Goal: Task Accomplishment & Management: Complete application form

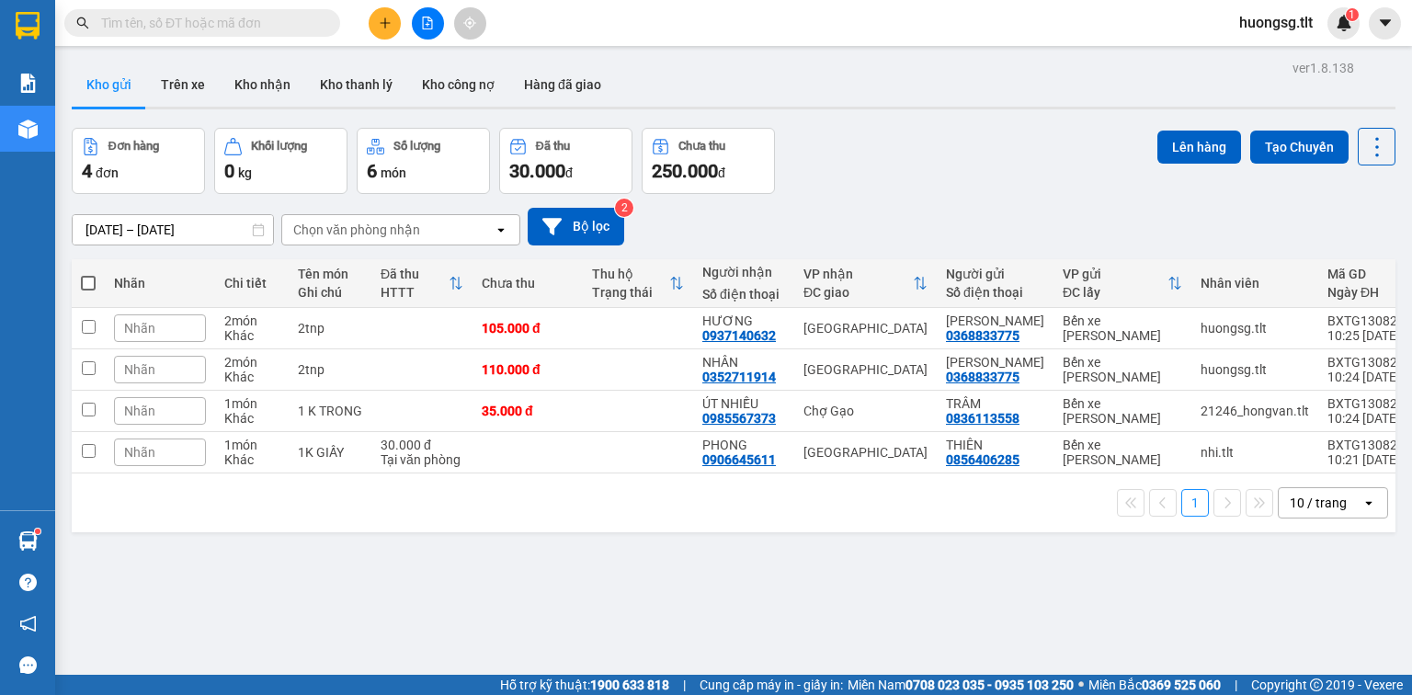
click at [268, 22] on input "text" at bounding box center [209, 23] width 217 height 20
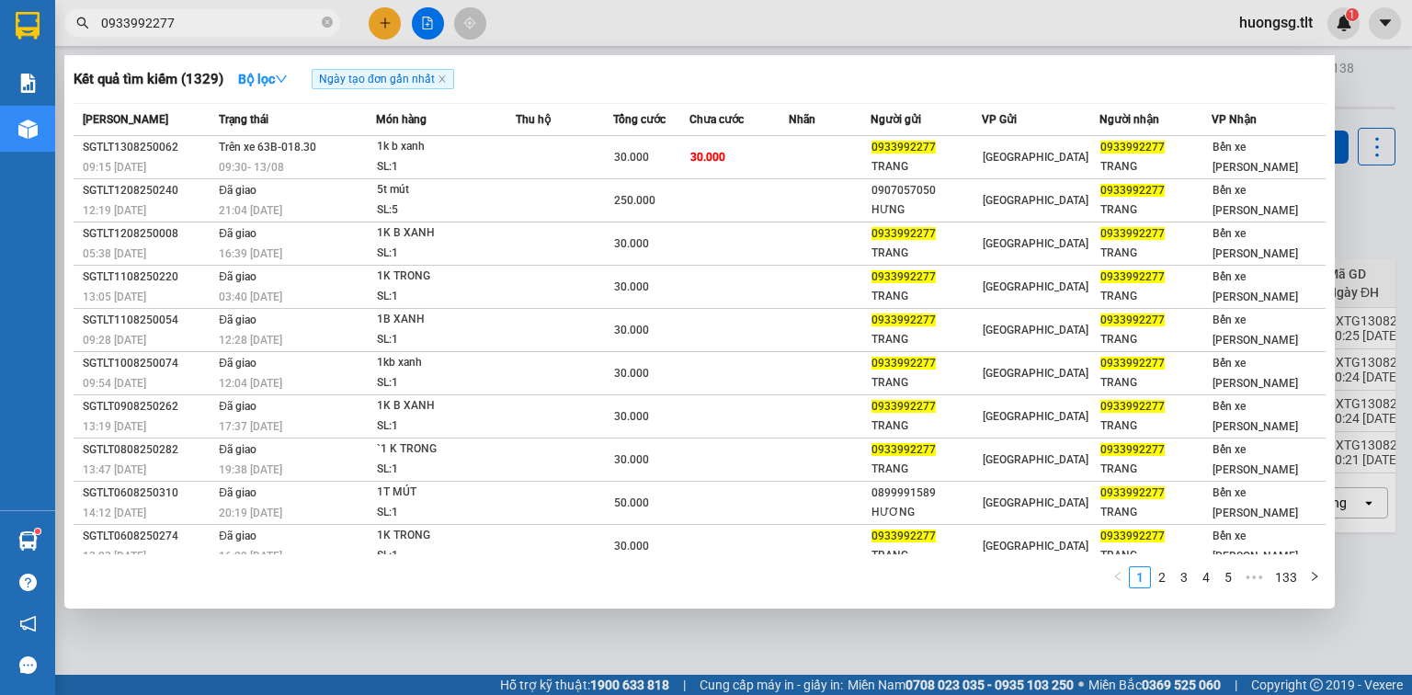
type input "0933992277"
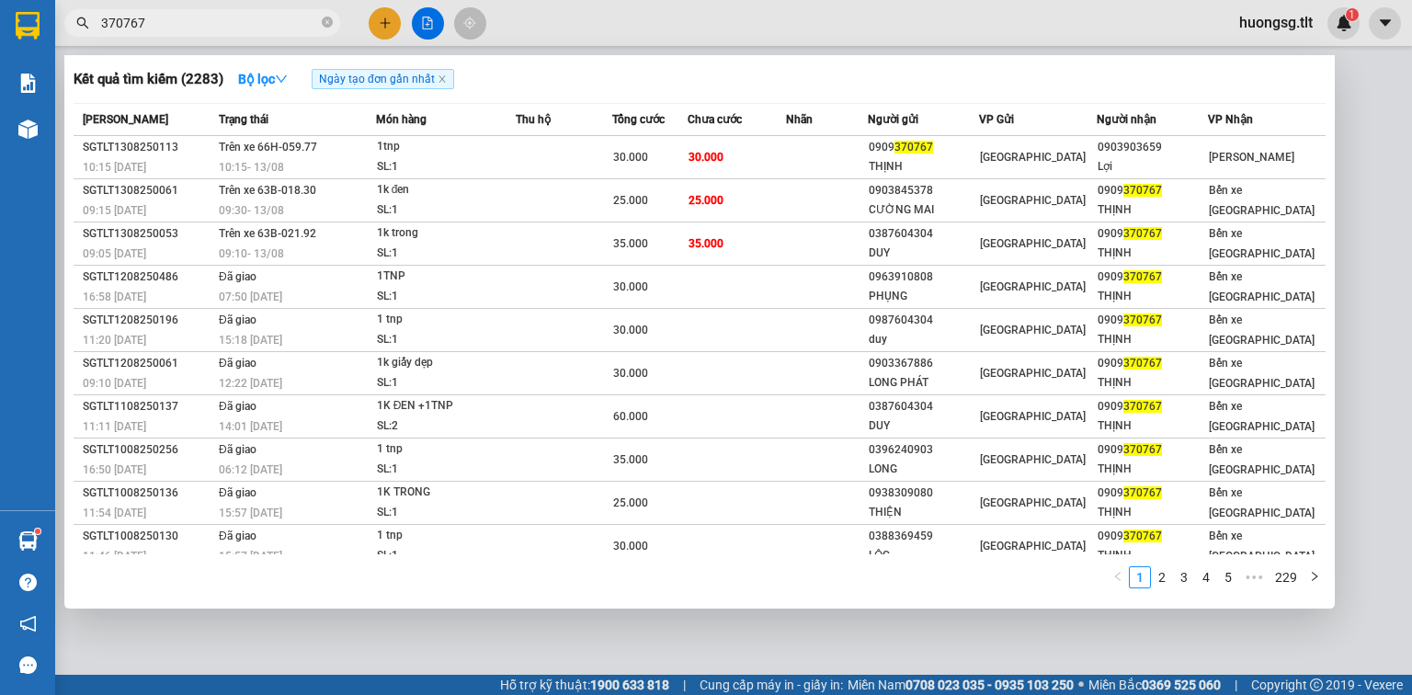
type input "370767"
click at [328, 18] on icon "close-circle" at bounding box center [327, 22] width 11 height 11
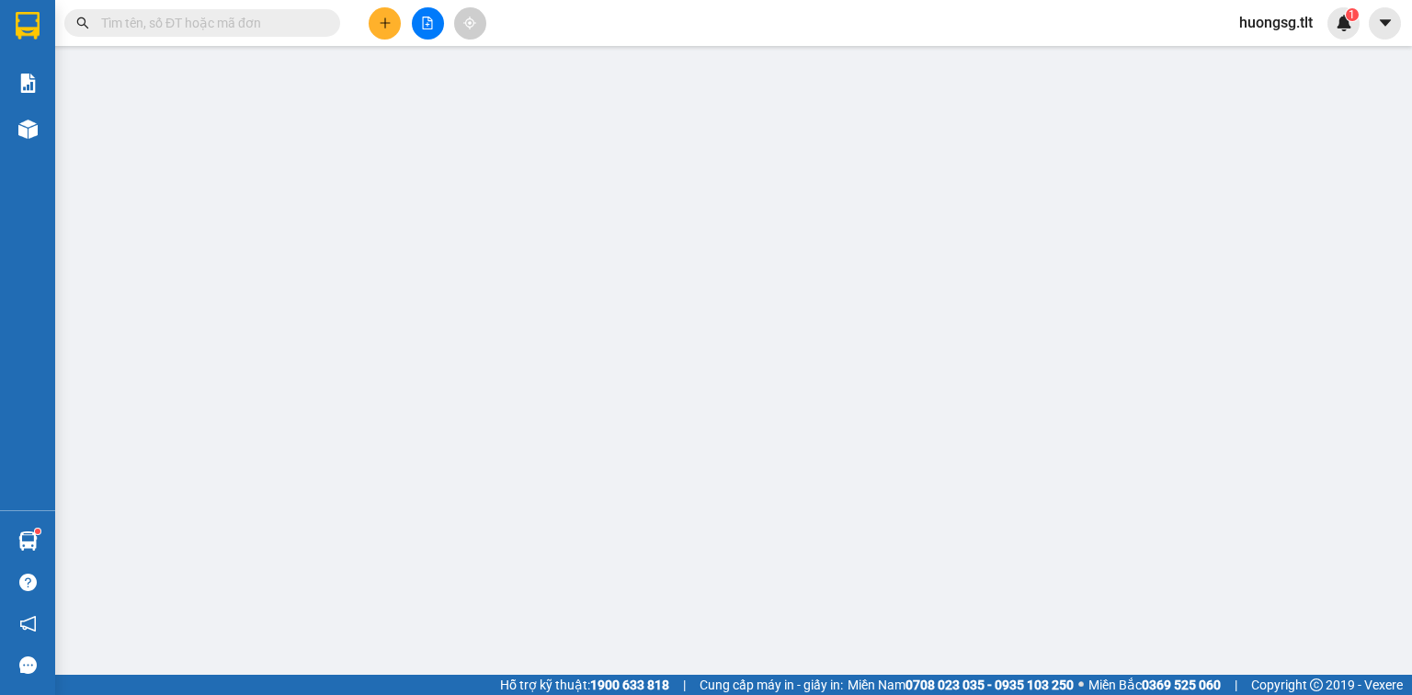
click at [313, 18] on input "text" at bounding box center [209, 23] width 217 height 20
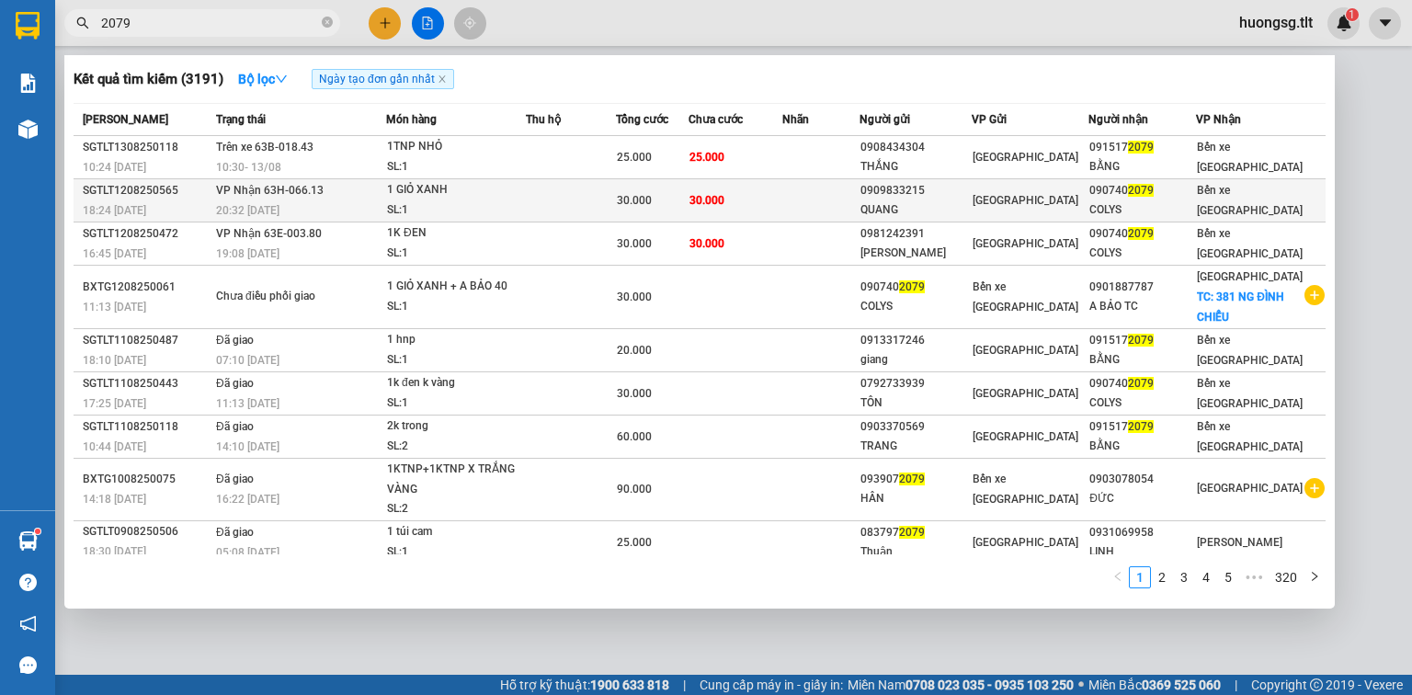
type input "2079"
click at [515, 206] on div "SL: 1" at bounding box center [456, 210] width 138 height 20
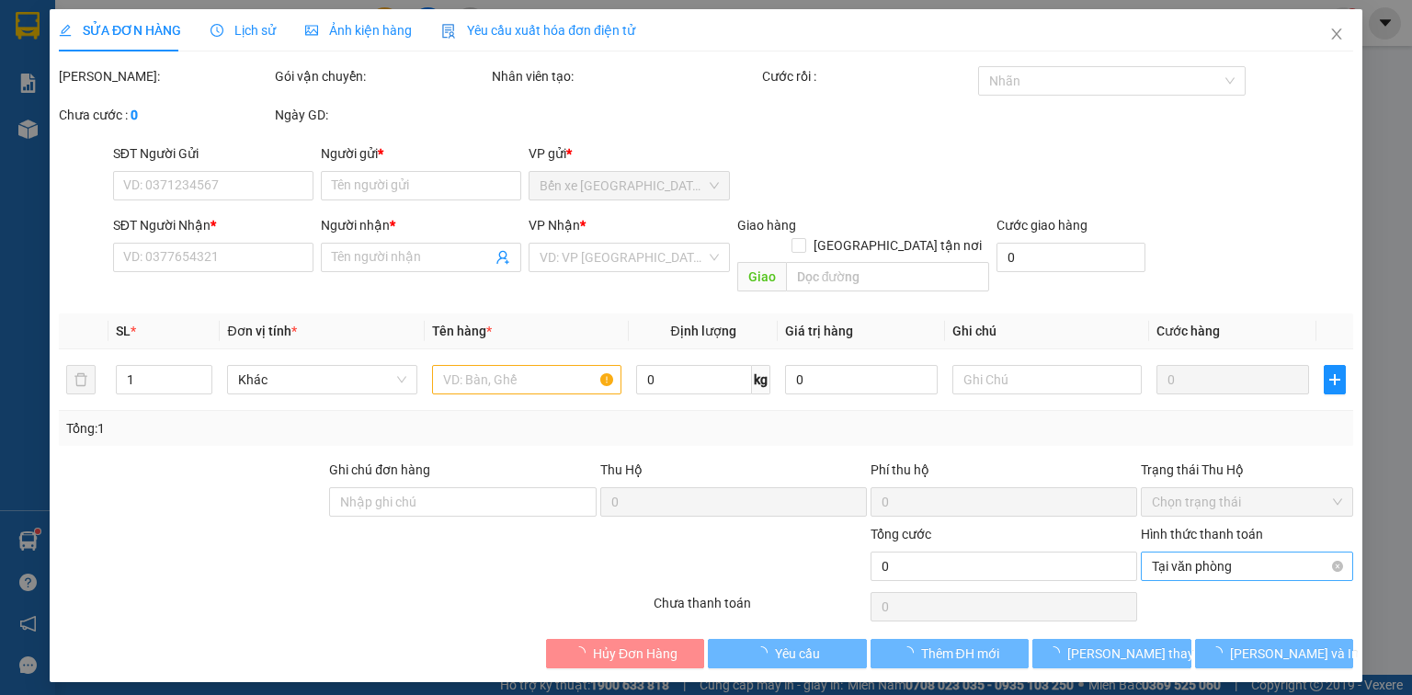
type input "0909833215"
type input "QUANG"
type input "0907402079"
type input "COLYS"
type input "30.000"
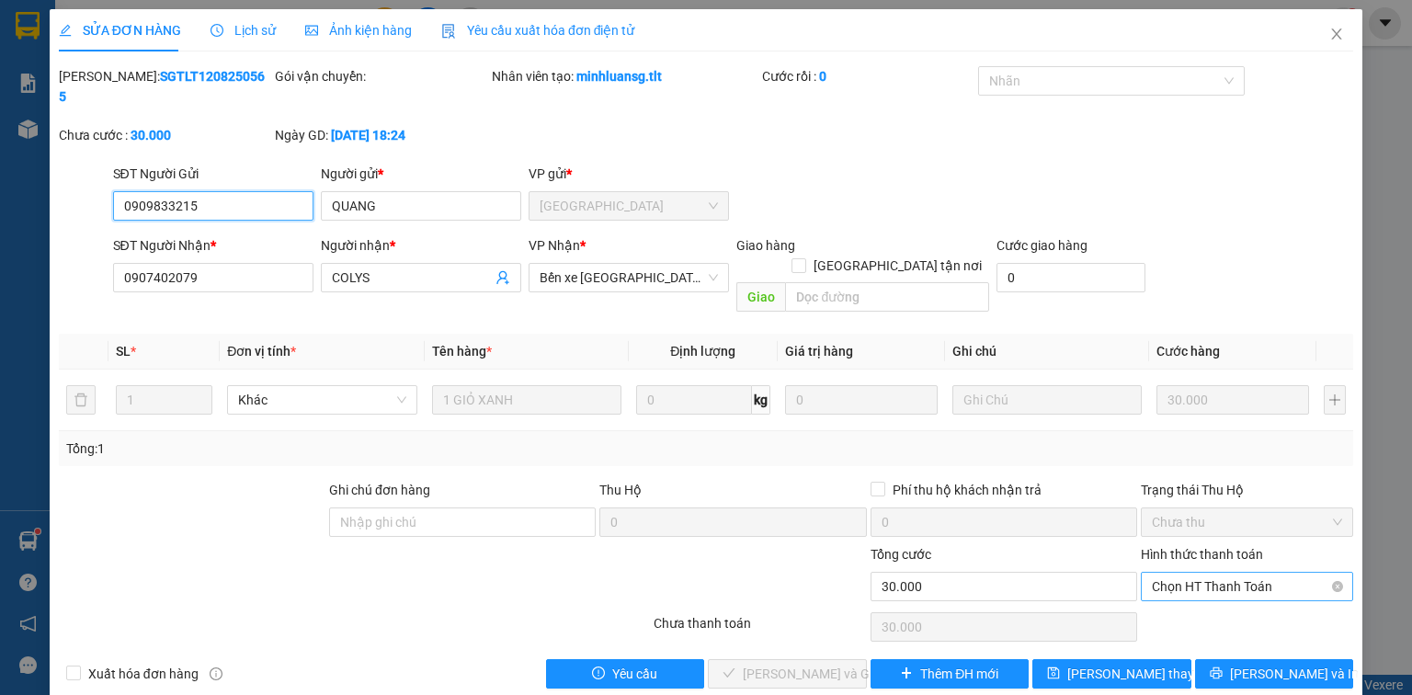
drag, startPoint x: 1237, startPoint y: 531, endPoint x: 1229, endPoint y: 552, distance: 22.7
click at [1237, 572] on div "Chọn HT Thanh Toán" at bounding box center [1247, 586] width 212 height 29
click at [1195, 577] on div "Tại văn phòng" at bounding box center [1247, 582] width 190 height 20
type input "0"
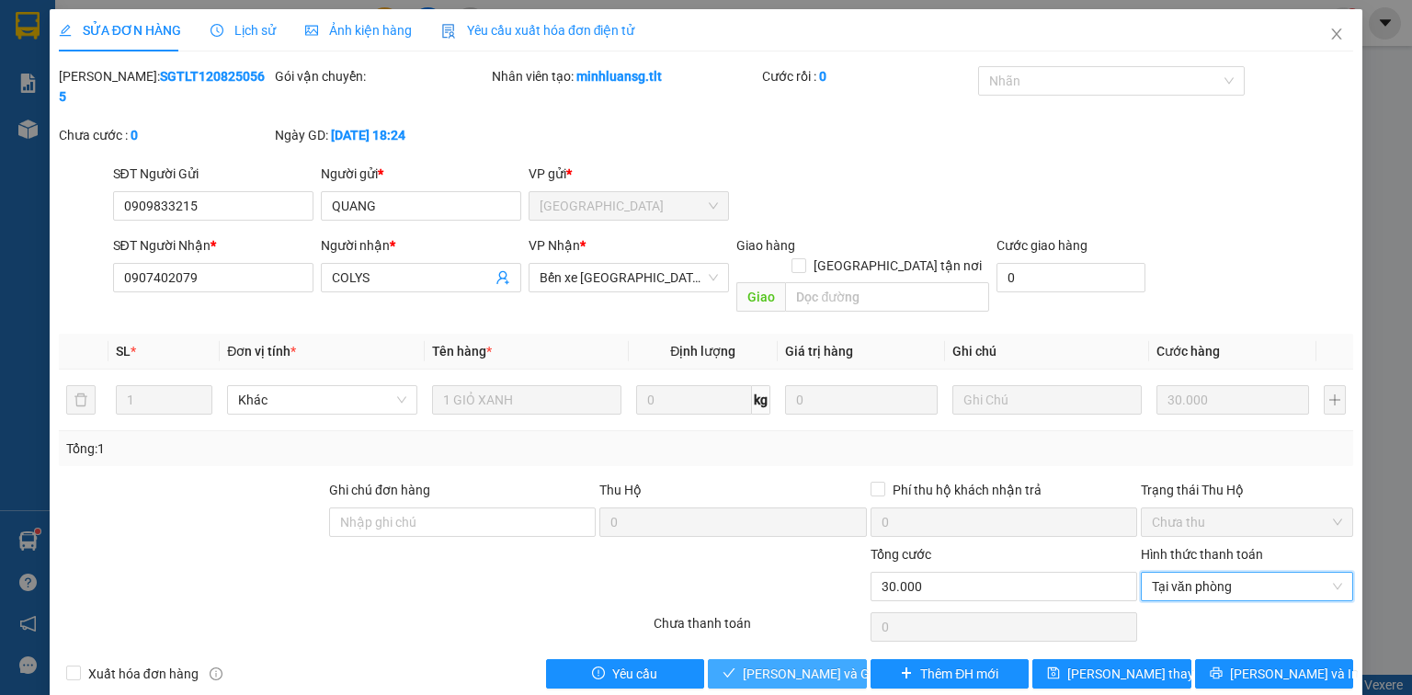
click at [809, 664] on span "[PERSON_NAME] và Giao hàng" at bounding box center [831, 674] width 177 height 20
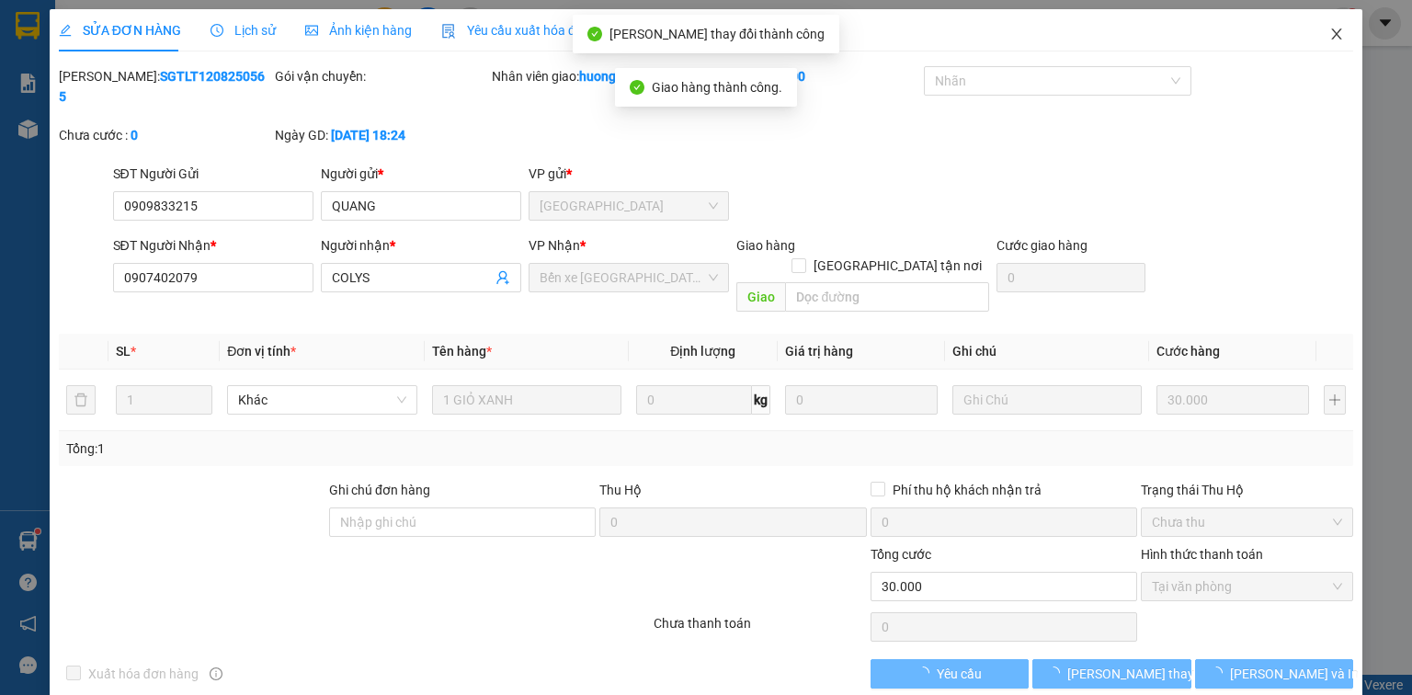
drag, startPoint x: 1335, startPoint y: 33, endPoint x: 1286, endPoint y: 36, distance: 49.7
click at [1335, 33] on icon "close" at bounding box center [1337, 34] width 10 height 11
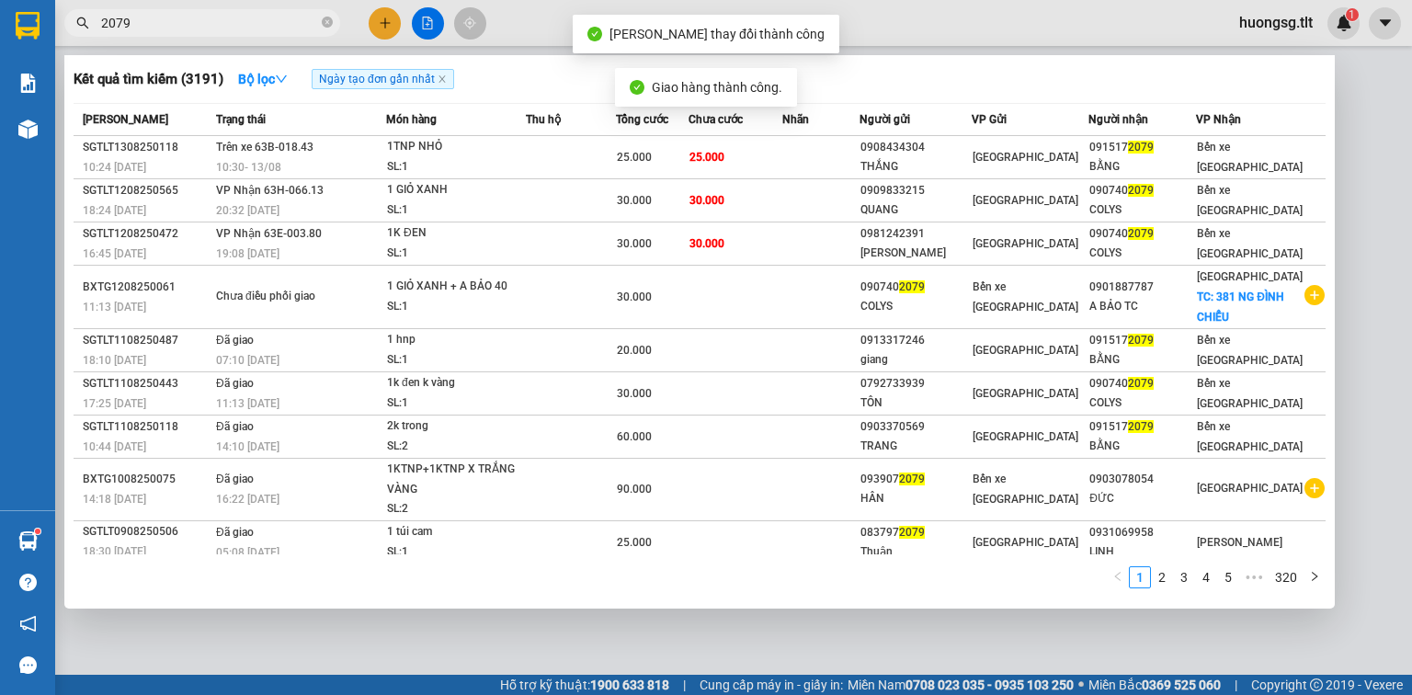
click at [283, 29] on input "2079" at bounding box center [209, 23] width 217 height 20
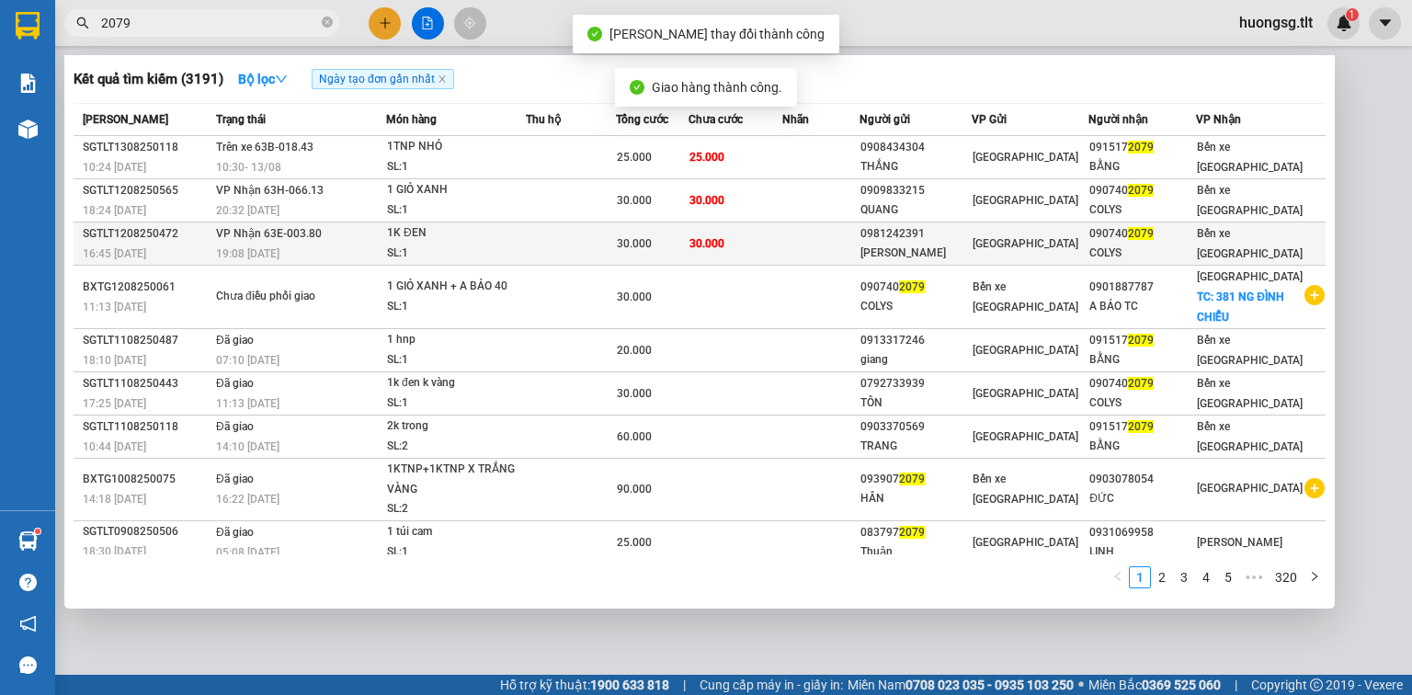
click at [583, 246] on td at bounding box center [571, 244] width 90 height 43
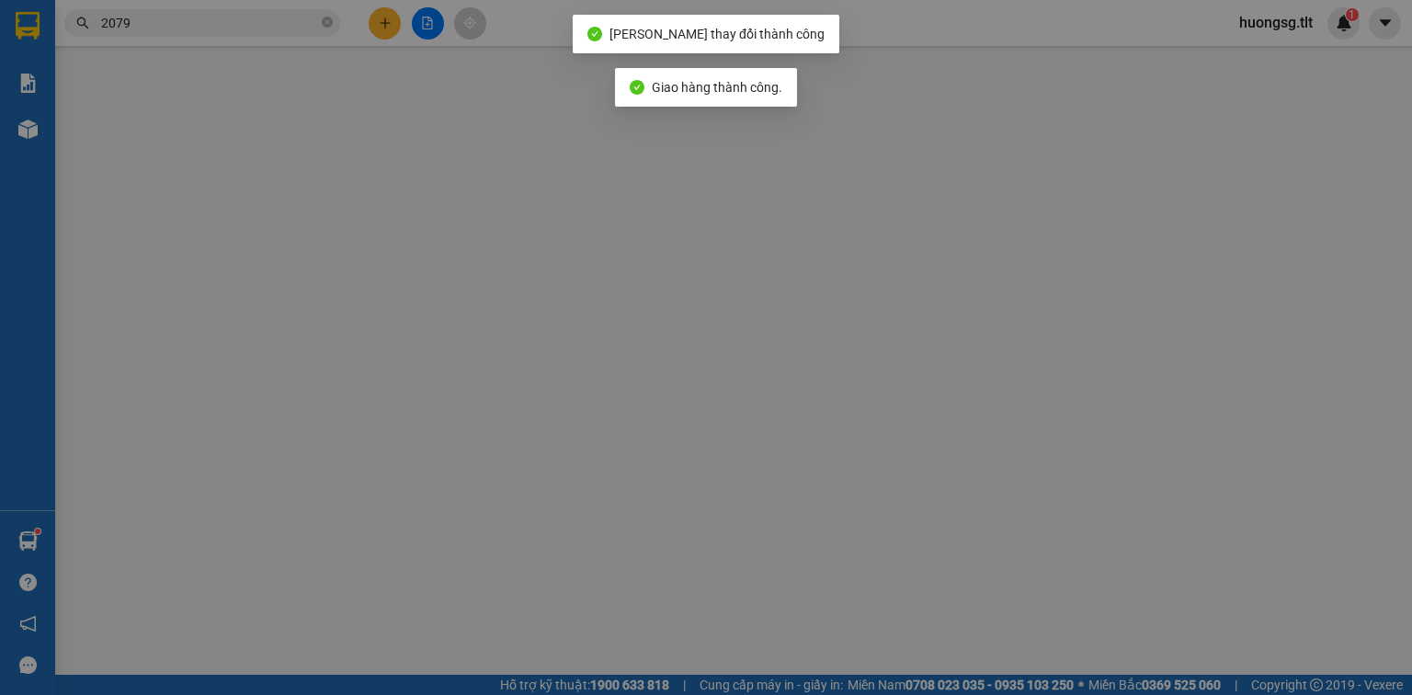
type input "0981242391"
type input "HELEN"
type input "0907402079"
type input "COLYS"
type input "30.000"
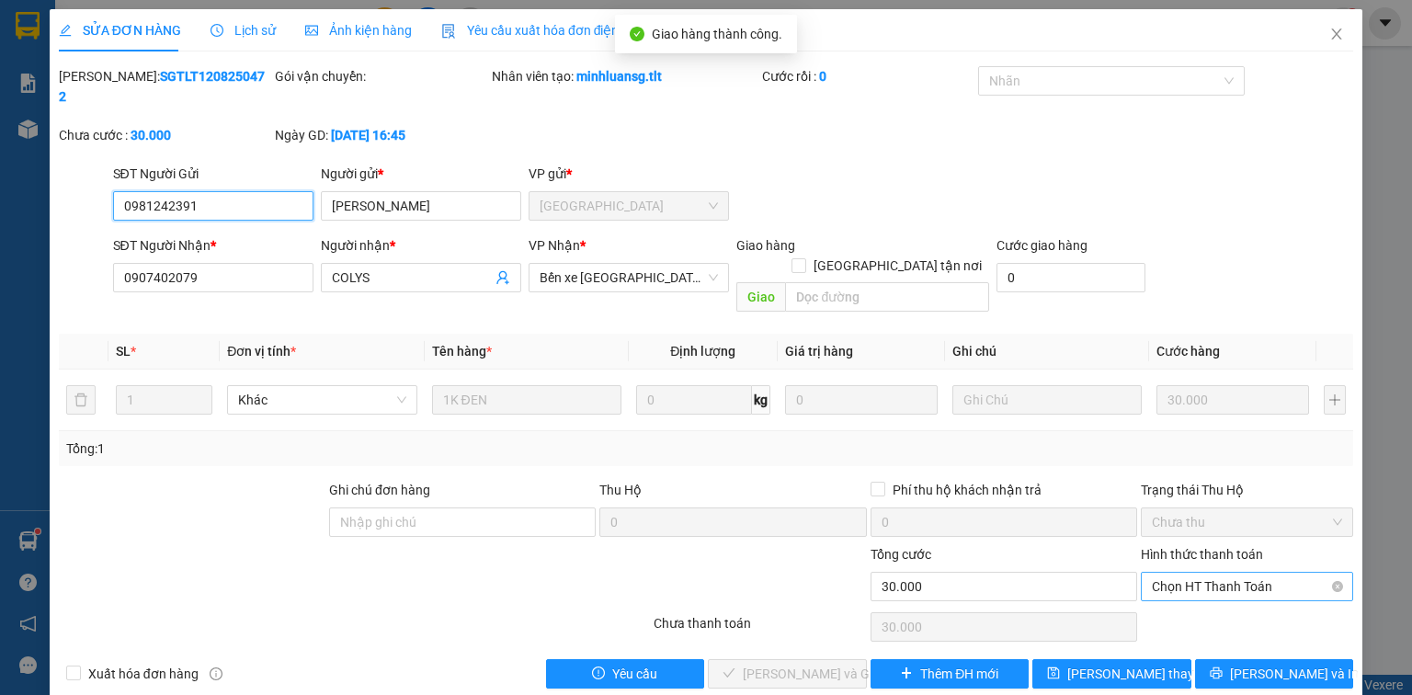
click at [1203, 573] on span "Chọn HT Thanh Toán" at bounding box center [1247, 587] width 190 height 28
drag, startPoint x: 1201, startPoint y: 577, endPoint x: 1142, endPoint y: 589, distance: 60.1
click at [1200, 577] on div "Tại văn phòng" at bounding box center [1247, 582] width 190 height 20
type input "0"
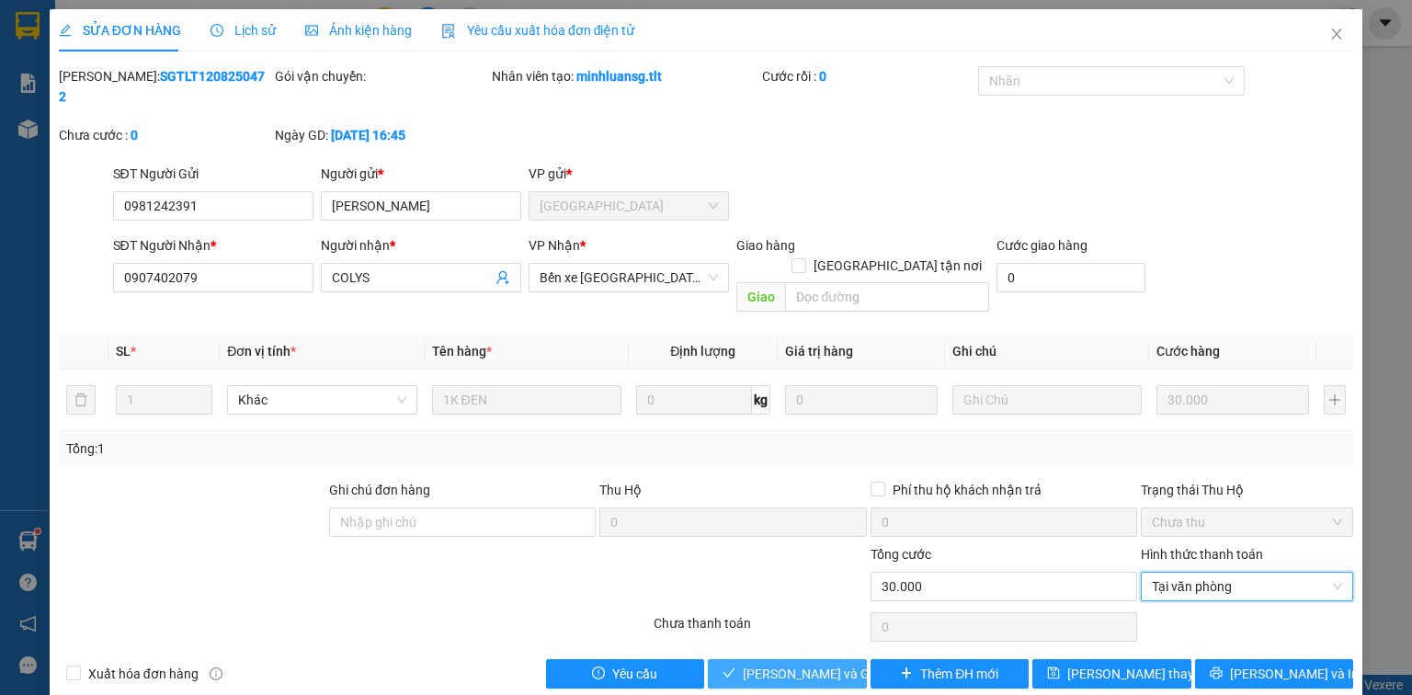
click at [809, 664] on span "[PERSON_NAME] và Giao hàng" at bounding box center [831, 674] width 177 height 20
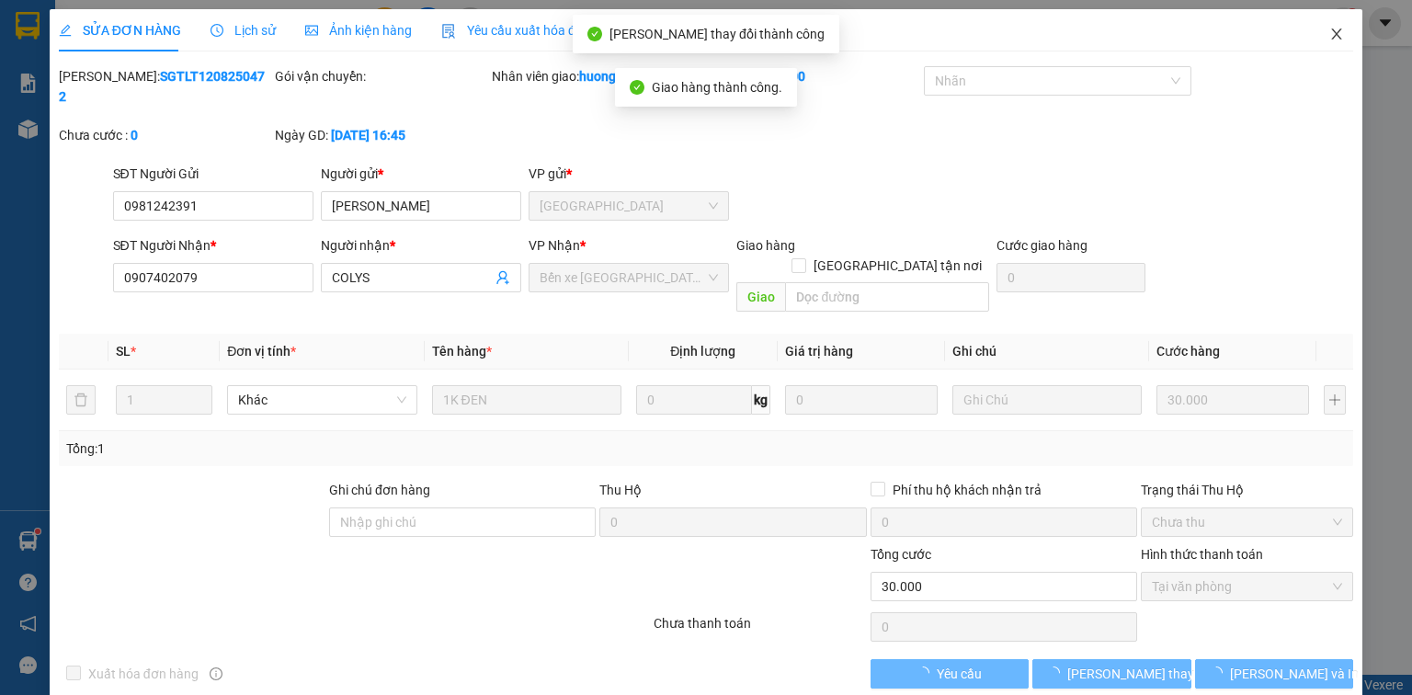
click at [1332, 34] on icon "close" at bounding box center [1337, 34] width 15 height 15
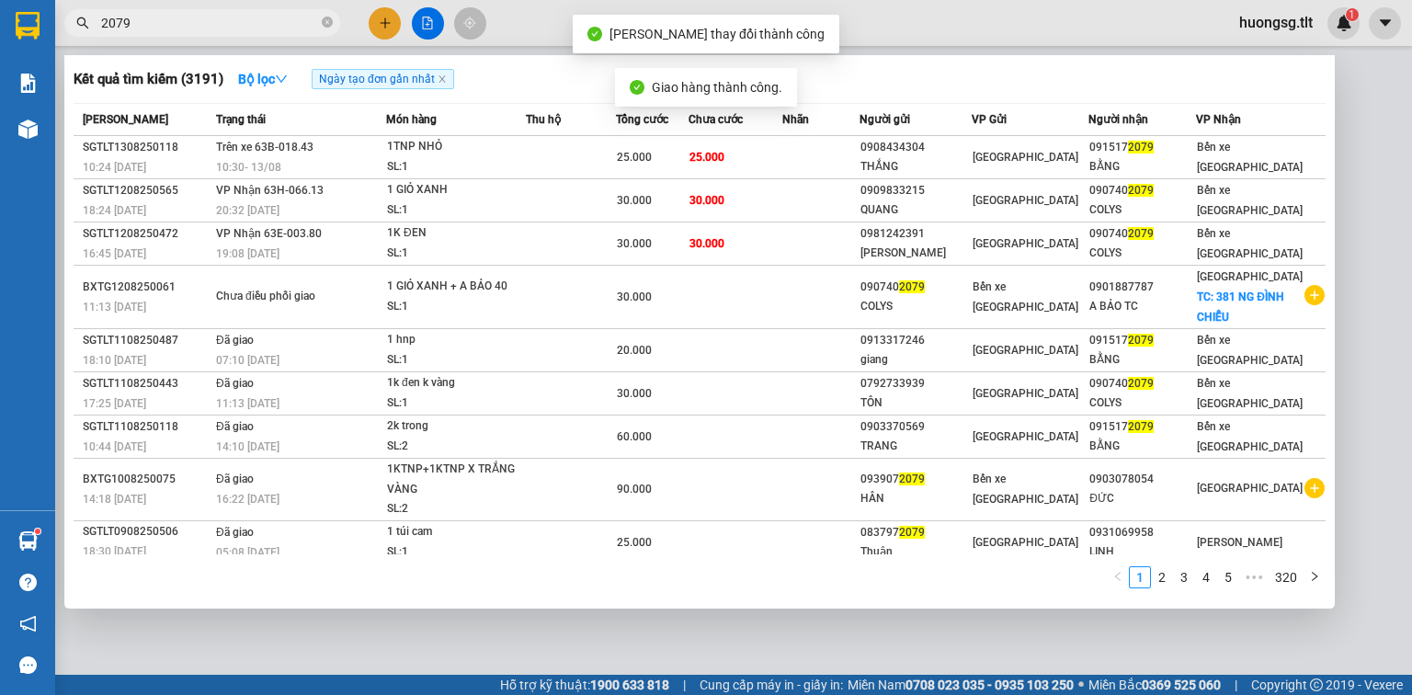
click at [227, 25] on input "2079" at bounding box center [209, 23] width 217 height 20
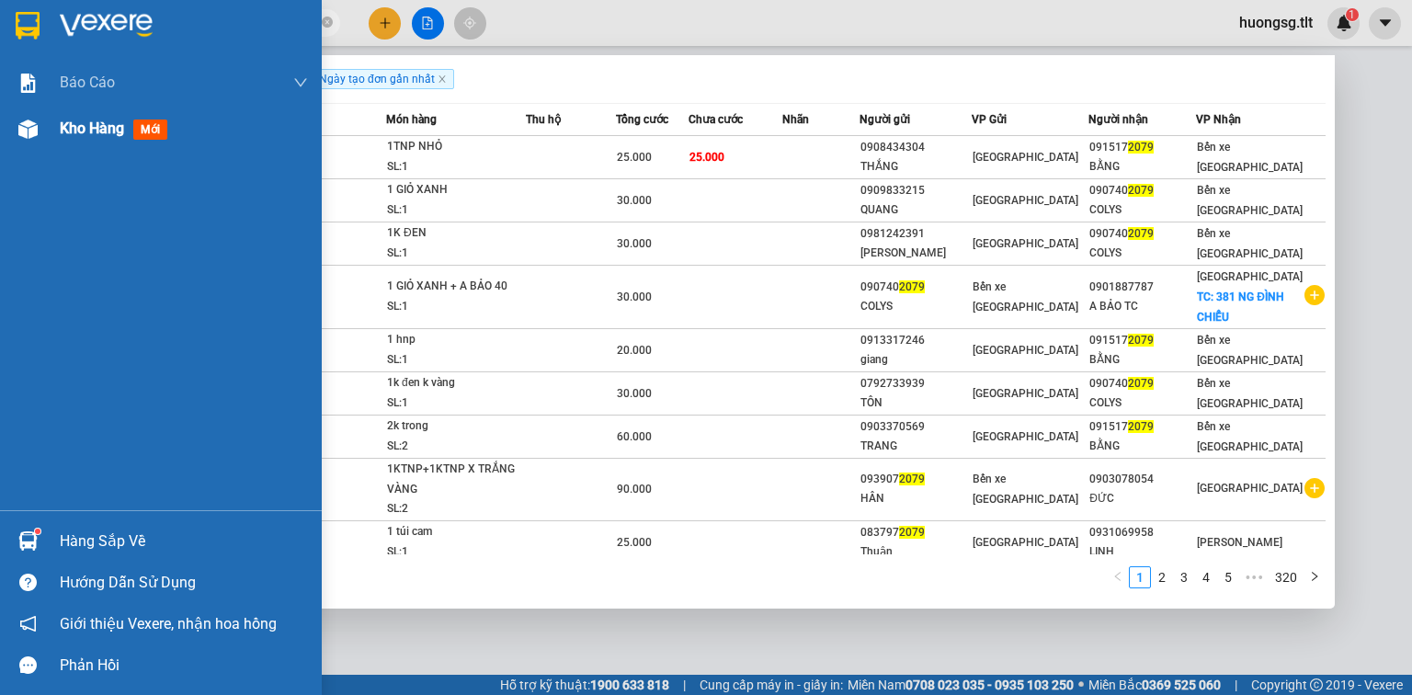
click at [80, 142] on div "Kho hàng mới" at bounding box center [184, 129] width 248 height 46
click at [80, 141] on div "Kho hàng mới" at bounding box center [184, 129] width 248 height 46
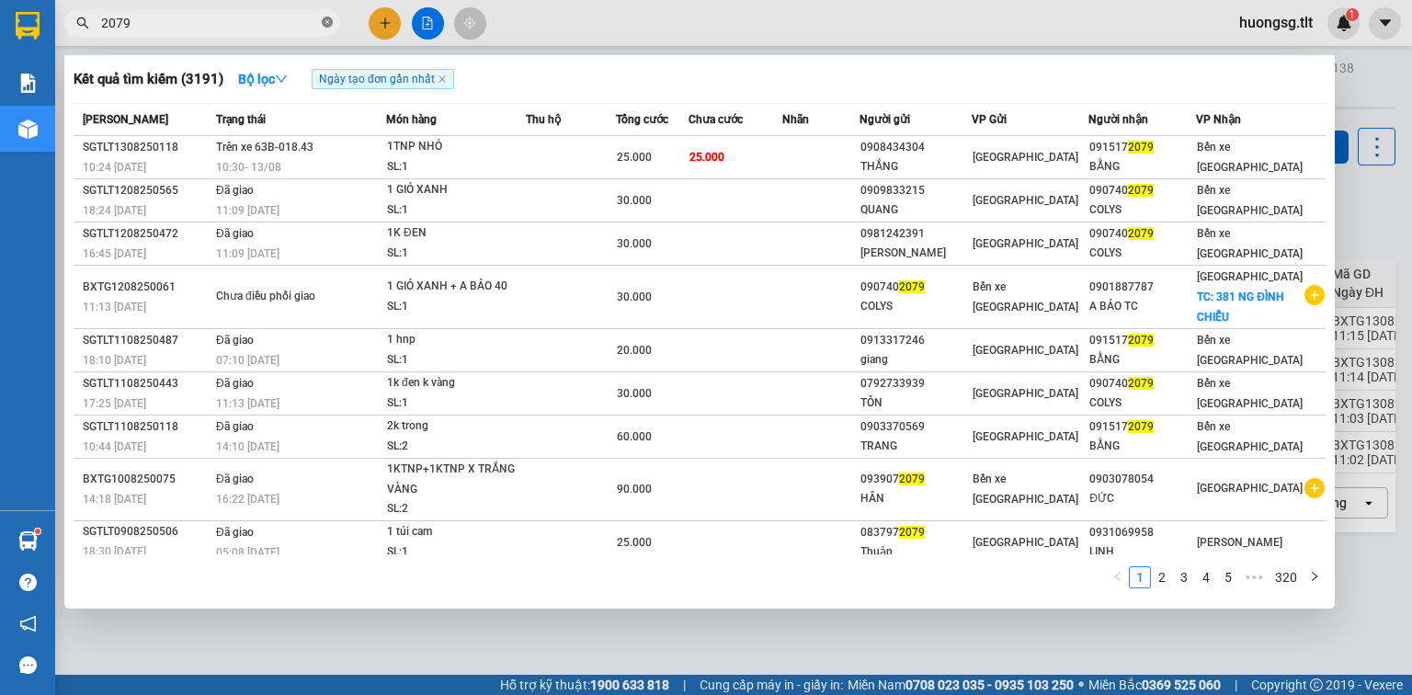
click at [327, 24] on icon "close-circle" at bounding box center [327, 22] width 11 height 11
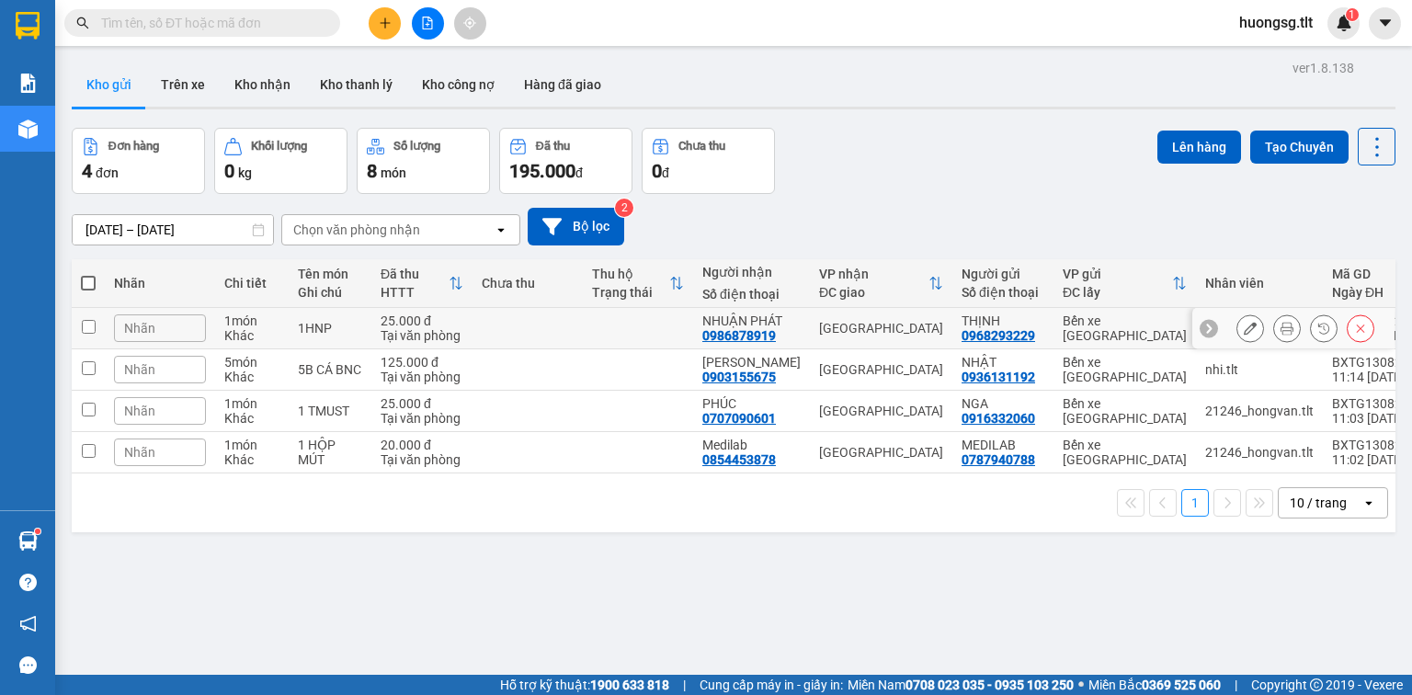
click at [1275, 325] on button at bounding box center [1288, 329] width 26 height 32
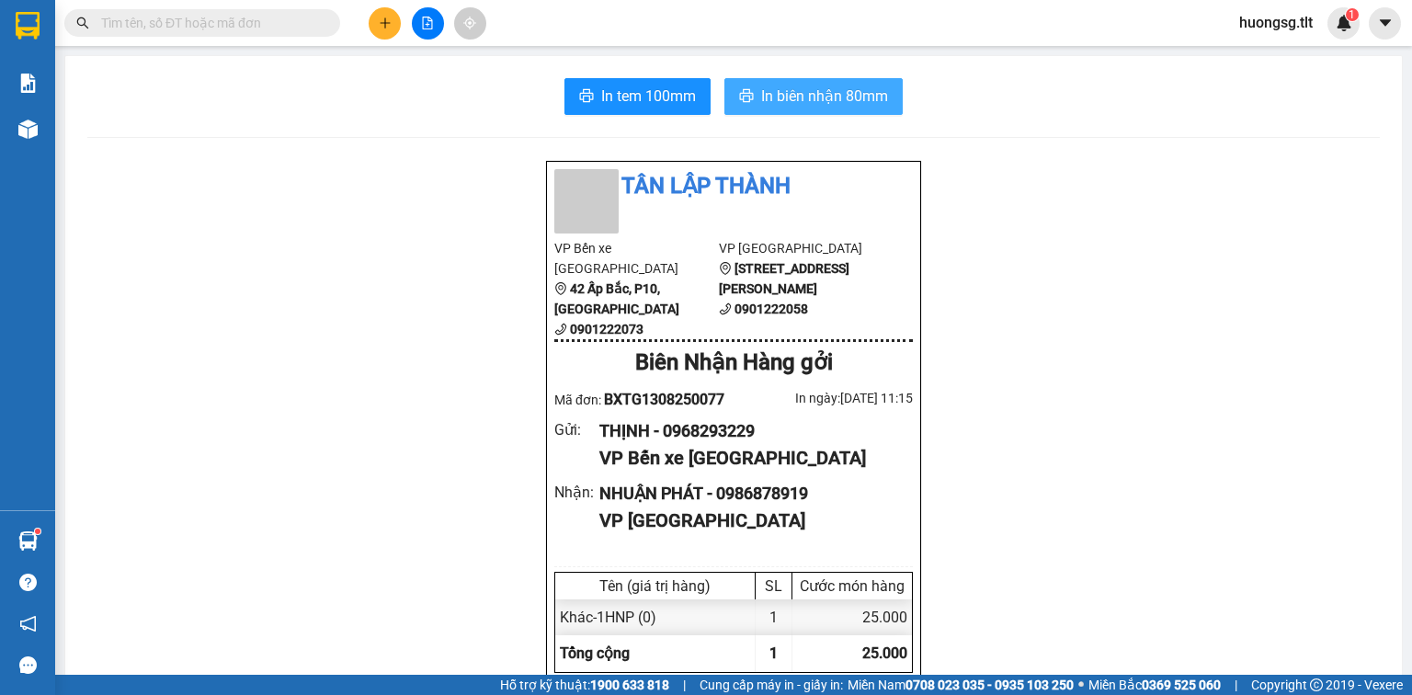
click at [798, 97] on span "In biên nhận 80mm" at bounding box center [824, 96] width 127 height 23
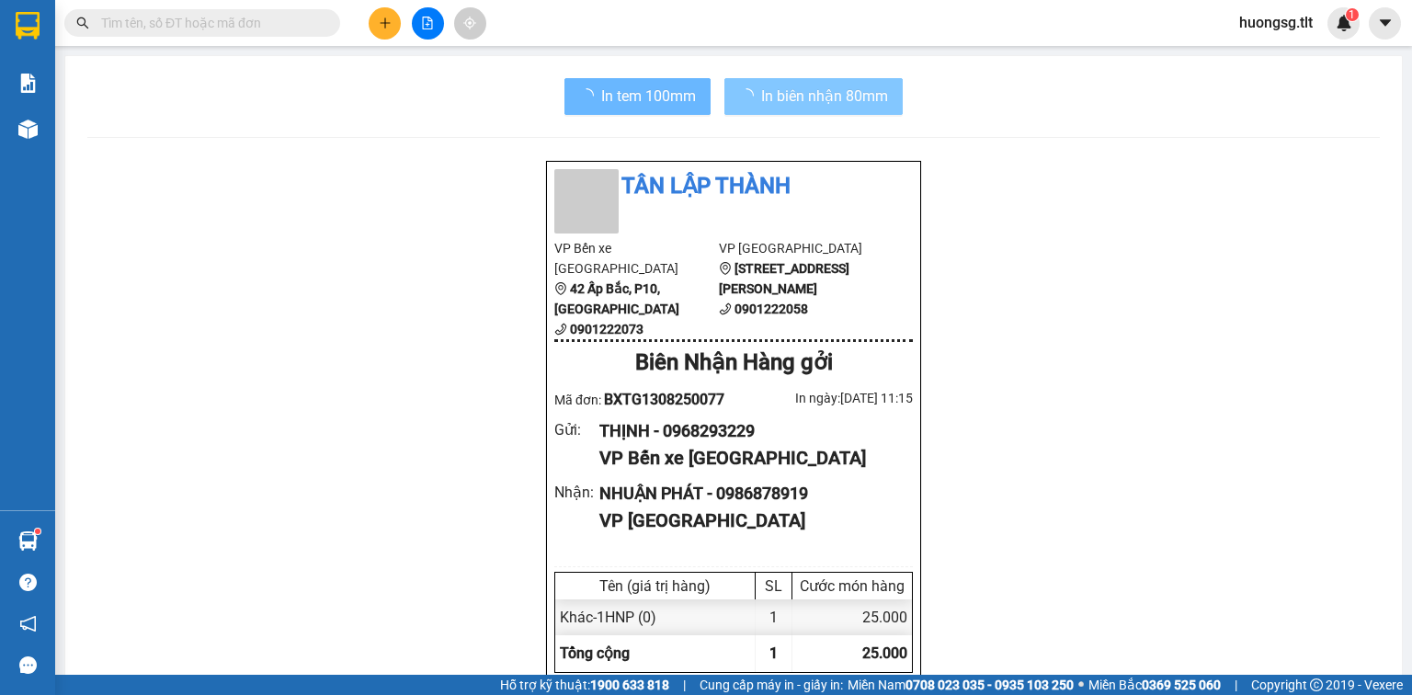
click at [589, 90] on button "In tem 100mm" at bounding box center [638, 96] width 146 height 37
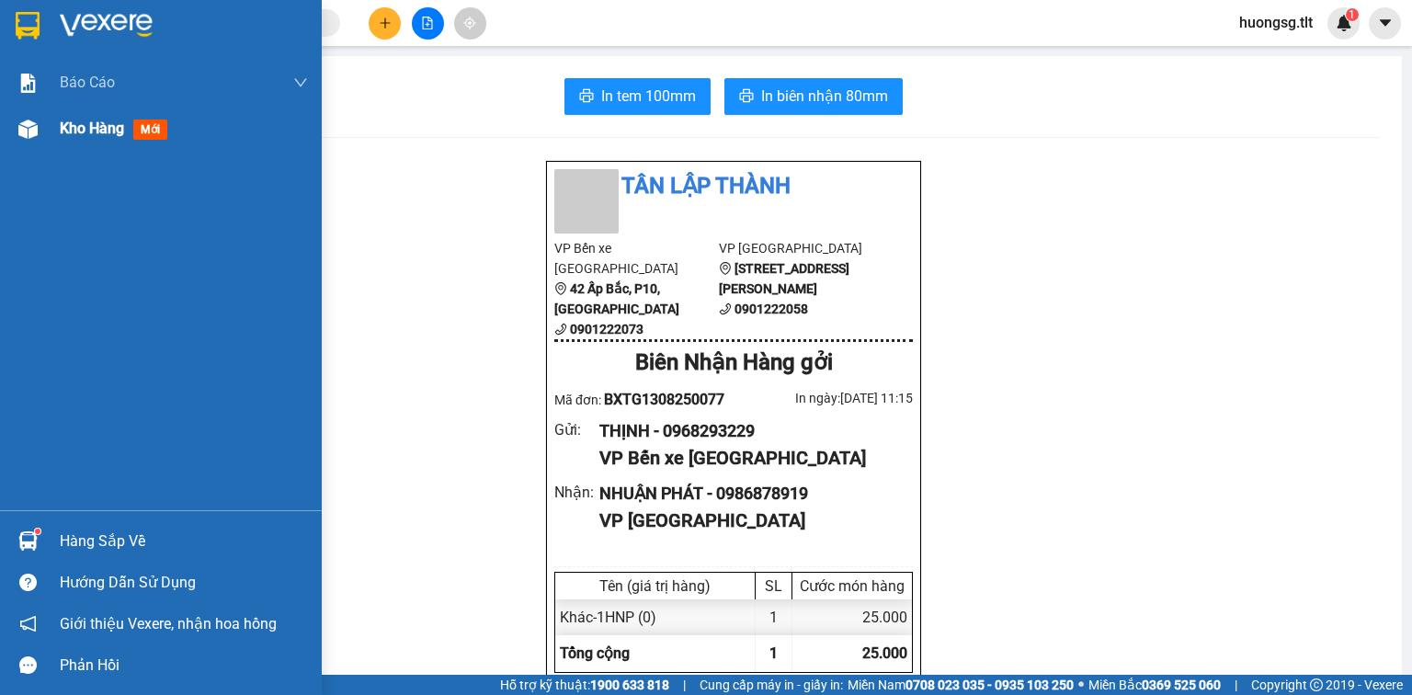
click at [92, 138] on div "Kho hàng mới" at bounding box center [117, 128] width 115 height 23
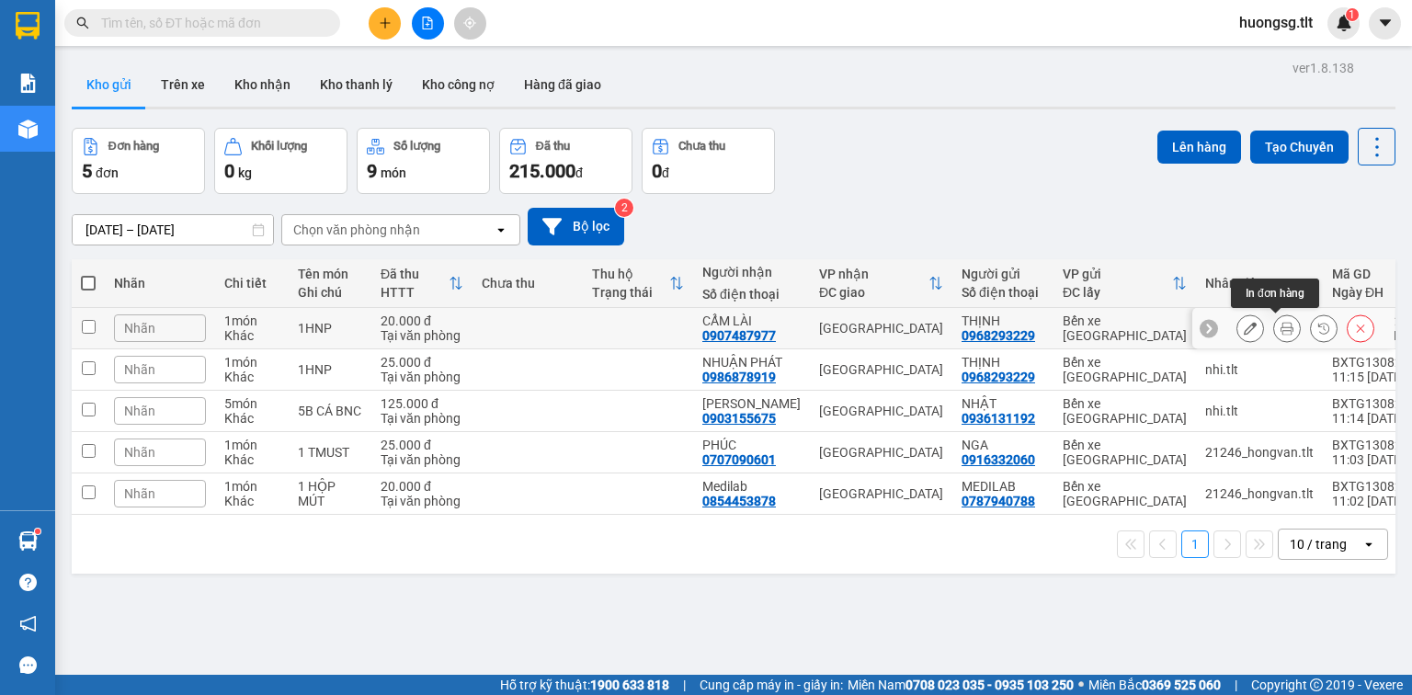
click at [1281, 322] on icon at bounding box center [1287, 328] width 13 height 13
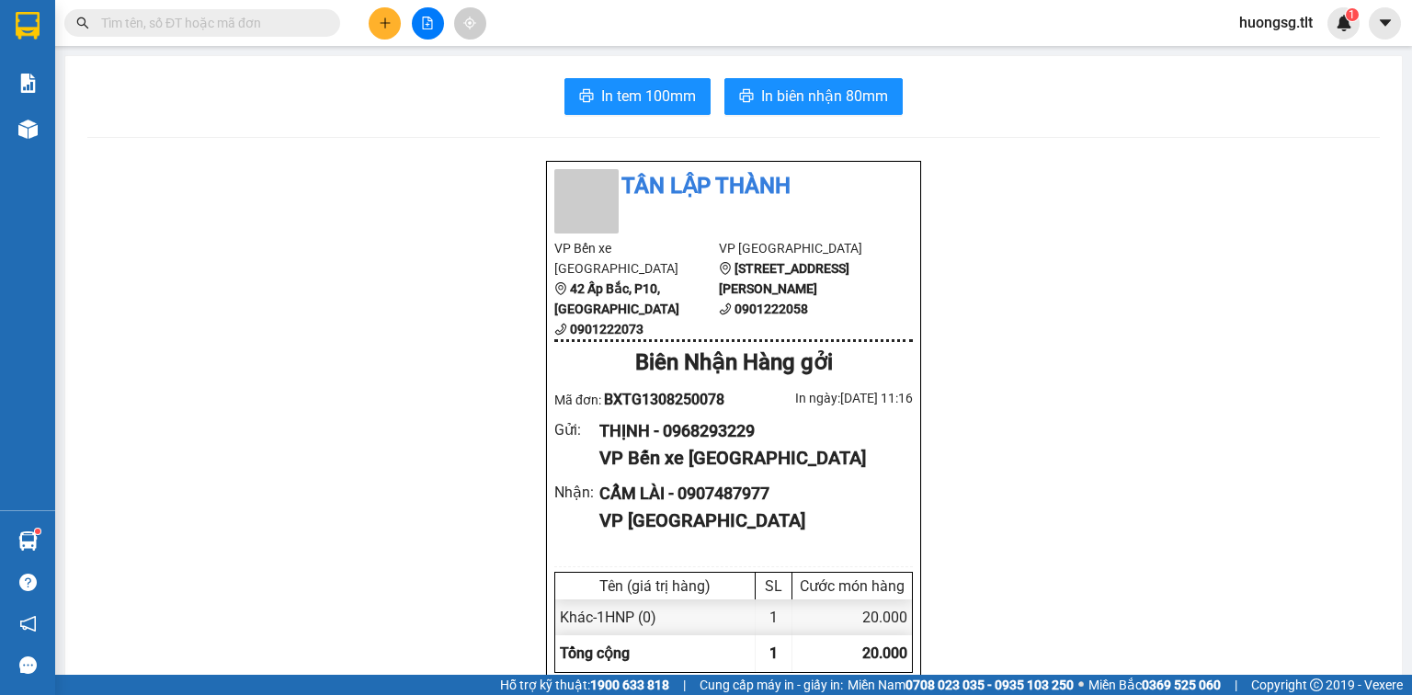
click at [859, 107] on span "In biên nhận 80mm" at bounding box center [824, 96] width 127 height 23
click at [647, 89] on span "In tem 100mm" at bounding box center [648, 96] width 95 height 23
drag, startPoint x: 648, startPoint y: 101, endPoint x: 272, endPoint y: 467, distance: 524.8
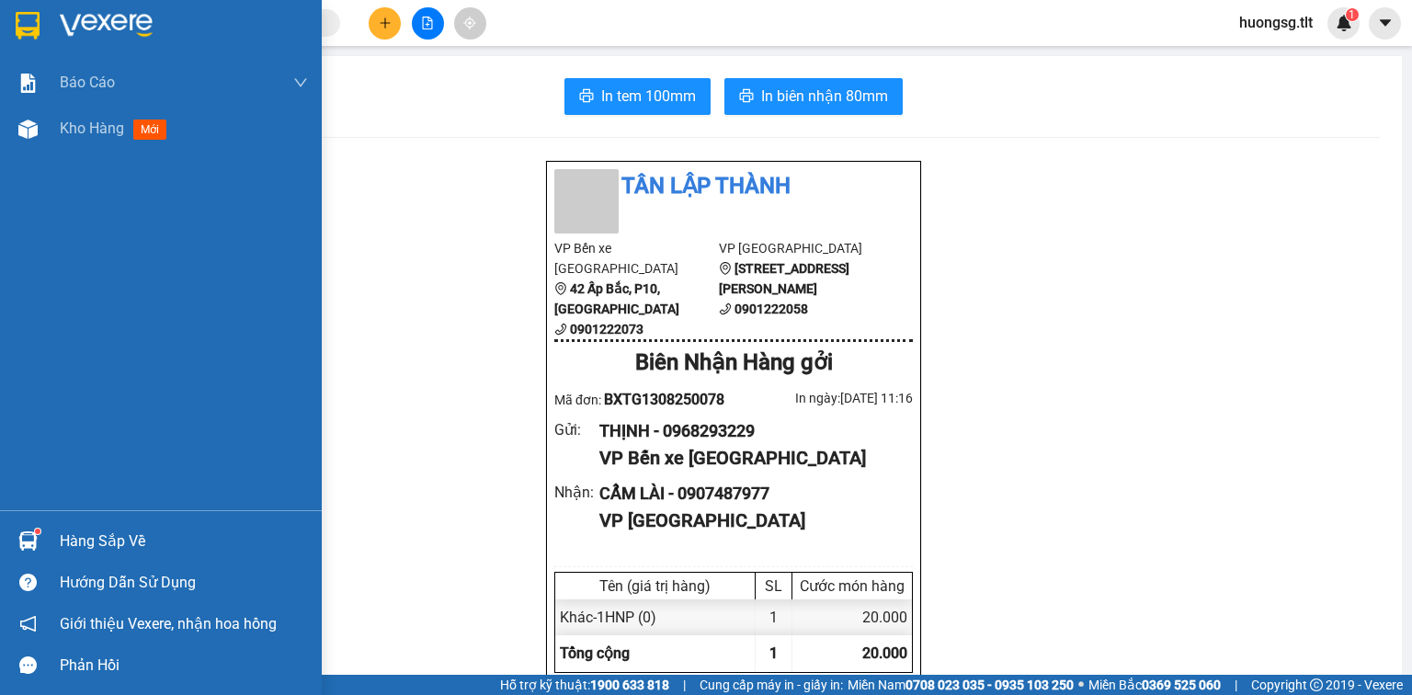
drag, startPoint x: 110, startPoint y: 552, endPoint x: 129, endPoint y: 544, distance: 19.8
click at [110, 552] on div "Hàng sắp về" at bounding box center [184, 542] width 248 height 28
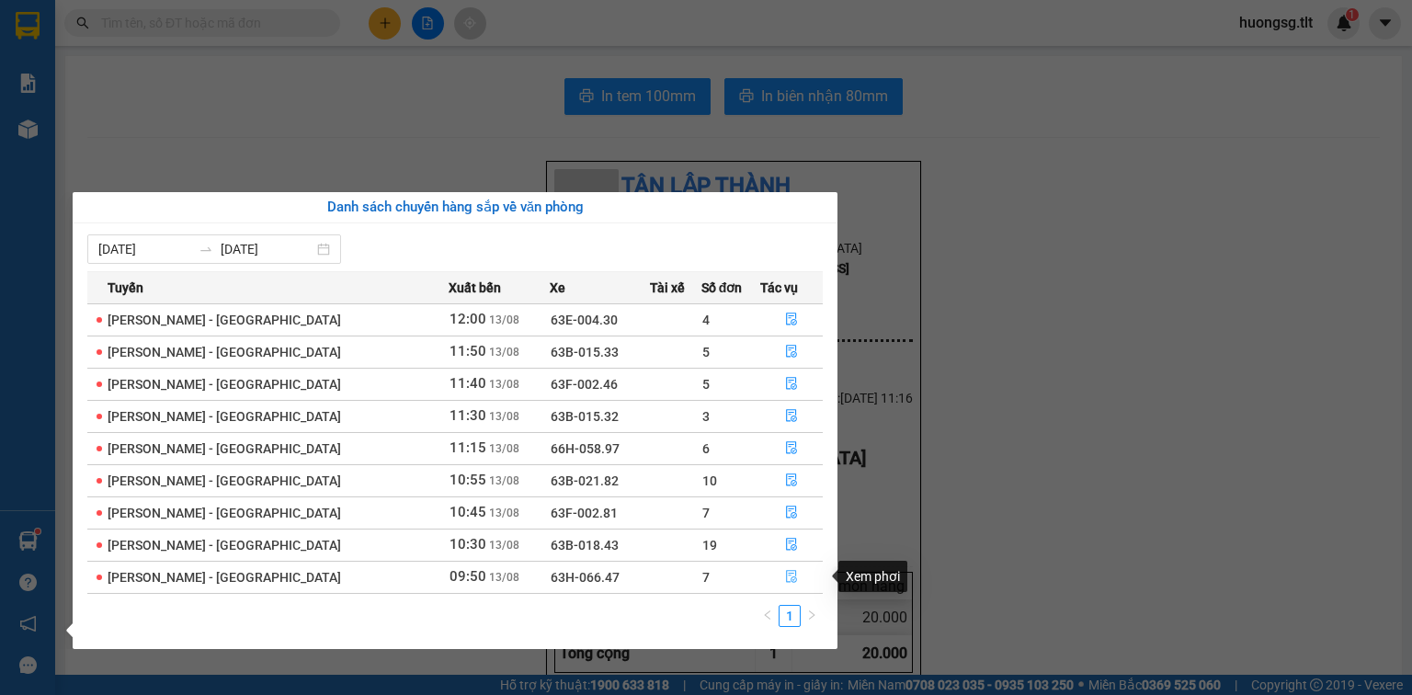
click at [786, 577] on icon "file-done" at bounding box center [791, 577] width 11 height 13
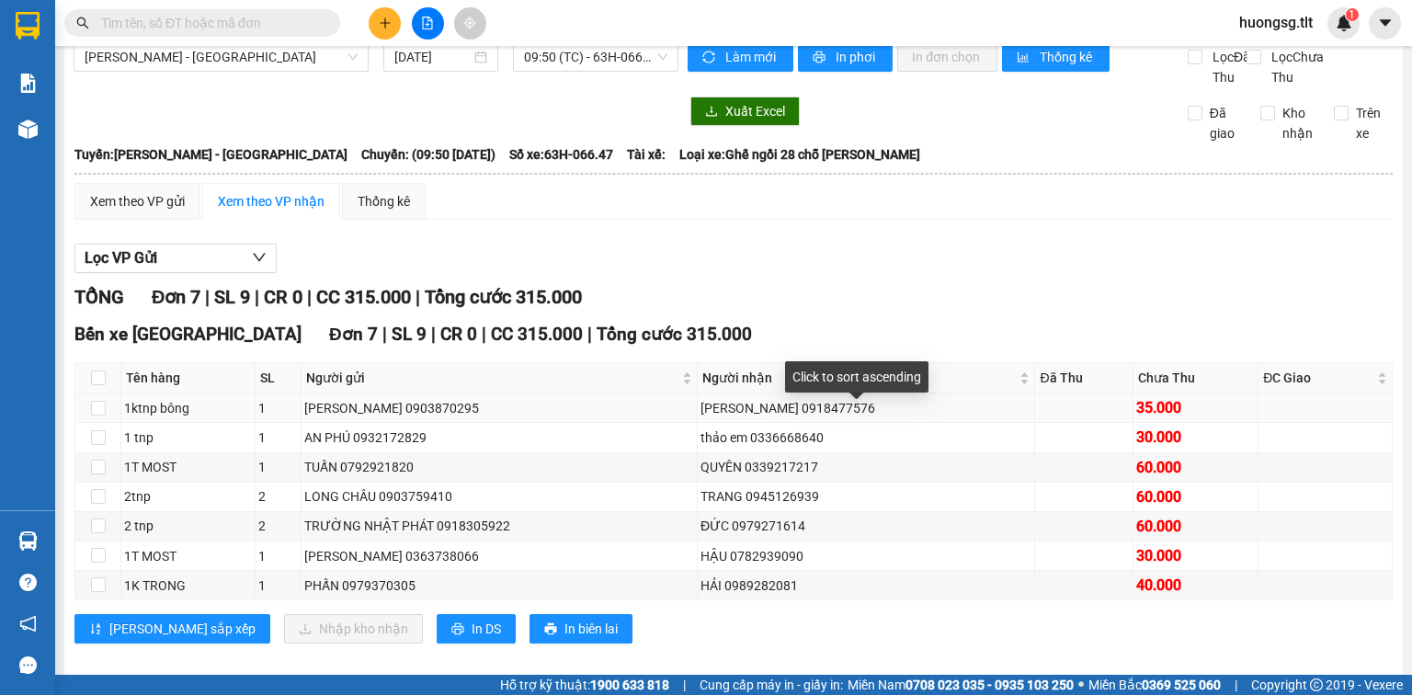
scroll to position [60, 0]
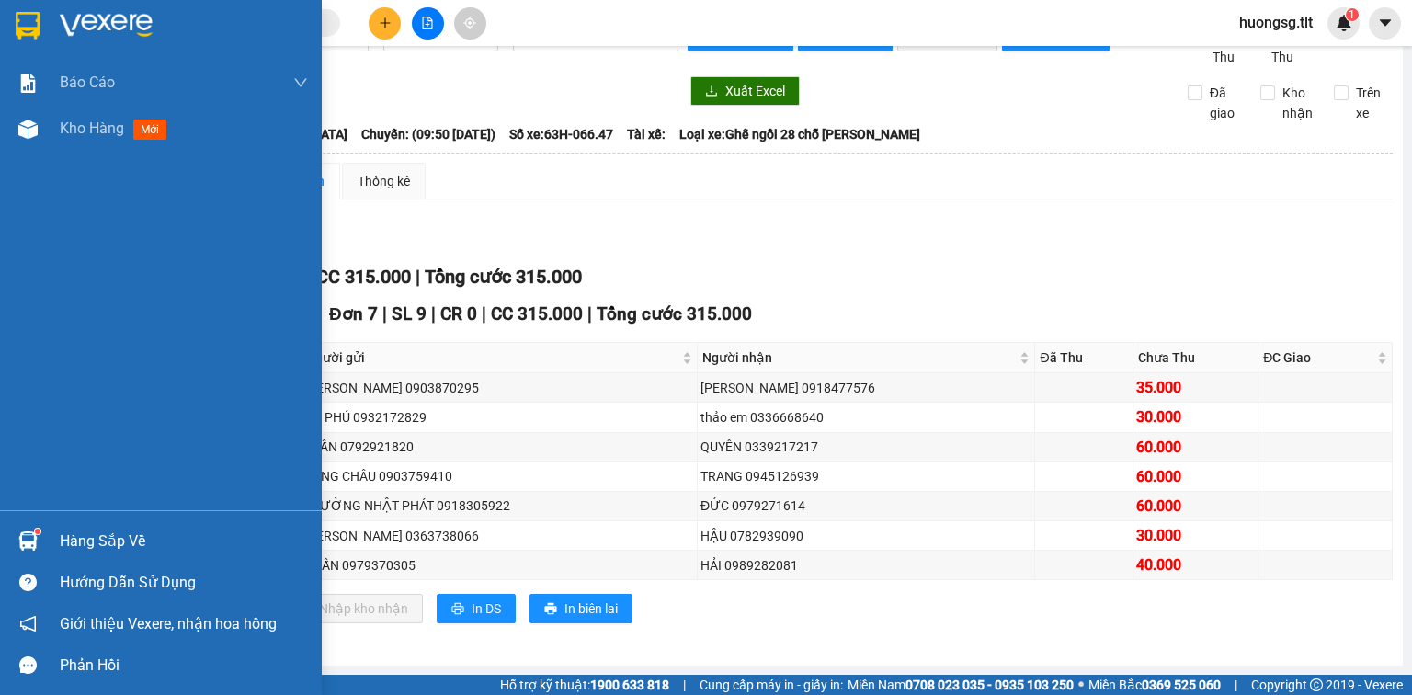
click at [92, 548] on div "Hàng sắp về" at bounding box center [184, 542] width 248 height 28
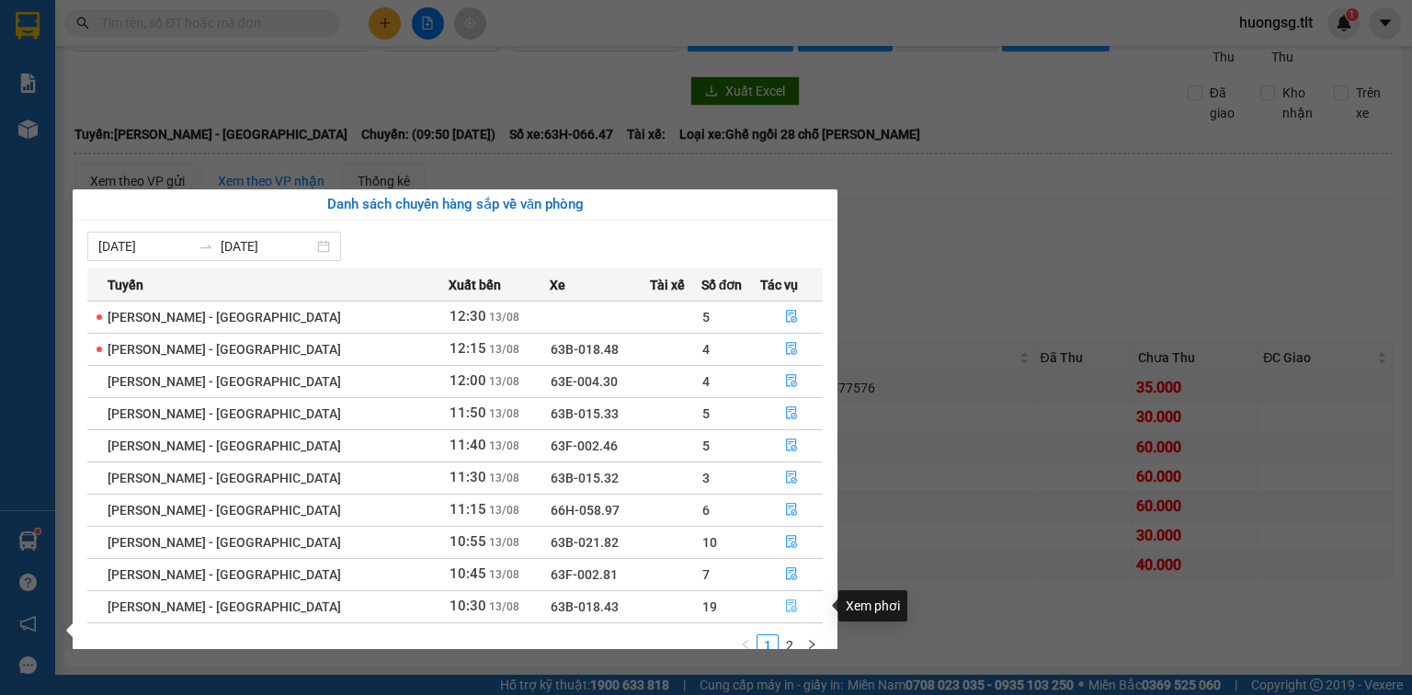
click at [785, 611] on icon "file-done" at bounding box center [791, 606] width 13 height 13
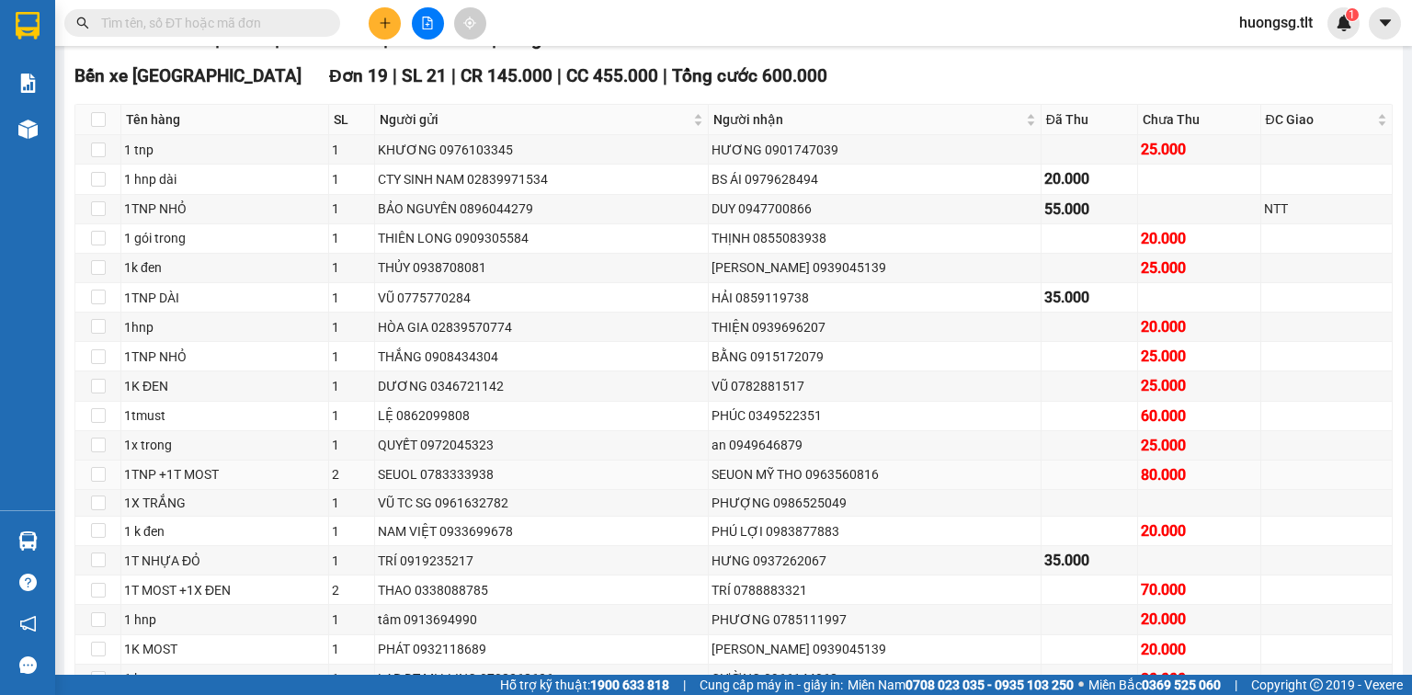
scroll to position [354, 0]
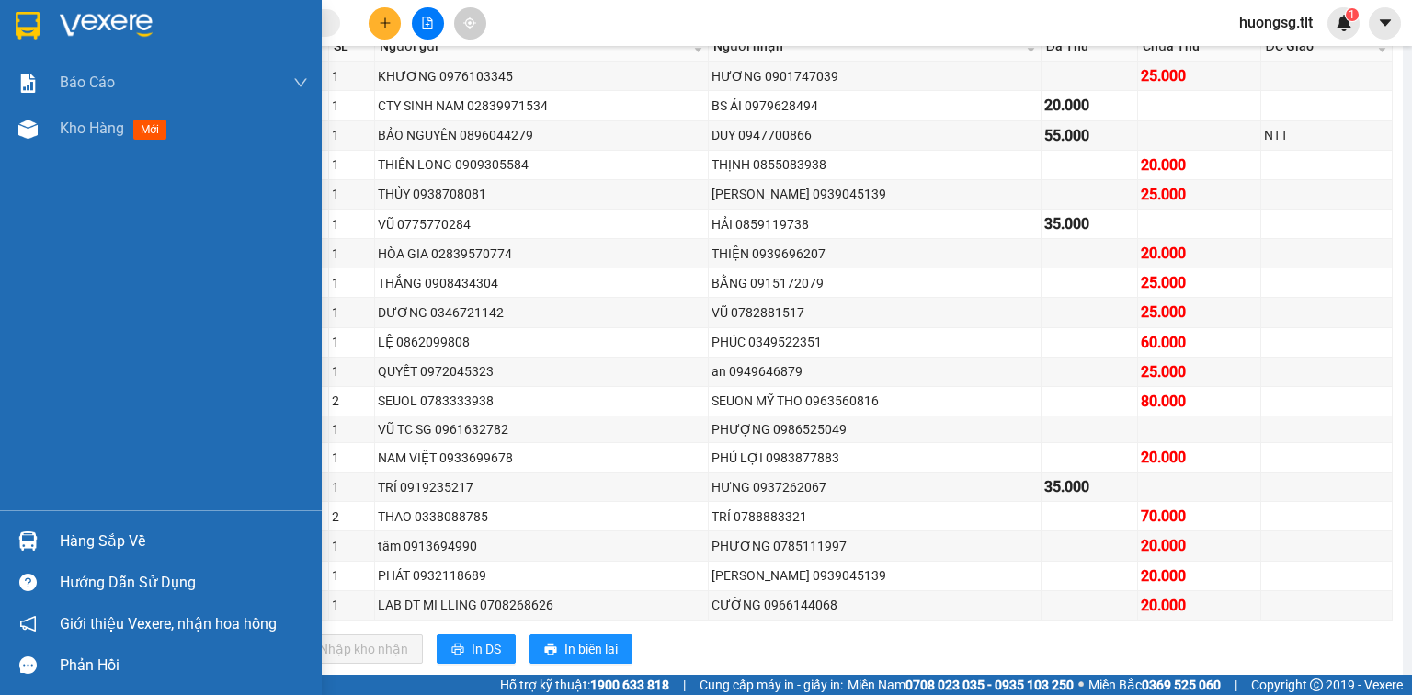
click at [127, 540] on div "Hàng sắp về" at bounding box center [184, 542] width 248 height 28
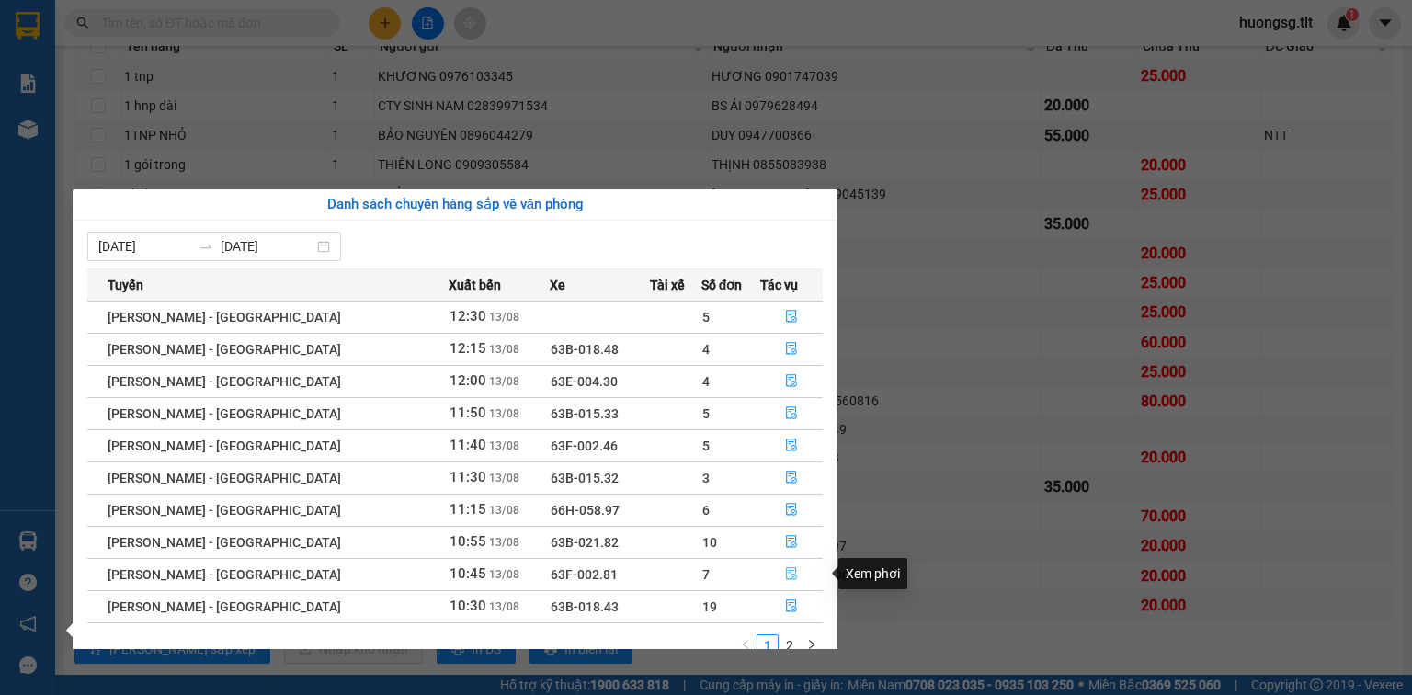
click at [785, 568] on icon "file-done" at bounding box center [791, 573] width 13 height 13
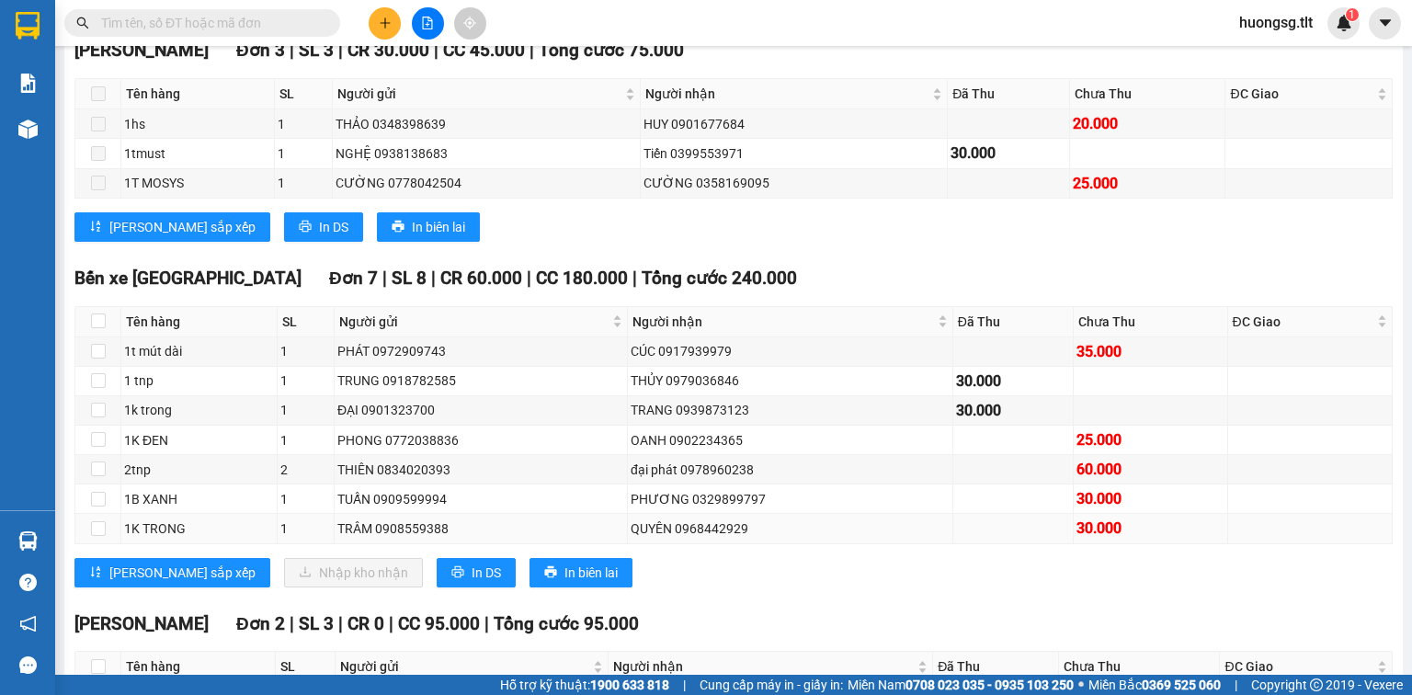
scroll to position [280, 0]
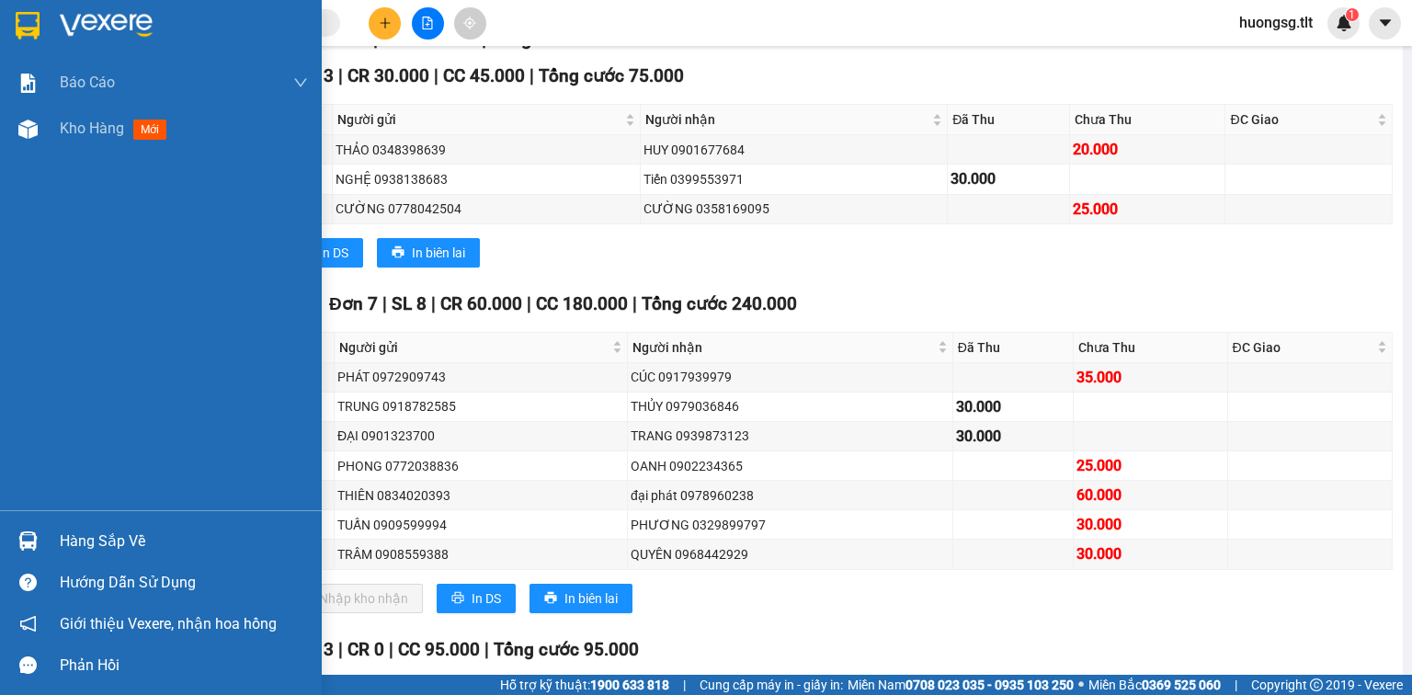
click at [120, 555] on div "Hàng sắp về" at bounding box center [161, 540] width 322 height 41
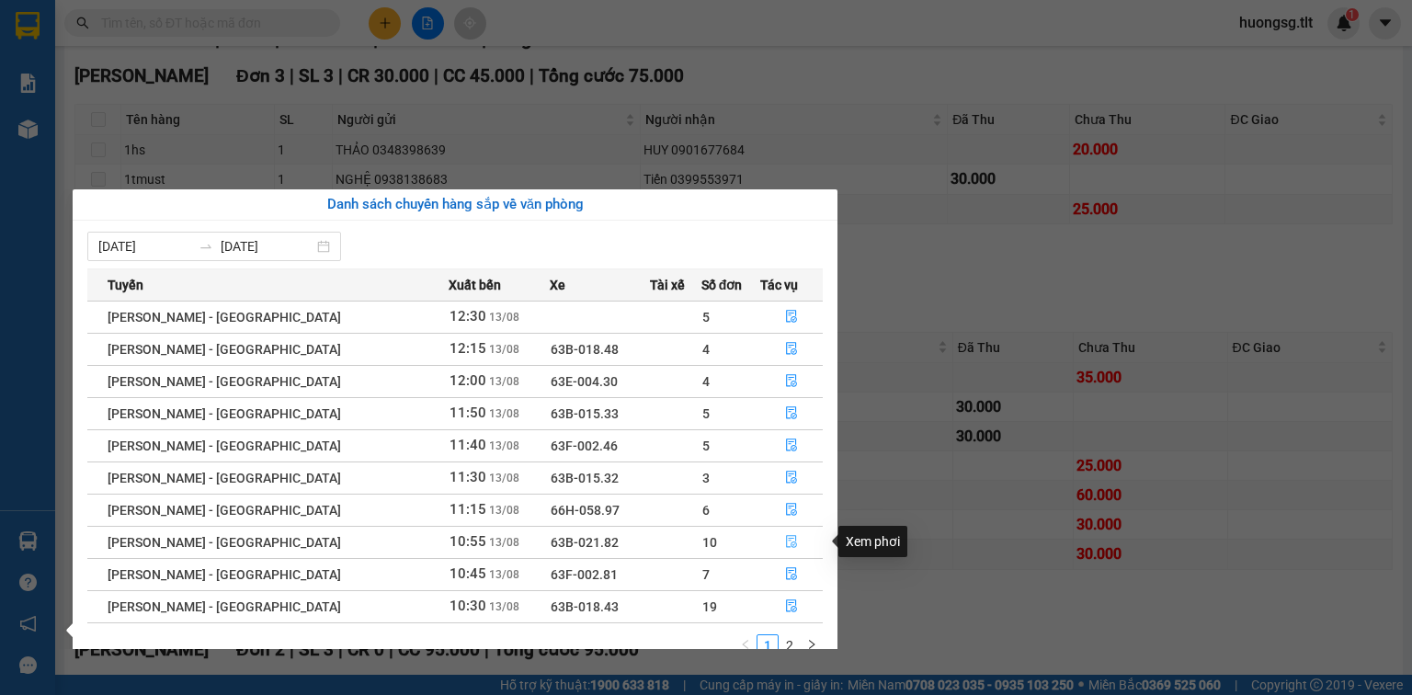
click at [776, 541] on button "button" at bounding box center [791, 542] width 61 height 29
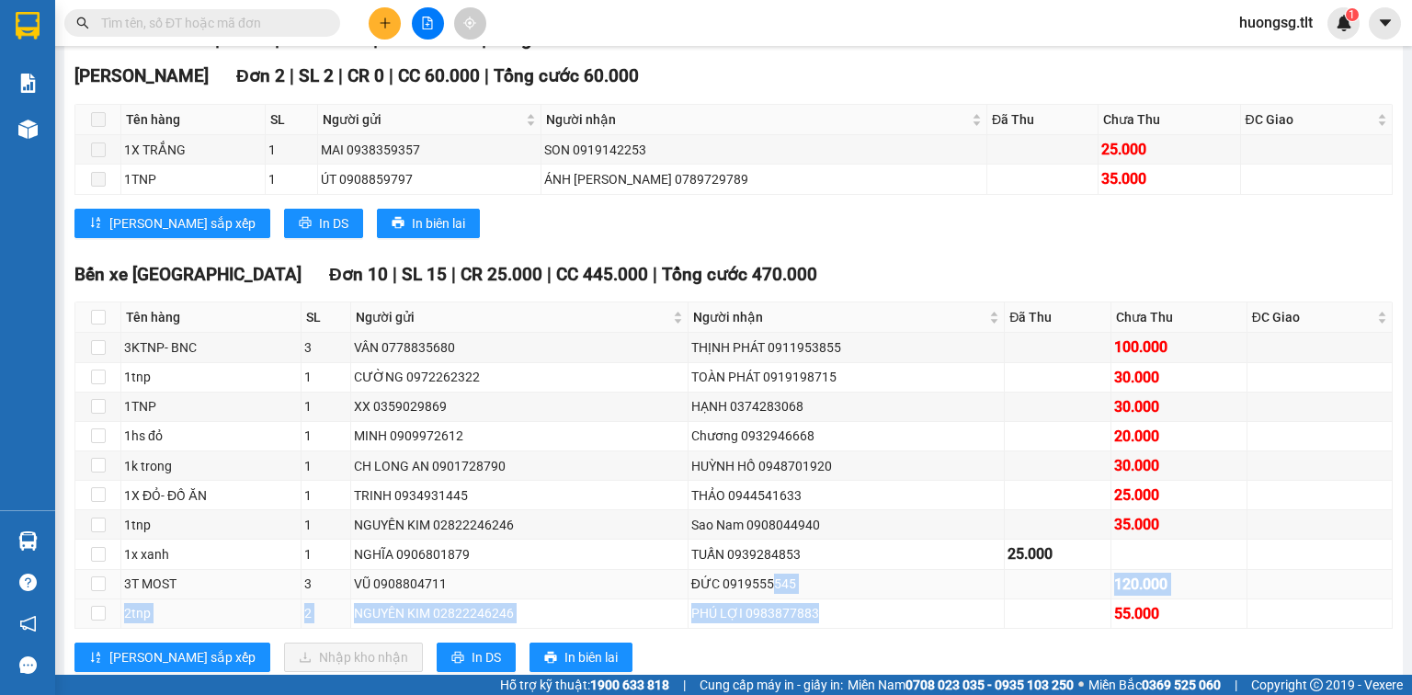
drag, startPoint x: 819, startPoint y: 620, endPoint x: 769, endPoint y: 609, distance: 51.8
click at [769, 609] on tbody "3KTNP- BNC 3 VÂN 0778835680 THỊNH PHÁT 0911953855 100.000 1tnp 1 CƯỜNG 09722623…" at bounding box center [734, 480] width 1318 height 295
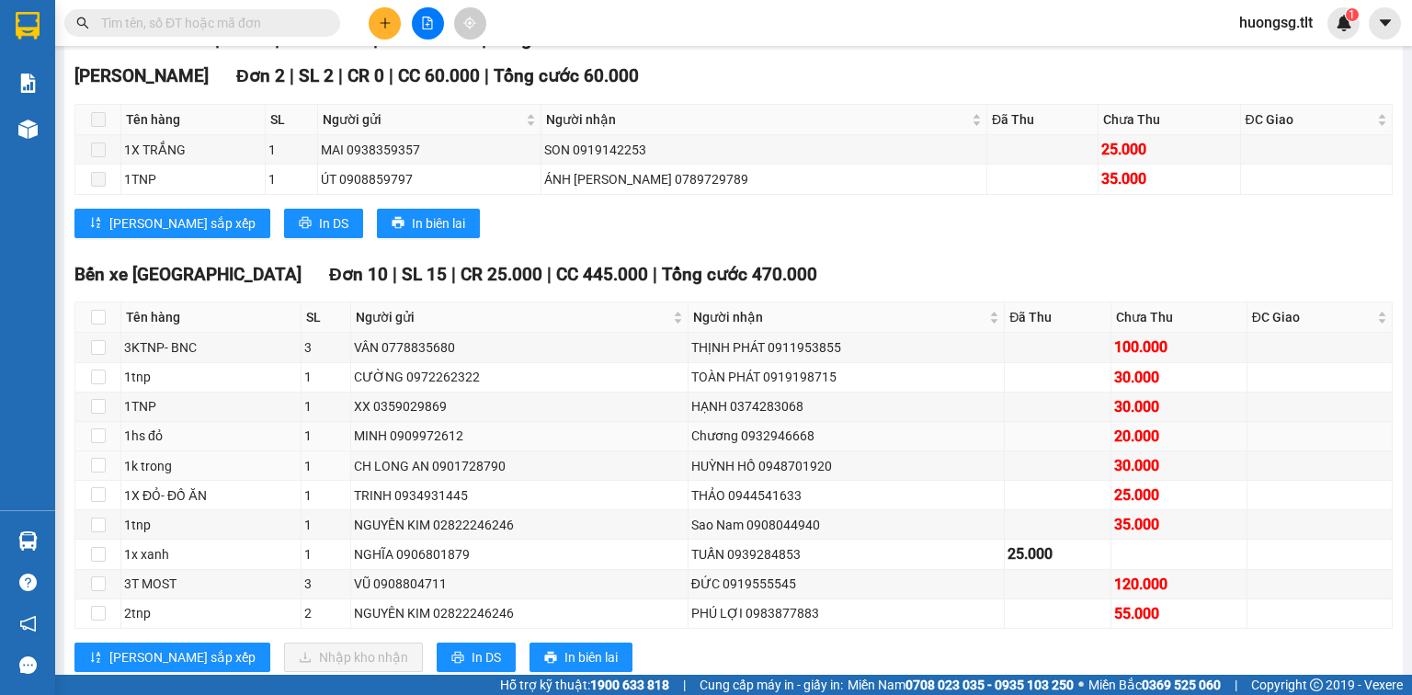
click at [711, 452] on td "Chương 0932946668" at bounding box center [847, 436] width 316 height 29
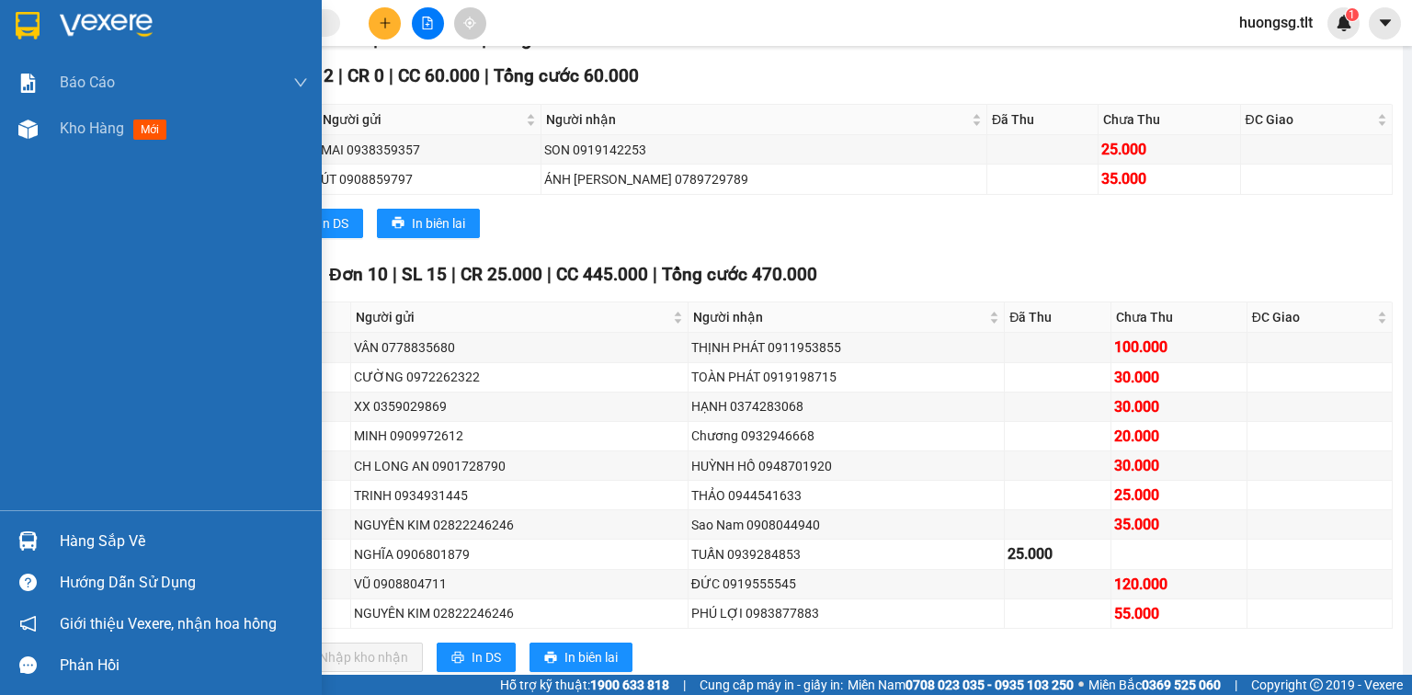
click at [86, 534] on div "Hàng sắp về" at bounding box center [184, 542] width 248 height 28
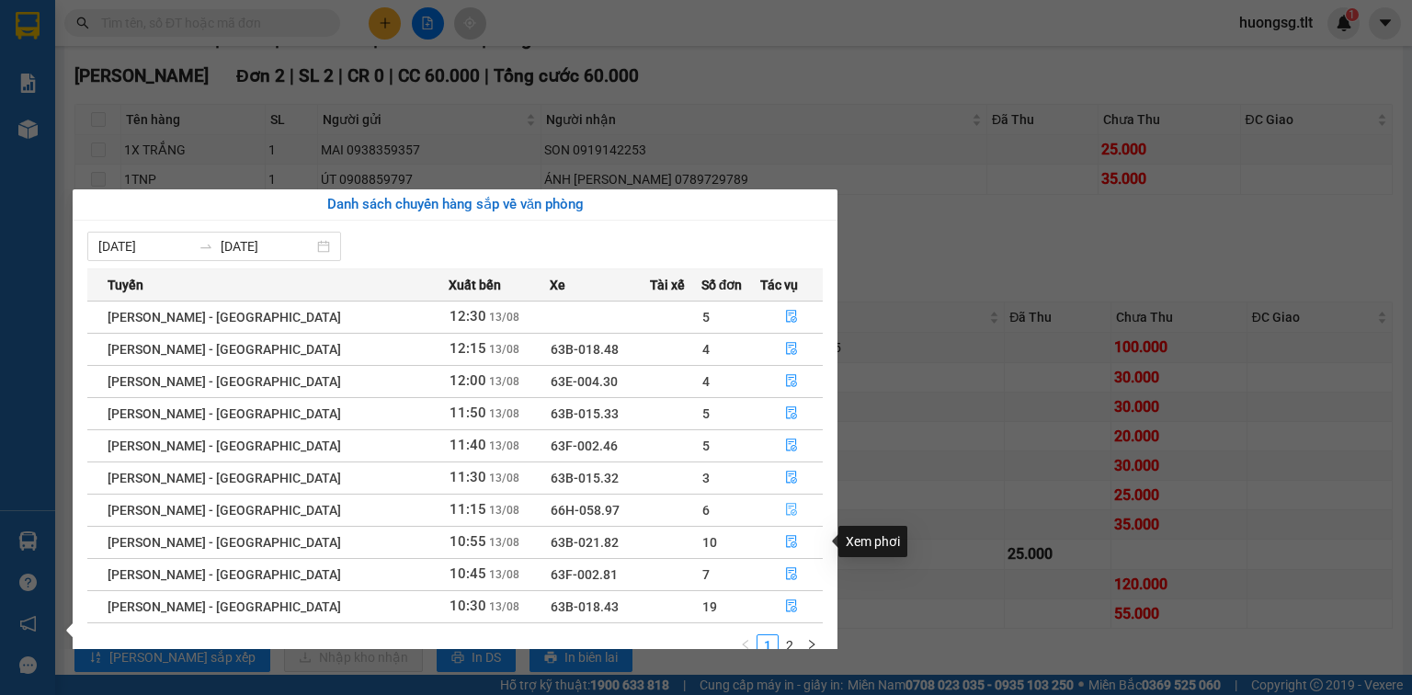
click at [785, 506] on icon "file-done" at bounding box center [791, 509] width 13 height 13
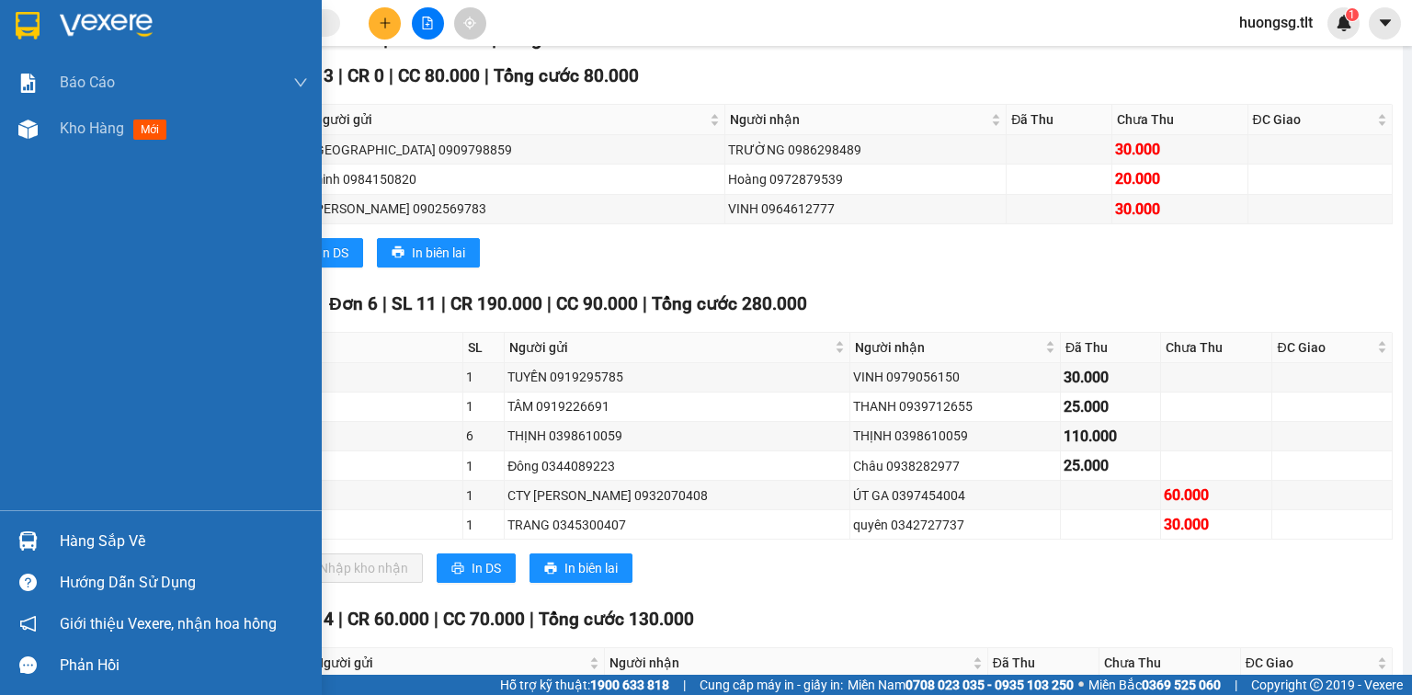
click at [83, 530] on div "Hàng sắp về" at bounding box center [184, 542] width 248 height 28
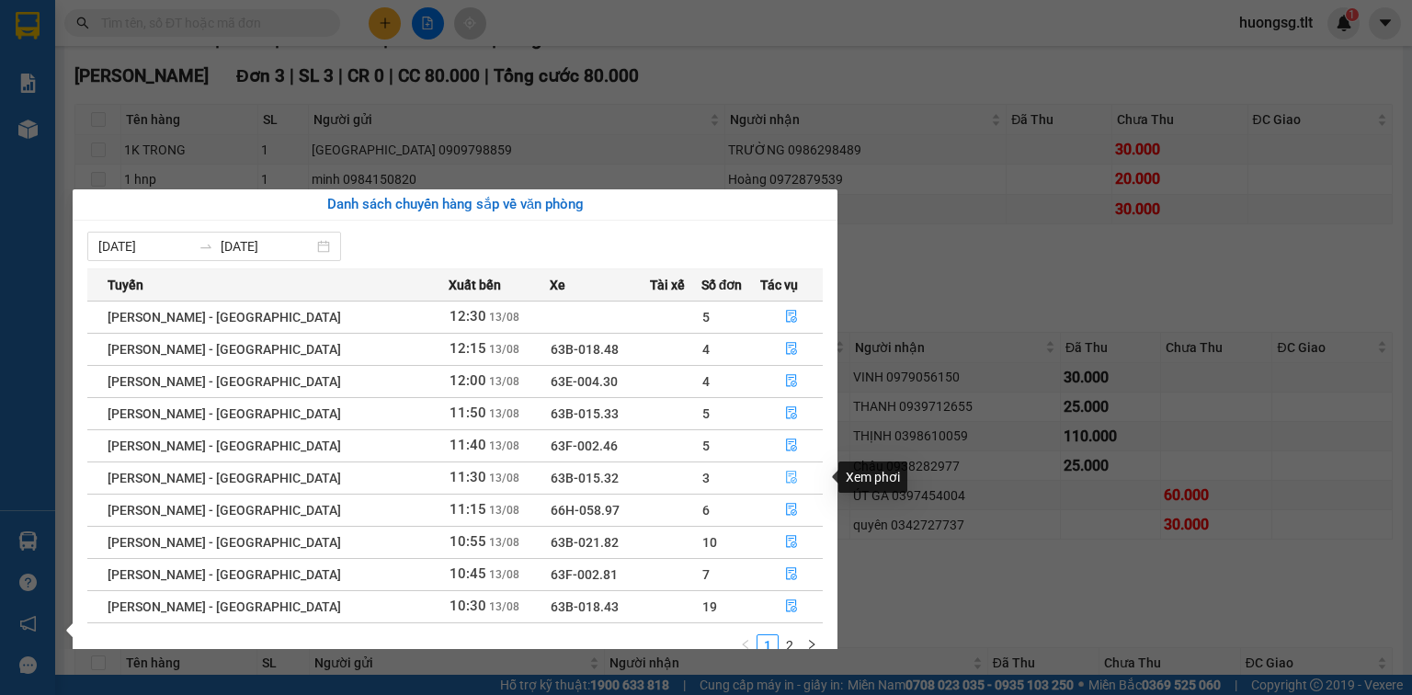
click at [789, 475] on icon "file-done" at bounding box center [791, 477] width 13 height 13
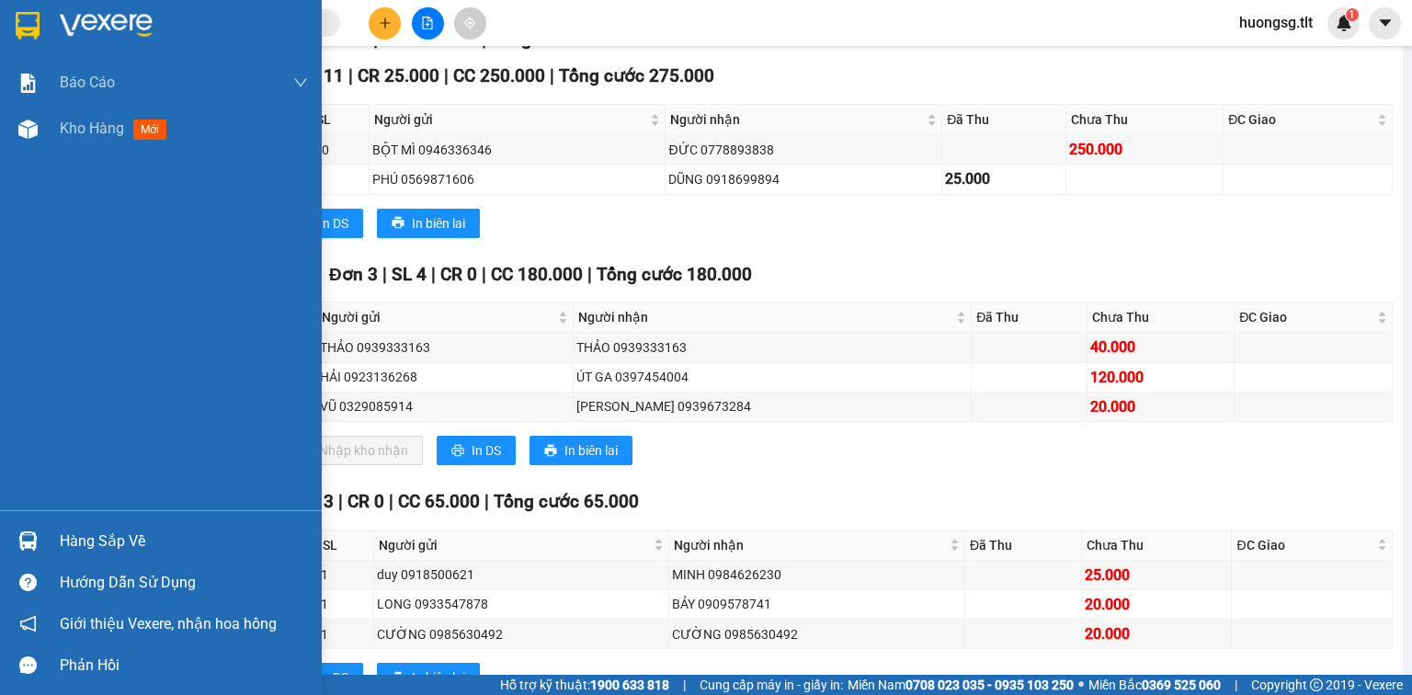
click at [104, 514] on div "Hàng sắp về Hướng dẫn sử dụng Giới thiệu Vexere, nhận hoa hồng Phản hồi" at bounding box center [161, 598] width 322 height 176
click at [114, 531] on div "Hàng sắp về" at bounding box center [184, 542] width 248 height 28
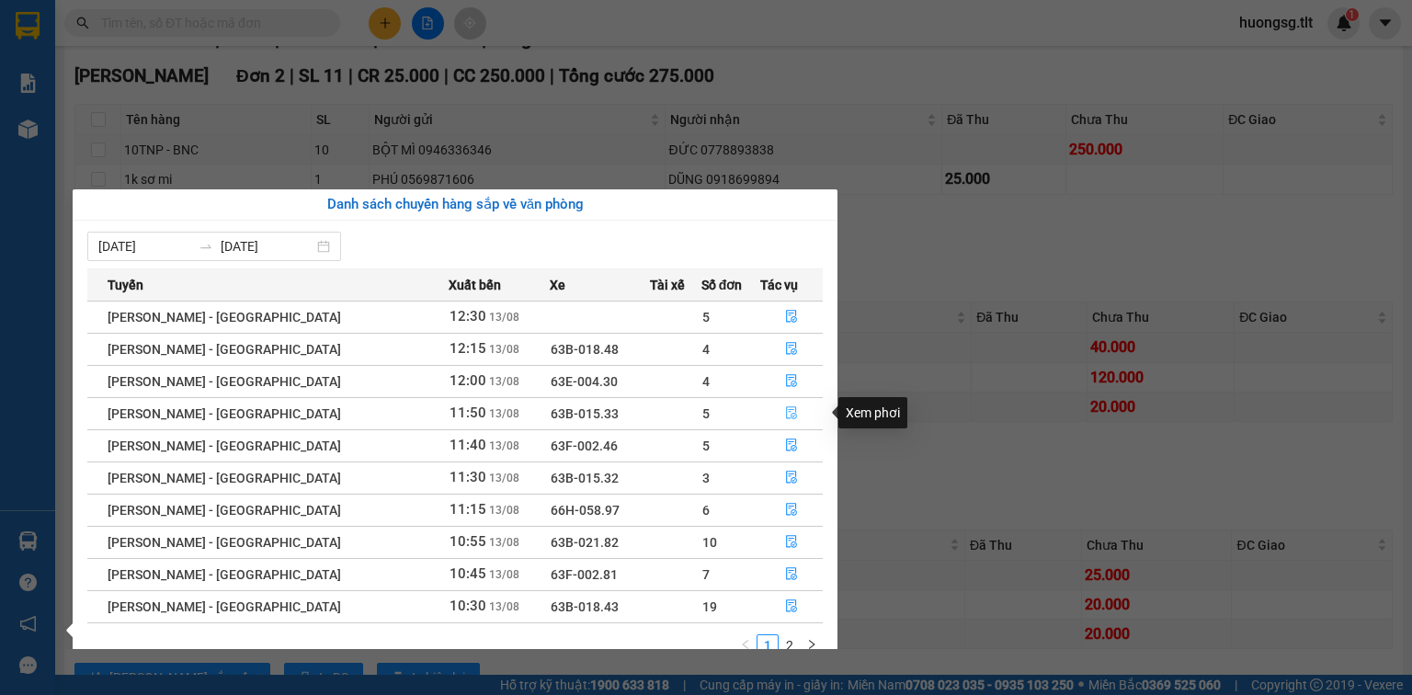
click at [776, 415] on button "button" at bounding box center [791, 413] width 61 height 29
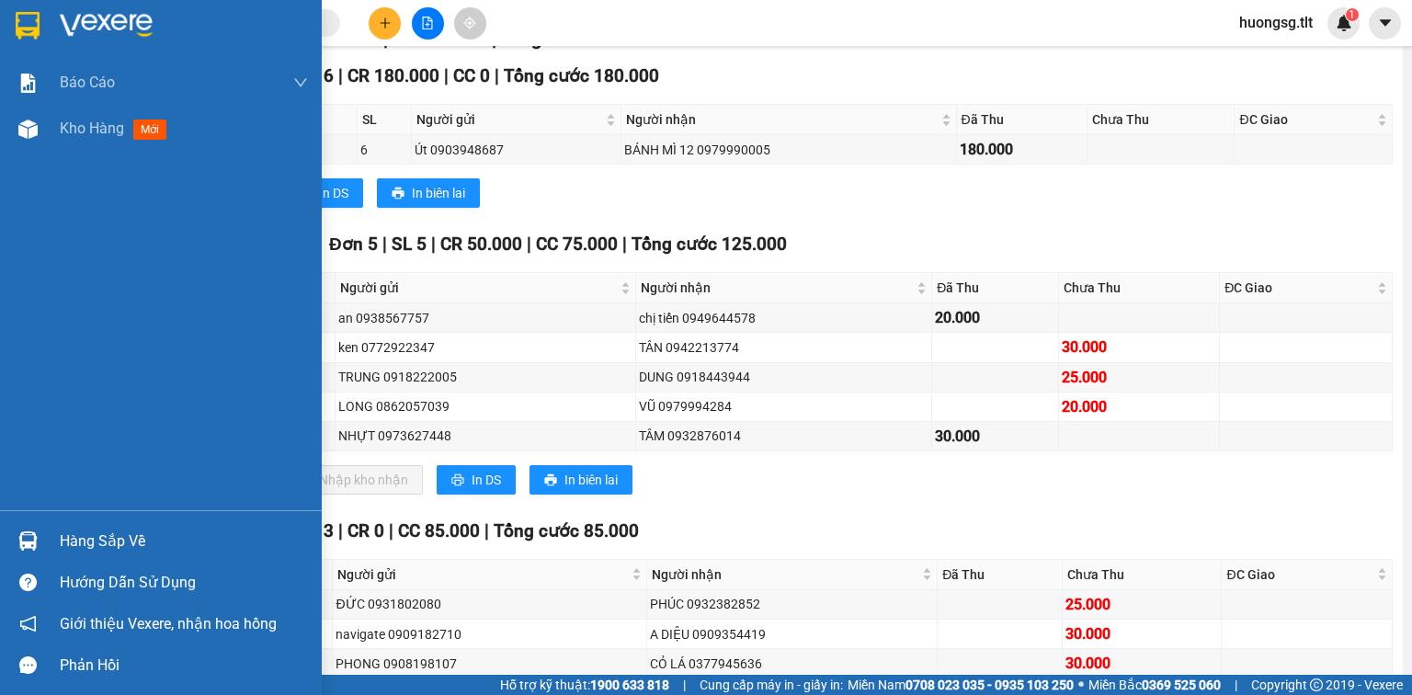
click at [112, 575] on div "Hướng dẫn sử dụng" at bounding box center [184, 583] width 248 height 28
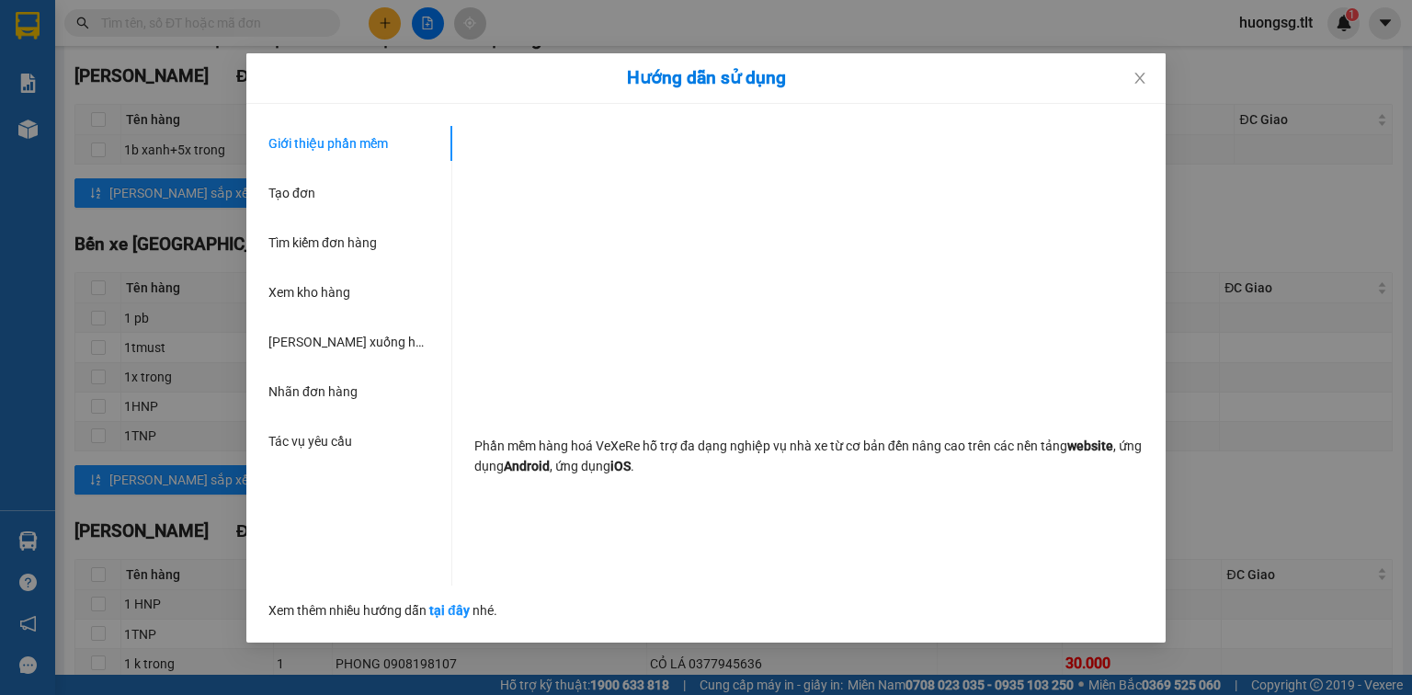
click at [112, 536] on div "Hướng dẫn sử dụng Giới thiệu phần mềm Tạo đơn Tìm kiếm đơn hàng Xem kho hàng Lê…" at bounding box center [706, 347] width 1412 height 695
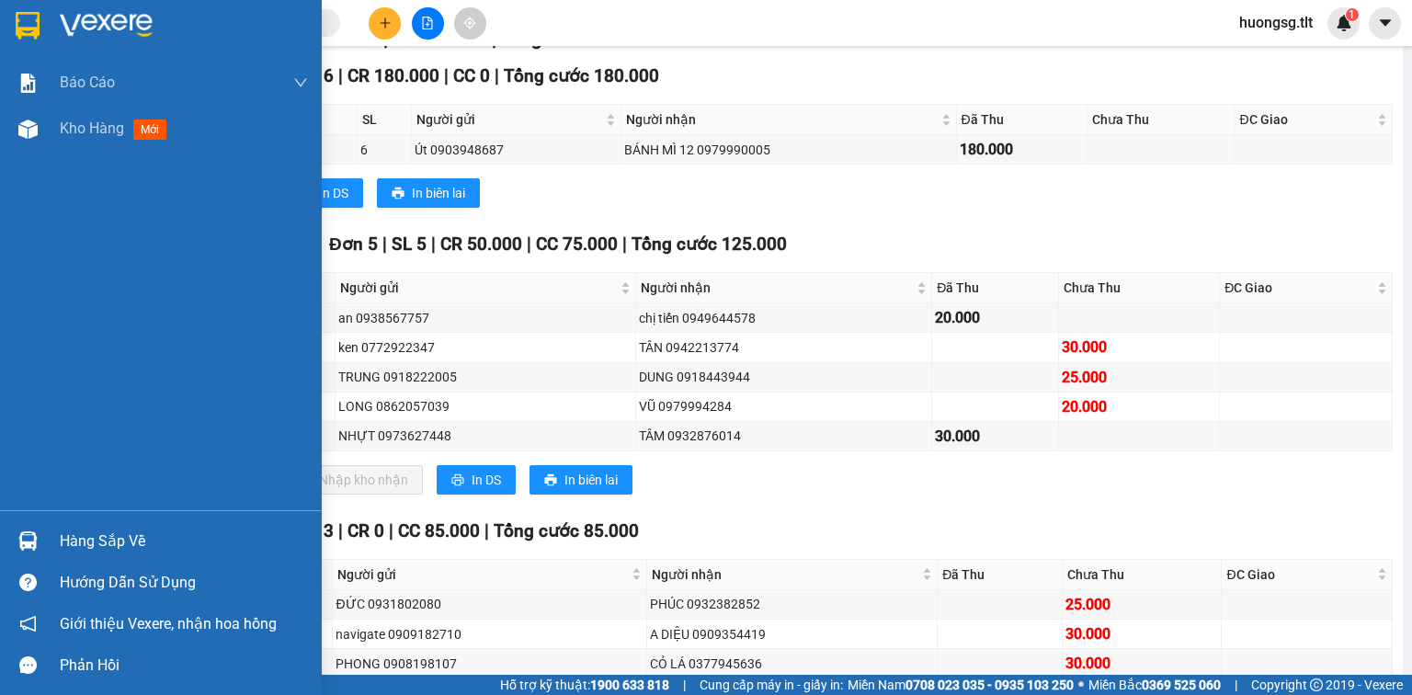
click at [55, 533] on div "Hàng sắp về" at bounding box center [161, 540] width 322 height 41
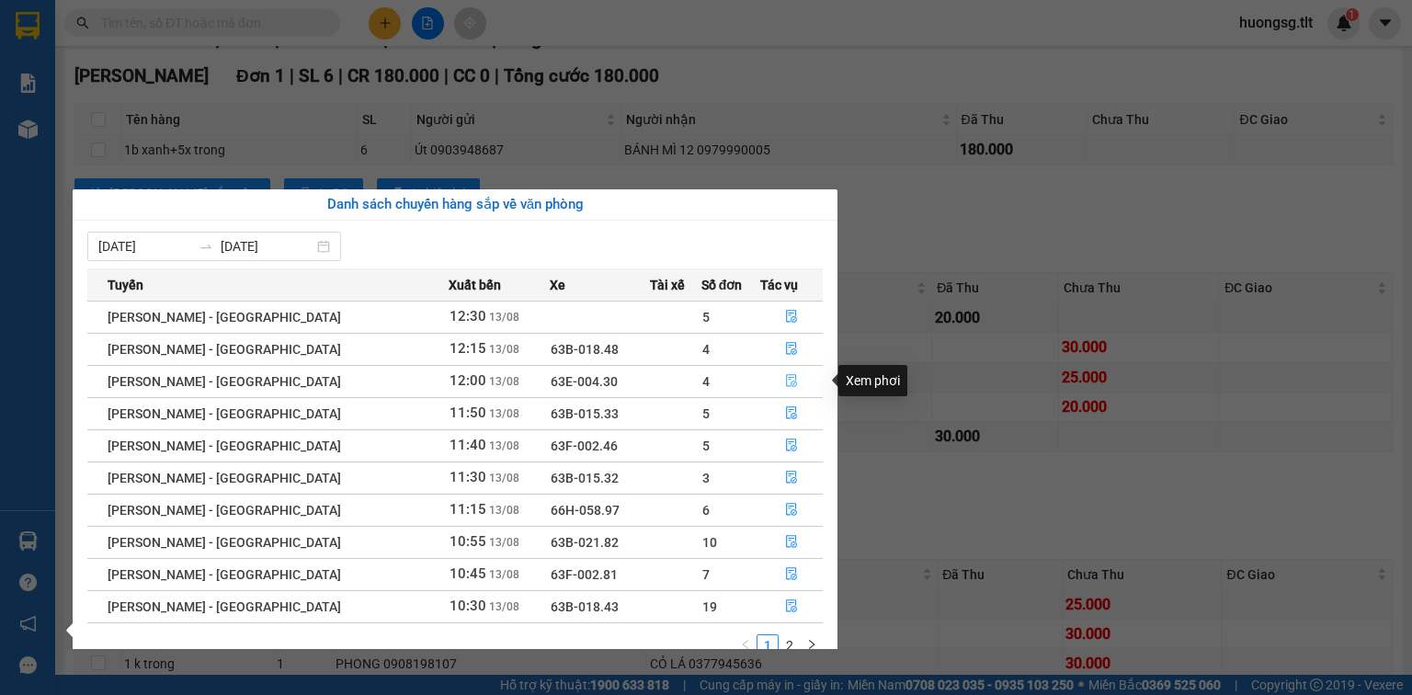
click at [783, 371] on button "button" at bounding box center [791, 381] width 61 height 29
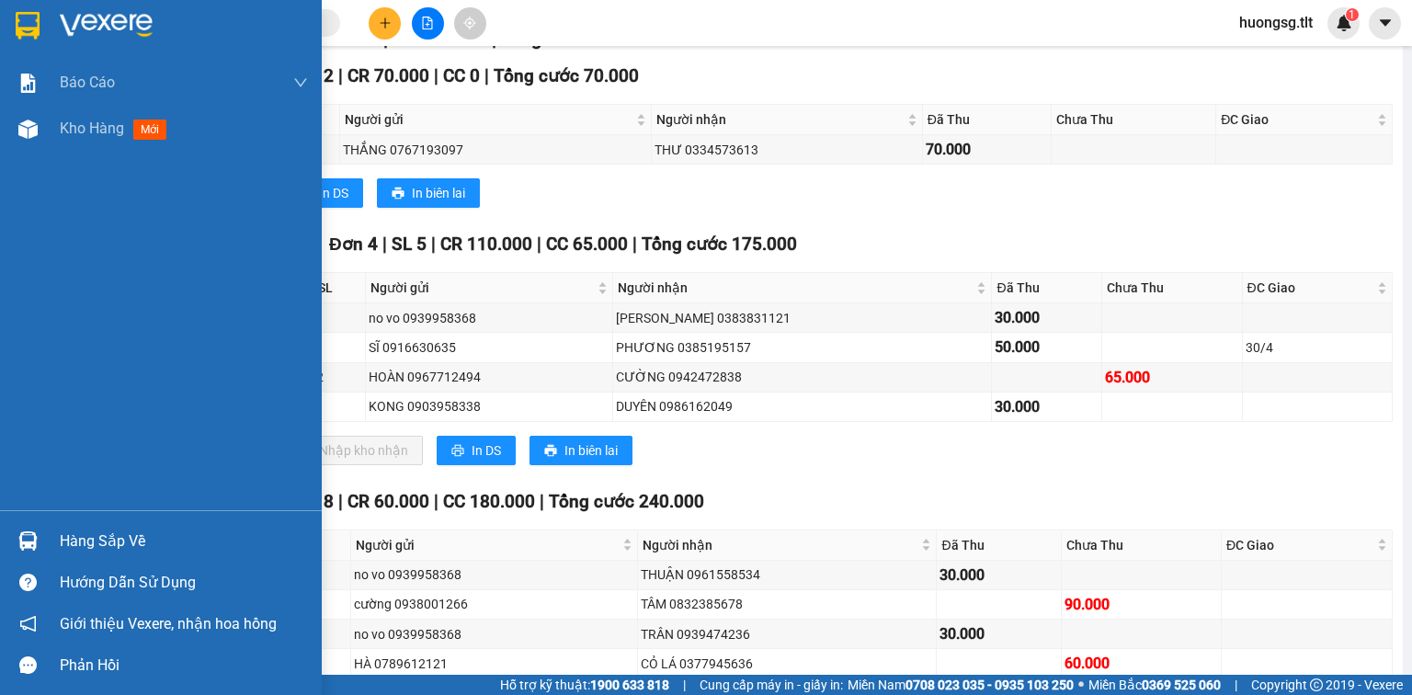
drag, startPoint x: 140, startPoint y: 533, endPoint x: 195, endPoint y: 508, distance: 60.9
click at [137, 533] on div "Hàng sắp về" at bounding box center [184, 542] width 248 height 28
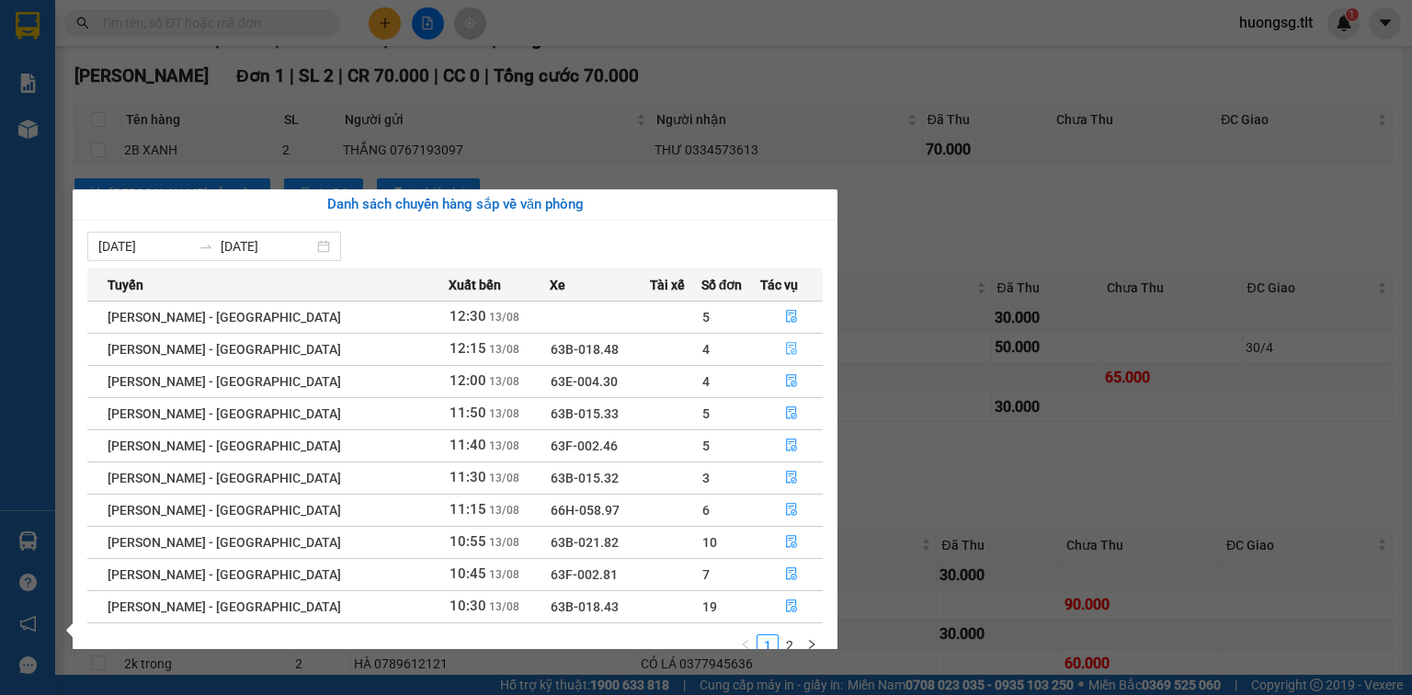
click at [772, 349] on button "button" at bounding box center [791, 349] width 61 height 29
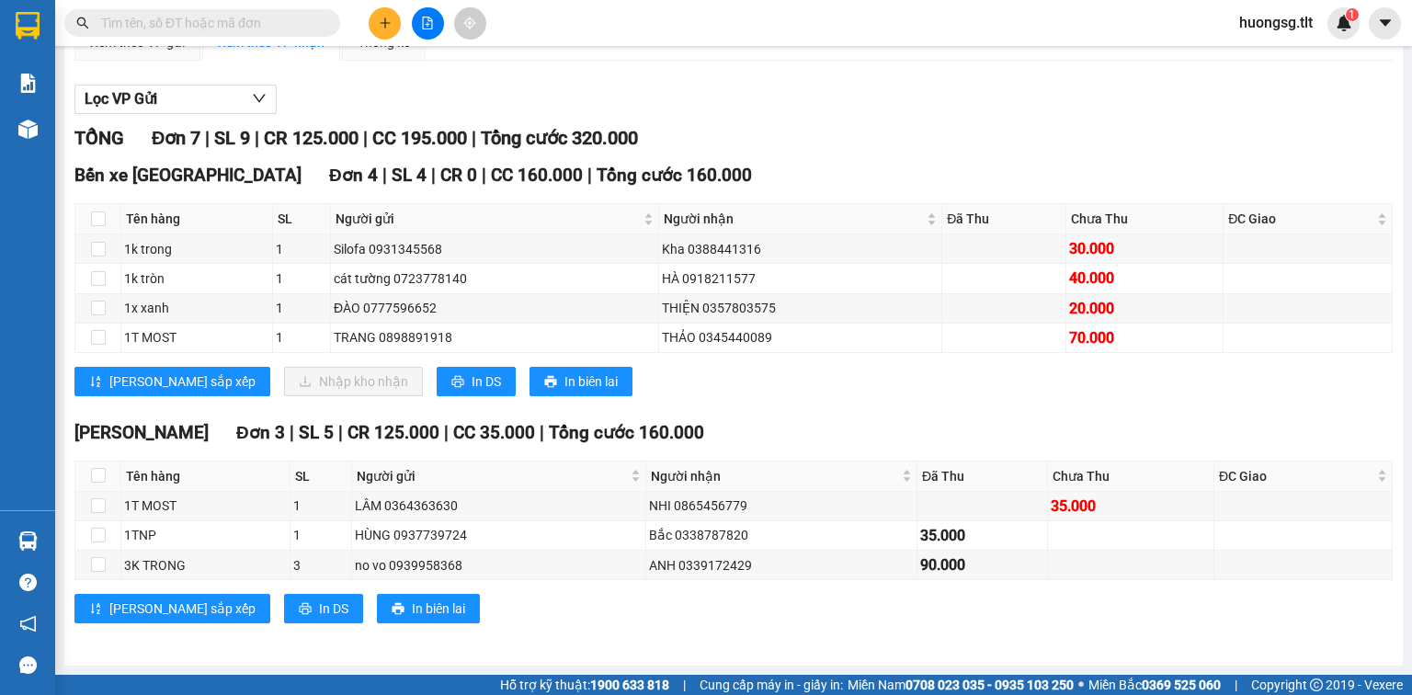
scroll to position [199, 0]
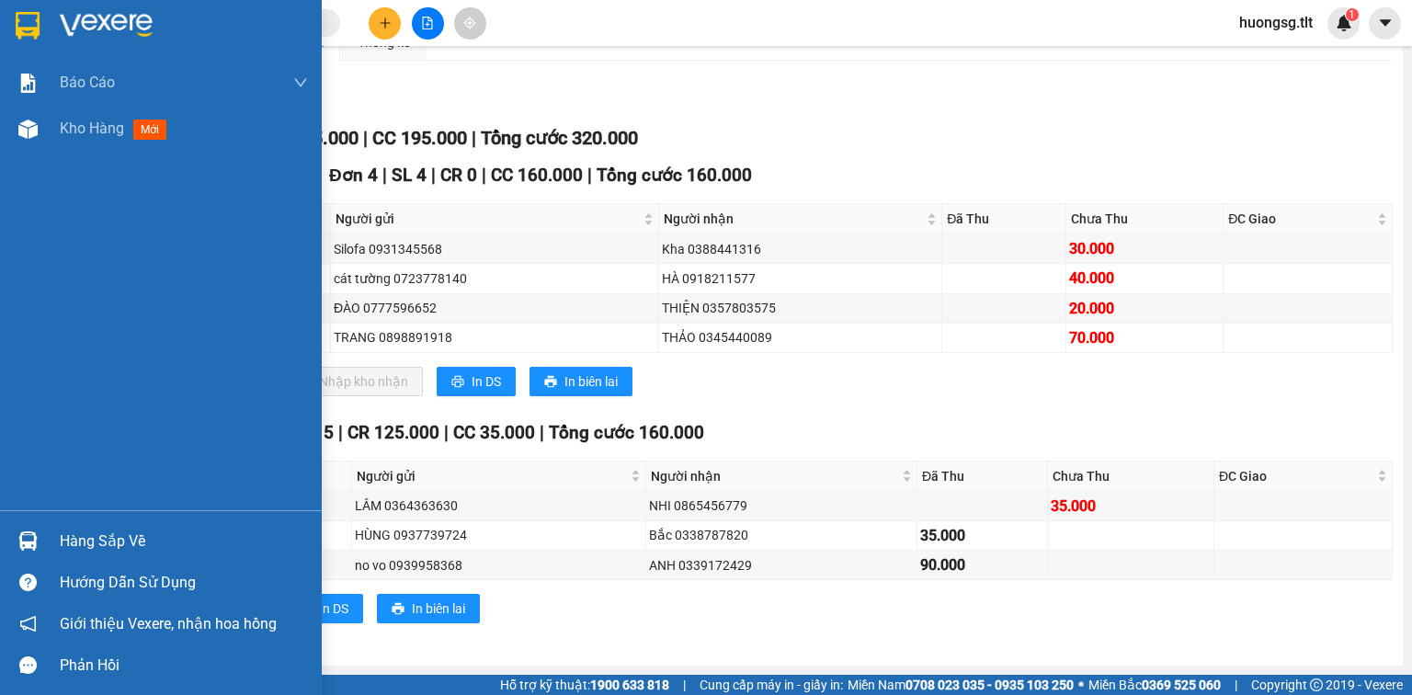
click at [122, 528] on div "Hàng sắp về" at bounding box center [184, 542] width 248 height 28
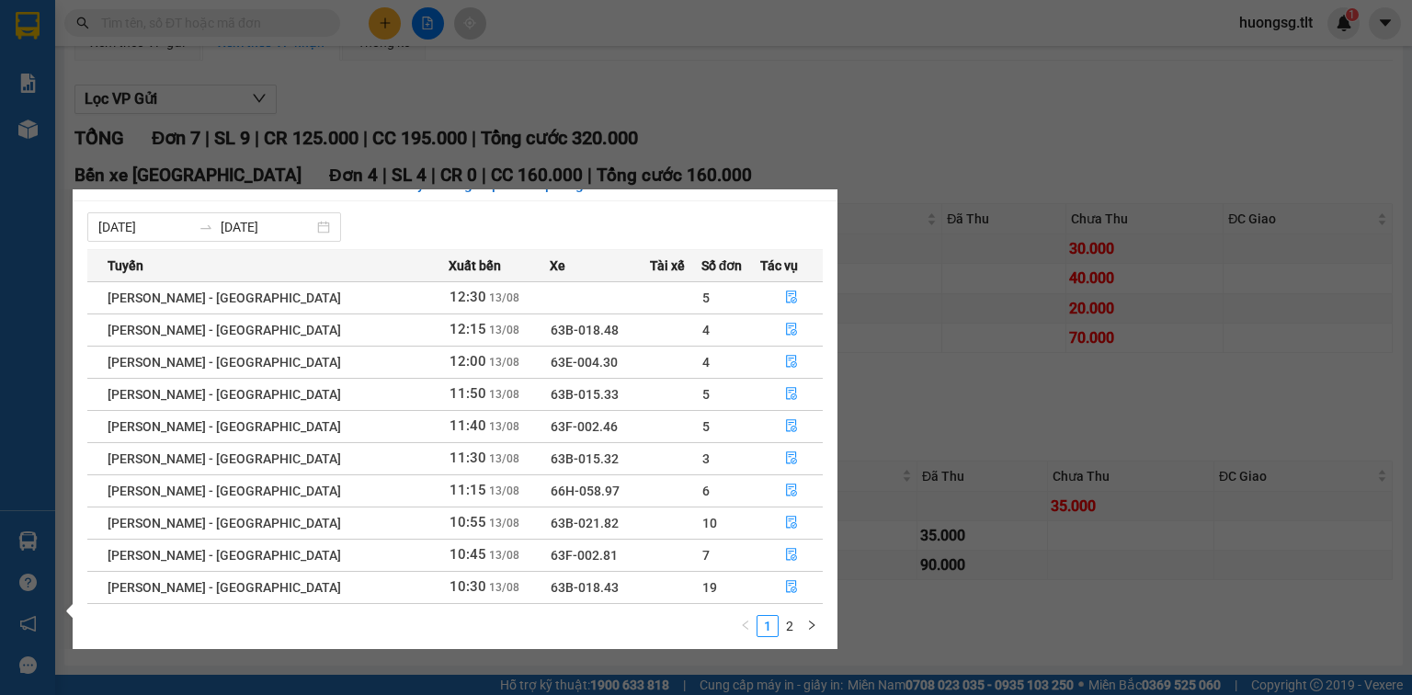
scroll to position [29, 0]
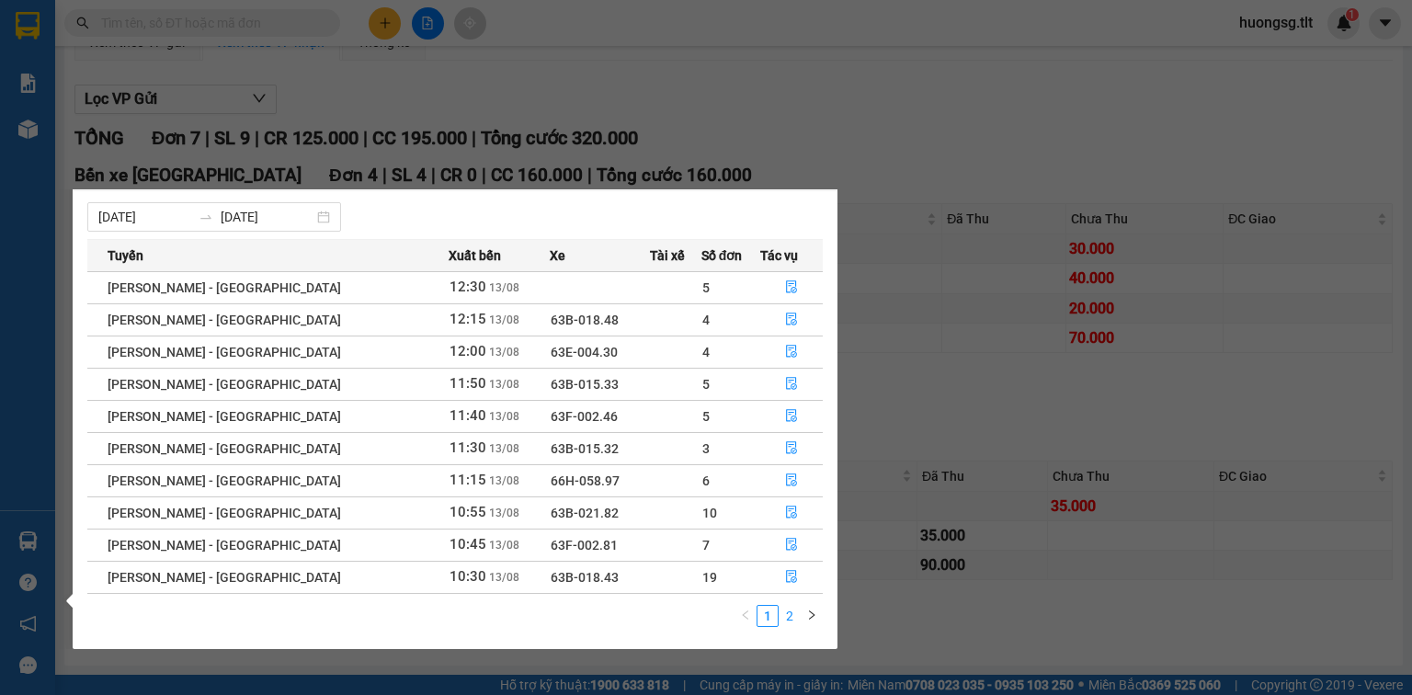
click at [793, 619] on link "2" at bounding box center [790, 616] width 20 height 20
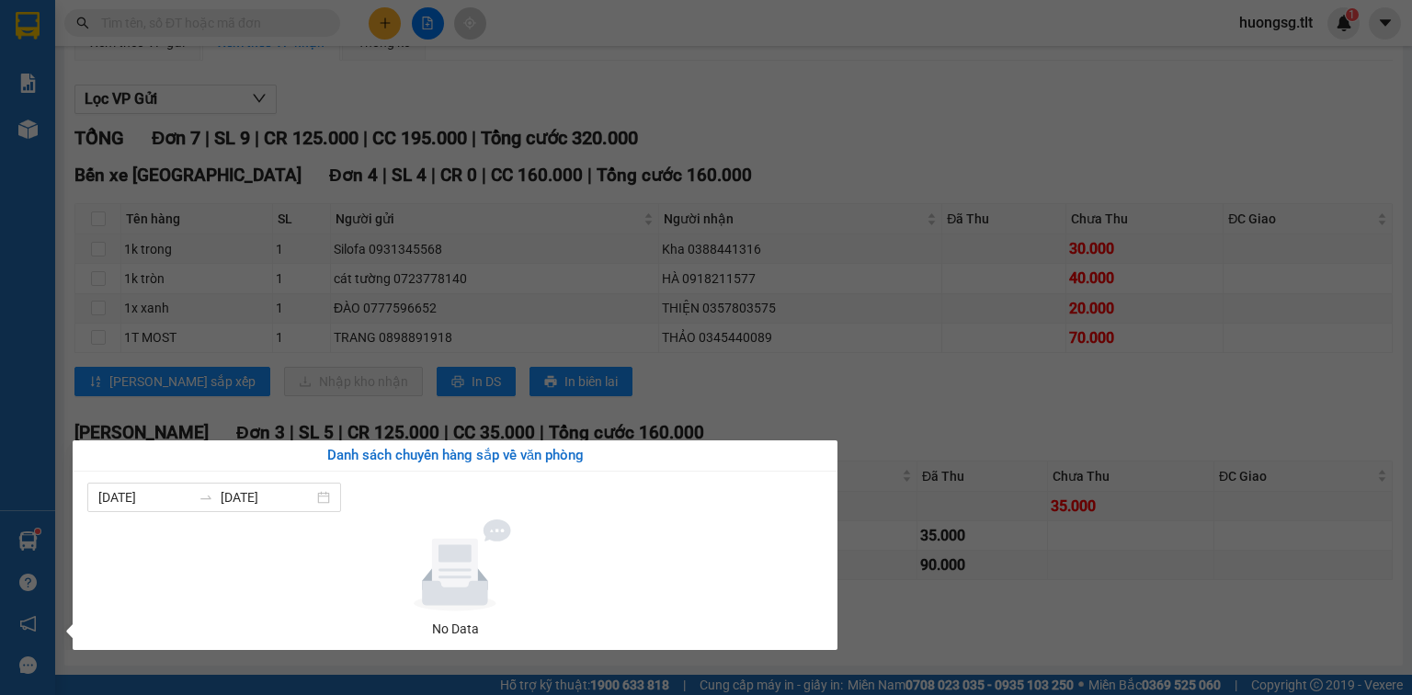
scroll to position [0, 0]
click at [1036, 265] on section "Kết quả tìm kiếm ( 3191 ) Bộ lọc Ngày tạo đơn gần nhất Mã ĐH Trạng thái Món hàn…" at bounding box center [706, 347] width 1412 height 695
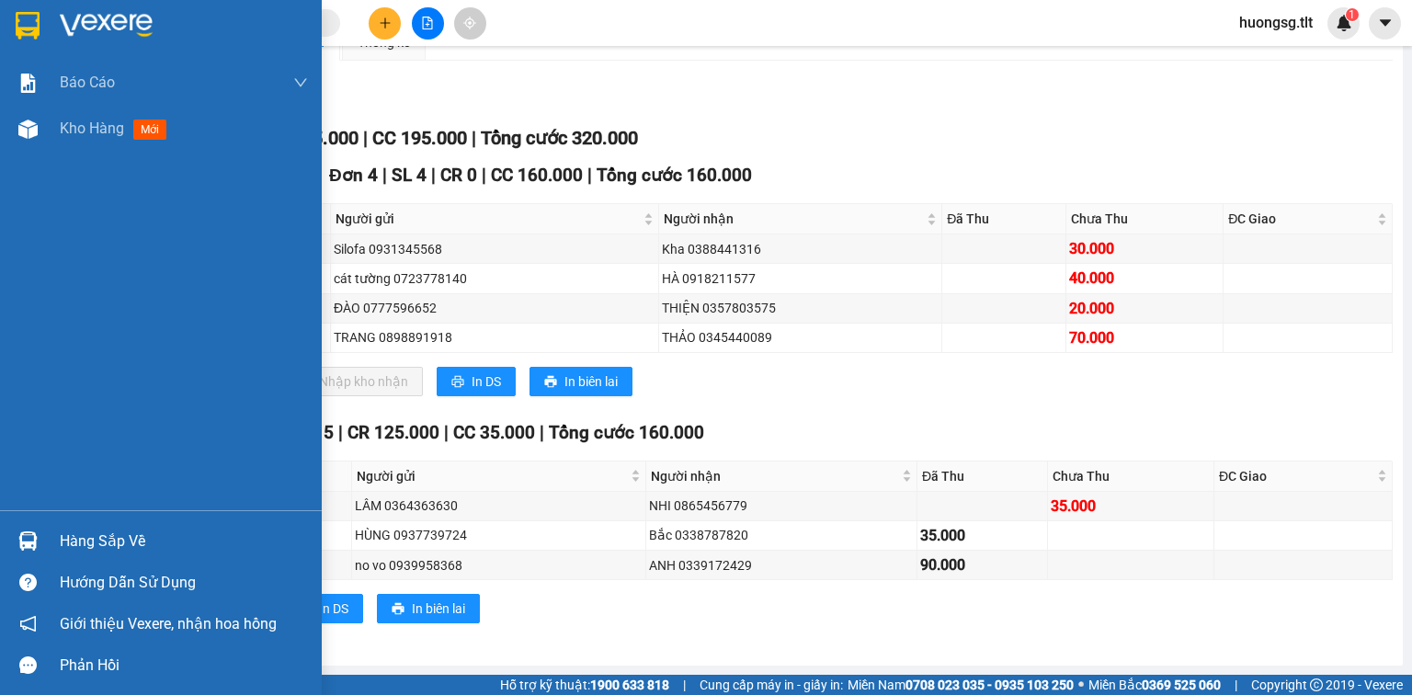
drag, startPoint x: 64, startPoint y: 532, endPoint x: 76, endPoint y: 532, distance: 12.0
click at [65, 532] on div "Hàng sắp về" at bounding box center [184, 542] width 248 height 28
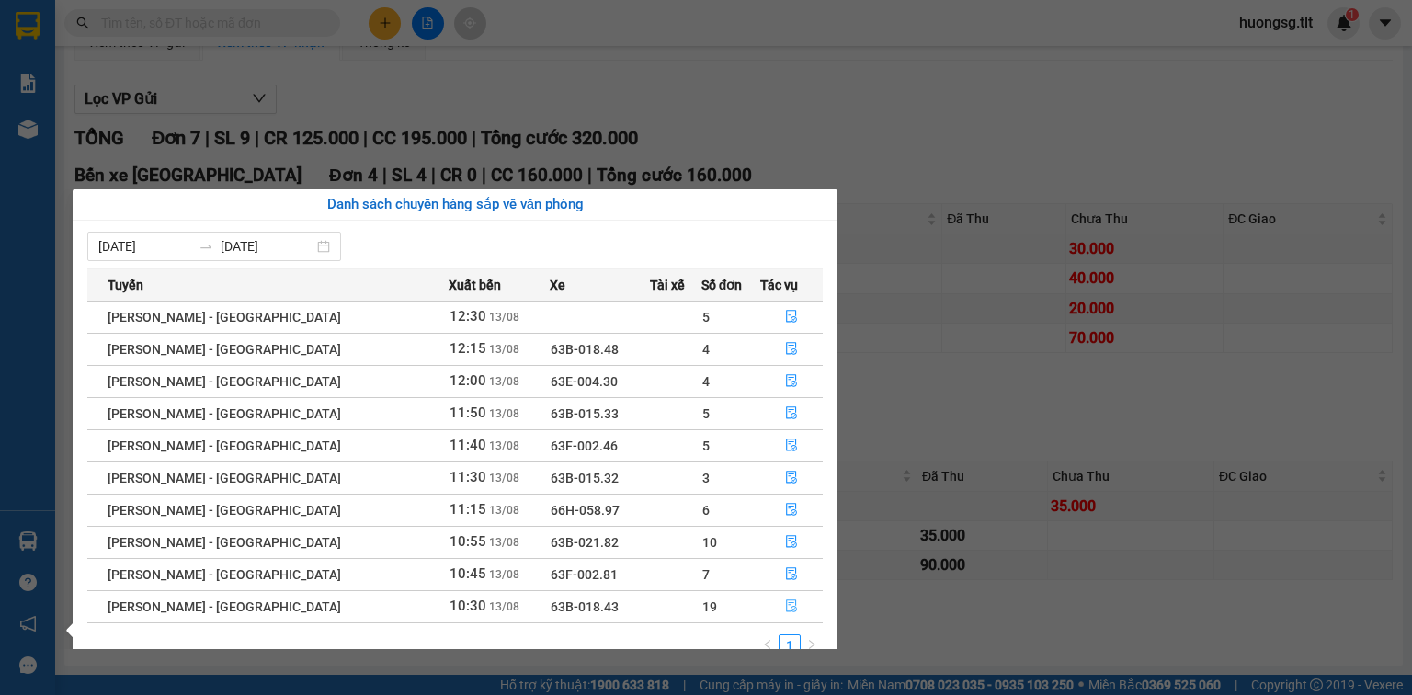
click at [788, 609] on icon "file-done" at bounding box center [791, 606] width 11 height 13
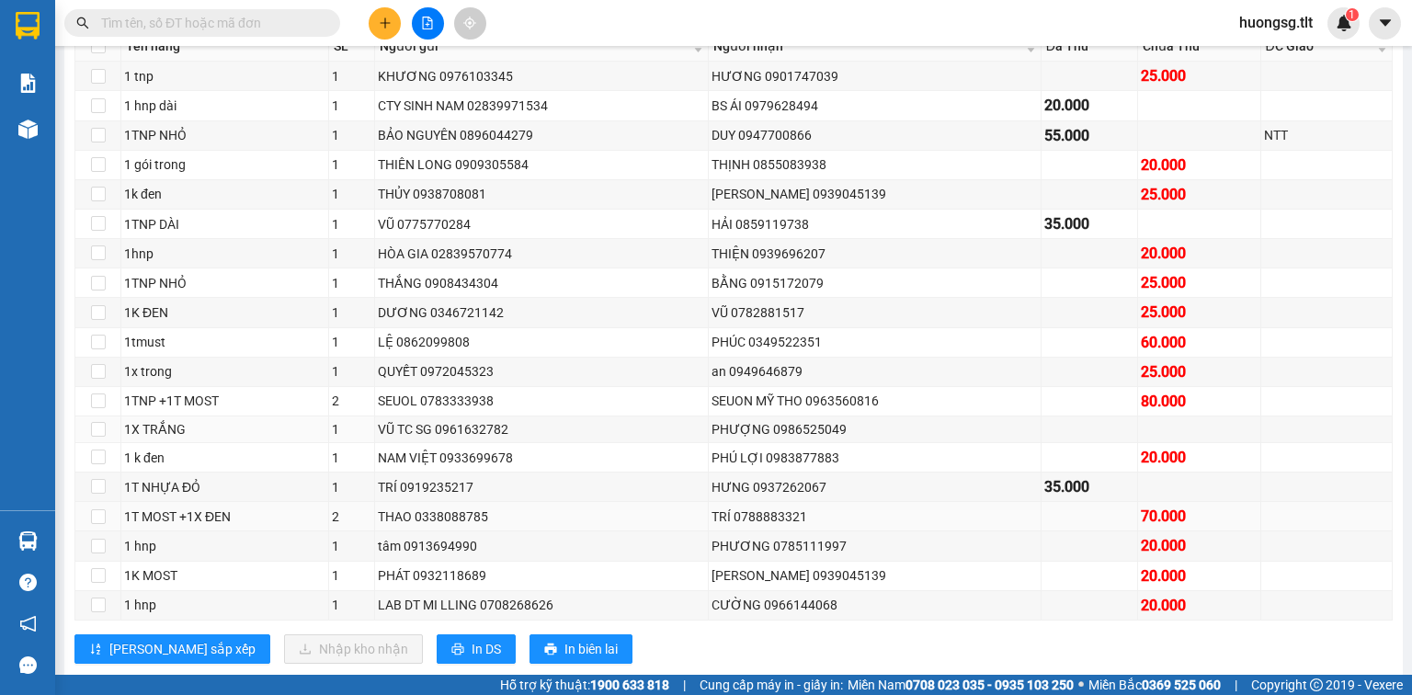
scroll to position [280, 0]
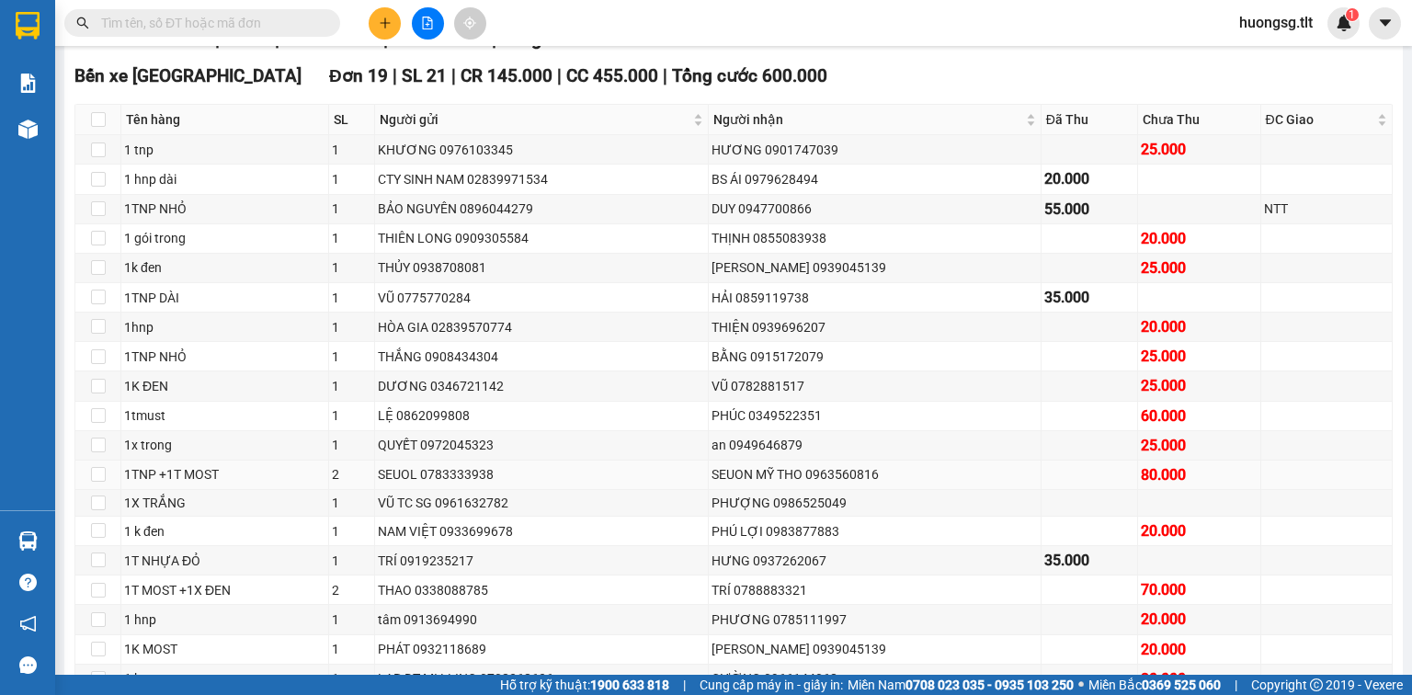
click at [948, 485] on div "SEUON MỸ THO 0963560816" at bounding box center [875, 474] width 326 height 20
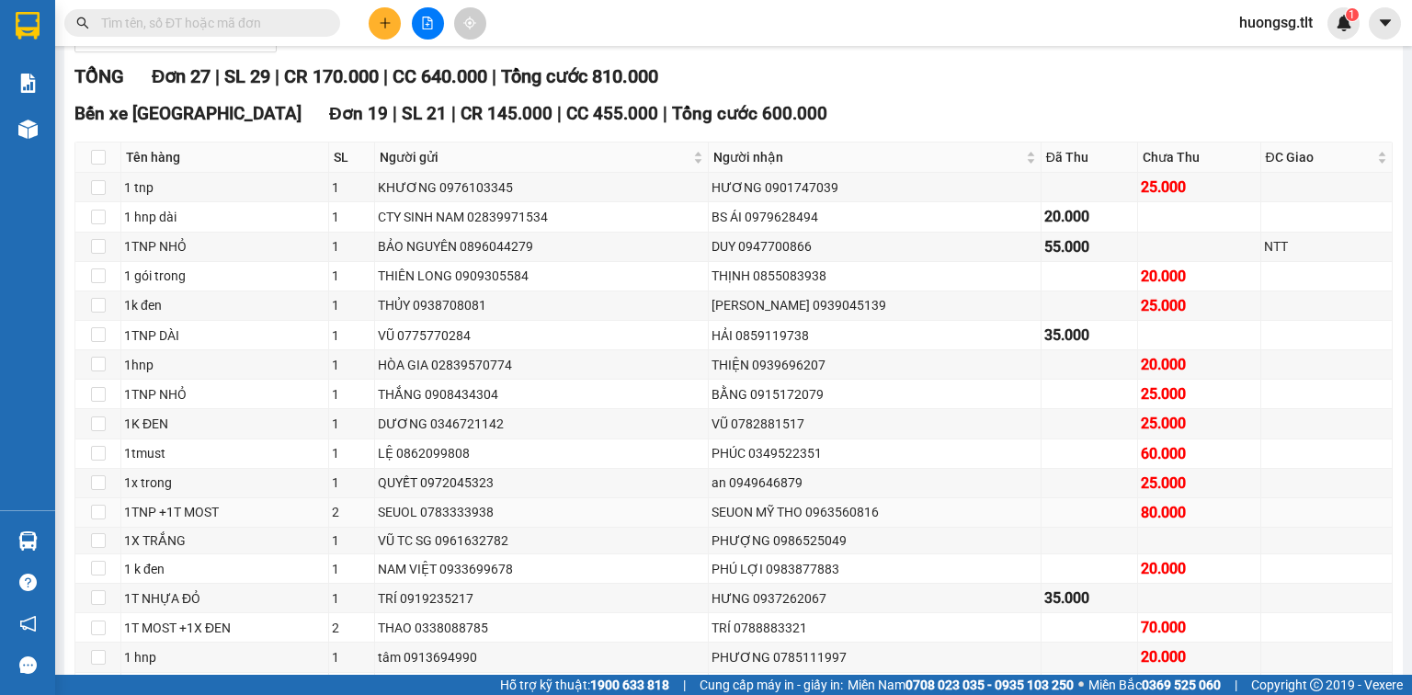
scroll to position [207, 0]
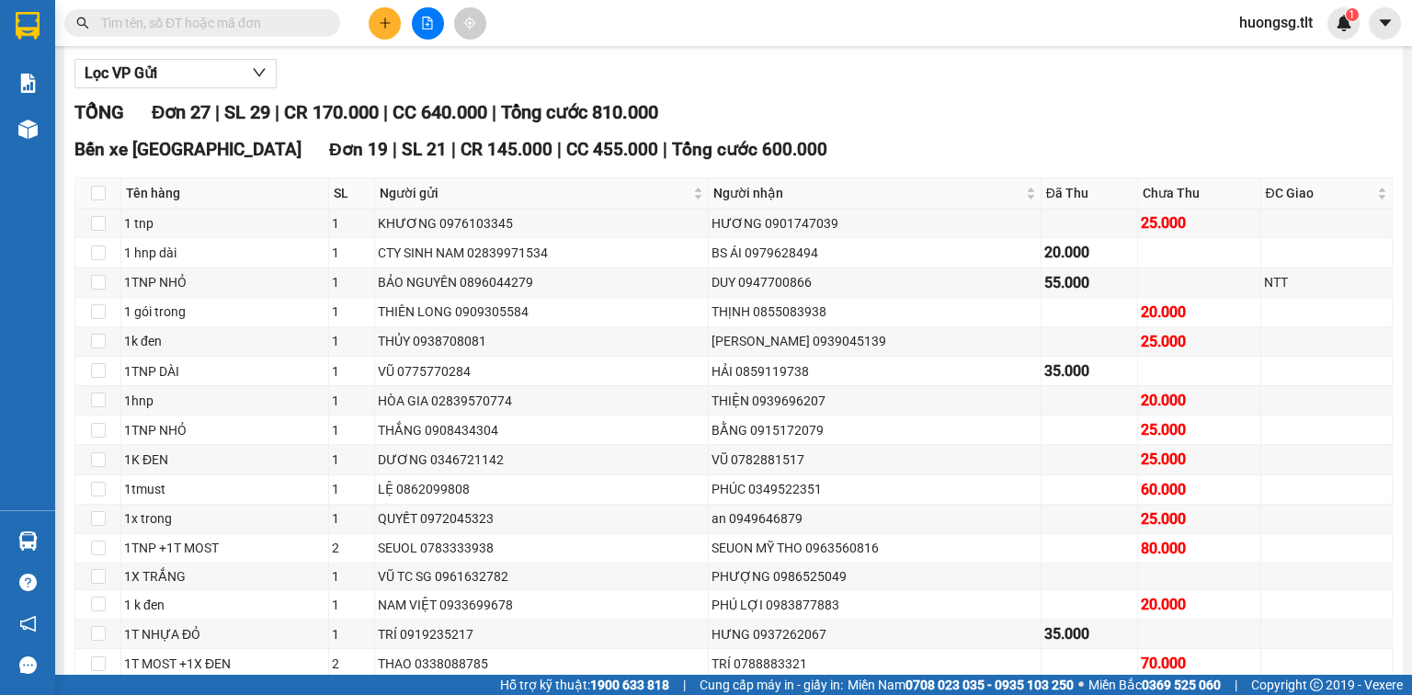
click at [322, 19] on span at bounding box center [327, 23] width 11 height 20
click at [297, 21] on input "text" at bounding box center [209, 23] width 217 height 20
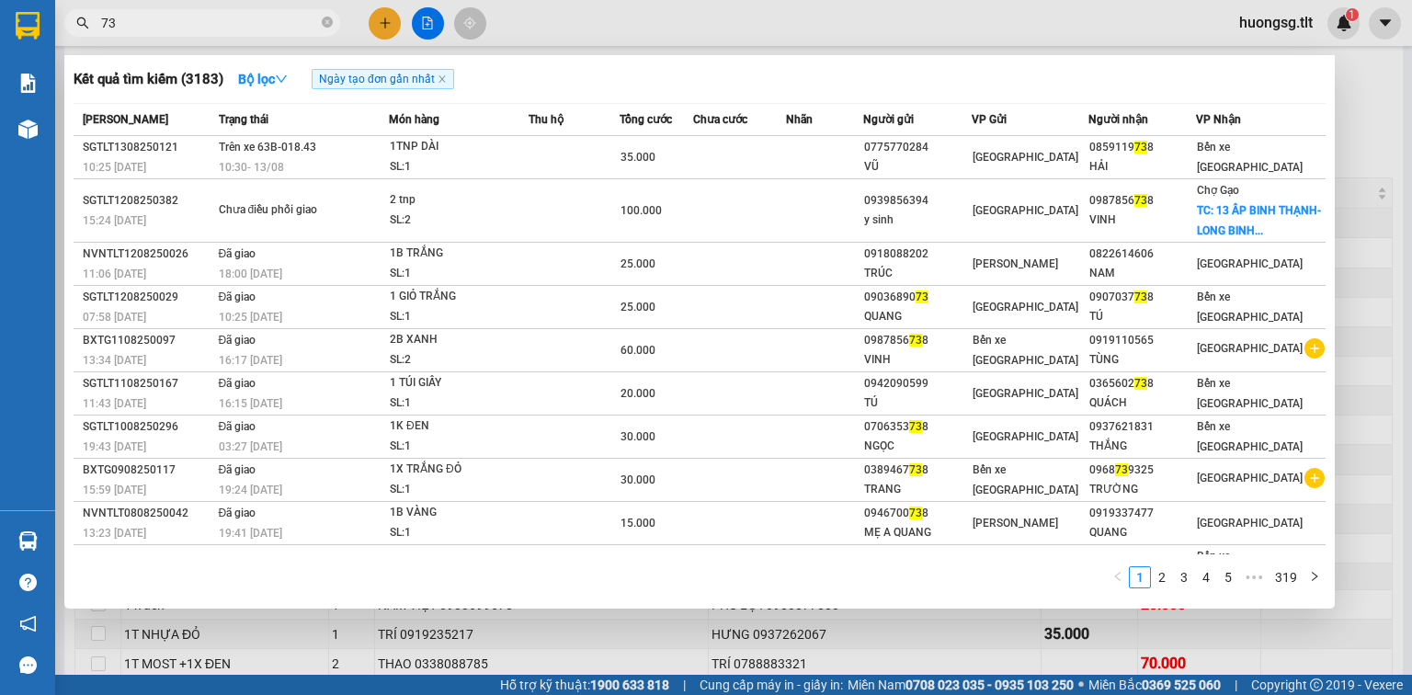
type input "7"
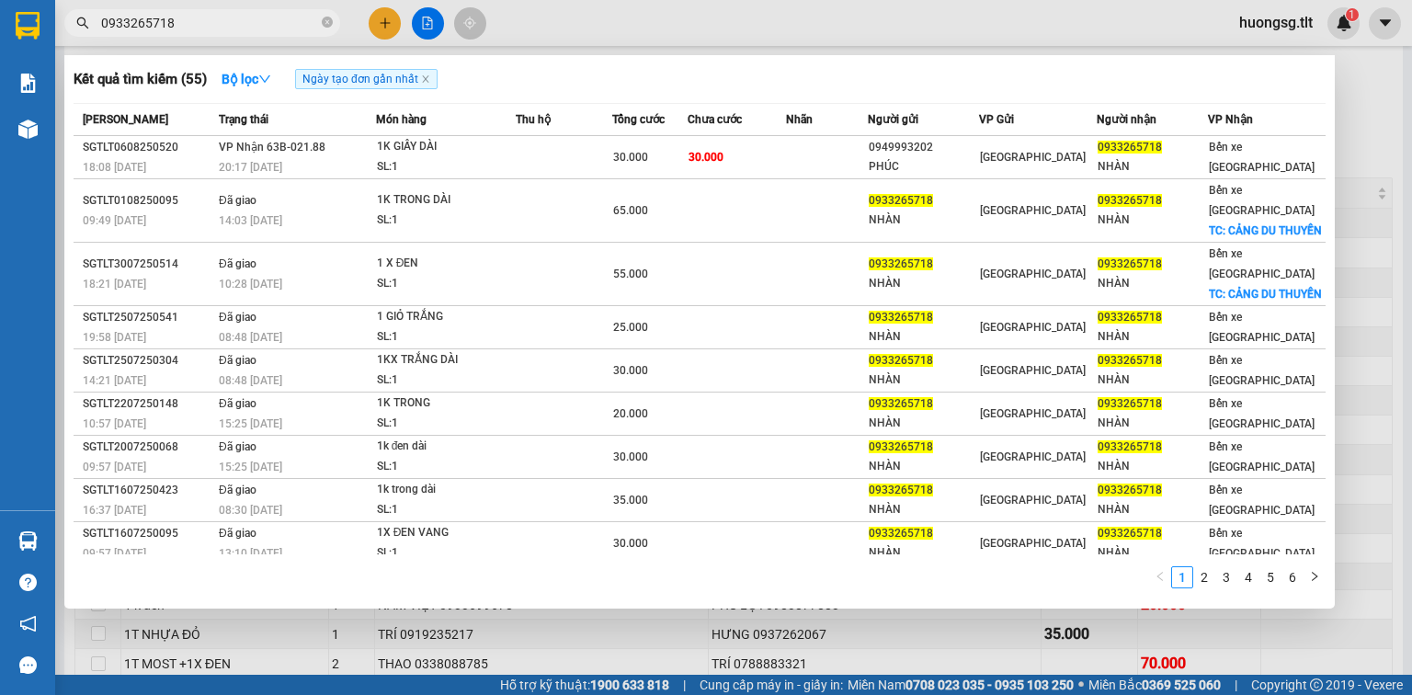
type input "0933265718"
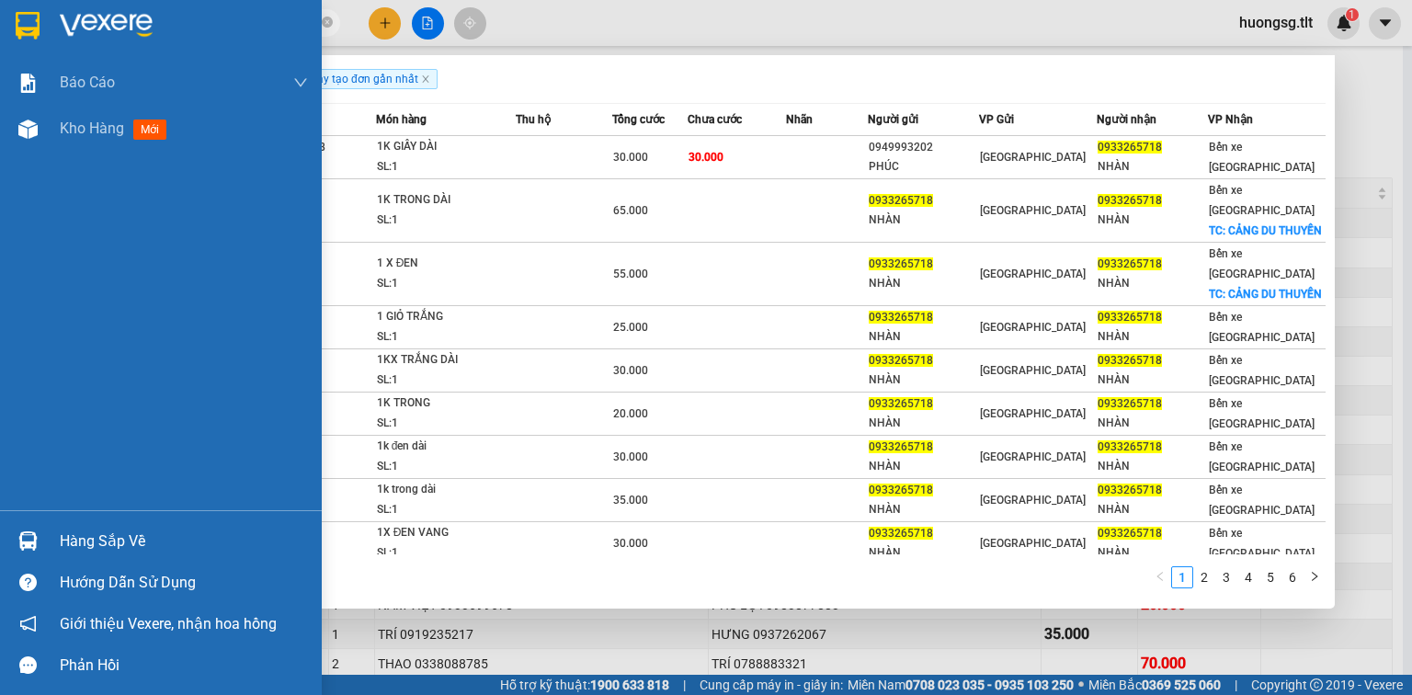
click at [120, 541] on div "Hàng sắp về" at bounding box center [184, 542] width 248 height 28
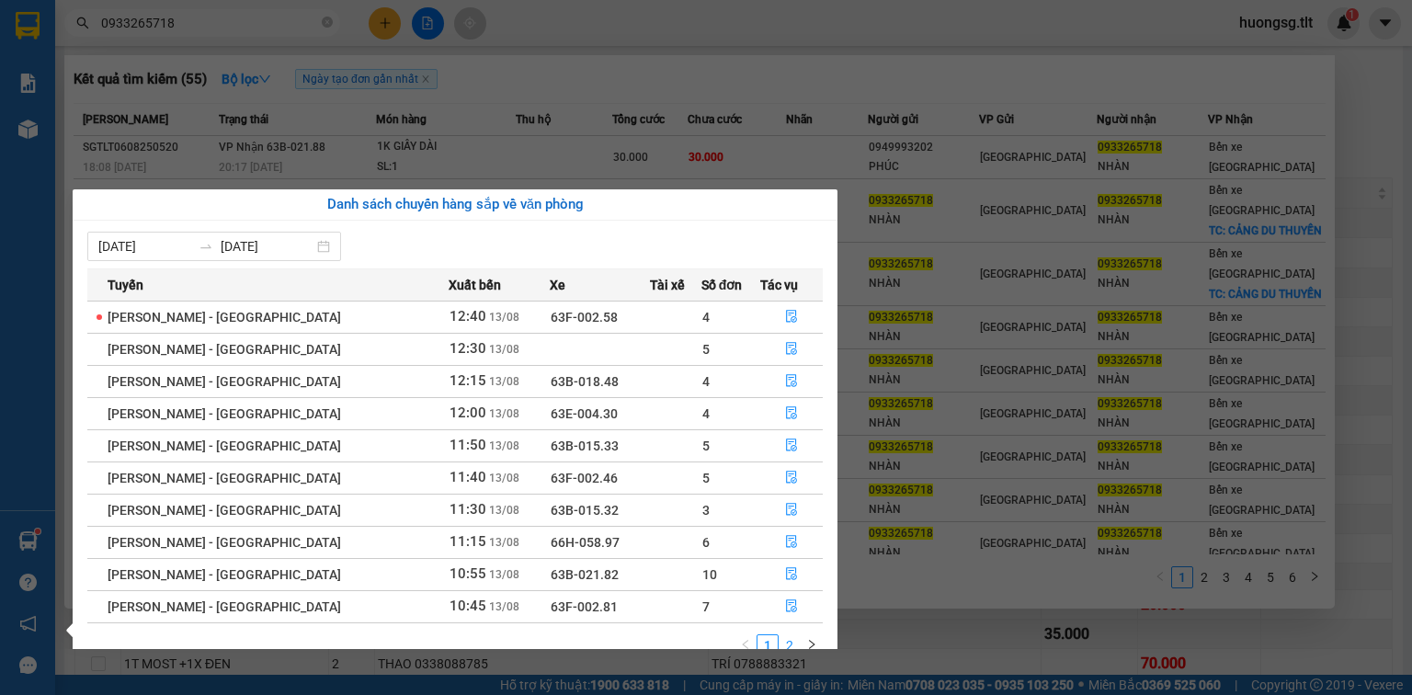
click at [795, 640] on link "2" at bounding box center [790, 645] width 20 height 20
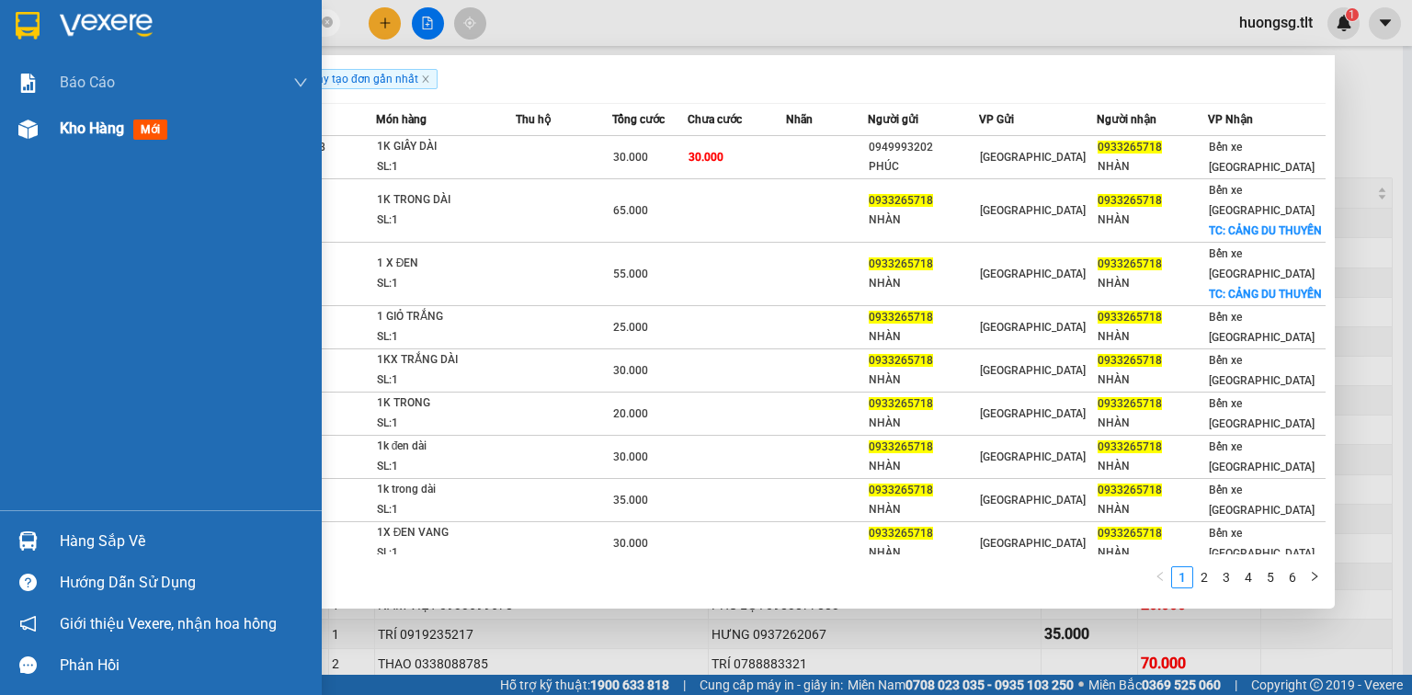
click at [2, 128] on div "Báo cáo Báo cáo dòng tiền (Nhân Viên) Doanh số tạo đơn theo VP gửi (nhân viên) …" at bounding box center [161, 347] width 322 height 695
click at [91, 132] on span "Kho hàng" at bounding box center [92, 128] width 64 height 17
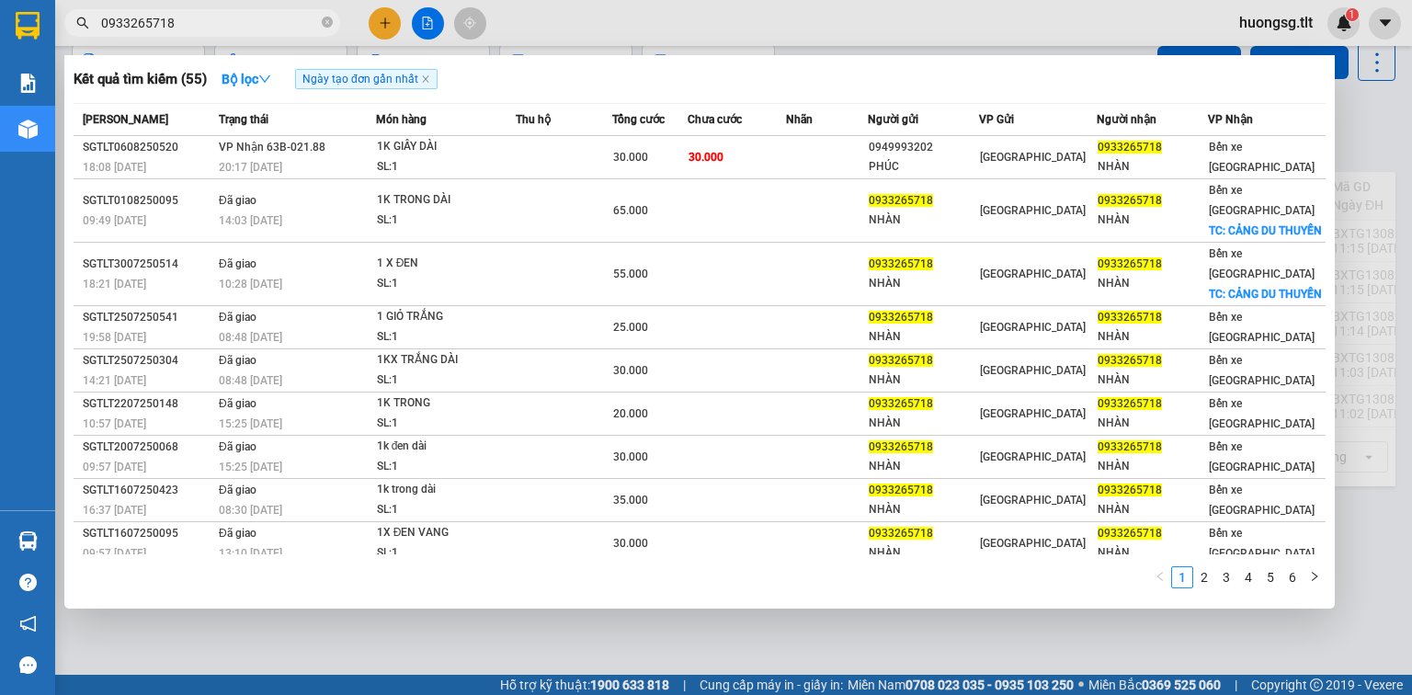
scroll to position [85, 0]
drag, startPoint x: 688, startPoint y: 649, endPoint x: 831, endPoint y: 618, distance: 146.8
click at [688, 651] on div at bounding box center [706, 347] width 1412 height 695
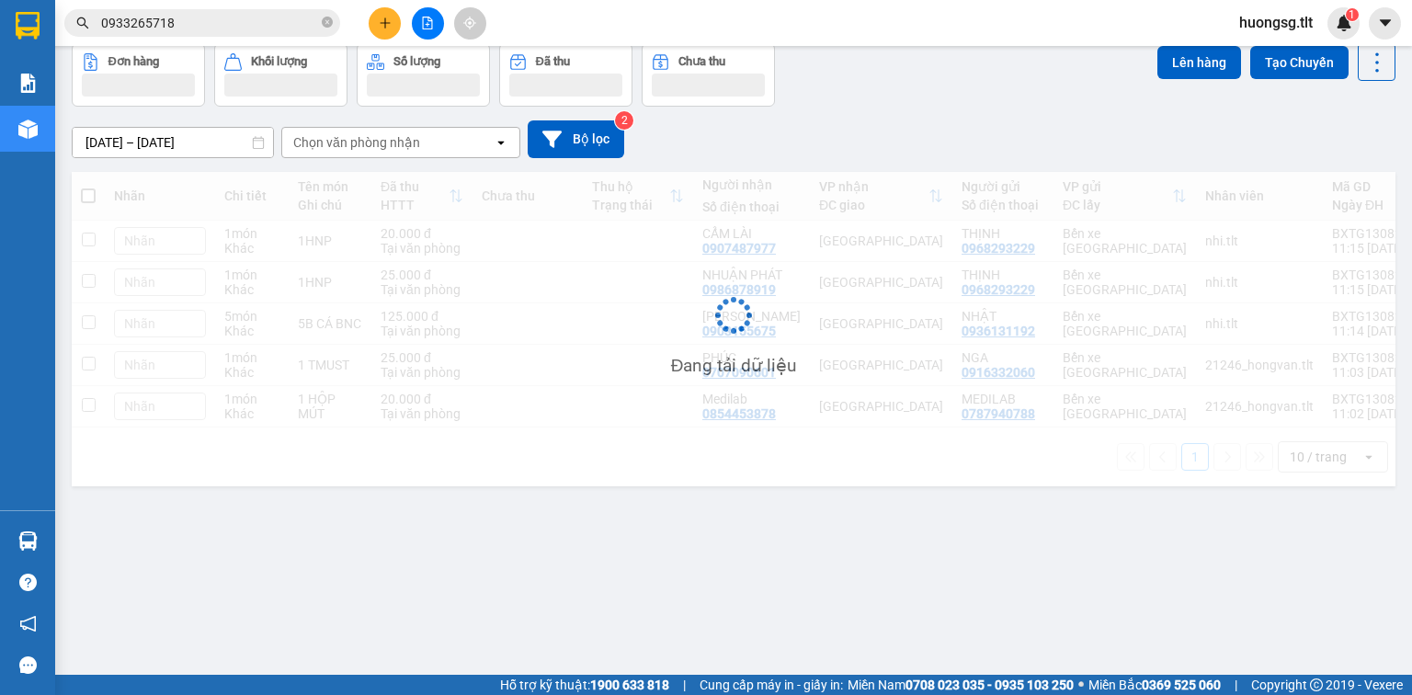
scroll to position [0, 0]
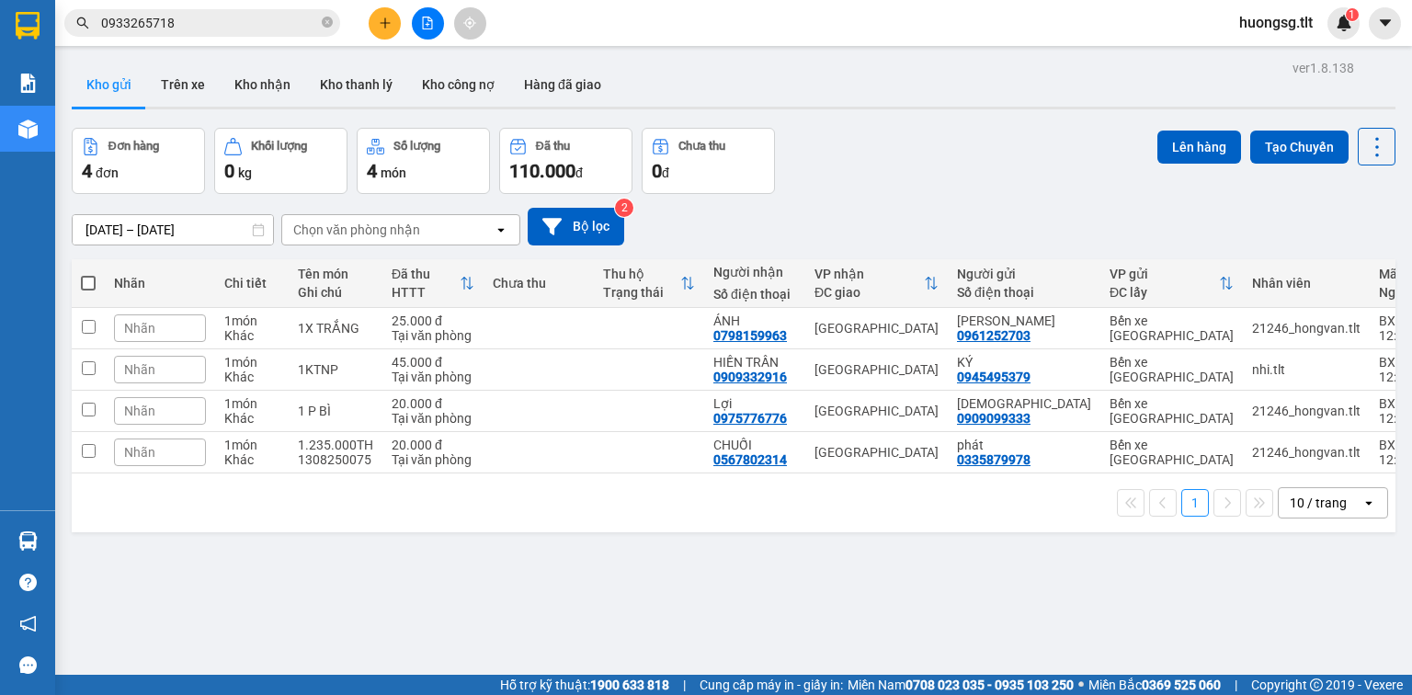
click at [85, 284] on span at bounding box center [88, 283] width 15 height 15
click at [88, 274] on input "checkbox" at bounding box center [88, 274] width 0 height 0
checkbox input "true"
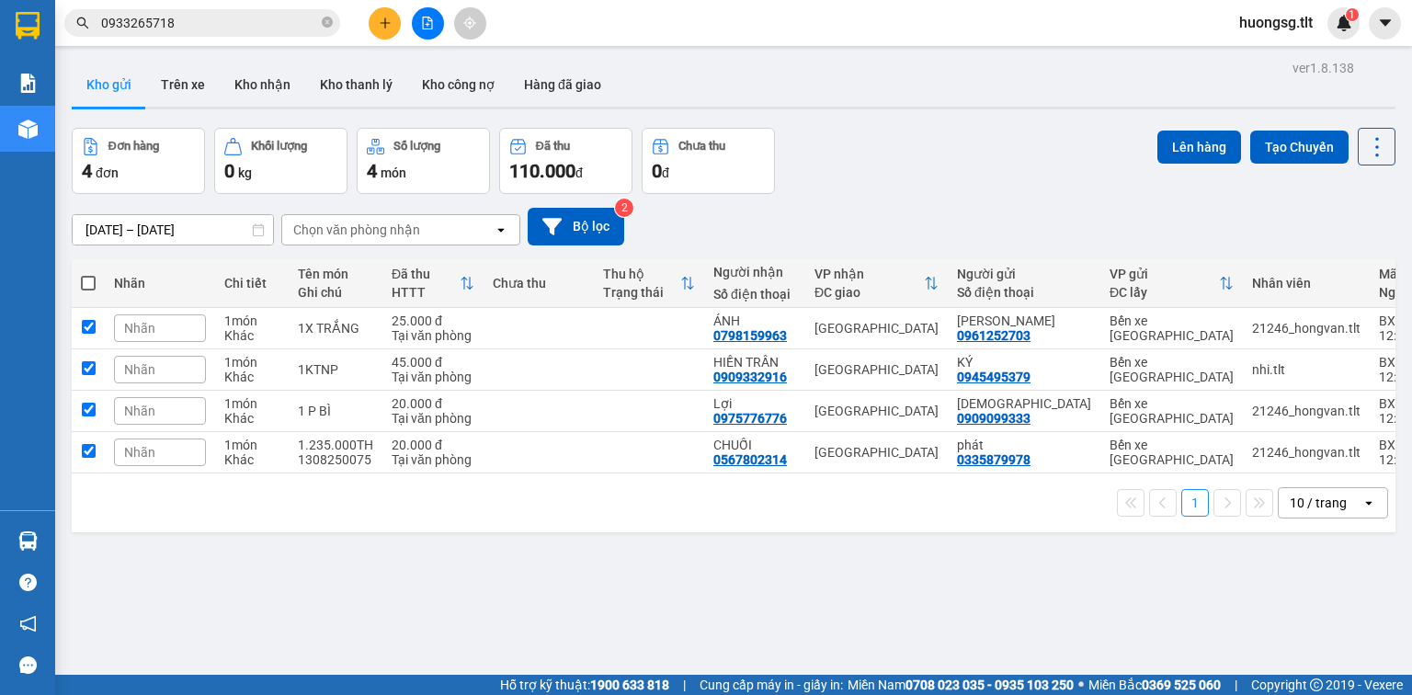
checkbox input "true"
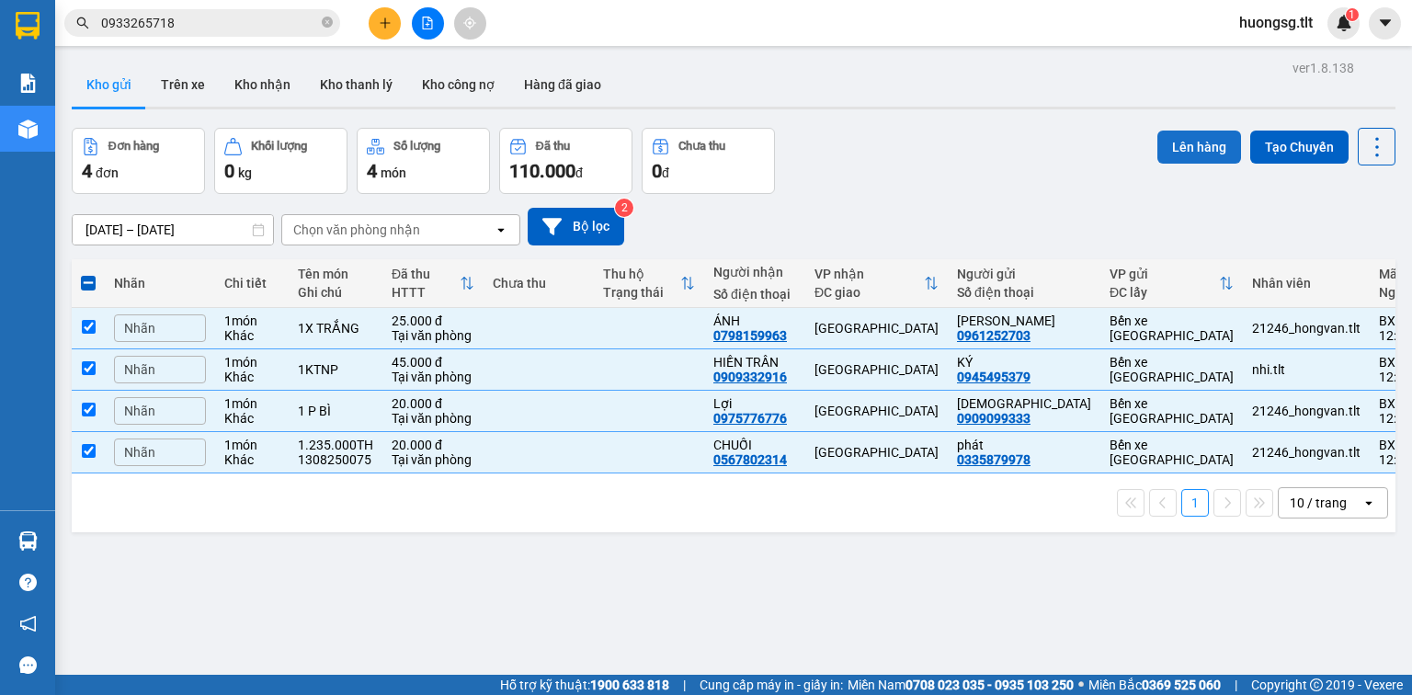
click at [1192, 157] on button "Lên hàng" at bounding box center [1200, 147] width 84 height 33
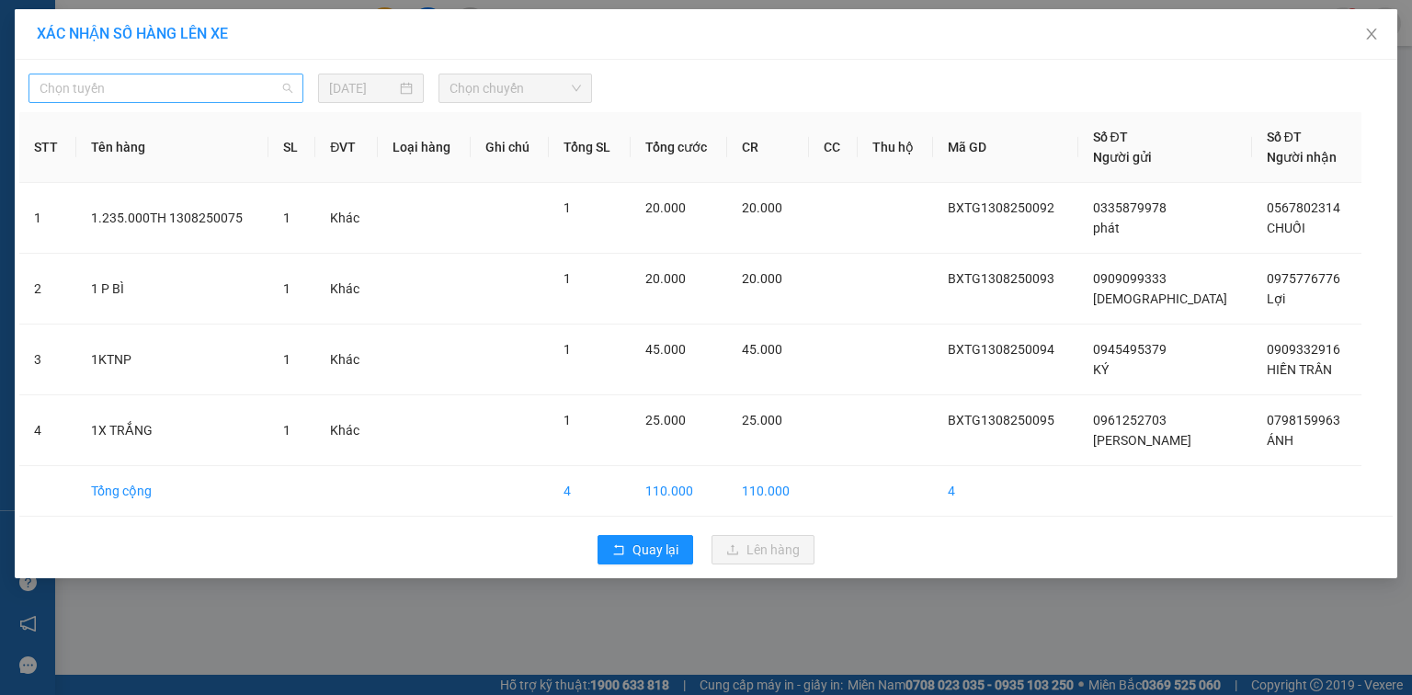
click at [94, 84] on span "Chọn tuyến" at bounding box center [166, 88] width 253 height 28
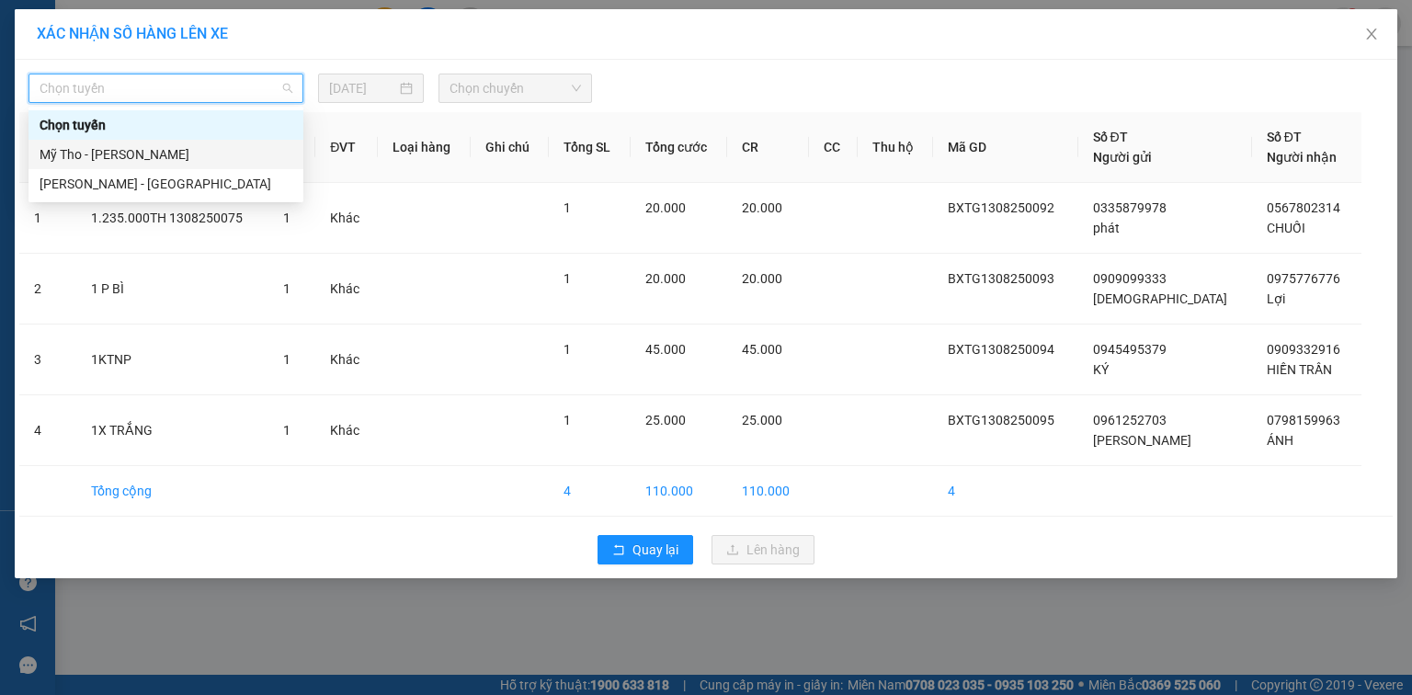
drag, startPoint x: 110, startPoint y: 162, endPoint x: 376, endPoint y: 107, distance: 271.4
click at [112, 162] on div "Mỹ Tho - Hồ Chí Minh" at bounding box center [166, 154] width 253 height 20
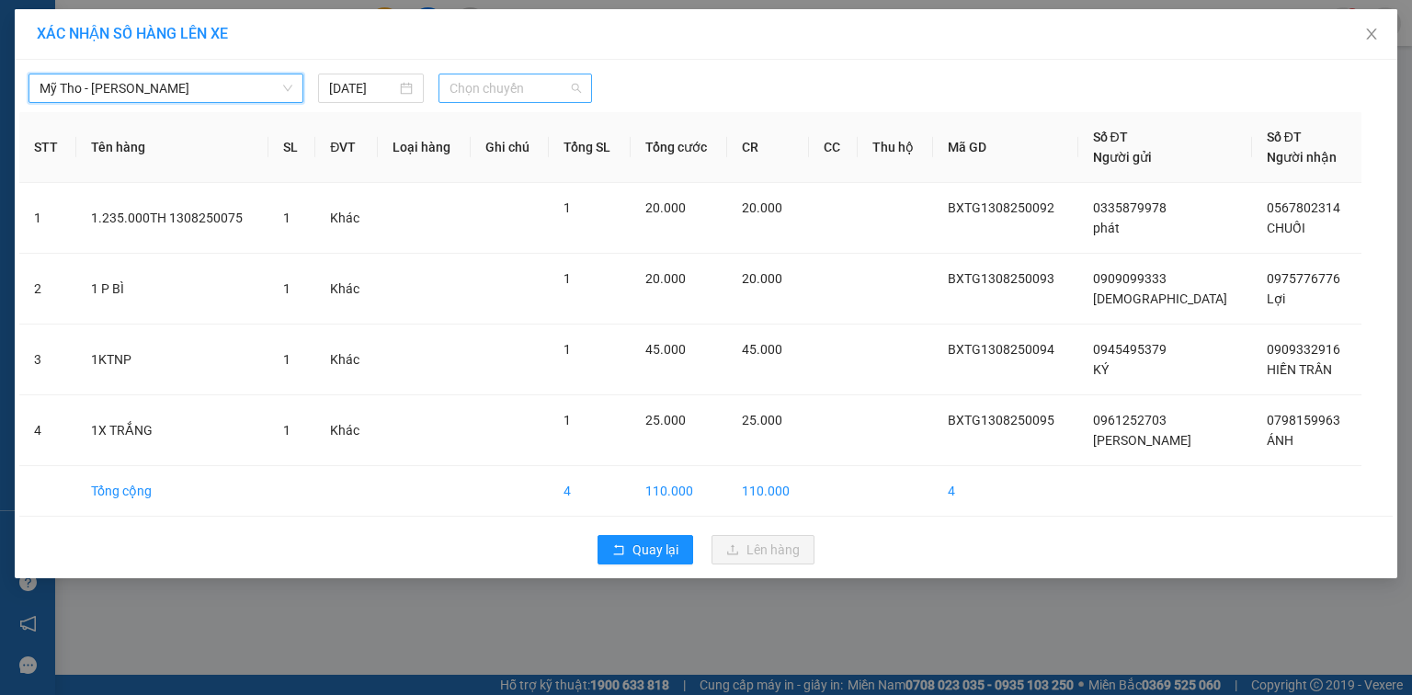
click at [499, 85] on span "Chọn chuyến" at bounding box center [516, 88] width 132 height 28
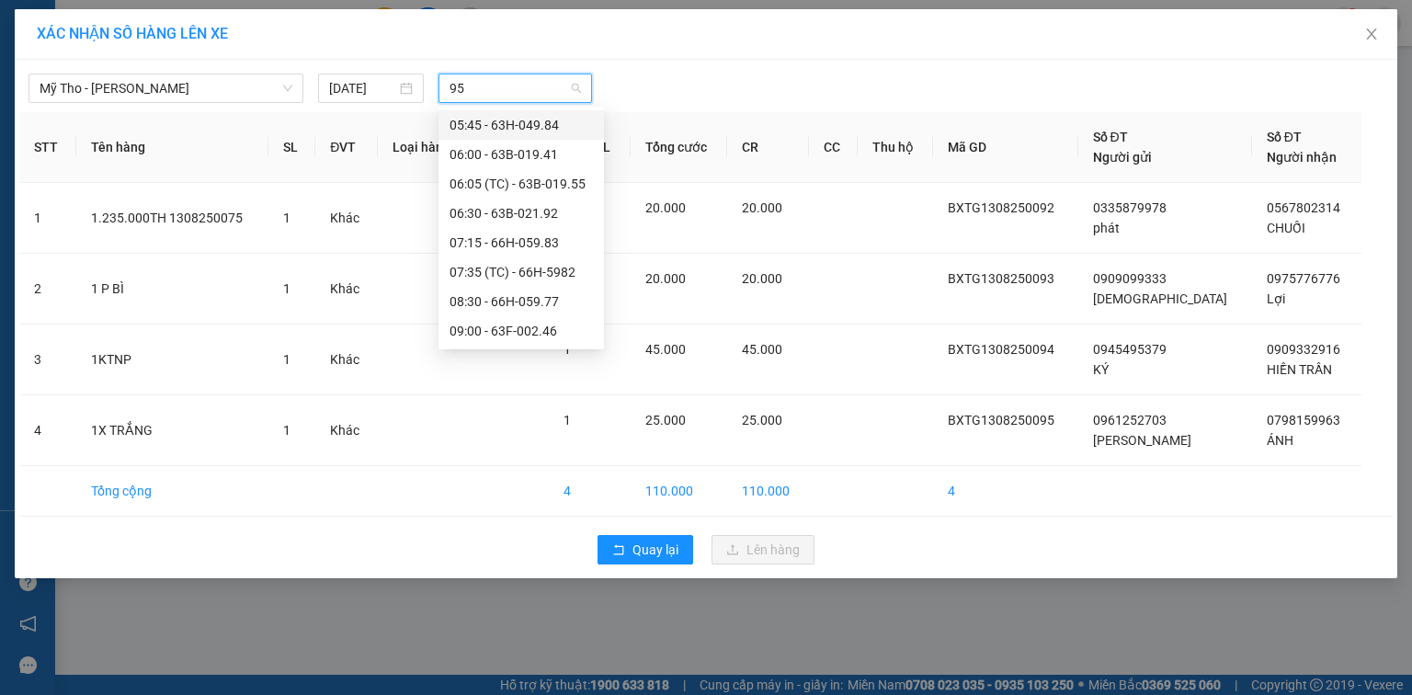
type input "955"
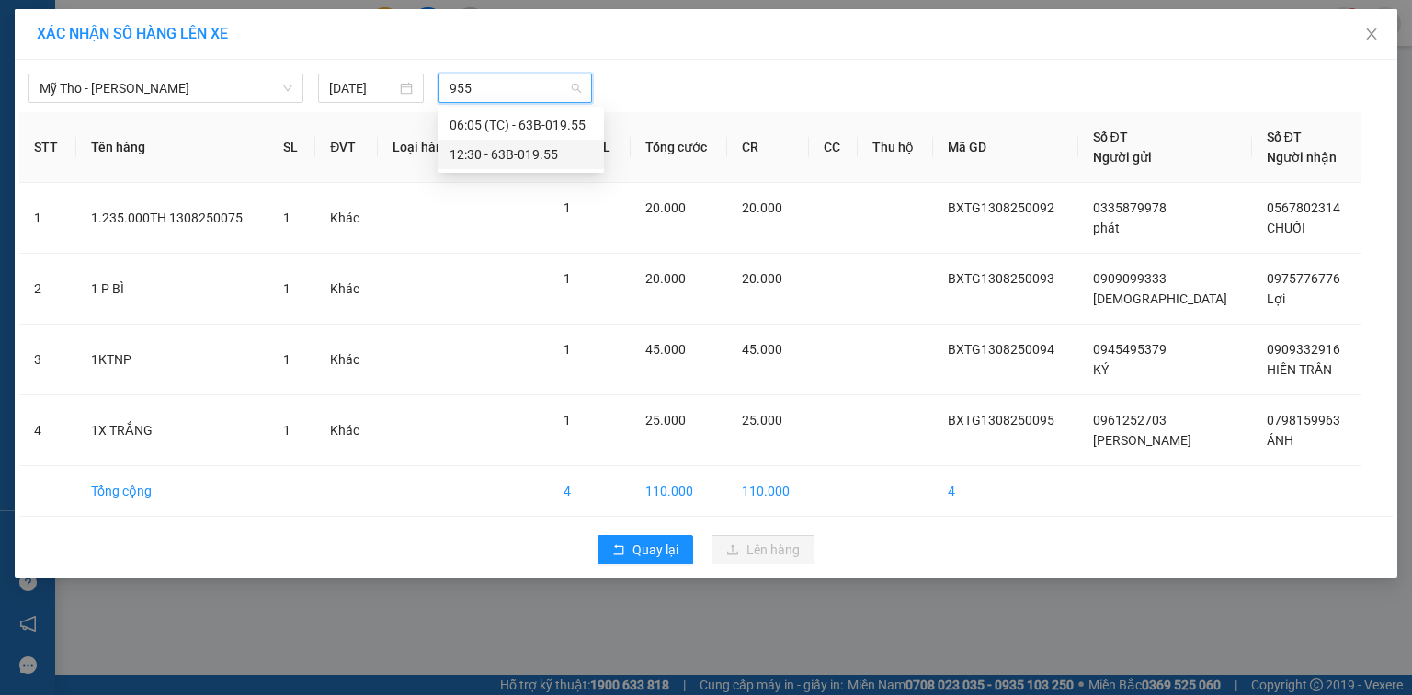
click at [517, 144] on div "12:30 - 63B-019.55" at bounding box center [521, 154] width 143 height 20
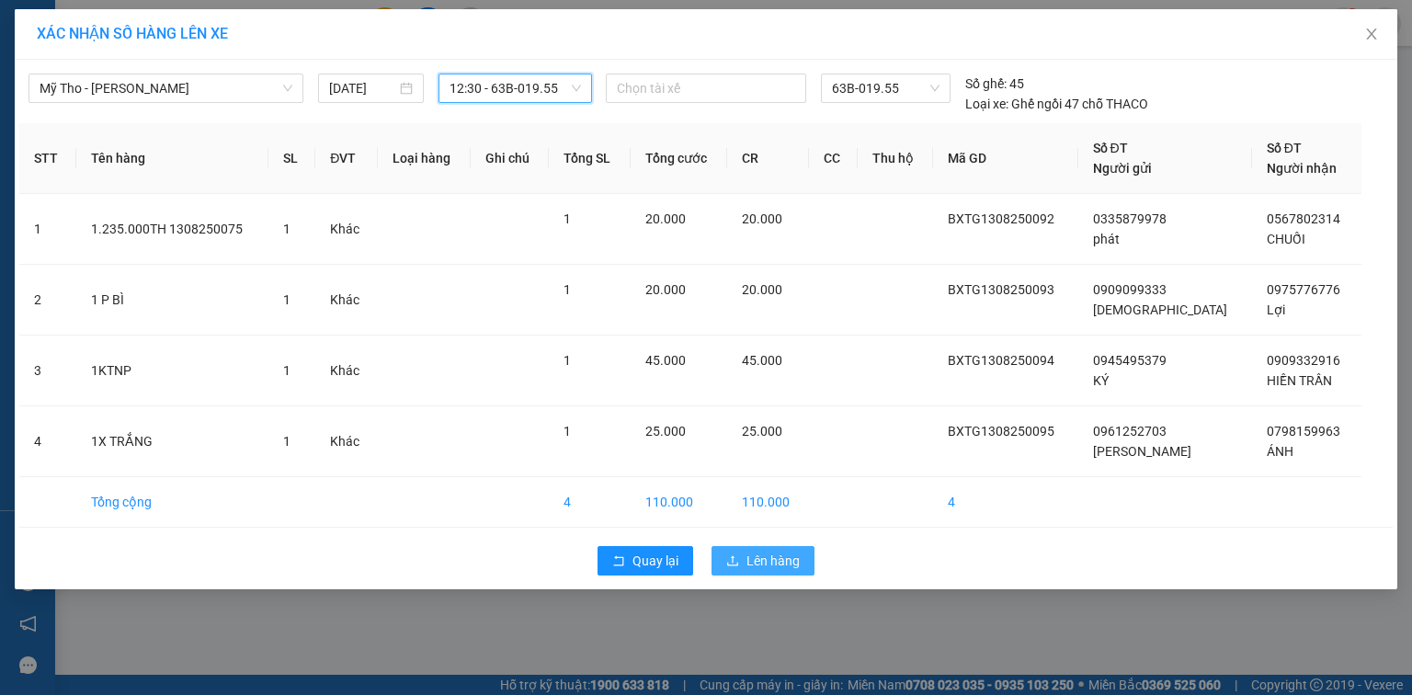
drag, startPoint x: 760, startPoint y: 570, endPoint x: 799, endPoint y: 611, distance: 56.6
click at [760, 574] on button "Lên hàng" at bounding box center [763, 560] width 103 height 29
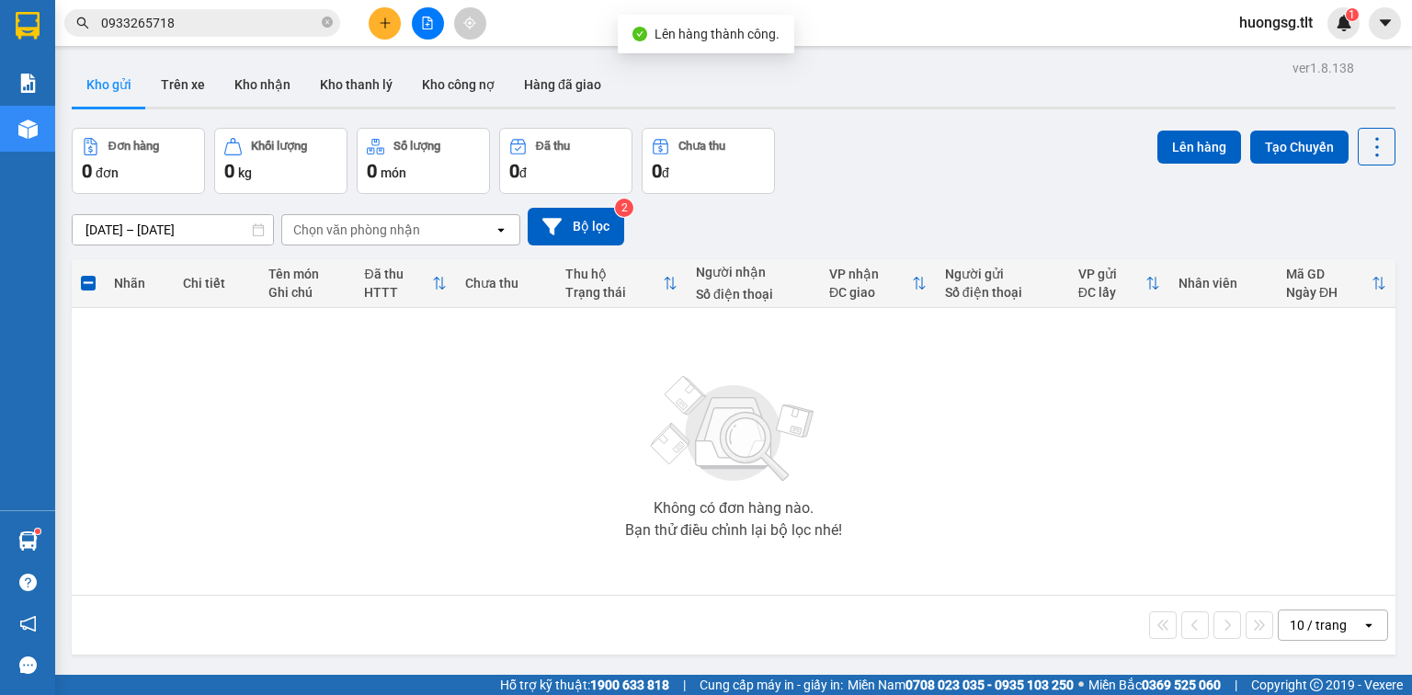
click at [427, 22] on icon "file-add" at bounding box center [427, 23] width 13 height 13
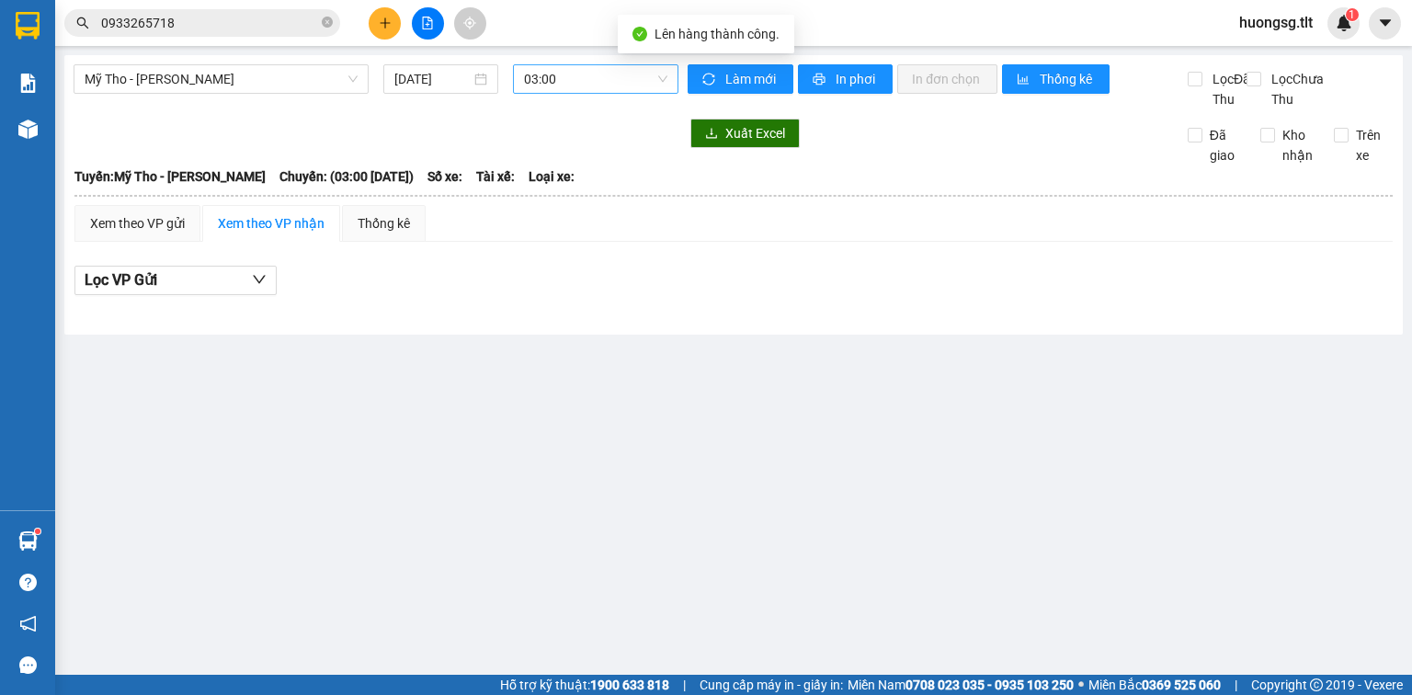
click at [615, 87] on span "03:00" at bounding box center [596, 79] width 144 height 28
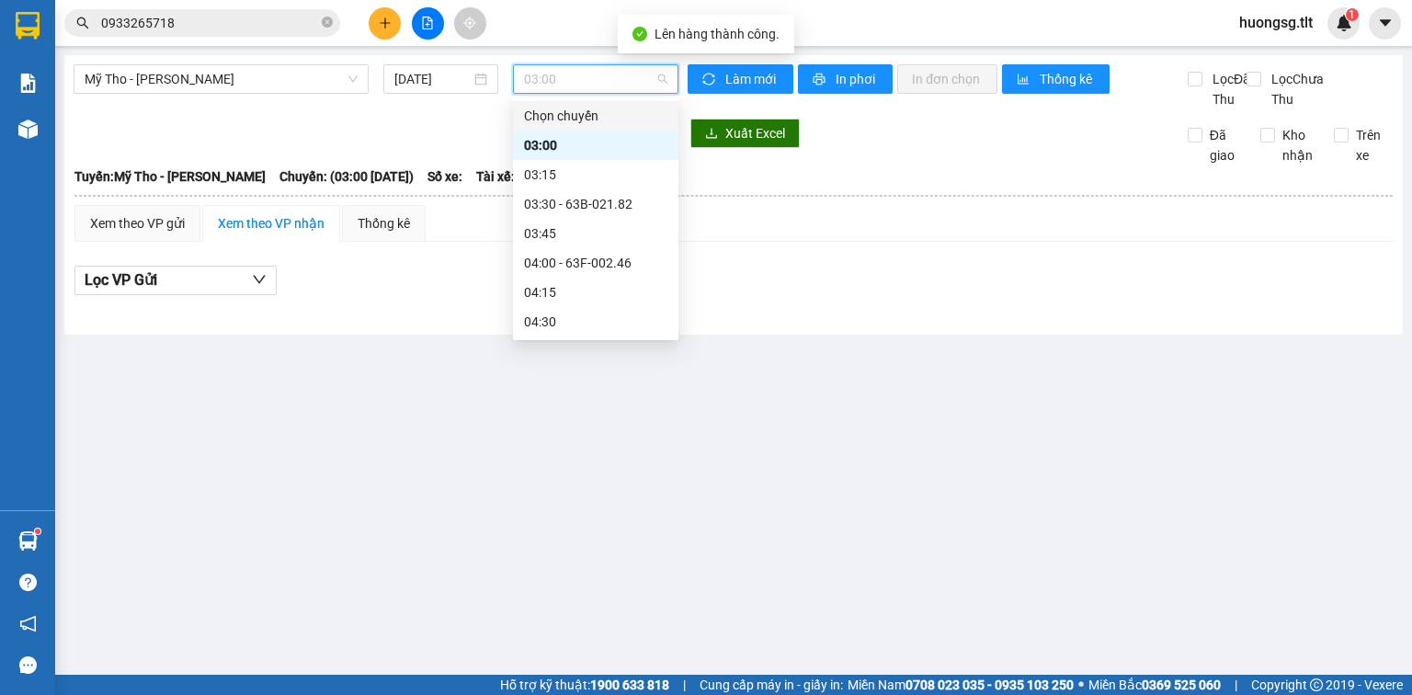
drag, startPoint x: 603, startPoint y: 108, endPoint x: 631, endPoint y: 116, distance: 28.8
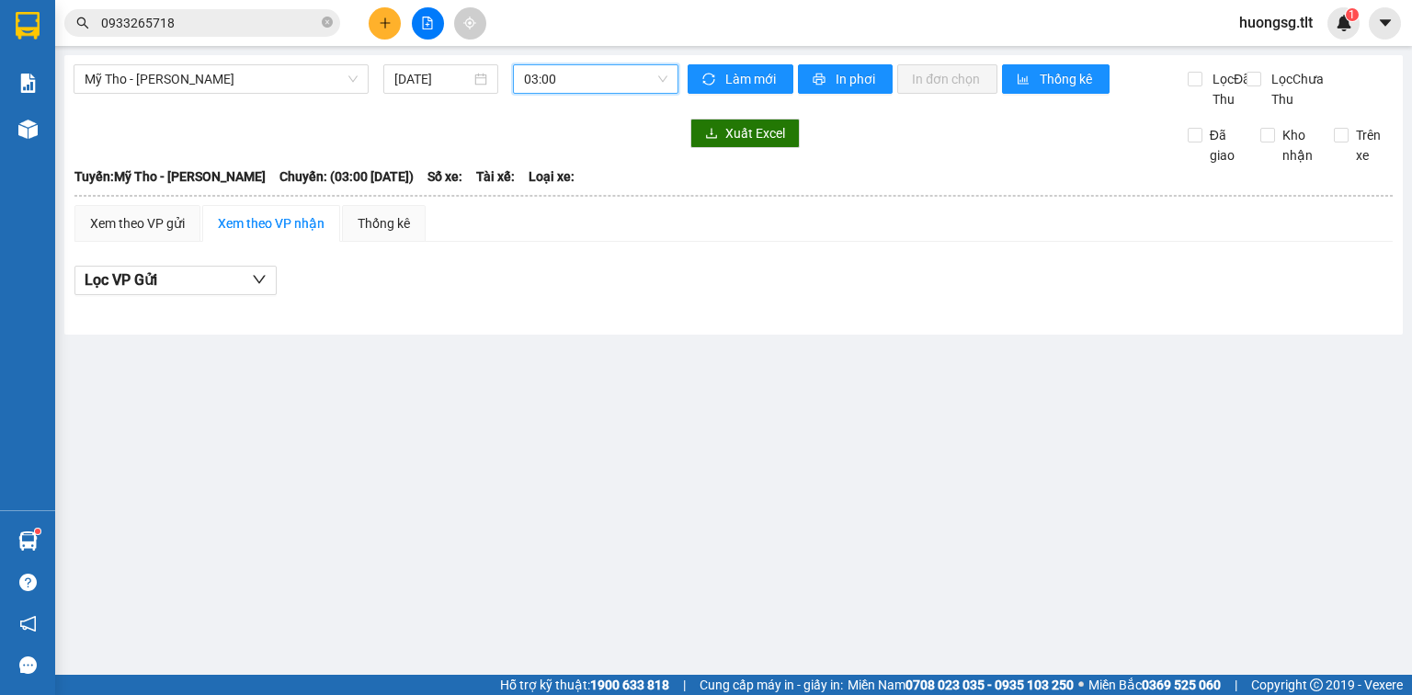
drag, startPoint x: 631, startPoint y: 116, endPoint x: 596, endPoint y: 79, distance: 50.7
click at [596, 79] on span "03:00" at bounding box center [596, 79] width 144 height 28
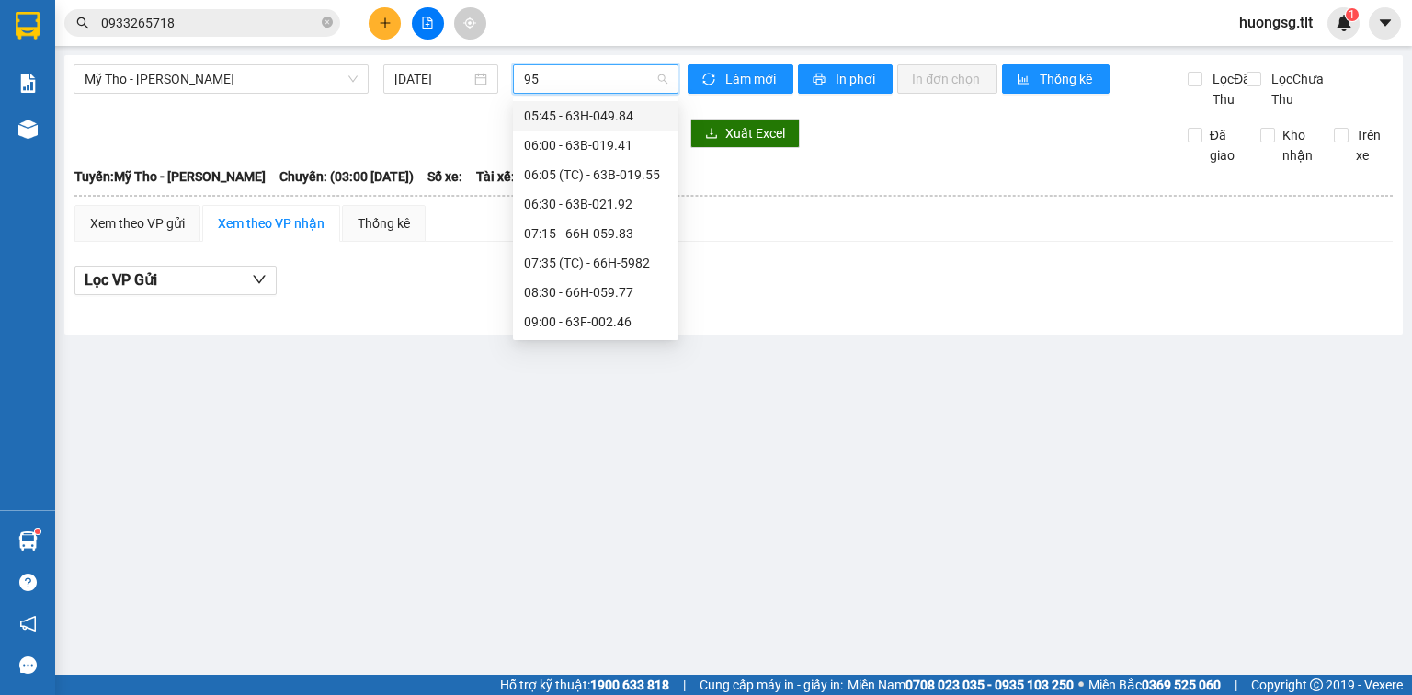
type input "955"
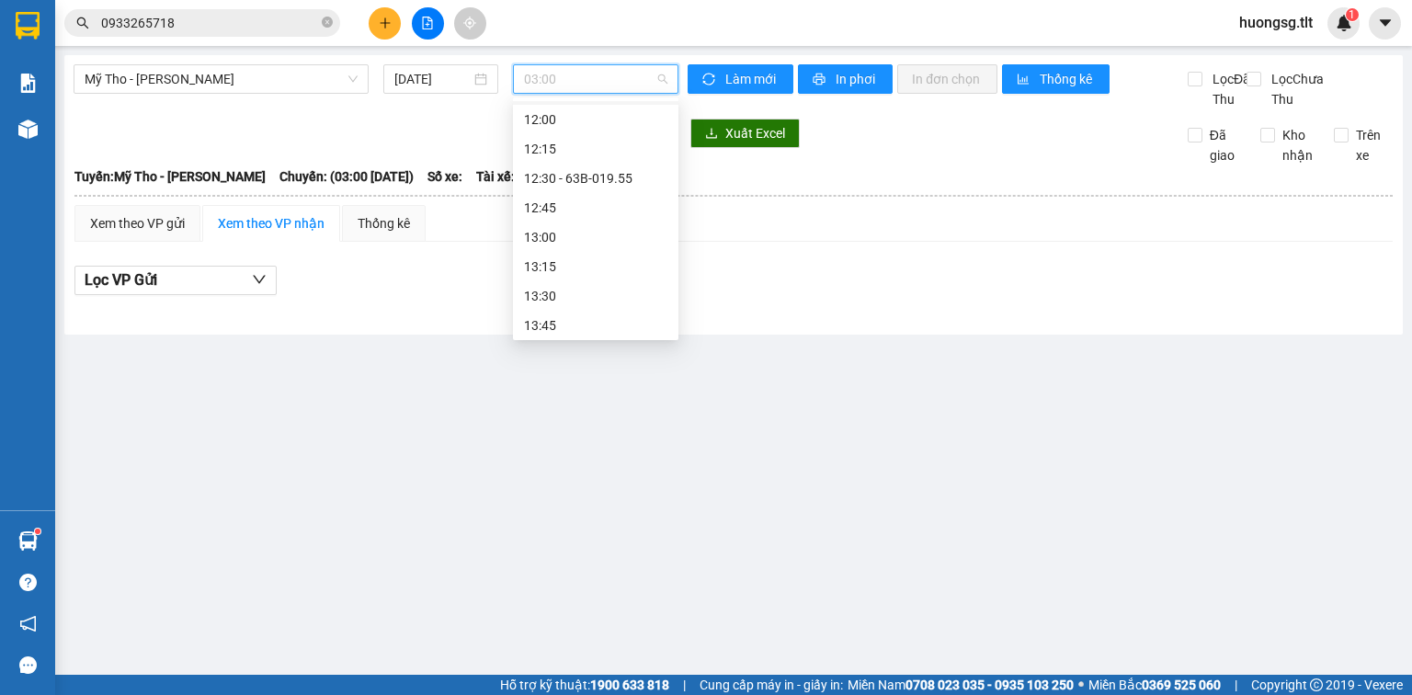
scroll to position [1324, 0]
click at [635, 180] on div "12:30 - 63B-019.55" at bounding box center [595, 175] width 143 height 20
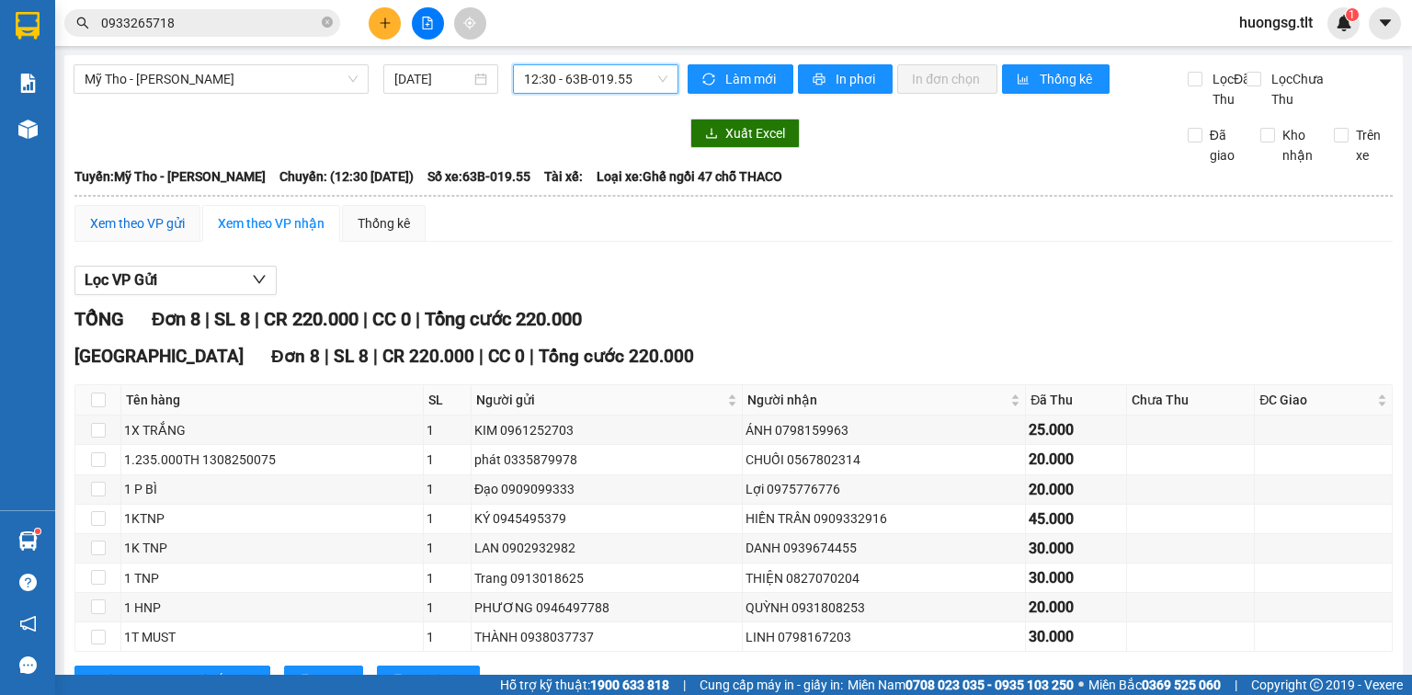
click at [154, 234] on div "Xem theo VP gửi" at bounding box center [137, 223] width 95 height 20
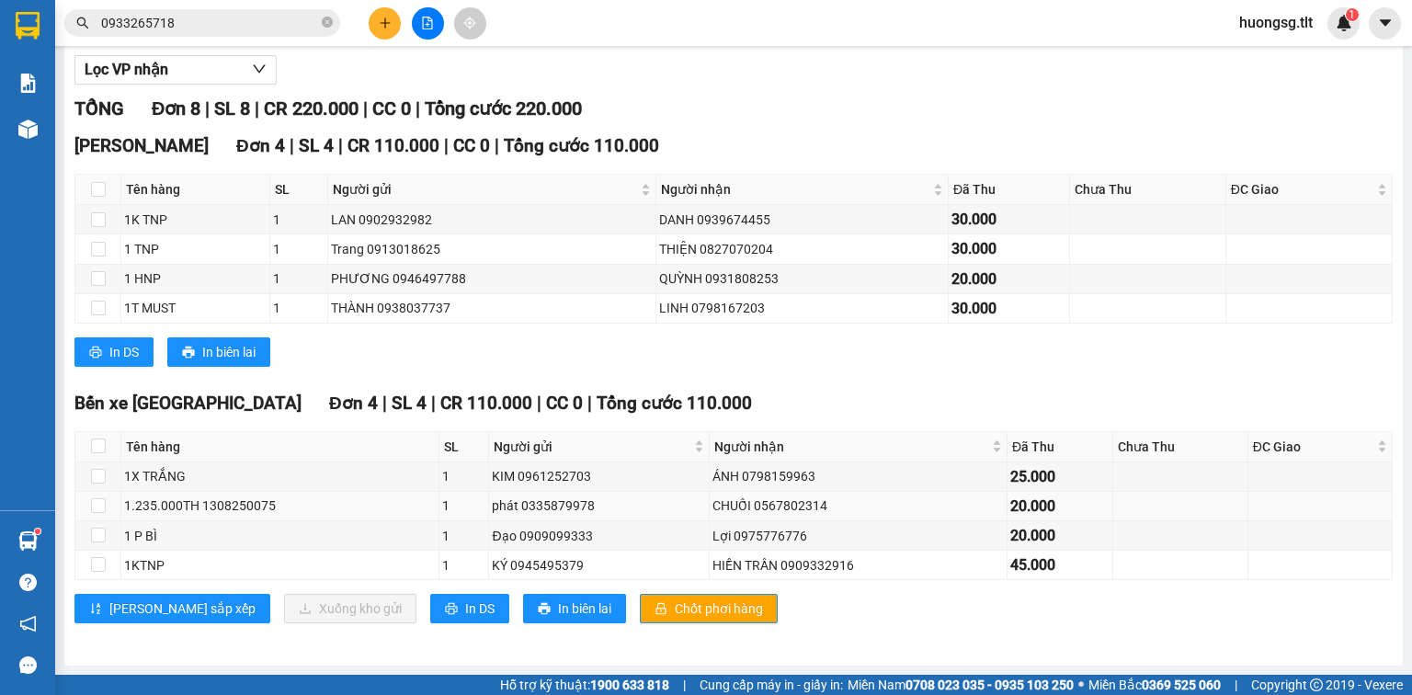
scroll to position [221, 0]
drag, startPoint x: 622, startPoint y: 611, endPoint x: 432, endPoint y: 601, distance: 189.7
click at [675, 612] on span "Chốt phơi hàng" at bounding box center [719, 609] width 88 height 20
drag, startPoint x: 397, startPoint y: 611, endPoint x: 175, endPoint y: 309, distance: 374.8
click at [465, 611] on span "In DS" at bounding box center [479, 609] width 29 height 20
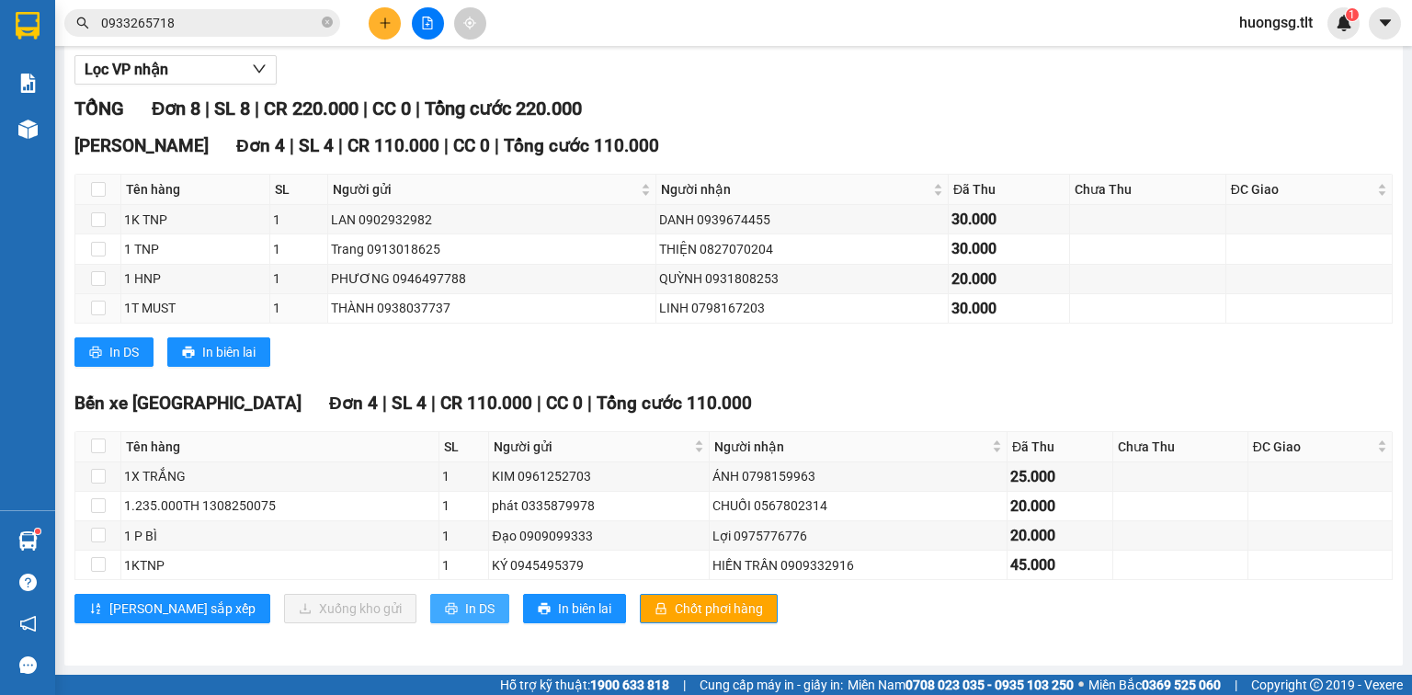
scroll to position [0, 0]
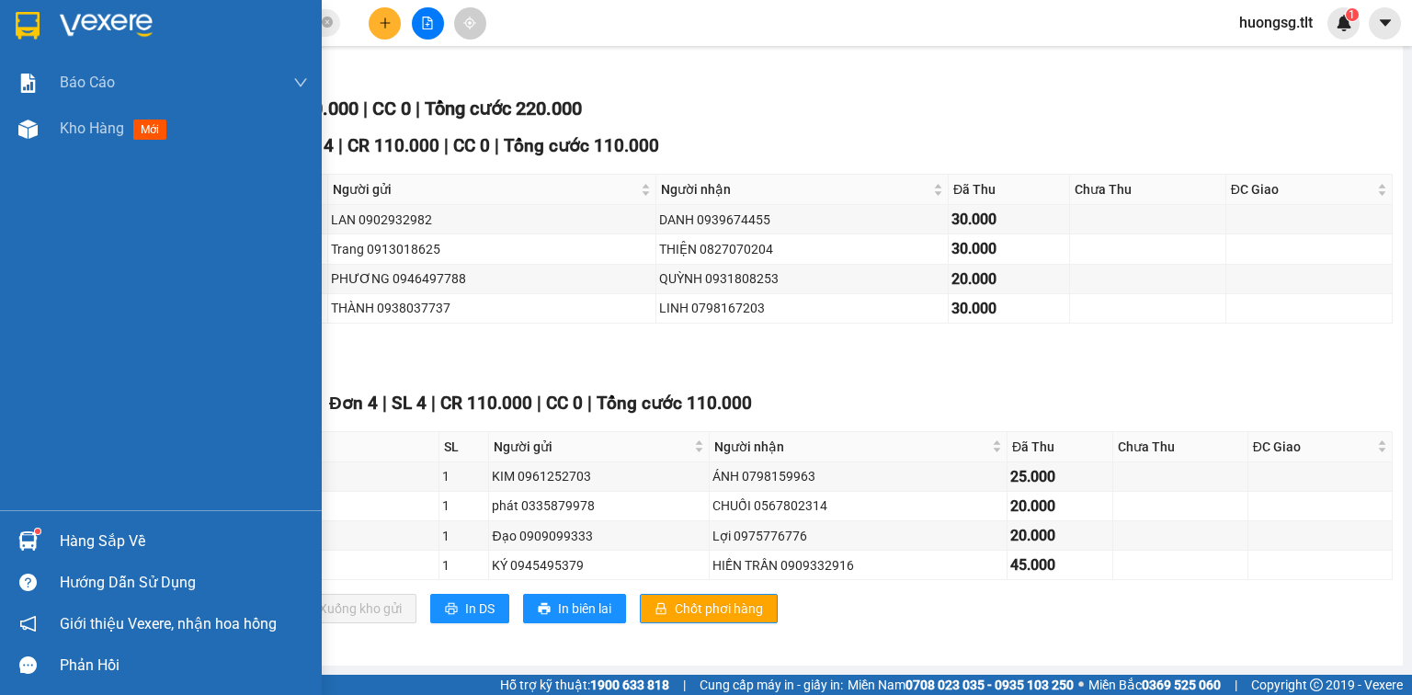
click at [106, 530] on div "Hàng sắp về" at bounding box center [184, 542] width 248 height 28
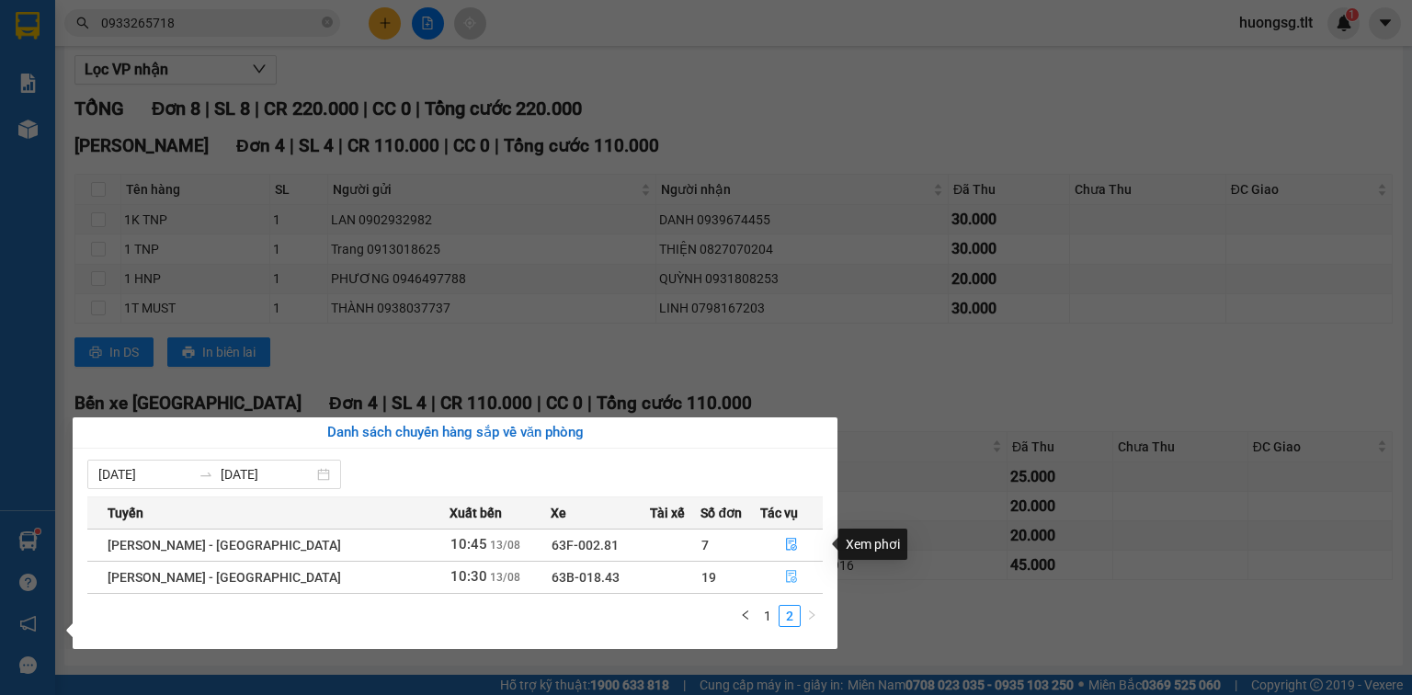
click at [790, 563] on button "button" at bounding box center [791, 577] width 61 height 29
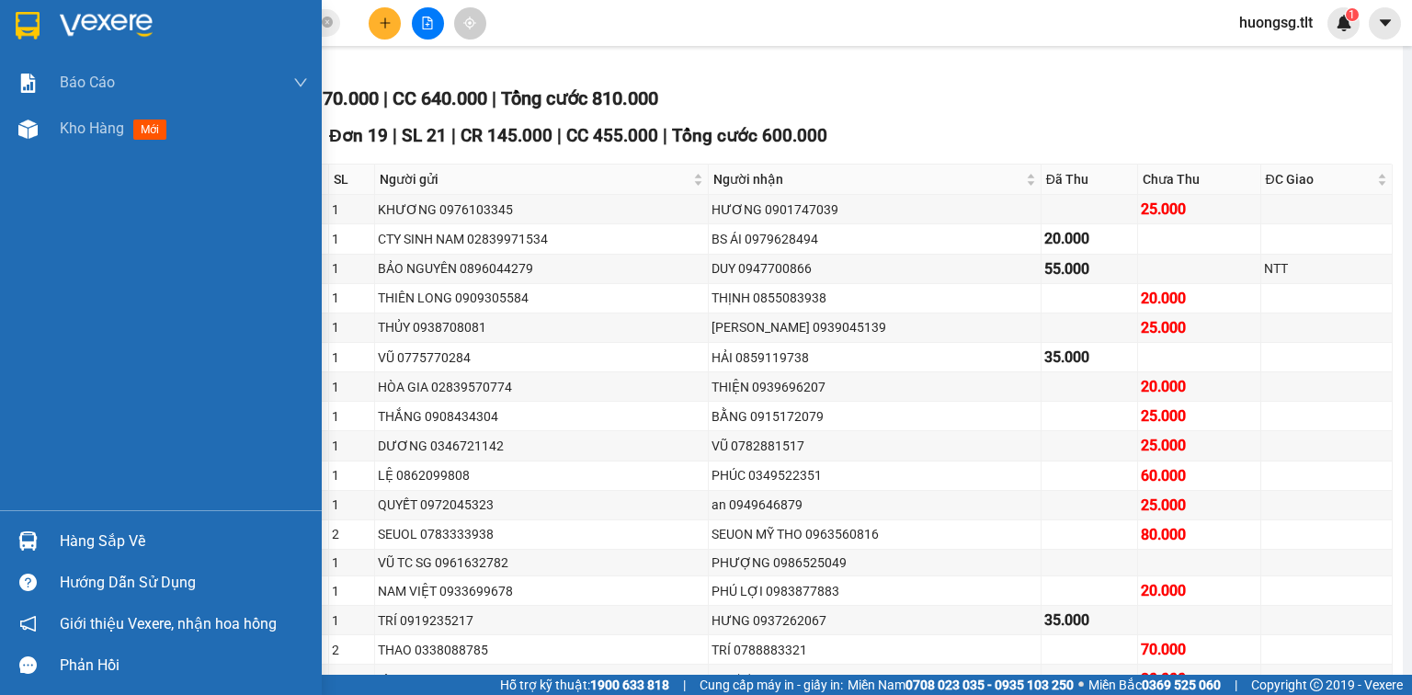
click at [157, 538] on div "Hàng sắp về" at bounding box center [184, 542] width 248 height 28
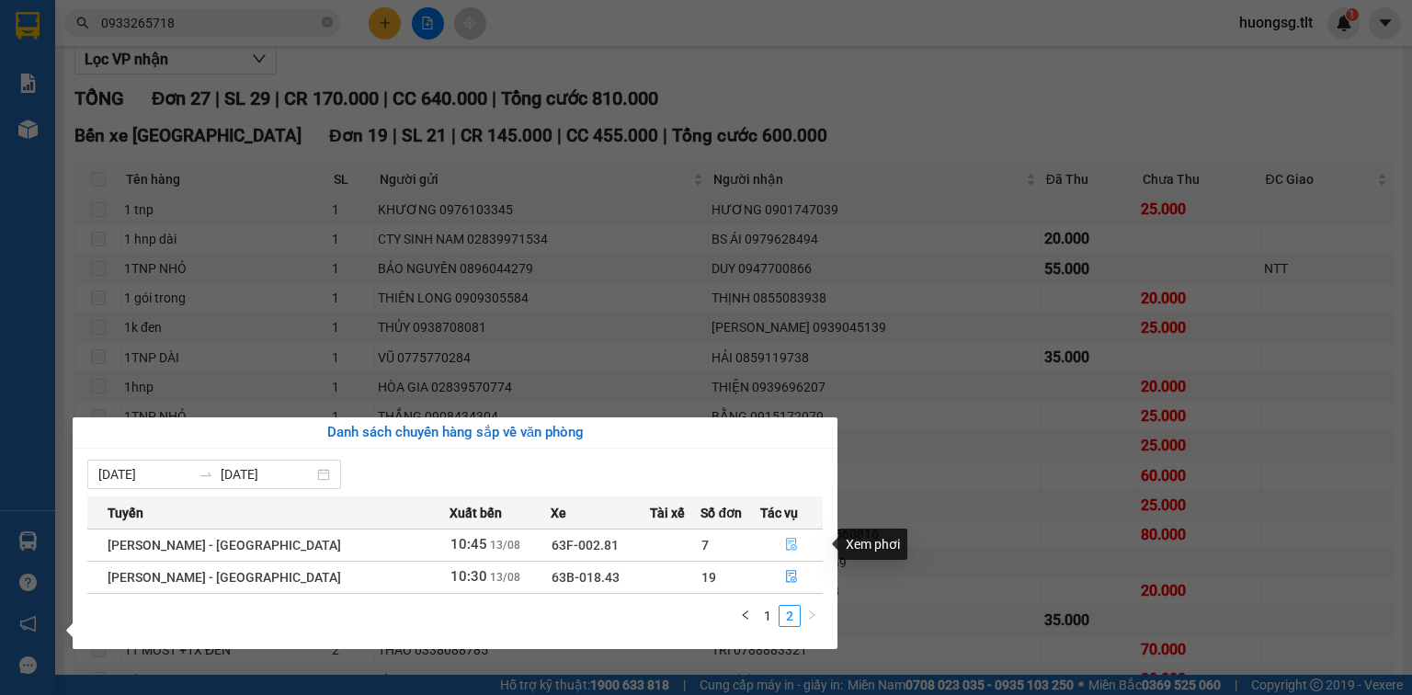
click at [789, 533] on button "button" at bounding box center [791, 545] width 61 height 29
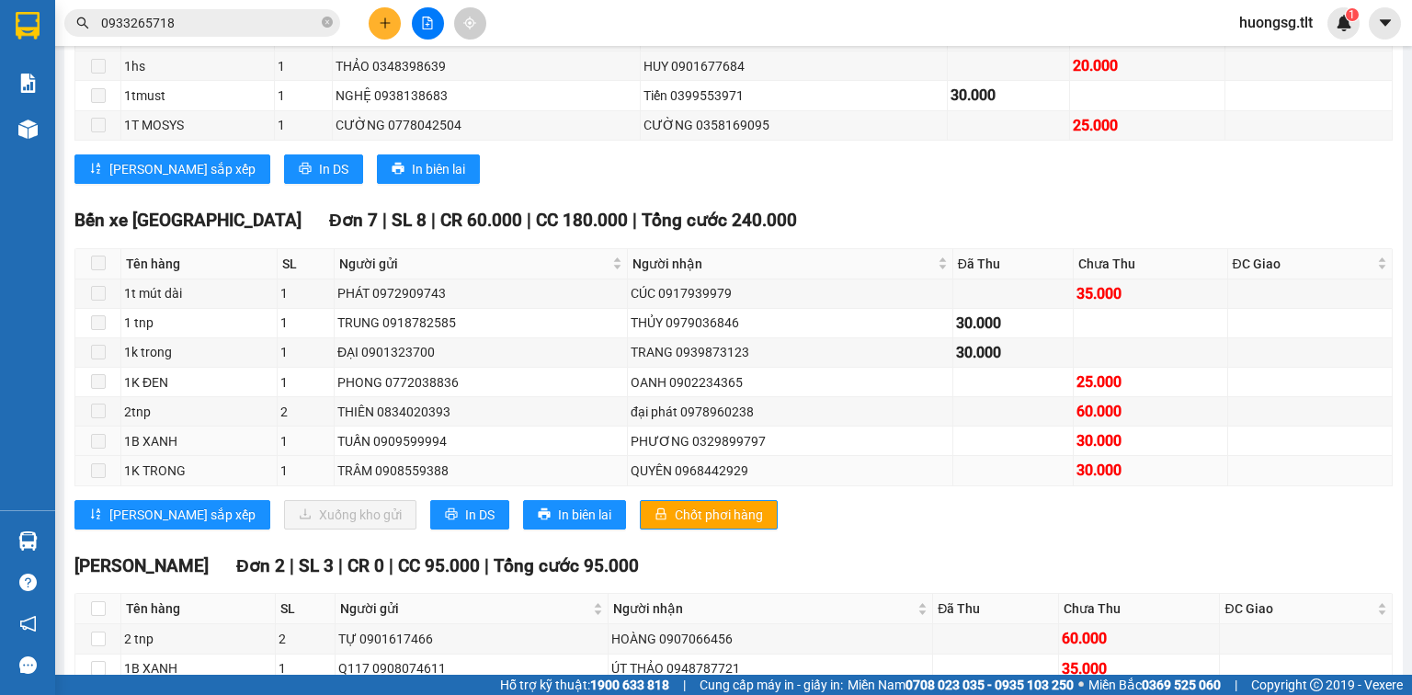
scroll to position [368, 0]
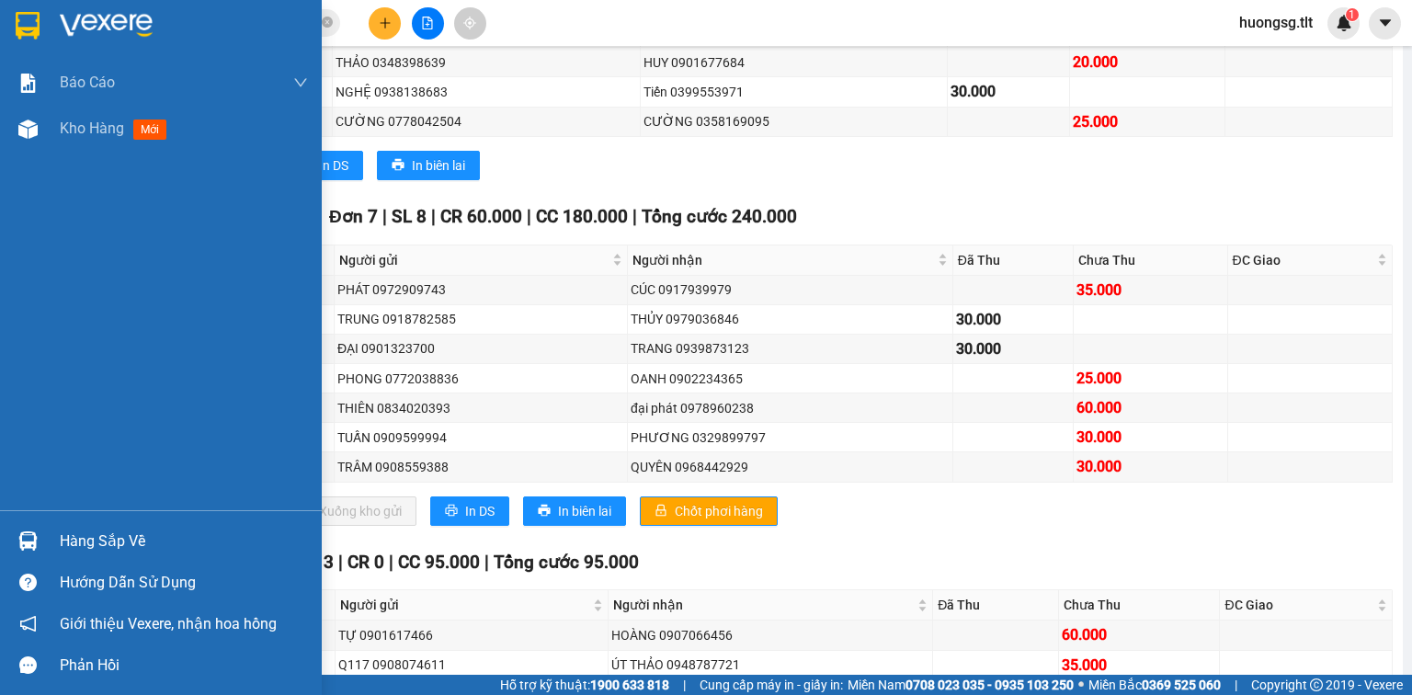
click at [57, 537] on div "Hàng sắp về" at bounding box center [161, 540] width 322 height 41
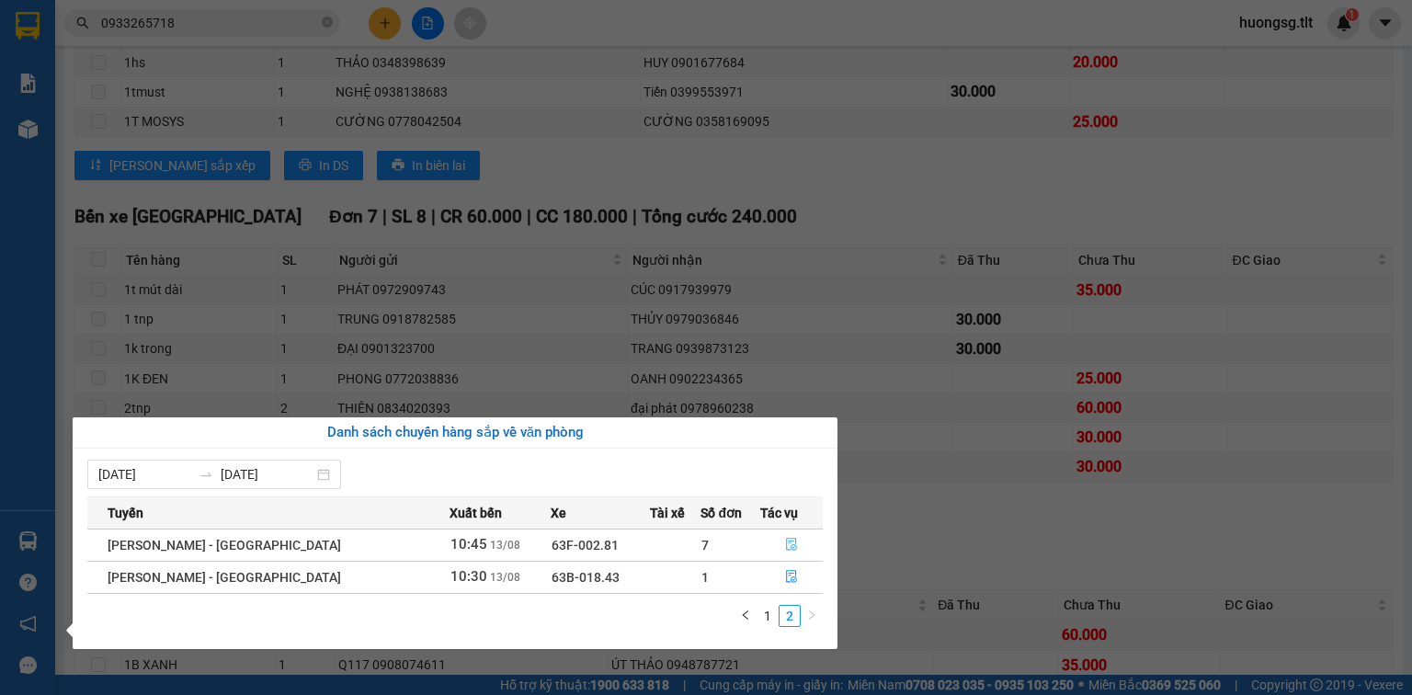
click at [786, 548] on icon "file-done" at bounding box center [791, 545] width 11 height 13
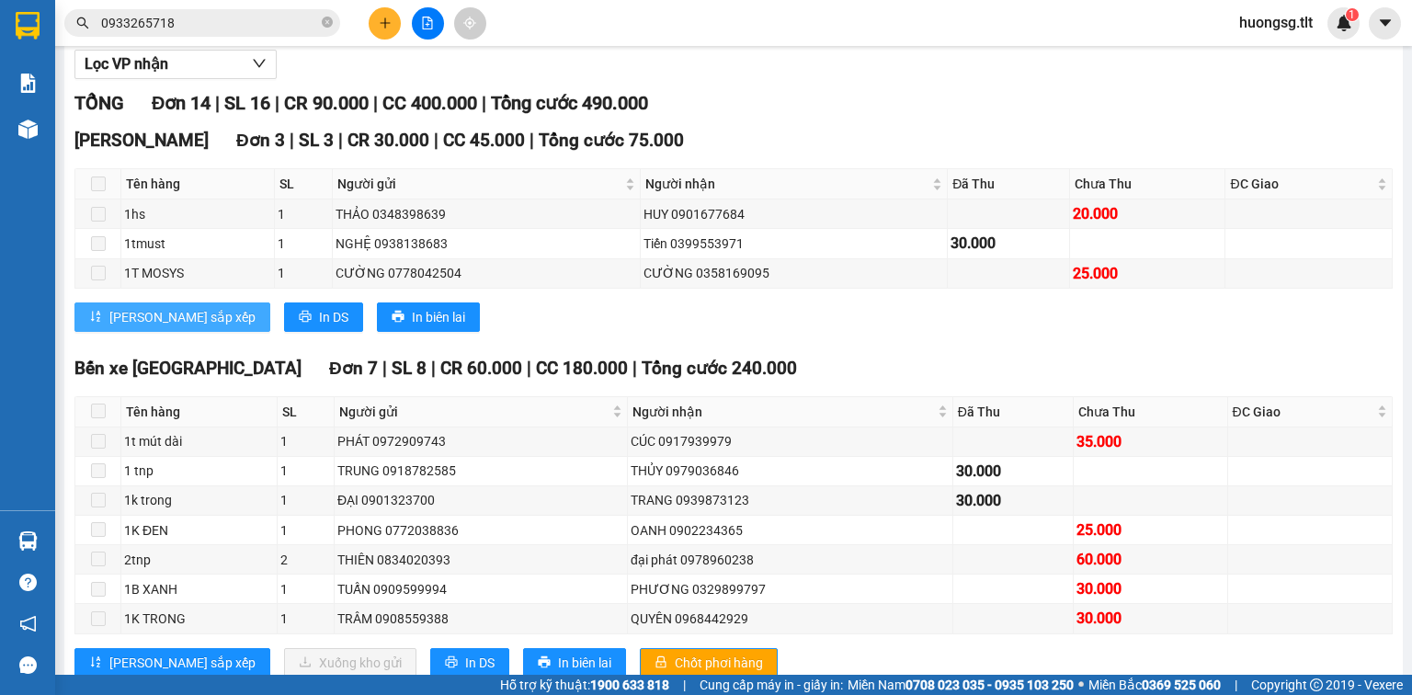
scroll to position [294, 0]
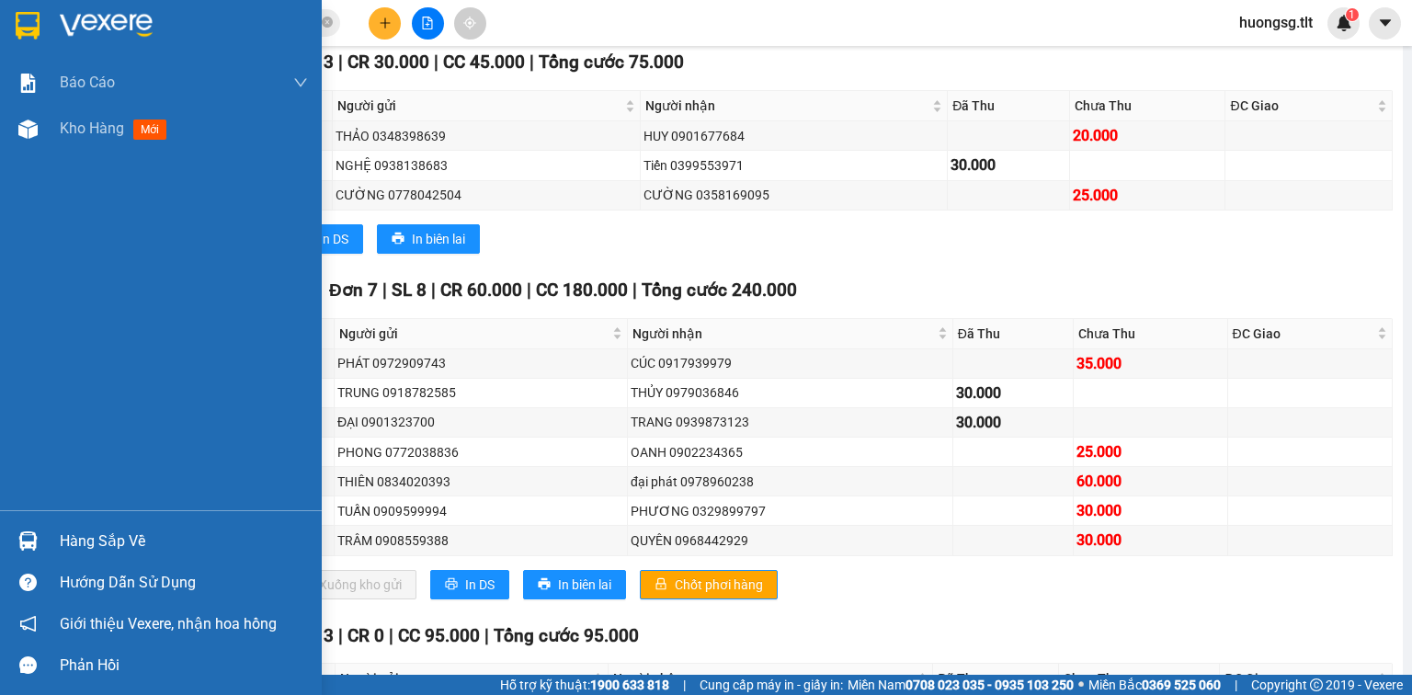
click at [74, 533] on div "Hàng sắp về" at bounding box center [184, 542] width 248 height 28
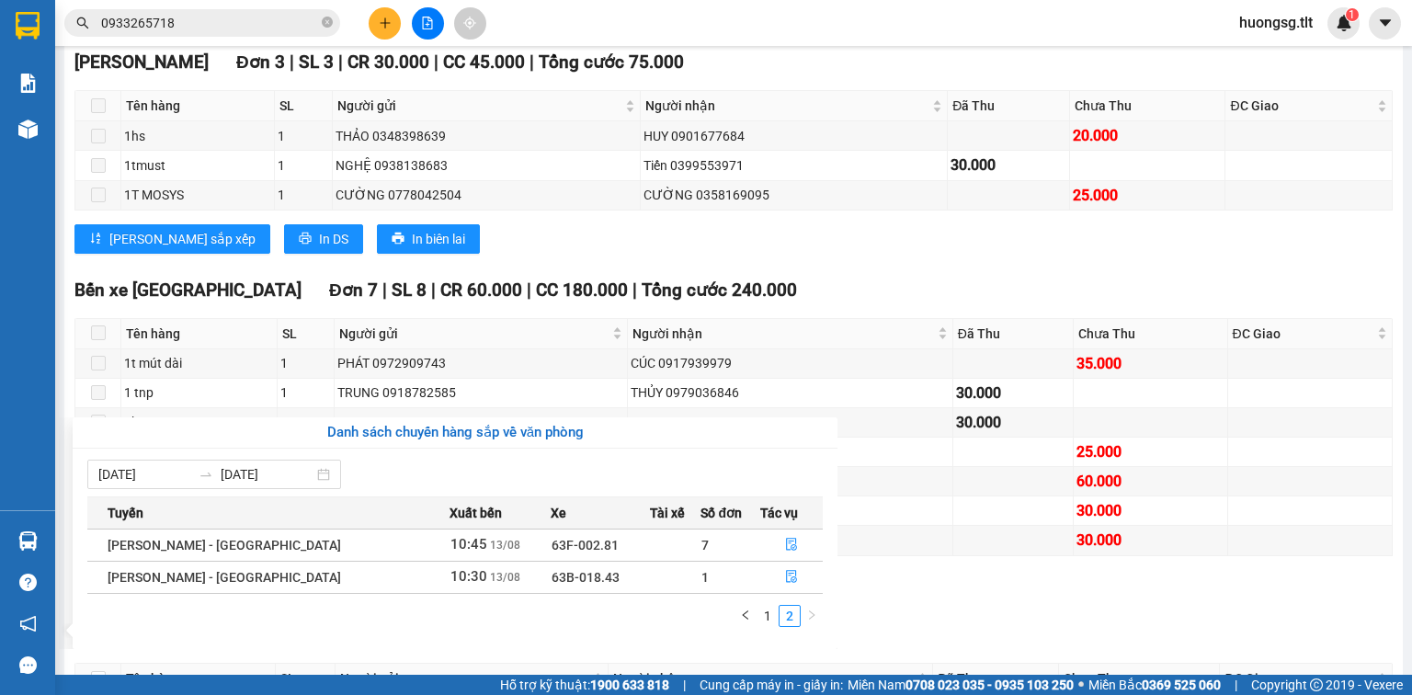
click at [404, 353] on section "Kết quả tìm kiếm ( 55 ) Bộ lọc Ngày tạo đơn gần nhất Mã ĐH Trạng thái Món hàng …" at bounding box center [706, 347] width 1412 height 695
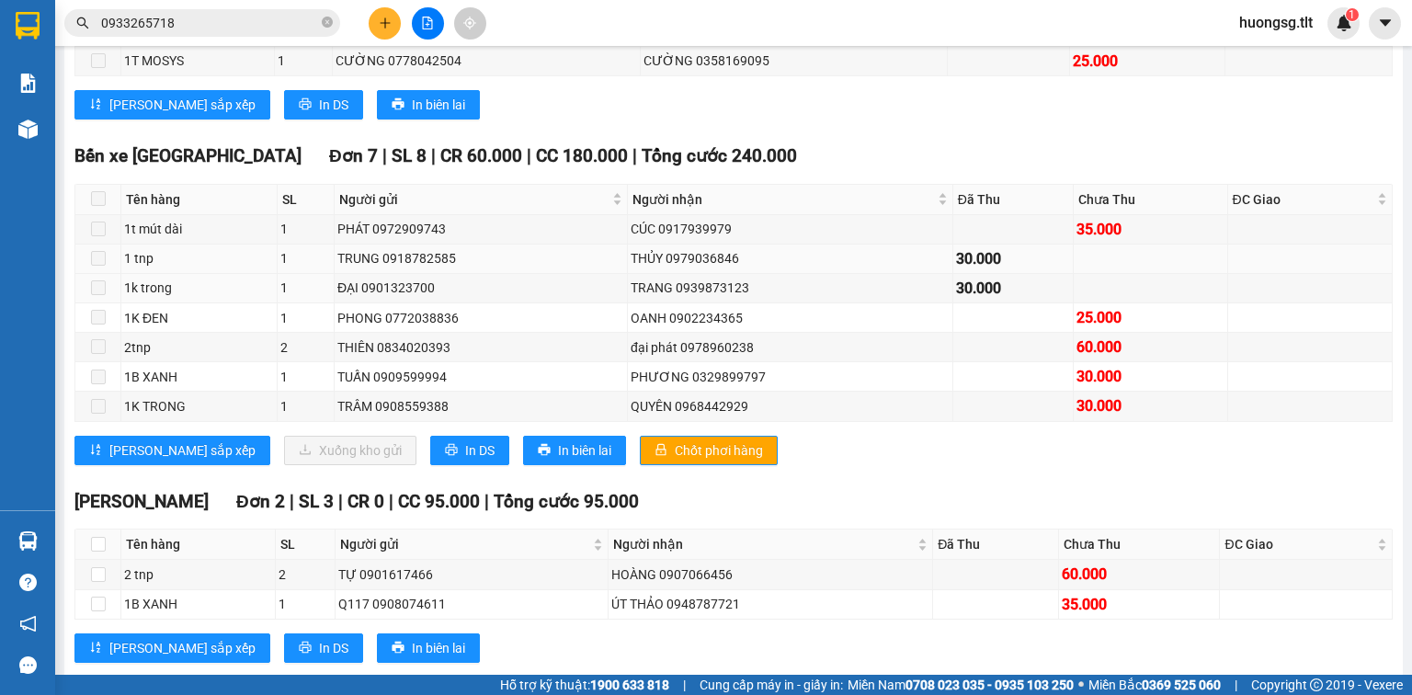
scroll to position [441, 0]
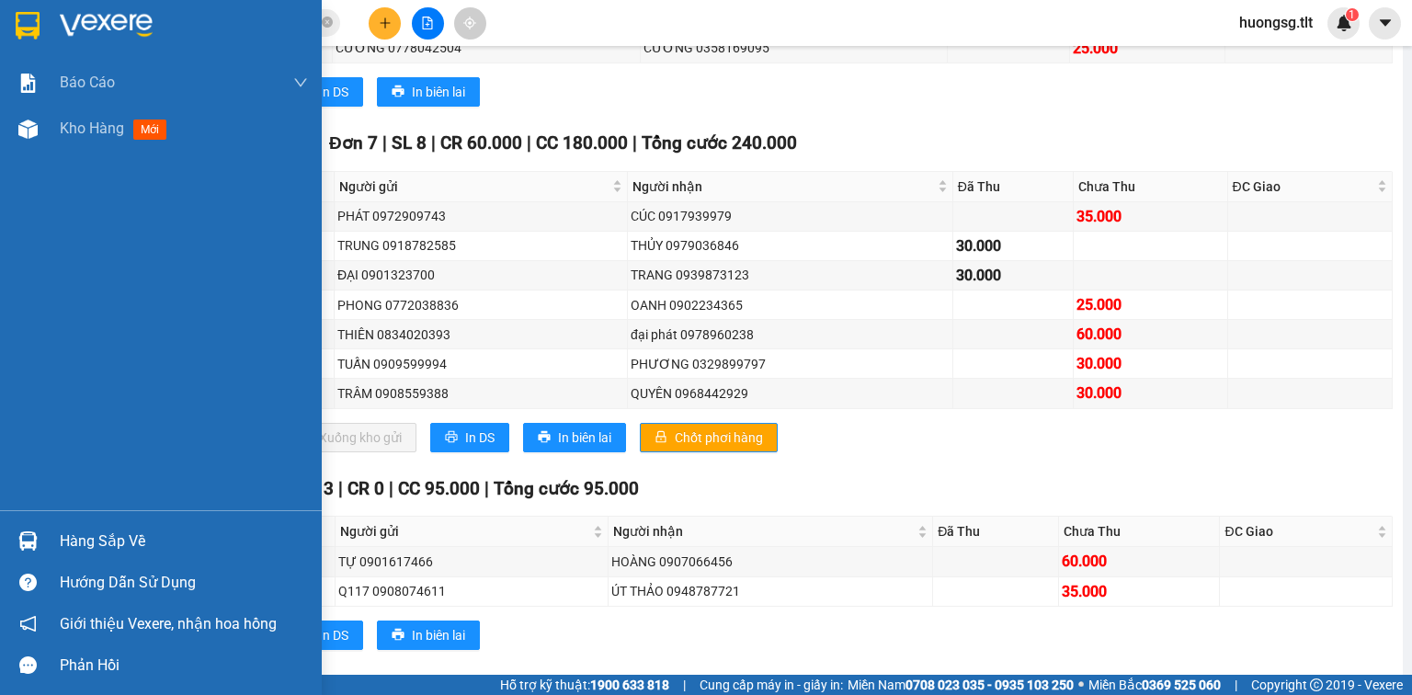
click at [100, 543] on div "Hàng sắp về" at bounding box center [184, 542] width 248 height 28
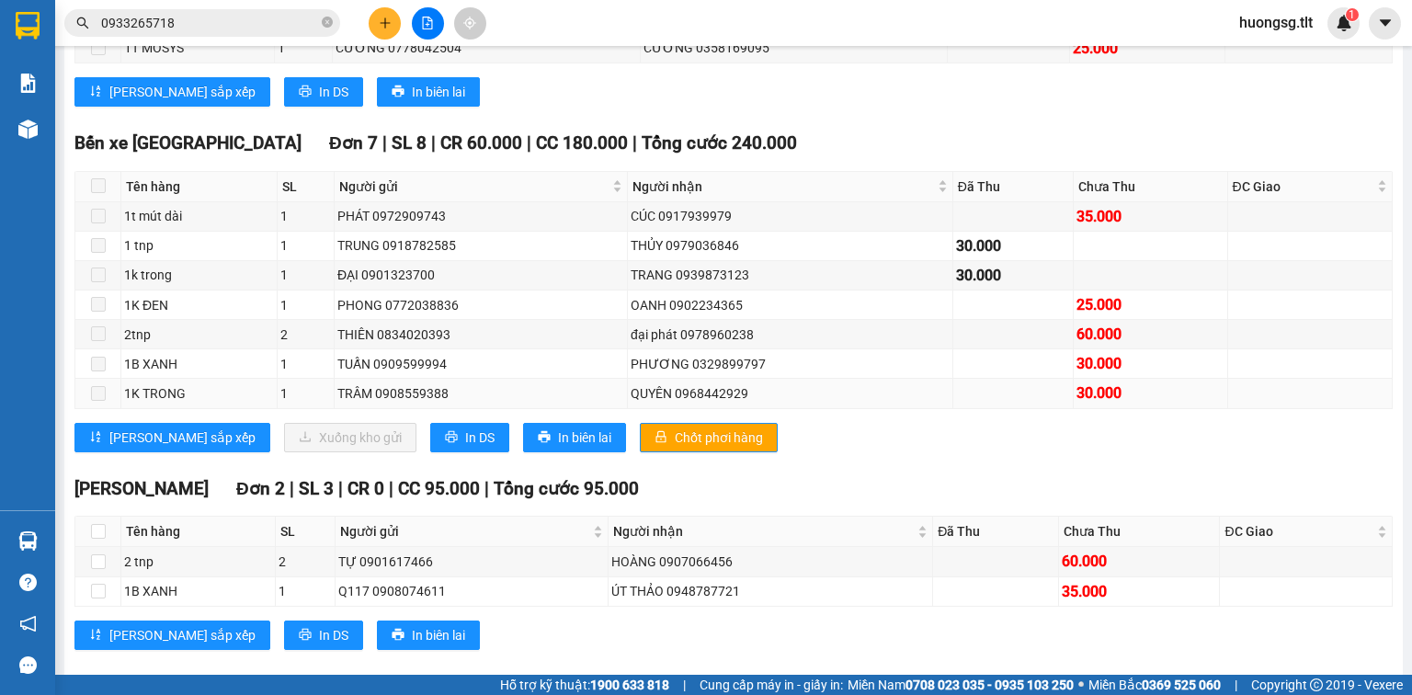
click at [880, 401] on section "Kết quả tìm kiếm ( 55 ) Bộ lọc Ngày tạo đơn gần nhất Mã ĐH Trạng thái Món hàng …" at bounding box center [706, 347] width 1412 height 695
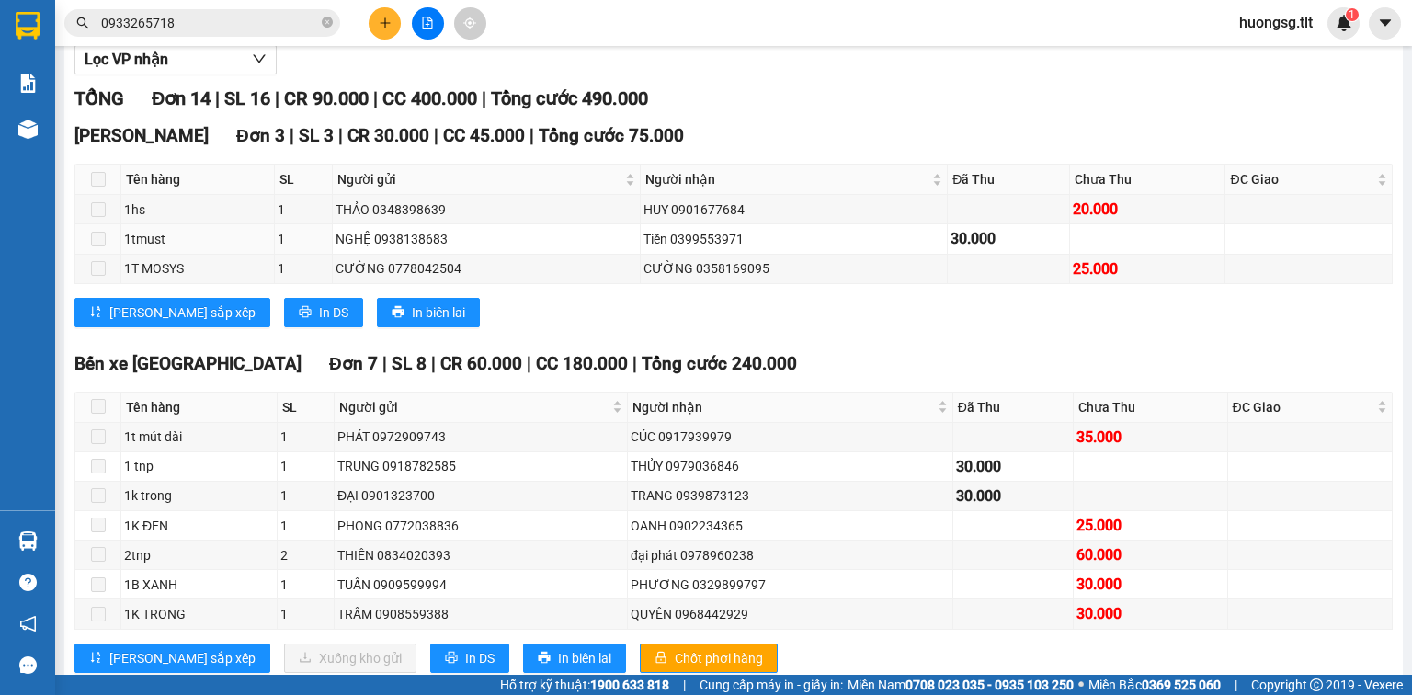
scroll to position [0, 0]
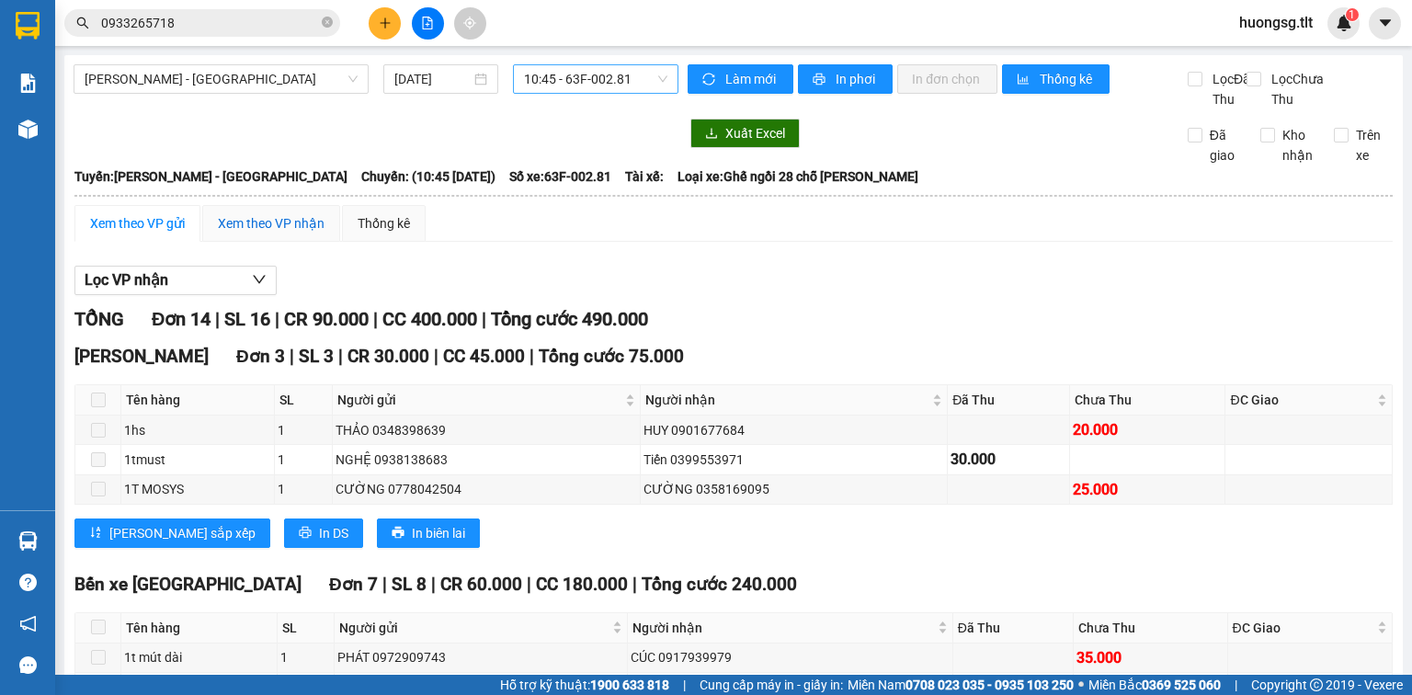
click at [291, 234] on div "Xem theo VP nhận" at bounding box center [271, 223] width 107 height 20
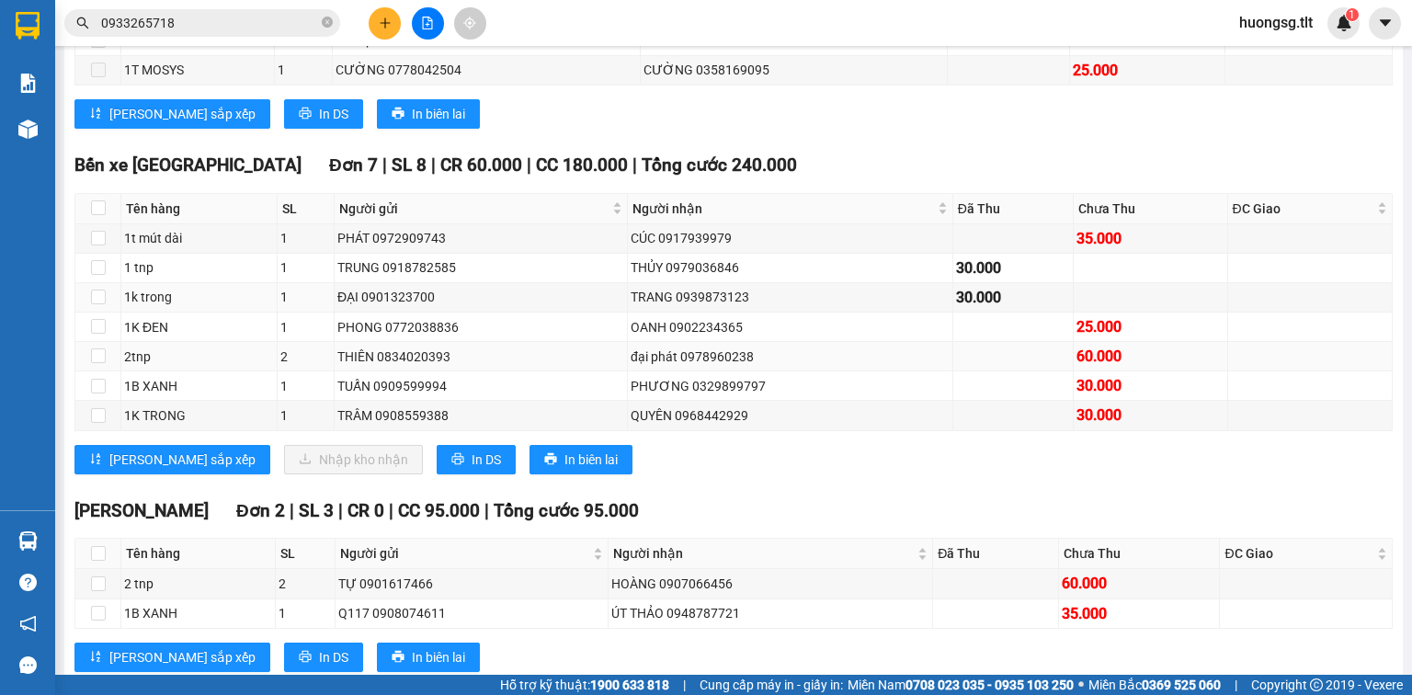
scroll to position [441, 0]
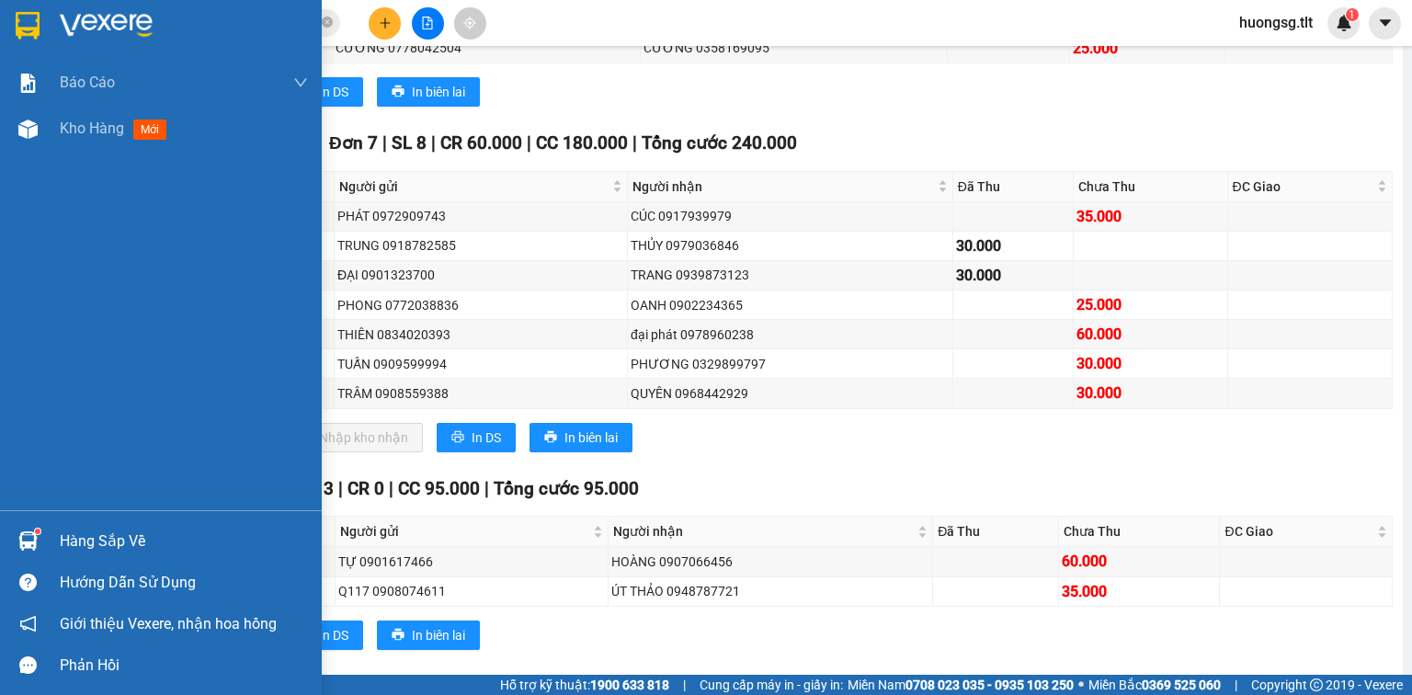
click at [96, 548] on div "Hàng sắp về" at bounding box center [184, 542] width 248 height 28
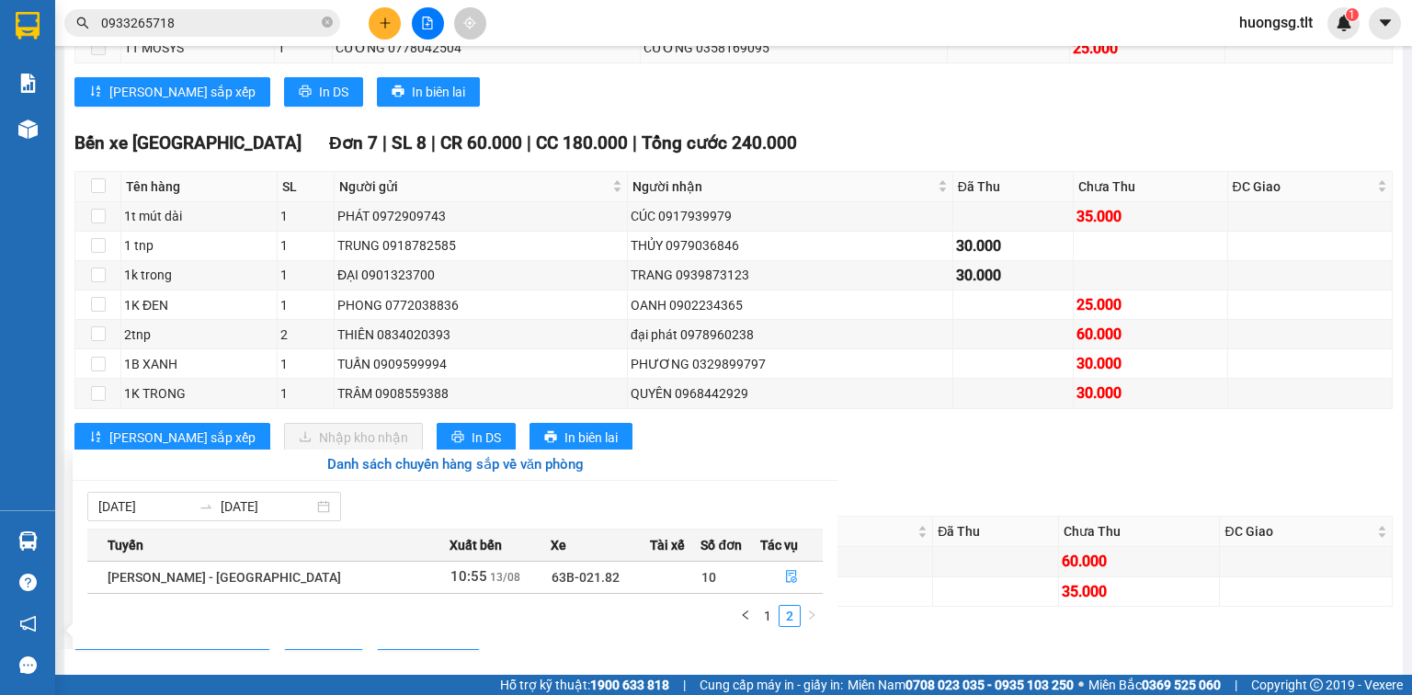
click at [212, 61] on section "Kết quả tìm kiếm ( 55 ) Bộ lọc Ngày tạo đơn gần nhất Mã ĐH Trạng thái Món hàng …" at bounding box center [706, 347] width 1412 height 695
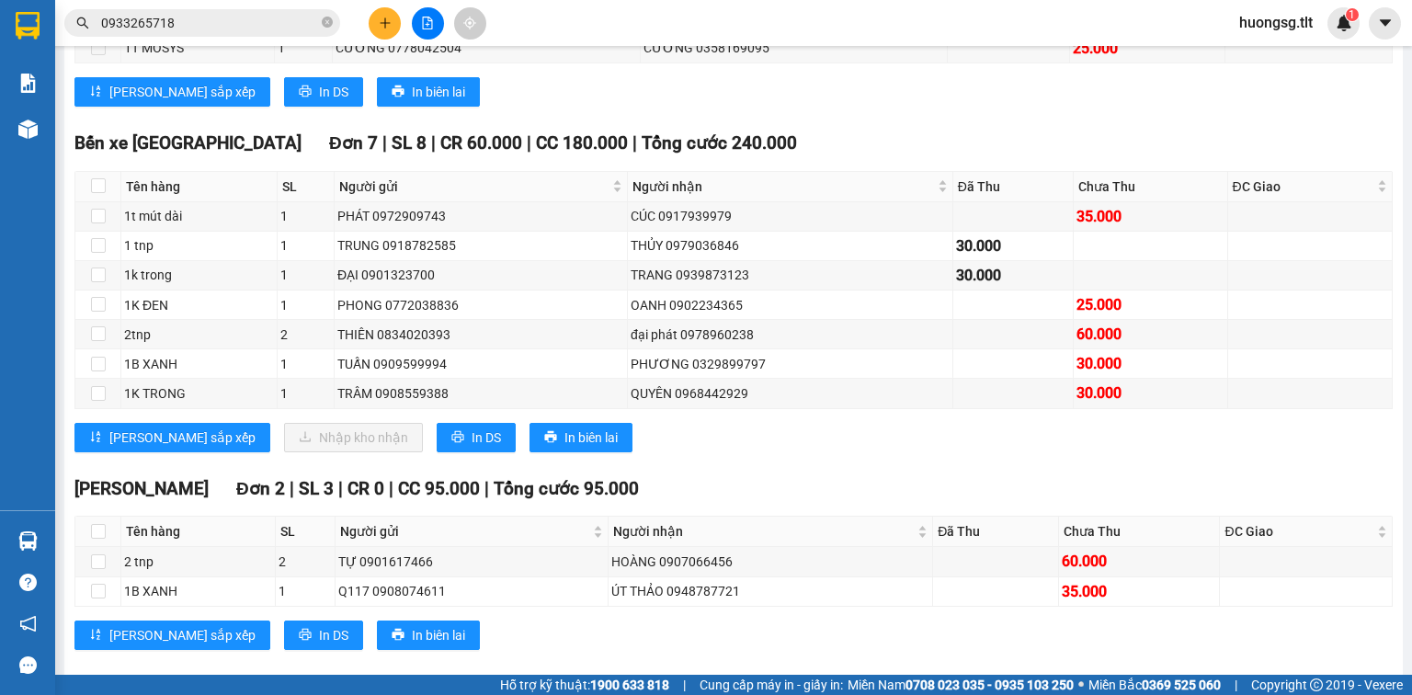
click at [227, 18] on input "0933265718" at bounding box center [209, 23] width 217 height 20
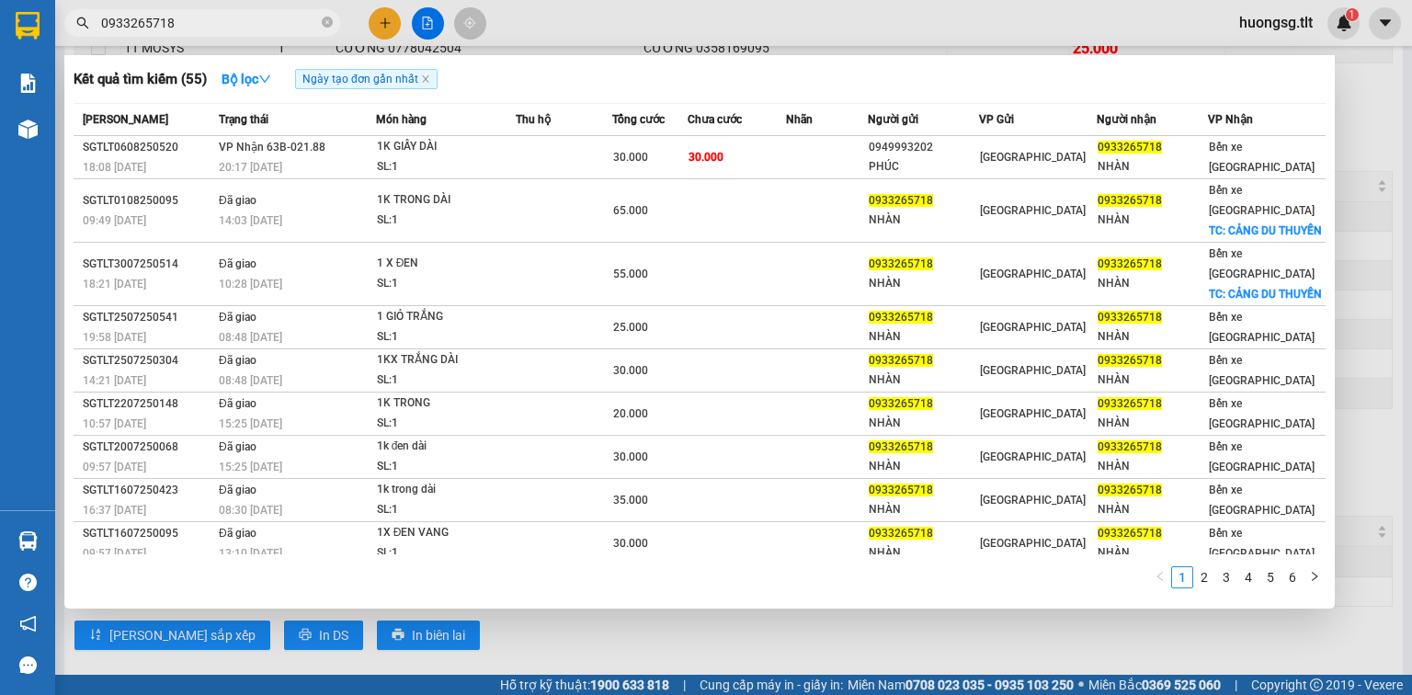
click at [228, 18] on input "0933265718" at bounding box center [209, 23] width 217 height 20
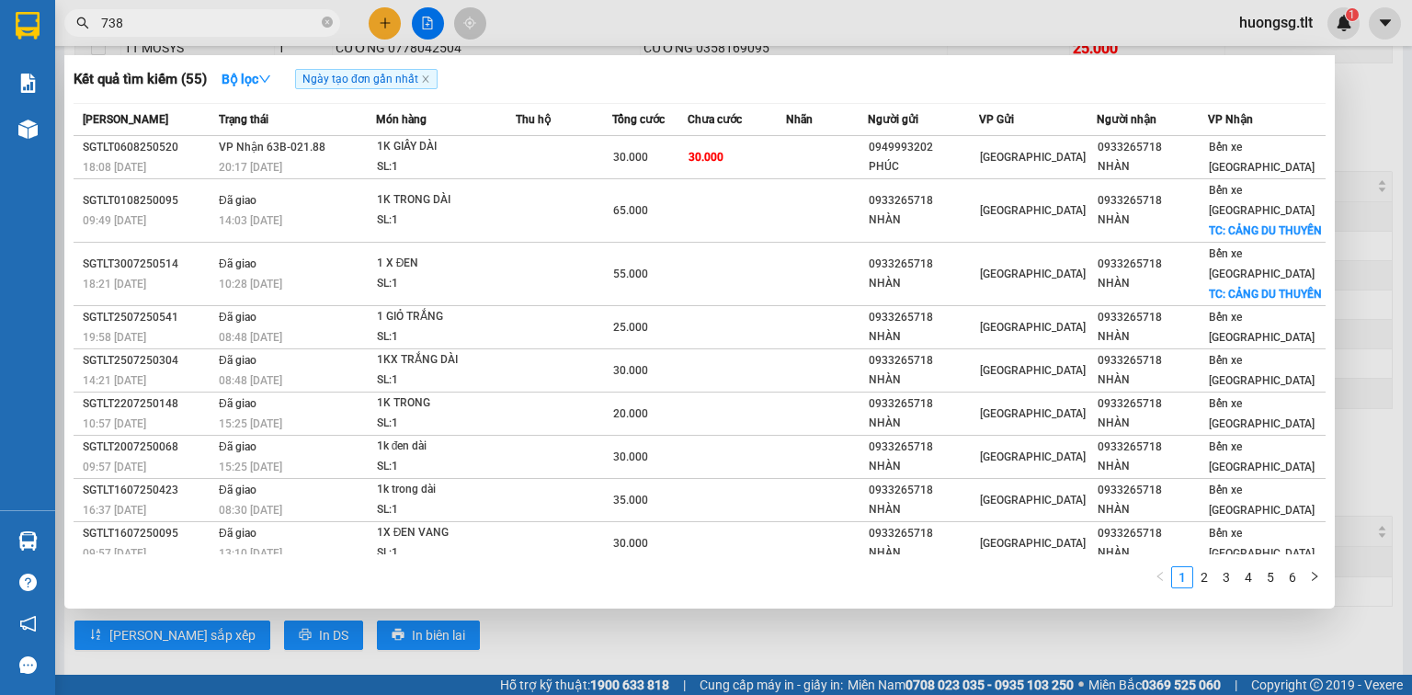
type input "738"
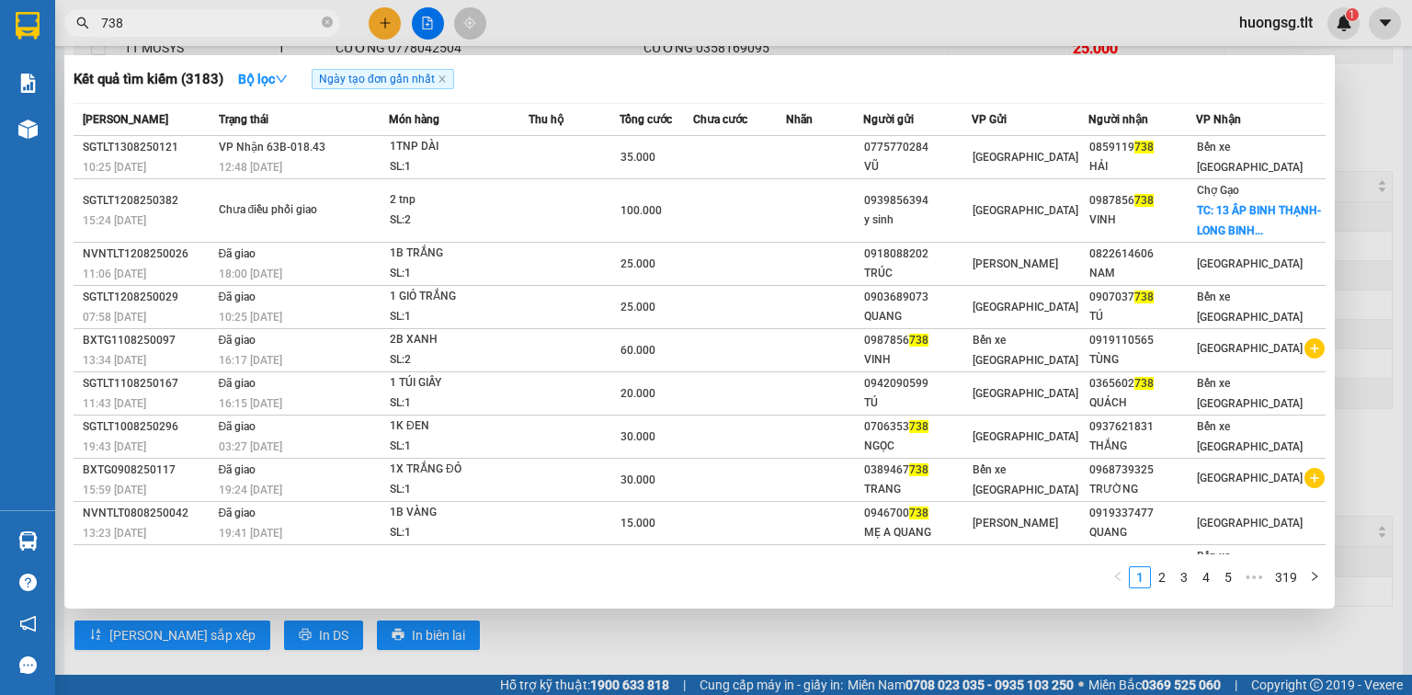
click at [536, 612] on div at bounding box center [706, 347] width 1412 height 695
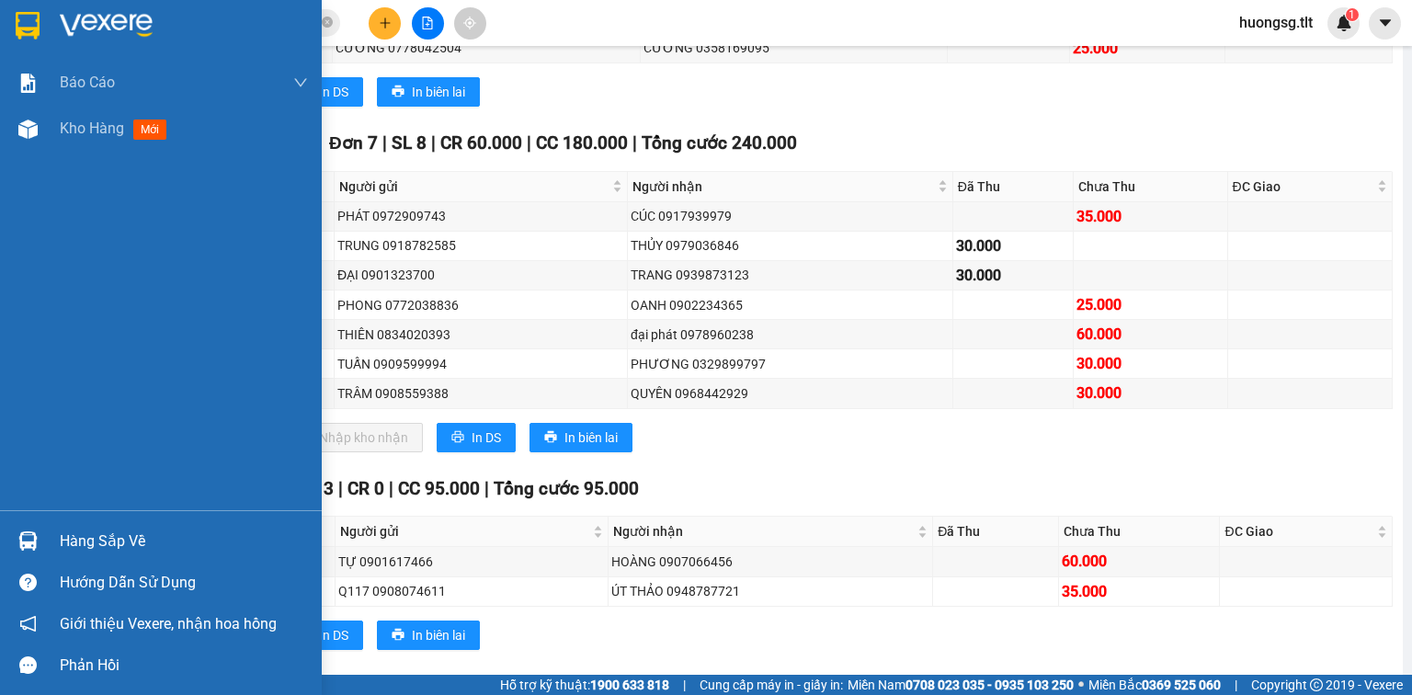
drag, startPoint x: 54, startPoint y: 548, endPoint x: 69, endPoint y: 519, distance: 32.9
click at [55, 548] on div "Hàng sắp về" at bounding box center [161, 540] width 322 height 41
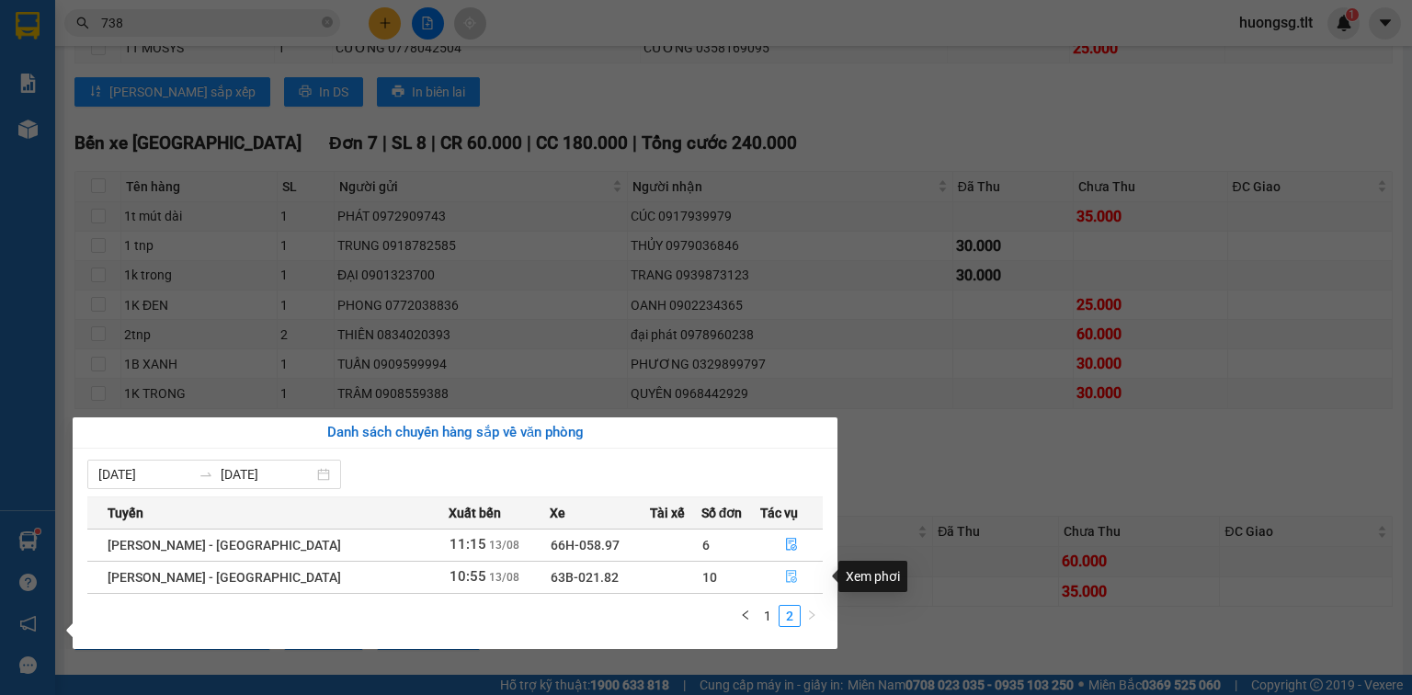
click at [772, 579] on button "button" at bounding box center [791, 577] width 61 height 29
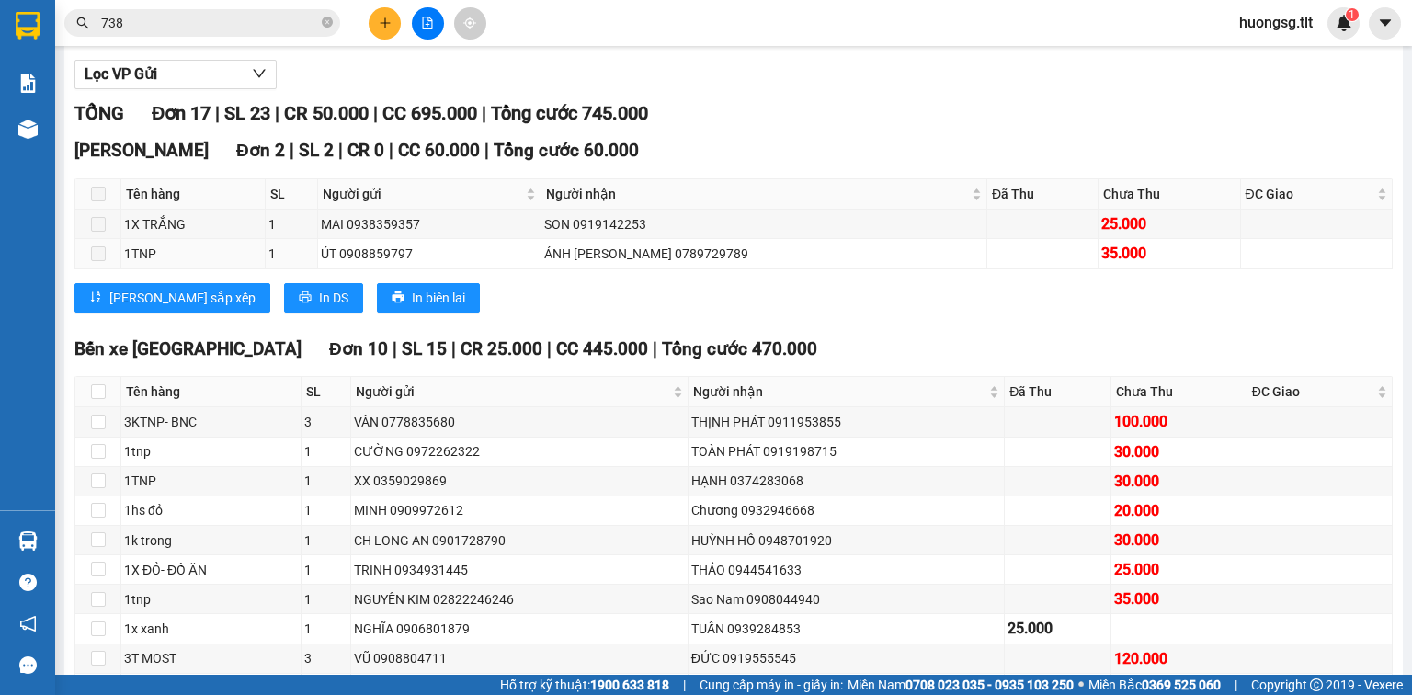
scroll to position [180, 0]
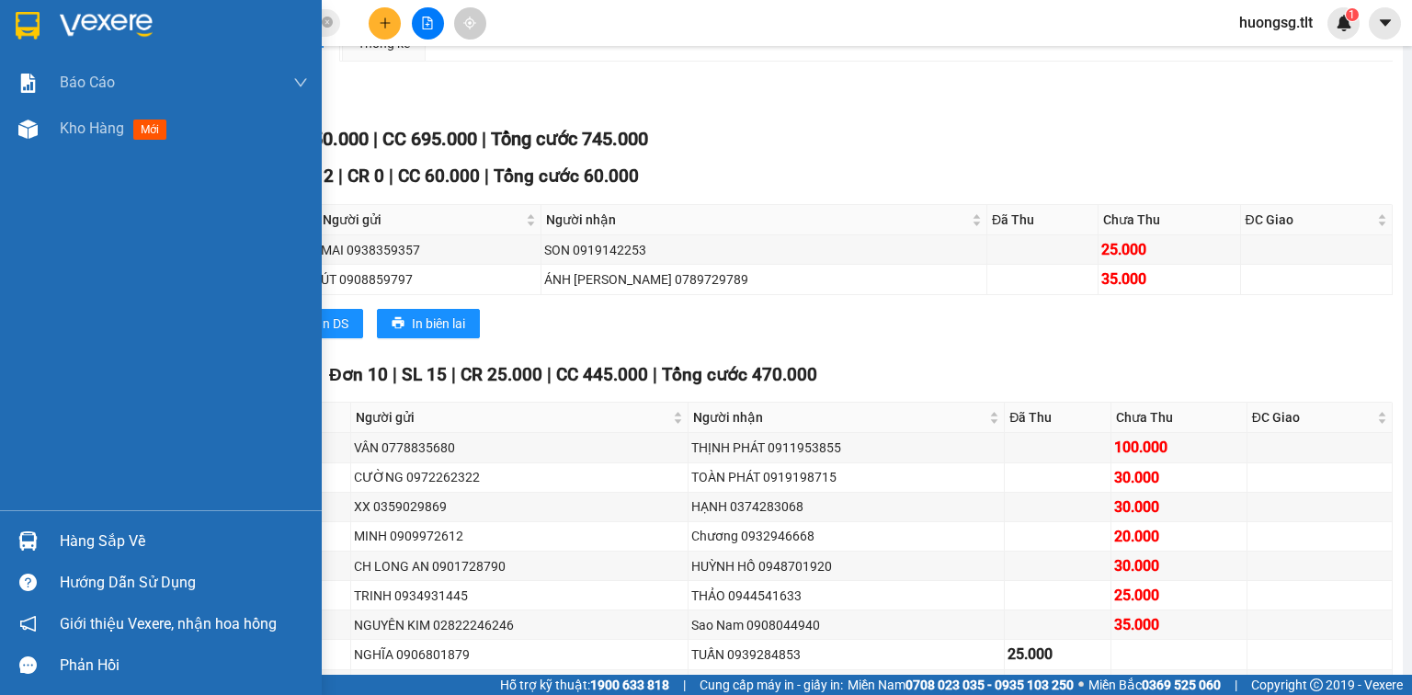
click at [76, 537] on div "Hàng sắp về" at bounding box center [184, 542] width 248 height 28
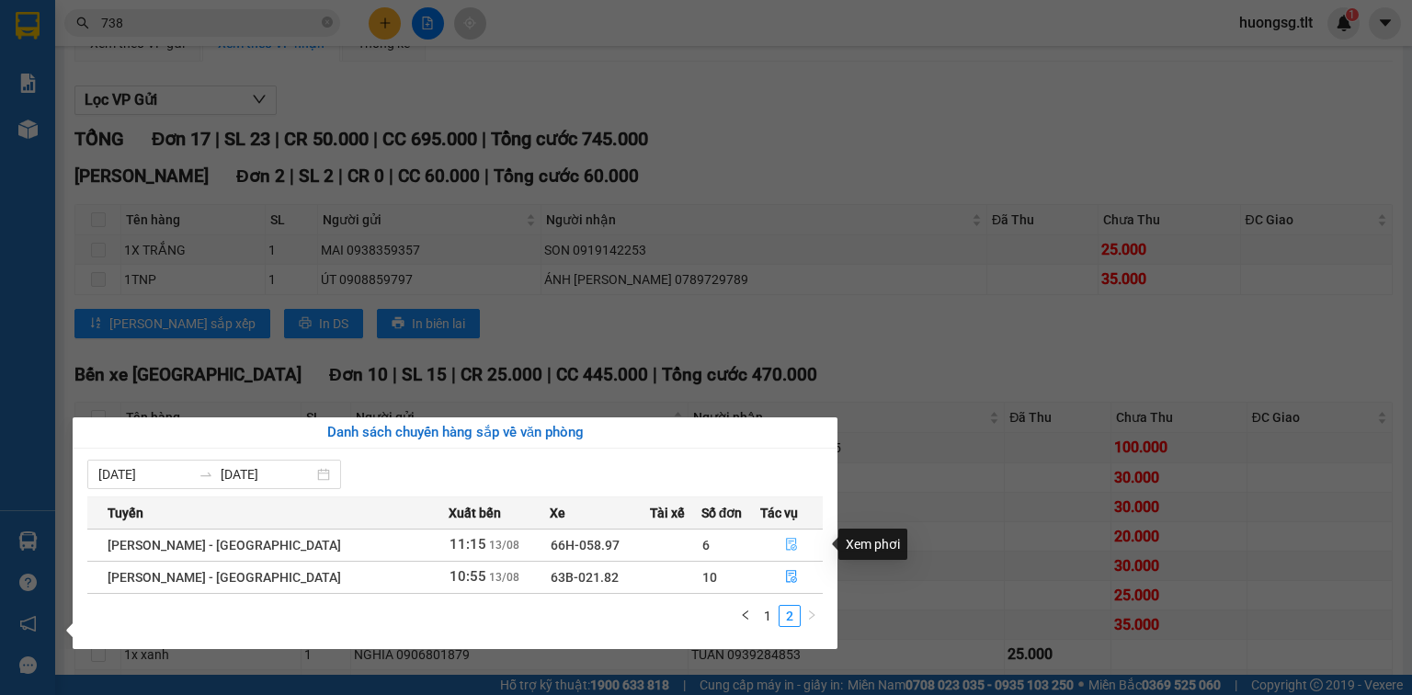
click at [791, 537] on button "button" at bounding box center [791, 545] width 61 height 29
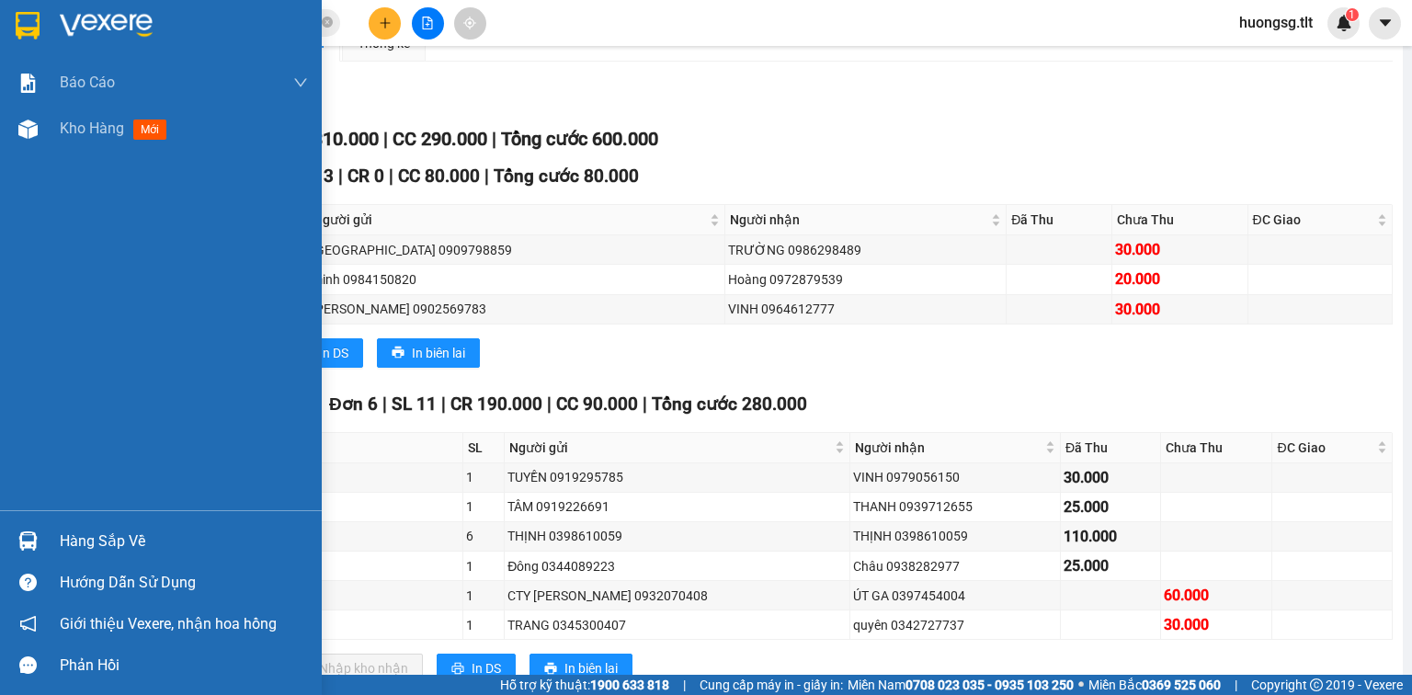
click at [44, 519] on div "Hàng sắp về Hướng dẫn sử dụng Giới thiệu Vexere, nhận hoa hồng Phản hồi" at bounding box center [161, 598] width 322 height 176
click at [71, 545] on div "Hàng sắp về" at bounding box center [184, 542] width 248 height 28
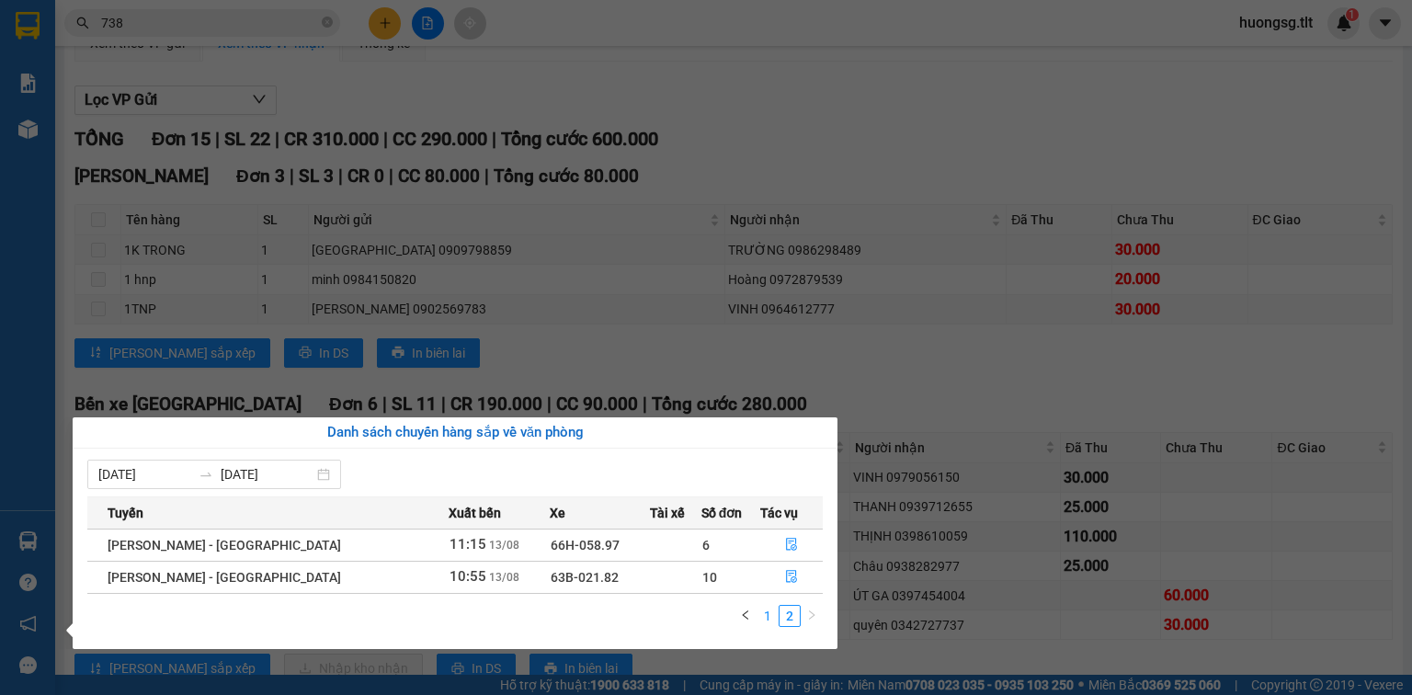
click at [764, 614] on link "1" at bounding box center [768, 616] width 20 height 20
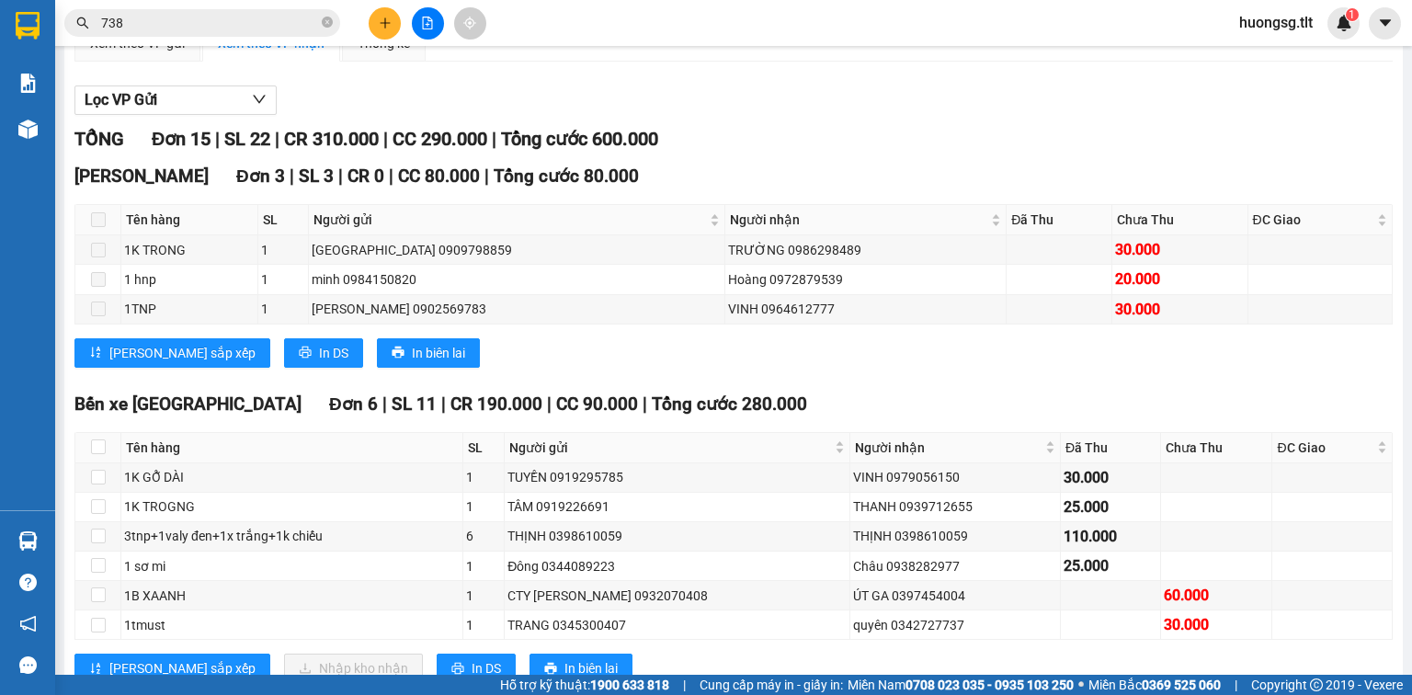
drag, startPoint x: 660, startPoint y: 37, endPoint x: 264, endPoint y: 0, distance: 398.0
click at [659, 37] on section "Kết quả tìm kiếm ( 3183 ) Bộ lọc Ngày tạo đơn gần nhất Mã ĐH Trạng thái Món hàn…" at bounding box center [706, 347] width 1412 height 695
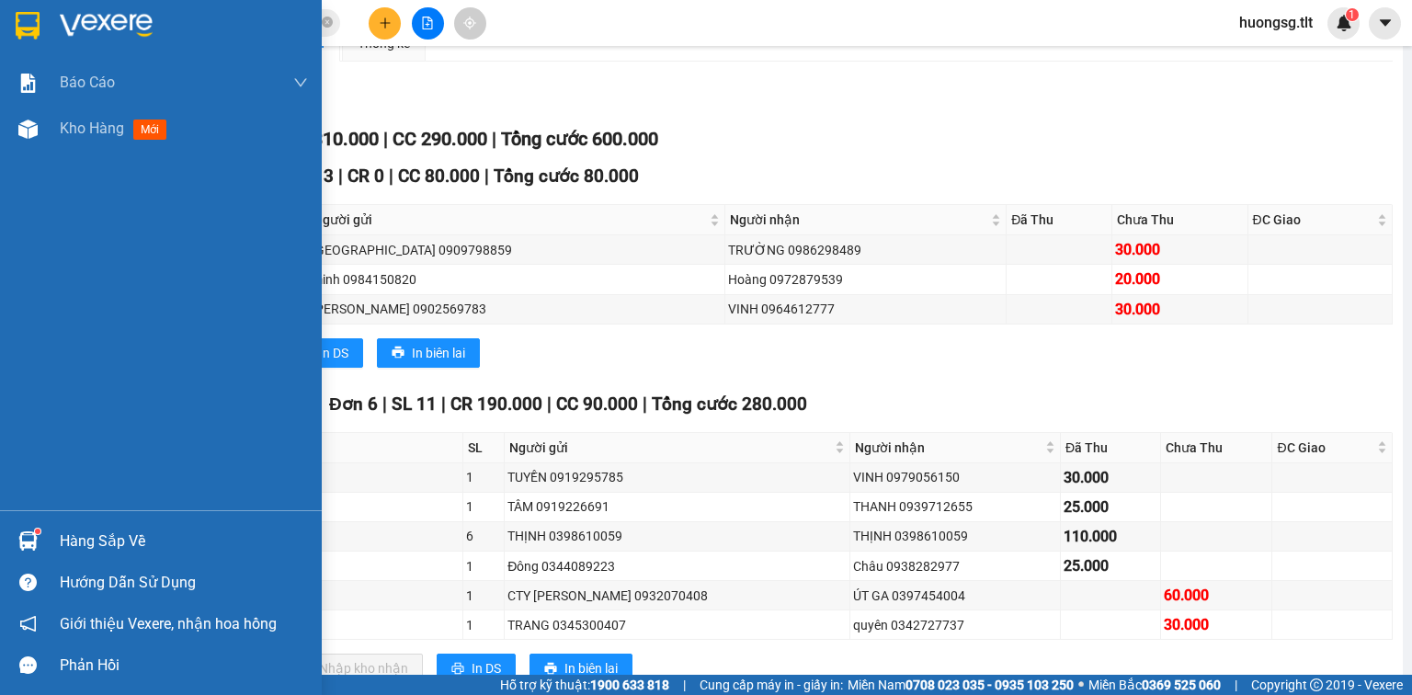
drag, startPoint x: 108, startPoint y: 541, endPoint x: 109, endPoint y: 570, distance: 29.4
click at [108, 541] on div "Hàng sắp về" at bounding box center [184, 542] width 248 height 28
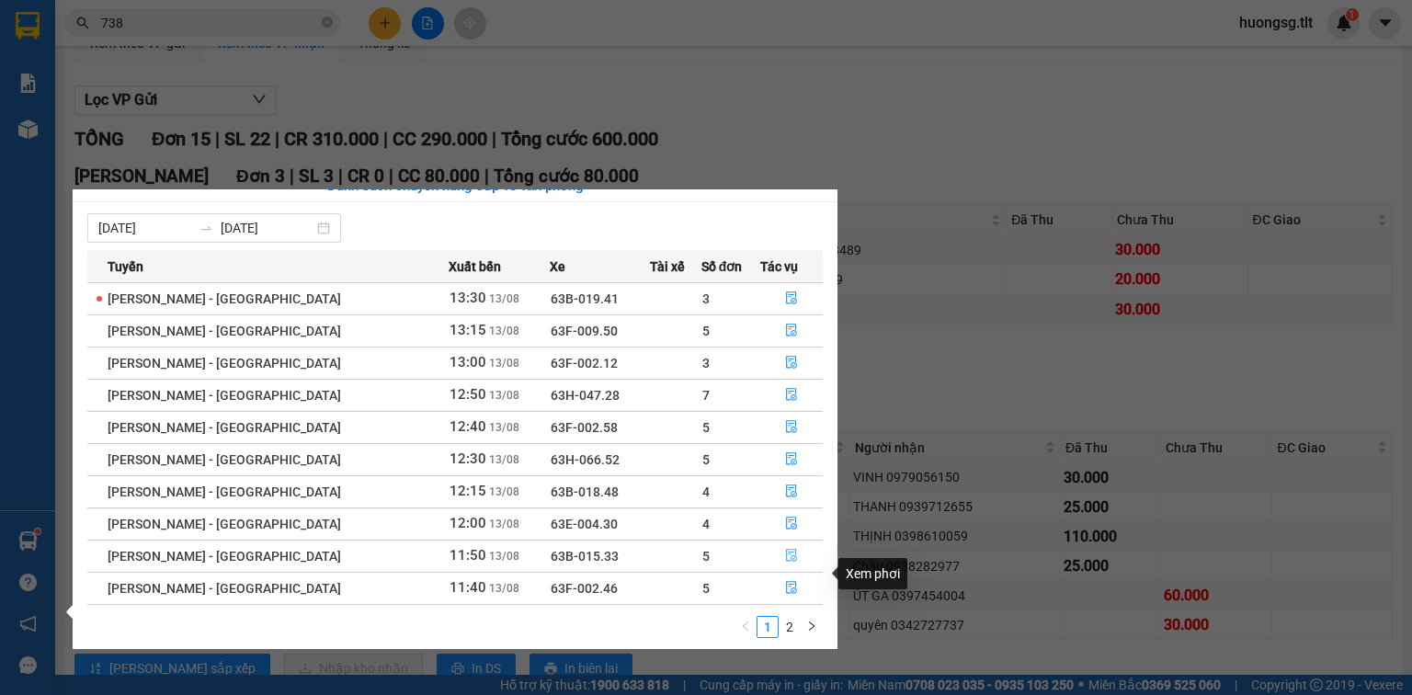
scroll to position [29, 0]
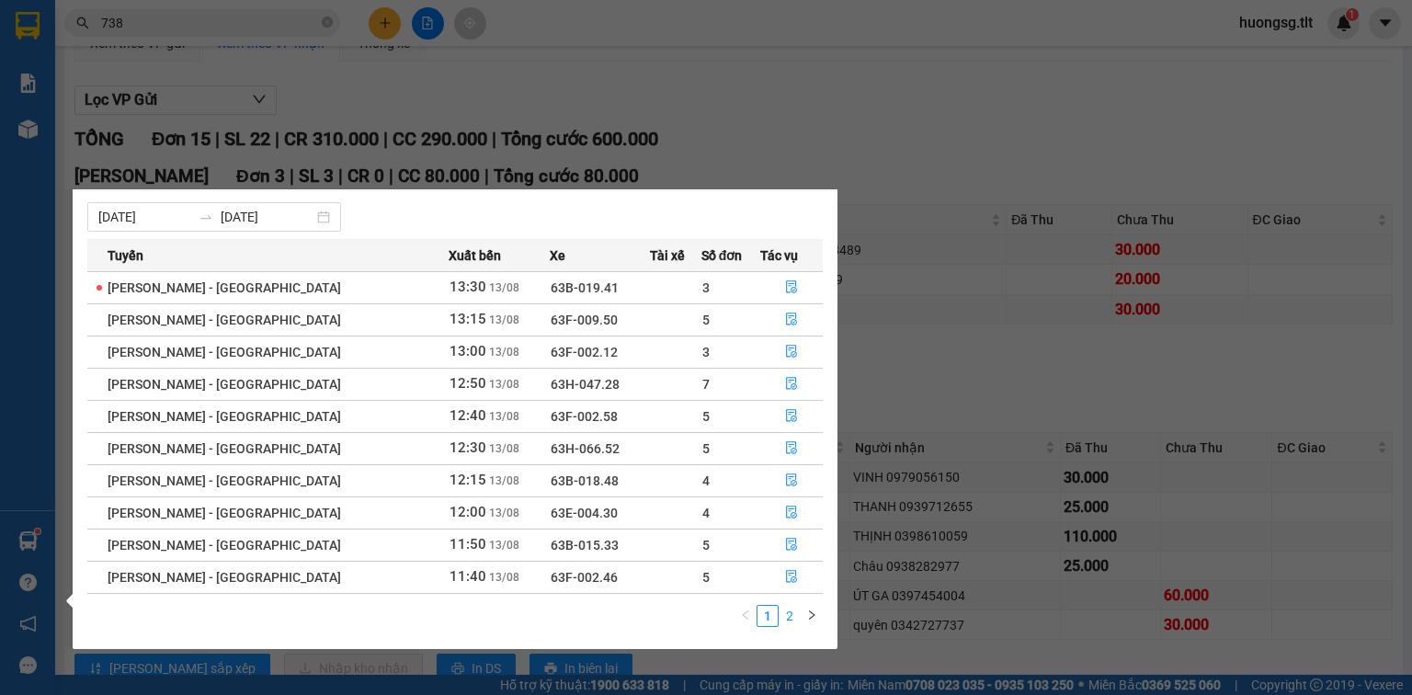
click at [798, 609] on link "2" at bounding box center [790, 616] width 20 height 20
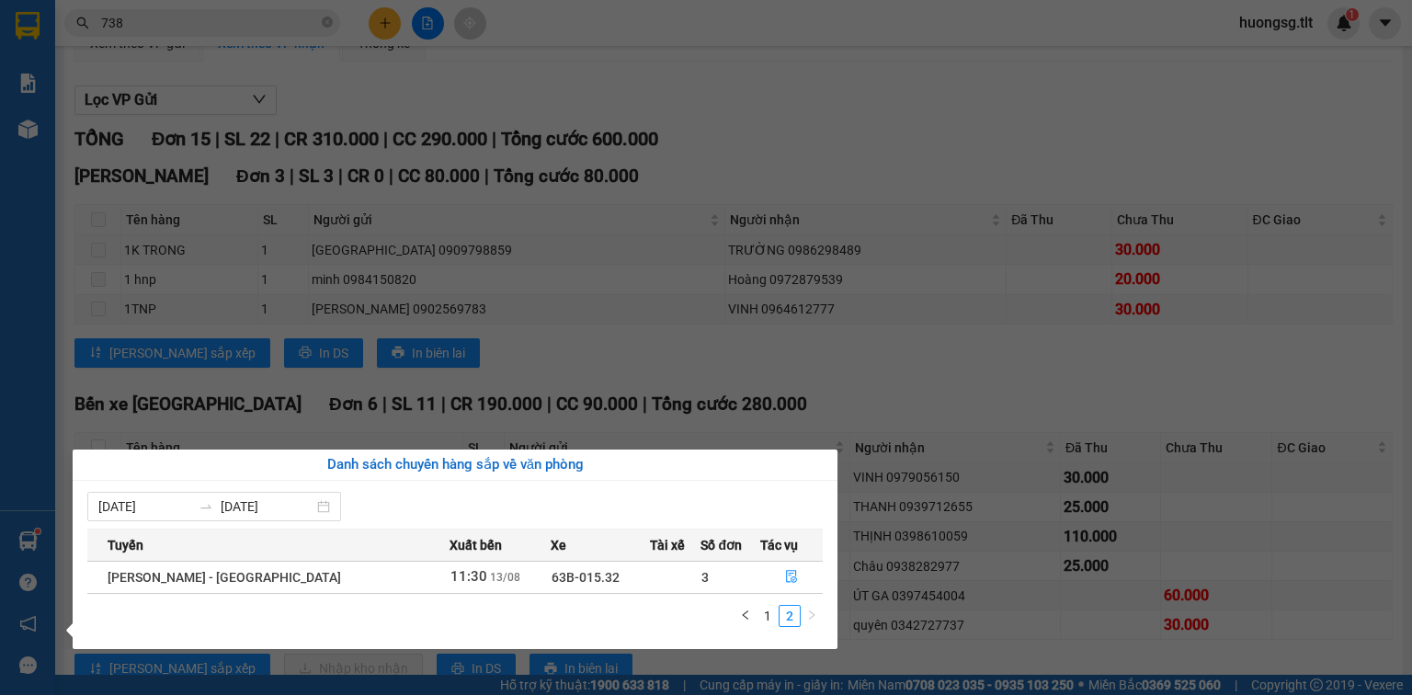
scroll to position [0, 0]
click at [795, 569] on button "button" at bounding box center [791, 577] width 61 height 29
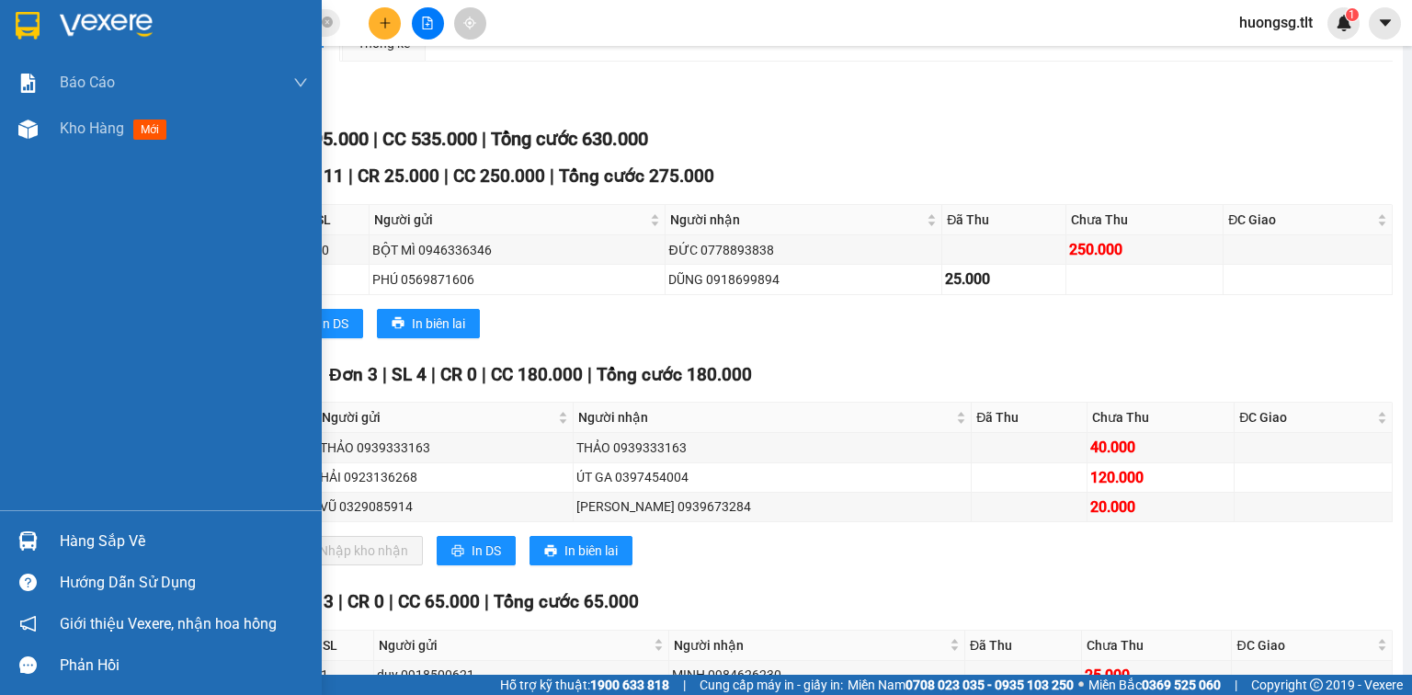
click at [74, 538] on div "Hàng sắp về" at bounding box center [184, 542] width 248 height 28
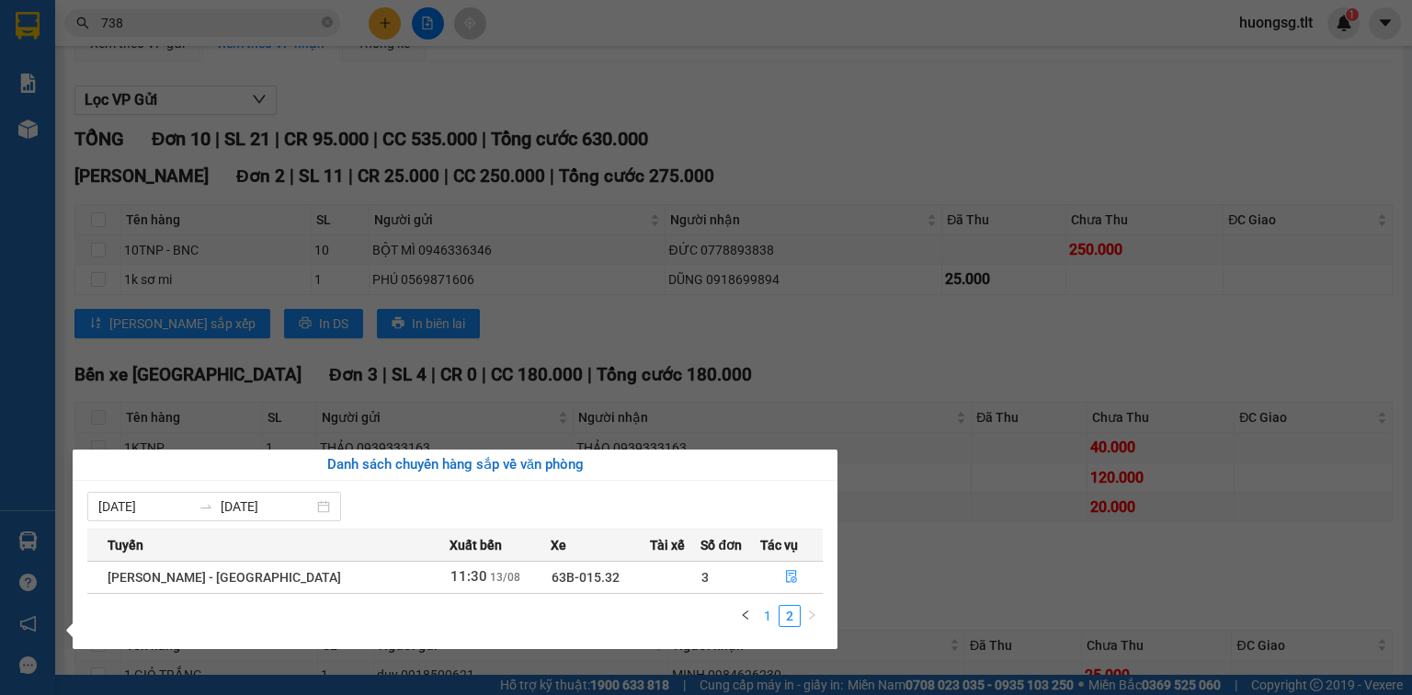
click at [765, 620] on link "1" at bounding box center [768, 616] width 20 height 20
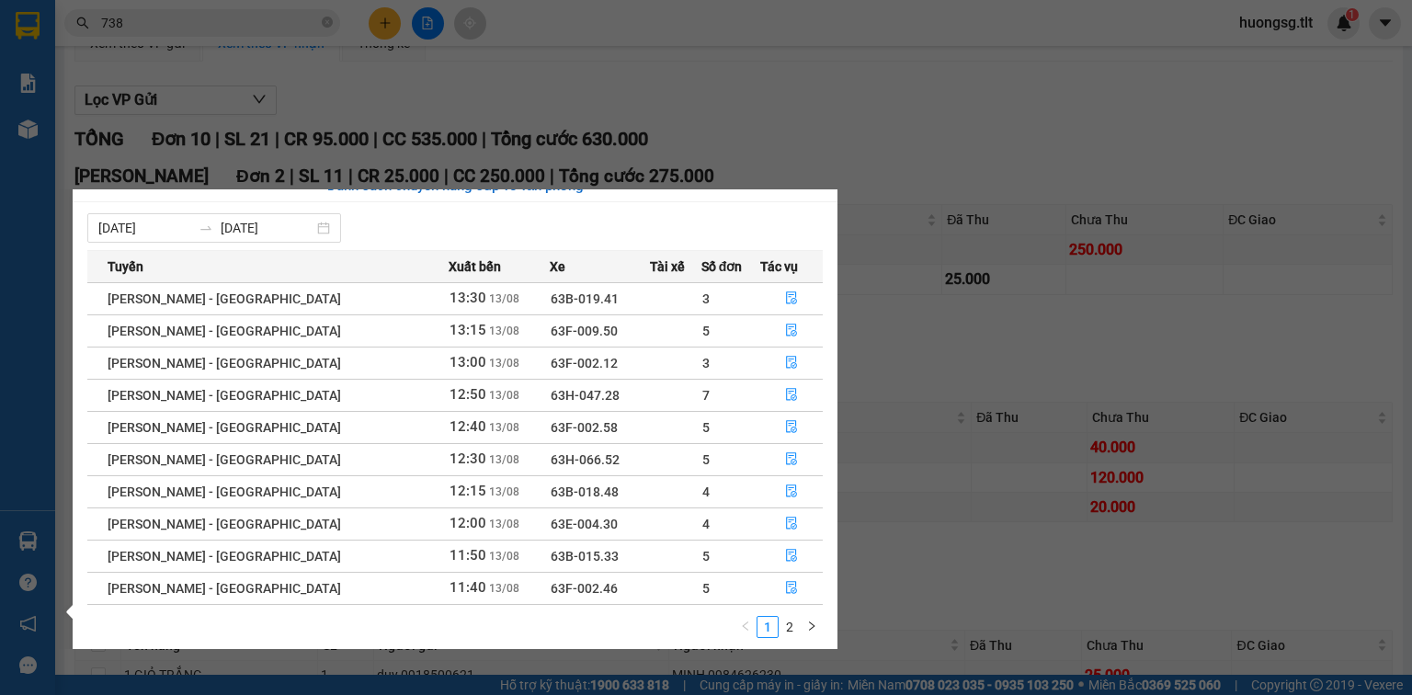
scroll to position [29, 0]
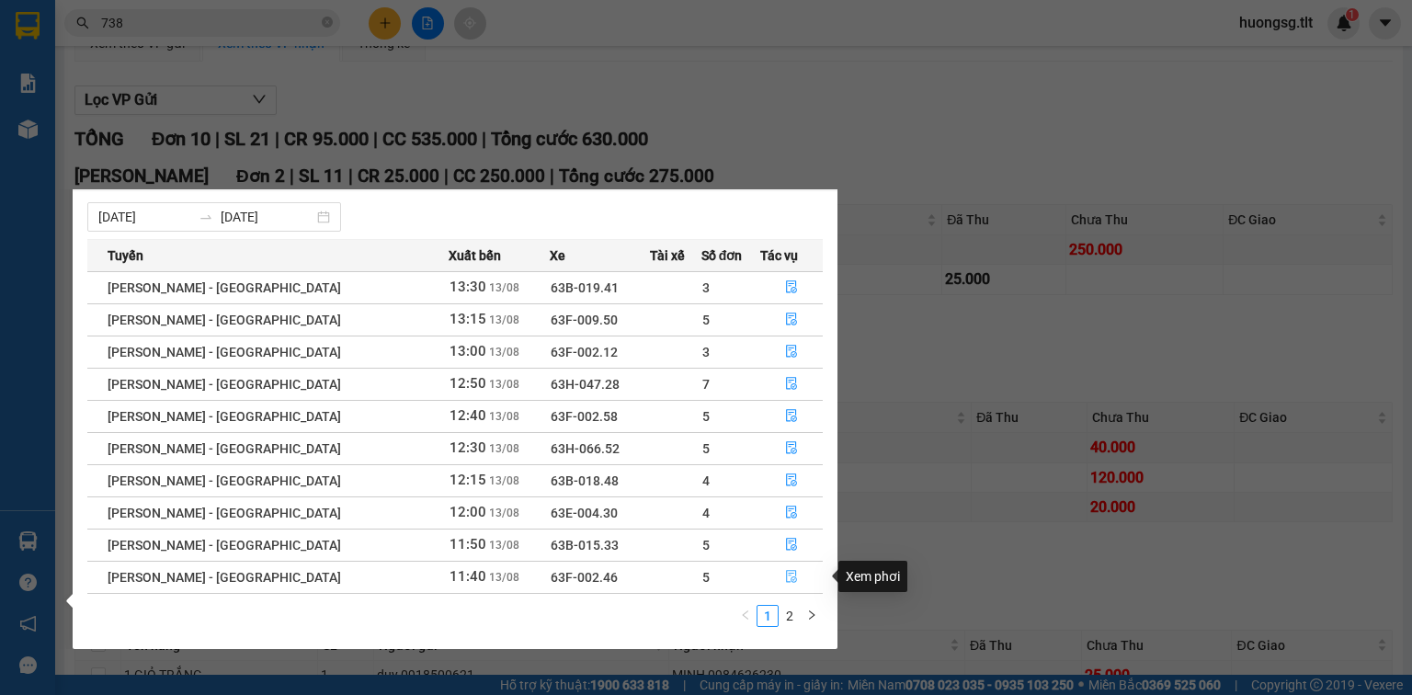
click at [772, 578] on button "button" at bounding box center [791, 577] width 61 height 29
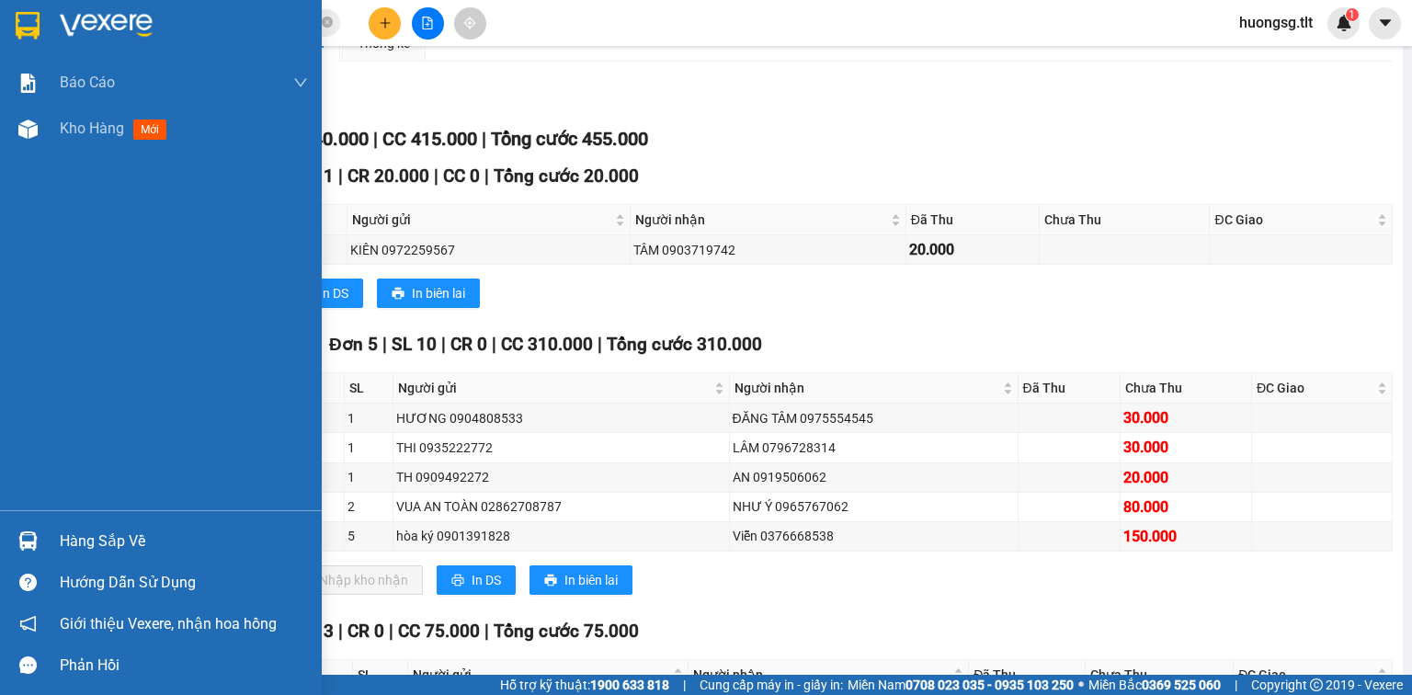
drag, startPoint x: 182, startPoint y: 527, endPoint x: 214, endPoint y: 523, distance: 32.4
click at [183, 528] on div "Hàng sắp về" at bounding box center [184, 542] width 248 height 28
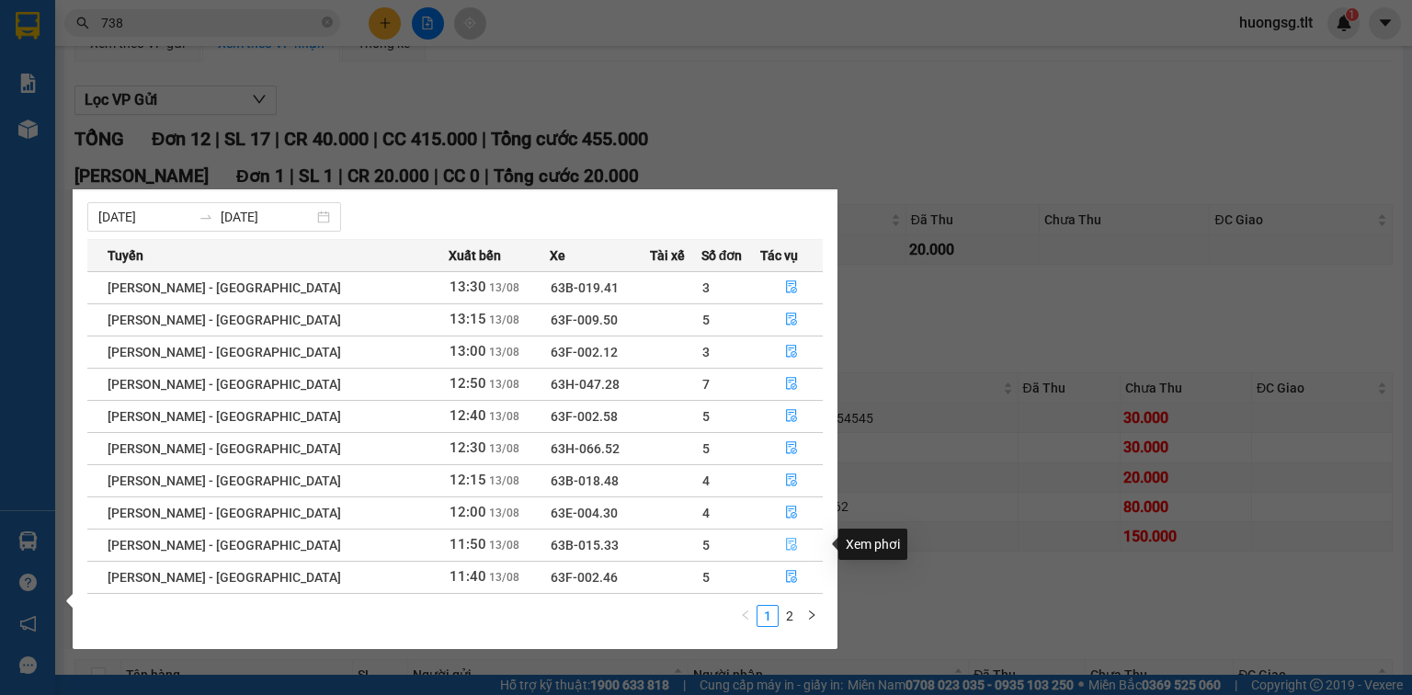
click at [785, 539] on icon "file-done" at bounding box center [791, 544] width 13 height 13
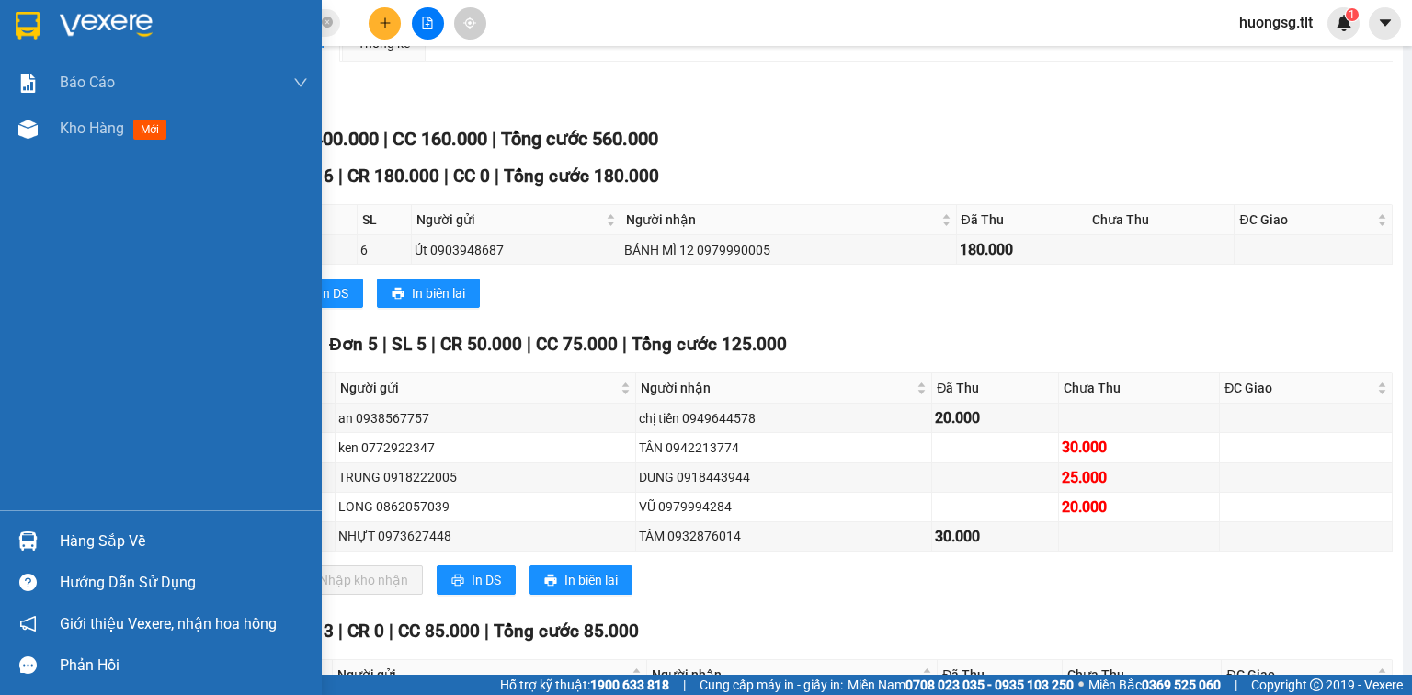
drag, startPoint x: 85, startPoint y: 524, endPoint x: 106, endPoint y: 525, distance: 21.2
click at [85, 525] on div "Hàng sắp về" at bounding box center [161, 540] width 322 height 41
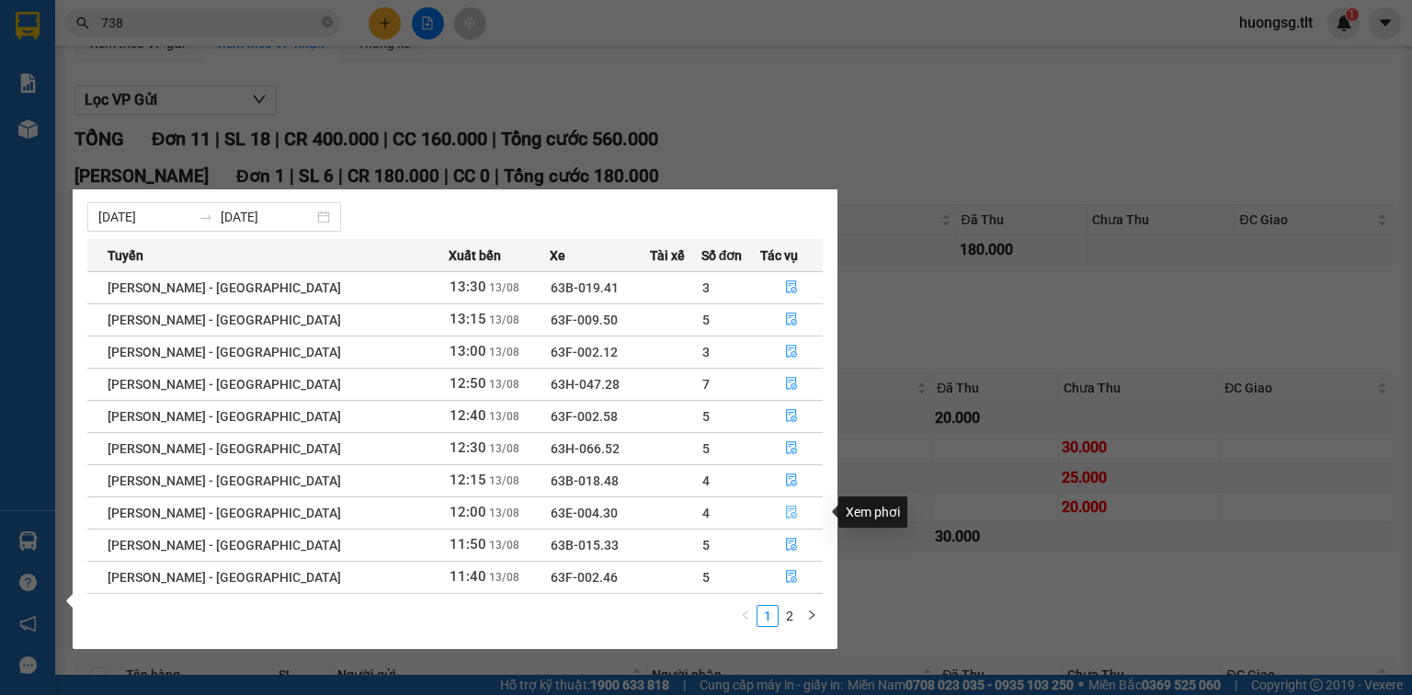
click at [772, 510] on button "button" at bounding box center [791, 512] width 61 height 29
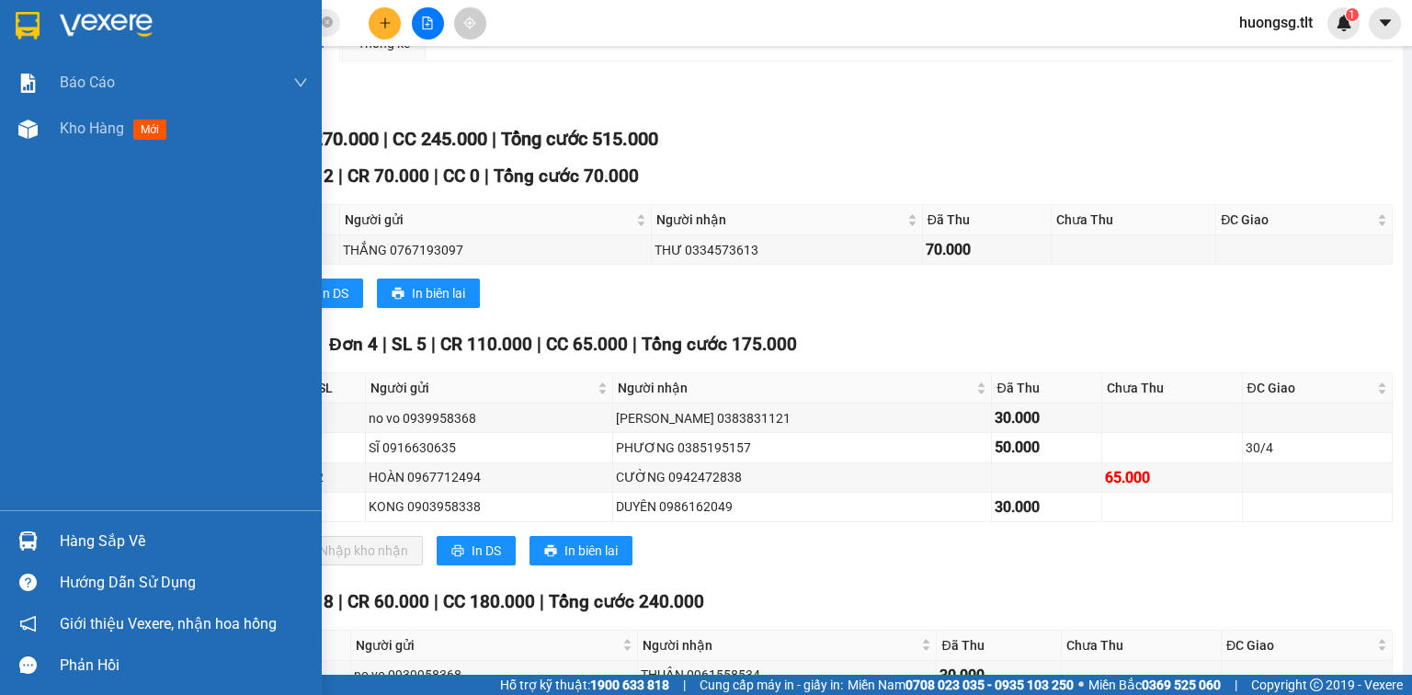
click at [126, 543] on div "Hàng sắp về" at bounding box center [184, 542] width 248 height 28
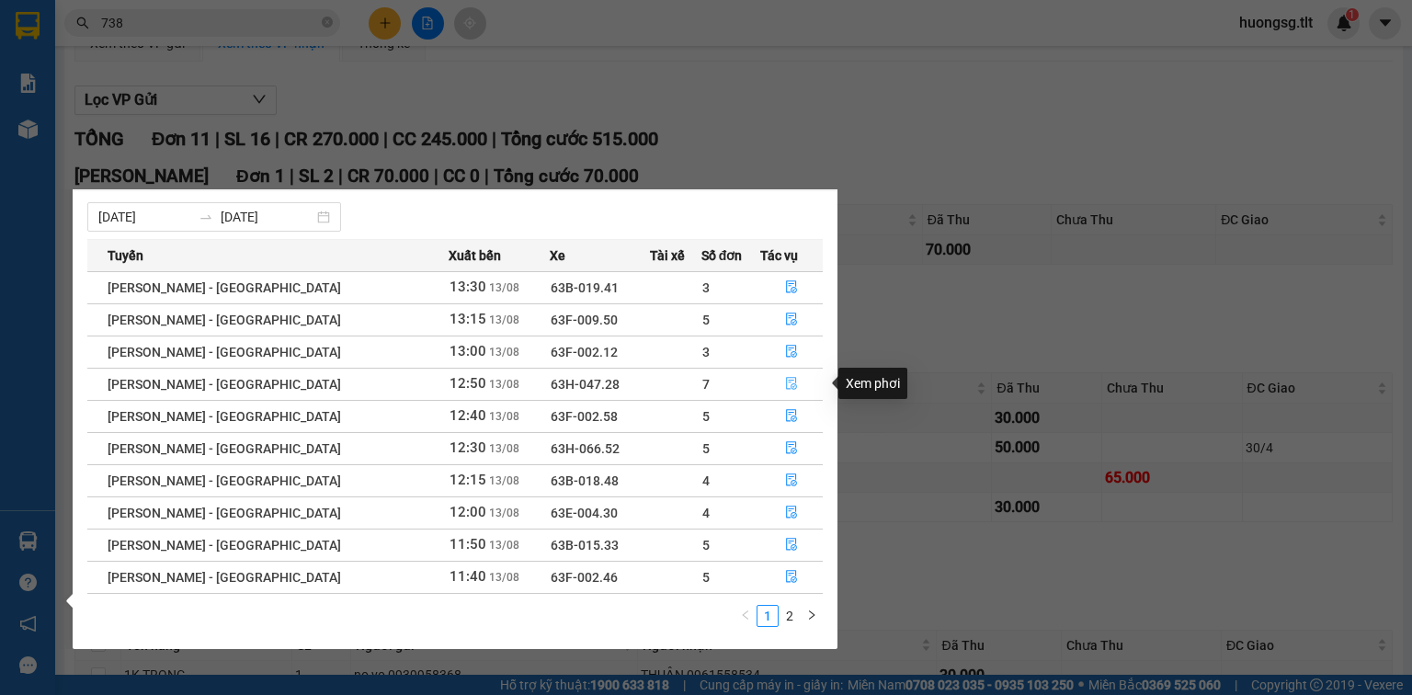
click at [786, 387] on icon "file-done" at bounding box center [791, 384] width 11 height 13
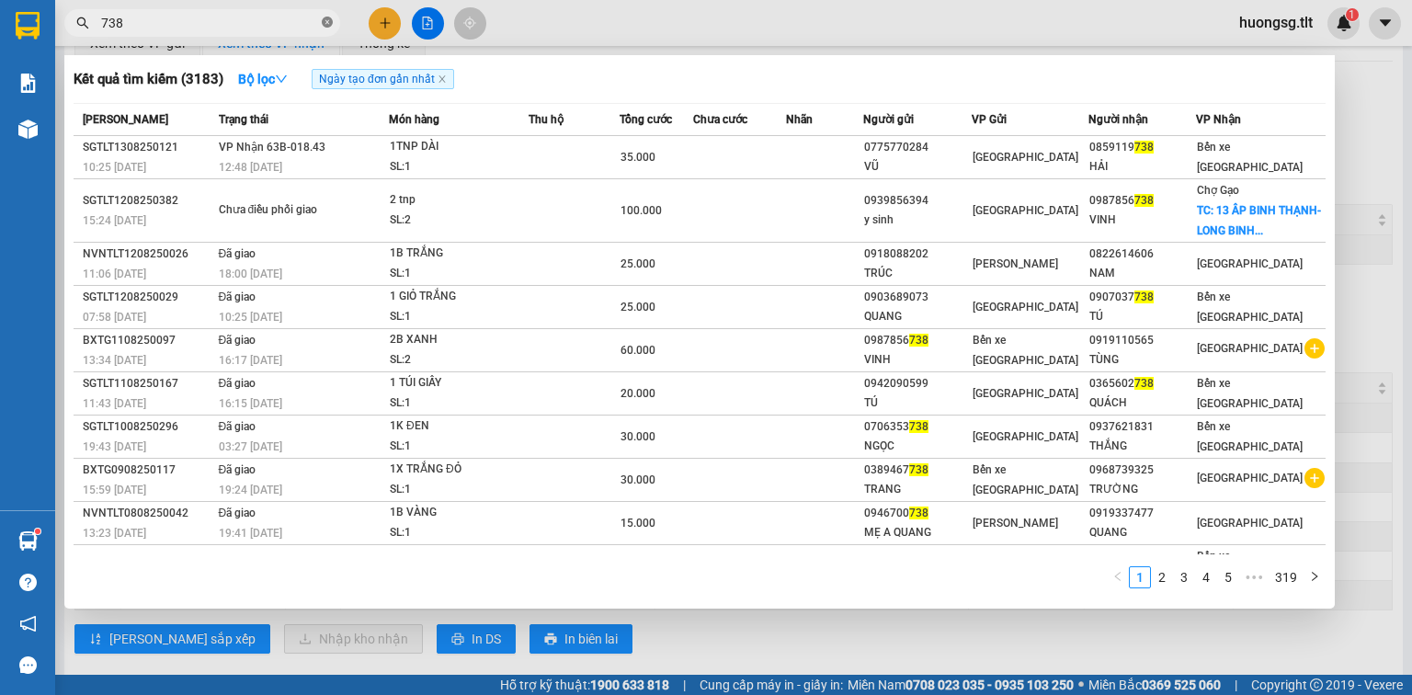
click at [326, 17] on icon "close-circle" at bounding box center [327, 22] width 11 height 11
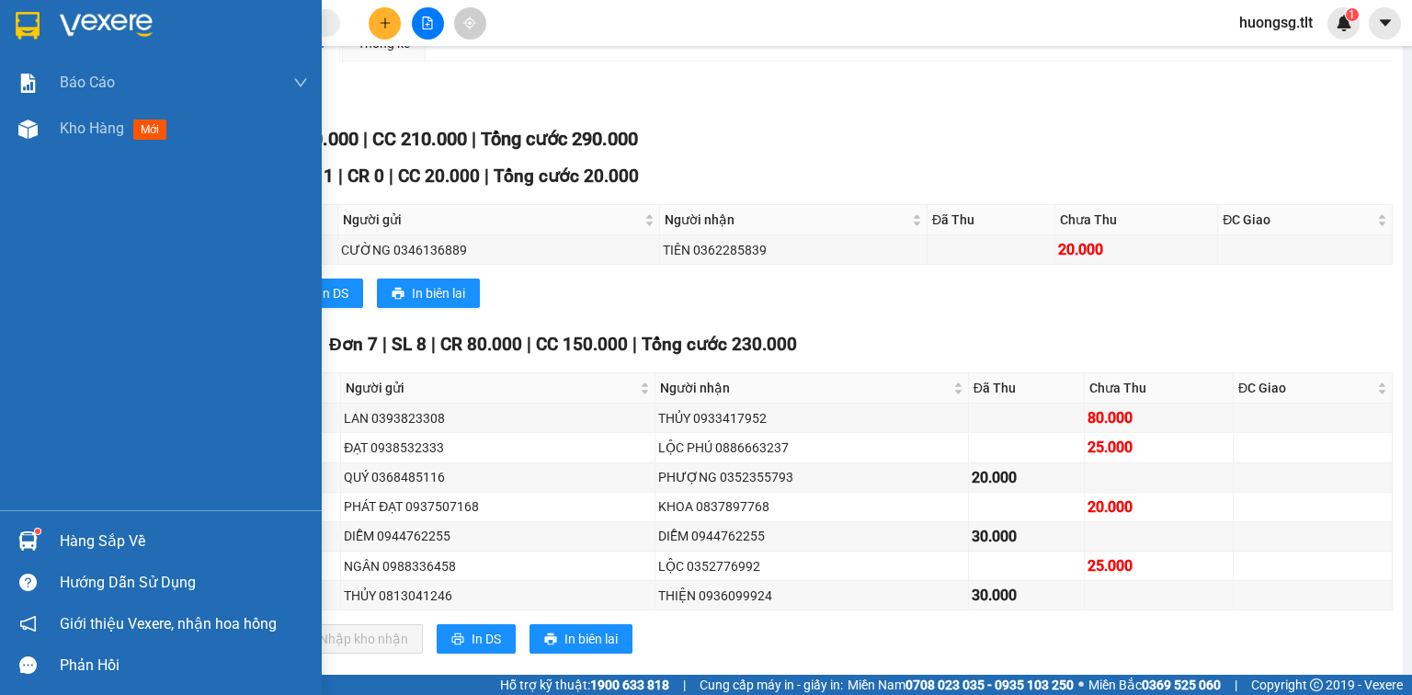
click at [107, 551] on div "Hàng sắp về" at bounding box center [184, 542] width 248 height 28
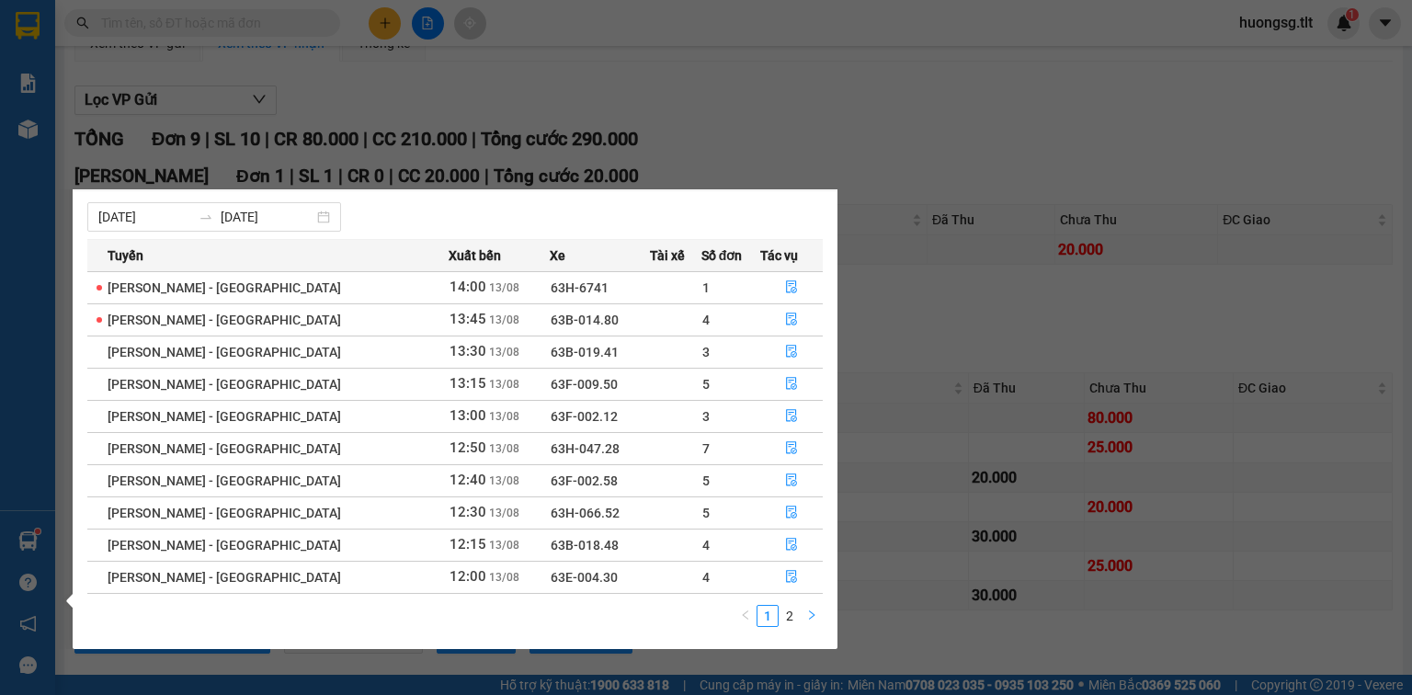
click at [813, 609] on button "button" at bounding box center [812, 616] width 22 height 22
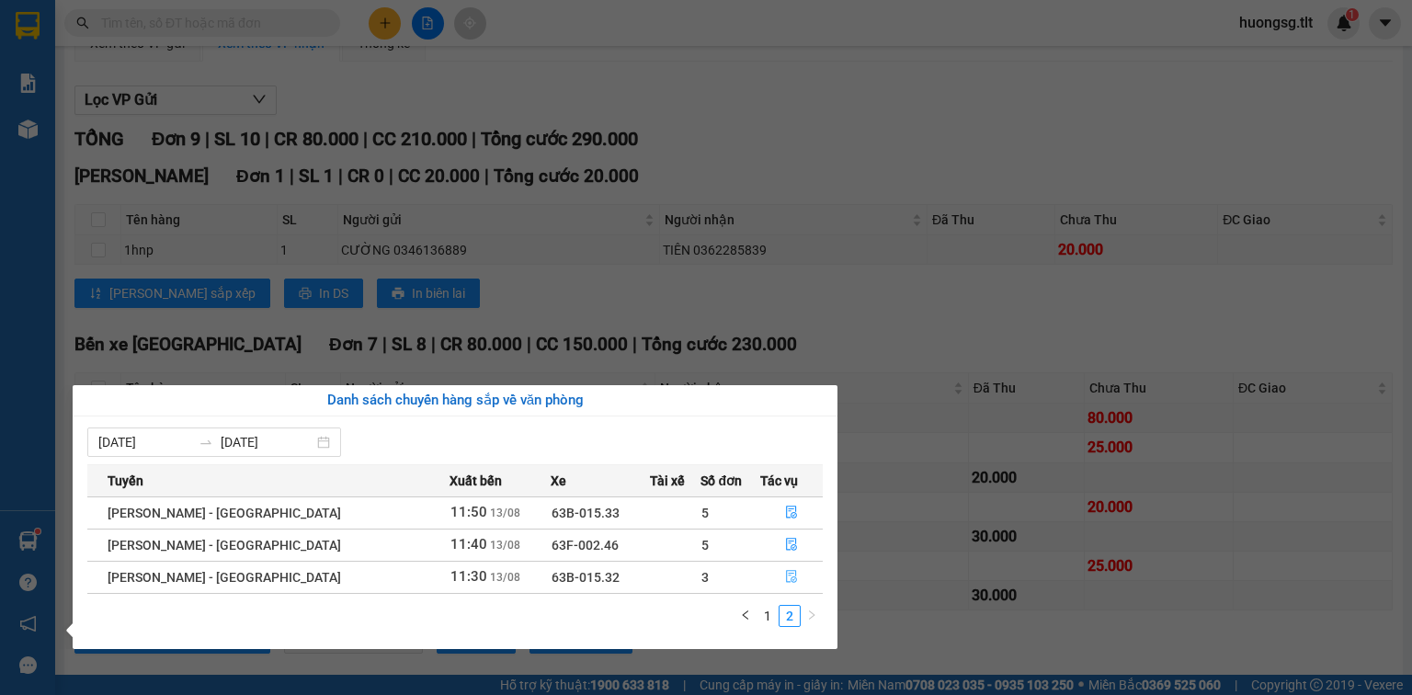
click at [776, 581] on button "button" at bounding box center [791, 577] width 61 height 29
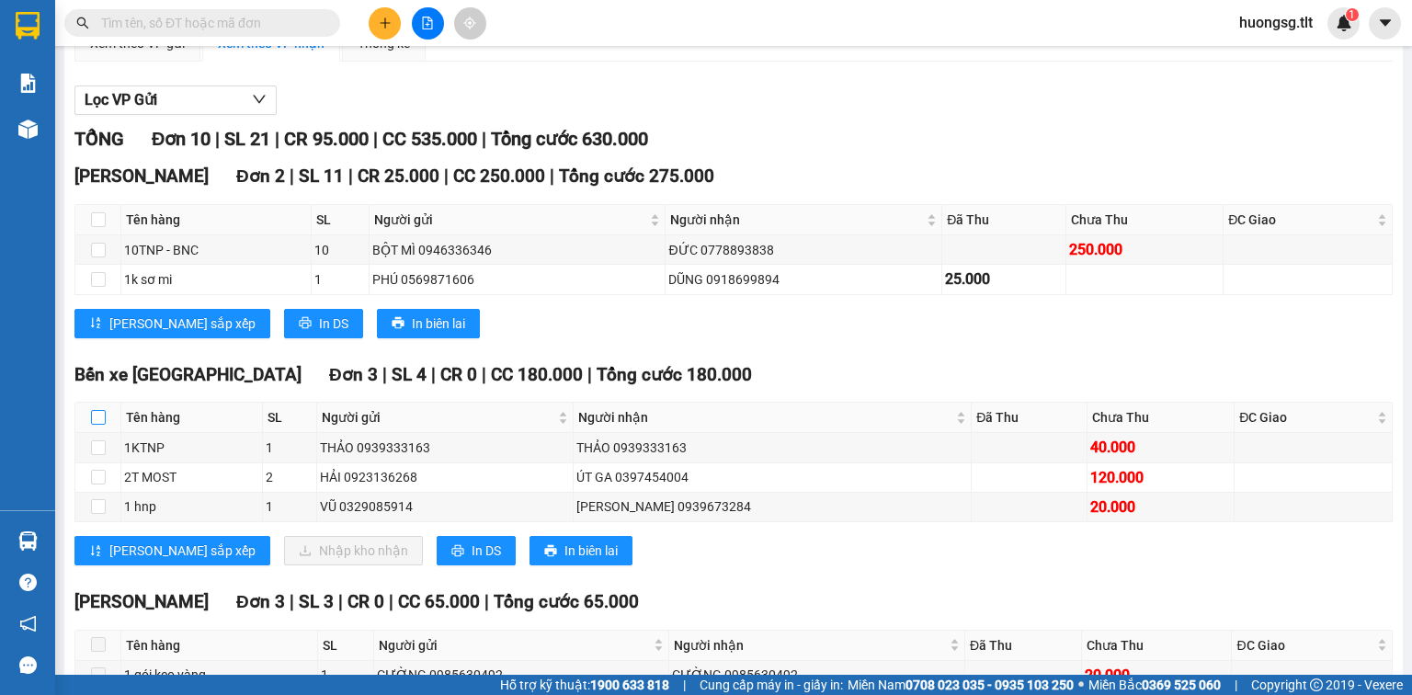
click at [97, 428] on label at bounding box center [98, 417] width 15 height 20
click at [97, 425] on input "checkbox" at bounding box center [98, 417] width 15 height 15
checkbox input "true"
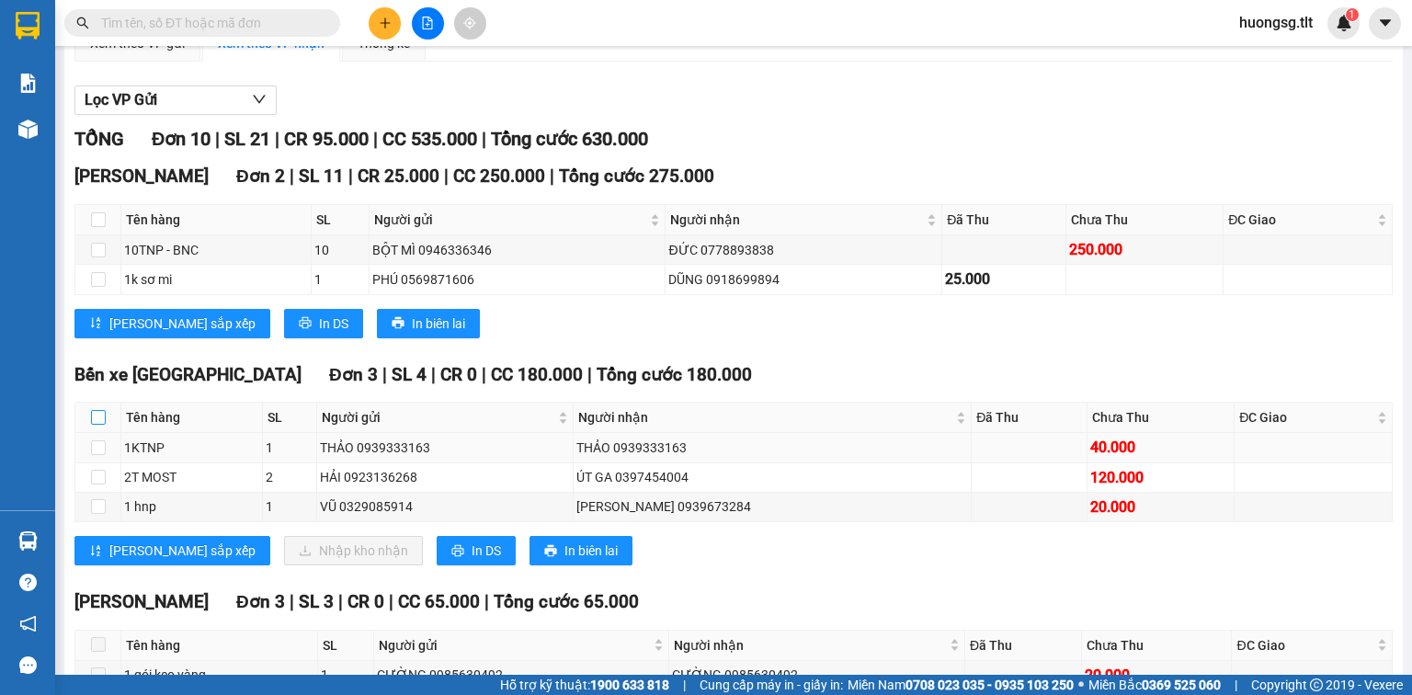
checkbox input "true"
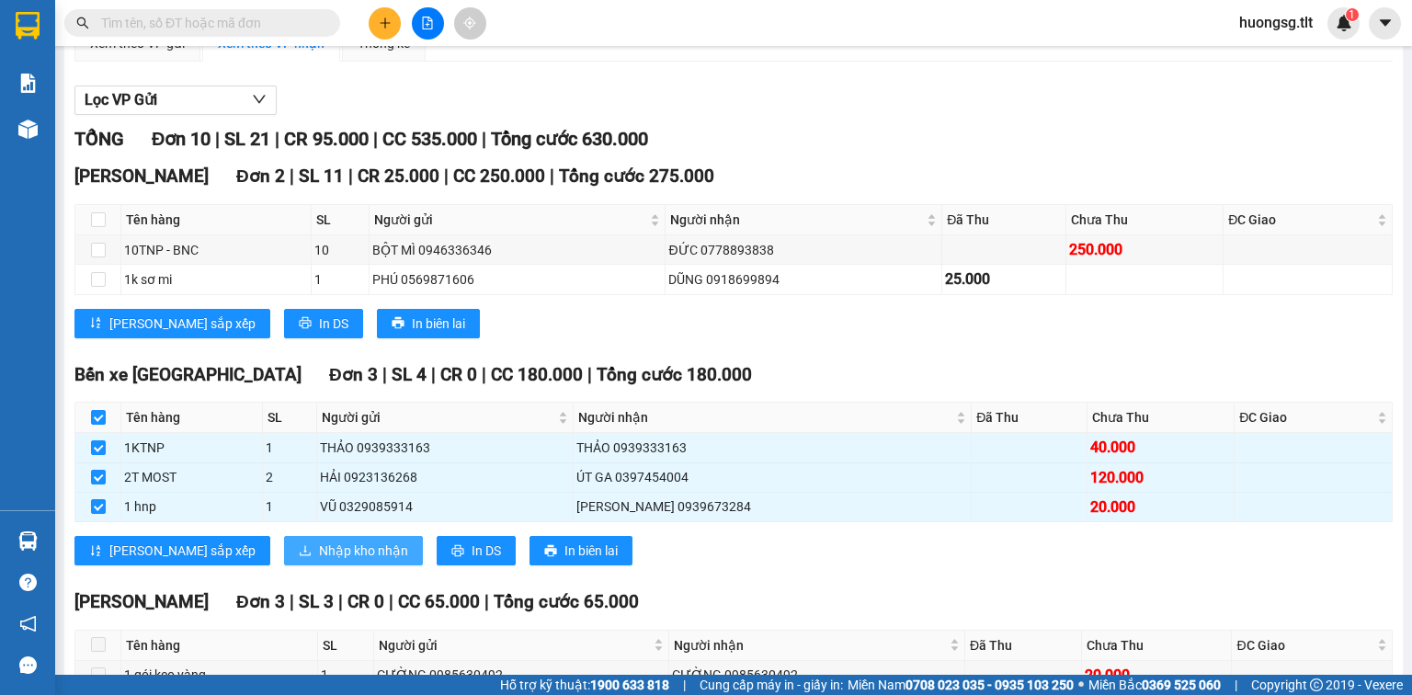
click at [319, 561] on span "Nhập kho nhận" at bounding box center [363, 551] width 89 height 20
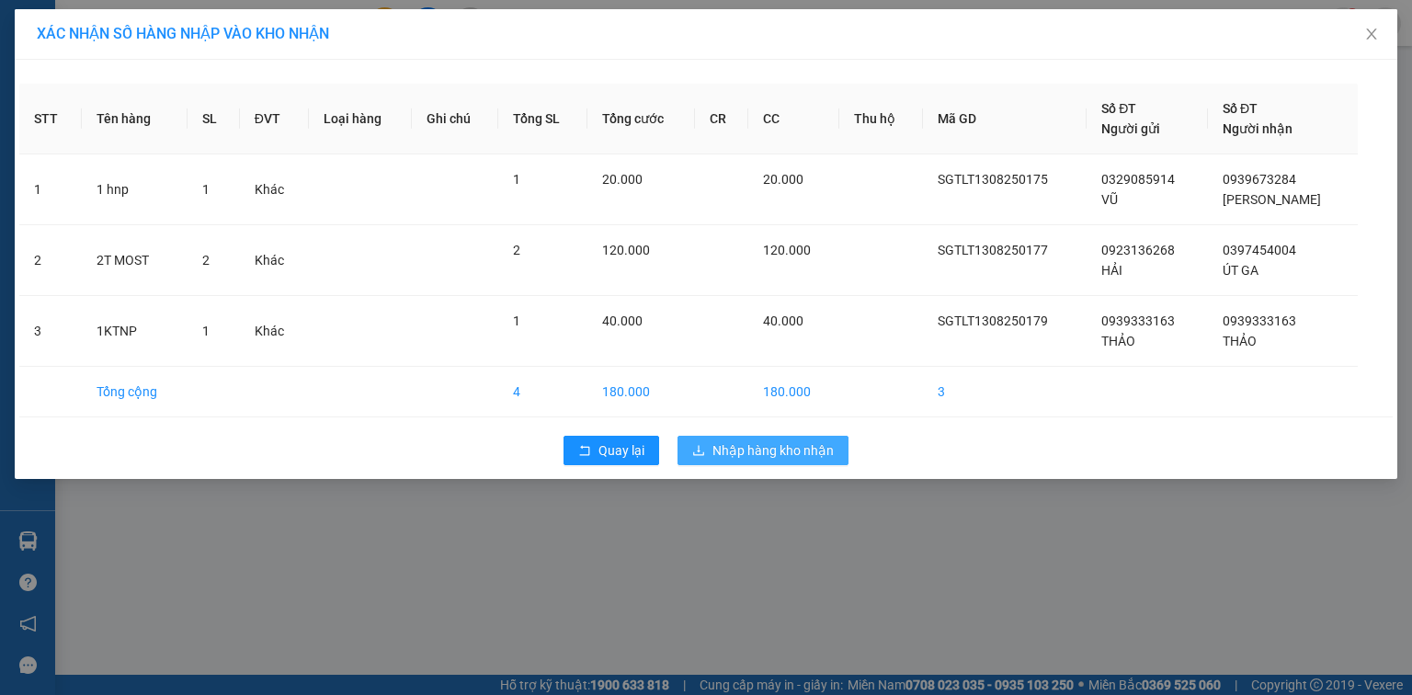
click at [803, 446] on span "Nhập hàng kho nhận" at bounding box center [773, 450] width 121 height 20
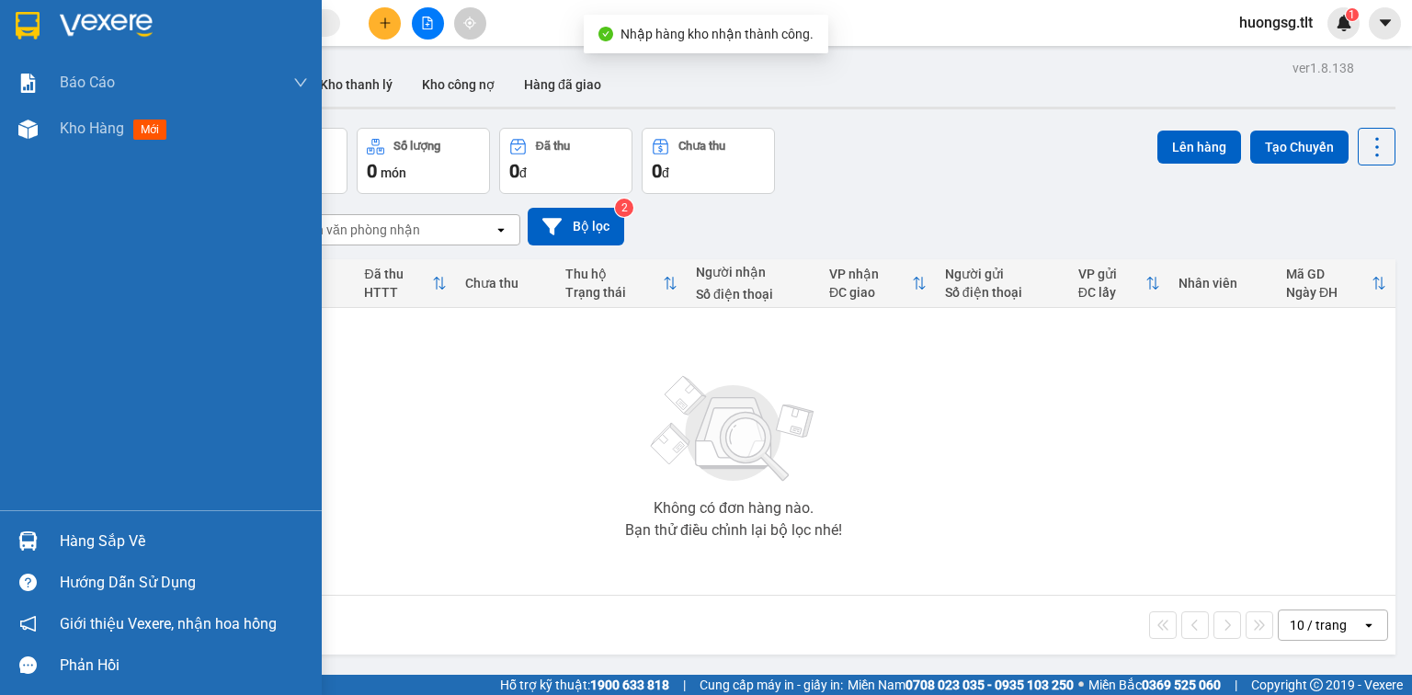
click at [101, 533] on div "Hàng sắp về" at bounding box center [184, 542] width 248 height 28
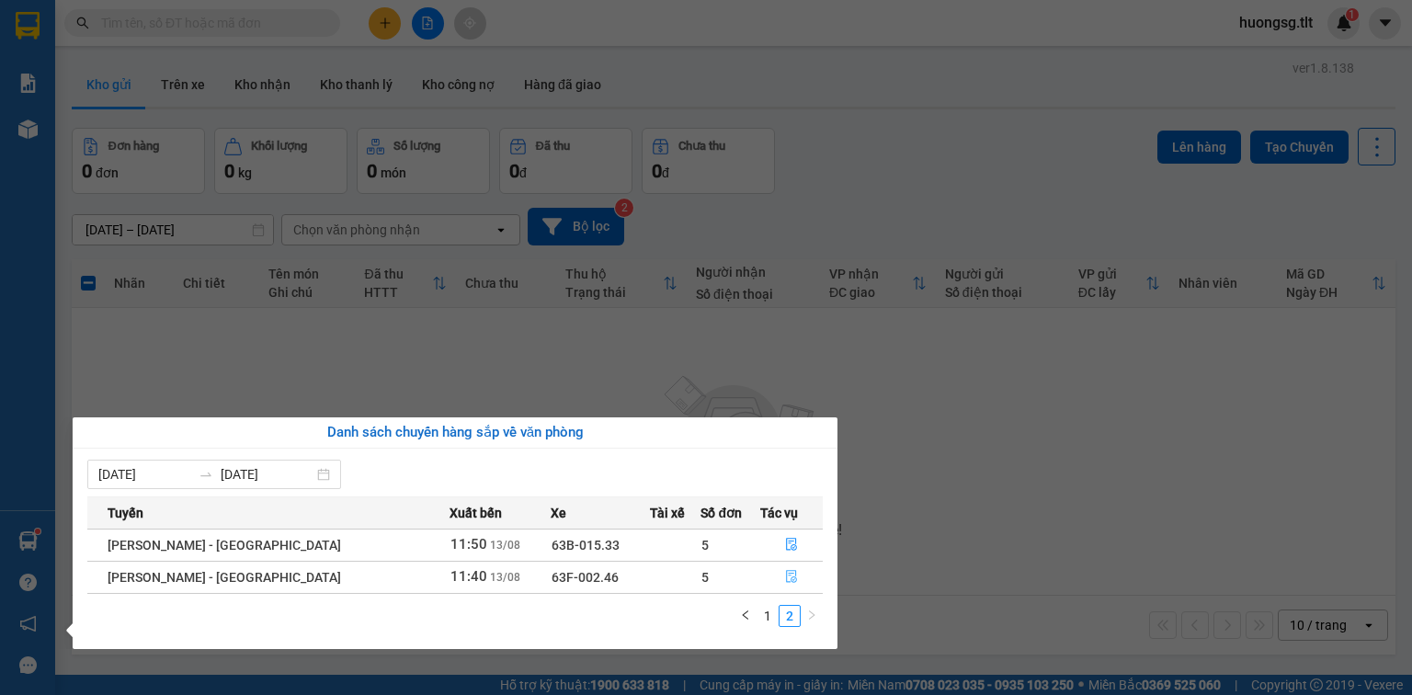
click at [786, 580] on icon "file-done" at bounding box center [791, 576] width 13 height 13
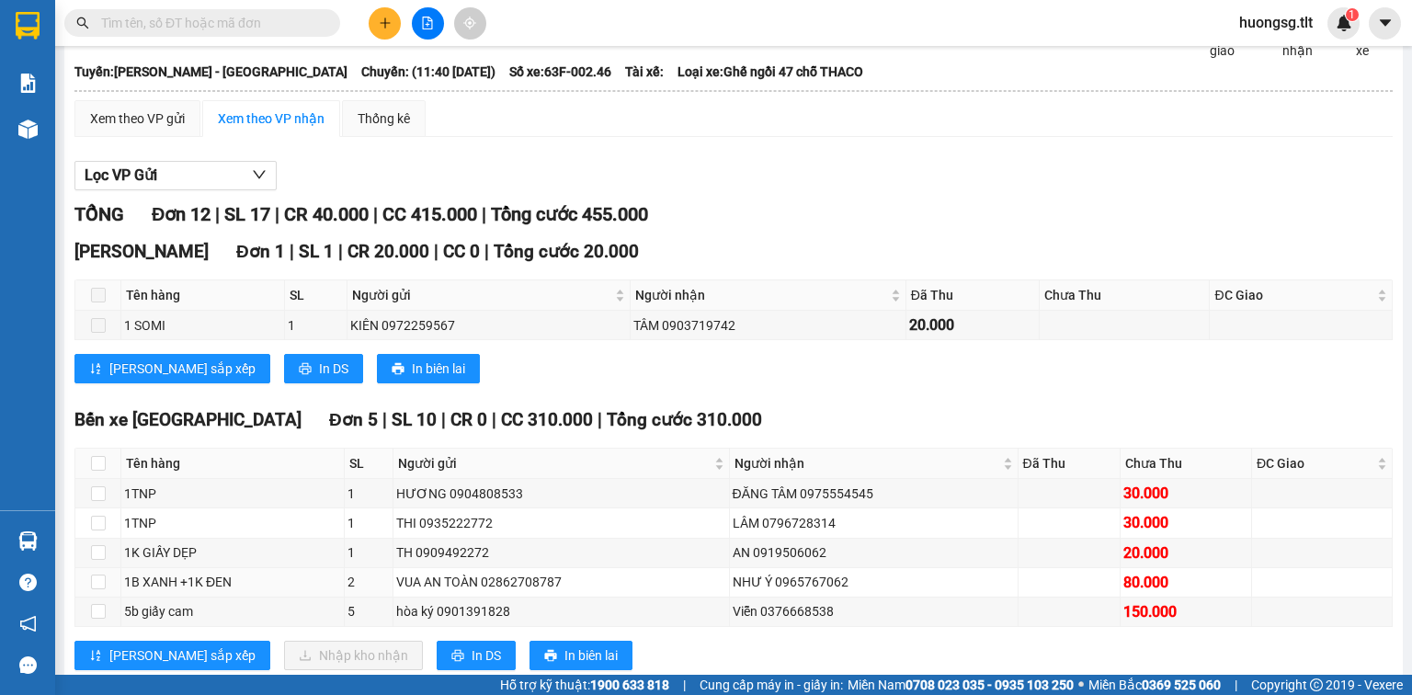
scroll to position [294, 0]
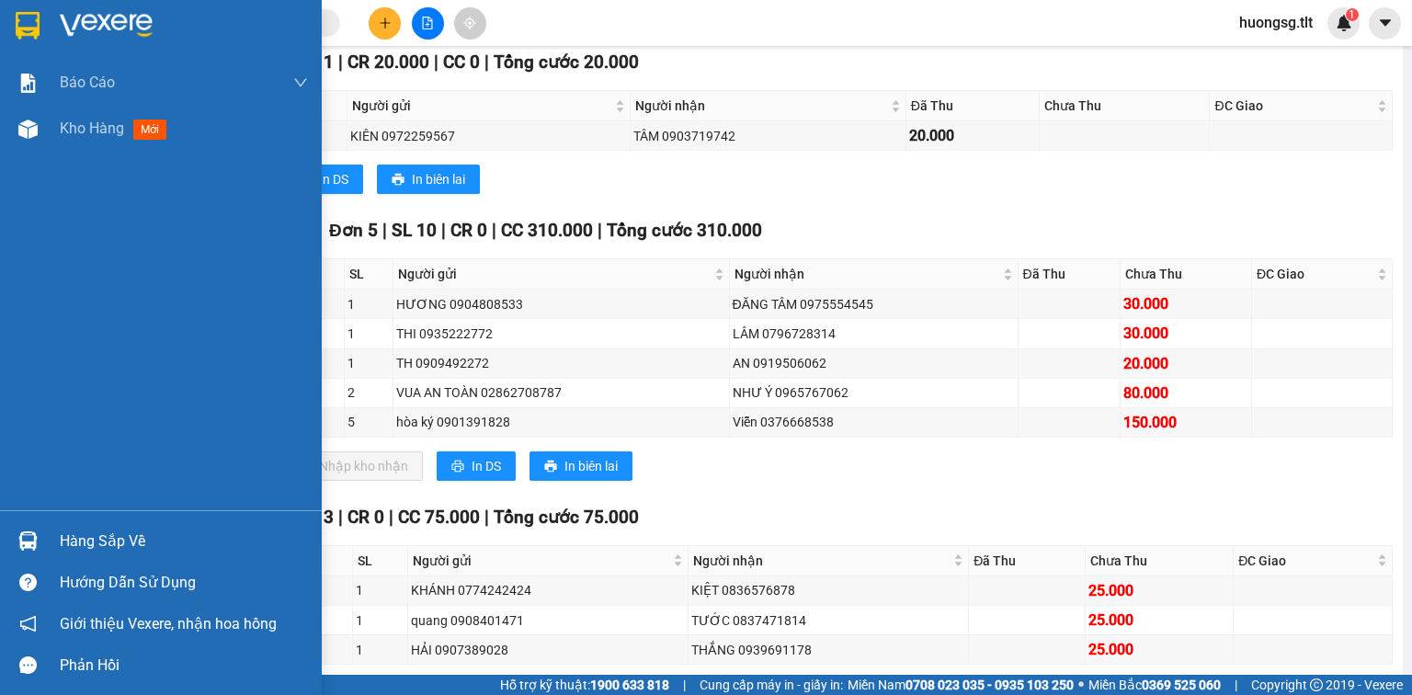
click at [116, 533] on div "Hàng sắp về" at bounding box center [184, 542] width 248 height 28
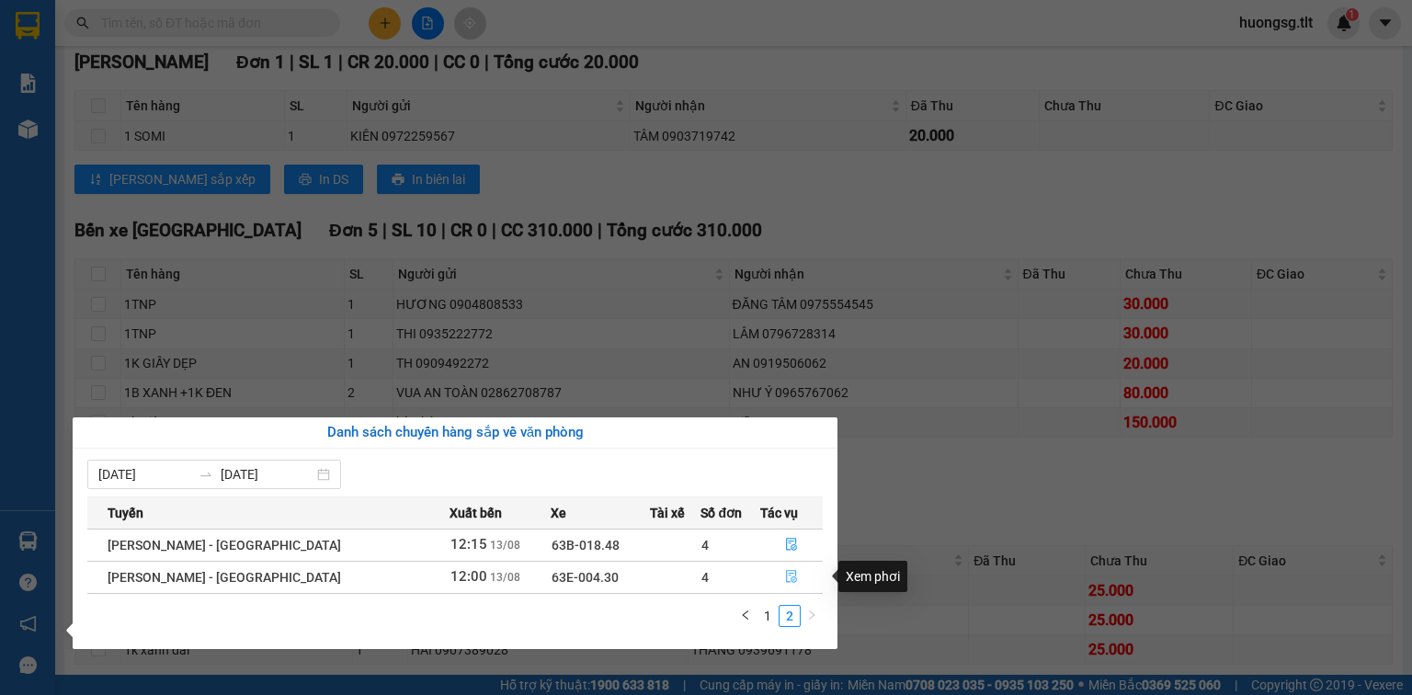
click at [792, 581] on button "button" at bounding box center [791, 577] width 61 height 29
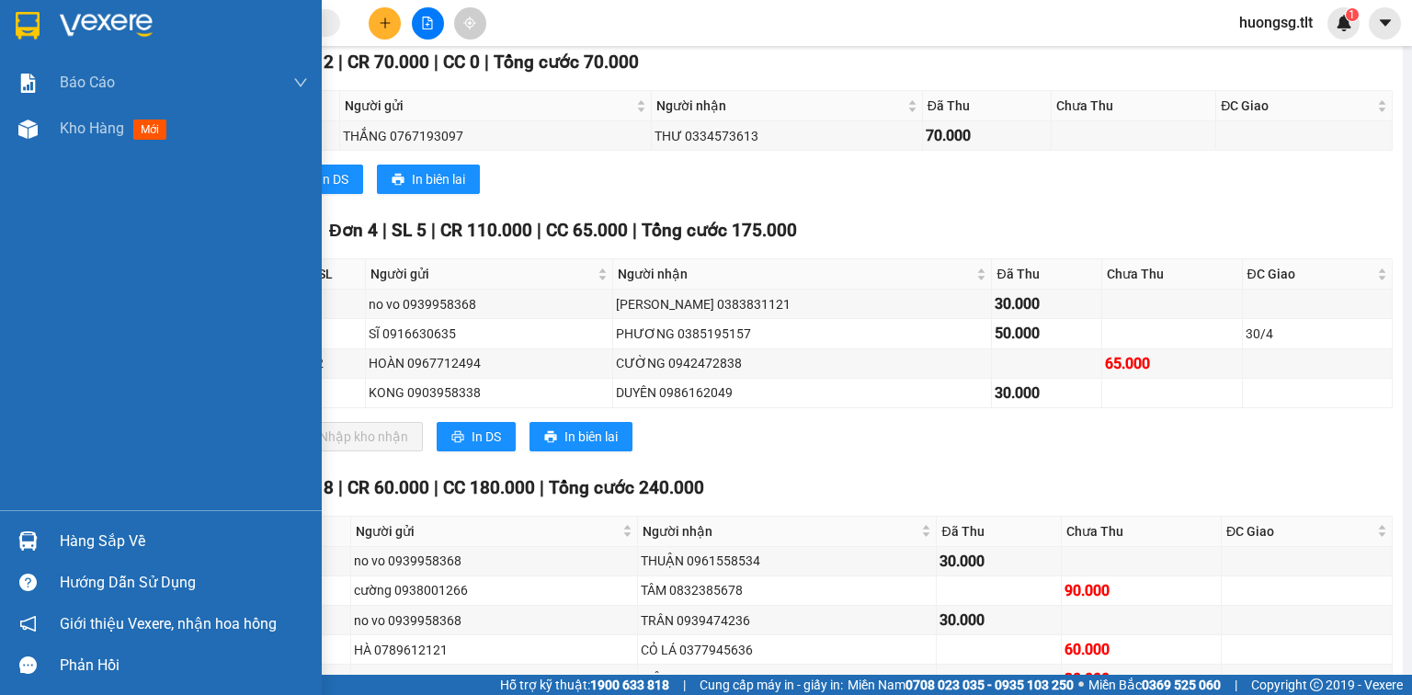
drag, startPoint x: 85, startPoint y: 549, endPoint x: 636, endPoint y: 417, distance: 567.4
click at [86, 549] on div "Hàng sắp về" at bounding box center [184, 542] width 248 height 28
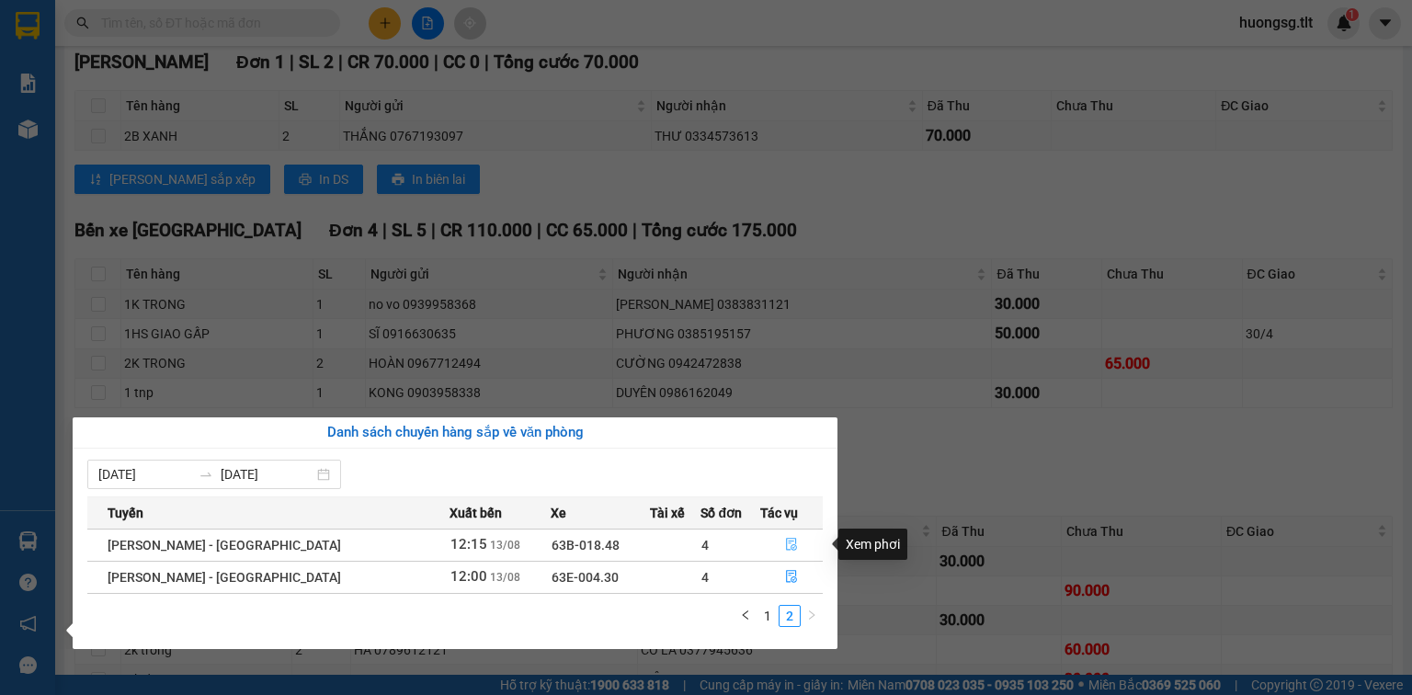
click at [783, 536] on button "button" at bounding box center [791, 545] width 61 height 29
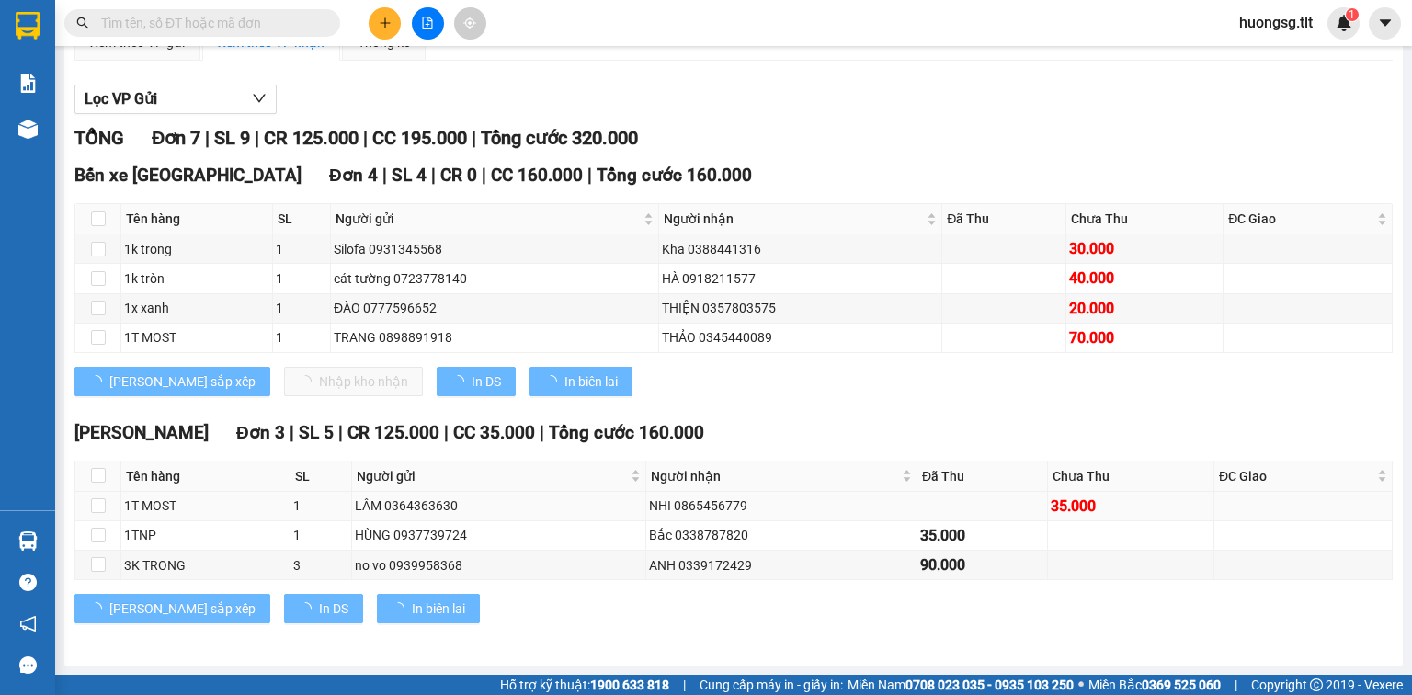
scroll to position [199, 0]
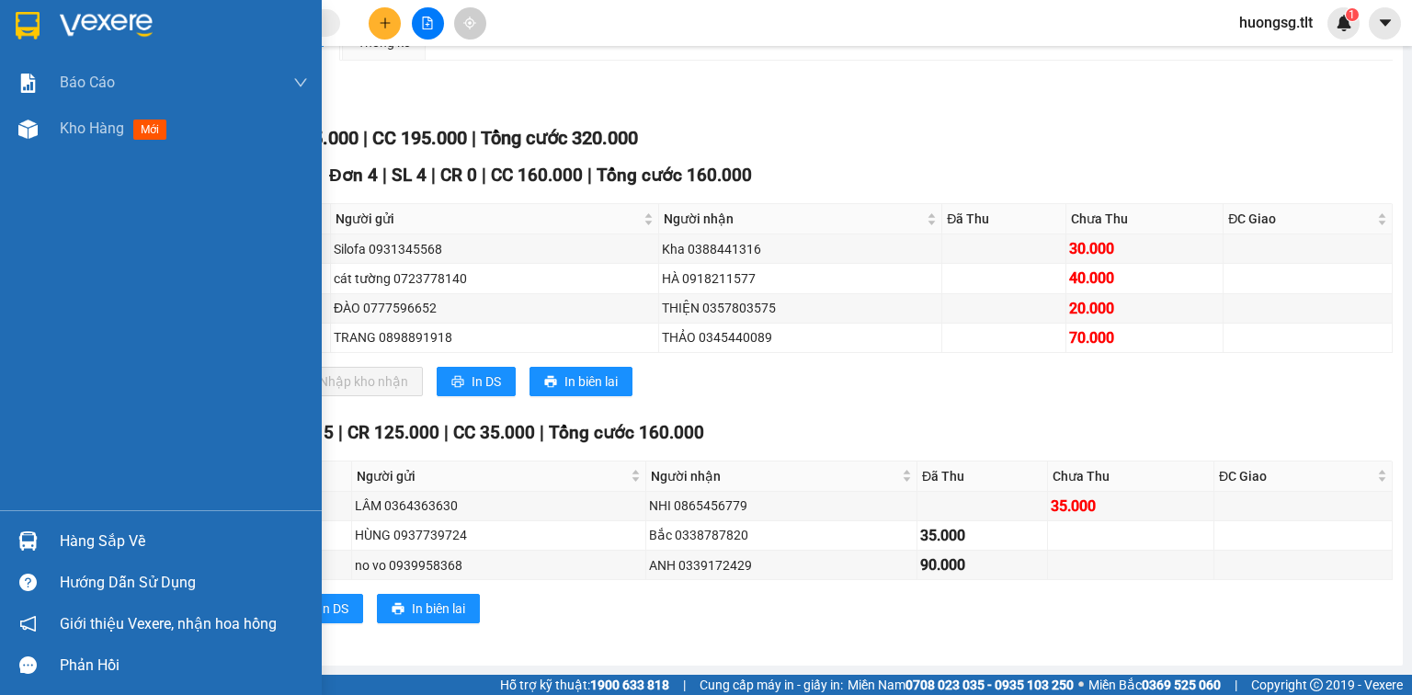
click at [96, 535] on div "Hàng sắp về" at bounding box center [184, 542] width 248 height 28
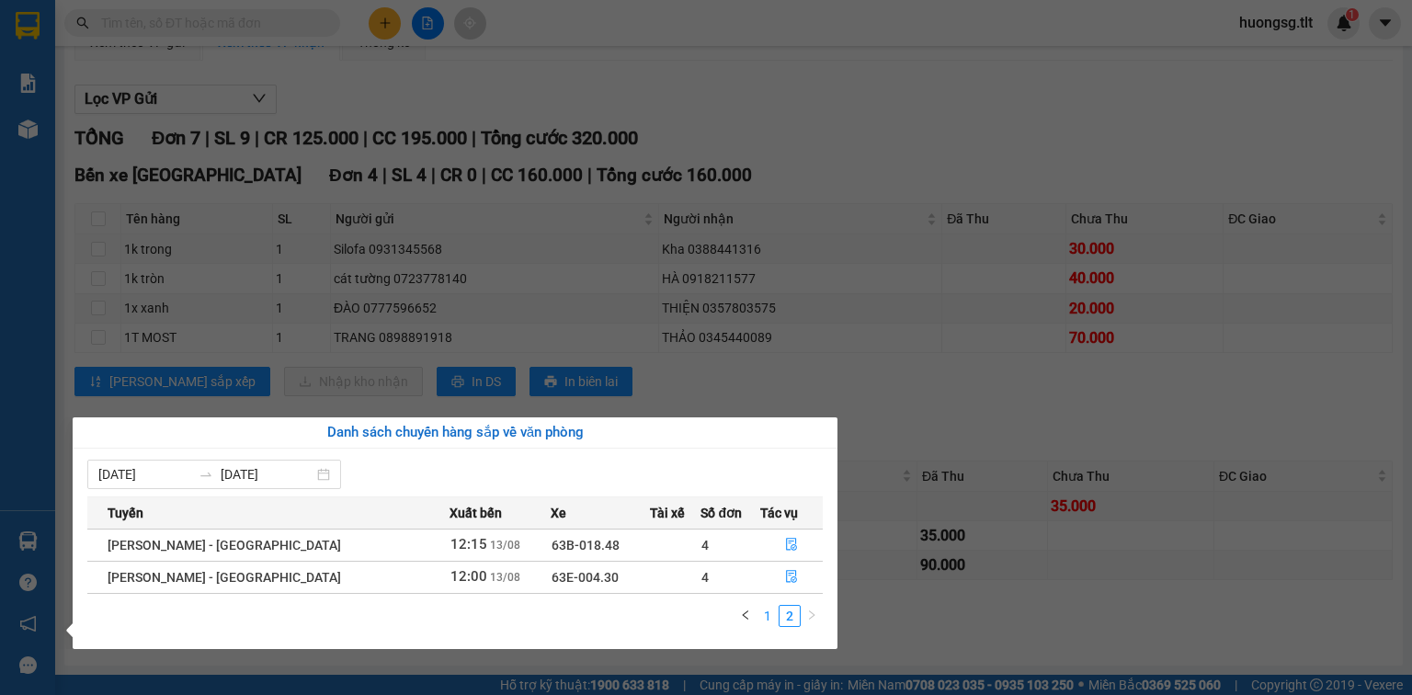
click at [772, 614] on link "1" at bounding box center [768, 616] width 20 height 20
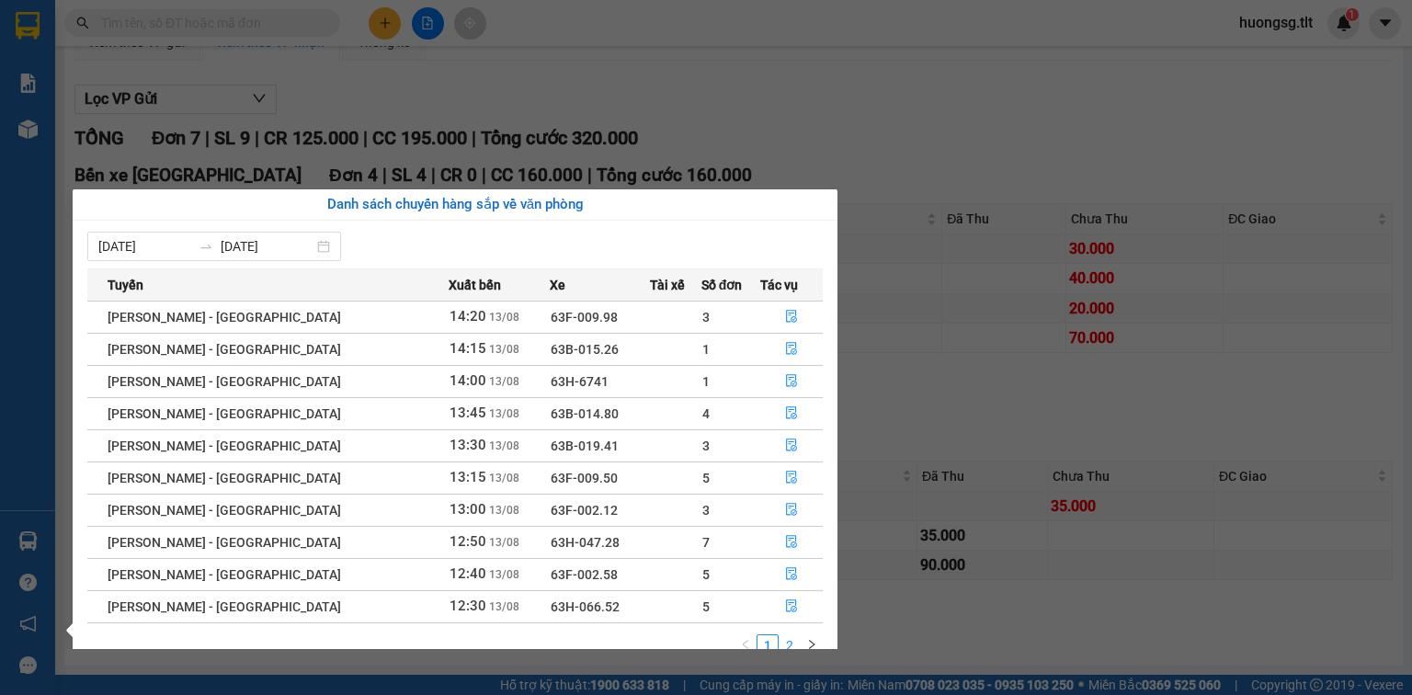
click at [793, 647] on link "2" at bounding box center [790, 645] width 20 height 20
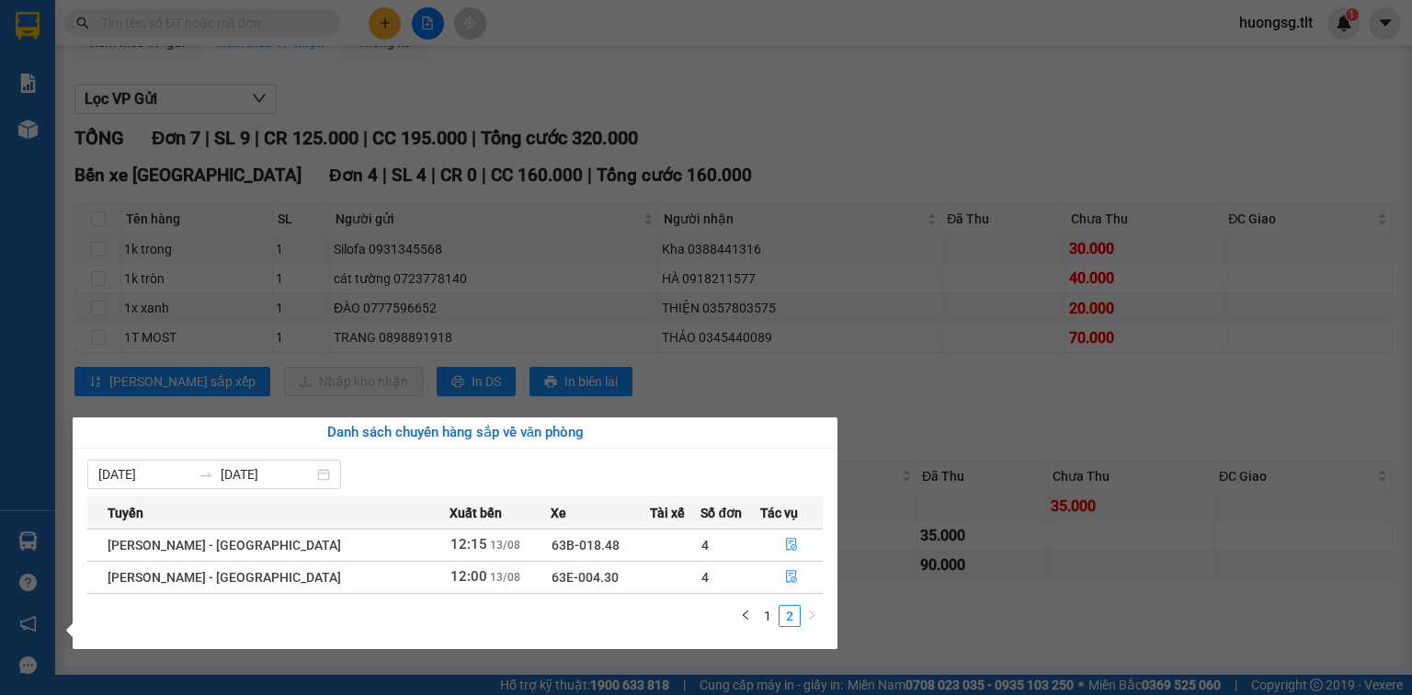
click at [1057, 597] on section "Kết quả tìm kiếm ( 3183 ) Bộ lọc Ngày tạo đơn gần nhất Mã ĐH Trạng thái Món hàn…" at bounding box center [706, 347] width 1412 height 695
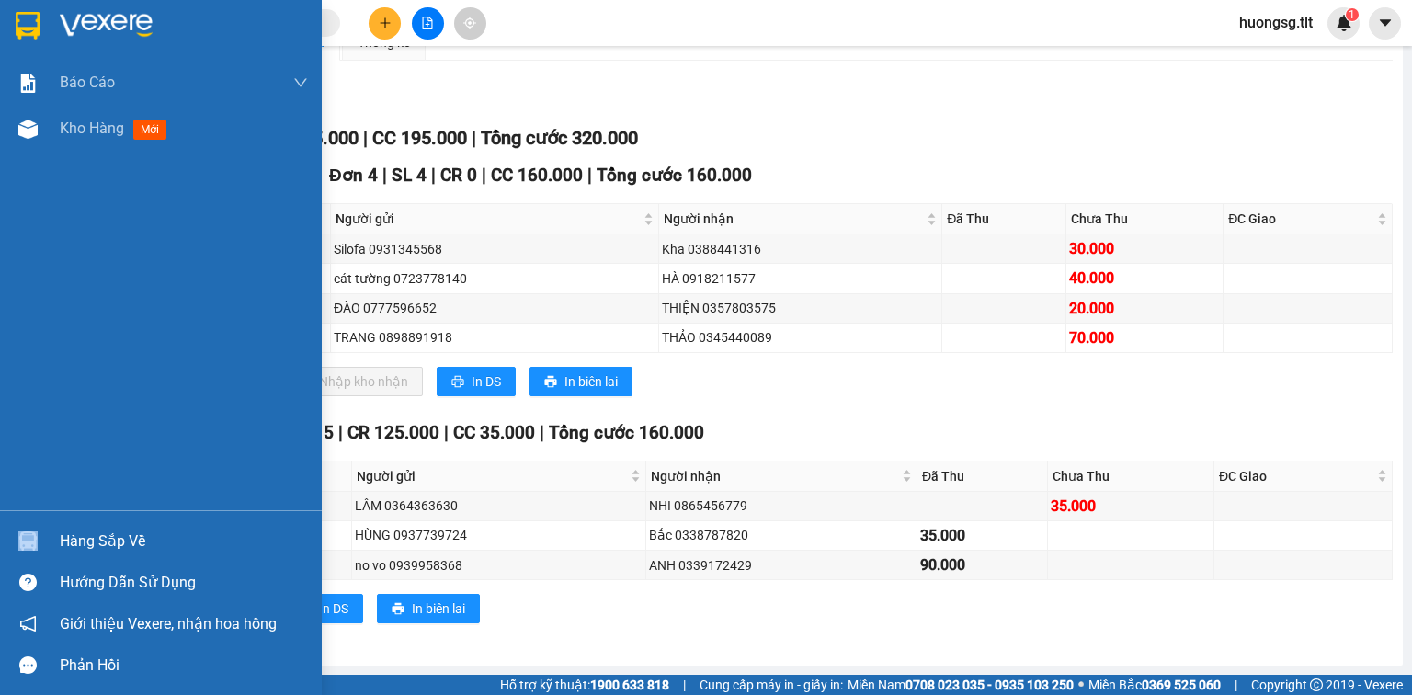
drag, startPoint x: 118, startPoint y: 525, endPoint x: 158, endPoint y: 537, distance: 42.2
click at [118, 526] on div "Hàng sắp về" at bounding box center [161, 540] width 322 height 41
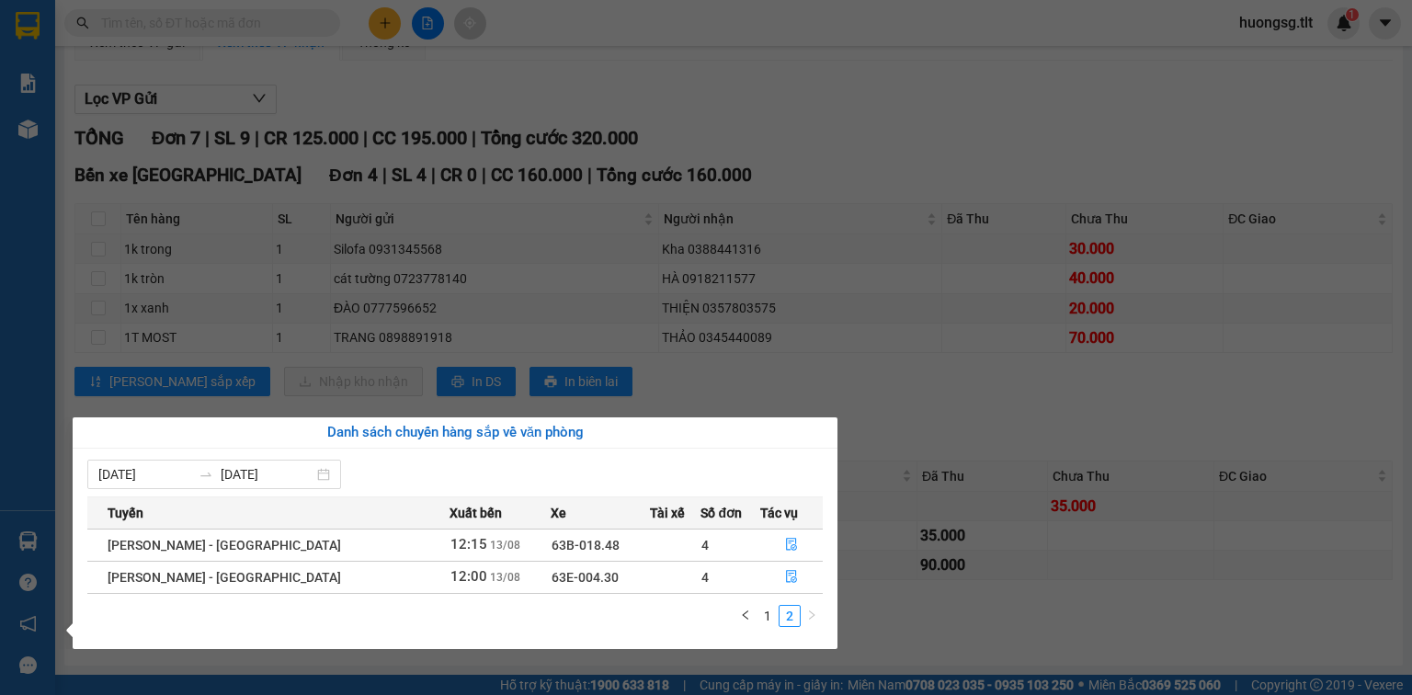
click at [975, 619] on section "Kết quả tìm kiếm ( 3183 ) Bộ lọc Ngày tạo đơn gần nhất Mã ĐH Trạng thái Món hàn…" at bounding box center [706, 347] width 1412 height 695
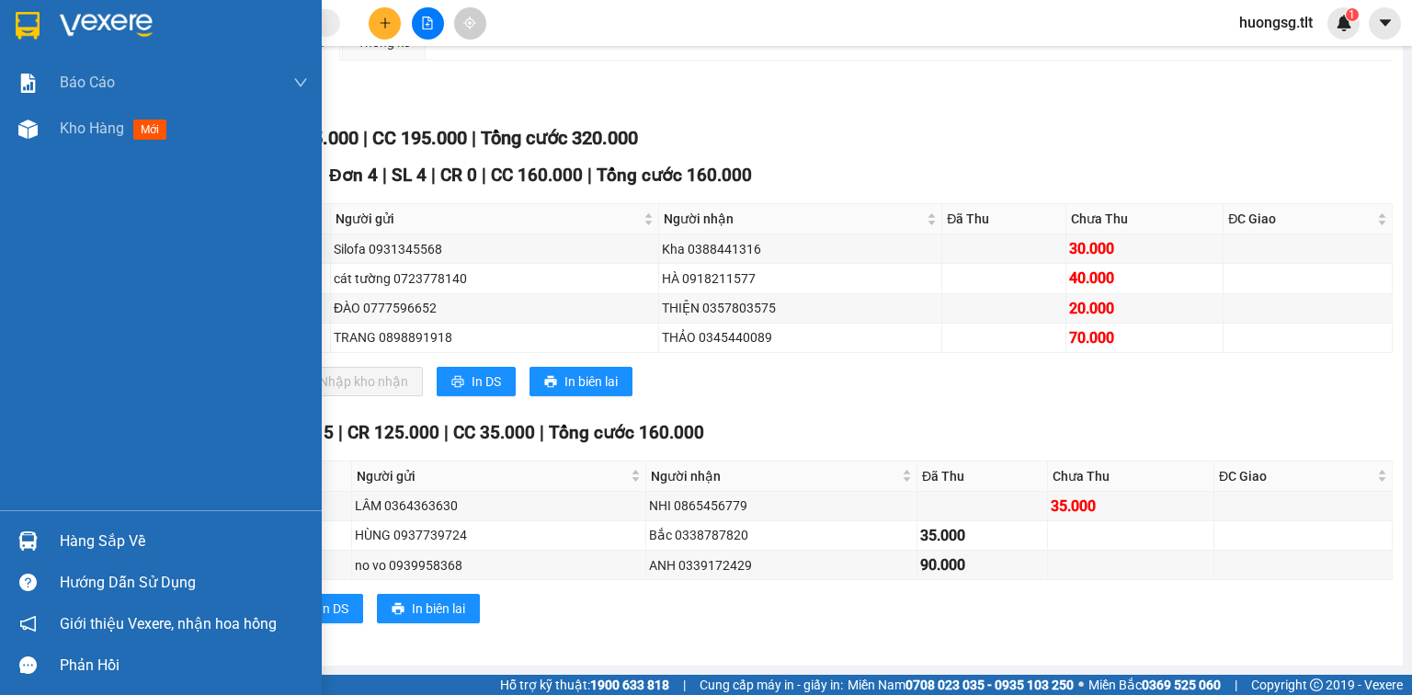
click at [115, 533] on div "Hàng sắp về" at bounding box center [184, 542] width 248 height 28
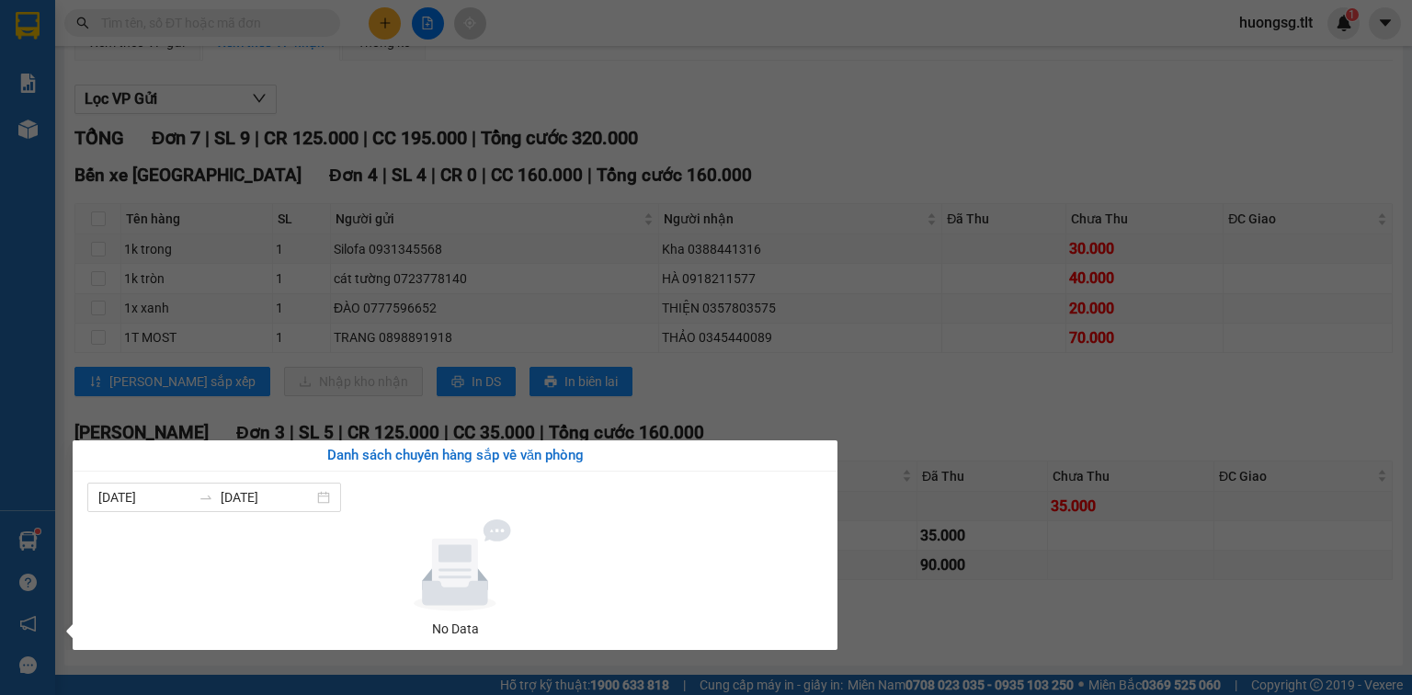
click at [576, 300] on section "Kết quả tìm kiếm ( 3183 ) Bộ lọc Ngày tạo đơn gần nhất Mã ĐH Trạng thái Món hàn…" at bounding box center [706, 347] width 1412 height 695
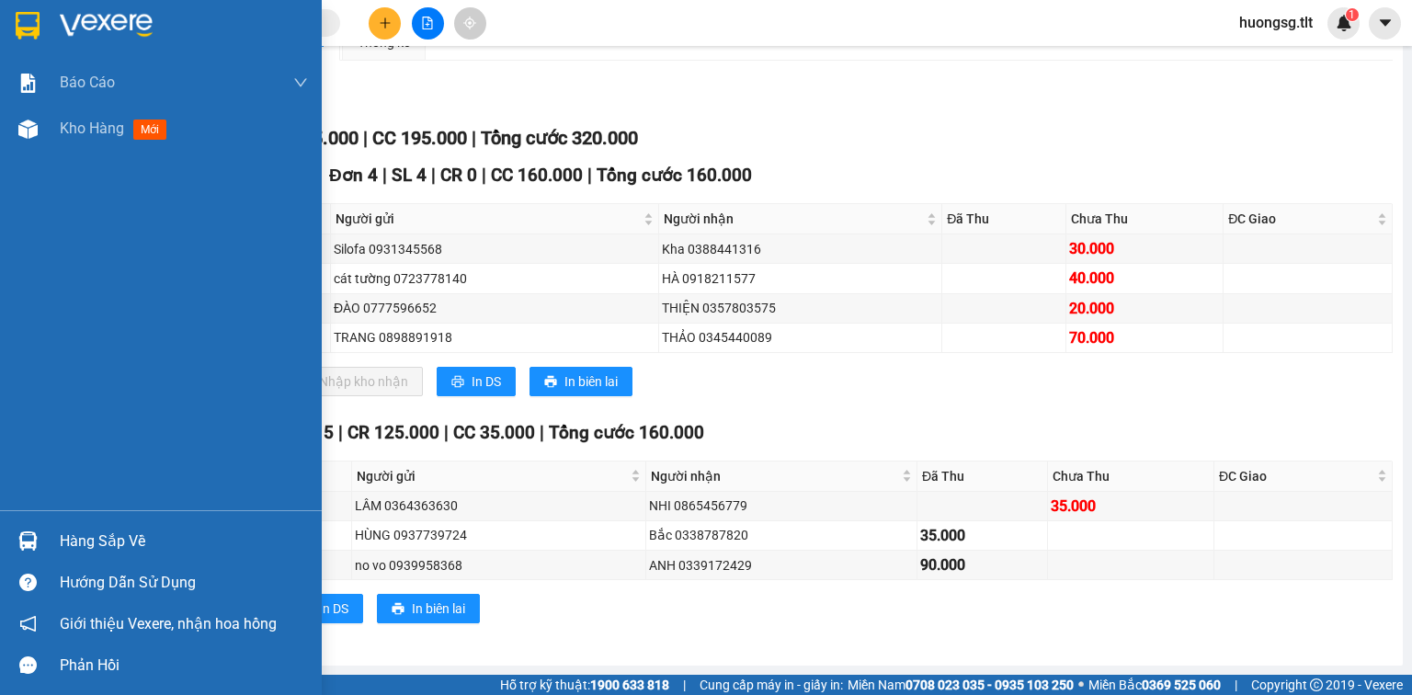
click at [78, 542] on div "Hàng sắp về" at bounding box center [184, 542] width 248 height 28
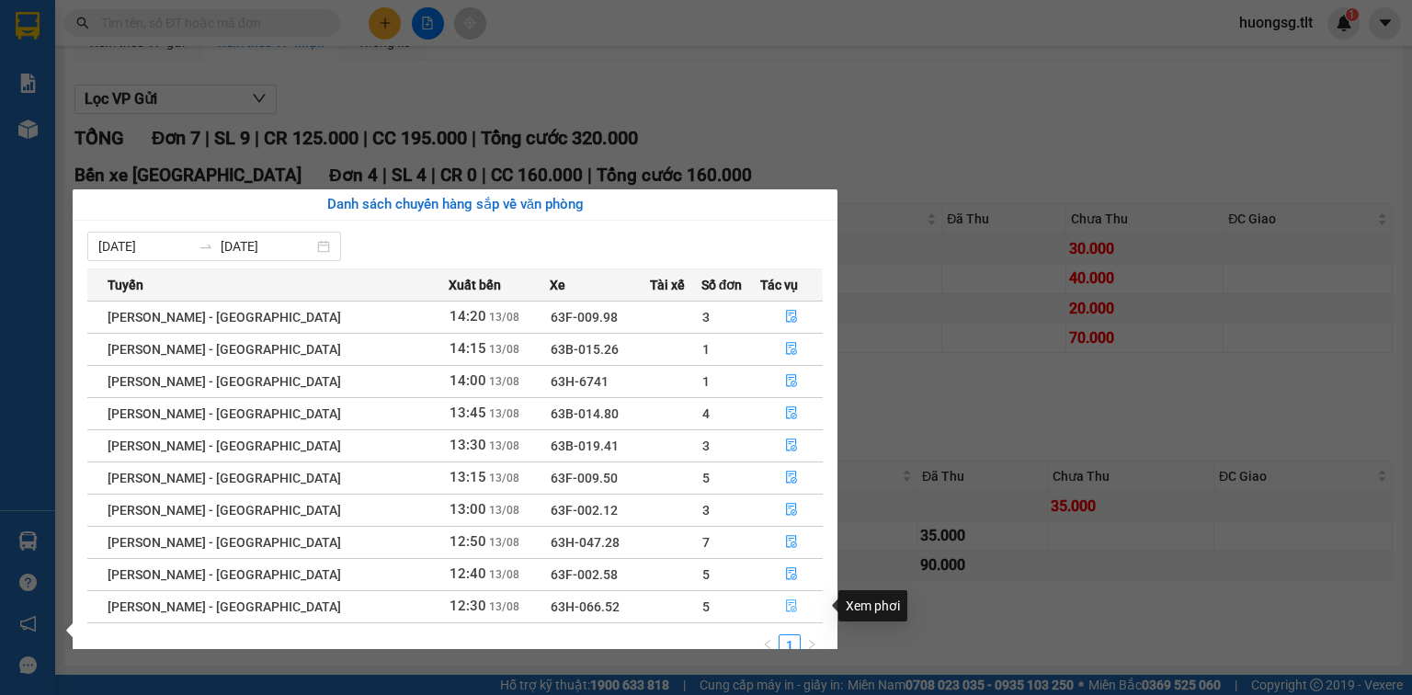
click at [787, 605] on icon "file-done" at bounding box center [791, 606] width 11 height 13
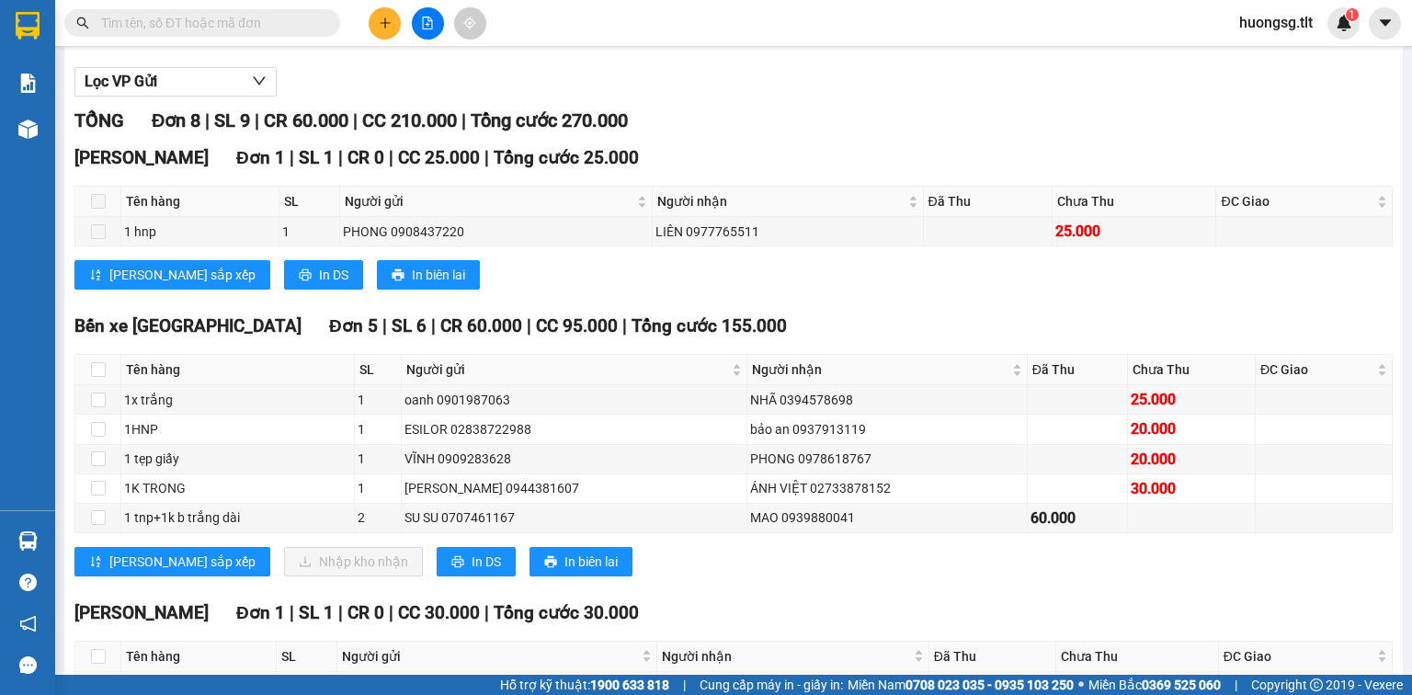
scroll to position [294, 0]
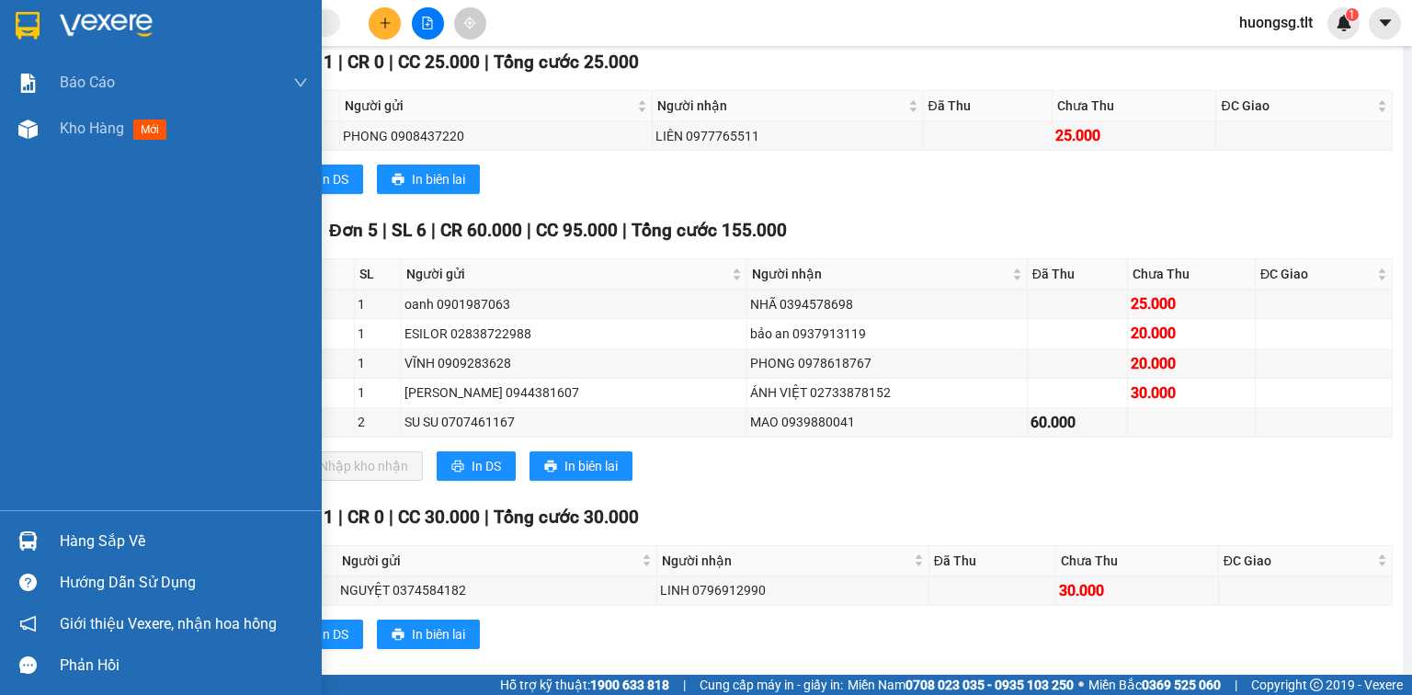
click at [43, 537] on div at bounding box center [28, 541] width 32 height 32
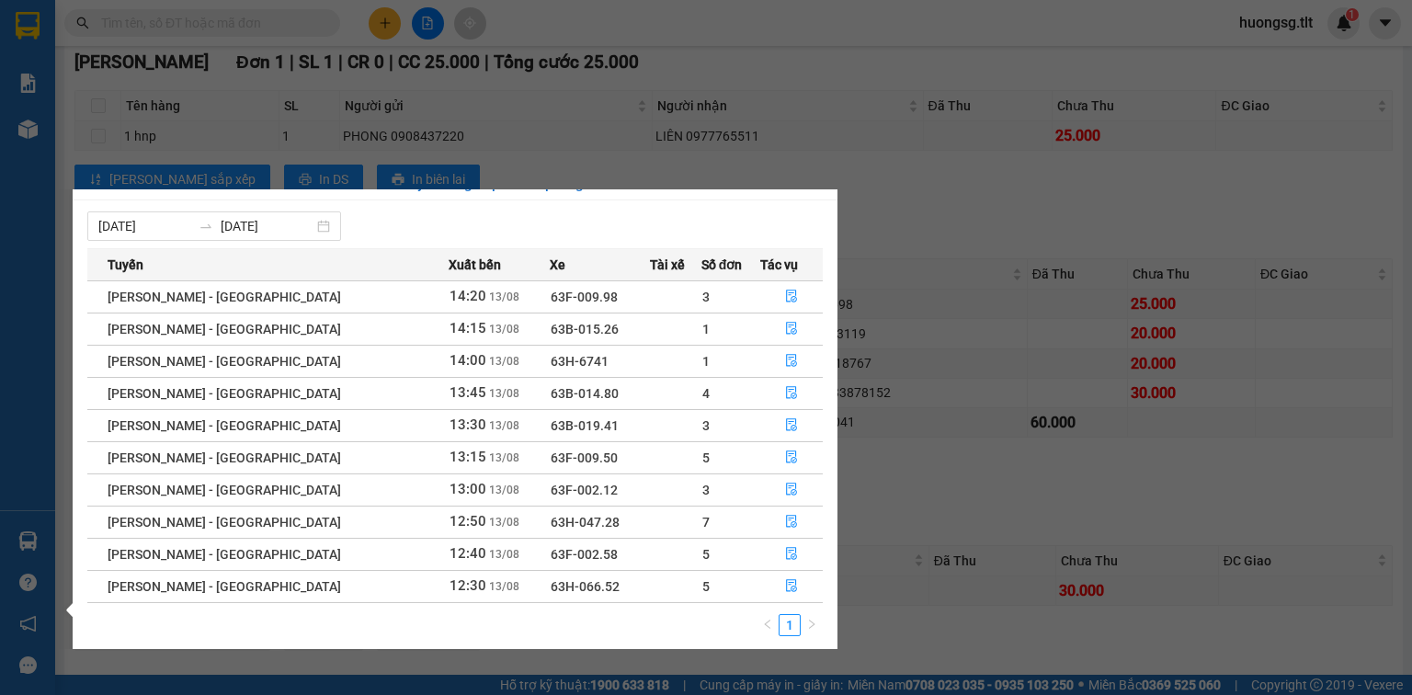
scroll to position [29, 0]
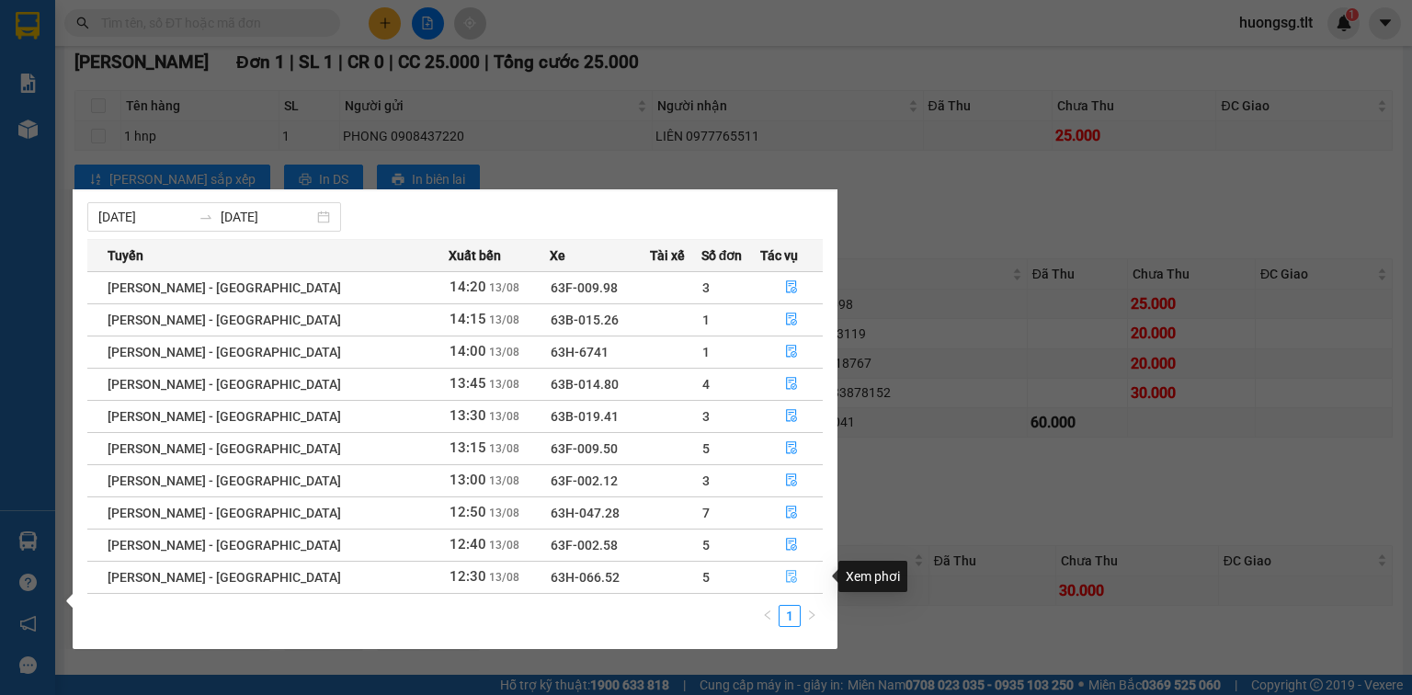
click at [790, 577] on icon "file-done" at bounding box center [791, 576] width 13 height 13
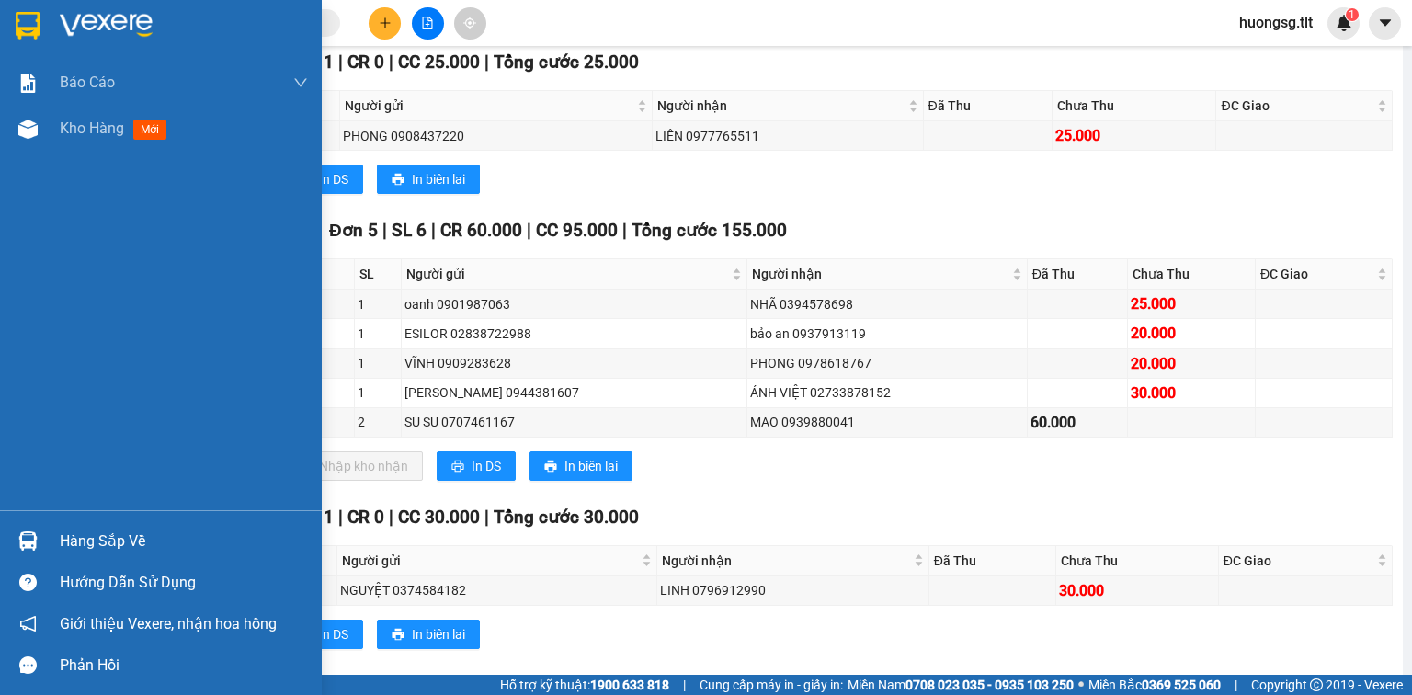
click at [63, 534] on div "Hàng sắp về" at bounding box center [184, 542] width 248 height 28
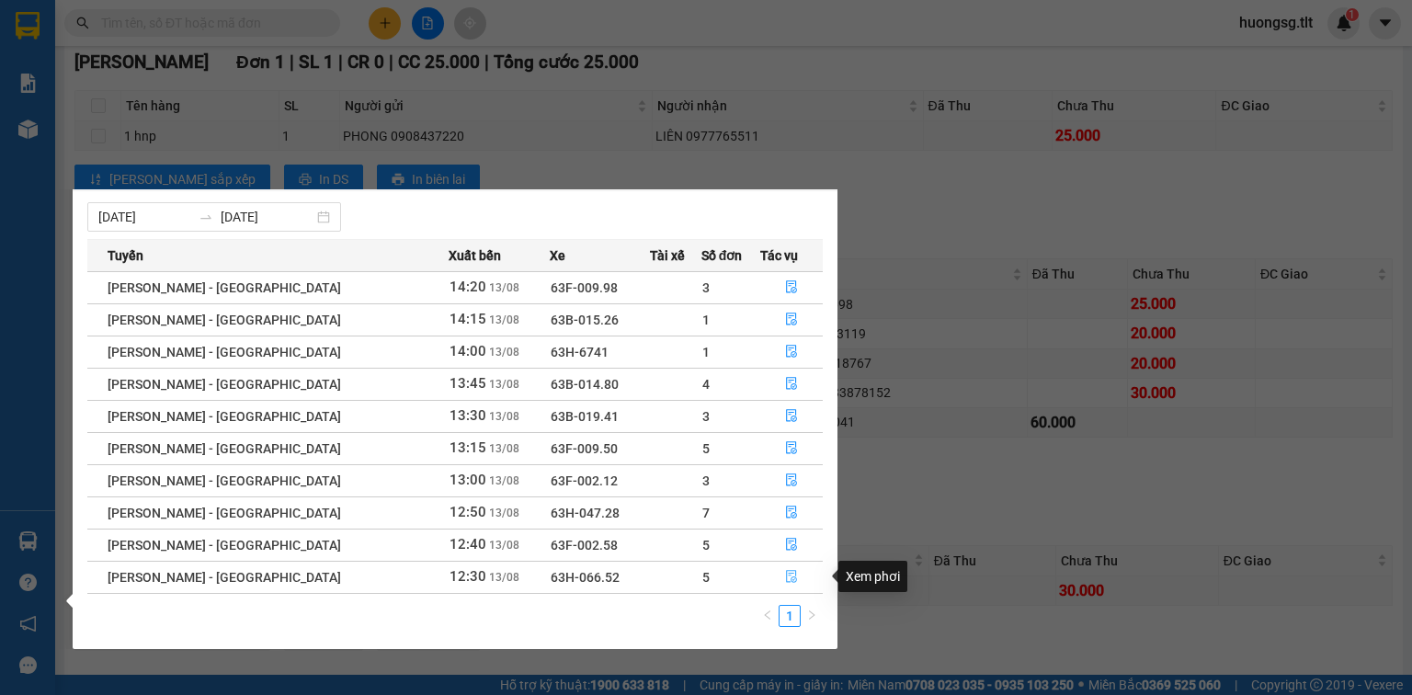
click at [785, 577] on icon "file-done" at bounding box center [791, 576] width 13 height 13
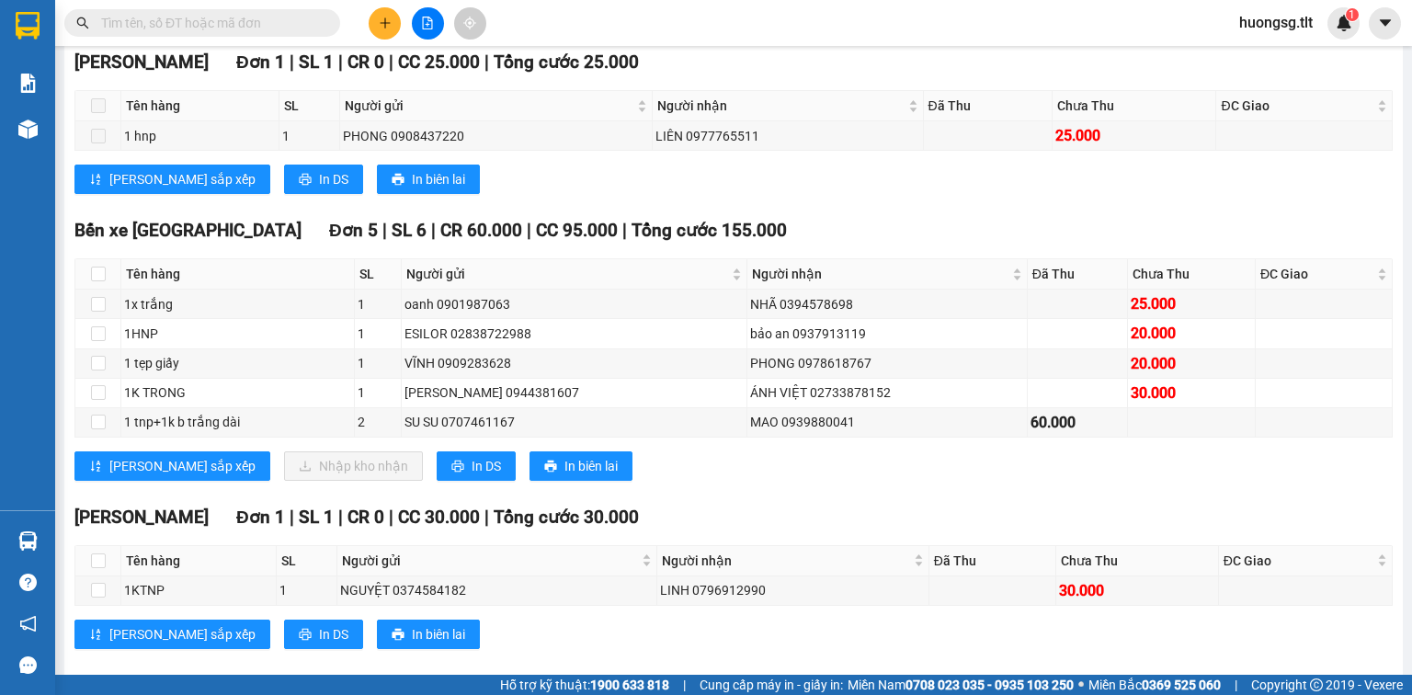
click at [632, 241] on span "Tổng cước 155.000" at bounding box center [709, 230] width 155 height 21
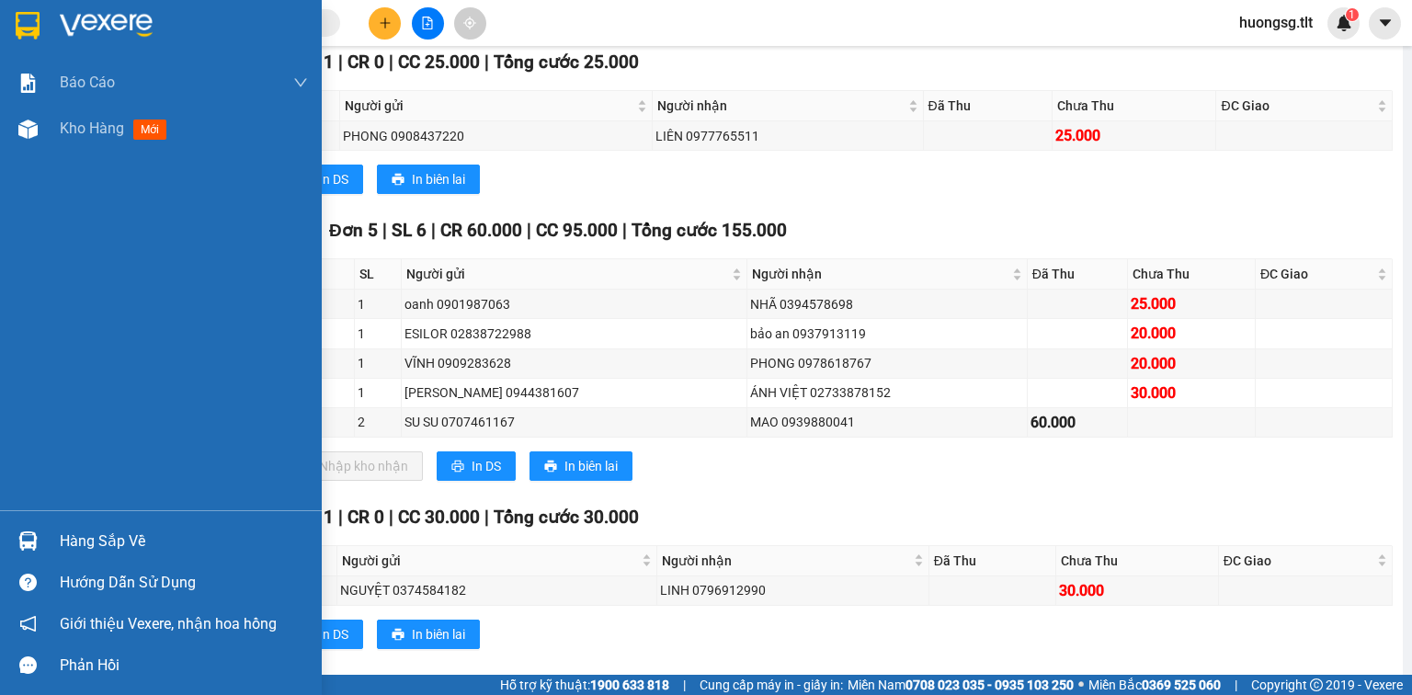
click at [87, 522] on div "Hàng sắp về" at bounding box center [161, 540] width 322 height 41
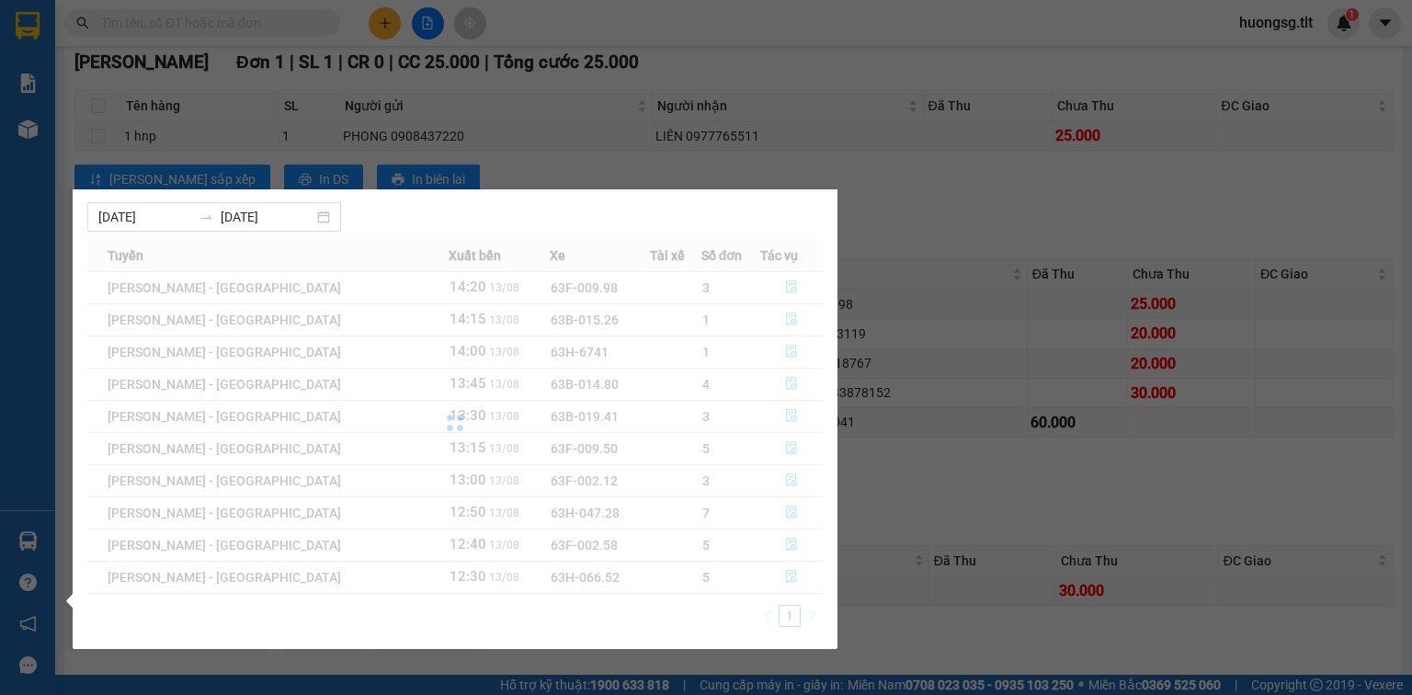
scroll to position [0, 0]
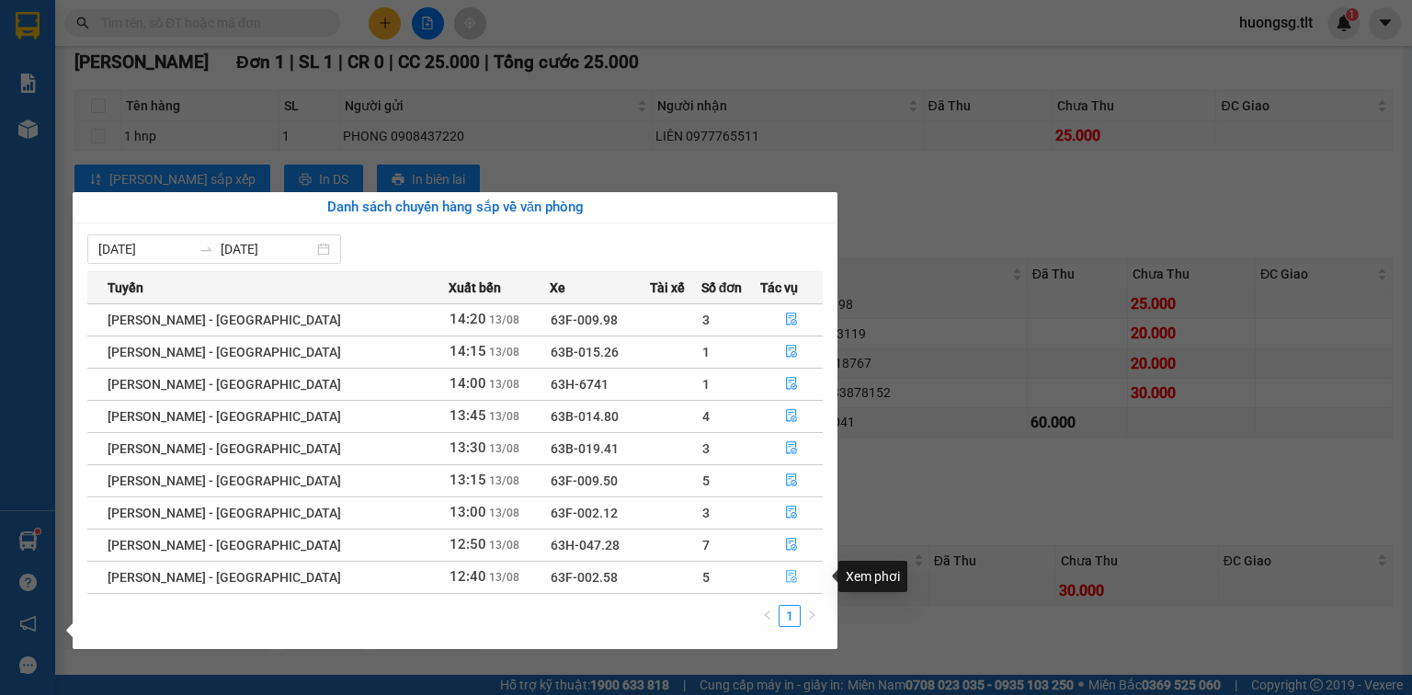
click at [792, 577] on button "button" at bounding box center [791, 577] width 61 height 29
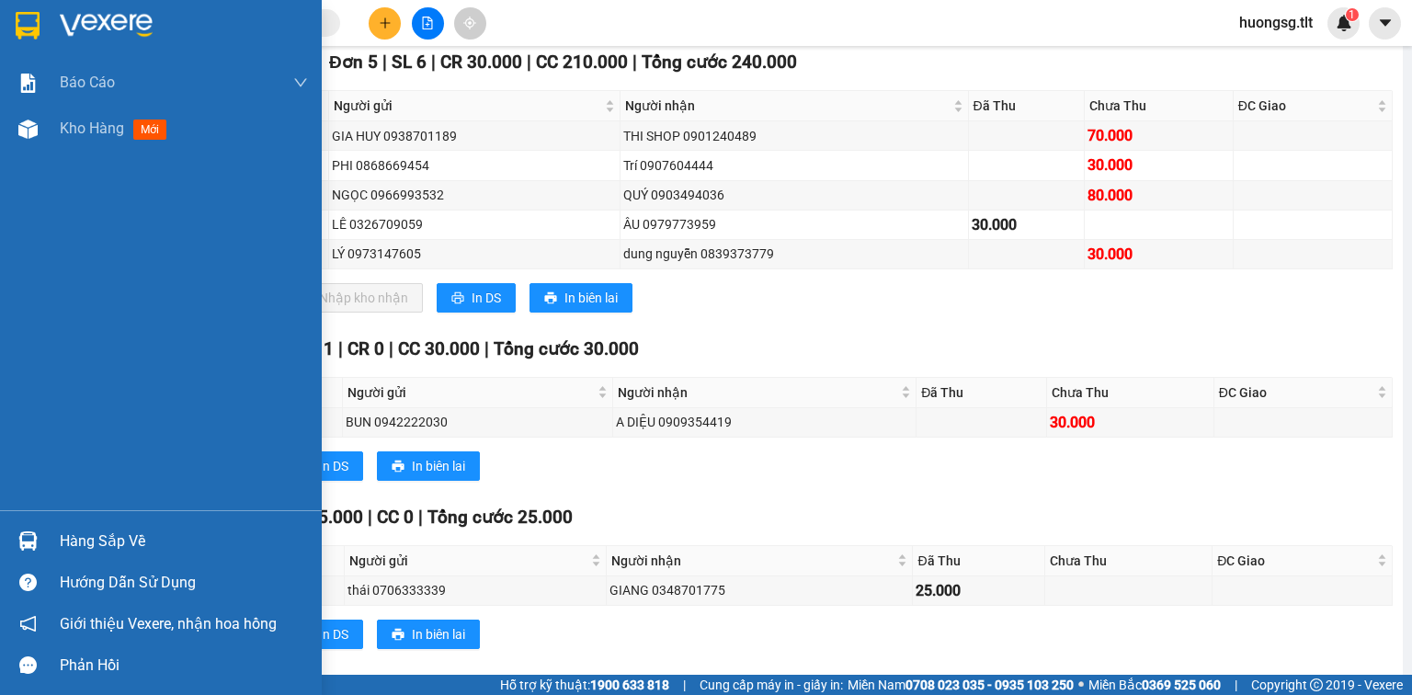
click at [66, 536] on div "Hàng sắp về" at bounding box center [184, 542] width 248 height 28
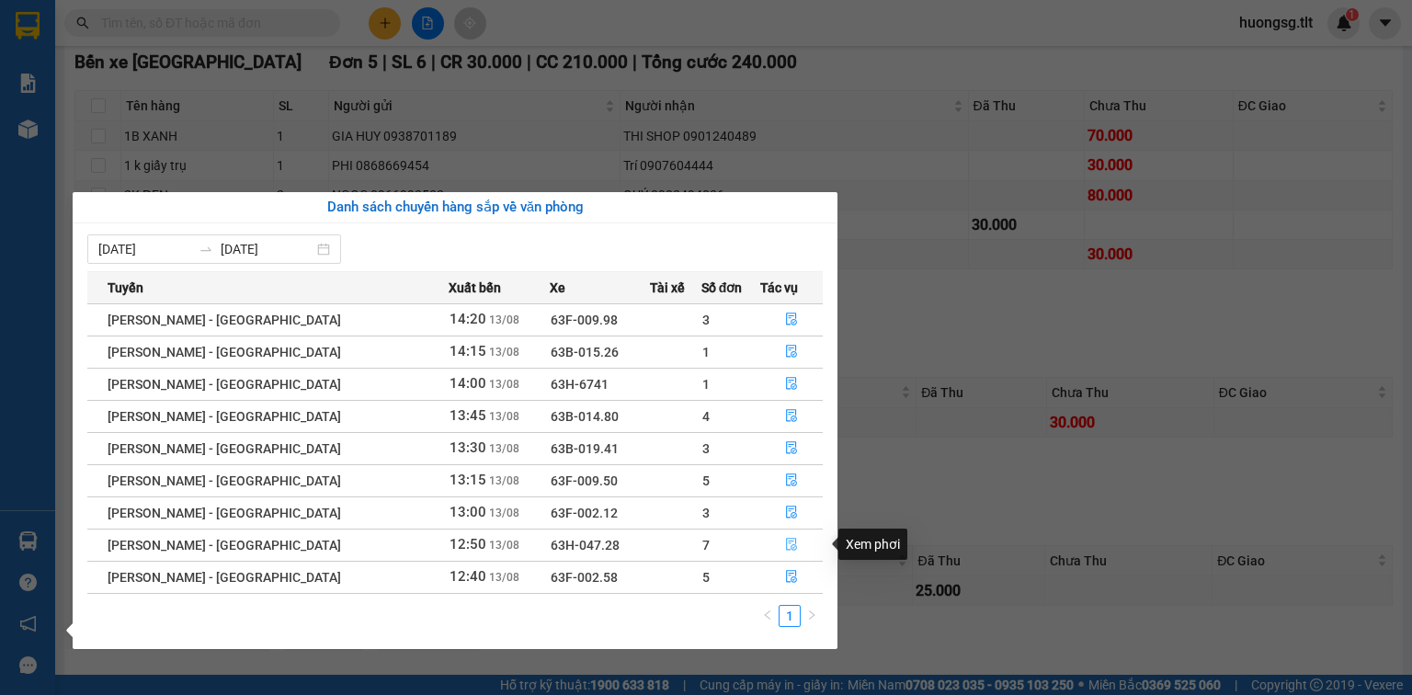
click at [791, 542] on button "button" at bounding box center [791, 545] width 61 height 29
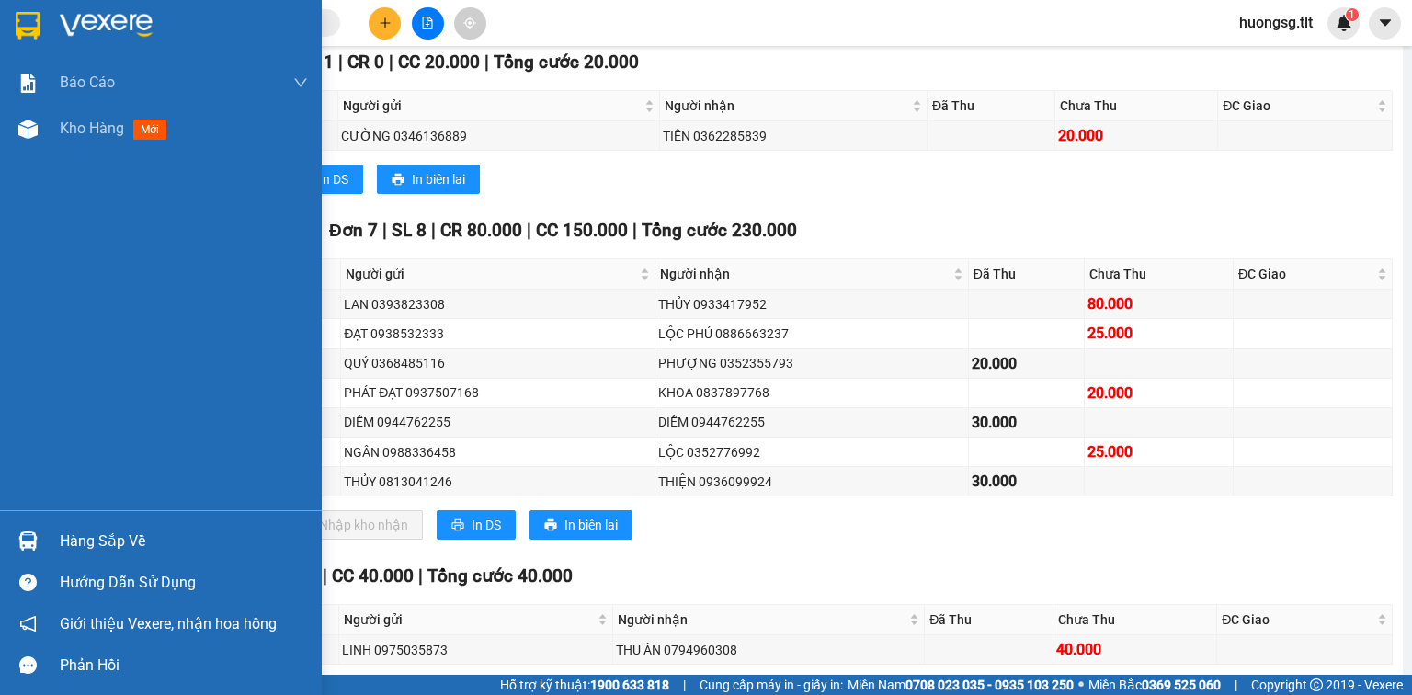
click at [75, 528] on div "Hàng sắp về" at bounding box center [184, 542] width 248 height 28
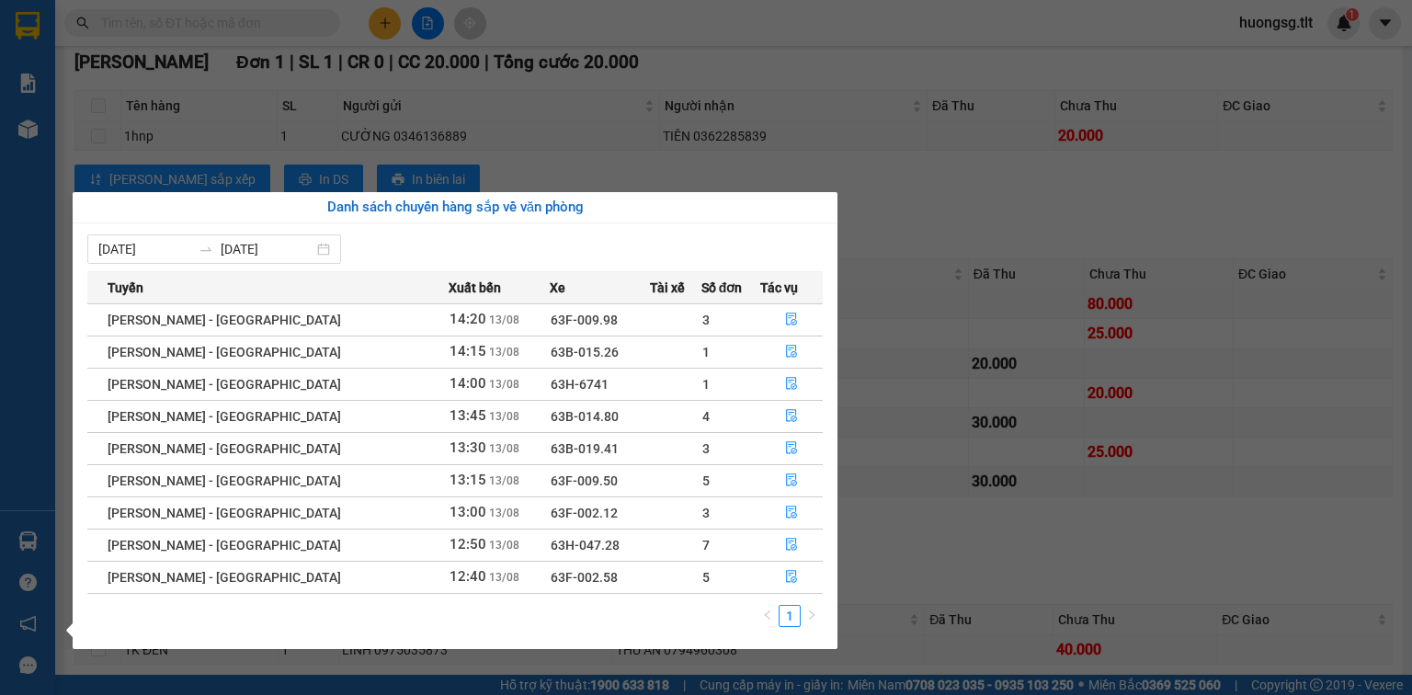
click at [33, 561] on div "Báo cáo Báo cáo dòng tiền (Nhân Viên) Doanh số tạo đơn theo VP gửi (nhân viên) …" at bounding box center [27, 347] width 55 height 695
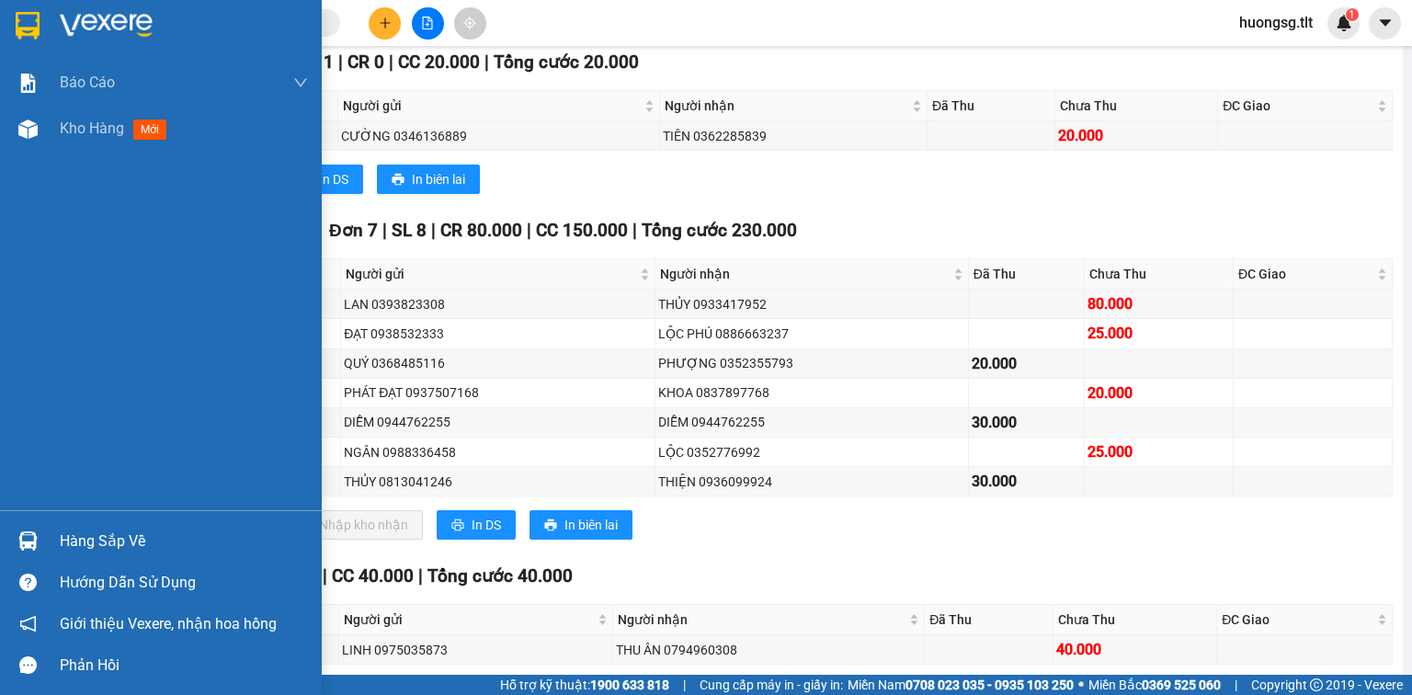
click at [147, 531] on div "Hàng sắp về" at bounding box center [184, 542] width 248 height 28
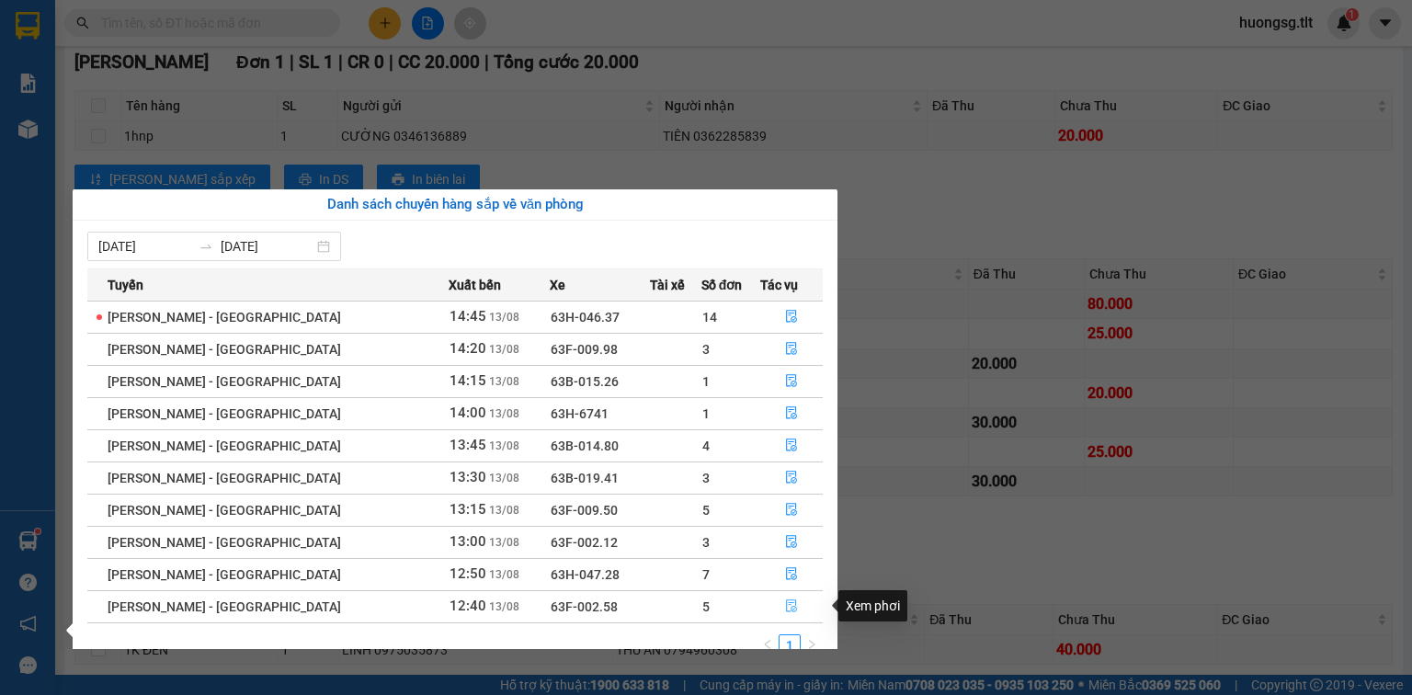
click at [787, 598] on button "button" at bounding box center [791, 606] width 61 height 29
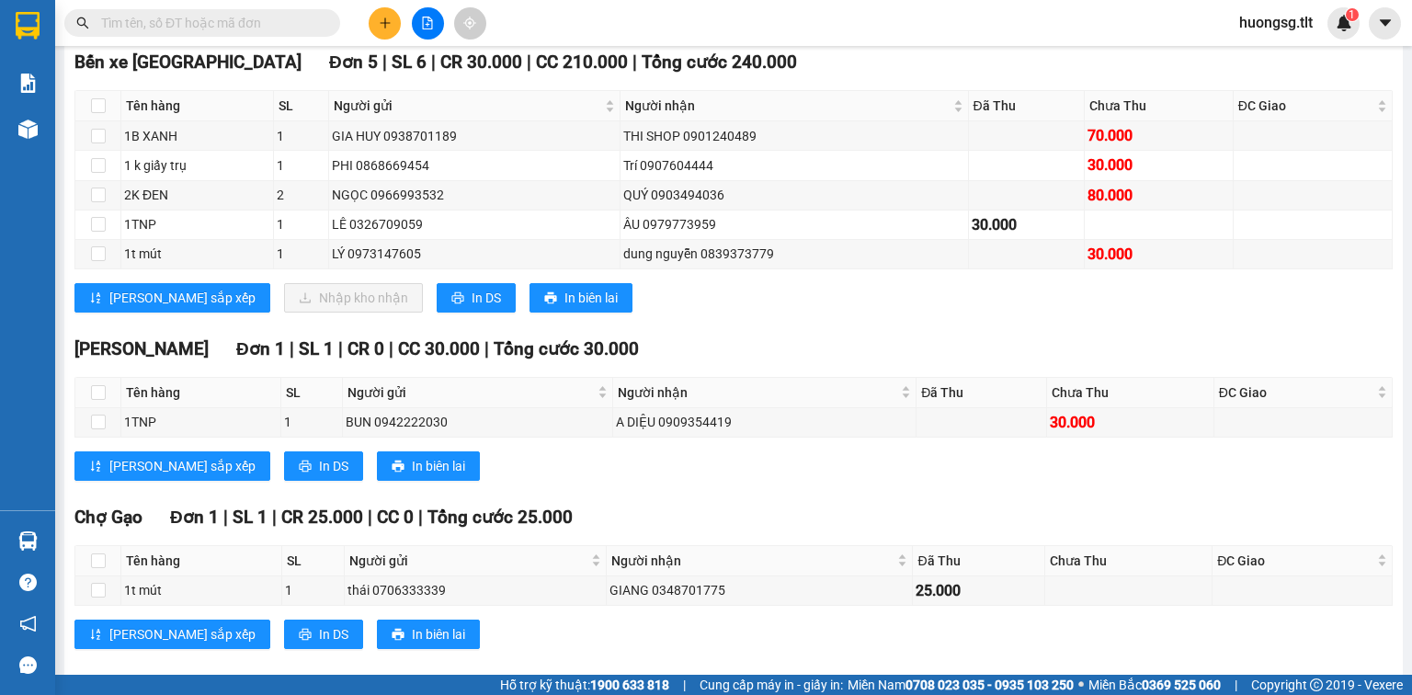
click at [202, 24] on input "text" at bounding box center [209, 23] width 217 height 20
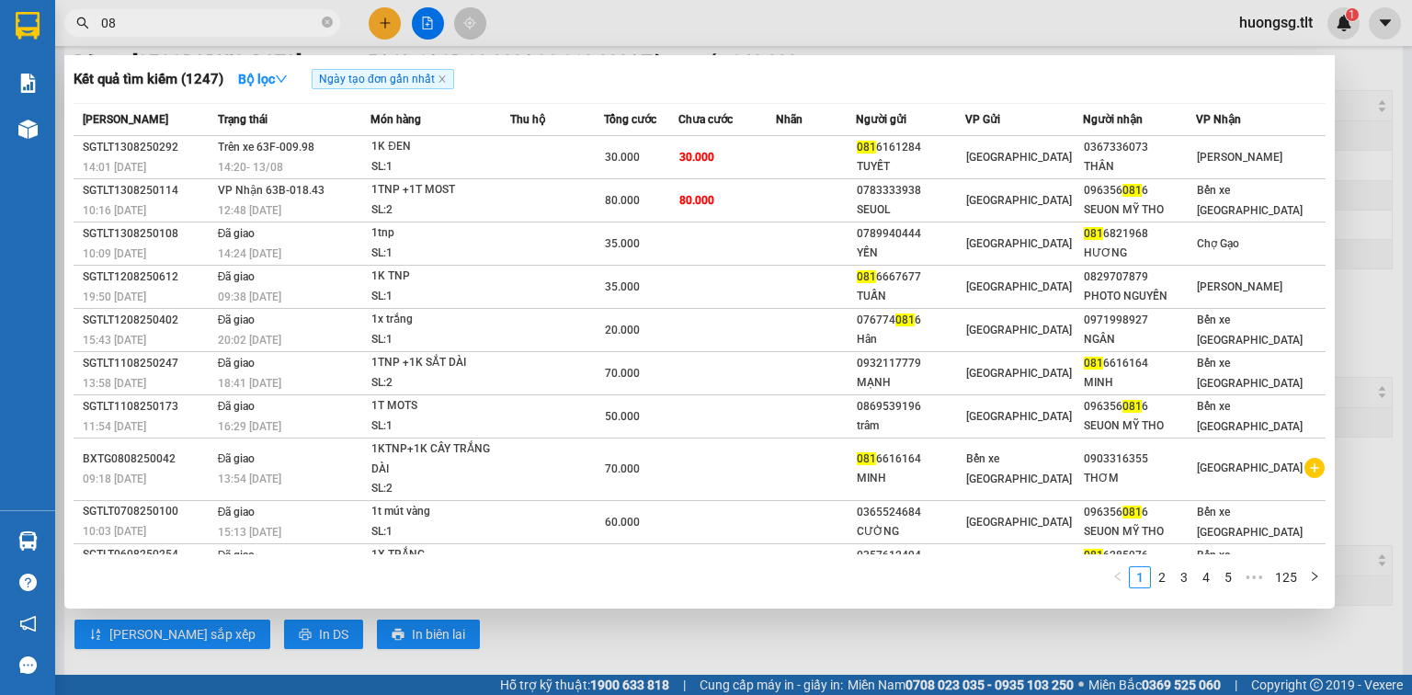
type input "0"
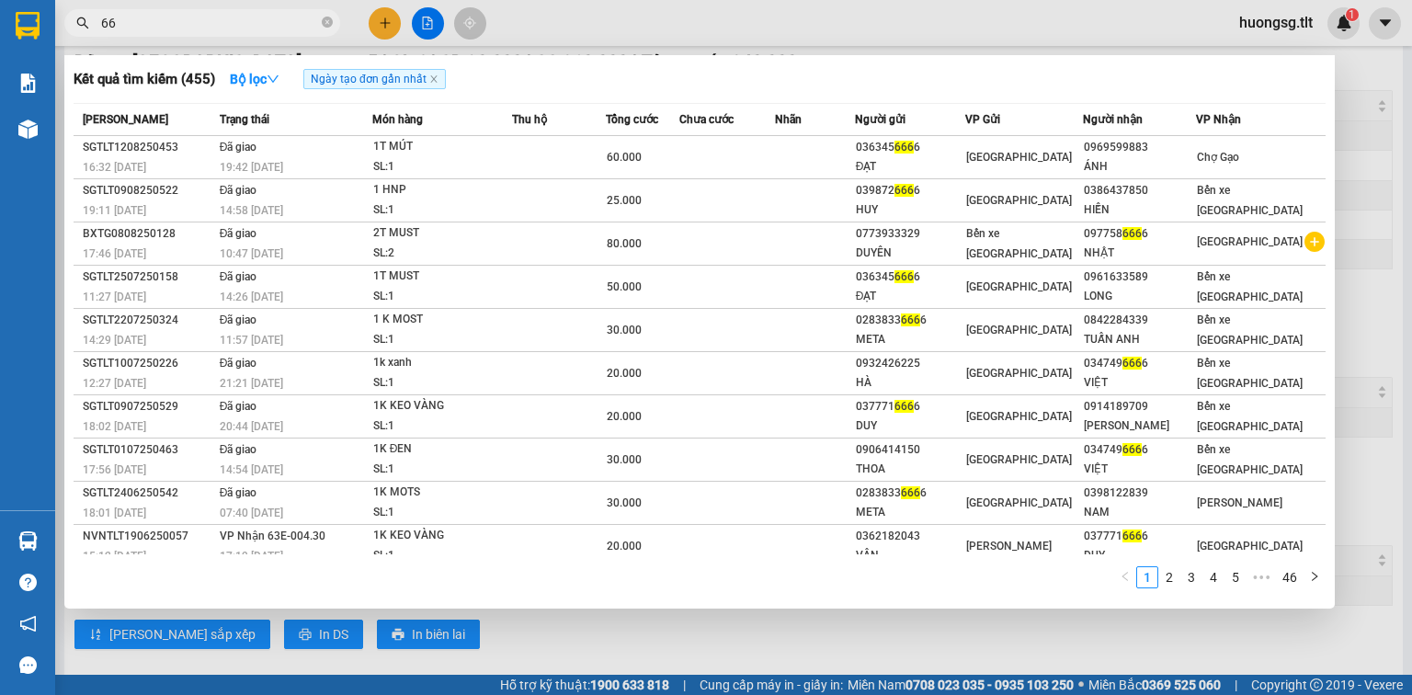
type input "6"
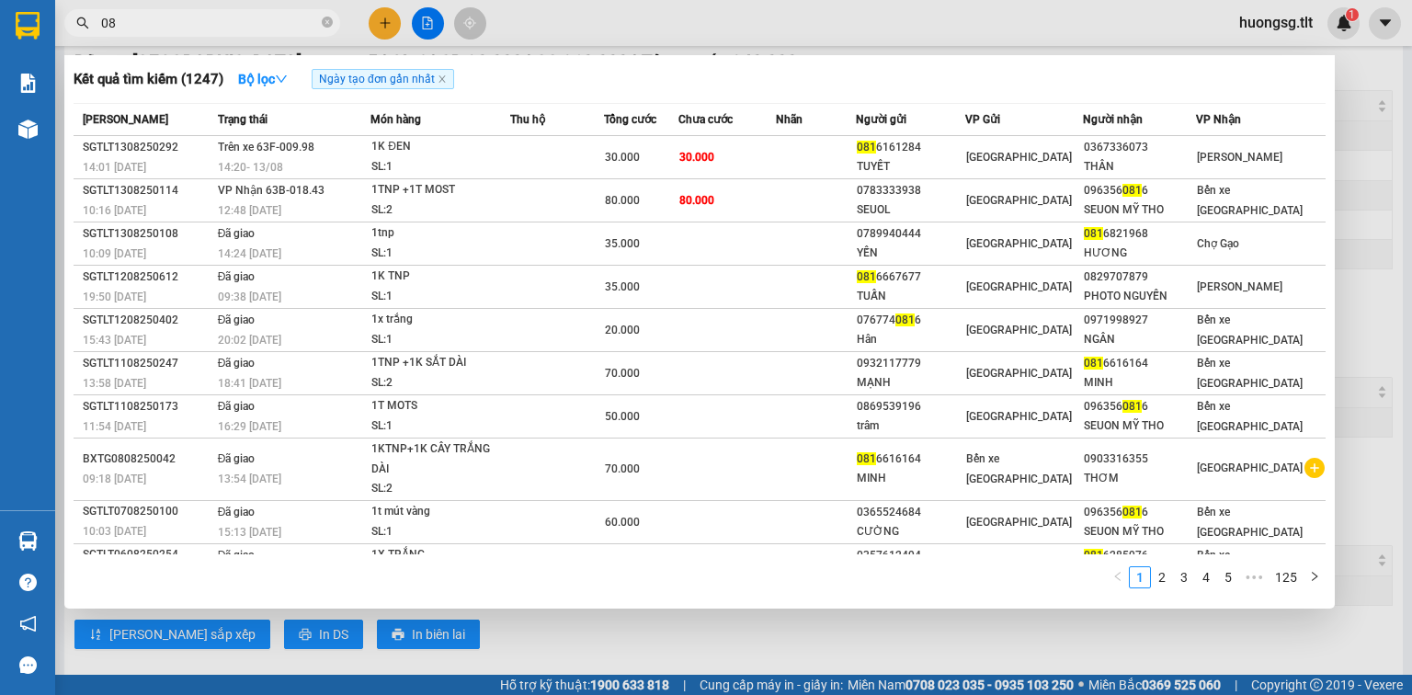
type input "0"
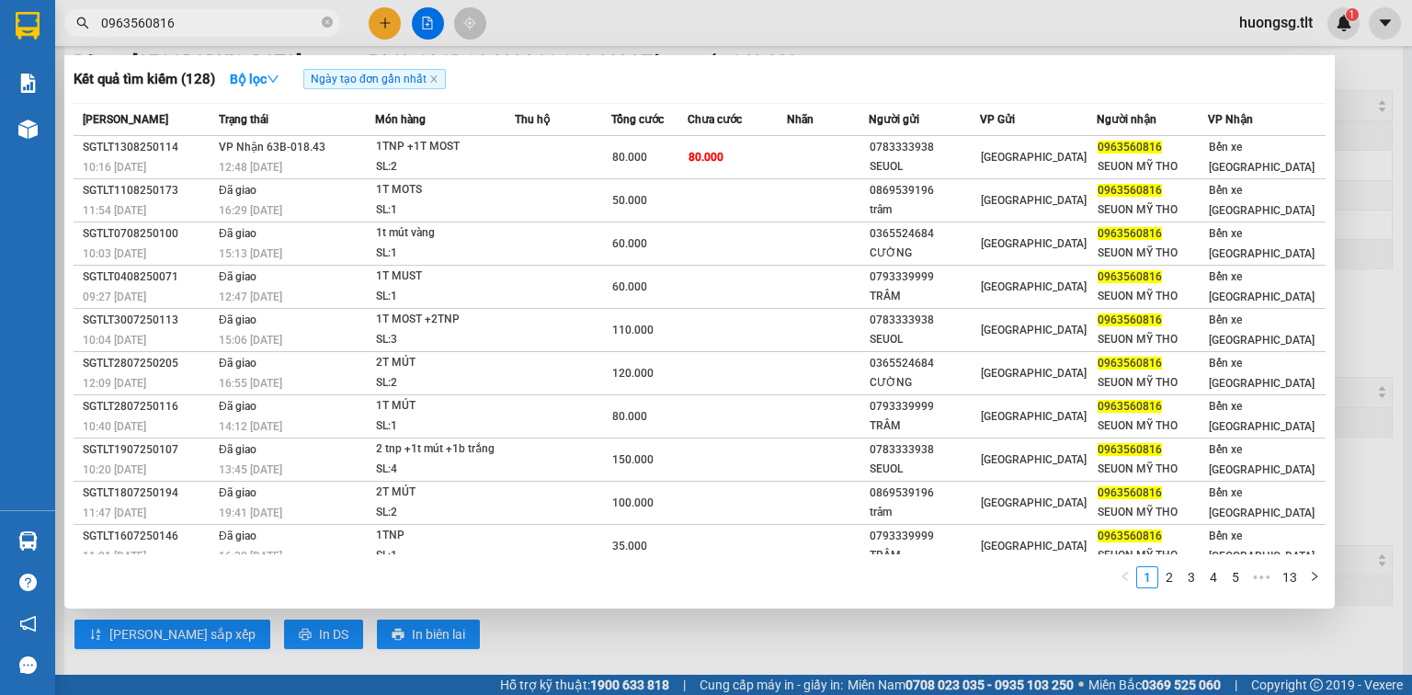
type input "0963560816"
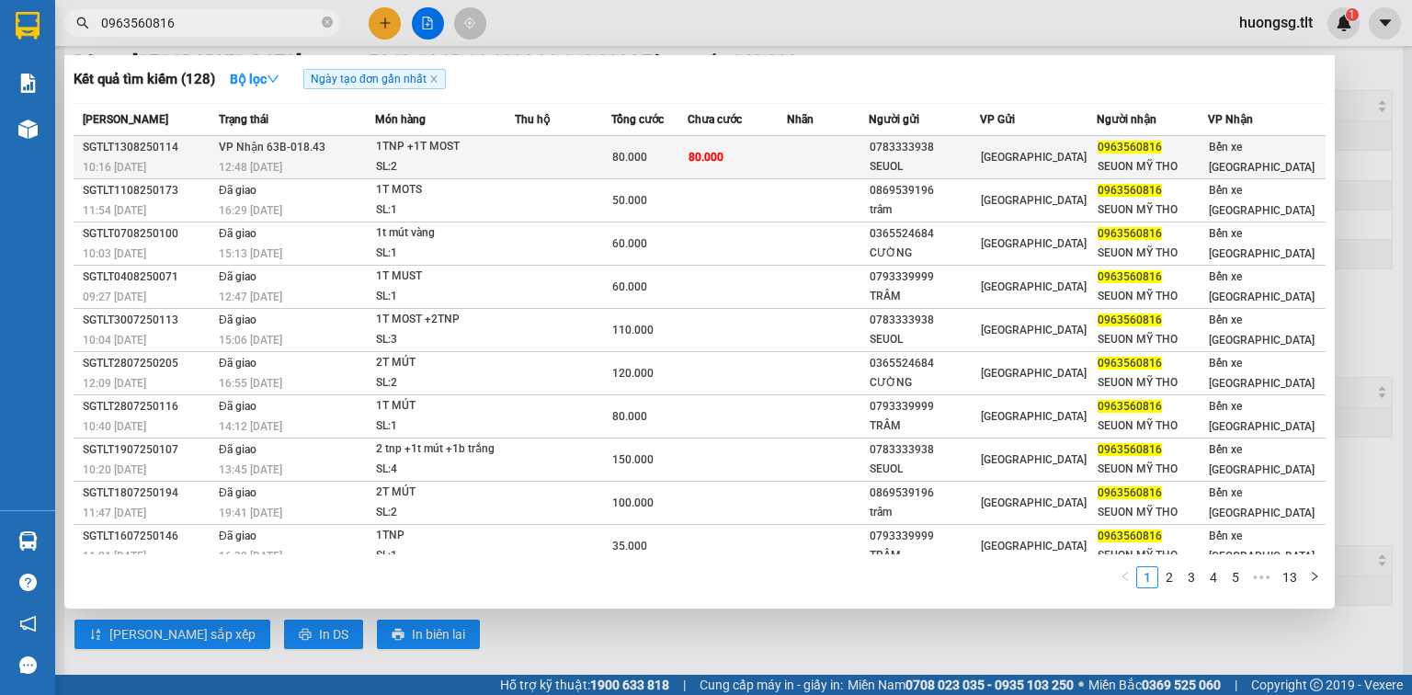
click at [1088, 162] on div "[GEOGRAPHIC_DATA]" at bounding box center [1039, 157] width 116 height 20
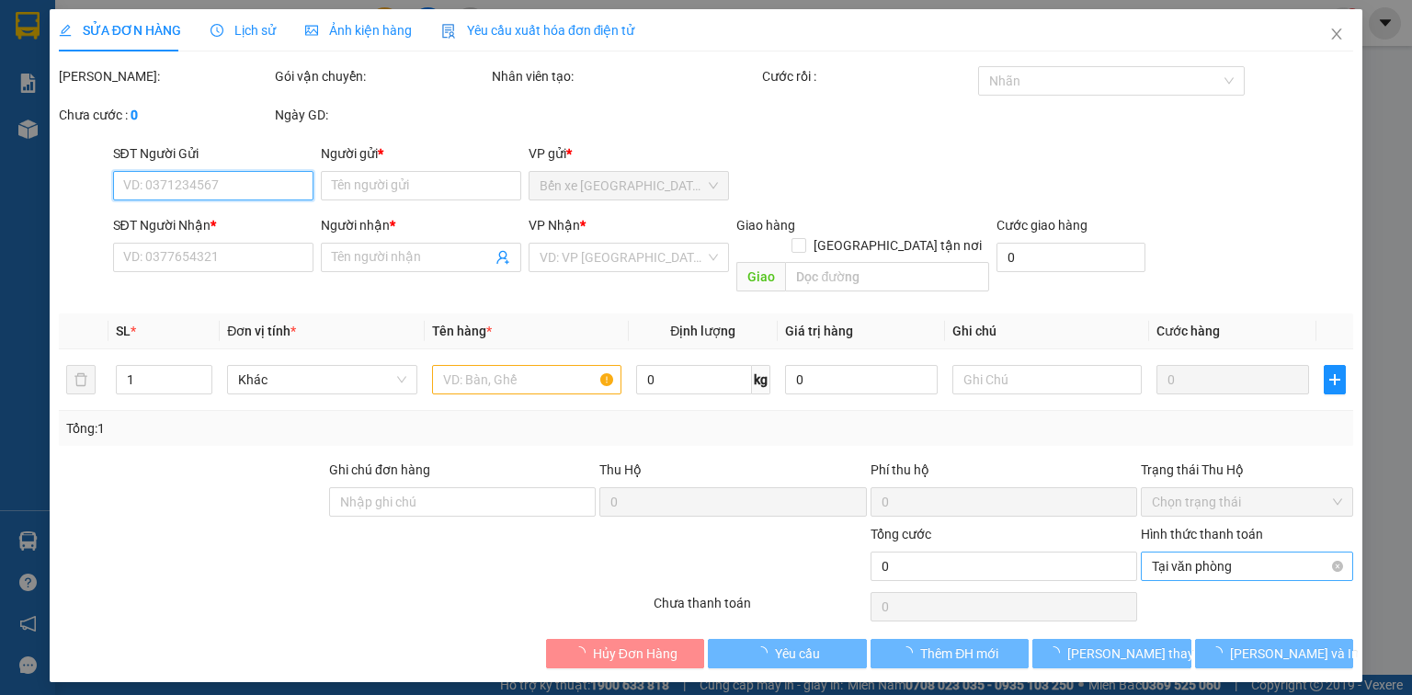
type input "0783333938"
type input "SEUOL"
type input "0963560816"
type input "SEUON MỸ THO"
type input "80.000"
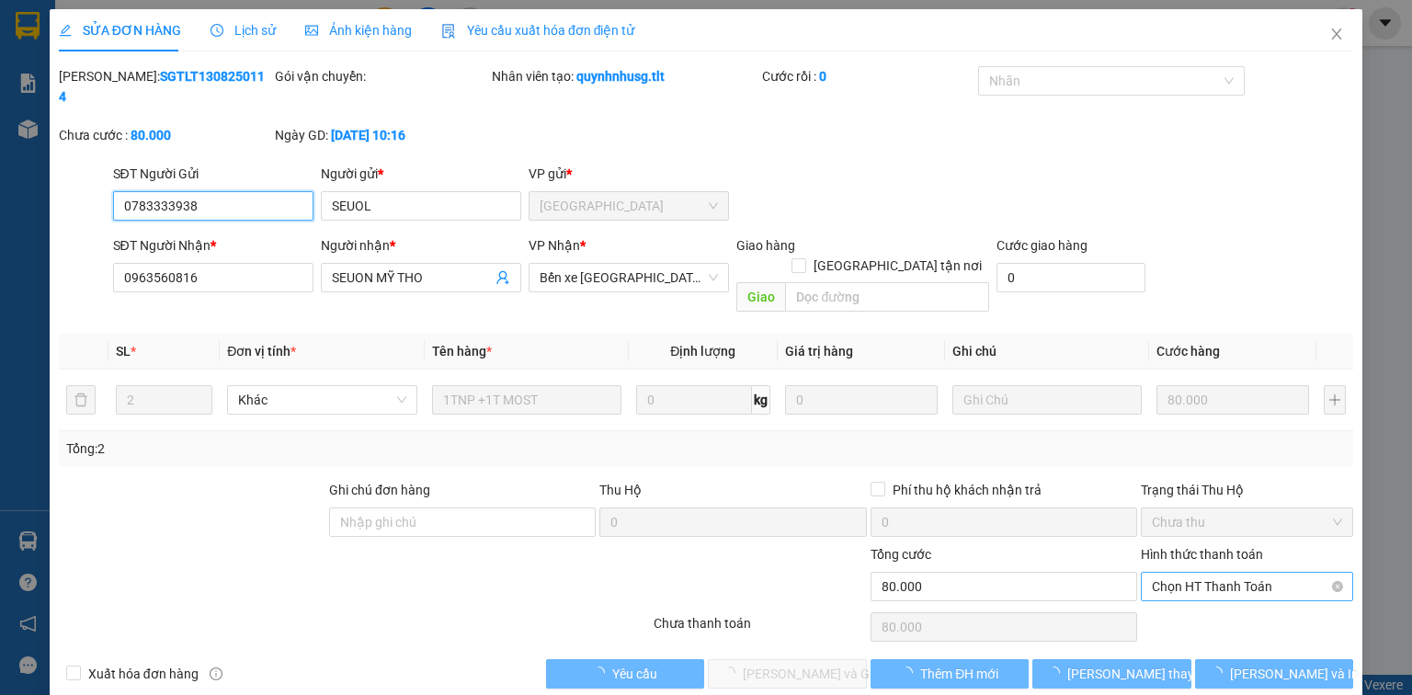
drag, startPoint x: 1228, startPoint y: 542, endPoint x: 1231, endPoint y: 577, distance: 35.1
click at [1228, 573] on span "Chọn HT Thanh Toán" at bounding box center [1247, 587] width 190 height 28
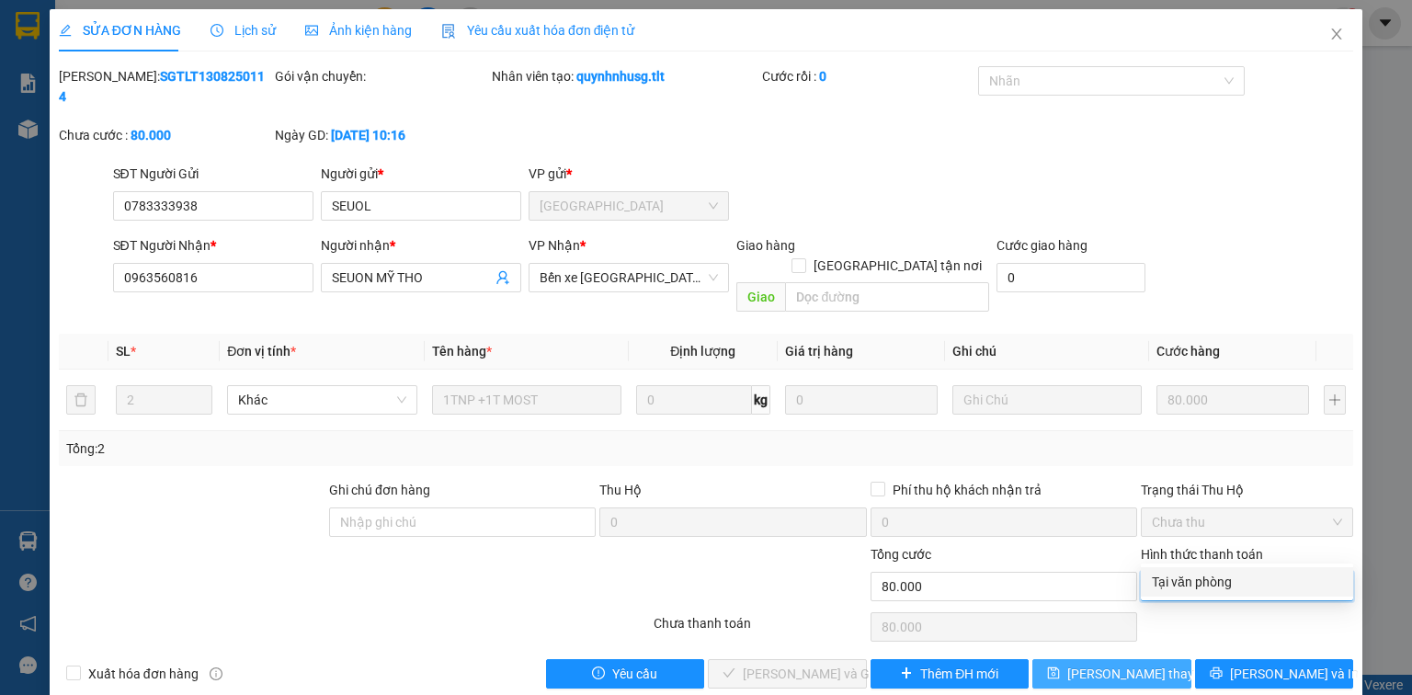
click at [1228, 581] on div "Tại văn phòng" at bounding box center [1247, 582] width 190 height 20
type input "0"
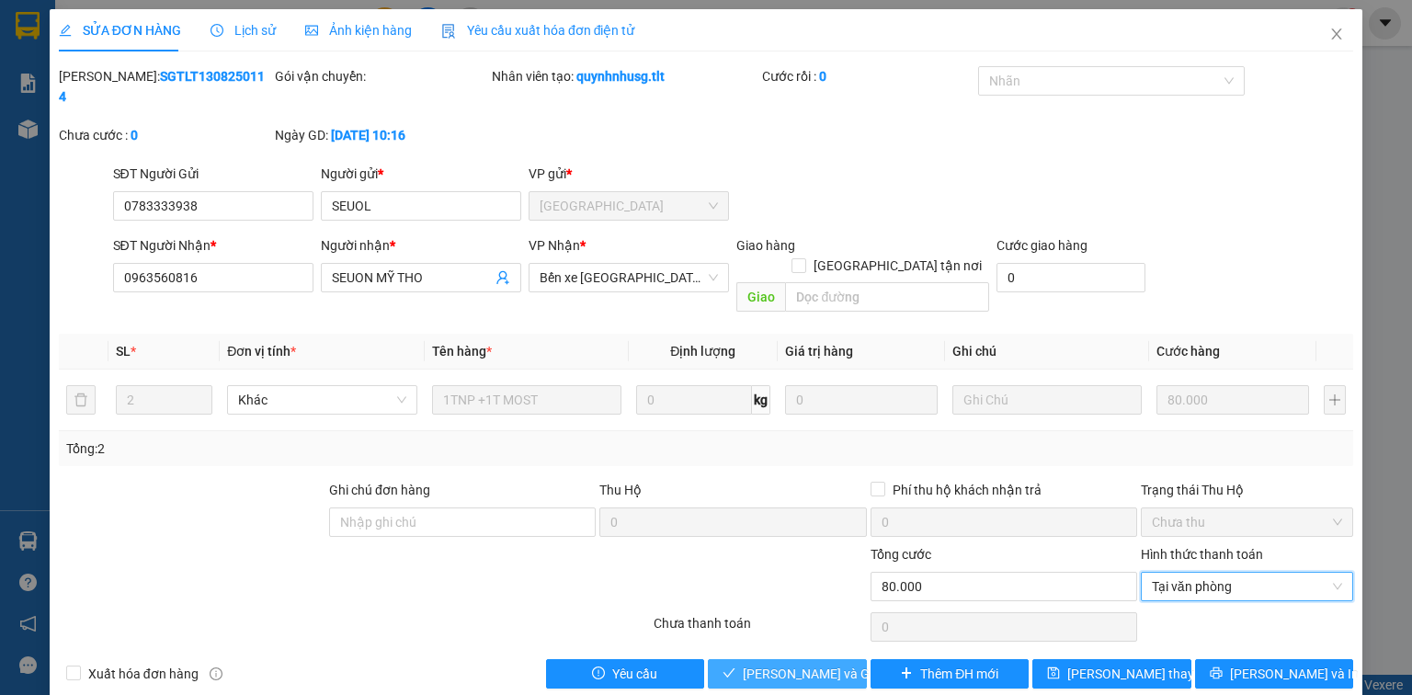
click at [780, 664] on span "[PERSON_NAME] và Giao hàng" at bounding box center [831, 674] width 177 height 20
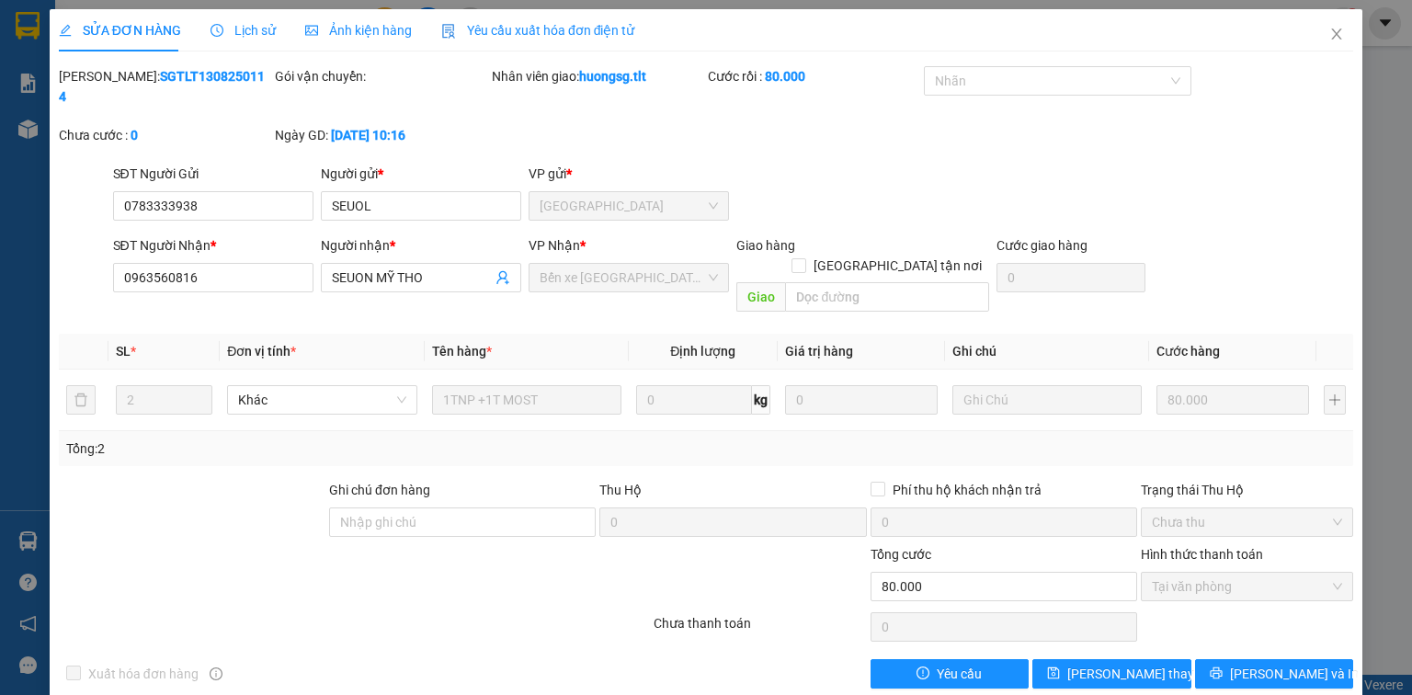
click at [1, 457] on div "SỬA ĐƠN HÀNG Lịch sử Ảnh kiện hàng Yêu cầu xuất hóa đơn điện tử Total Paid Fee …" at bounding box center [706, 347] width 1412 height 695
click at [1339, 29] on icon "close" at bounding box center [1337, 34] width 15 height 15
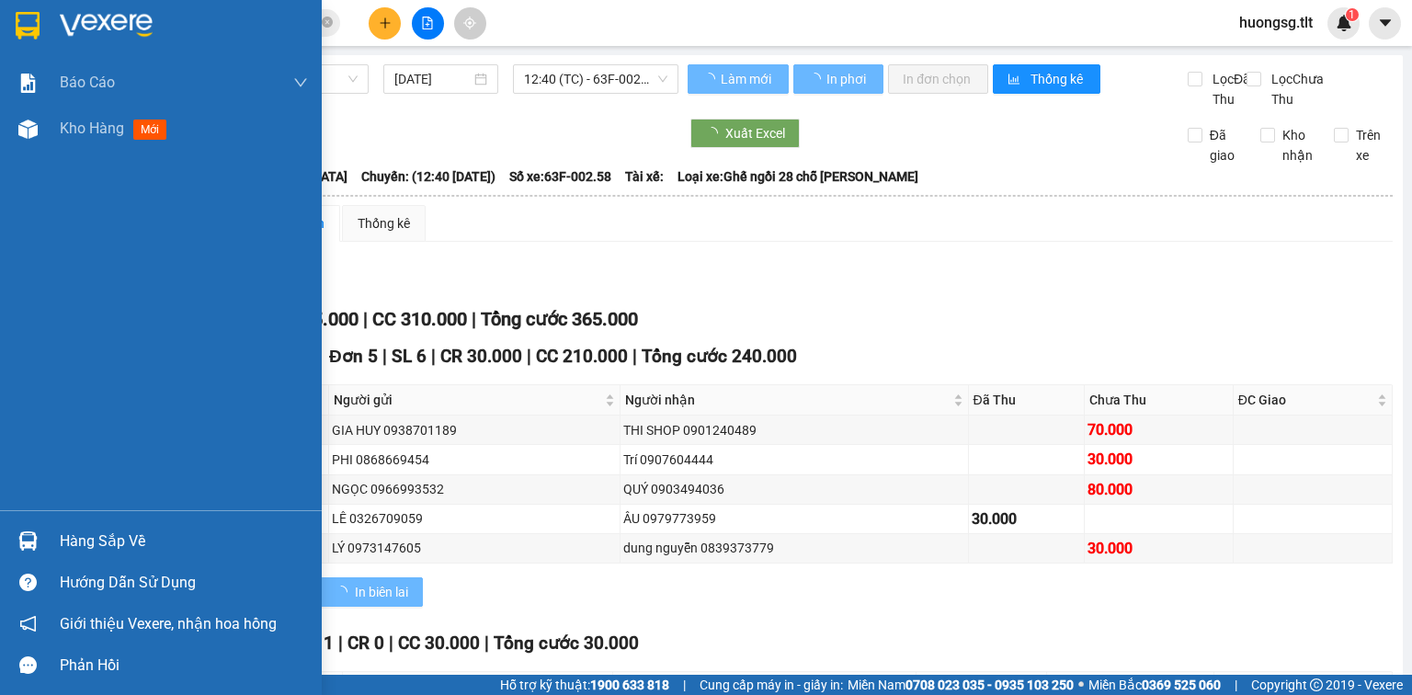
click at [143, 529] on div "Hàng sắp về" at bounding box center [184, 542] width 248 height 28
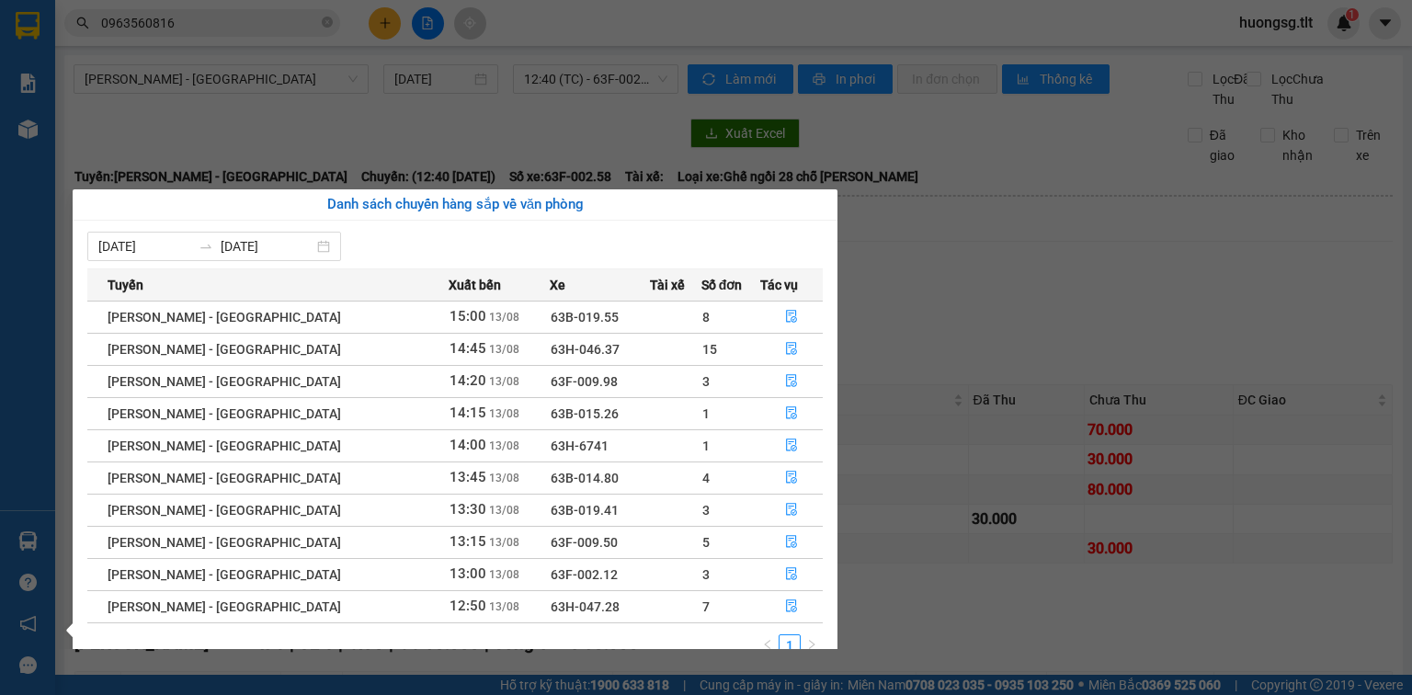
scroll to position [29, 0]
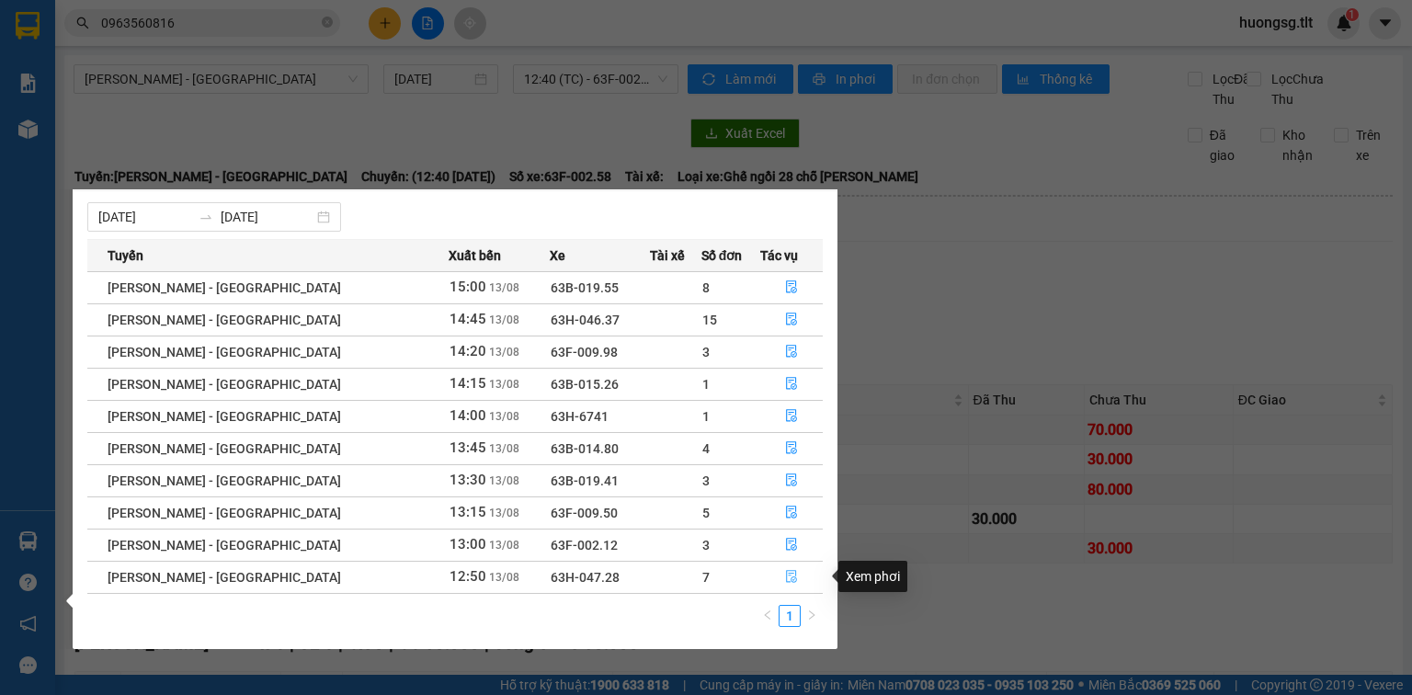
click at [786, 577] on icon "file-done" at bounding box center [791, 577] width 11 height 13
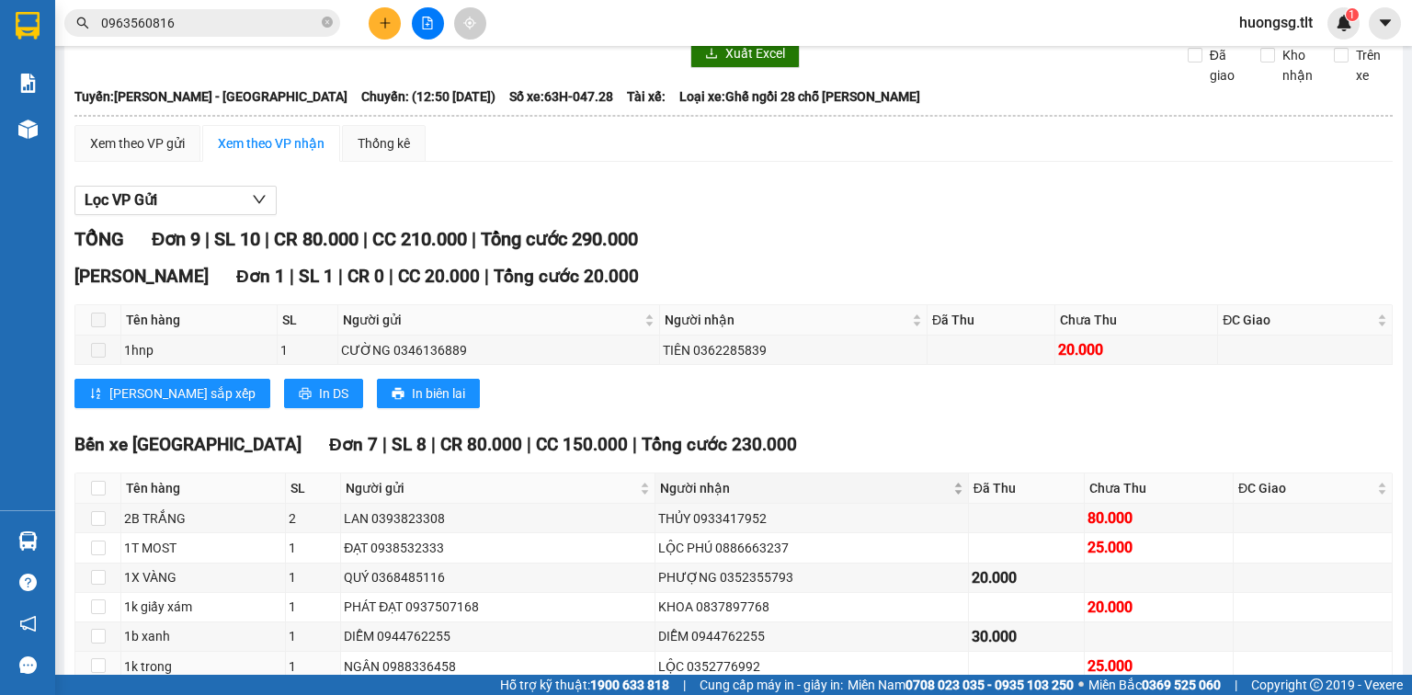
scroll to position [221, 0]
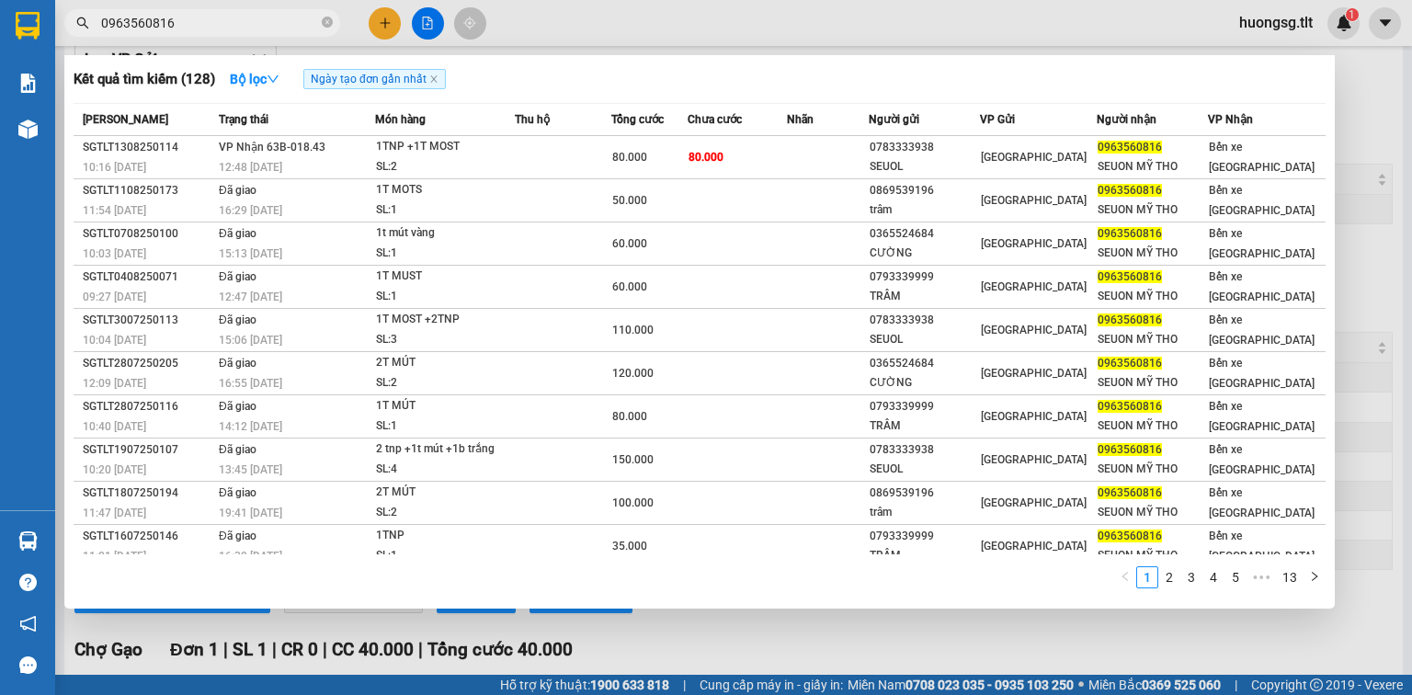
click at [184, 28] on input "0963560816" at bounding box center [209, 23] width 217 height 20
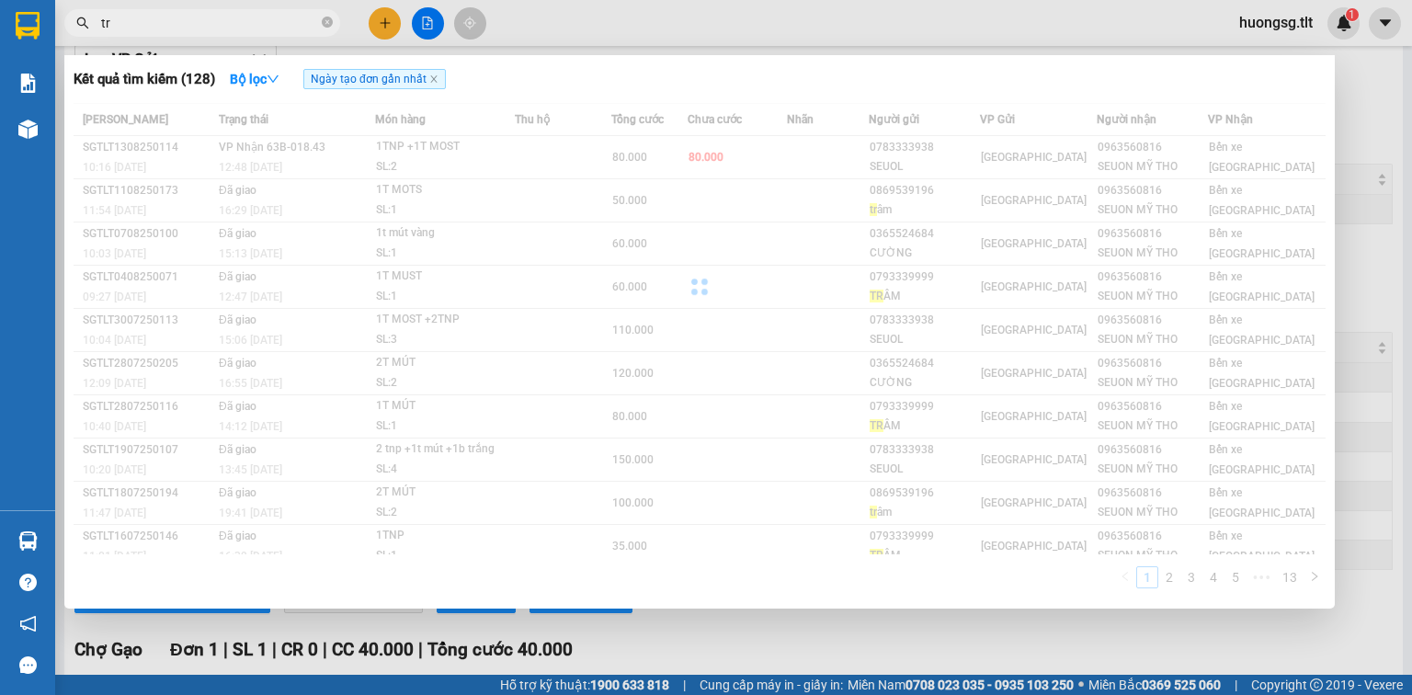
type input "t"
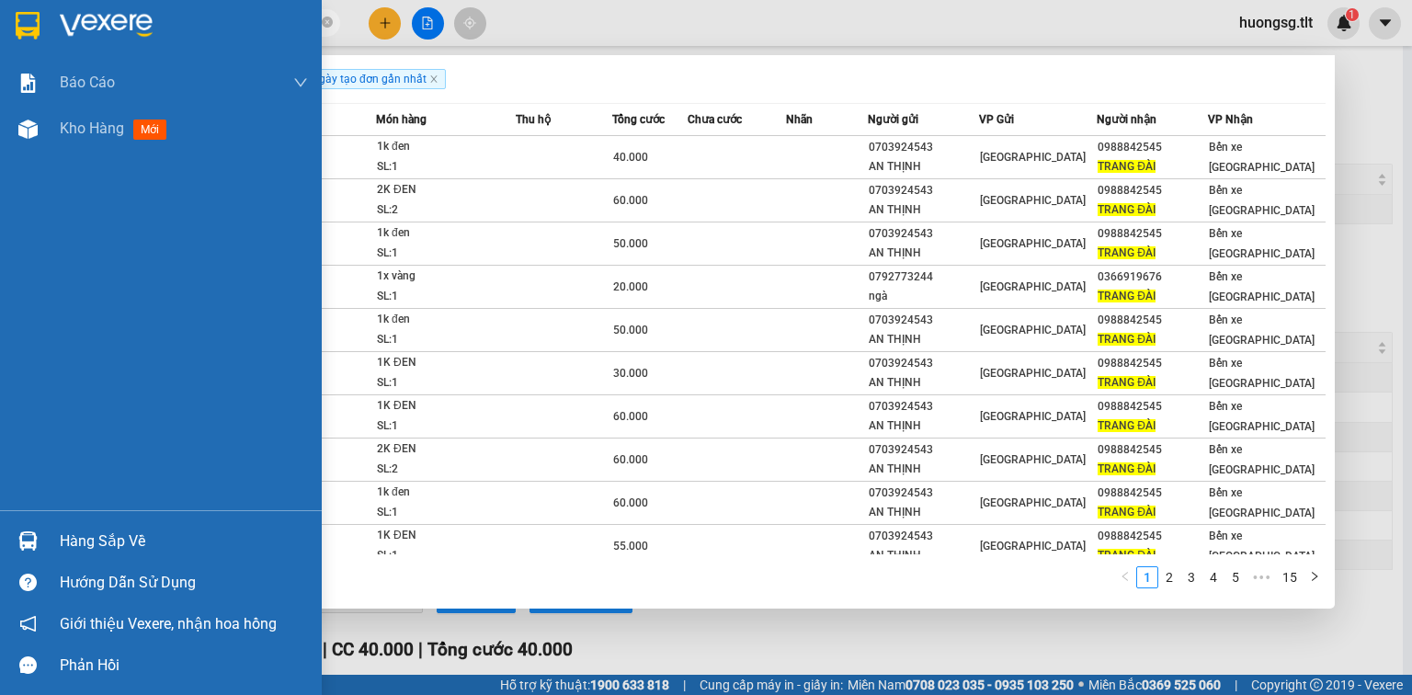
click at [121, 536] on div "Hàng sắp về" at bounding box center [184, 542] width 248 height 28
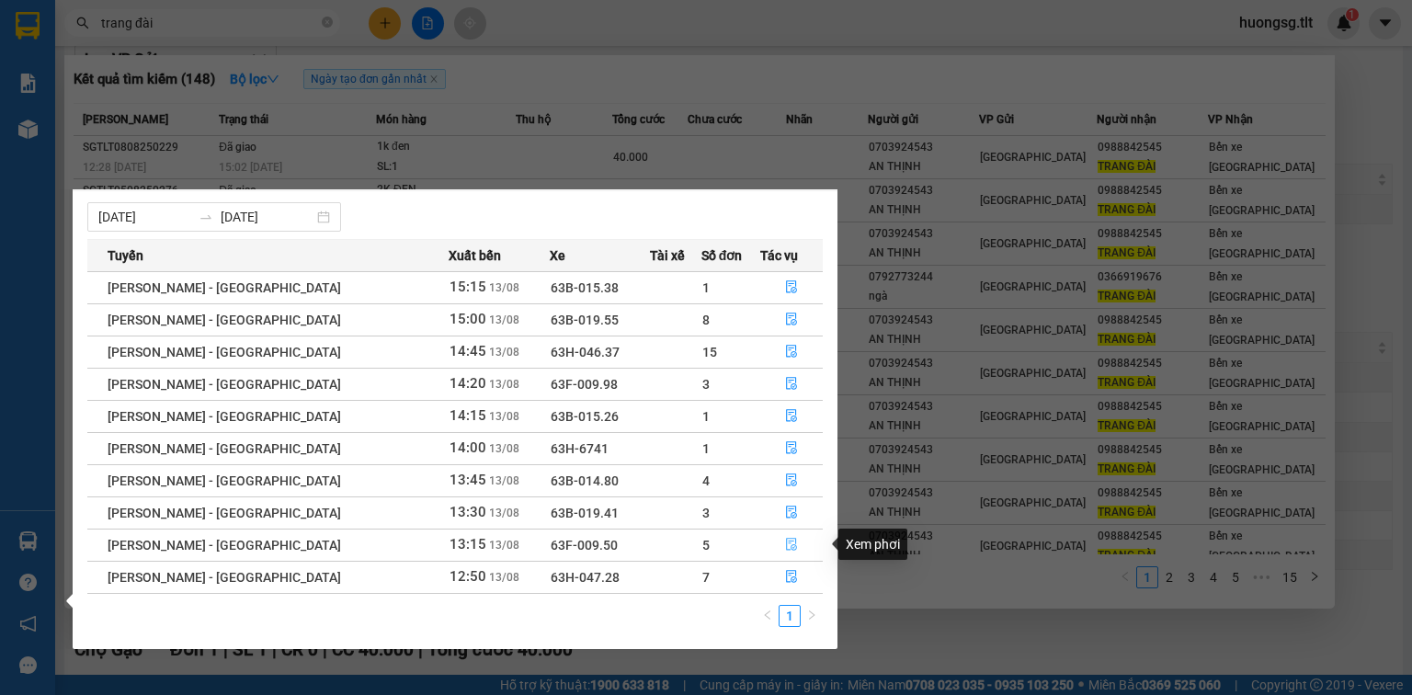
click at [785, 544] on icon "file-done" at bounding box center [791, 544] width 13 height 13
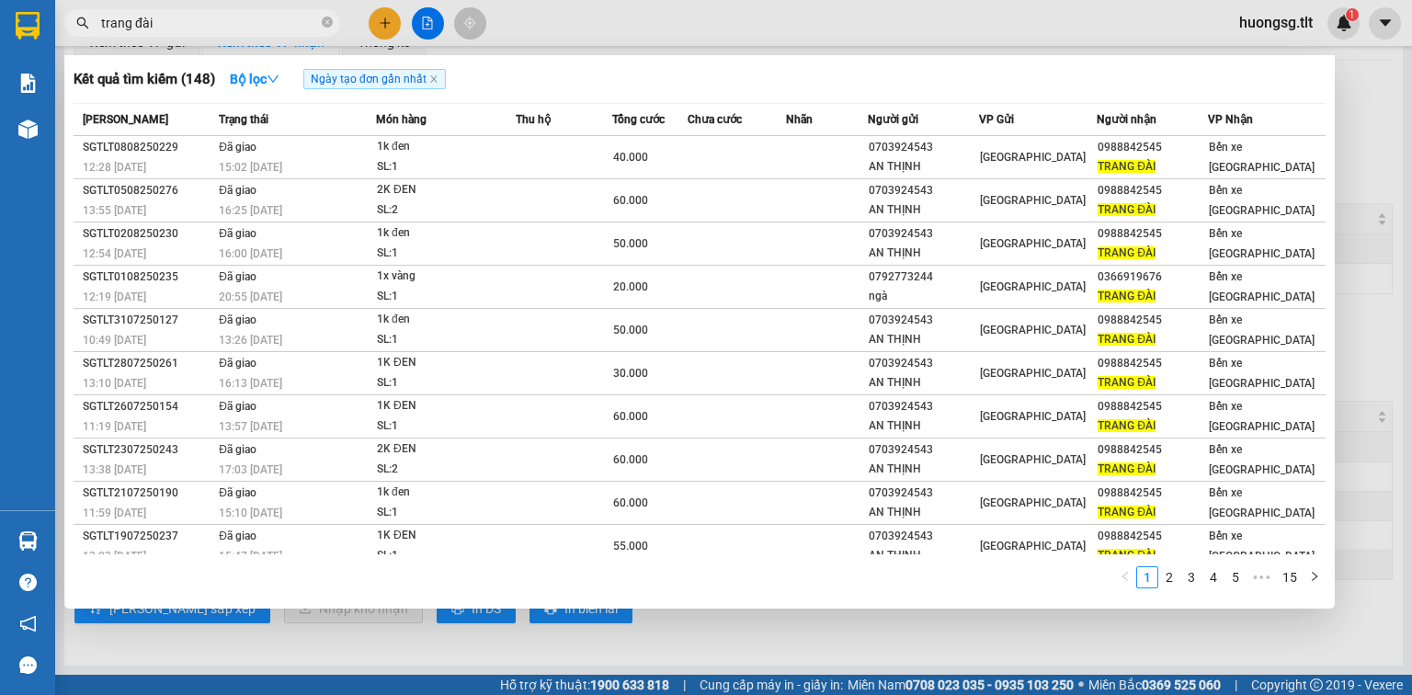
click at [599, 636] on div at bounding box center [706, 347] width 1412 height 695
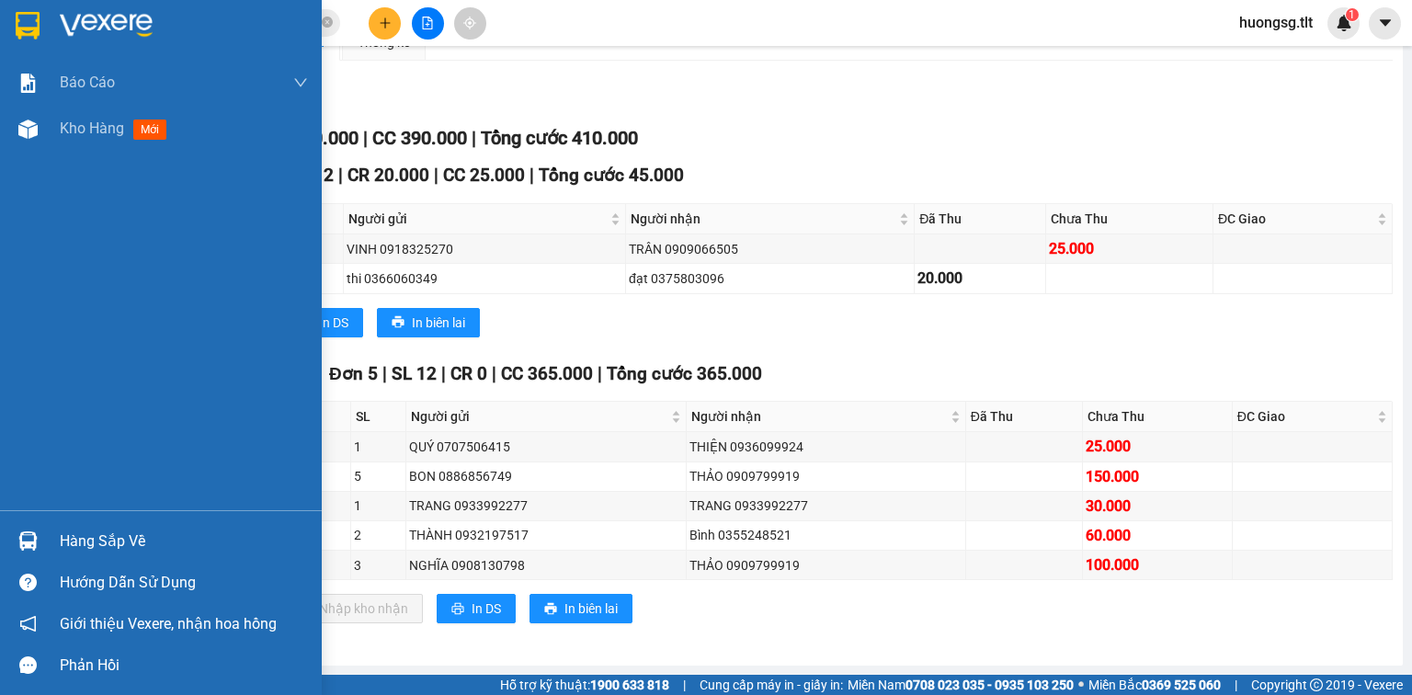
click at [74, 542] on div "Hàng sắp về" at bounding box center [184, 542] width 248 height 28
click at [26, 465] on div "Báo cáo Báo cáo dòng tiền (Nhân Viên) Doanh số tạo đơn theo VP gửi (nhân viên) …" at bounding box center [161, 347] width 322 height 695
click at [166, 541] on div "Hàng sắp về" at bounding box center [184, 542] width 248 height 28
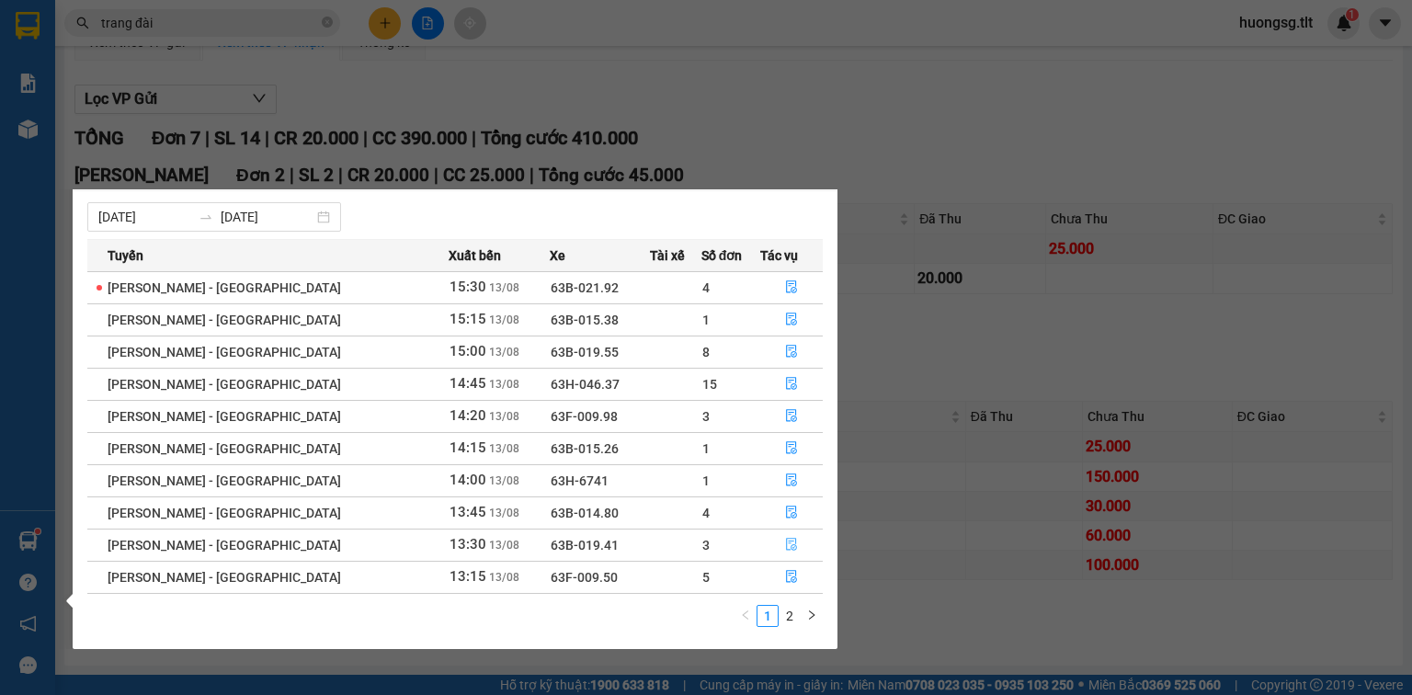
click at [785, 548] on icon "file-done" at bounding box center [791, 544] width 13 height 13
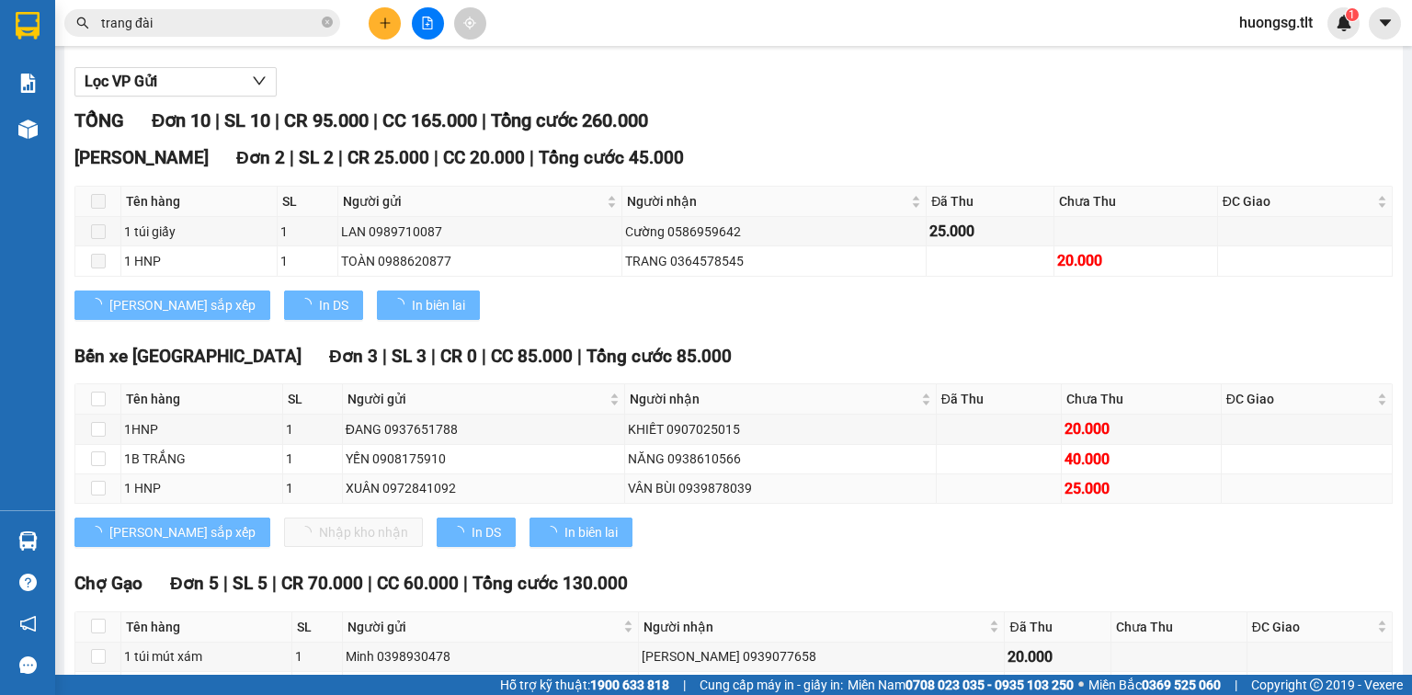
scroll to position [221, 0]
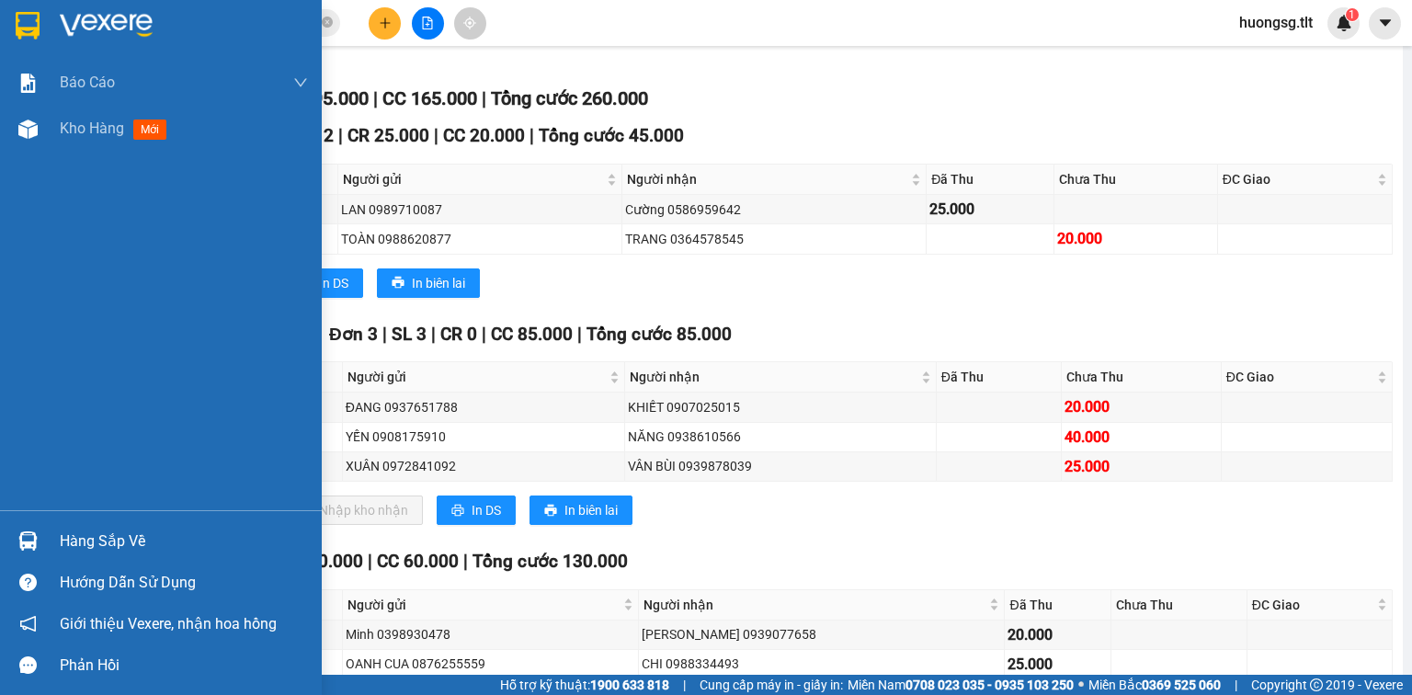
click at [120, 547] on div "Hàng sắp về" at bounding box center [184, 542] width 248 height 28
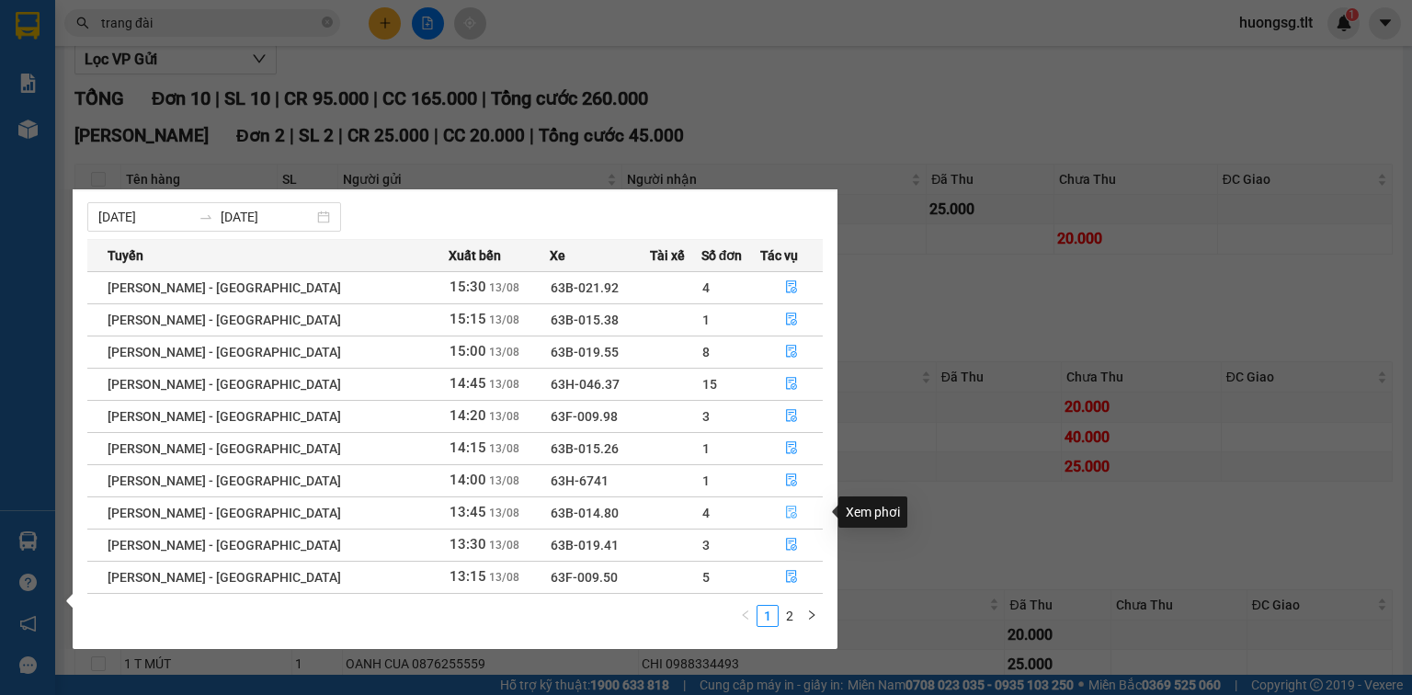
click at [788, 510] on icon "file-done" at bounding box center [791, 513] width 11 height 13
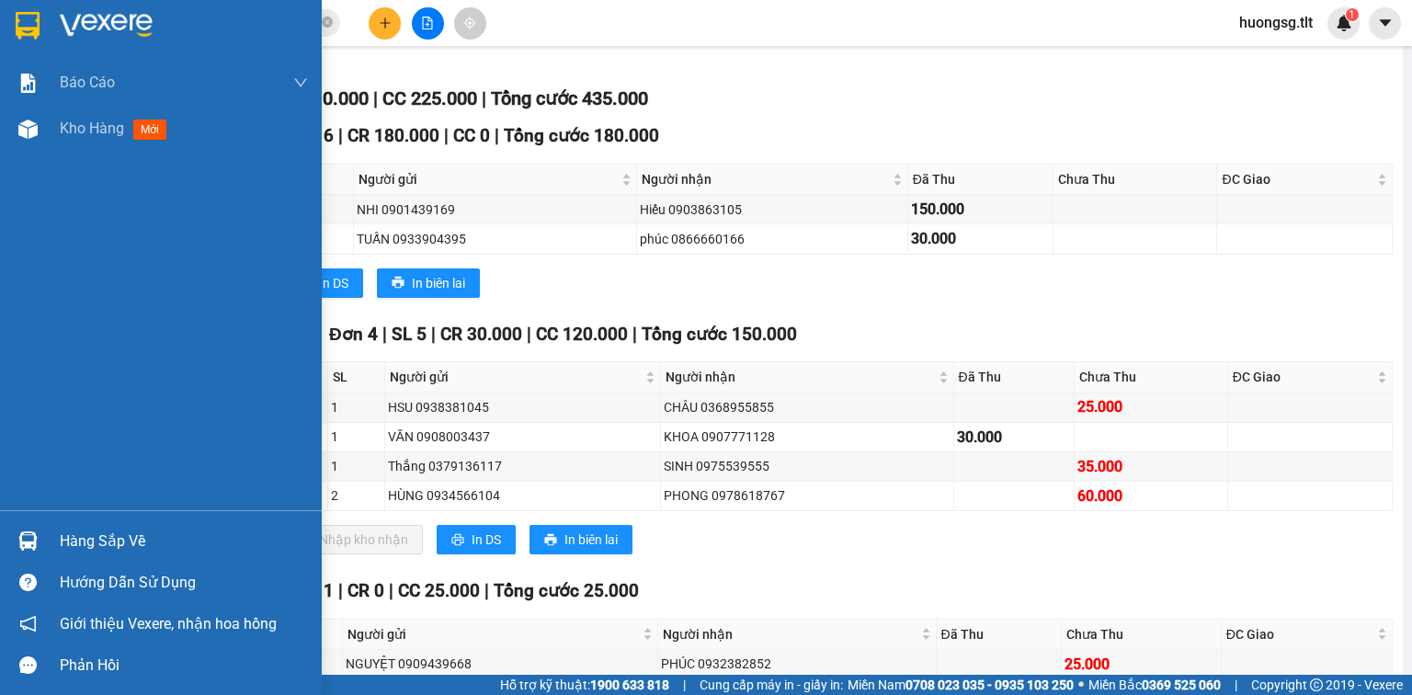
drag, startPoint x: 88, startPoint y: 529, endPoint x: 118, endPoint y: 521, distance: 30.3
click at [89, 529] on div "Hàng sắp về" at bounding box center [184, 542] width 248 height 28
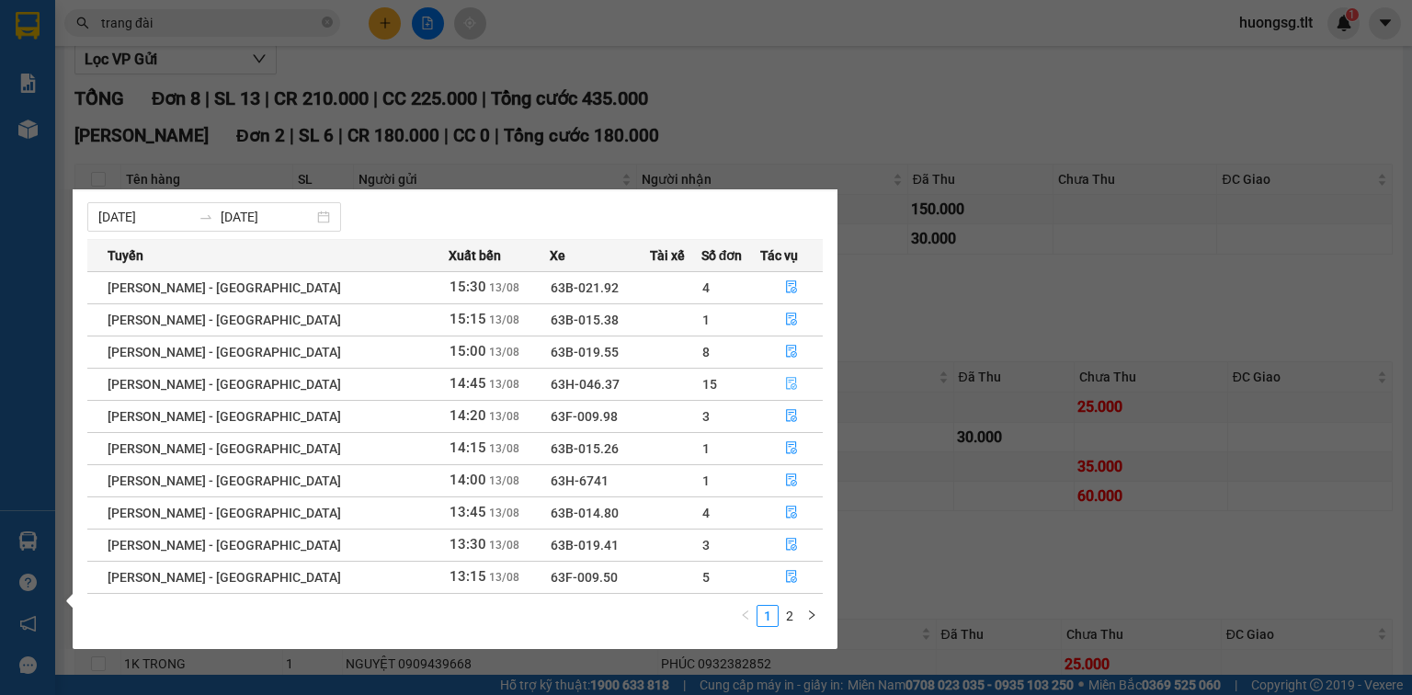
click at [791, 375] on button "button" at bounding box center [791, 384] width 61 height 29
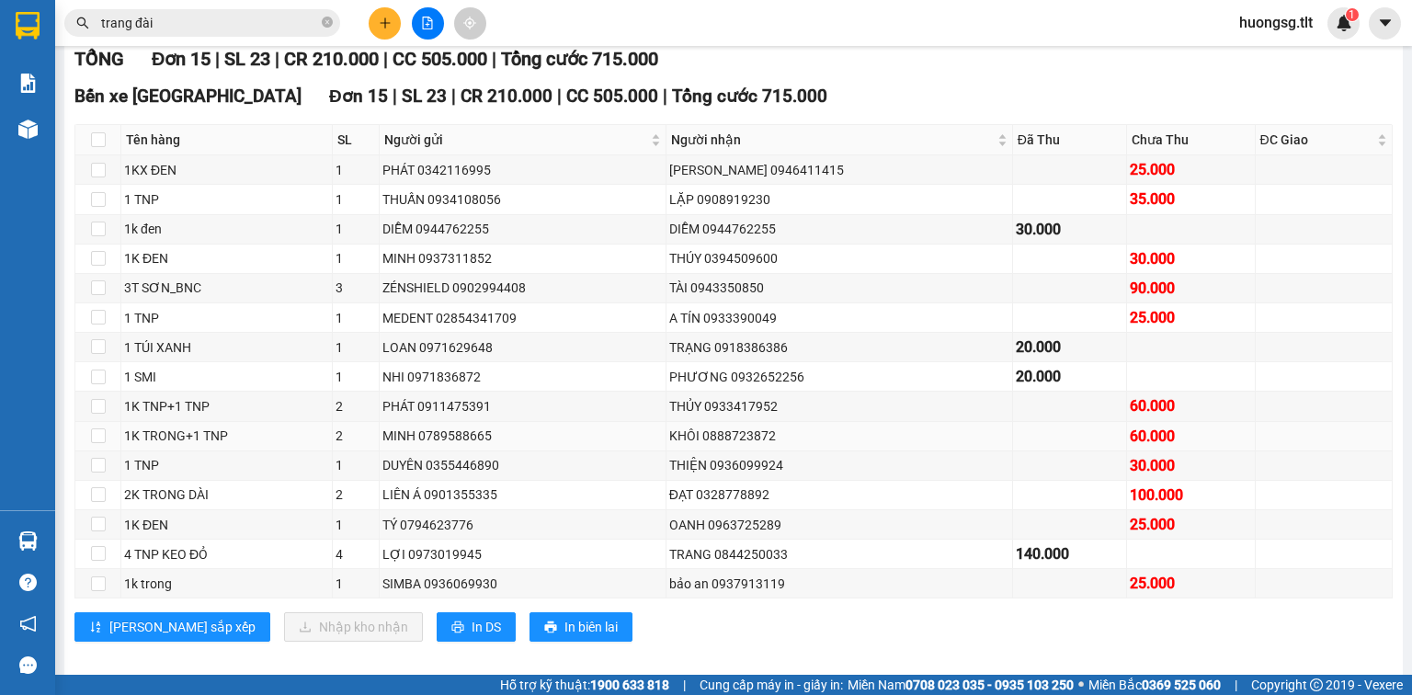
scroll to position [294, 0]
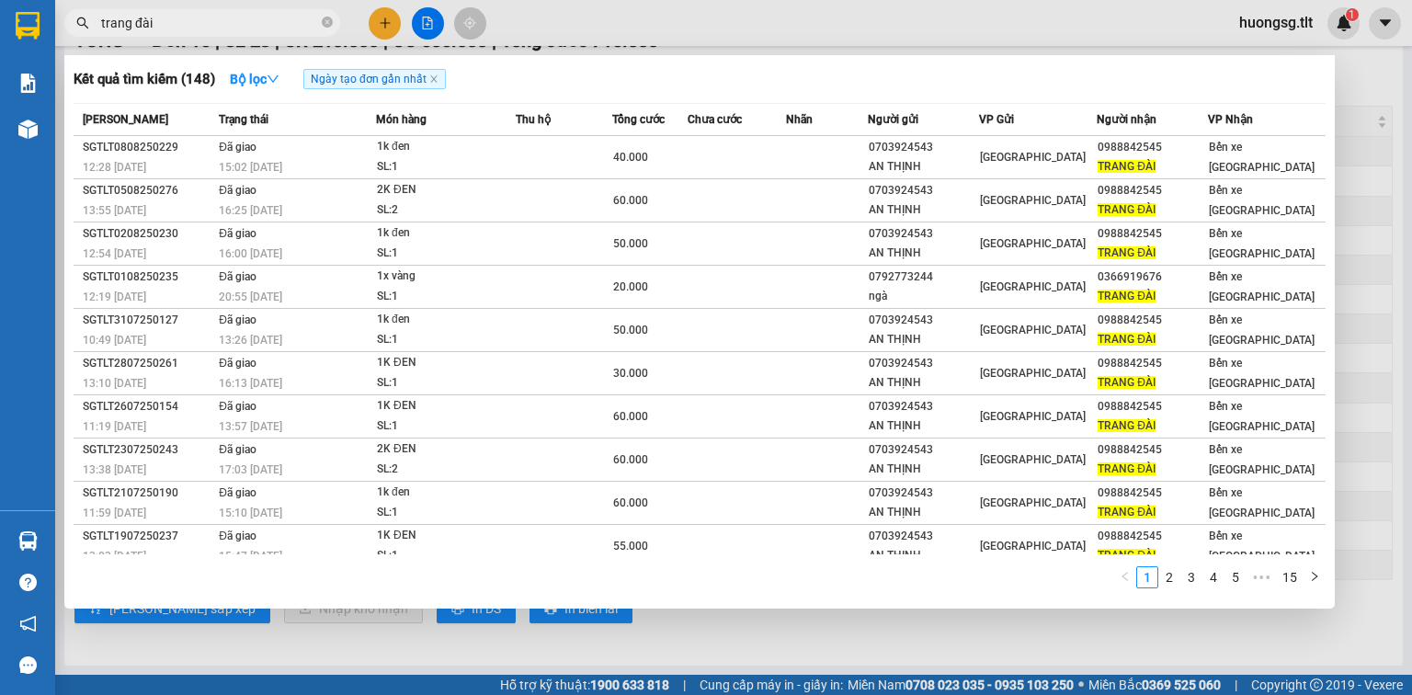
click at [185, 15] on input "trang đài" at bounding box center [209, 23] width 217 height 20
type input "t"
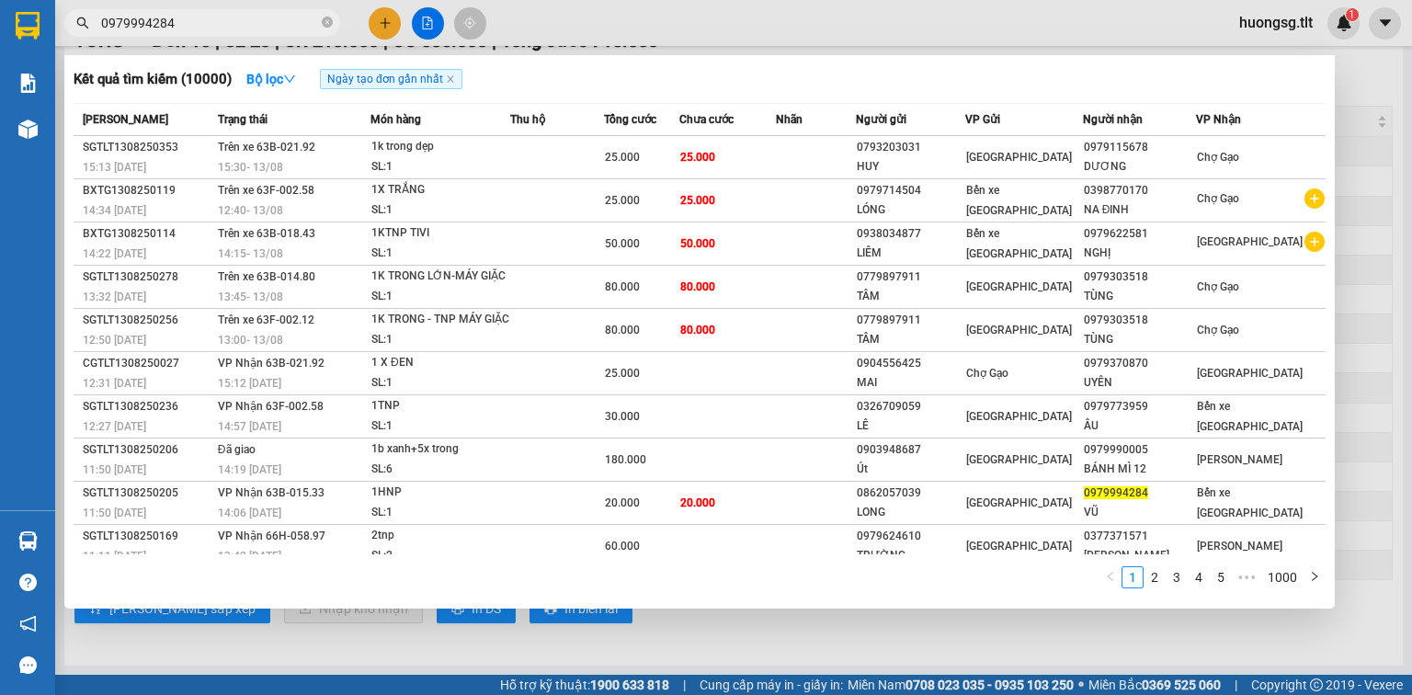
type input "0979994284"
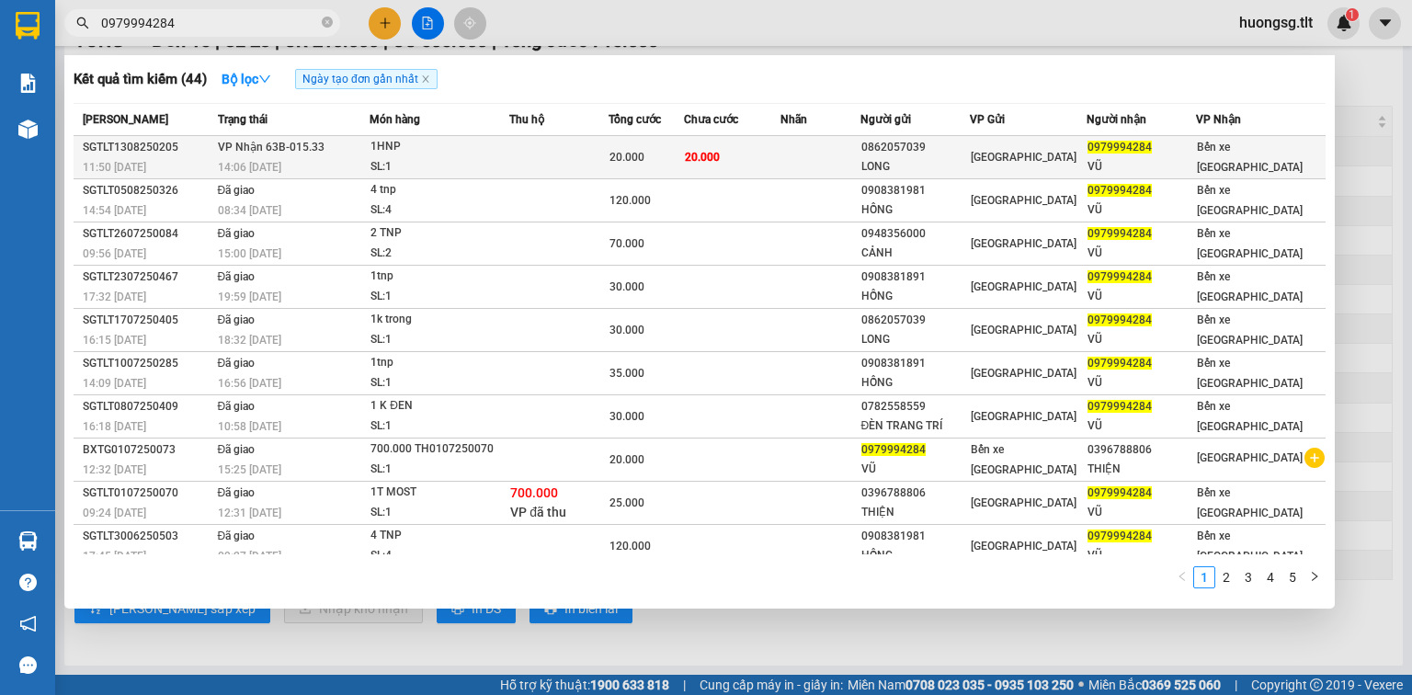
click at [812, 158] on td at bounding box center [821, 157] width 80 height 43
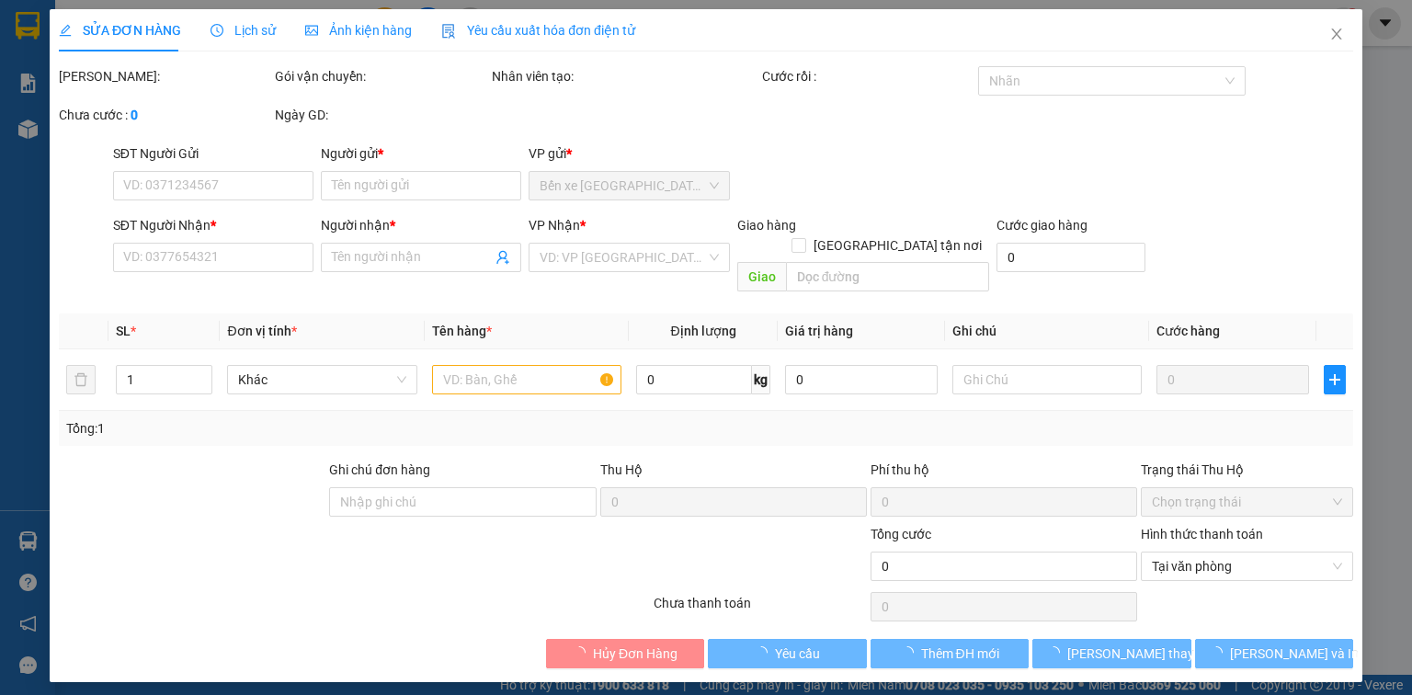
type input "0862057039"
type input "LONG"
type input "0979994284"
type input "VŨ"
type input "20.000"
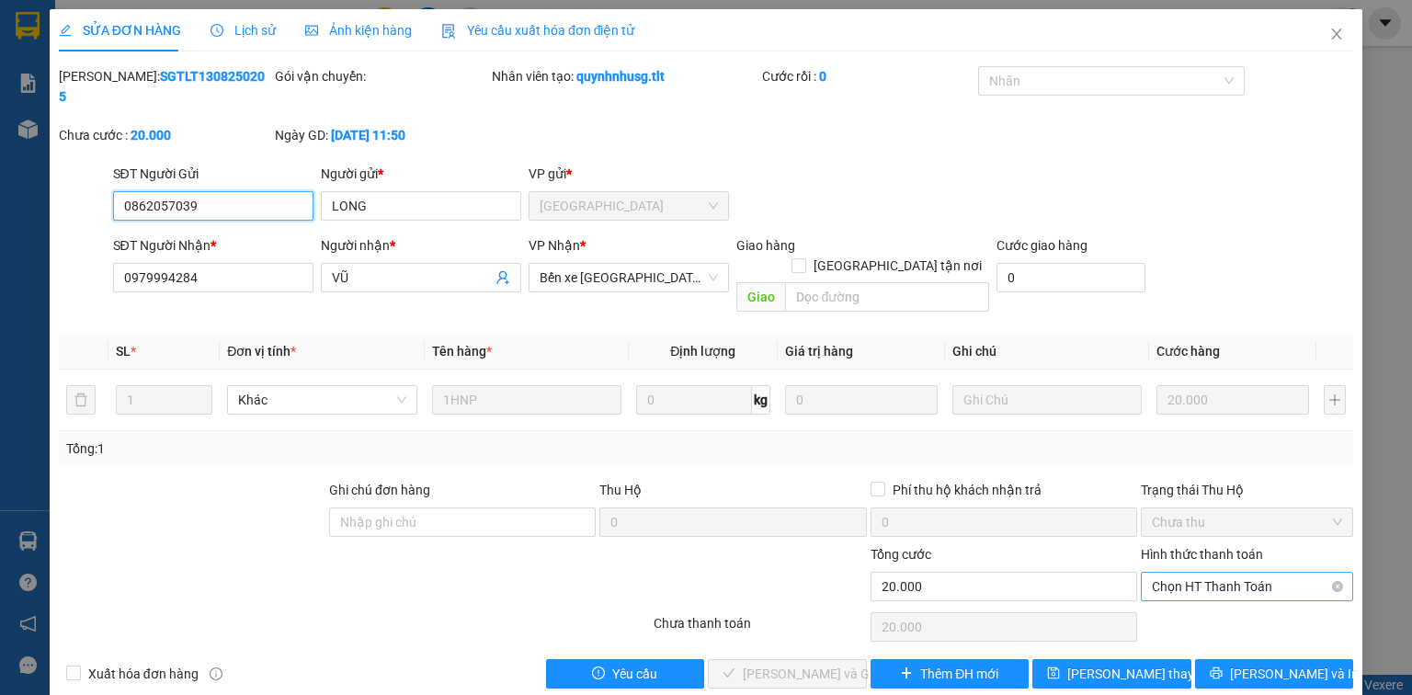
click at [1251, 573] on span "Chọn HT Thanh Toán" at bounding box center [1247, 587] width 190 height 28
type input "0"
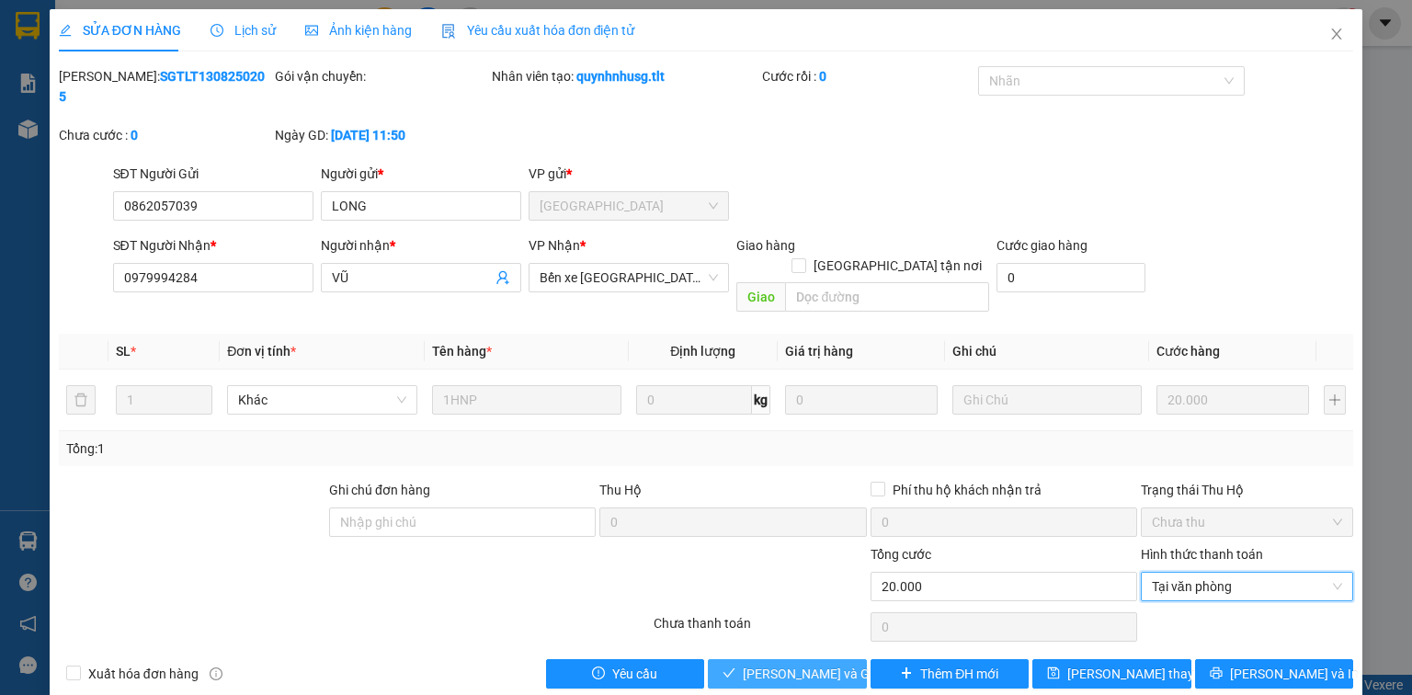
click at [787, 664] on span "[PERSON_NAME] và Giao hàng" at bounding box center [831, 674] width 177 height 20
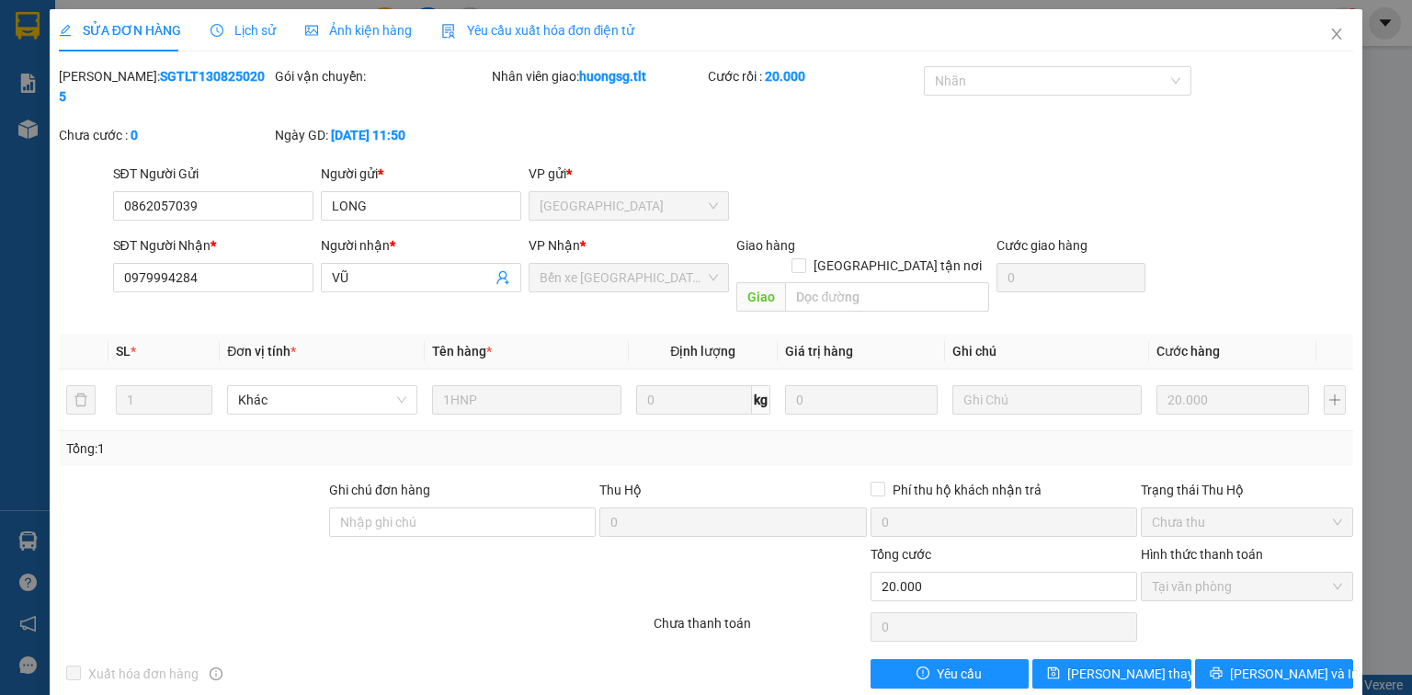
click at [55, 513] on div "SỬA ĐƠN HÀNG Lịch sử Ảnh kiện hàng Yêu cầu xuất hóa đơn điện tử Total Paid Fee …" at bounding box center [706, 355] width 1313 height 693
click at [1333, 30] on icon "close" at bounding box center [1337, 34] width 10 height 11
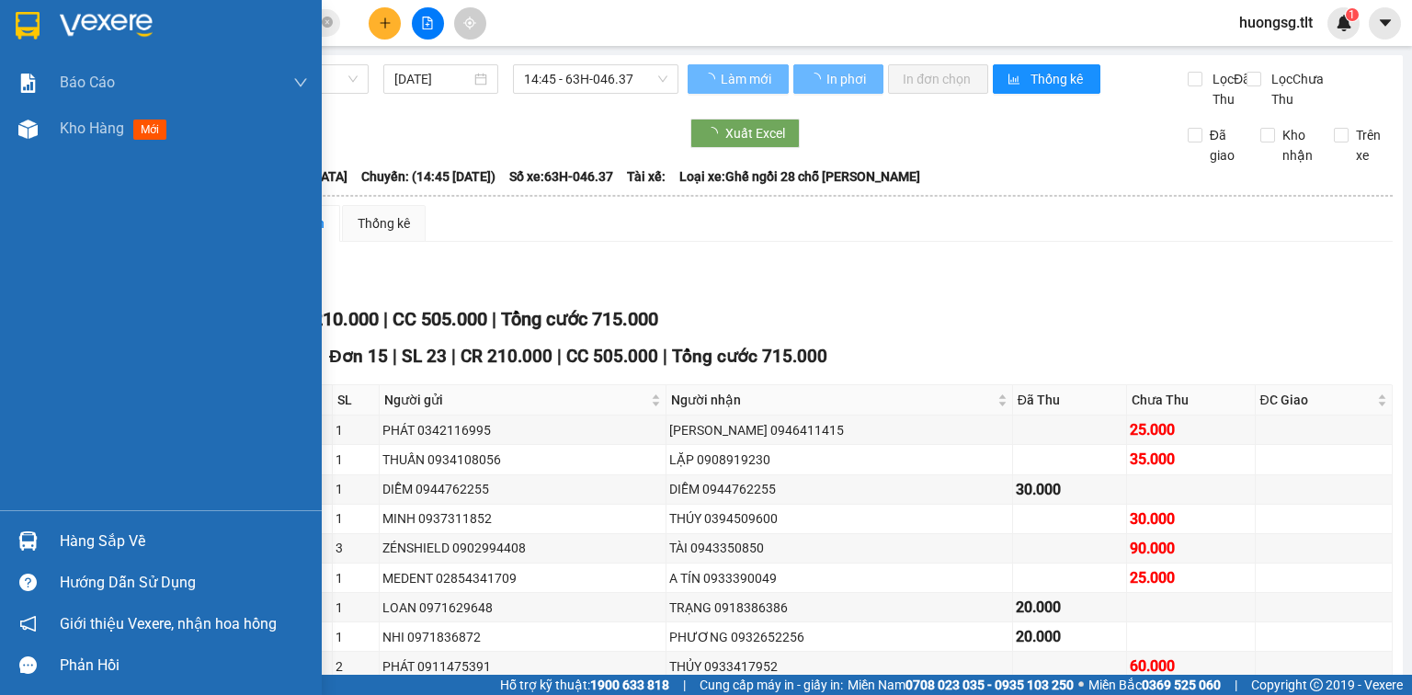
click at [97, 537] on div "Hàng sắp về" at bounding box center [184, 542] width 248 height 28
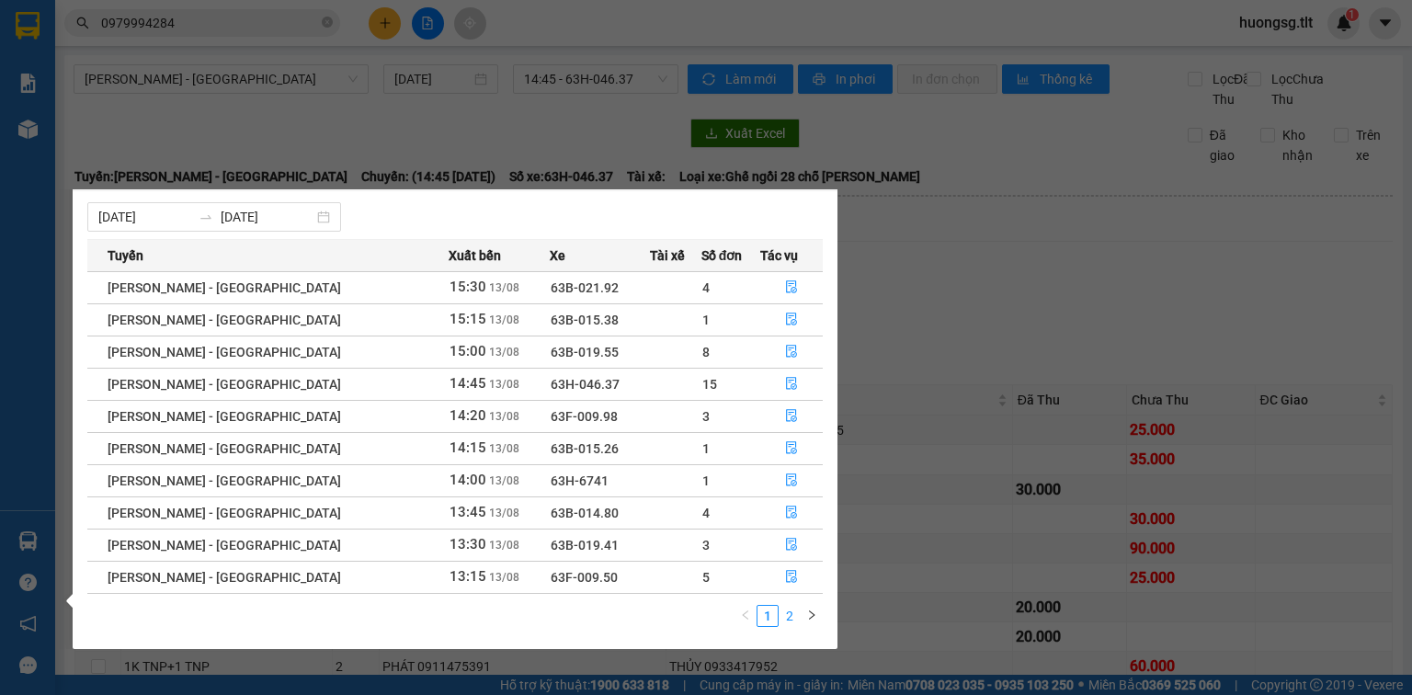
click at [797, 614] on link "2" at bounding box center [790, 616] width 20 height 20
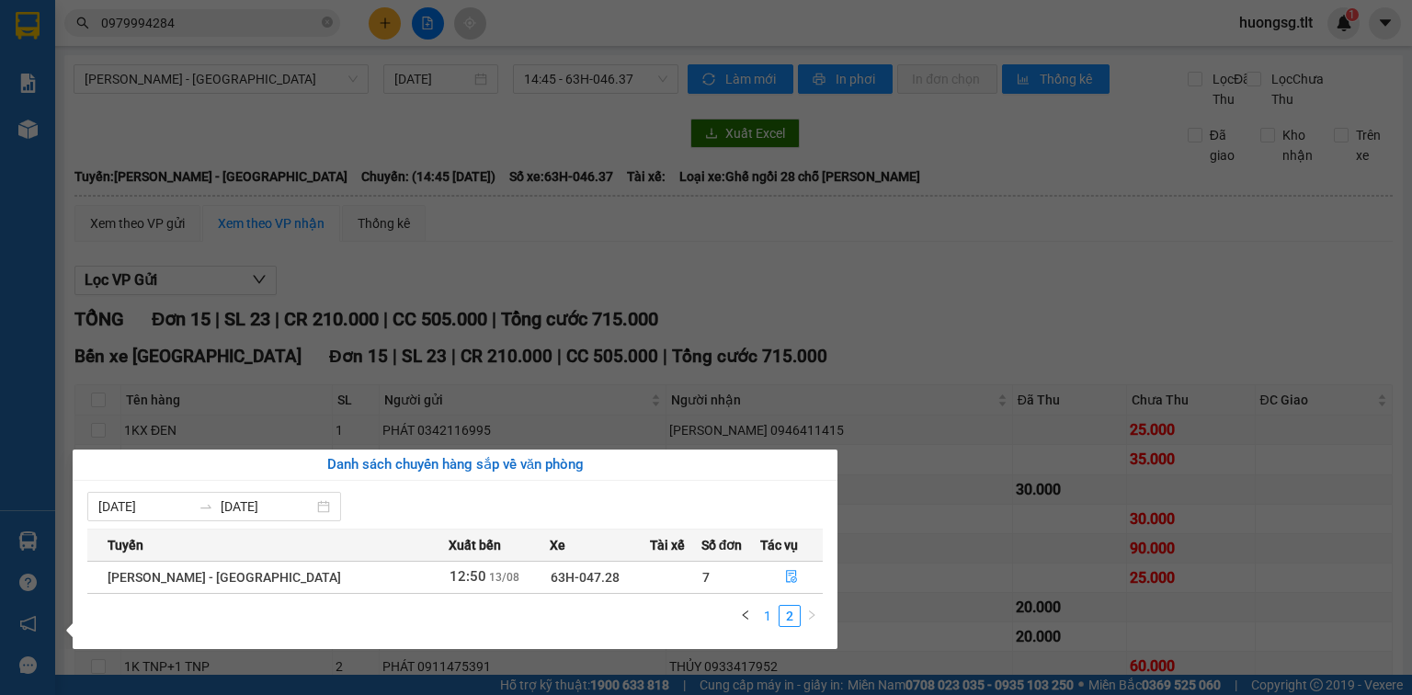
click at [766, 618] on link "1" at bounding box center [768, 616] width 20 height 20
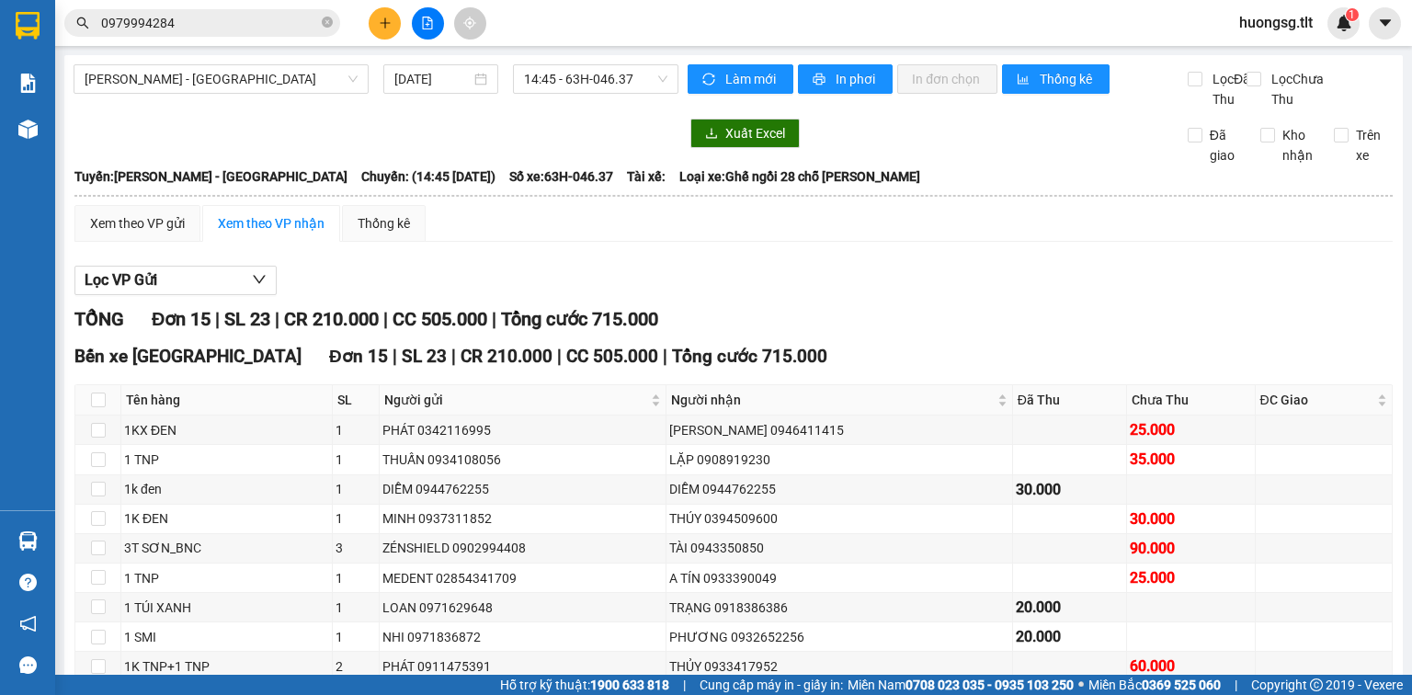
click at [810, 100] on section "Kết quả tìm kiếm ( 44 ) Bộ lọc Ngày tạo đơn gần nhất Mã ĐH Trạng thái Món hàng …" at bounding box center [706, 347] width 1412 height 695
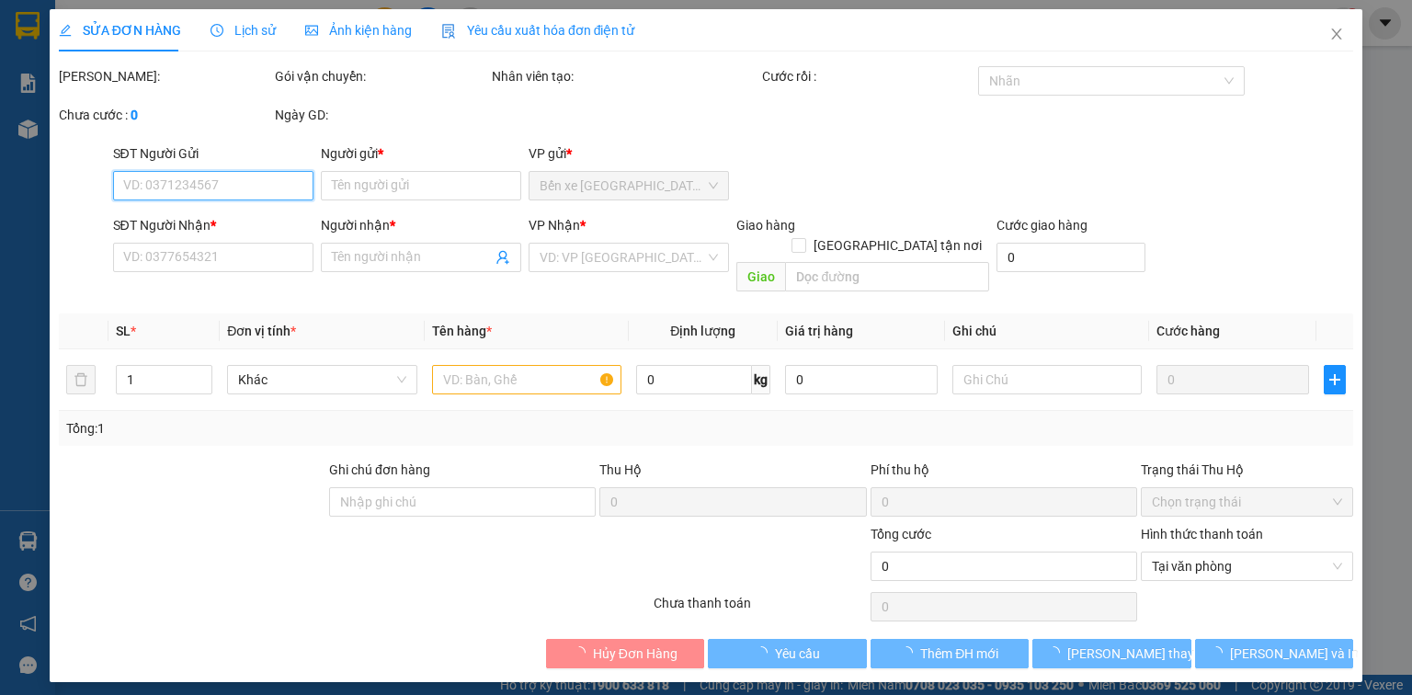
type input "0862057039"
type input "LONG"
type input "0979994284"
type input "VŨ"
type input "20.000"
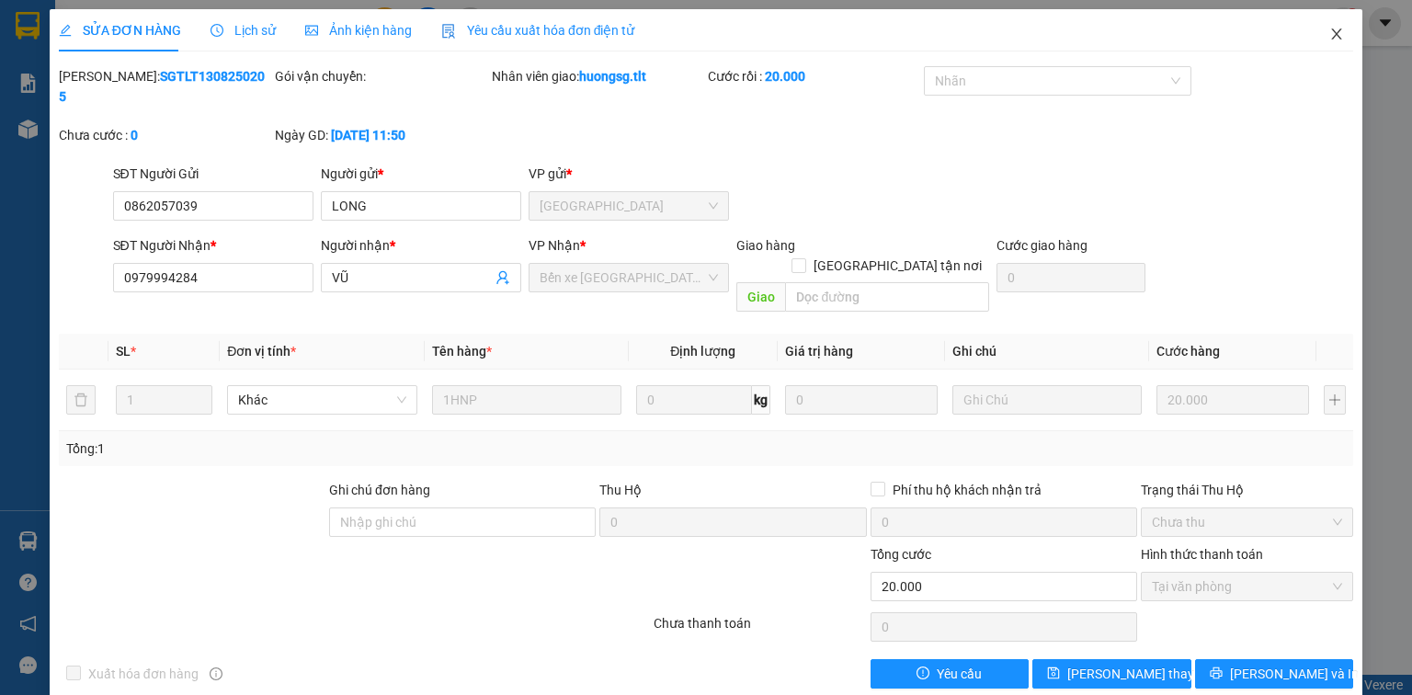
click at [1337, 40] on icon "close" at bounding box center [1337, 34] width 15 height 15
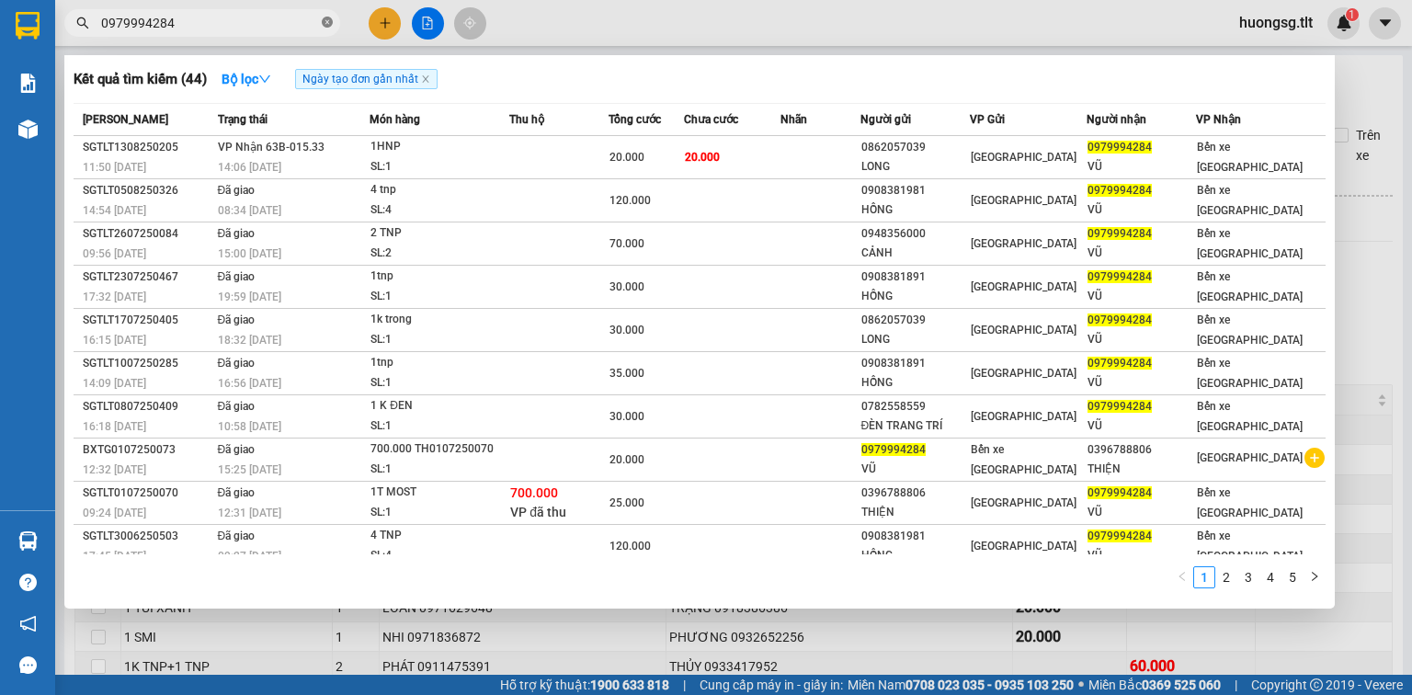
click at [334, 24] on span "0979994284" at bounding box center [202, 23] width 276 height 28
click at [330, 25] on icon "close-circle" at bounding box center [327, 22] width 11 height 11
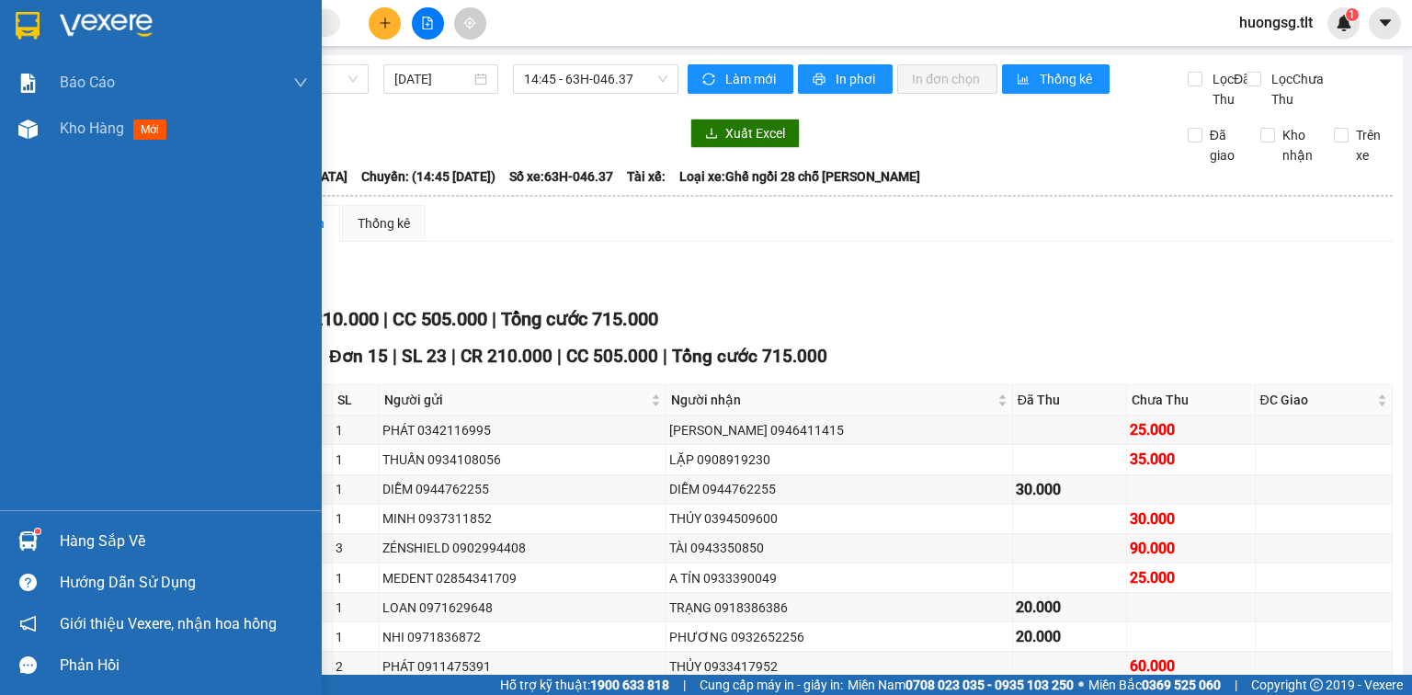
click at [74, 537] on div "Hàng sắp về" at bounding box center [184, 542] width 248 height 28
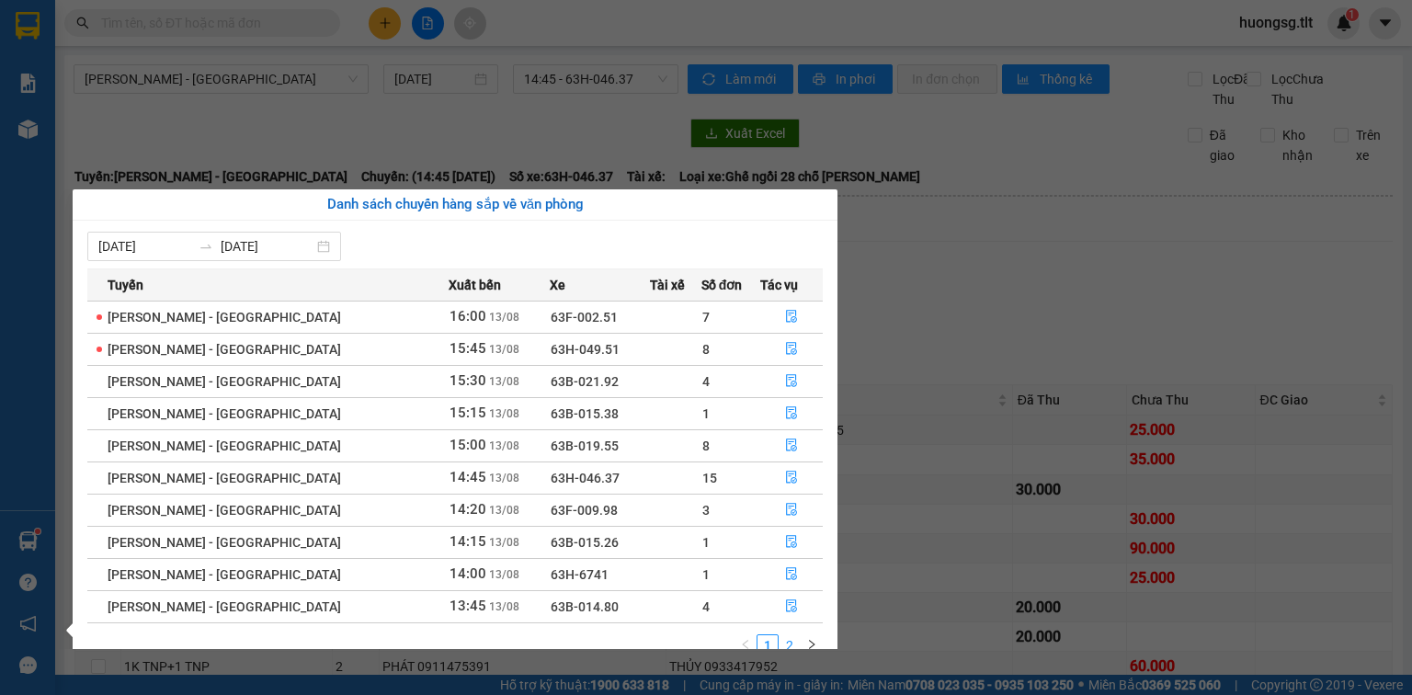
click at [798, 642] on link "2" at bounding box center [790, 645] width 20 height 20
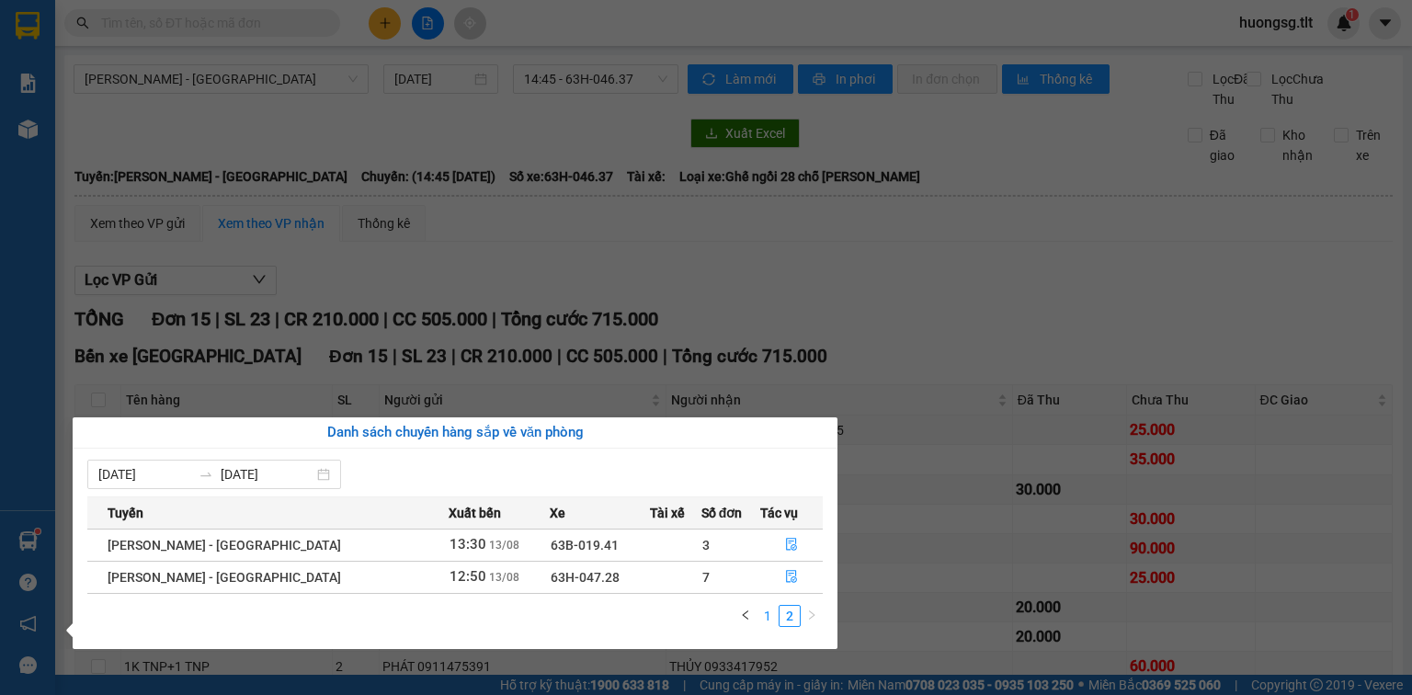
click at [769, 622] on link "1" at bounding box center [768, 616] width 20 height 20
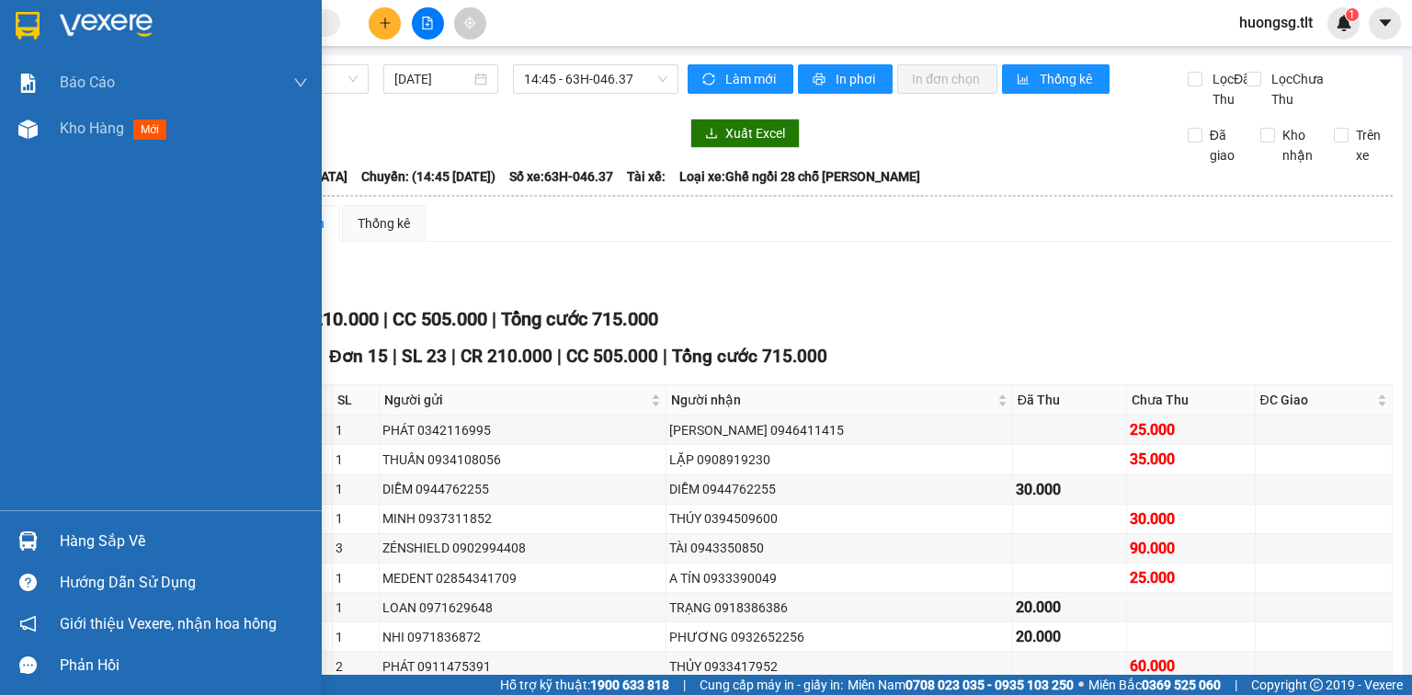
click at [36, 577] on div "Báo cáo Báo cáo dòng tiền (Nhân Viên) Doanh số tạo đơn theo VP gửi (nhân viên) …" at bounding box center [161, 347] width 322 height 695
drag, startPoint x: 34, startPoint y: 543, endPoint x: 51, endPoint y: 541, distance: 17.7
click at [35, 543] on img at bounding box center [27, 541] width 19 height 19
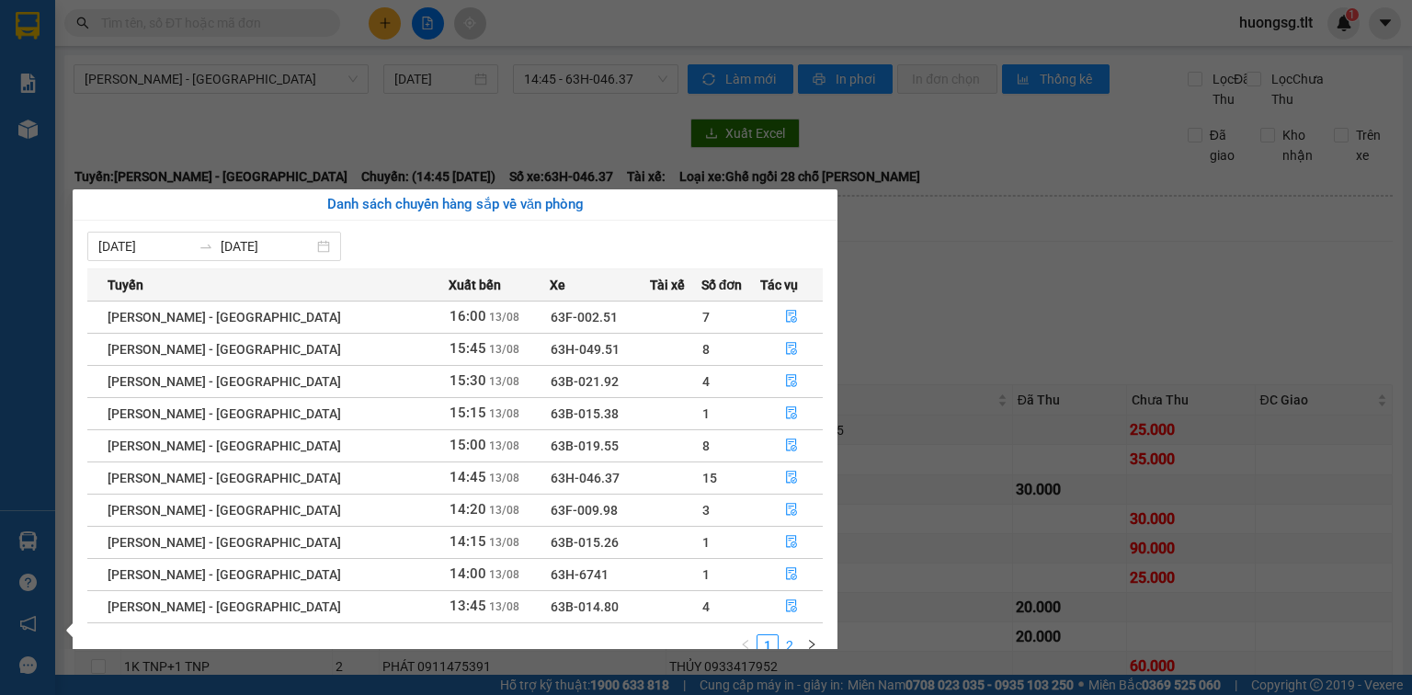
click at [791, 644] on link "2" at bounding box center [790, 645] width 20 height 20
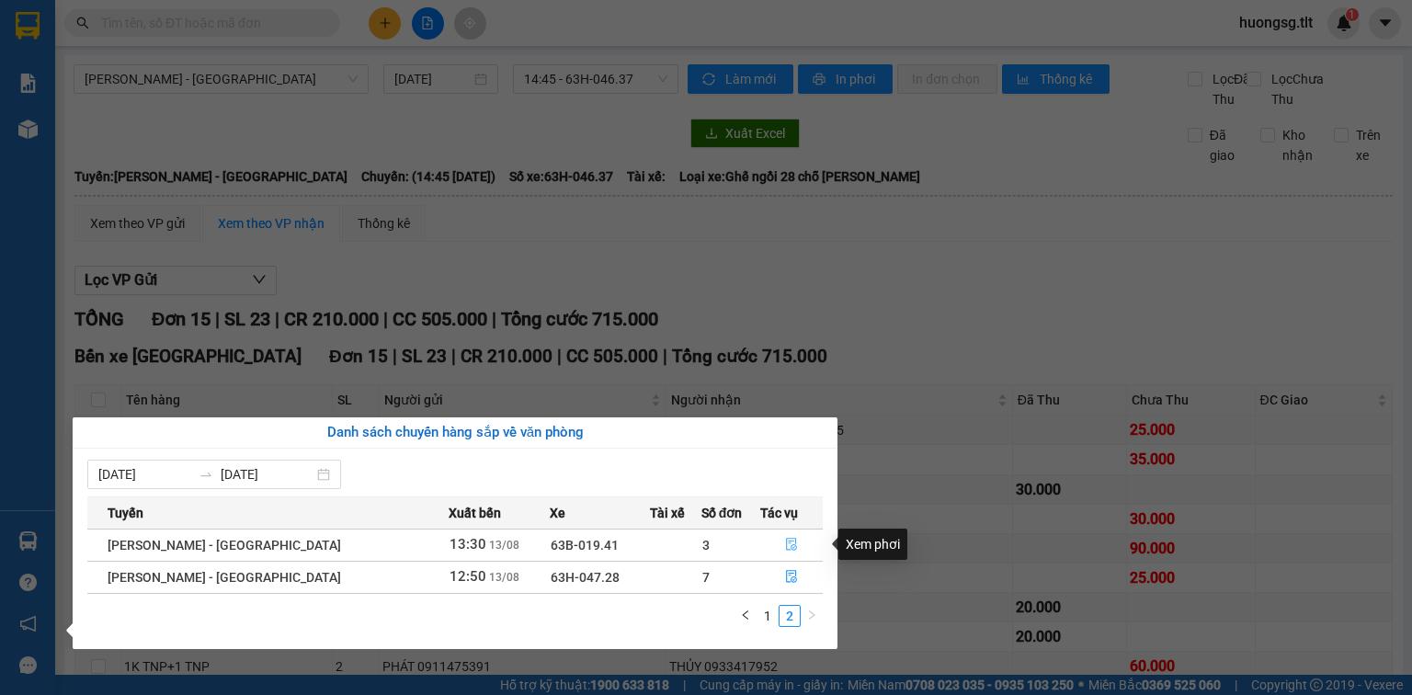
click at [765, 542] on button "button" at bounding box center [791, 545] width 61 height 29
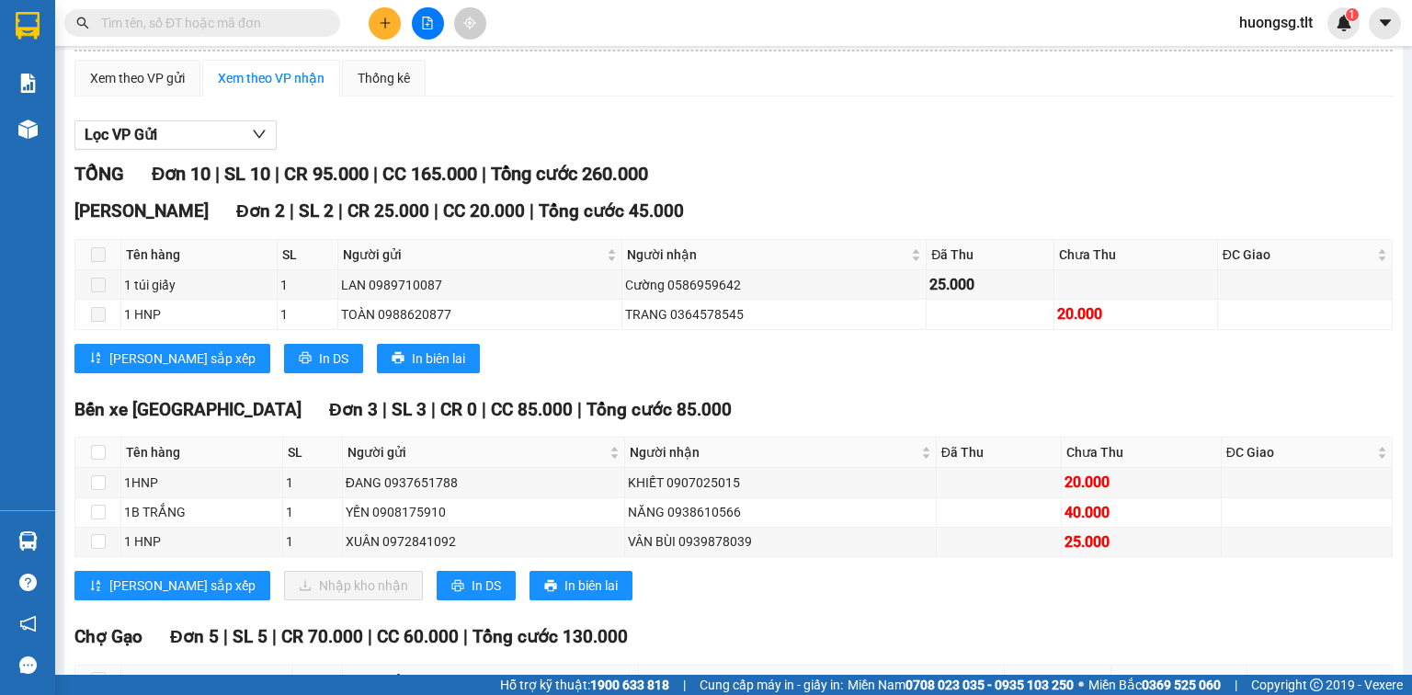
scroll to position [147, 0]
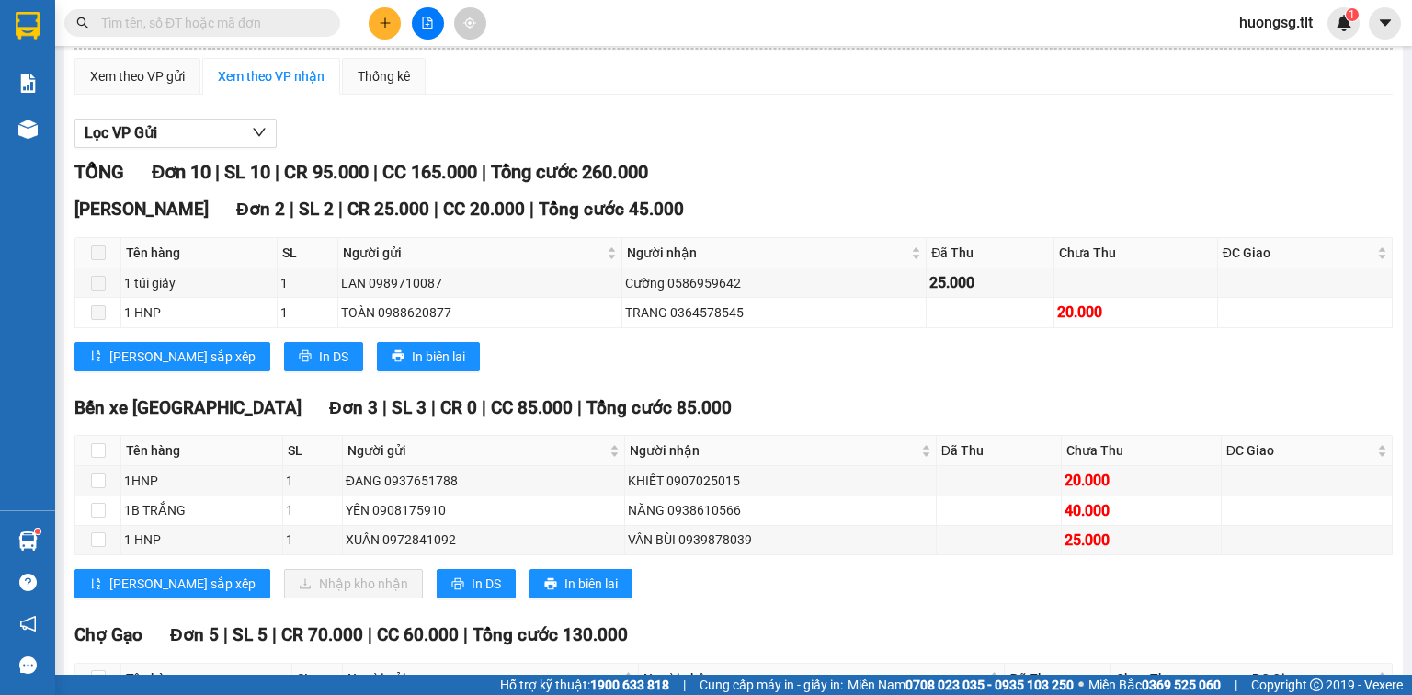
click at [243, 22] on input "text" at bounding box center [209, 23] width 217 height 20
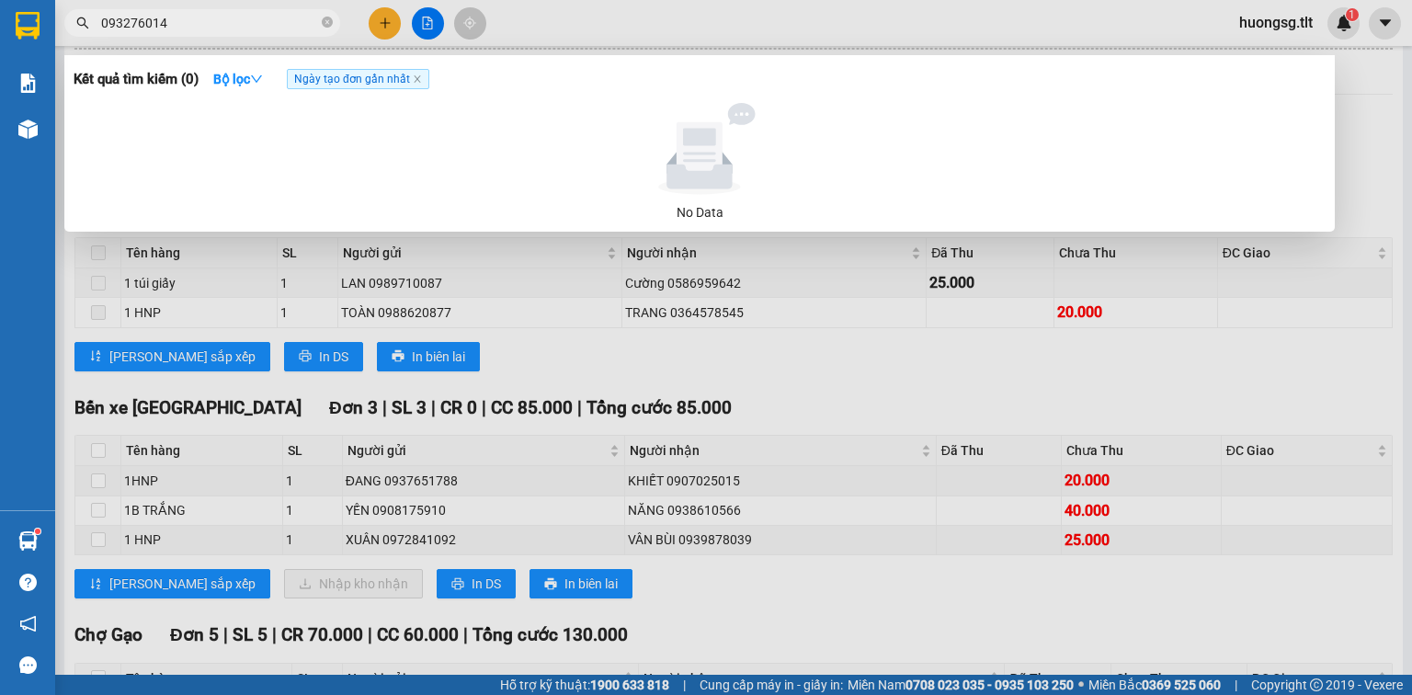
click at [126, 23] on input "093276014" at bounding box center [209, 23] width 217 height 20
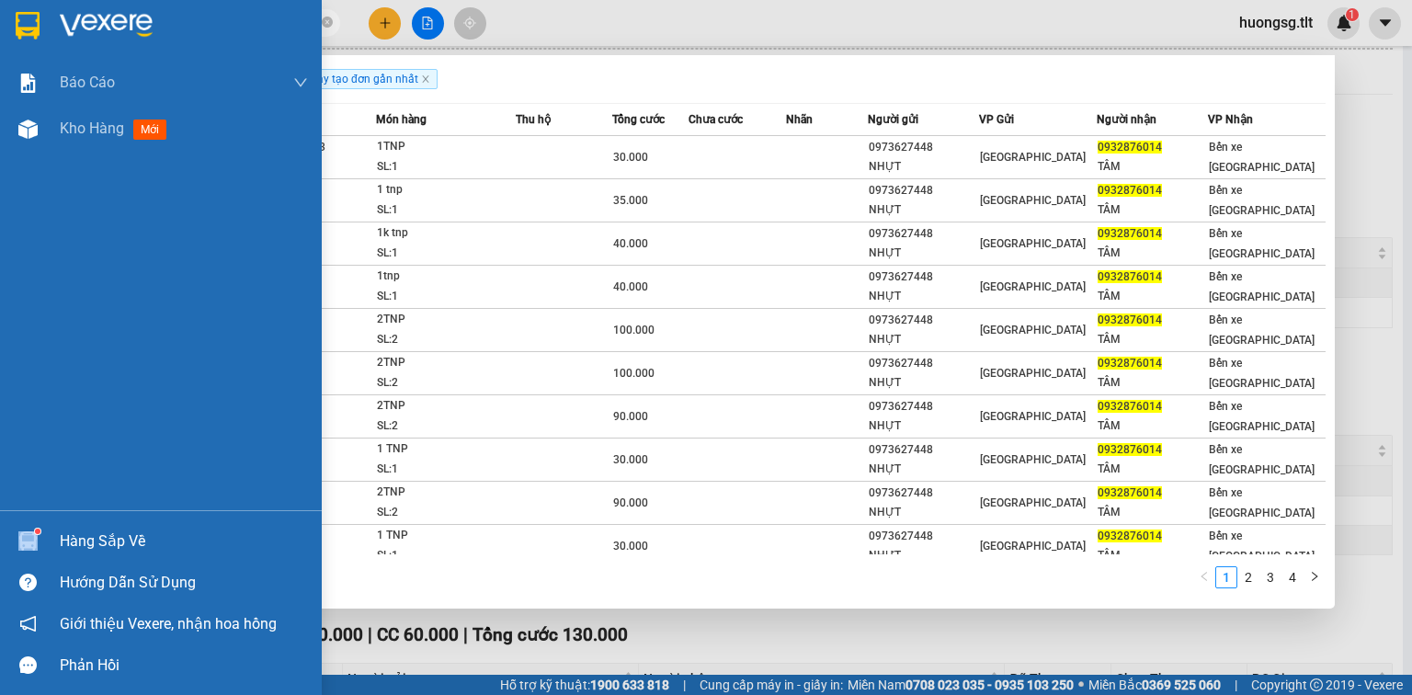
click at [103, 563] on div "Hàng sắp về Hướng dẫn sử dụng Giới thiệu Vexere, nhận hoa hồng Phản hồi" at bounding box center [161, 598] width 322 height 176
click at [111, 533] on div "Hàng sắp về" at bounding box center [184, 542] width 248 height 28
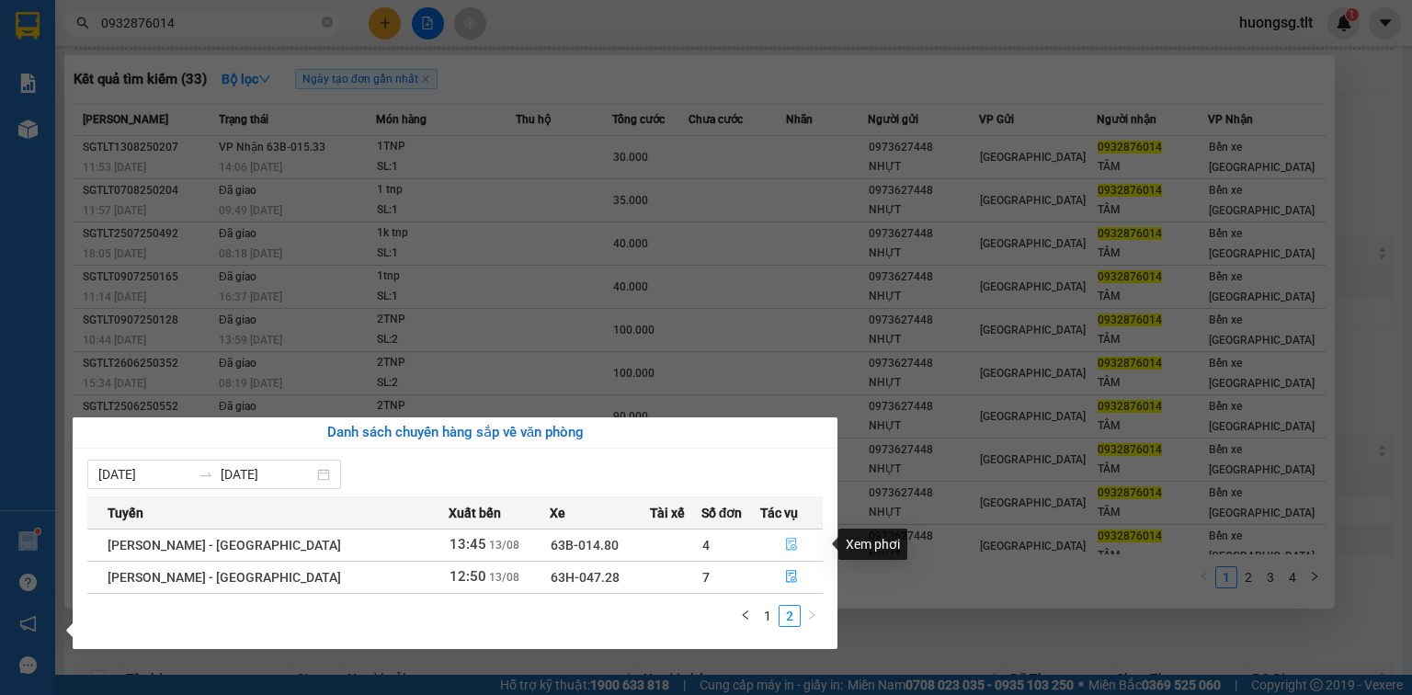
click at [796, 543] on button "button" at bounding box center [791, 545] width 61 height 29
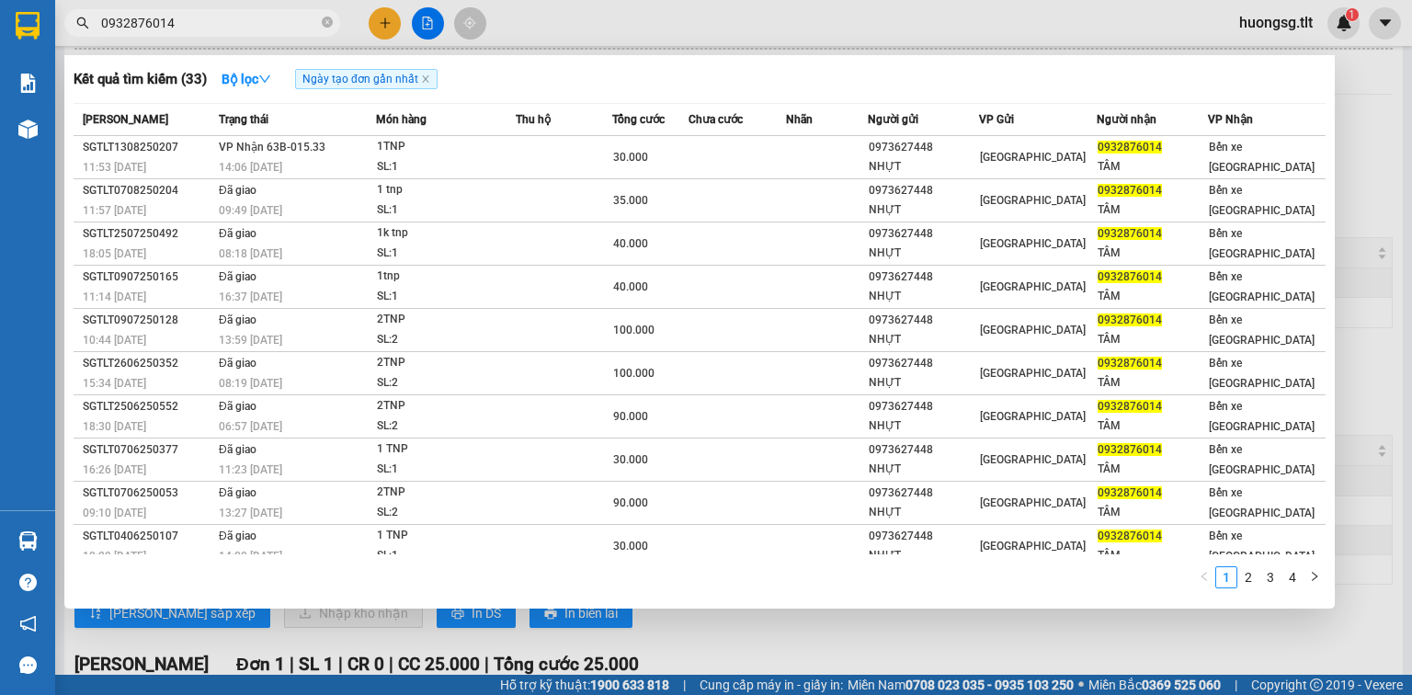
click at [876, 636] on div at bounding box center [706, 347] width 1412 height 695
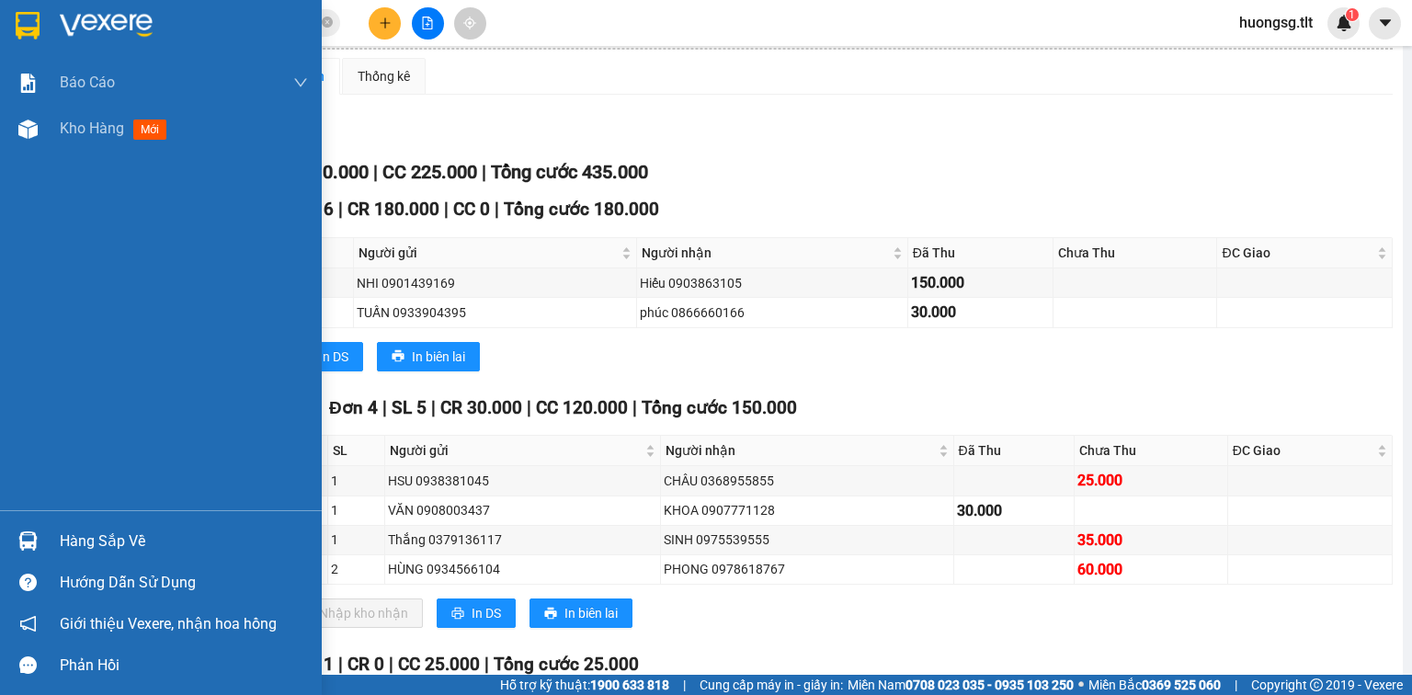
click at [70, 545] on div "Hàng sắp về" at bounding box center [184, 542] width 248 height 28
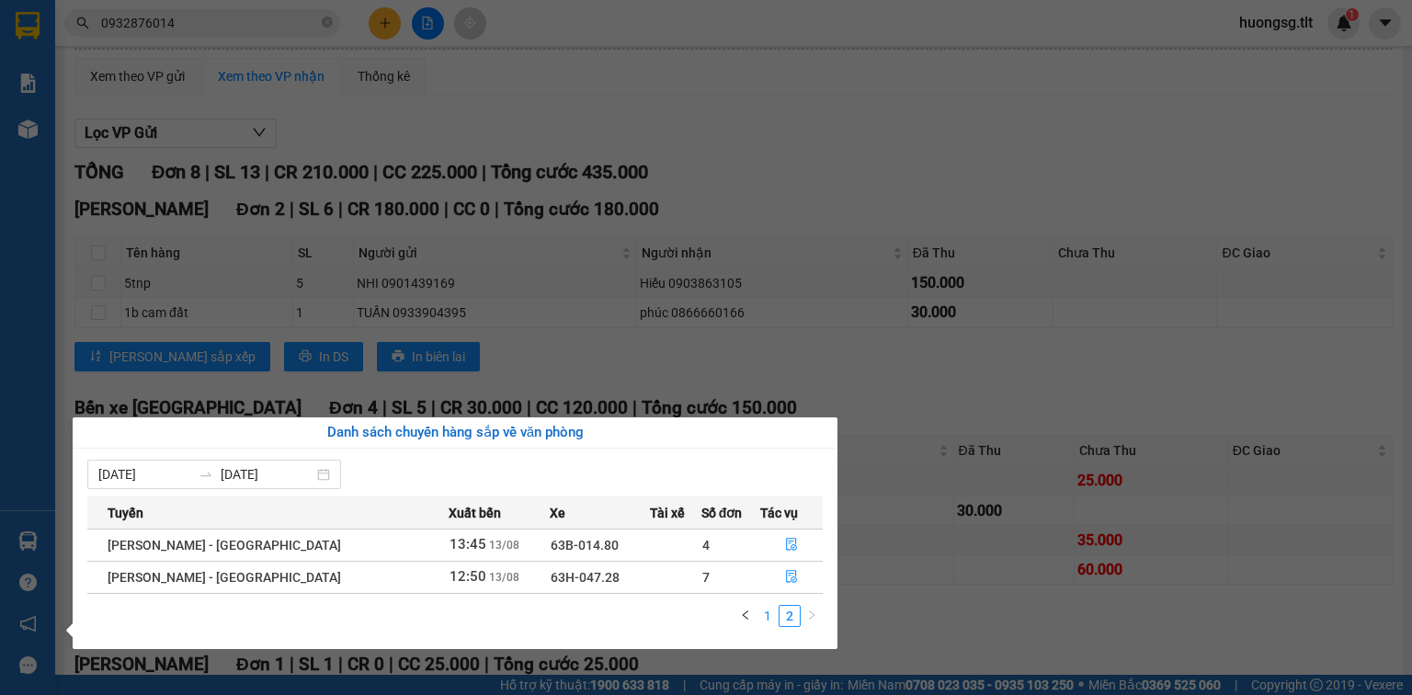
click at [766, 611] on link "1" at bounding box center [768, 616] width 20 height 20
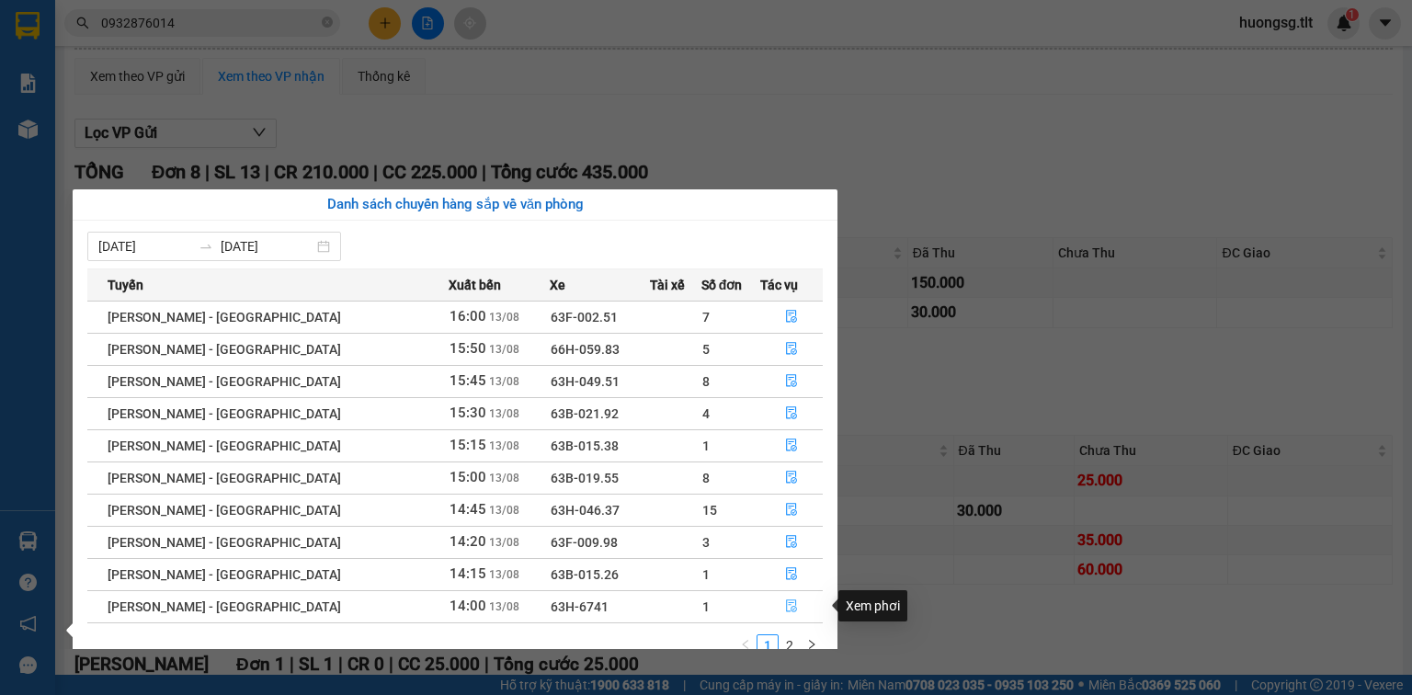
click at [790, 609] on icon "file-done" at bounding box center [791, 606] width 13 height 13
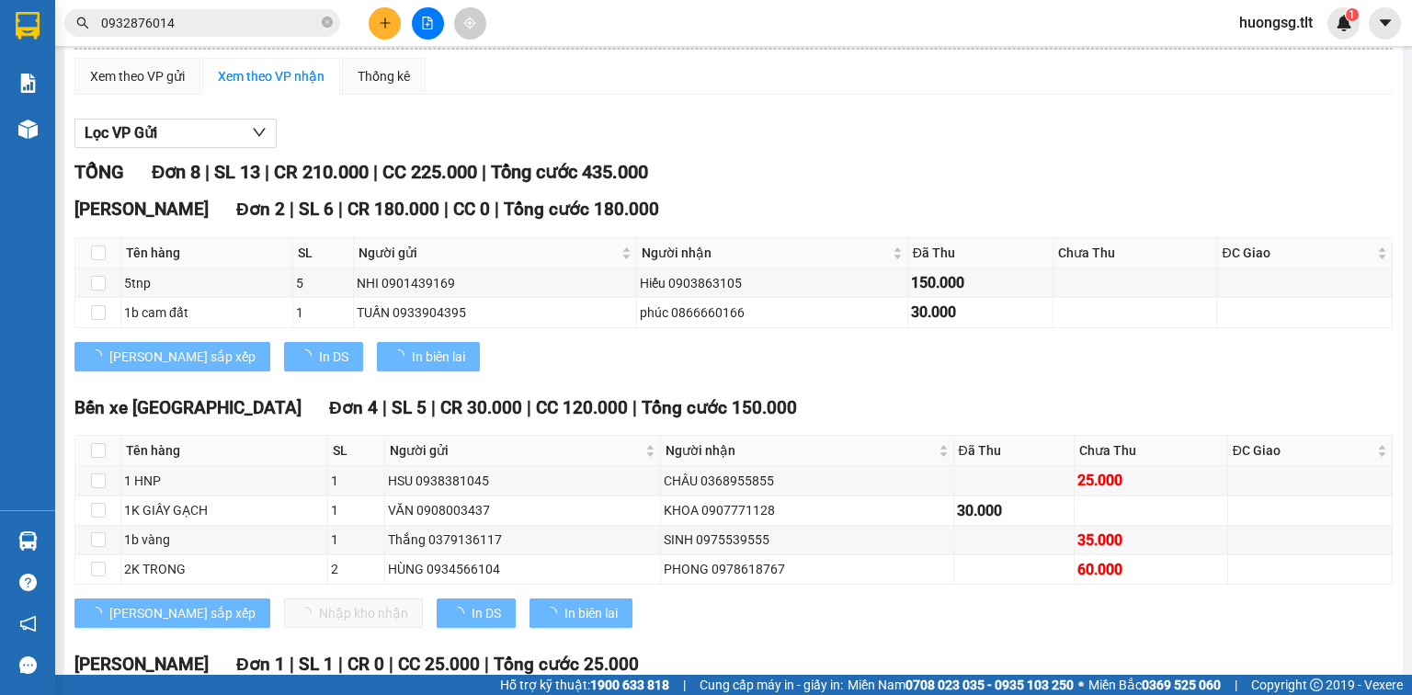
scroll to position [51, 0]
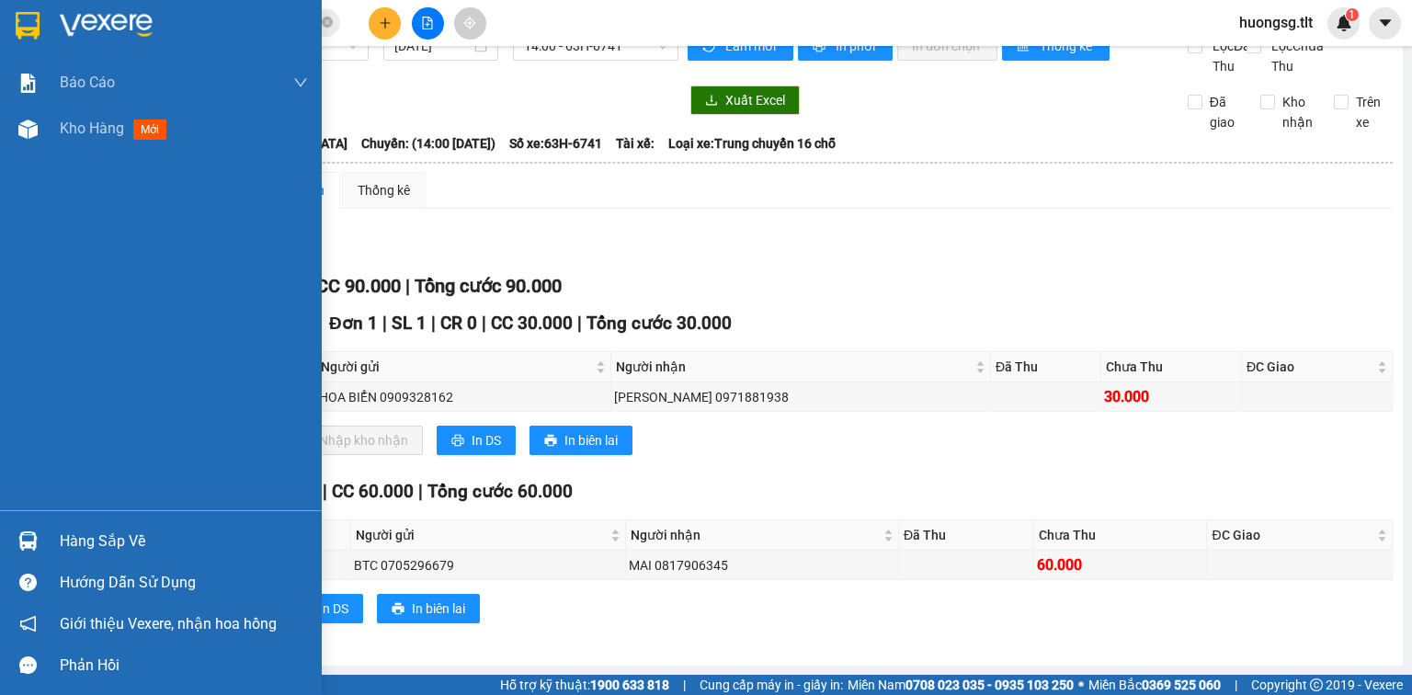
click at [63, 535] on div "Hàng sắp về" at bounding box center [184, 542] width 248 height 28
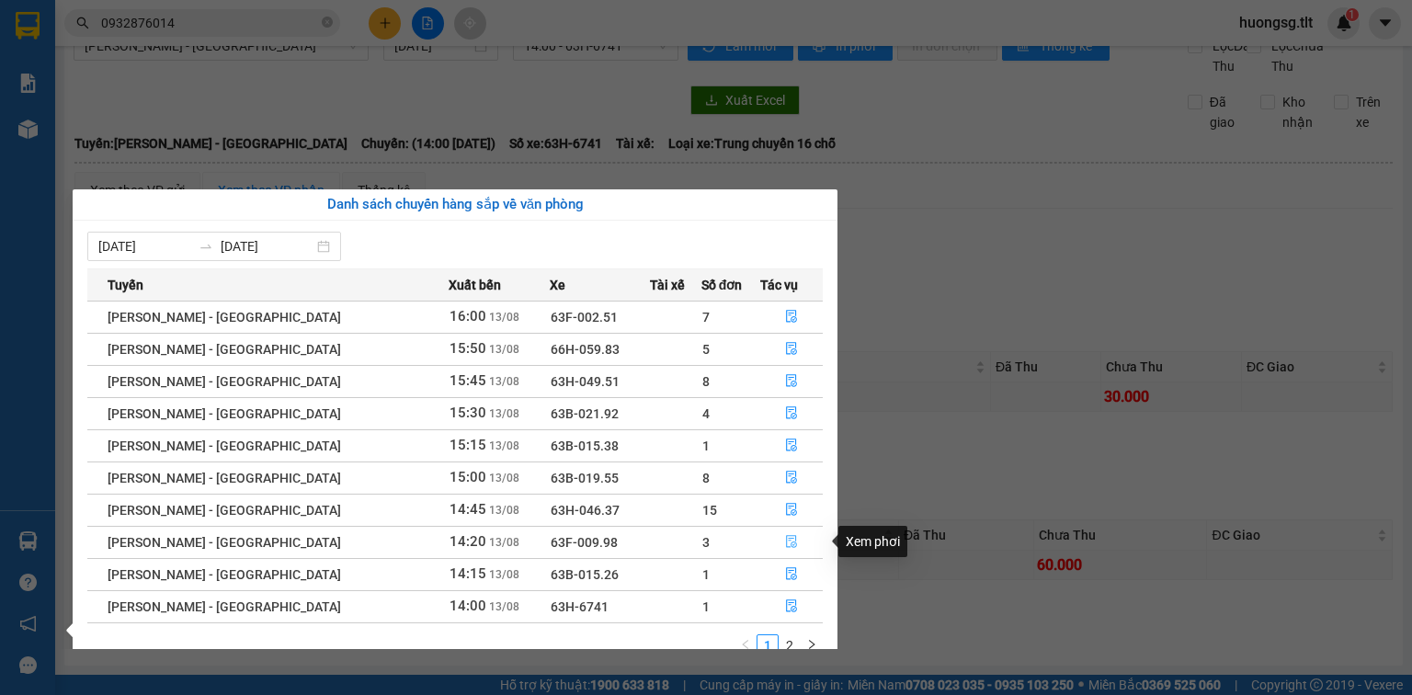
click at [789, 539] on icon "file-done" at bounding box center [791, 541] width 13 height 13
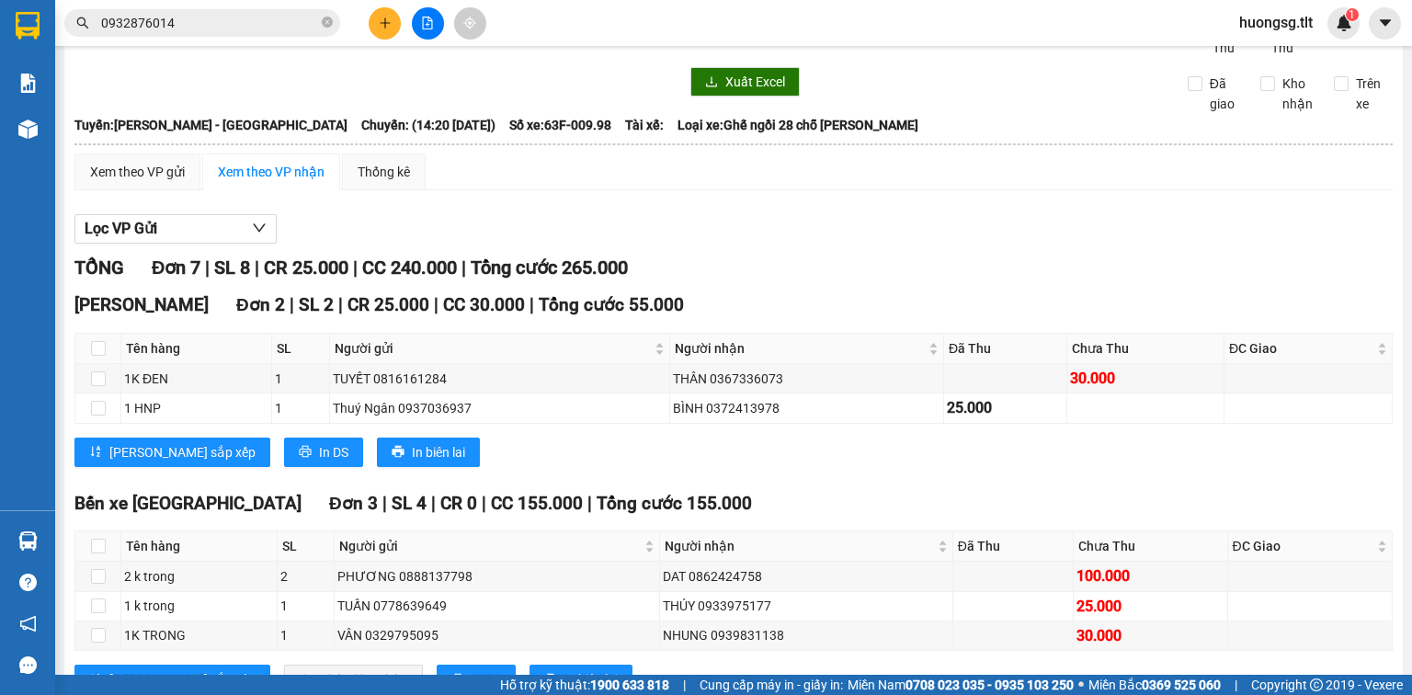
scroll to position [147, 0]
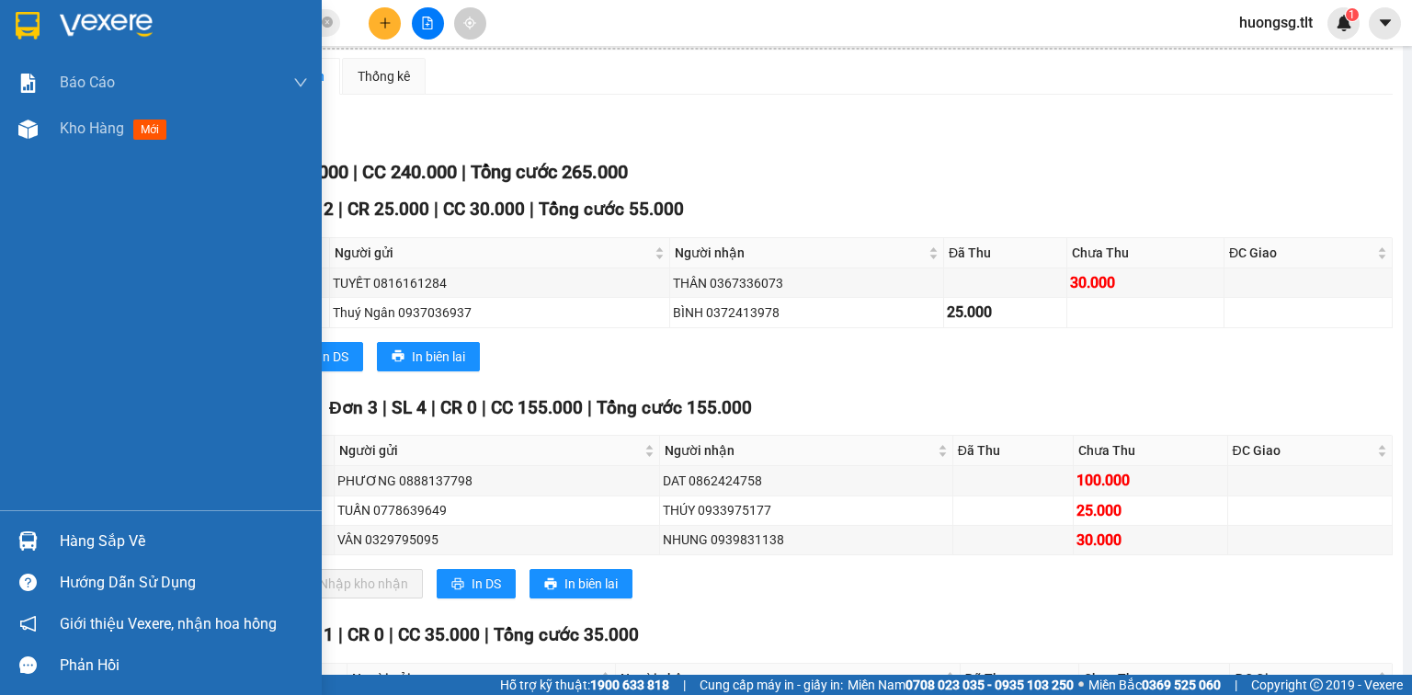
click at [125, 551] on div "Hàng sắp về" at bounding box center [184, 542] width 248 height 28
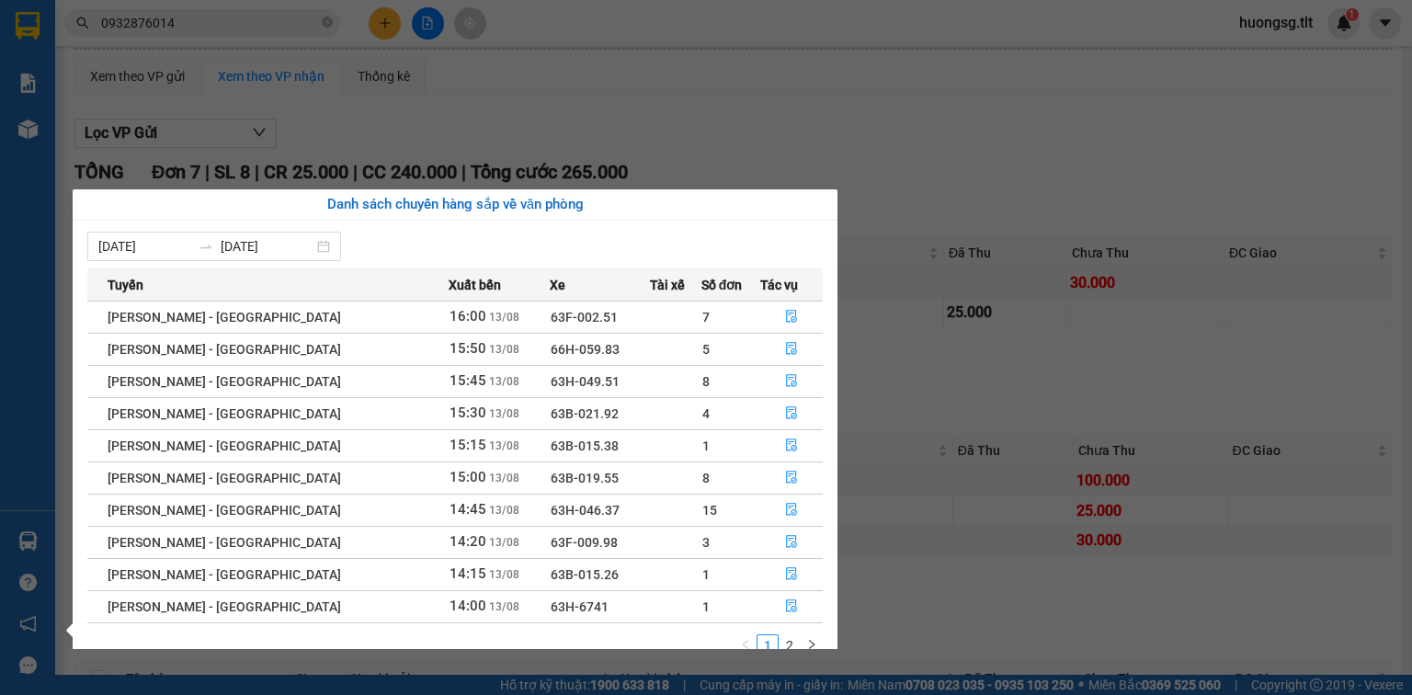
scroll to position [29, 0]
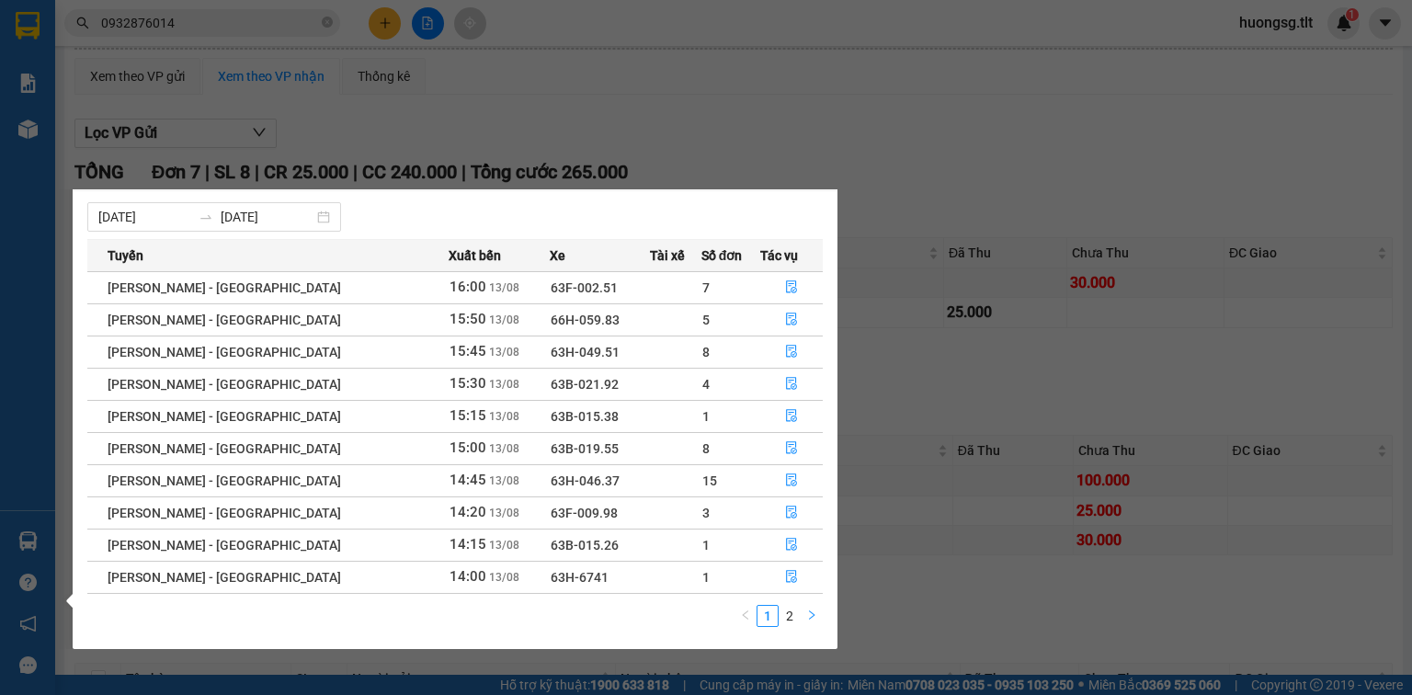
click at [812, 622] on button "button" at bounding box center [812, 616] width 22 height 22
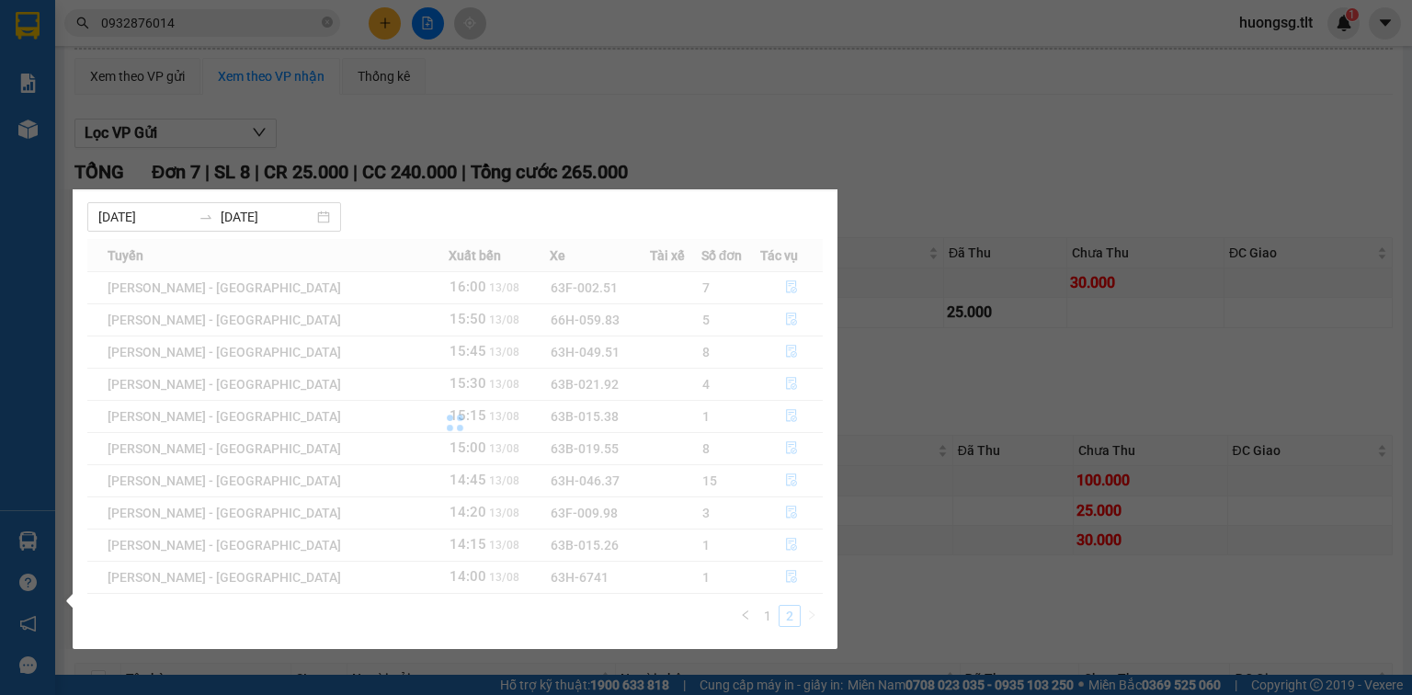
scroll to position [0, 0]
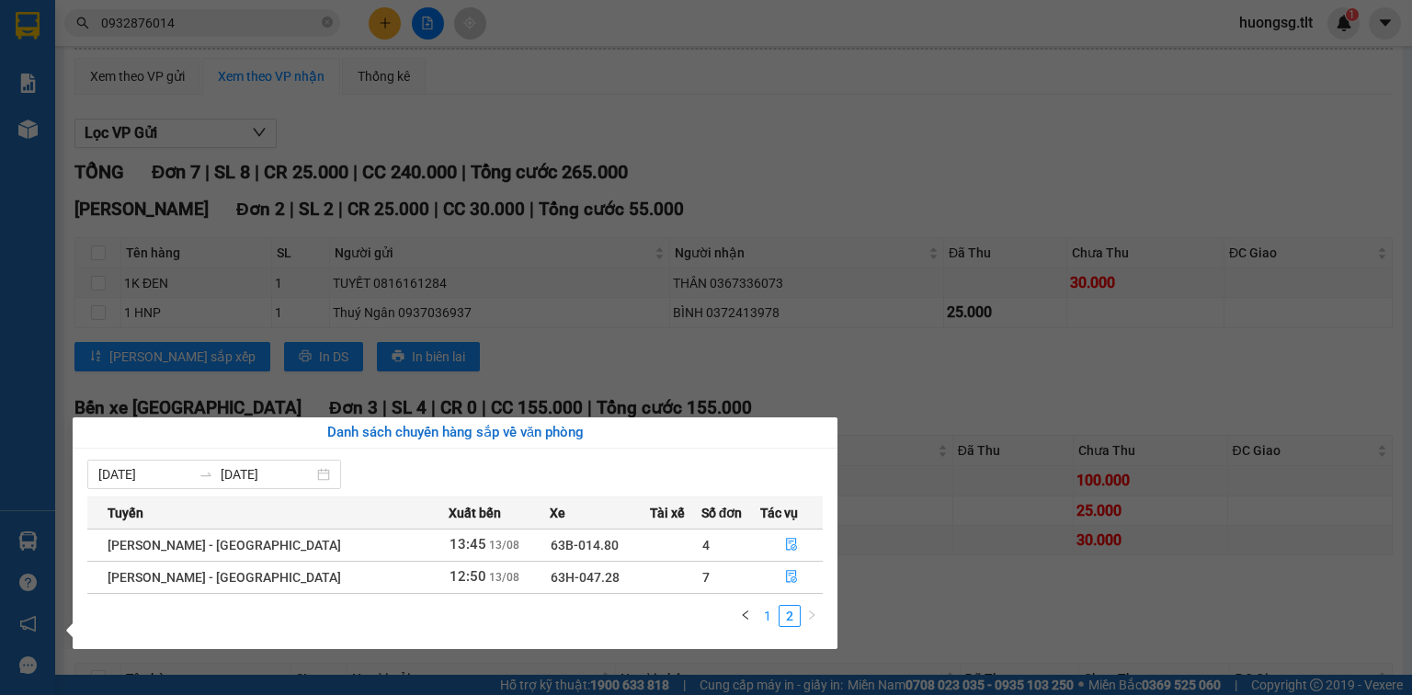
click at [768, 618] on link "1" at bounding box center [768, 616] width 20 height 20
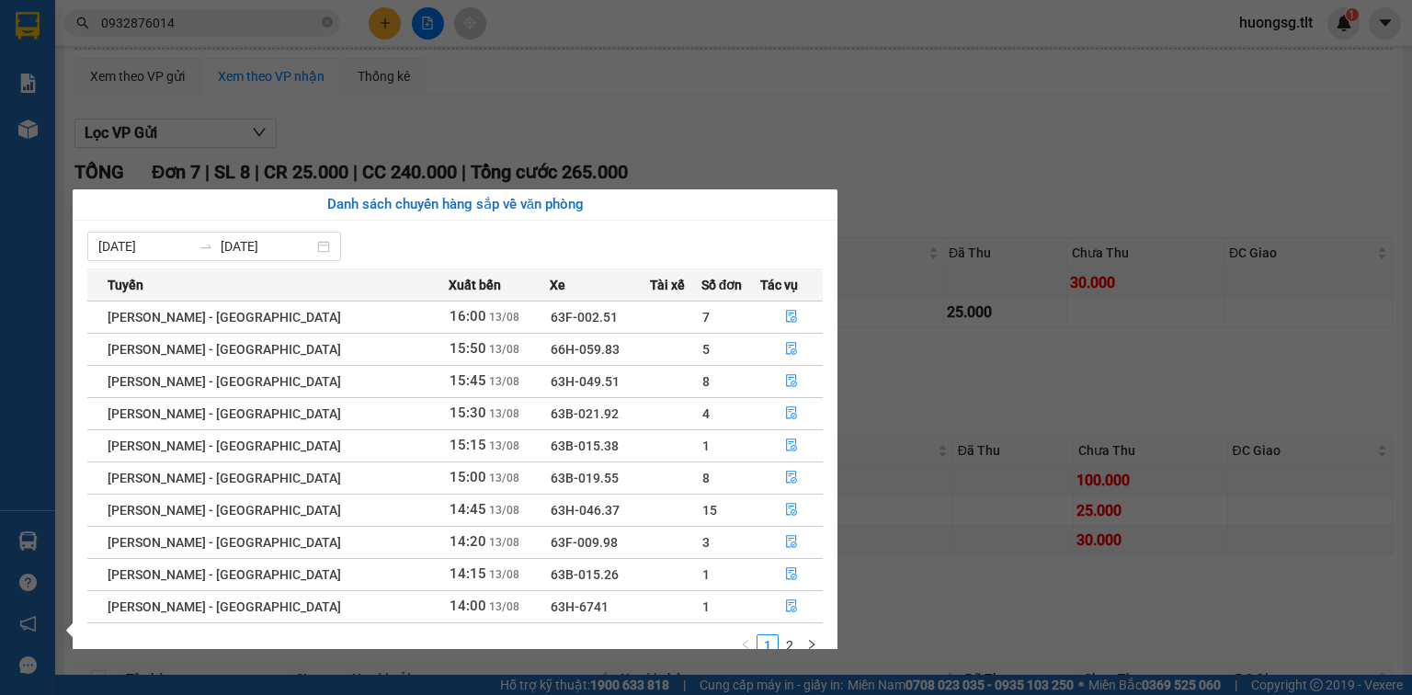
click at [436, 154] on section "Kết quả tìm kiếm ( 33 ) Bộ lọc Ngày tạo đơn gần nhất Mã ĐH Trạng thái Món hàng …" at bounding box center [706, 347] width 1412 height 695
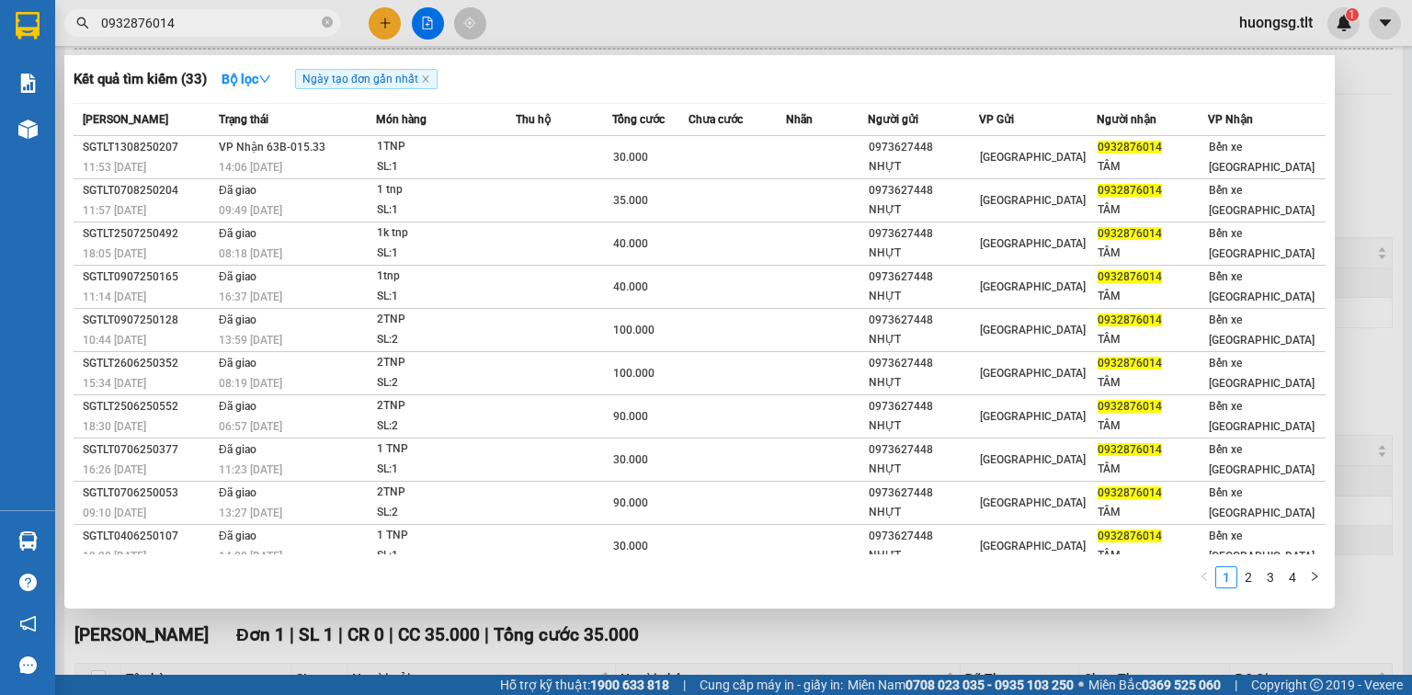
click at [240, 14] on input "0932876014" at bounding box center [209, 23] width 217 height 20
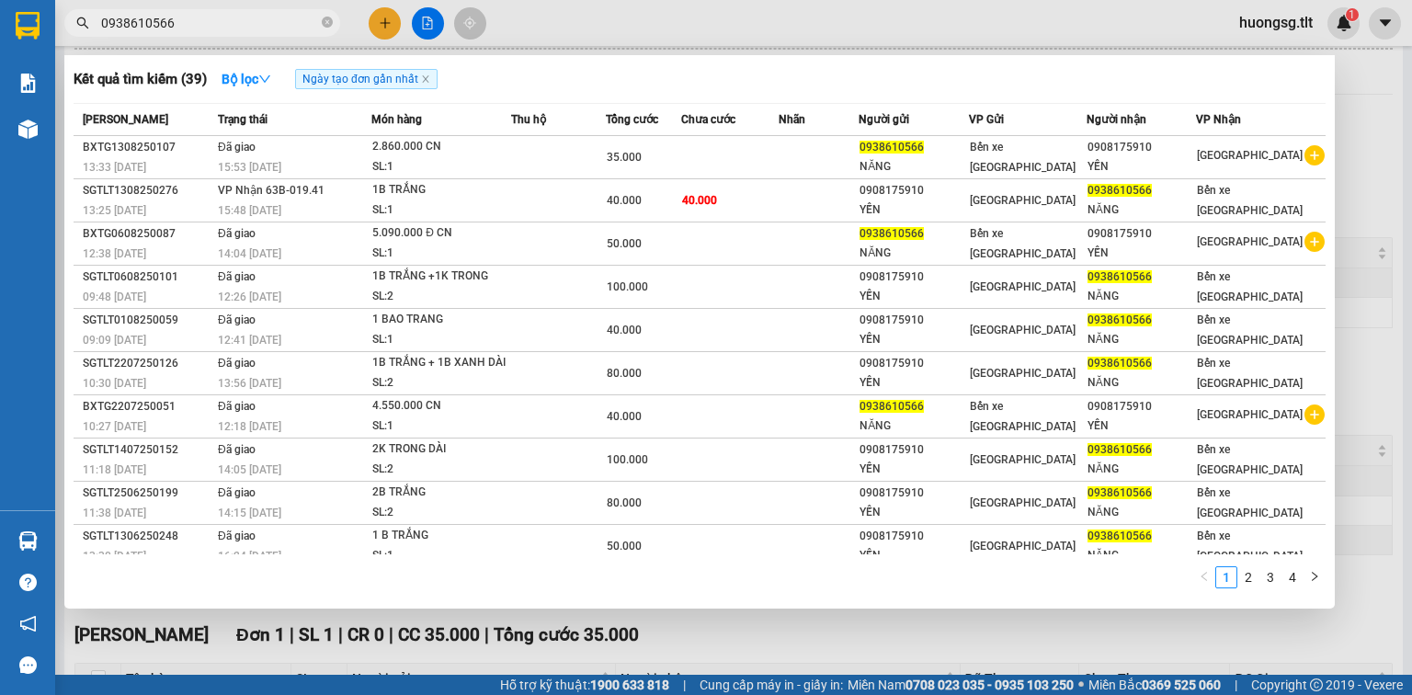
type input "0938610566"
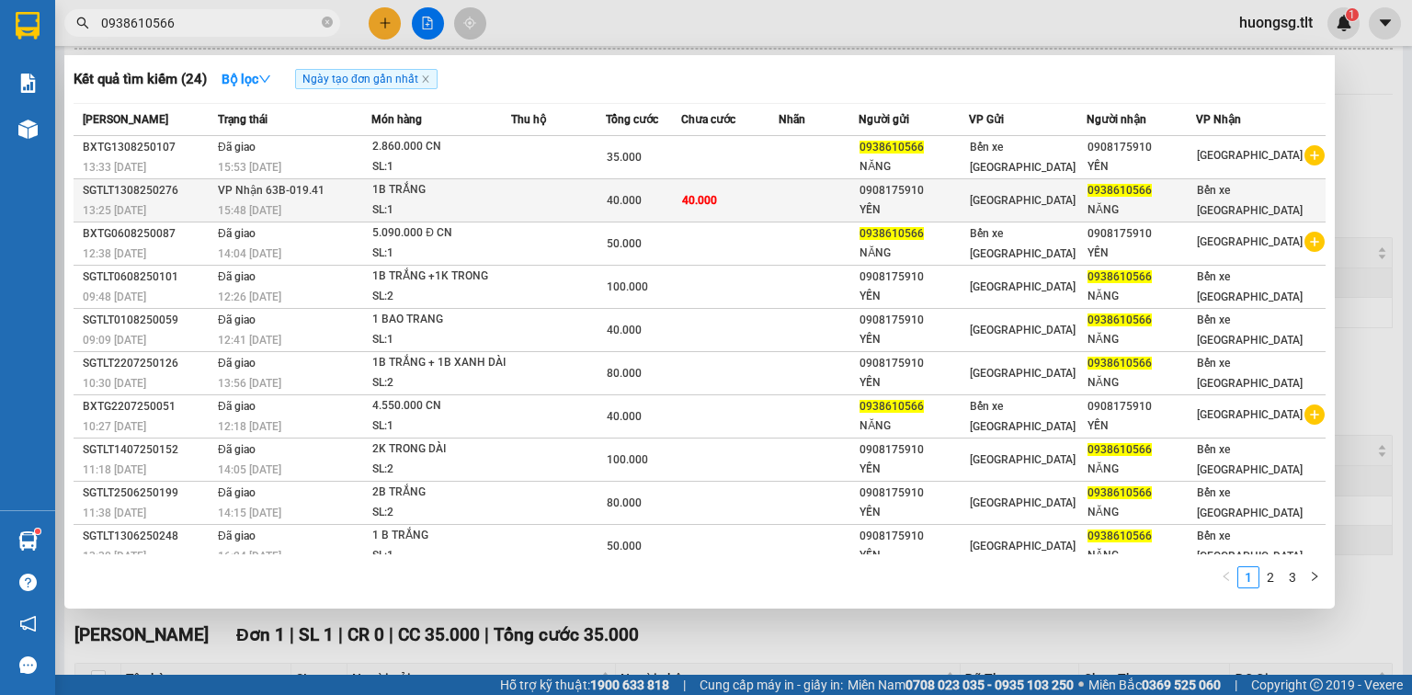
click at [968, 210] on div "YẾN" at bounding box center [914, 209] width 109 height 19
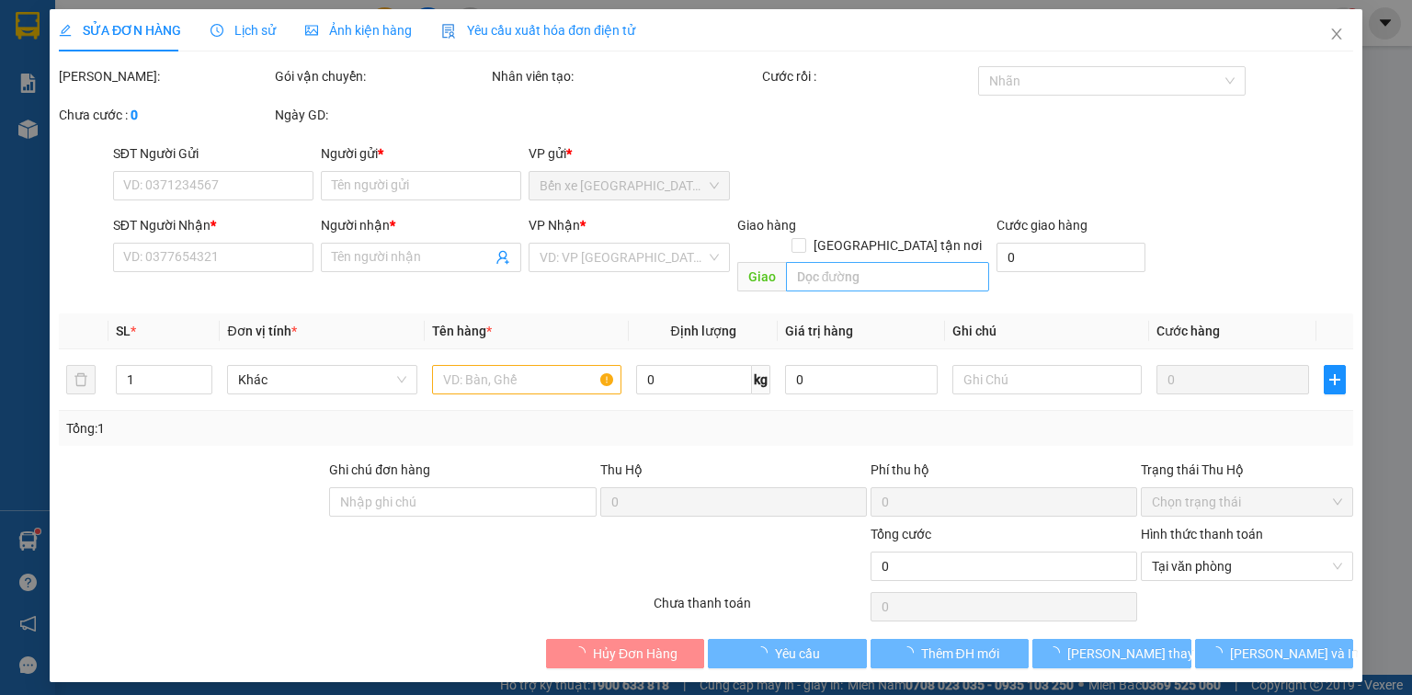
type input "0908175910"
type input "YẾN"
type input "0938610566"
type input "NĂNG"
type input "40.000"
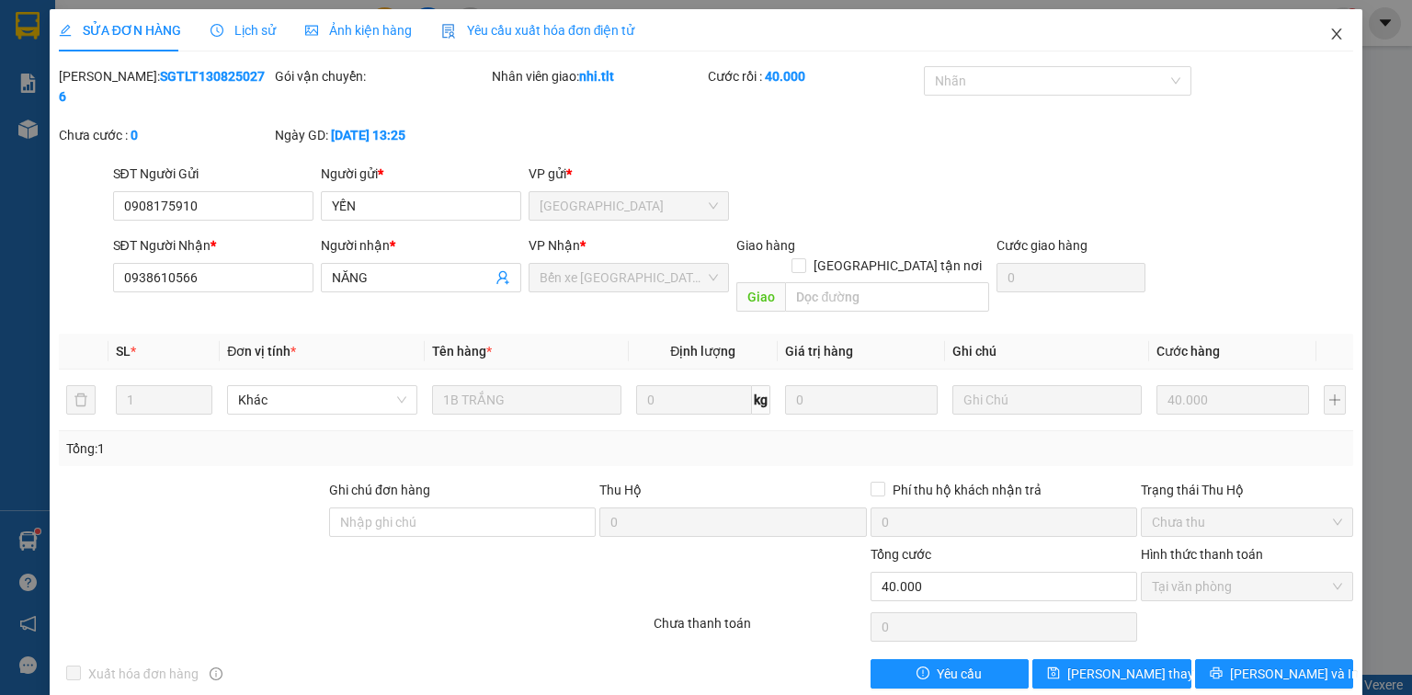
click at [1348, 31] on span "Close" at bounding box center [1336, 34] width 51 height 51
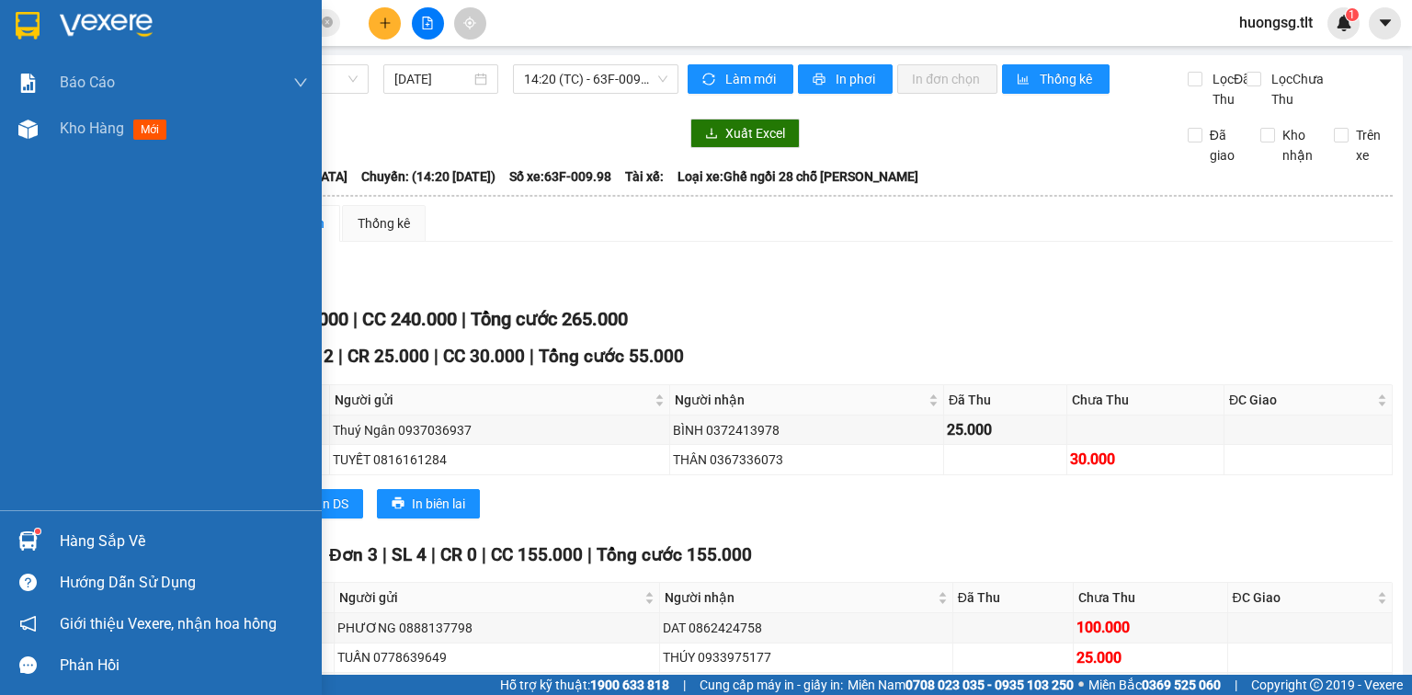
click at [96, 534] on div "Hàng sắp về" at bounding box center [184, 542] width 248 height 28
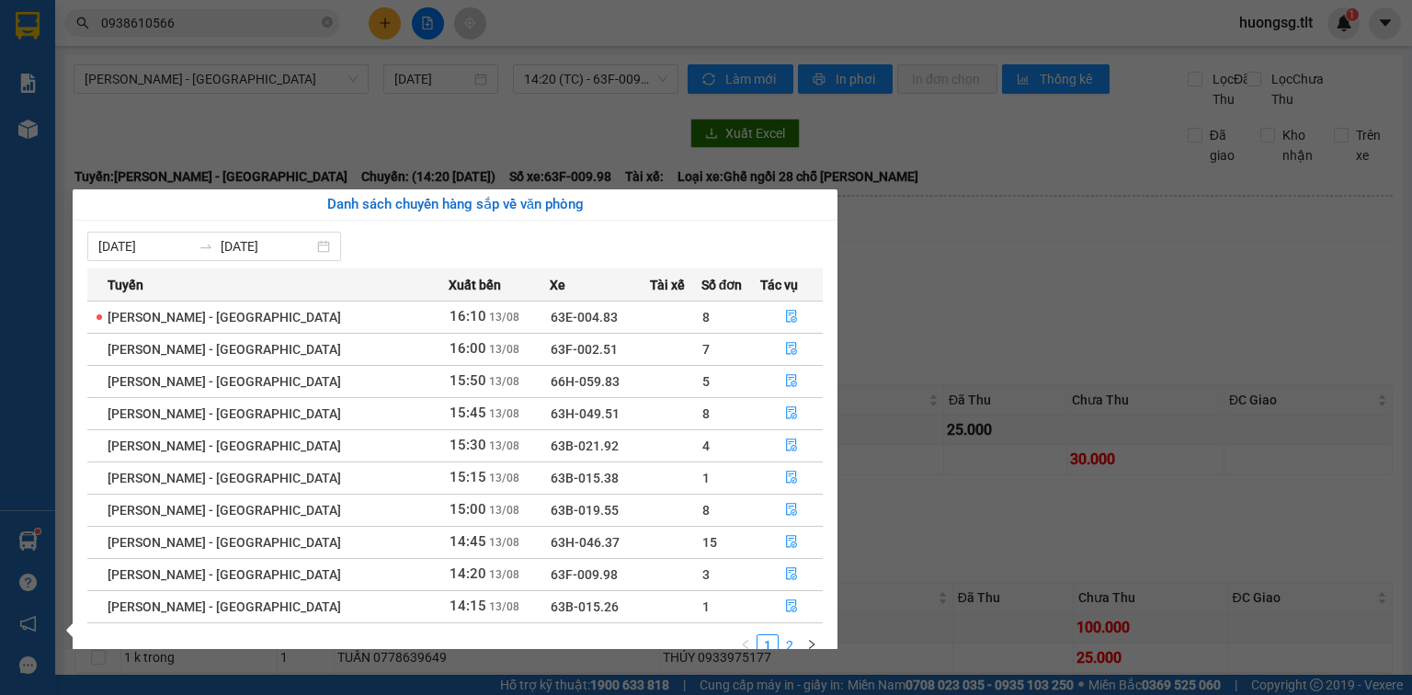
click at [795, 647] on link "2" at bounding box center [790, 645] width 20 height 20
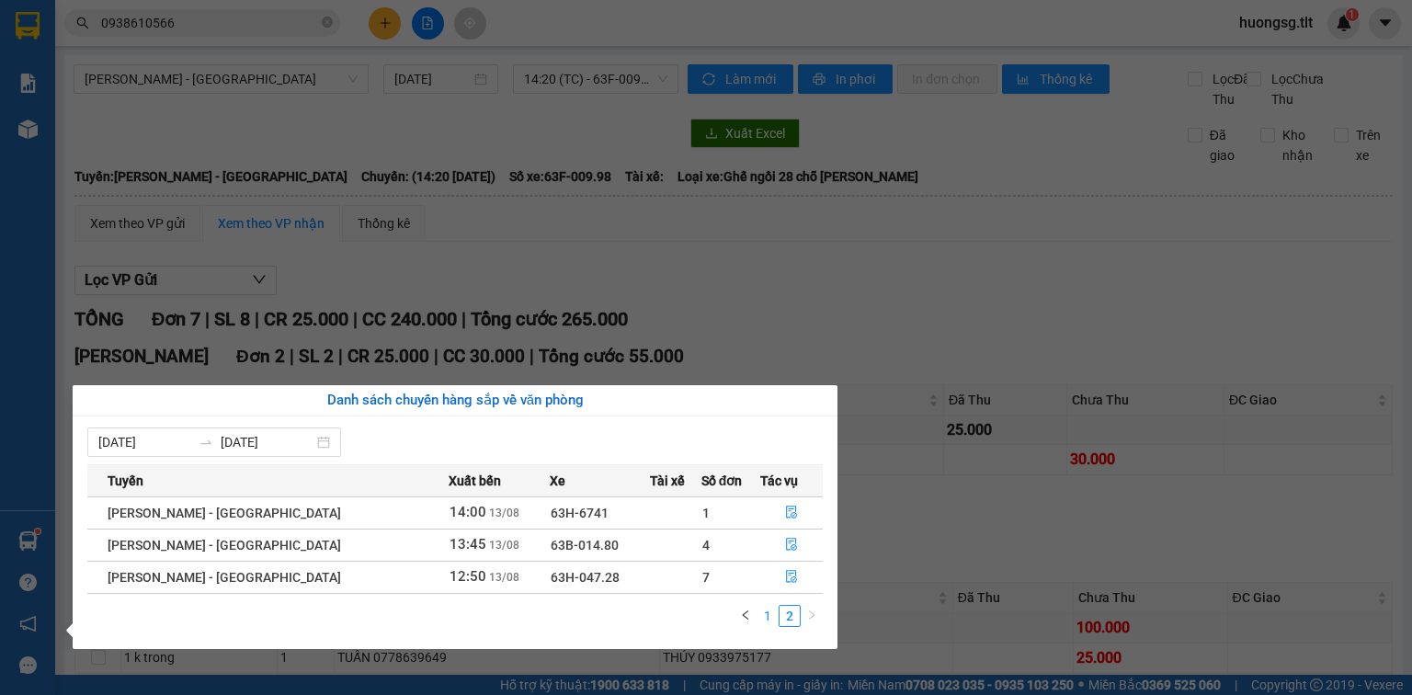
click at [765, 614] on link "1" at bounding box center [768, 616] width 20 height 20
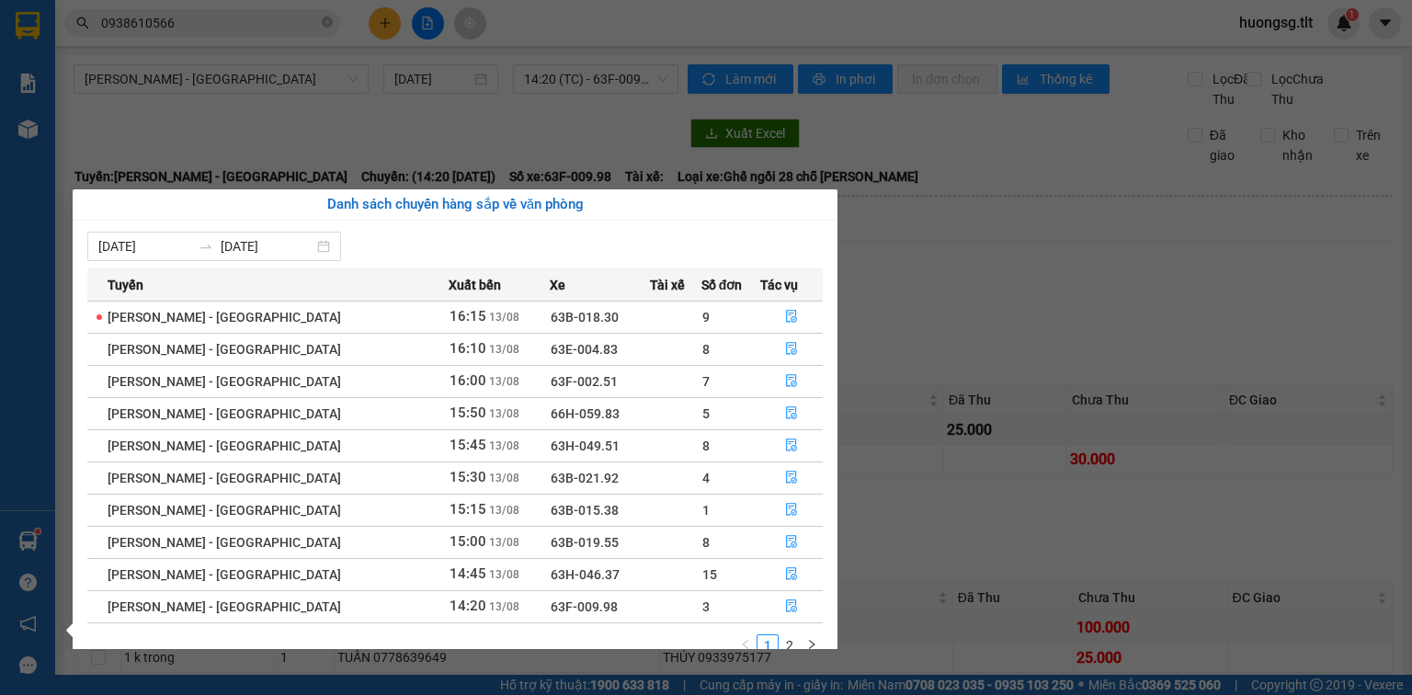
click at [296, 29] on section "Kết quả tìm kiếm ( 24 ) Bộ lọc Ngày tạo đơn gần nhất Mã ĐH Trạng thái Món hàng …" at bounding box center [706, 347] width 1412 height 695
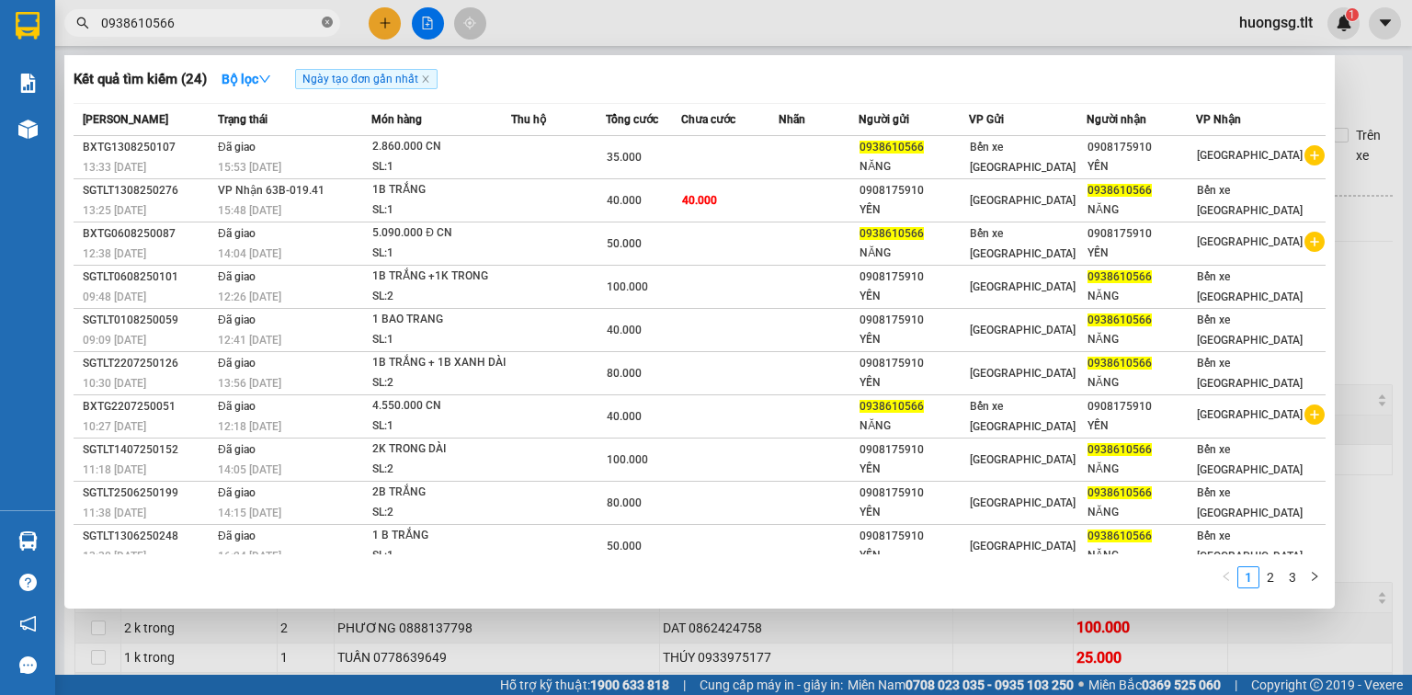
click at [327, 26] on icon "close-circle" at bounding box center [327, 22] width 11 height 11
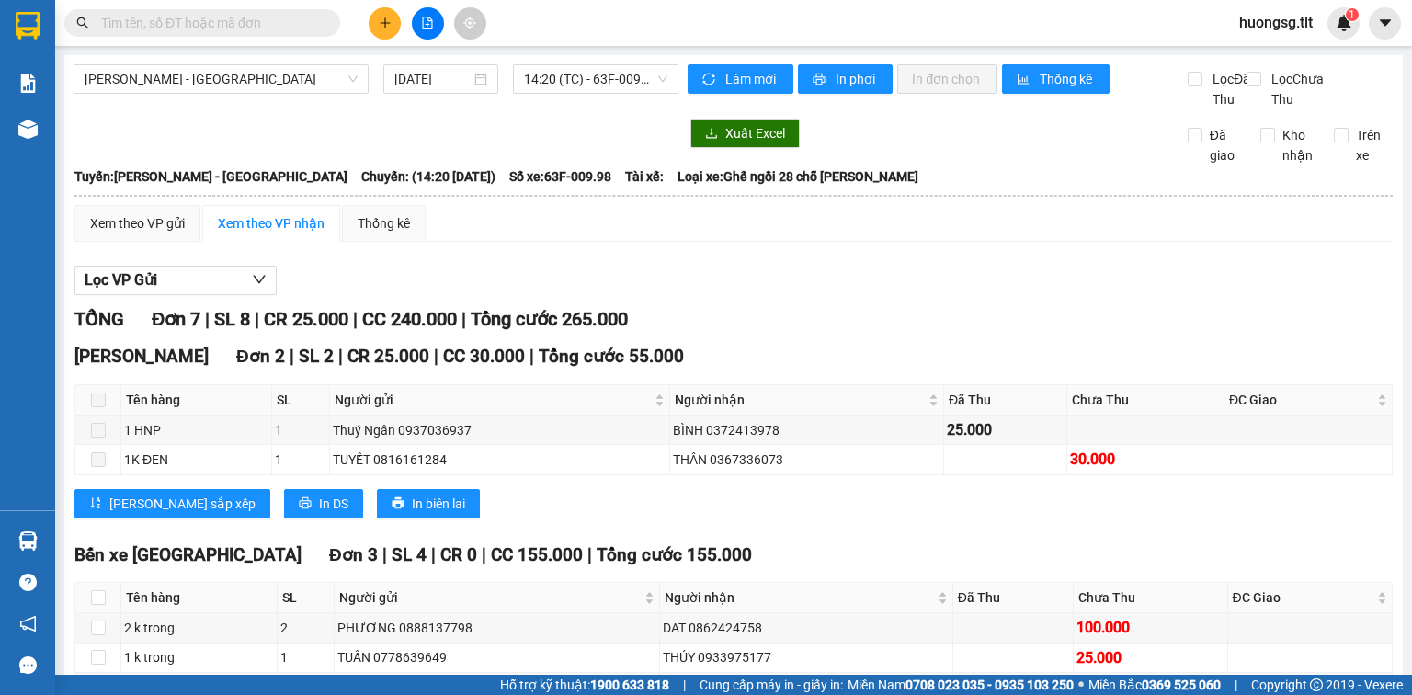
click at [313, 22] on input "text" at bounding box center [209, 23] width 217 height 20
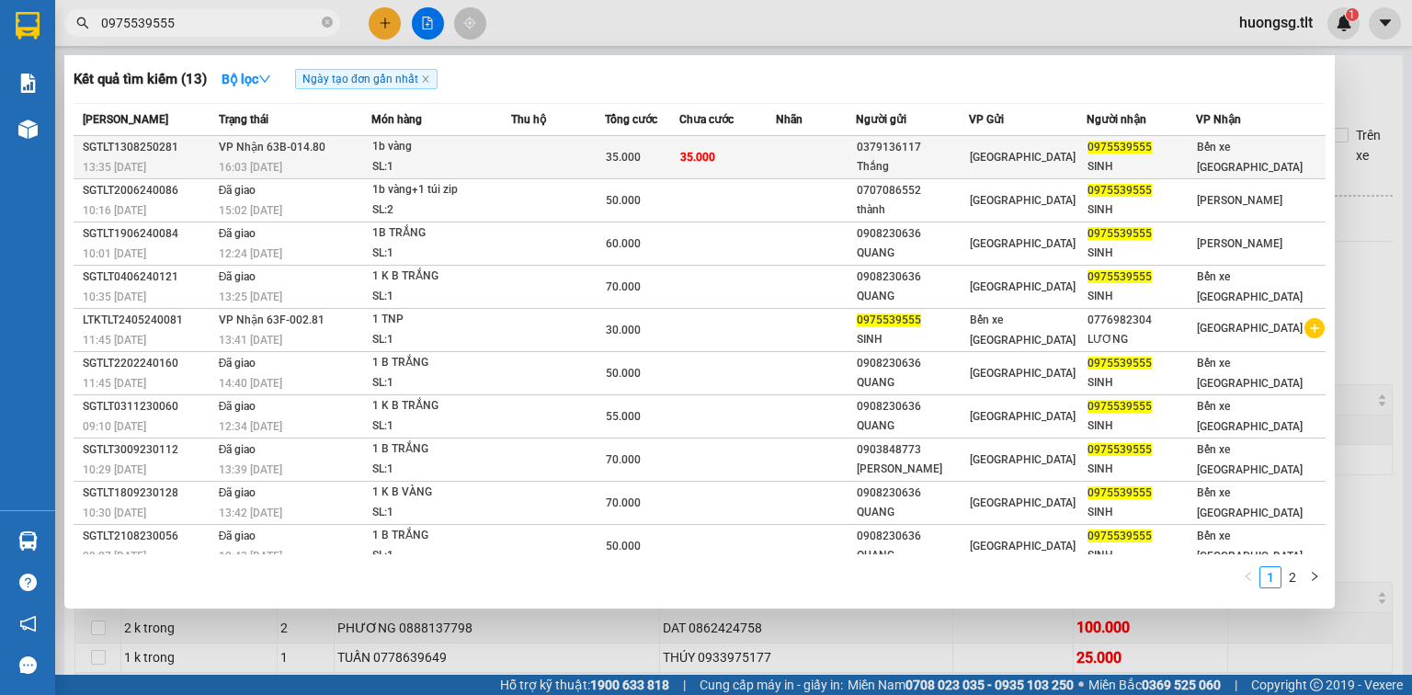
type input "0975539555"
click at [466, 154] on div "1b vàng" at bounding box center [441, 147] width 138 height 20
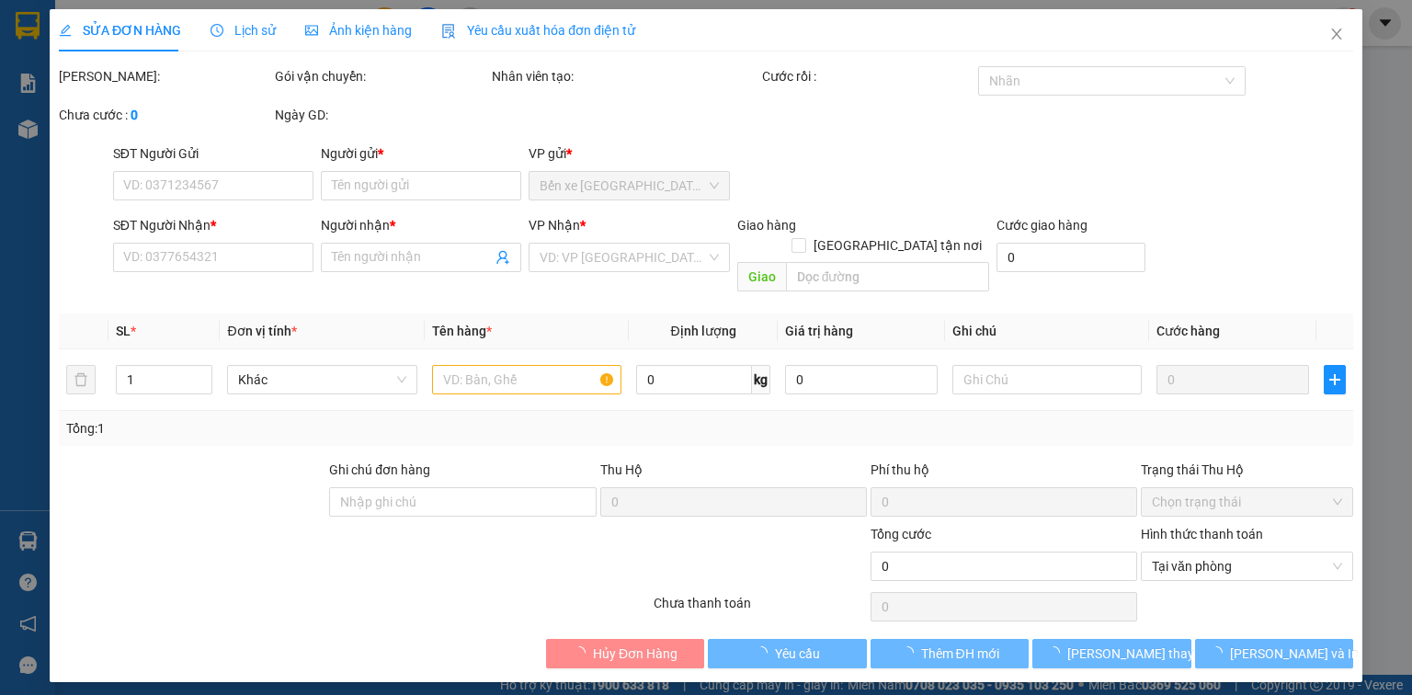
type input "0379136117"
type input "Thắng"
type input "0975539555"
type input "SINH"
type input "35.000"
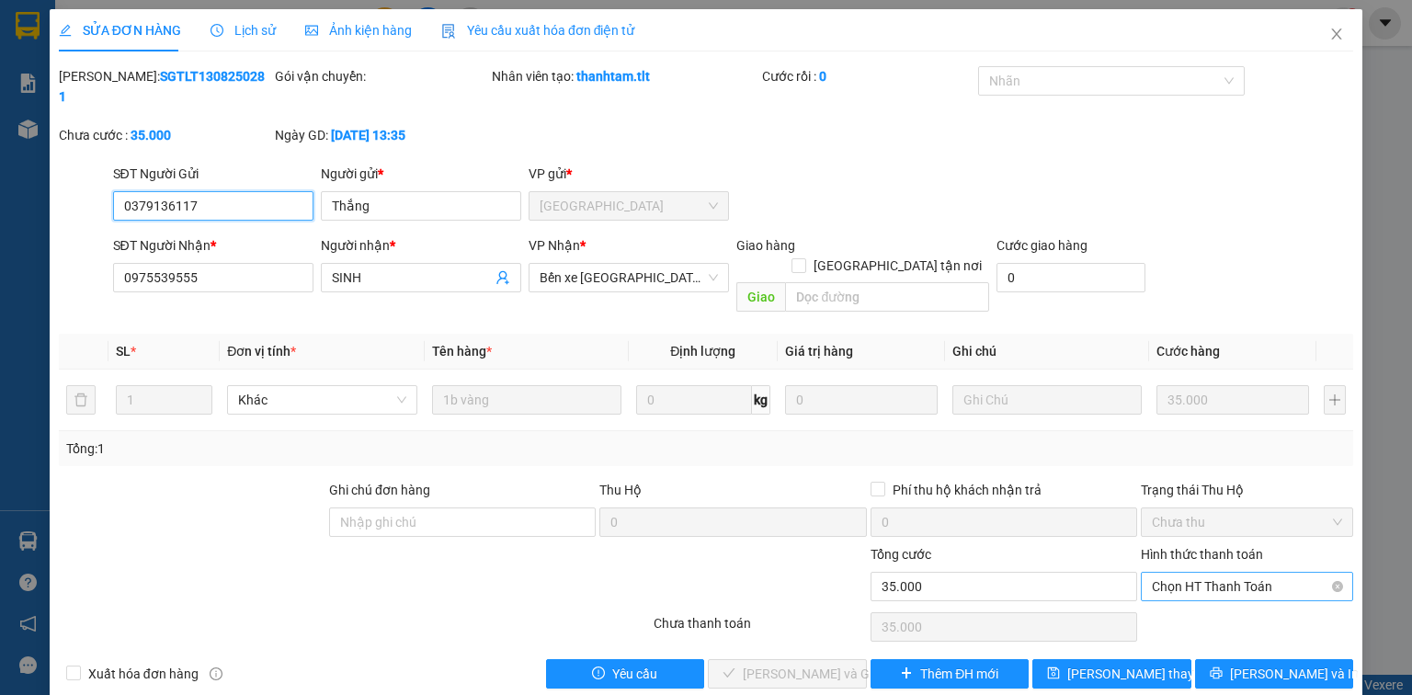
click at [1219, 573] on span "Chọn HT Thanh Toán" at bounding box center [1247, 587] width 190 height 28
drag, startPoint x: 1202, startPoint y: 577, endPoint x: 1097, endPoint y: 600, distance: 107.3
click at [1201, 577] on div "Tại văn phòng" at bounding box center [1247, 582] width 190 height 20
type input "0"
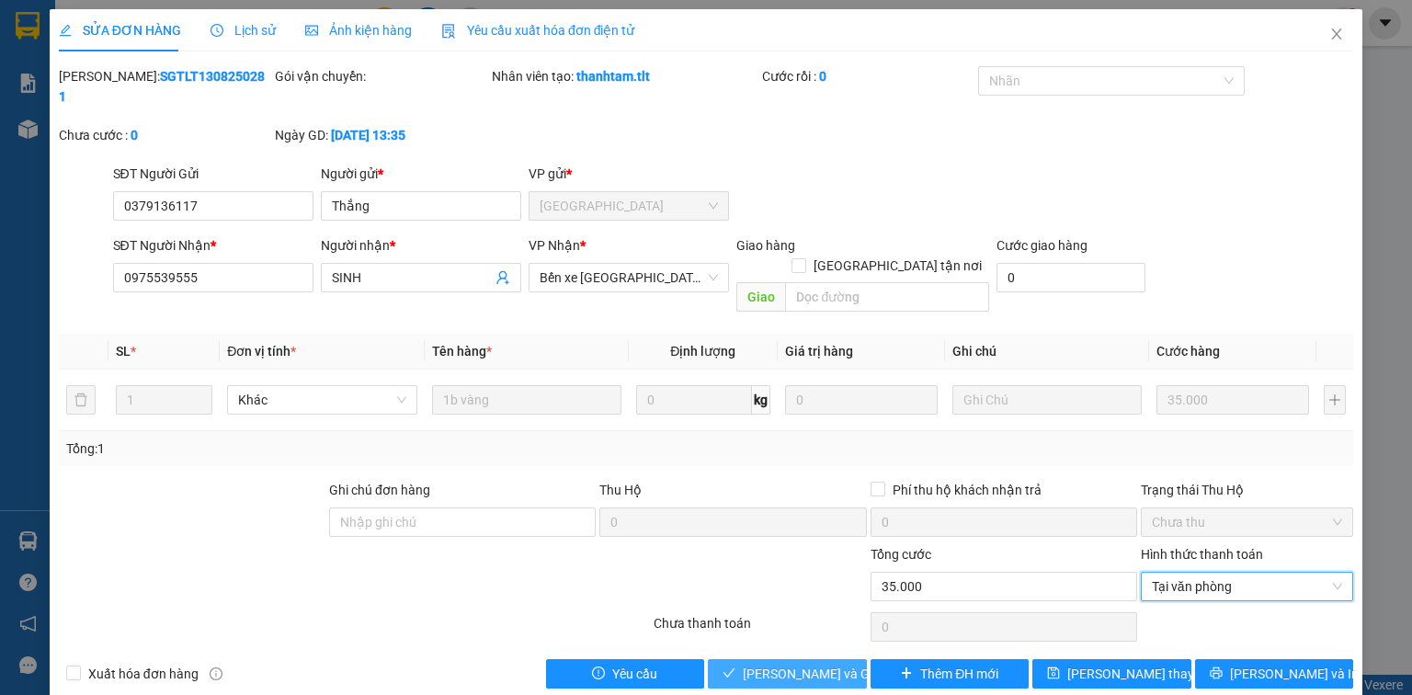
click at [810, 664] on span "[PERSON_NAME] và Giao hàng" at bounding box center [831, 674] width 177 height 20
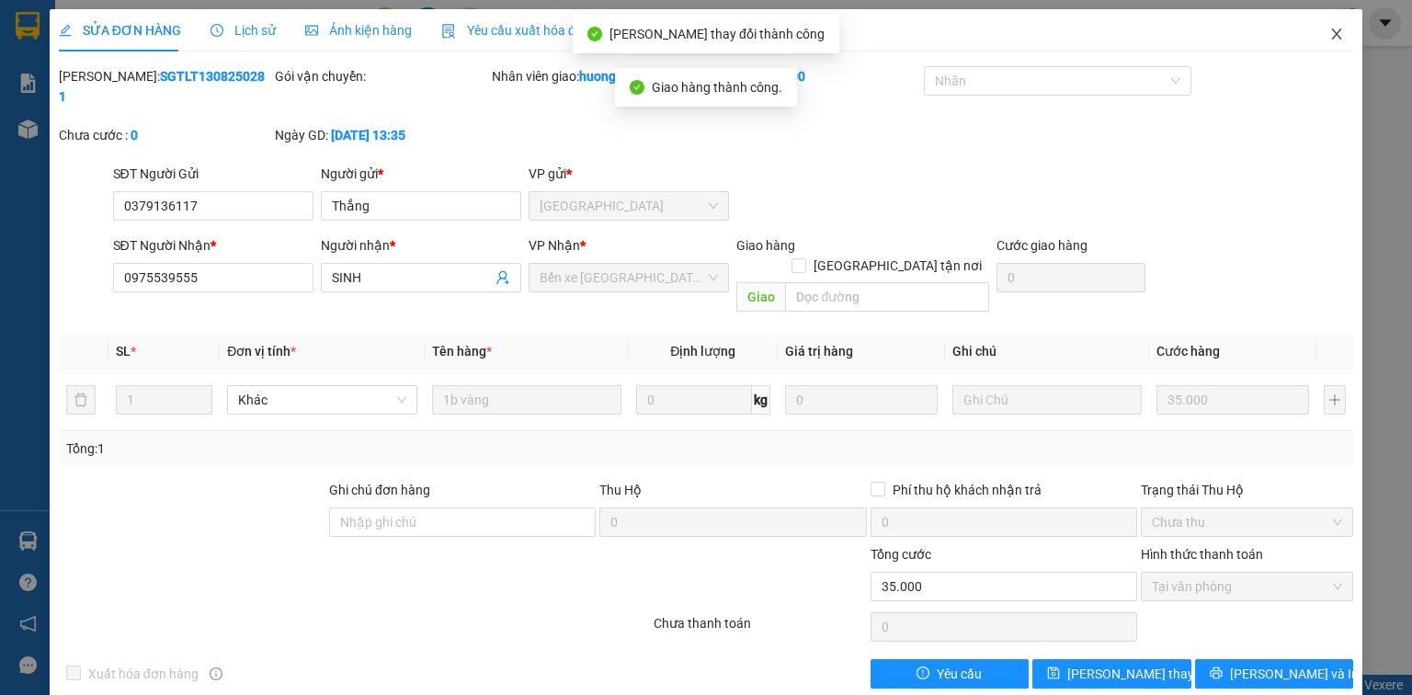
click at [1342, 29] on icon "close" at bounding box center [1337, 34] width 15 height 15
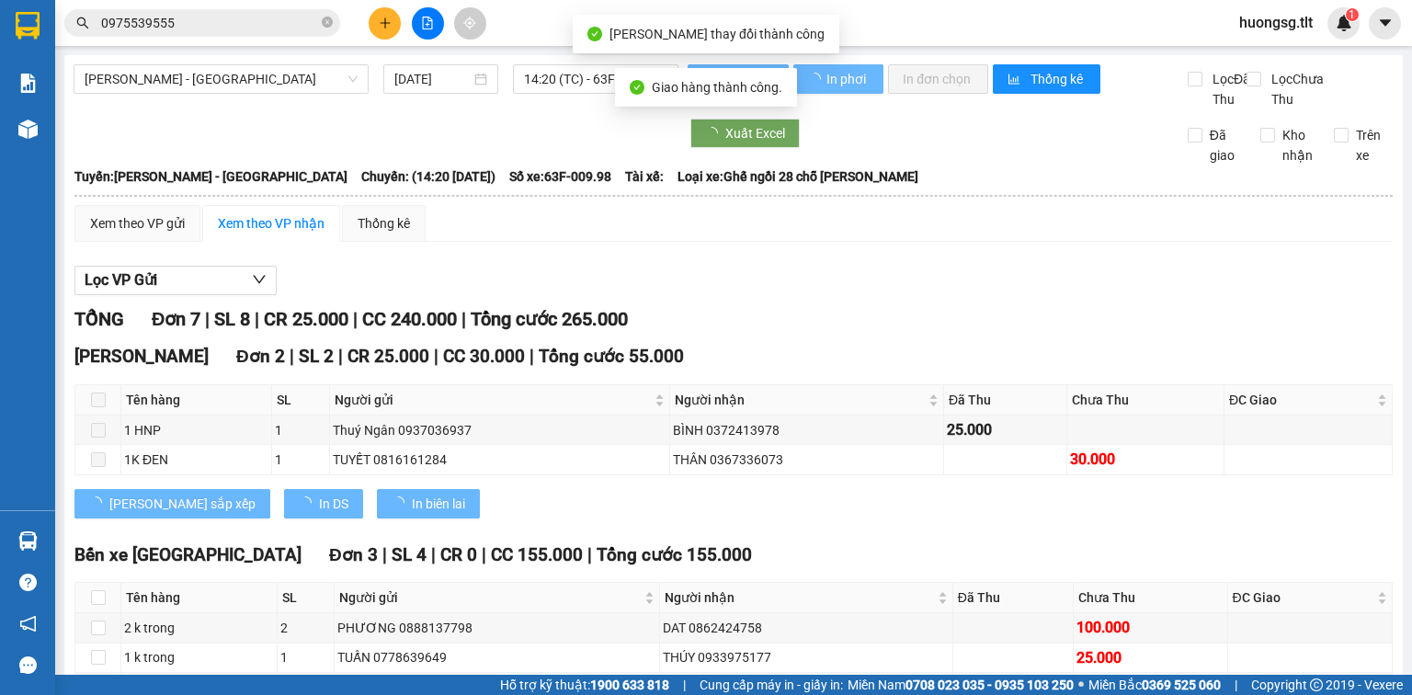
click at [270, 25] on input "0975539555" at bounding box center [209, 23] width 217 height 20
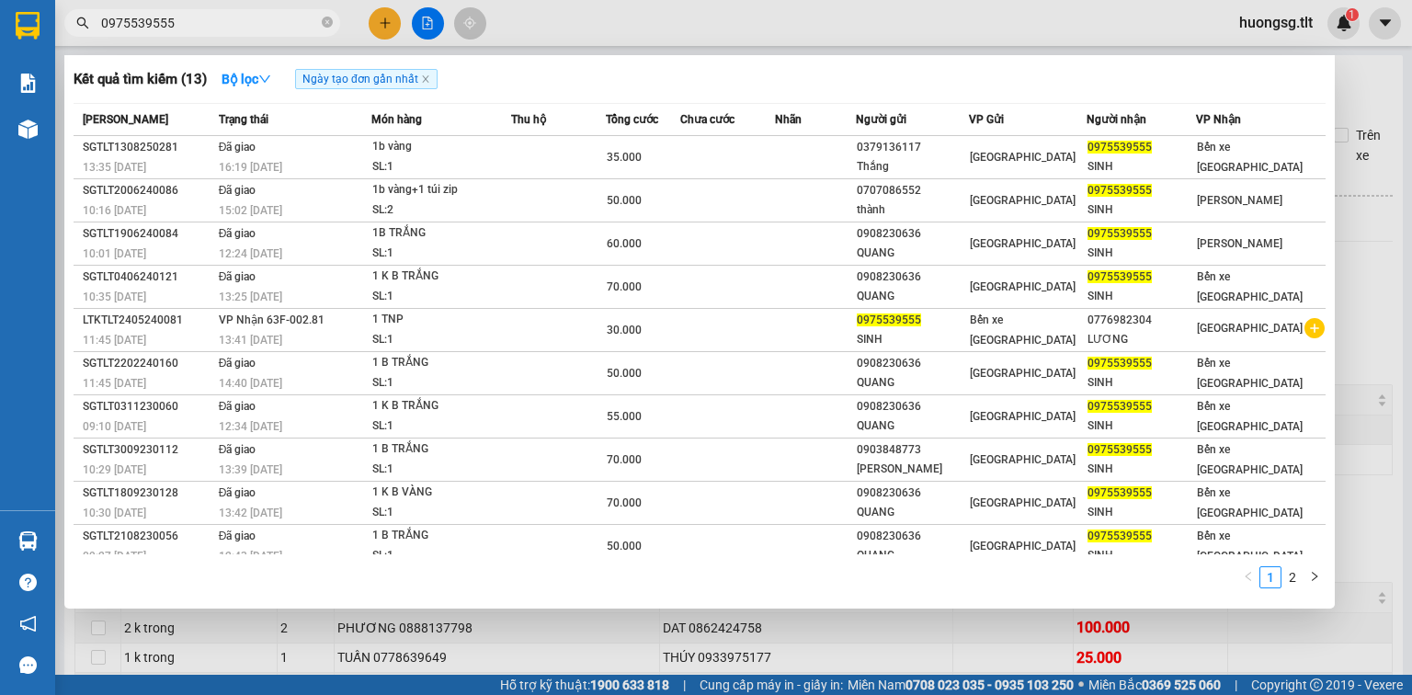
click at [382, 13] on div at bounding box center [706, 347] width 1412 height 695
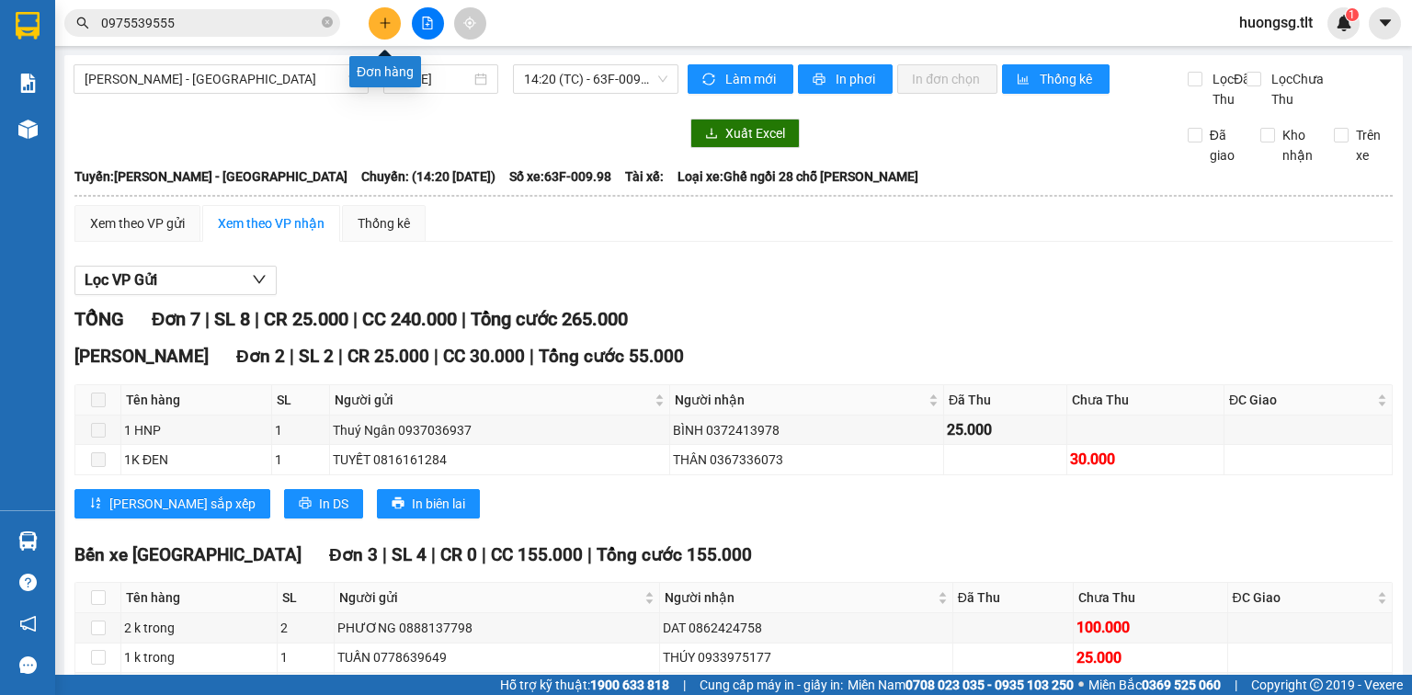
click at [380, 15] on button at bounding box center [385, 23] width 32 height 32
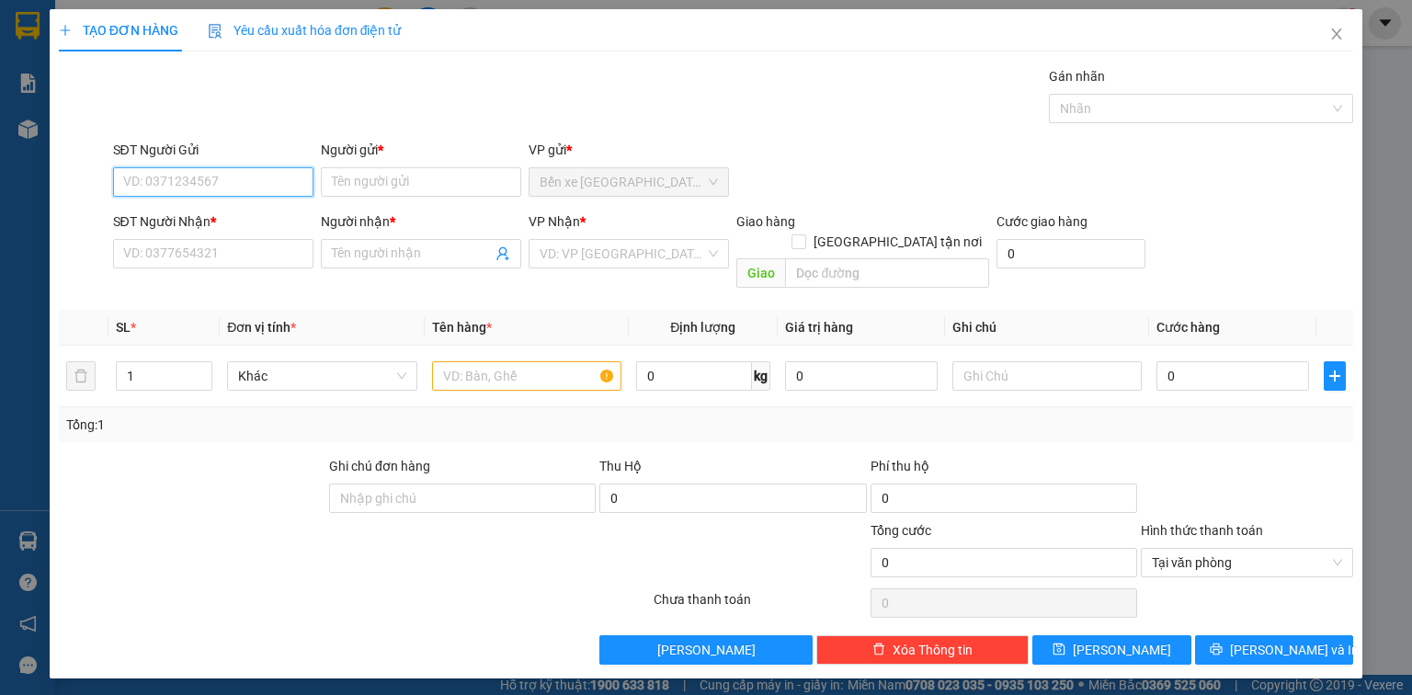
click at [249, 180] on input "SĐT Người Gửi" at bounding box center [213, 181] width 200 height 29
type input "0946511604"
click at [239, 215] on div "0946511604 - HÀ" at bounding box center [227, 218] width 207 height 20
type input "HÀ"
type input "0946511604"
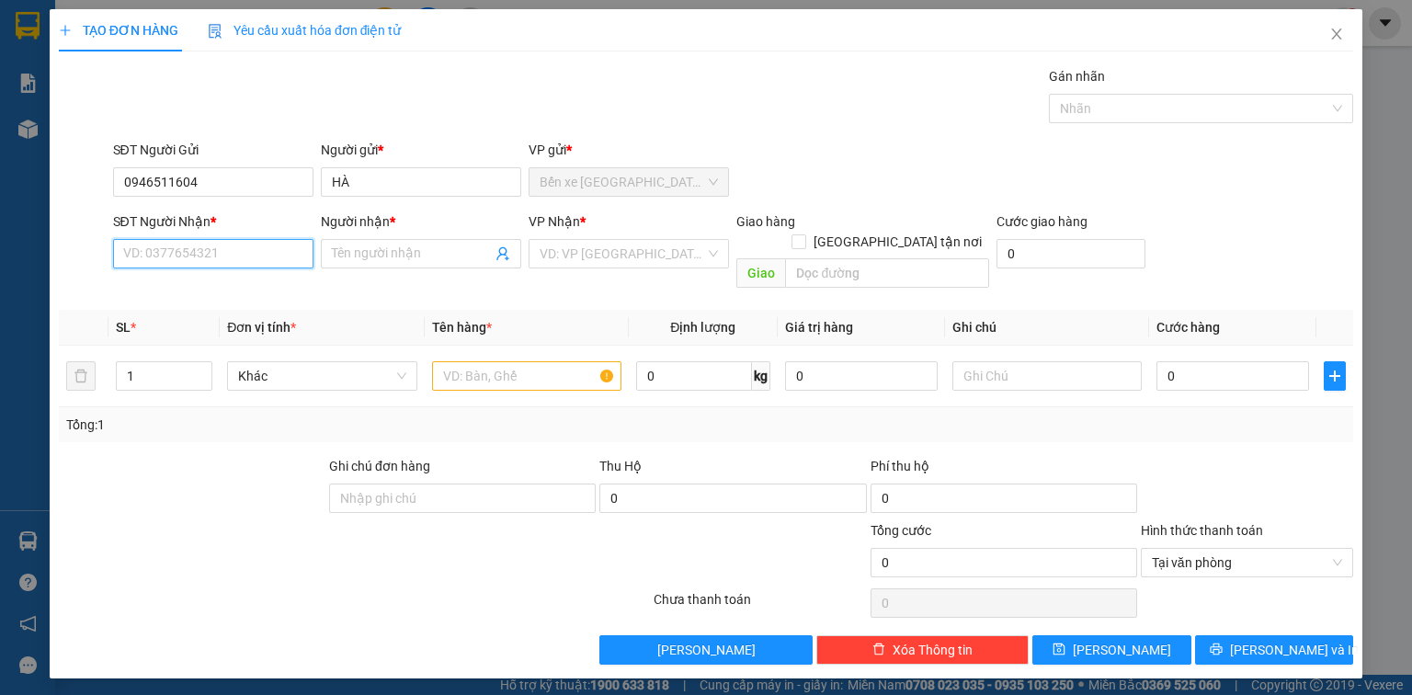
click at [240, 241] on input "SĐT Người Nhận *" at bounding box center [213, 253] width 200 height 29
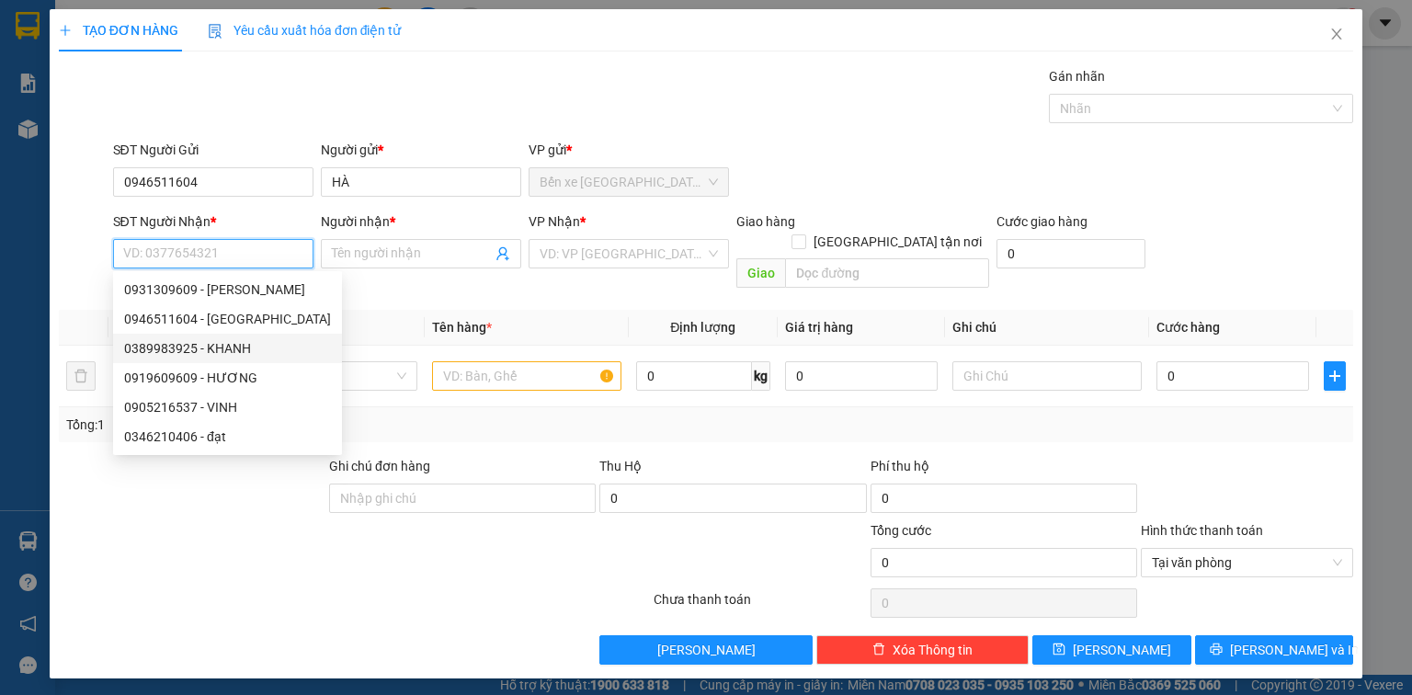
click at [262, 341] on div "0389983925 - KHANH" at bounding box center [227, 348] width 207 height 20
type input "0389983925"
type input "KHANH"
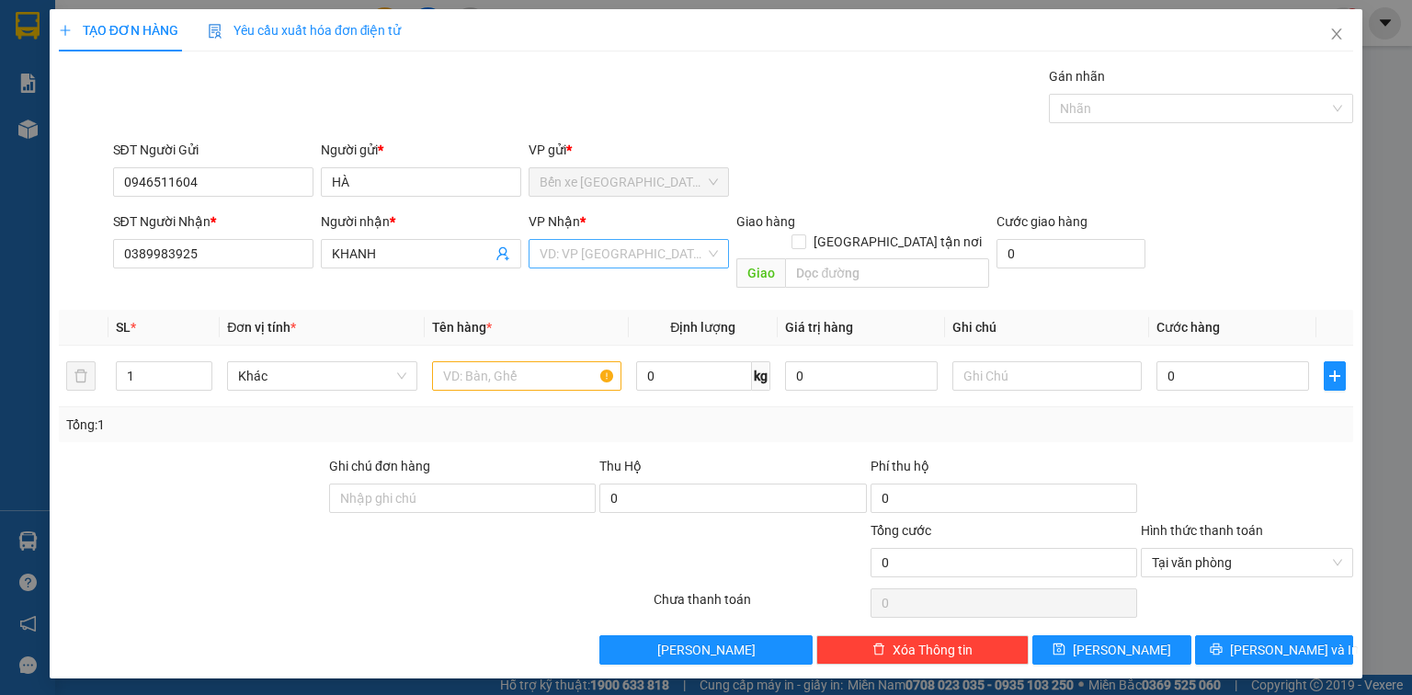
click at [614, 256] on input "search" at bounding box center [623, 254] width 166 height 28
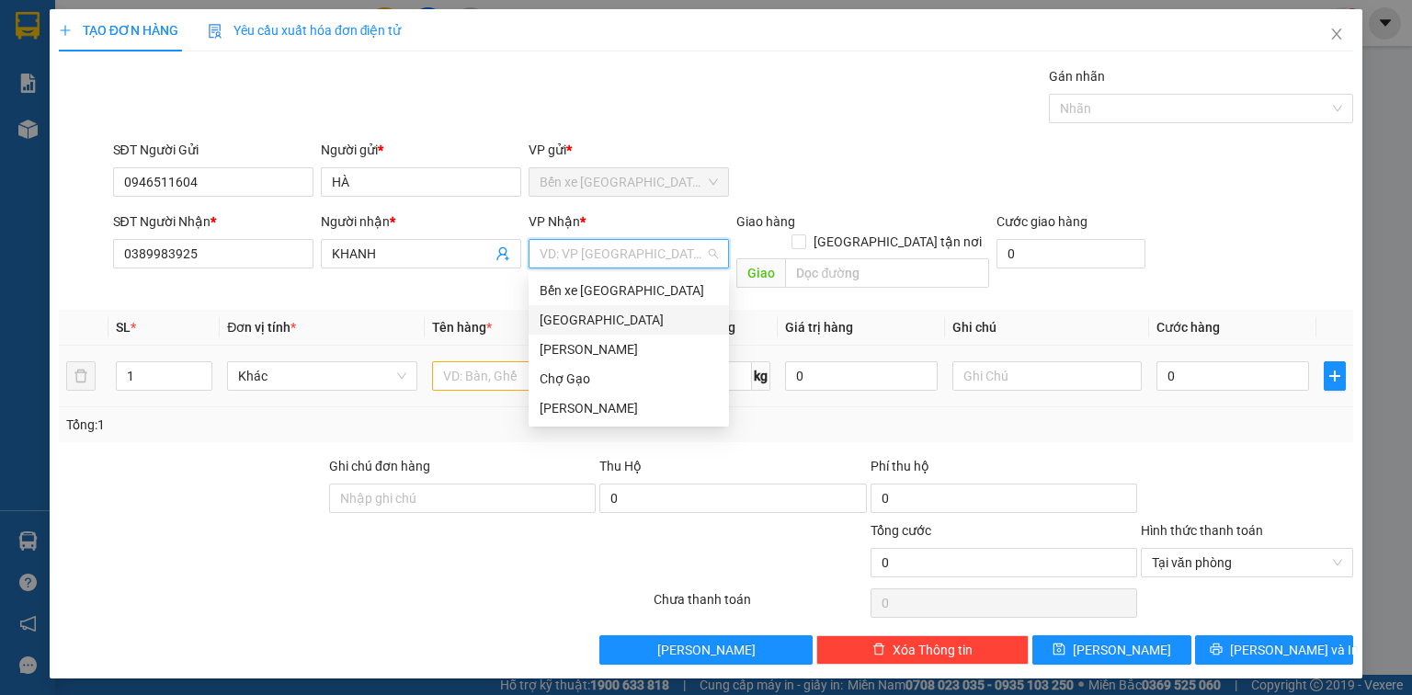
click at [605, 313] on div "[GEOGRAPHIC_DATA]" at bounding box center [629, 320] width 178 height 20
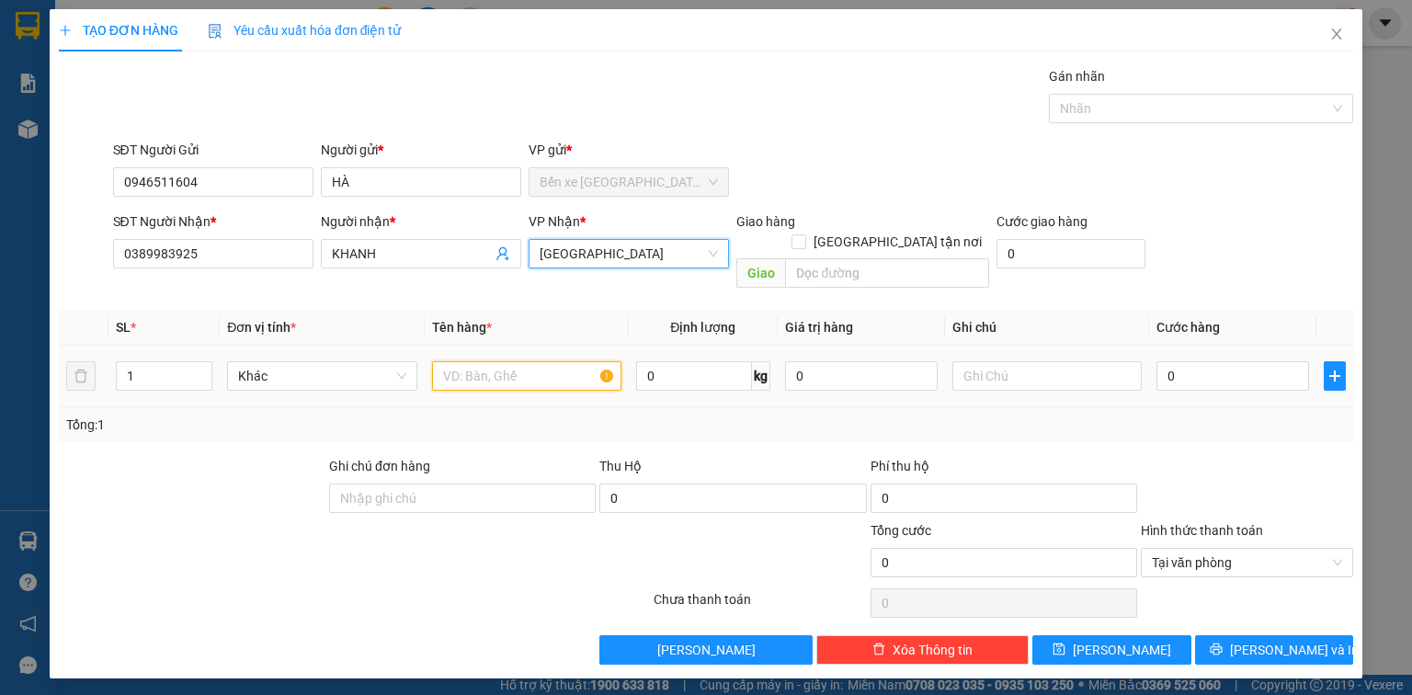
click at [529, 362] on input "text" at bounding box center [526, 375] width 189 height 29
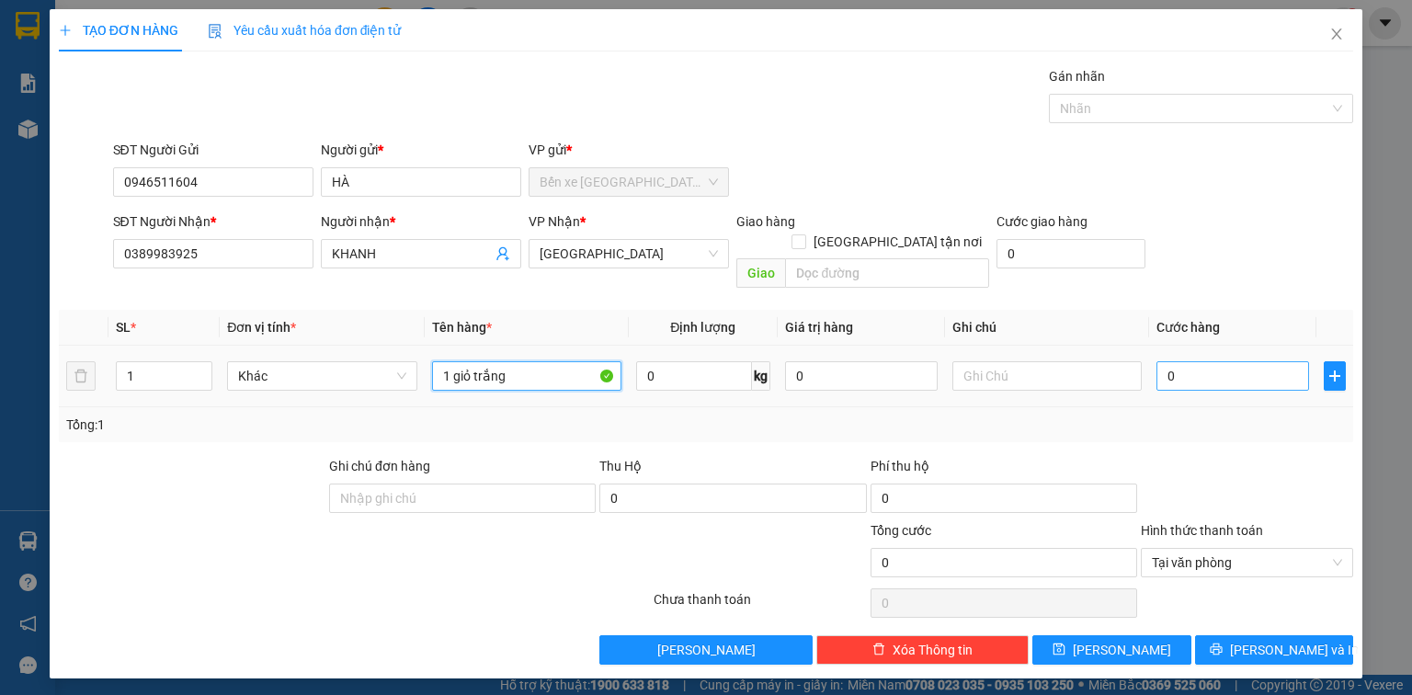
type input "1 giỏ trắng"
click at [1211, 364] on input "0" at bounding box center [1233, 375] width 153 height 29
type input "3"
type input "30"
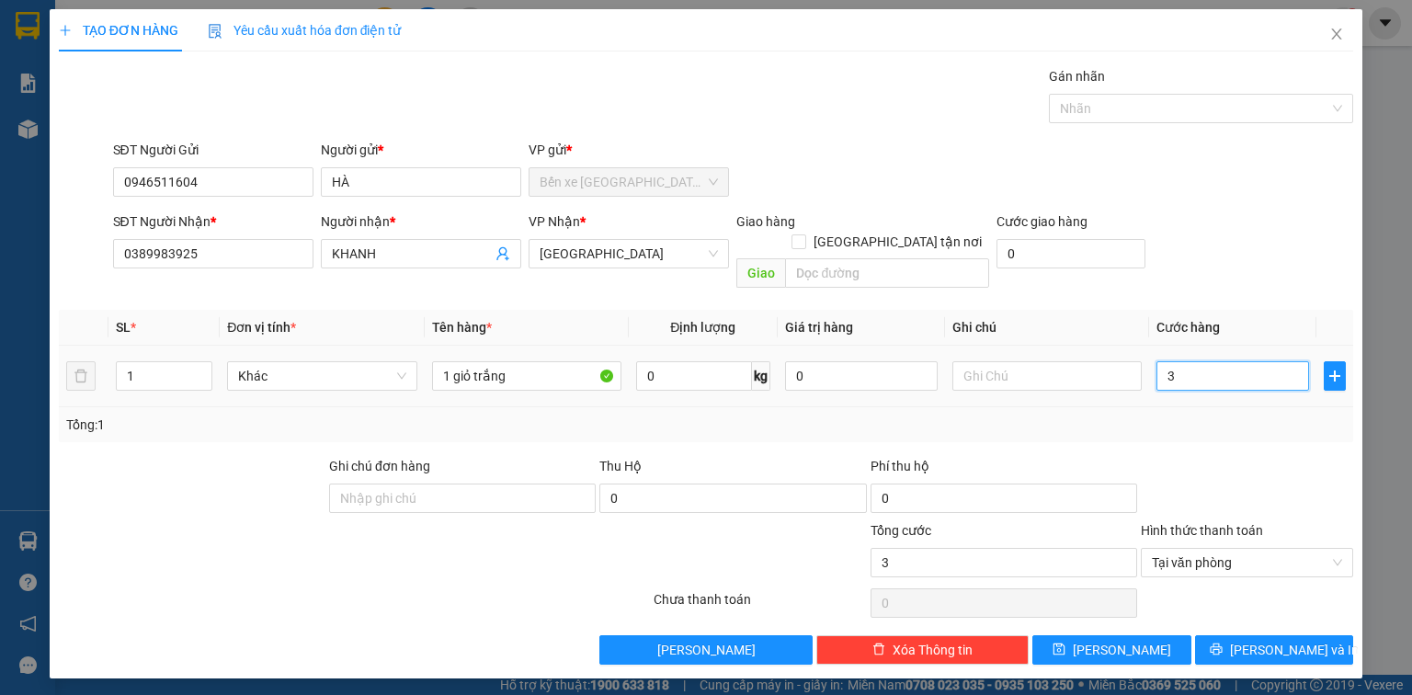
type input "30"
type input "3"
type input "0"
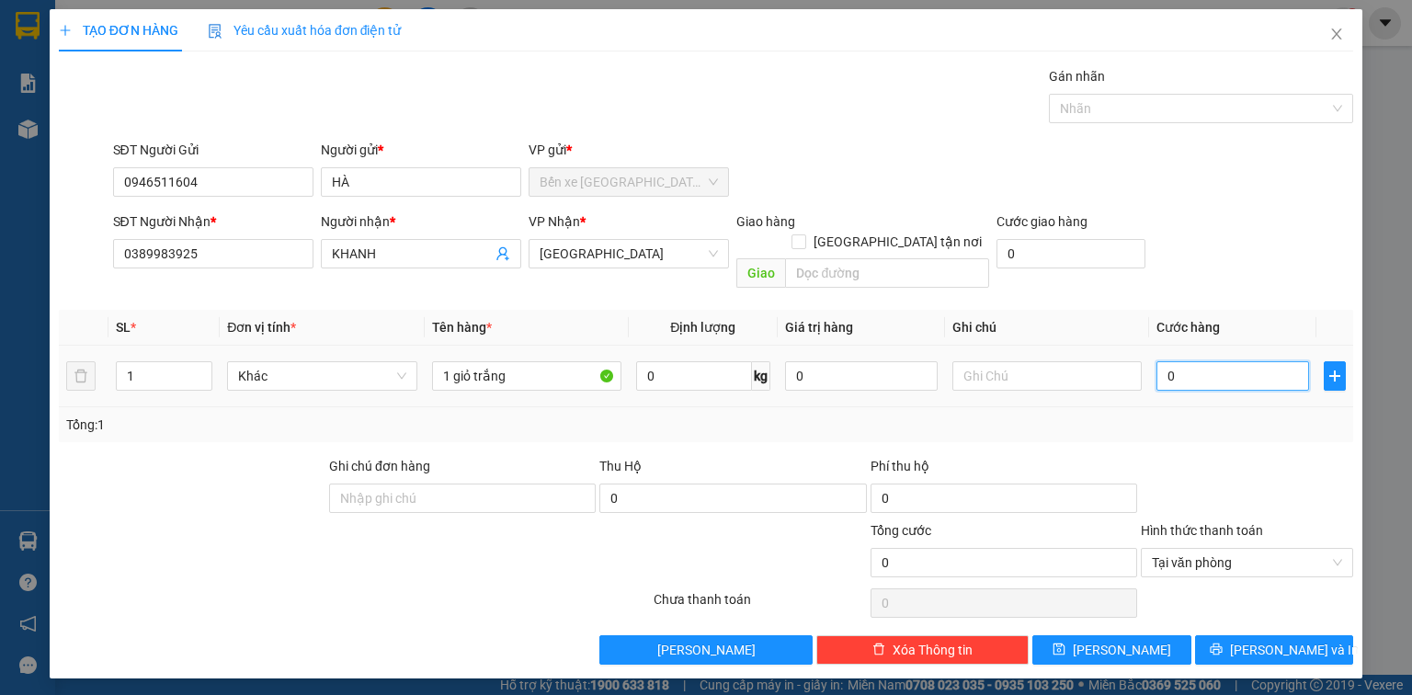
type input "02"
type input "2"
type input "025"
type input "25"
type input "25.000"
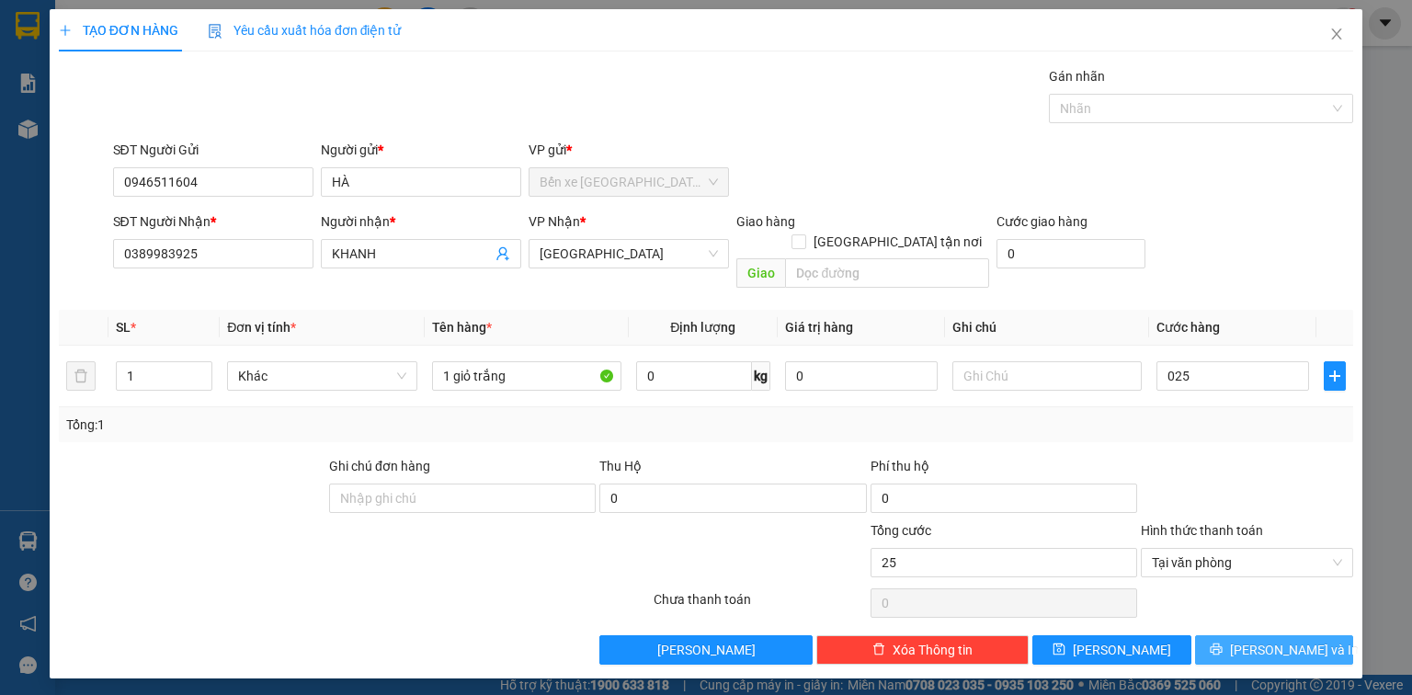
type input "25.000"
click at [1269, 640] on span "[PERSON_NAME] và In" at bounding box center [1294, 650] width 129 height 20
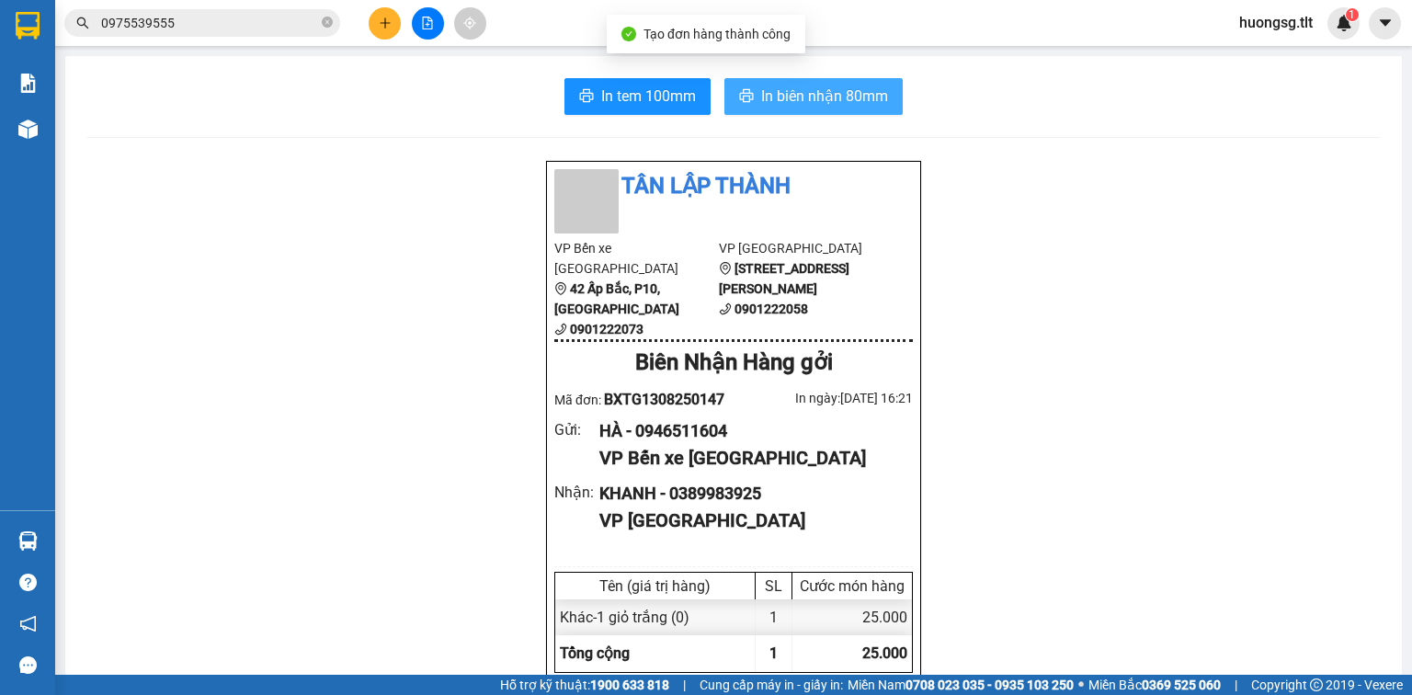
click at [792, 92] on span "In biên nhận 80mm" at bounding box center [824, 96] width 127 height 23
click at [791, 93] on span "In biên nhận 80mm" at bounding box center [824, 96] width 127 height 23
click at [798, 98] on span "In biên nhận 80mm" at bounding box center [824, 96] width 127 height 23
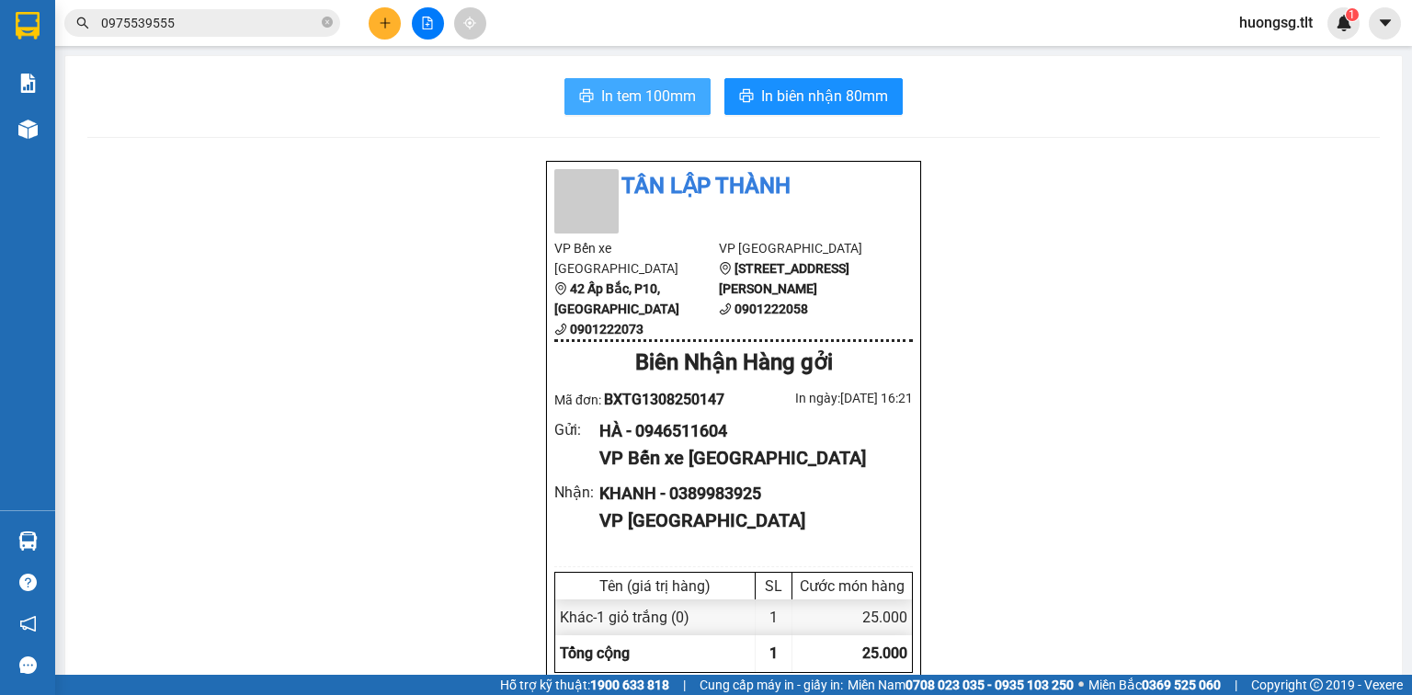
click at [657, 108] on button "In tem 100mm" at bounding box center [638, 96] width 146 height 37
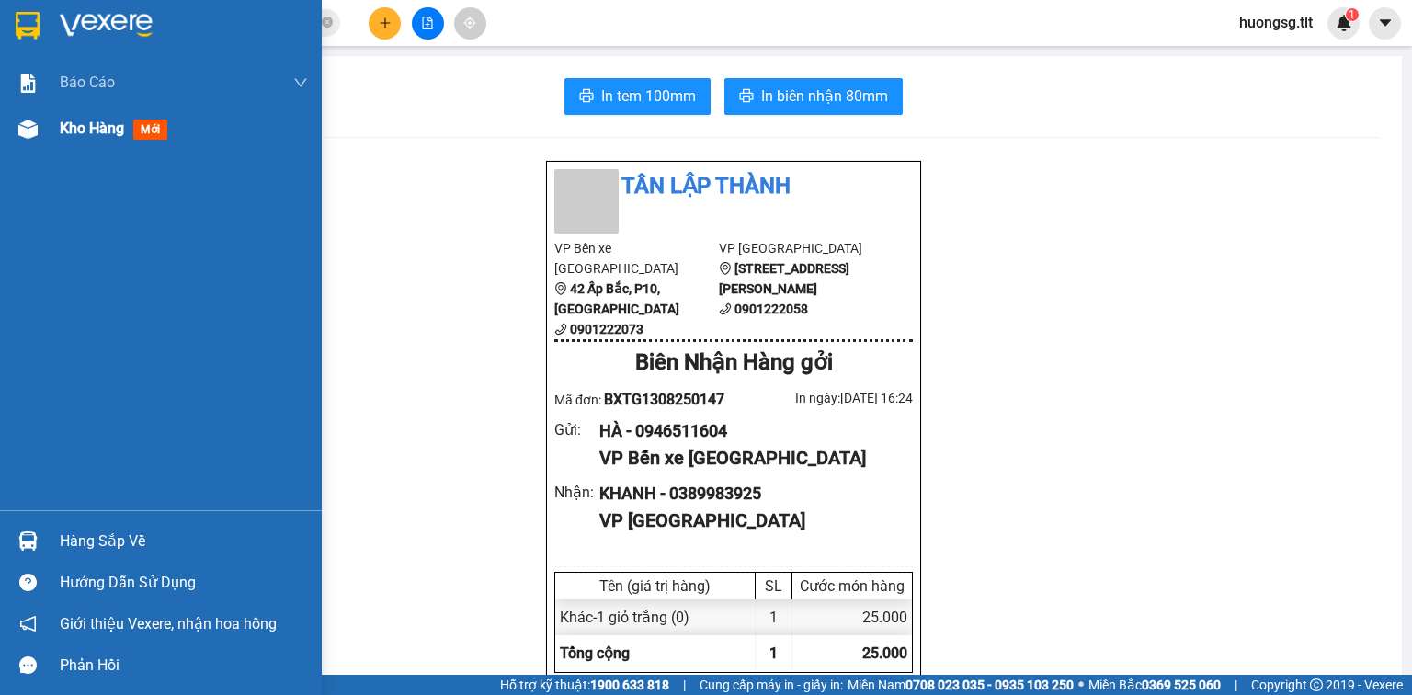
click at [14, 120] on div at bounding box center [28, 129] width 32 height 32
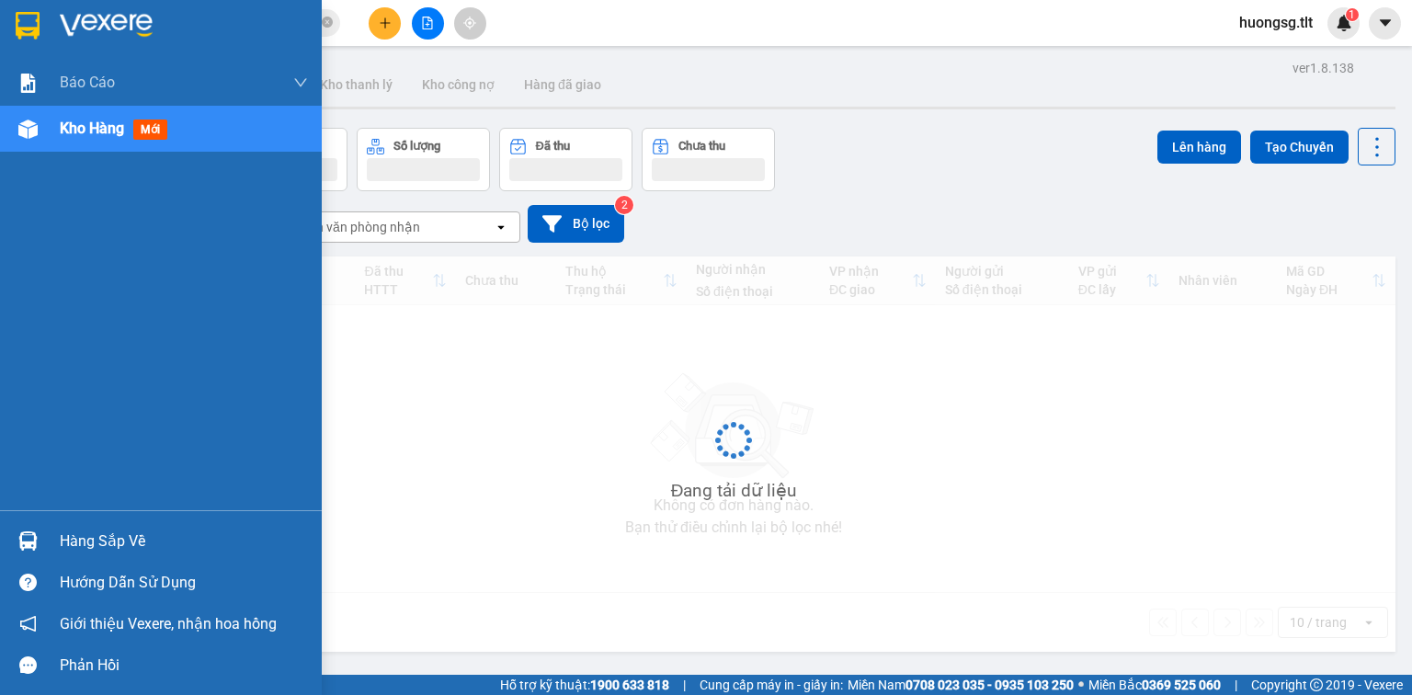
click at [17, 120] on div at bounding box center [28, 129] width 32 height 32
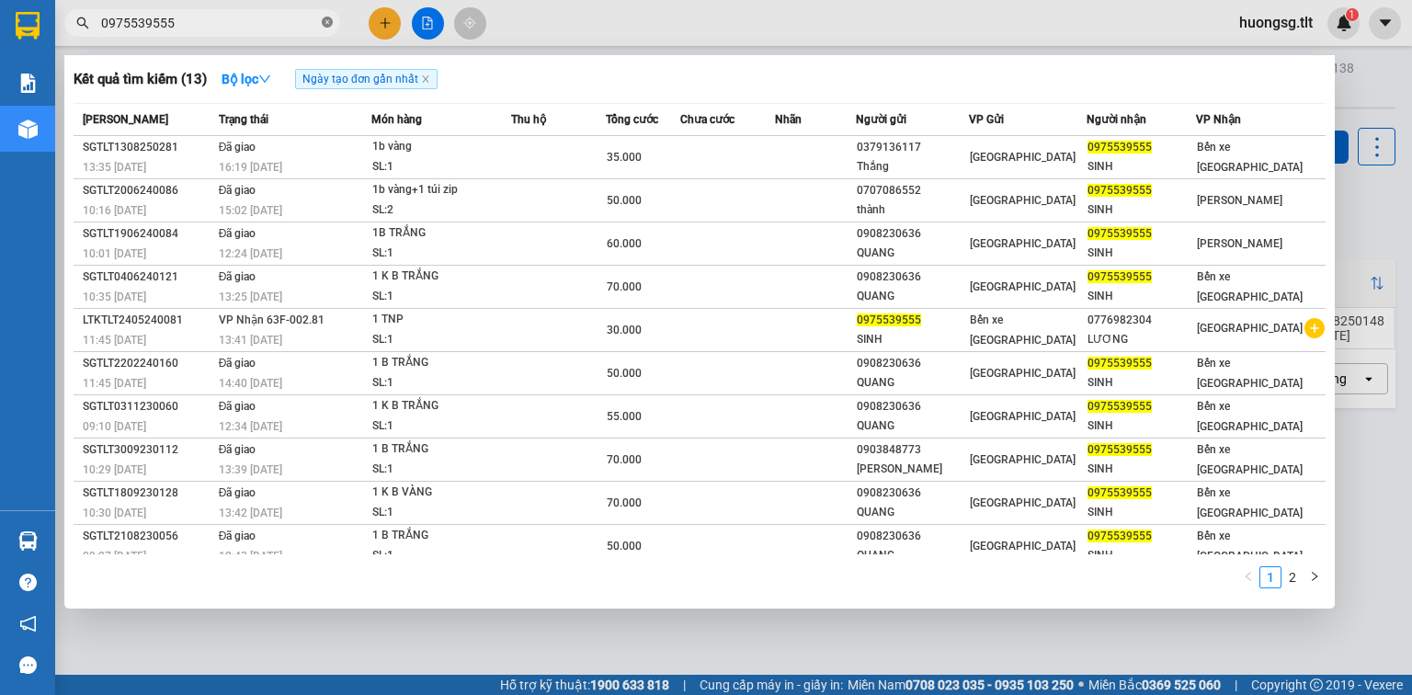
click at [330, 26] on icon "close-circle" at bounding box center [327, 22] width 11 height 11
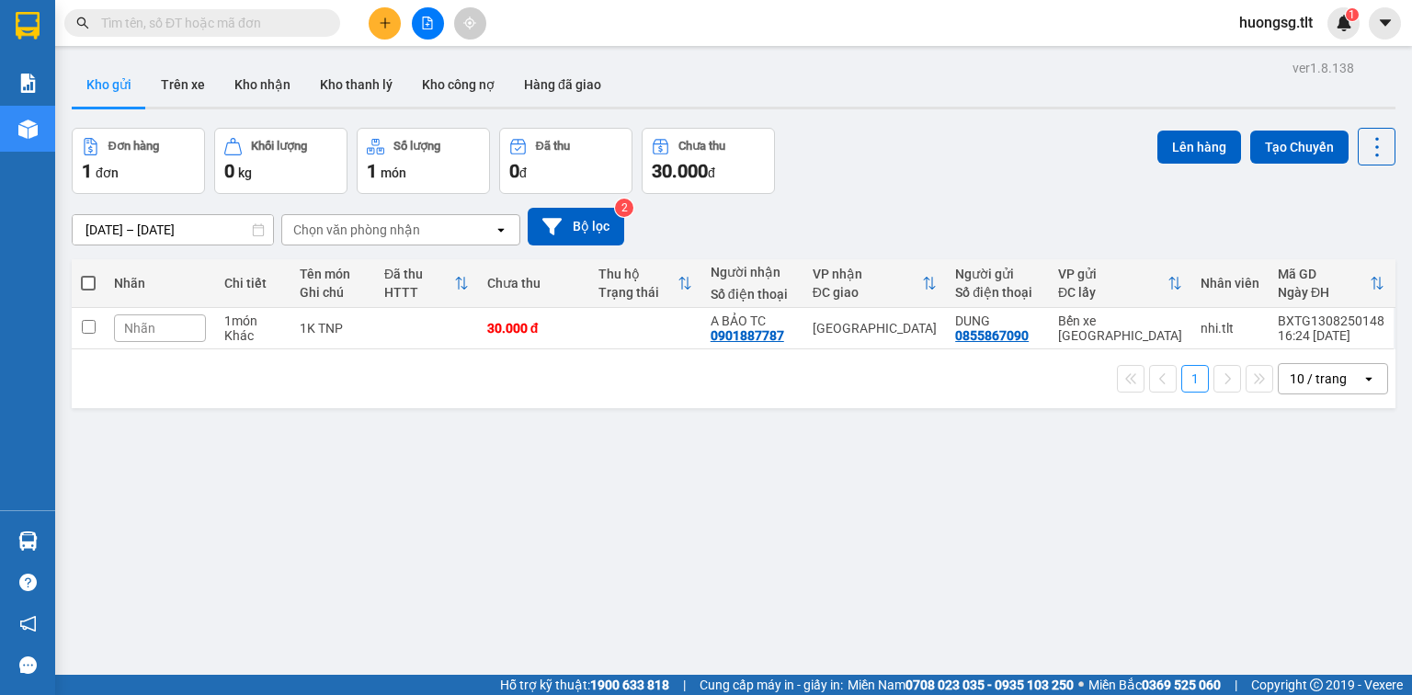
click at [298, 30] on input "text" at bounding box center [209, 23] width 217 height 20
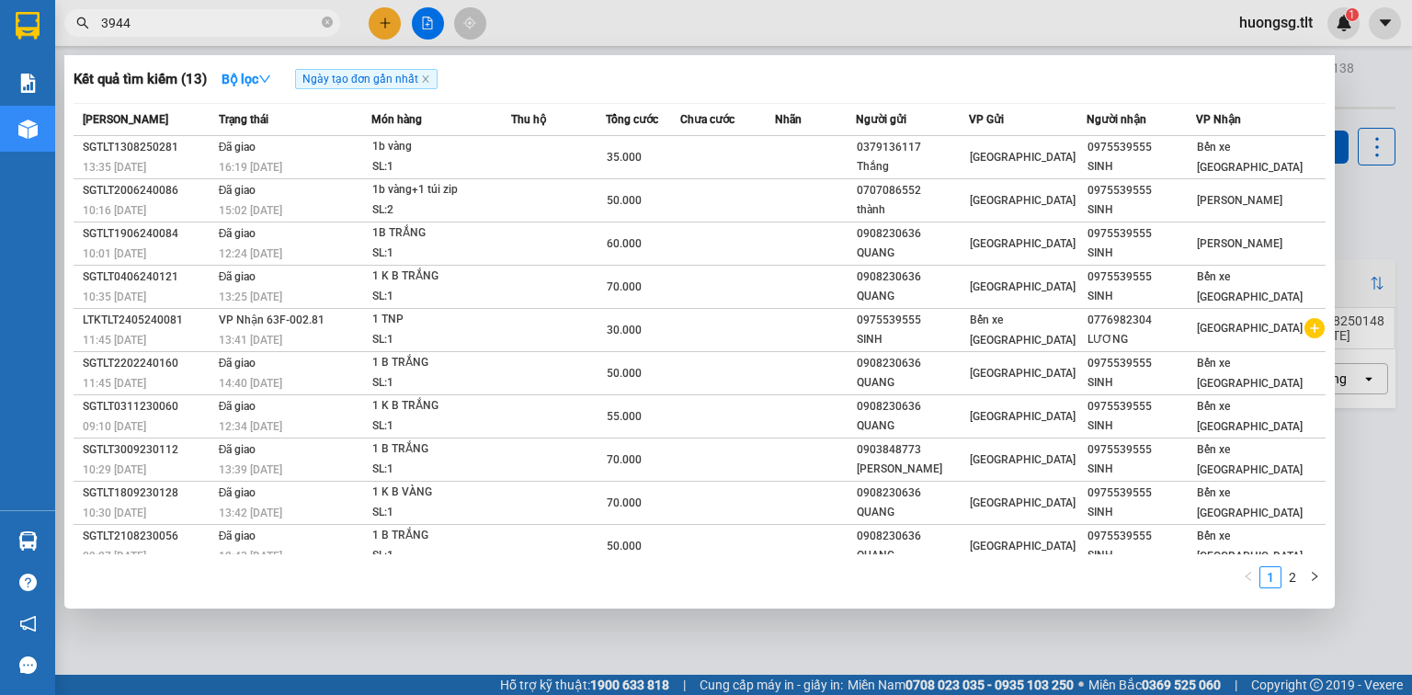
type input "3944"
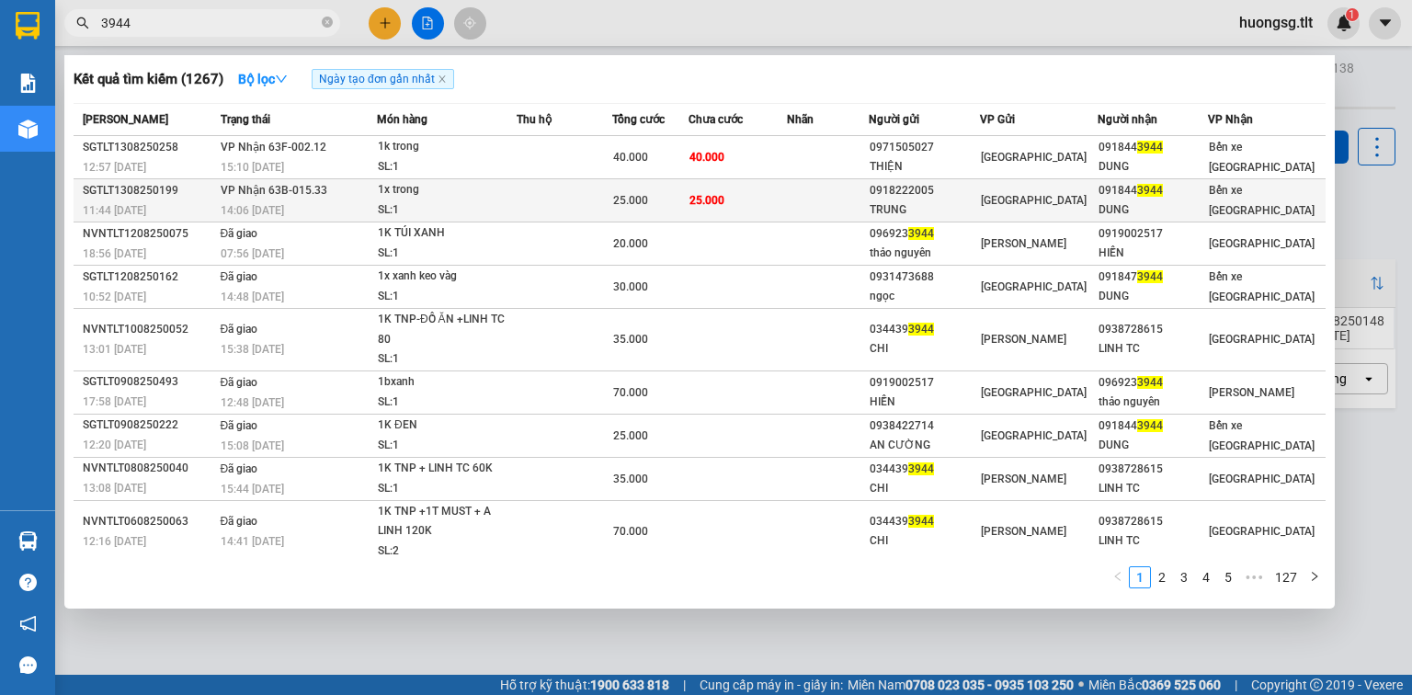
click at [451, 187] on div "1x trong" at bounding box center [447, 190] width 138 height 20
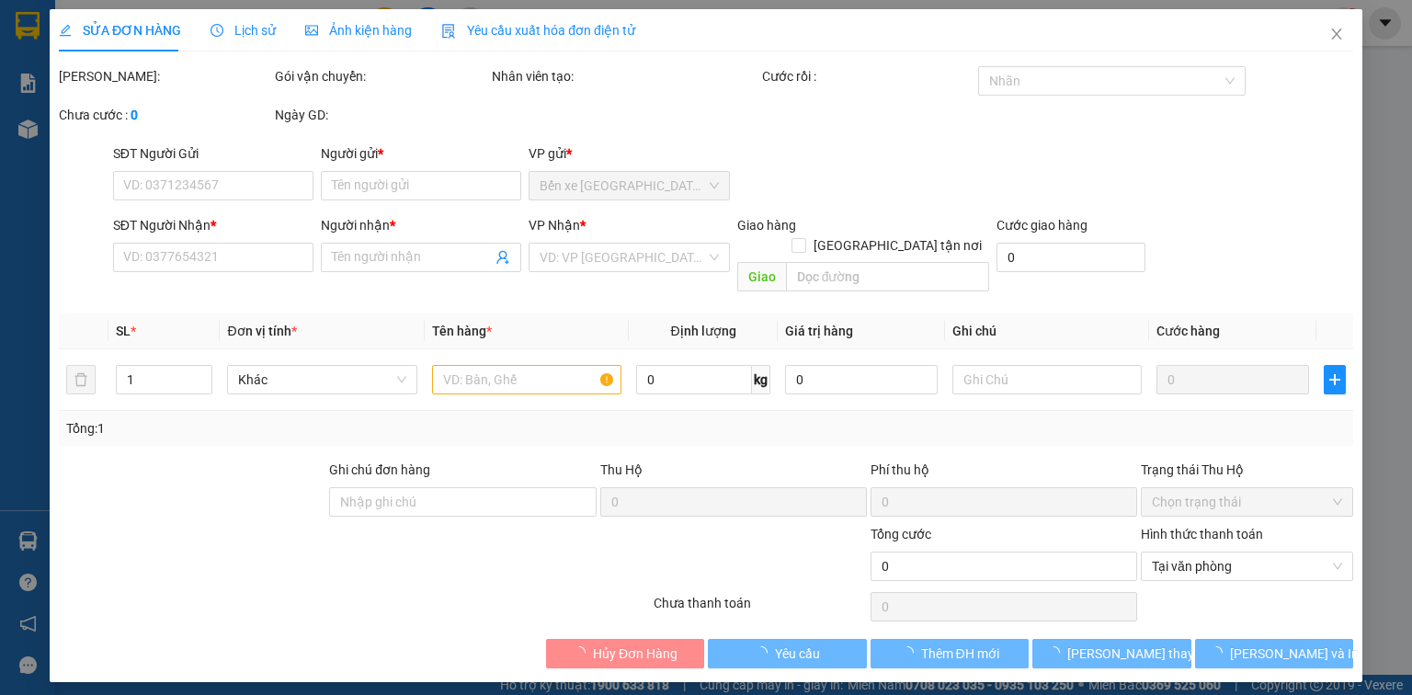
type input "0918222005"
type input "TRUNG"
type input "0918443944"
type input "DUNG"
type input "25.000"
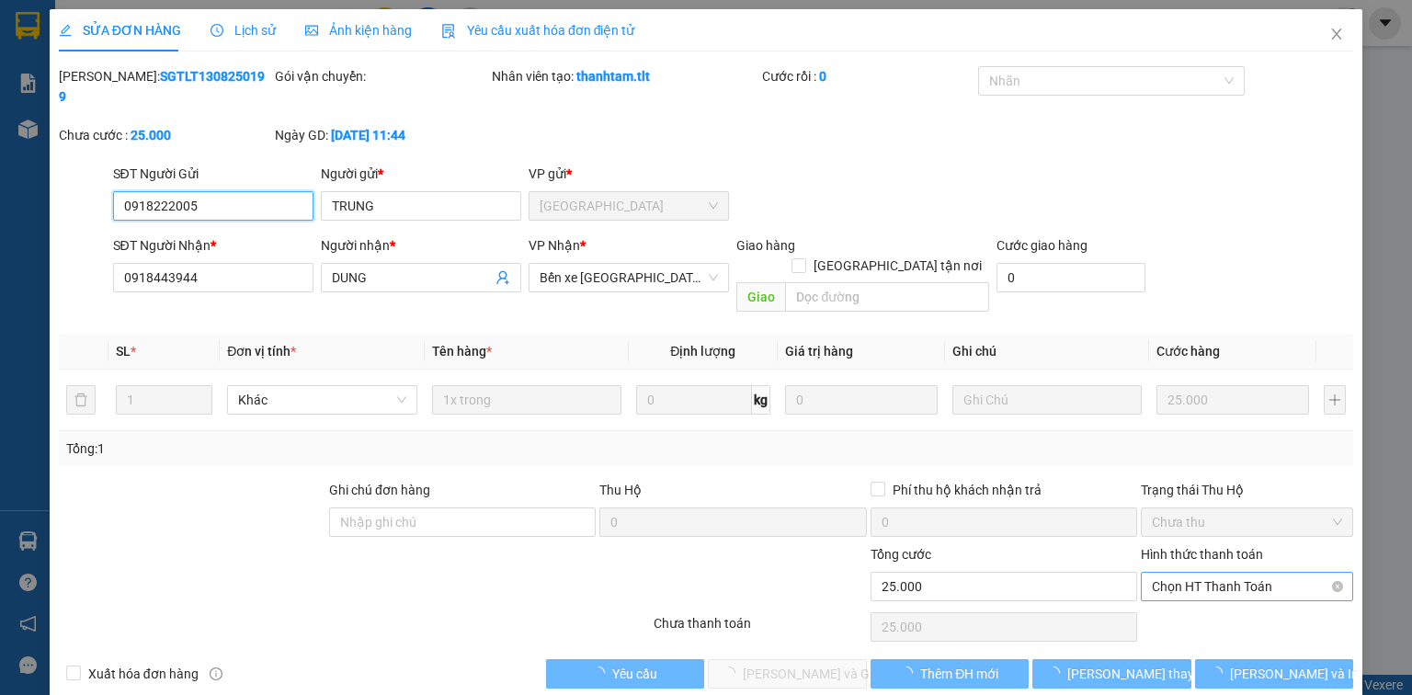
click at [1233, 573] on span "Chọn HT Thanh Toán" at bounding box center [1247, 587] width 190 height 28
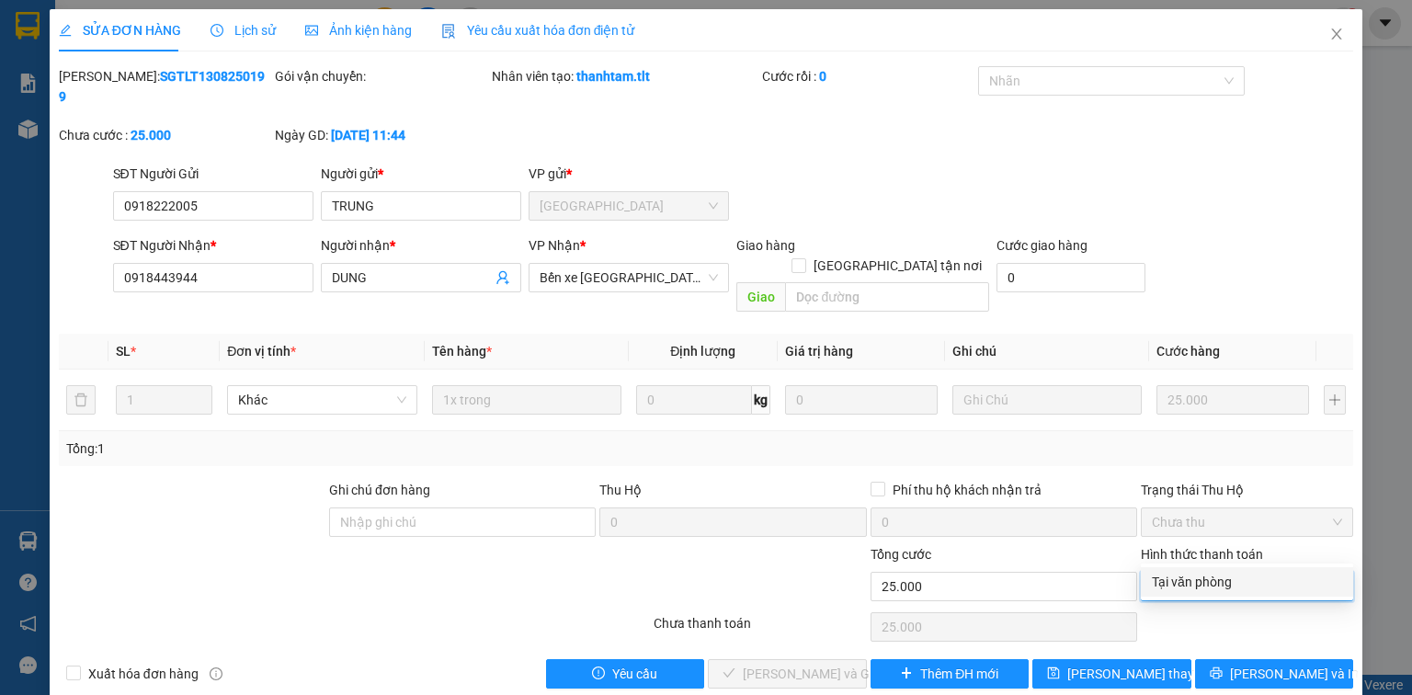
click at [1225, 578] on div "Tại văn phòng" at bounding box center [1247, 582] width 190 height 20
type input "0"
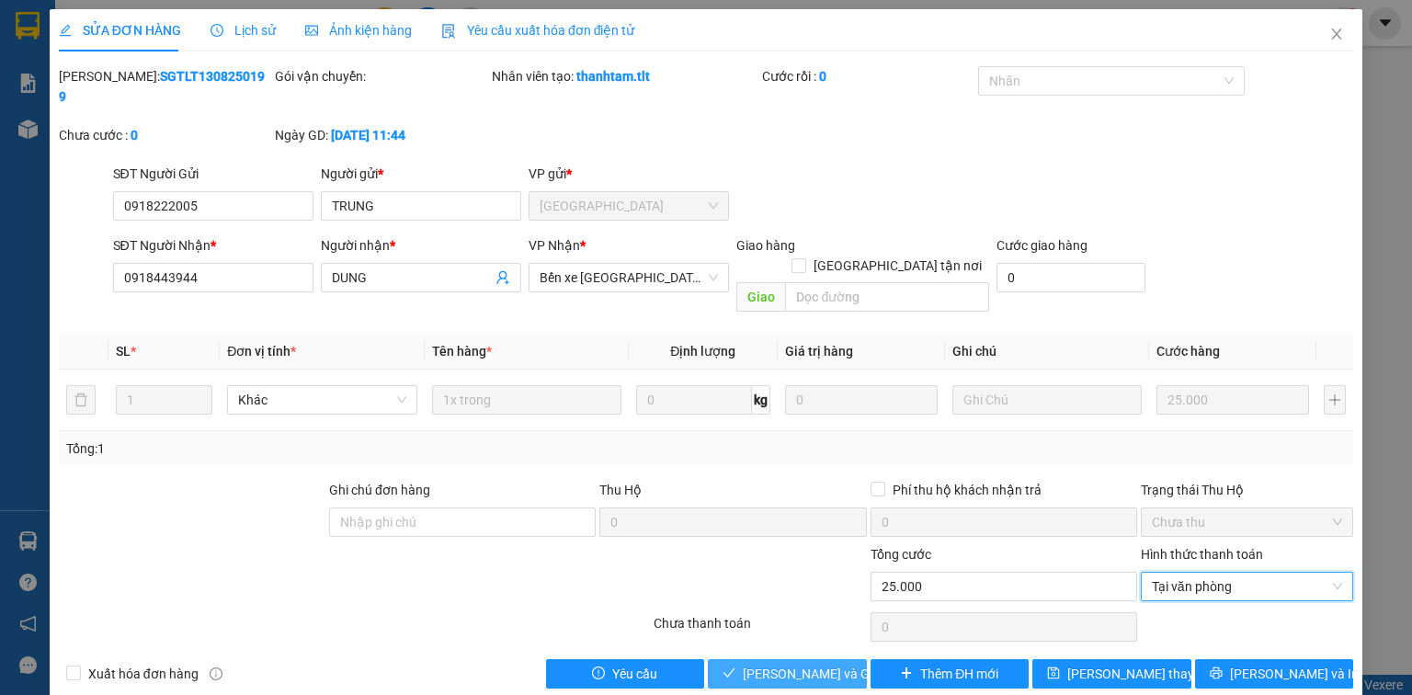
click at [821, 664] on span "[PERSON_NAME] và Giao hàng" at bounding box center [831, 674] width 177 height 20
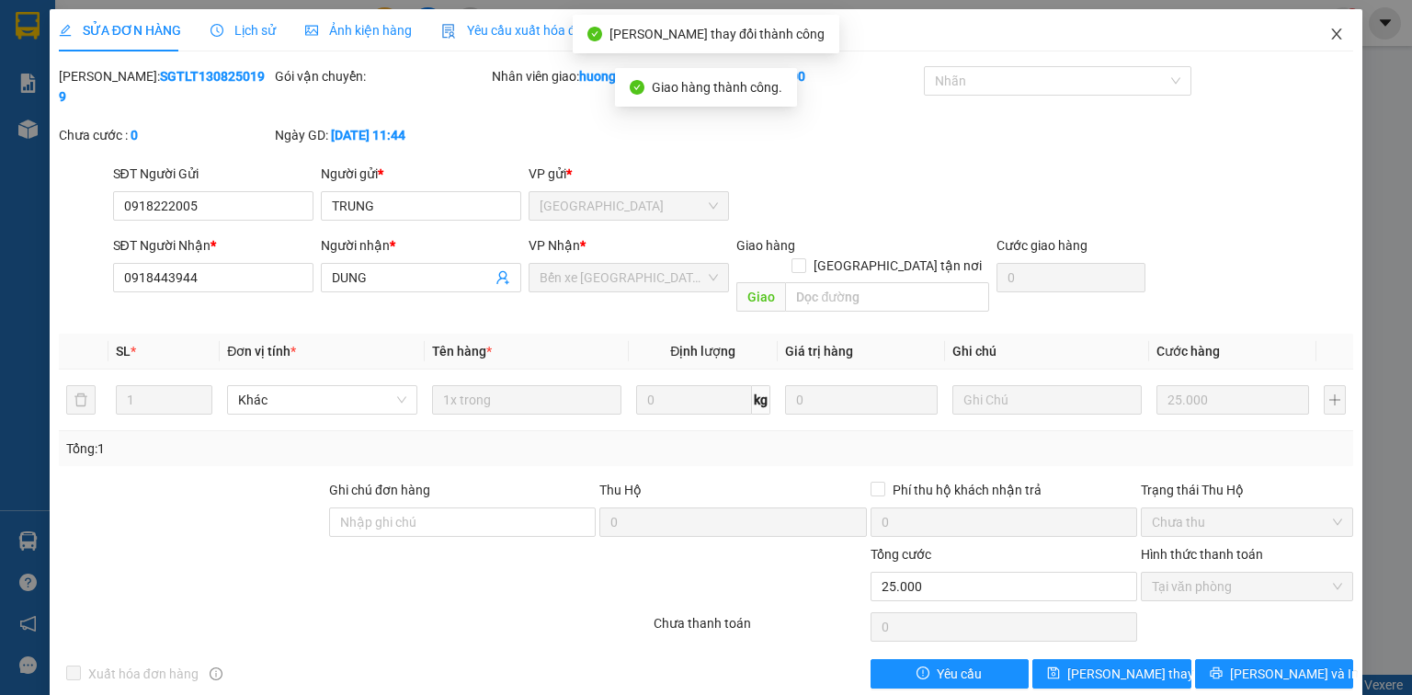
click at [1332, 48] on span "Close" at bounding box center [1336, 34] width 51 height 51
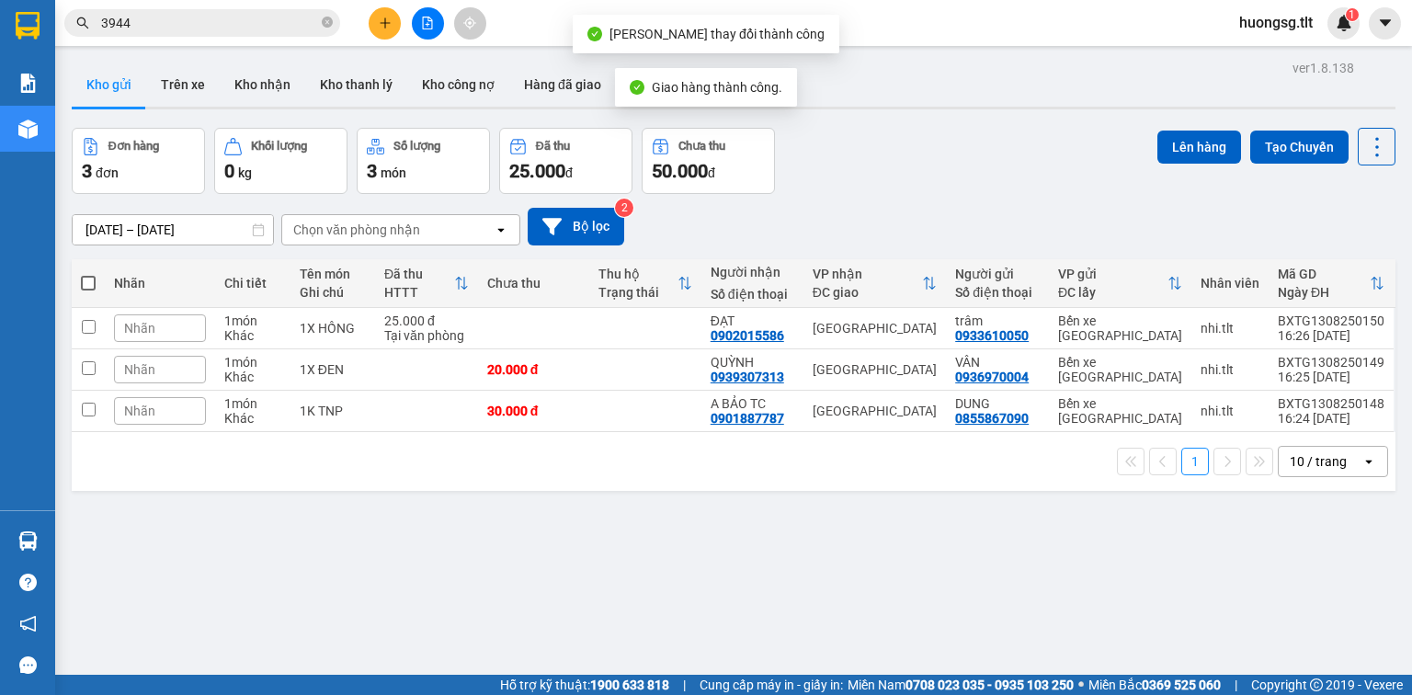
click at [217, 31] on span "3944" at bounding box center [202, 23] width 276 height 28
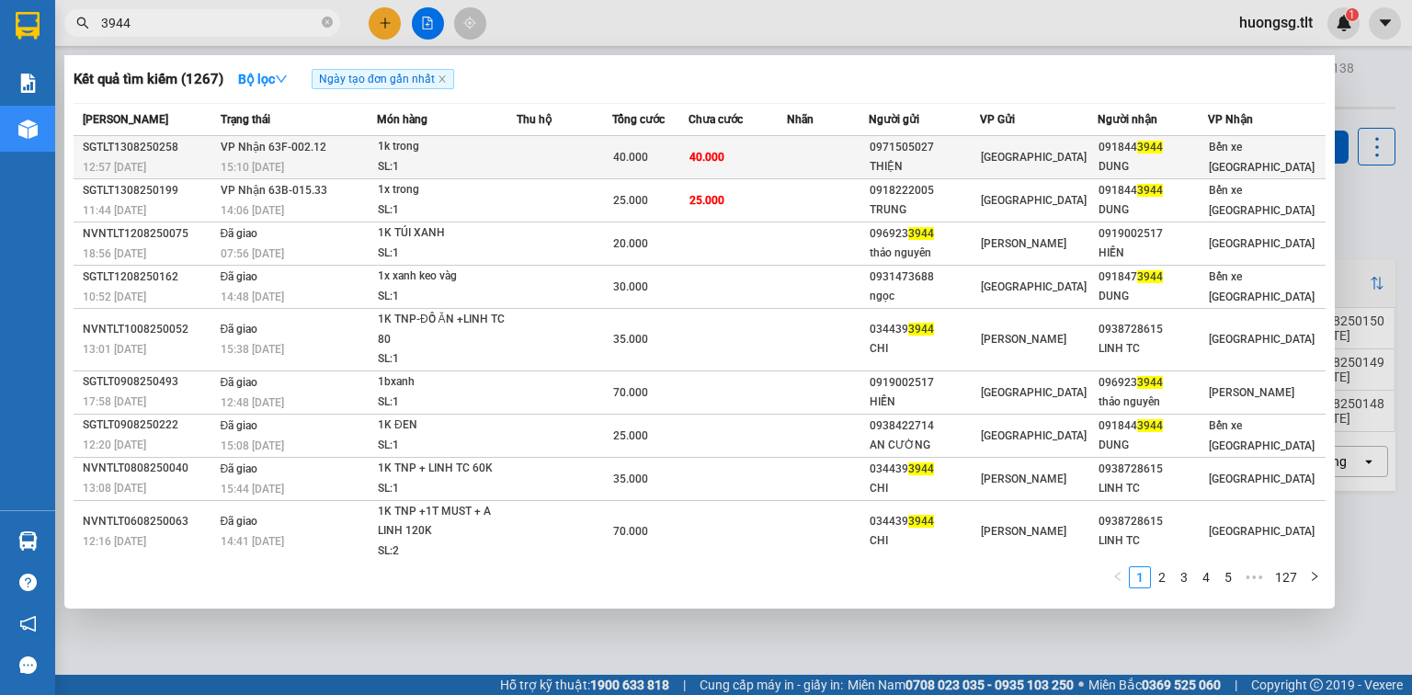
click at [757, 161] on td "40.000" at bounding box center [738, 157] width 98 height 43
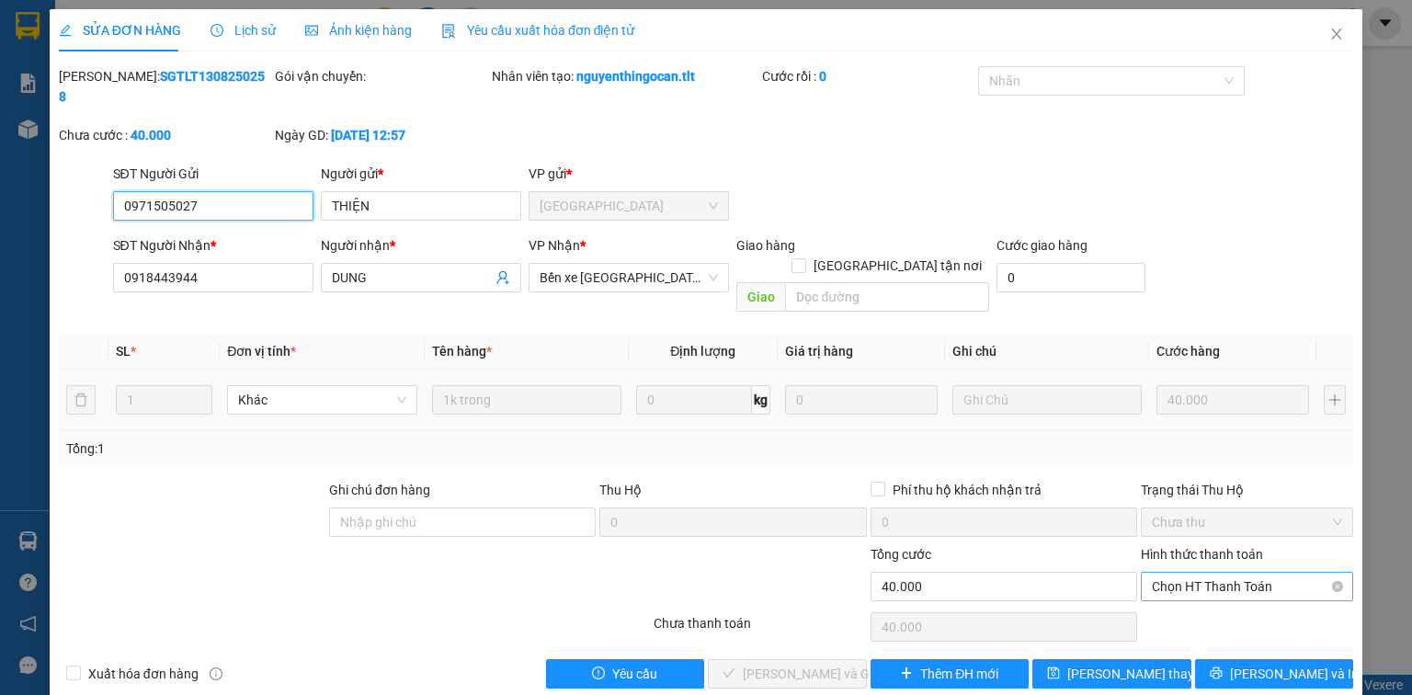
click at [1218, 573] on span "Chọn HT Thanh Toán" at bounding box center [1247, 587] width 190 height 28
click at [1214, 577] on div "Tại văn phòng" at bounding box center [1247, 582] width 190 height 20
type input "0"
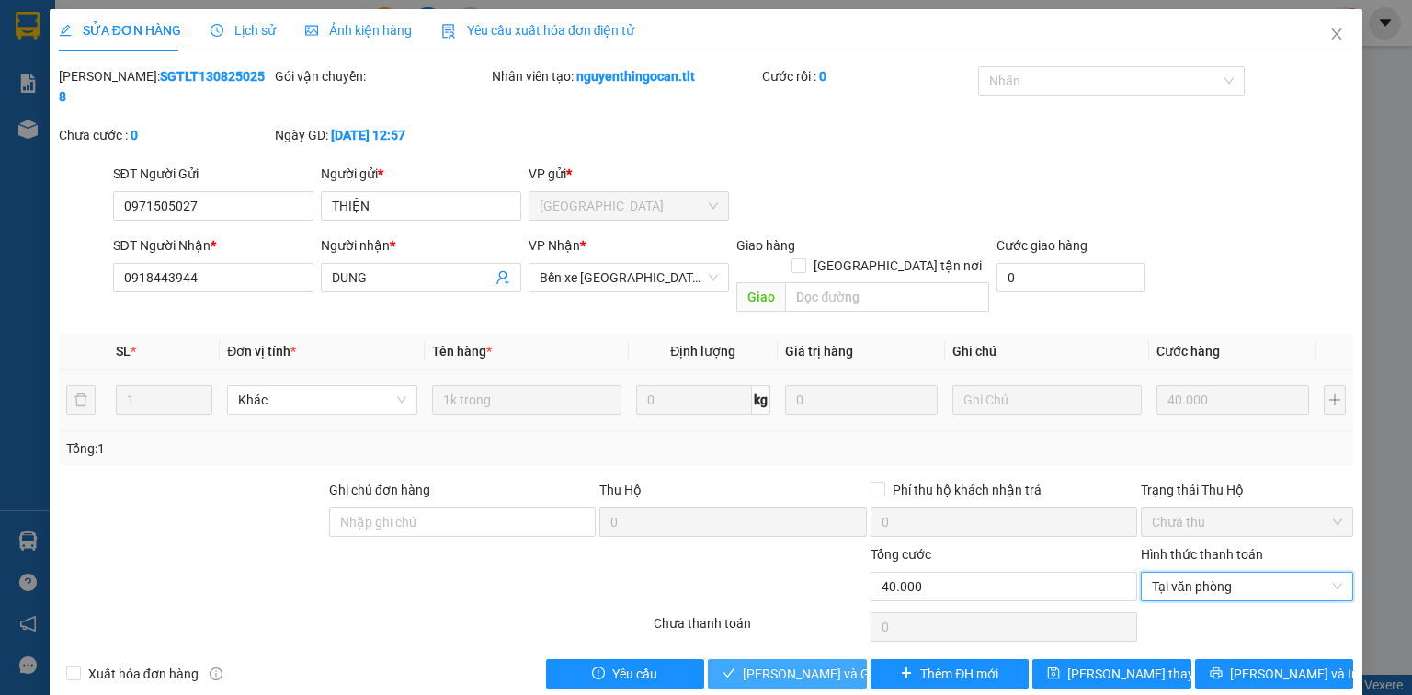
click at [761, 664] on span "[PERSON_NAME] và Giao hàng" at bounding box center [831, 674] width 177 height 20
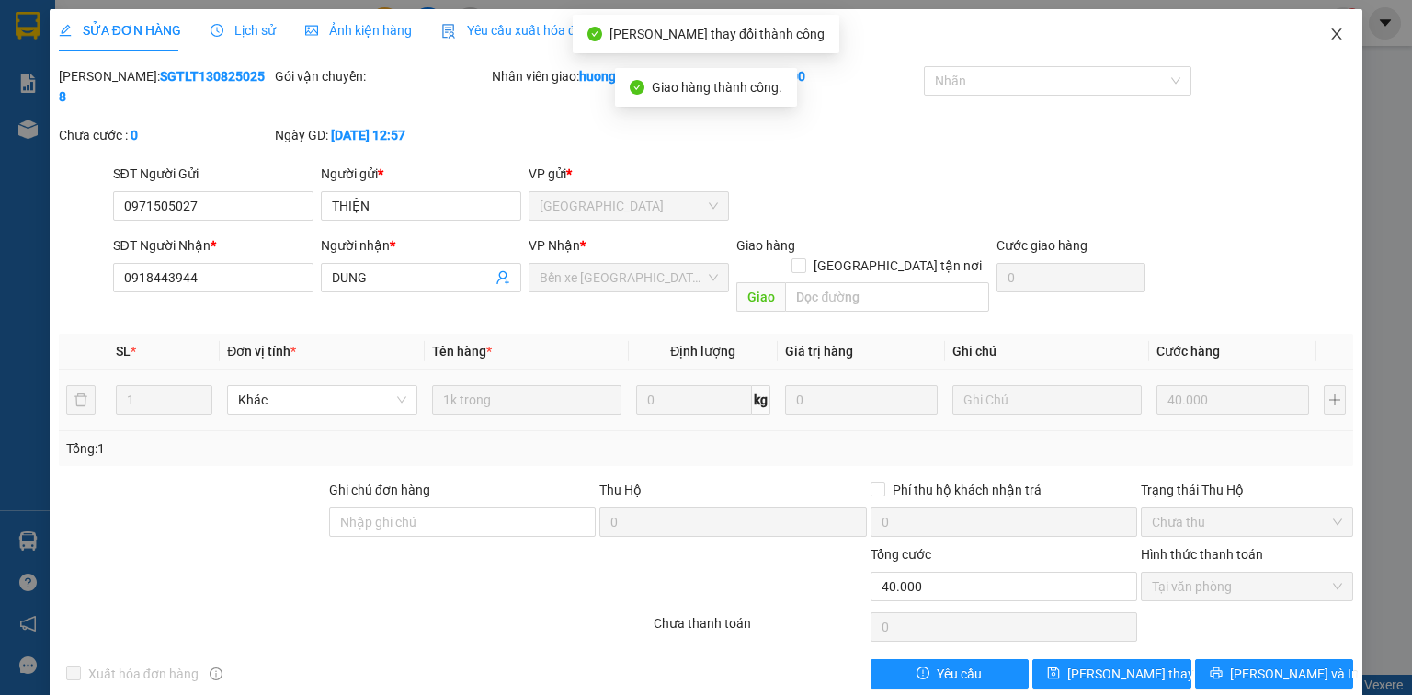
click at [1339, 37] on icon "close" at bounding box center [1337, 34] width 10 height 11
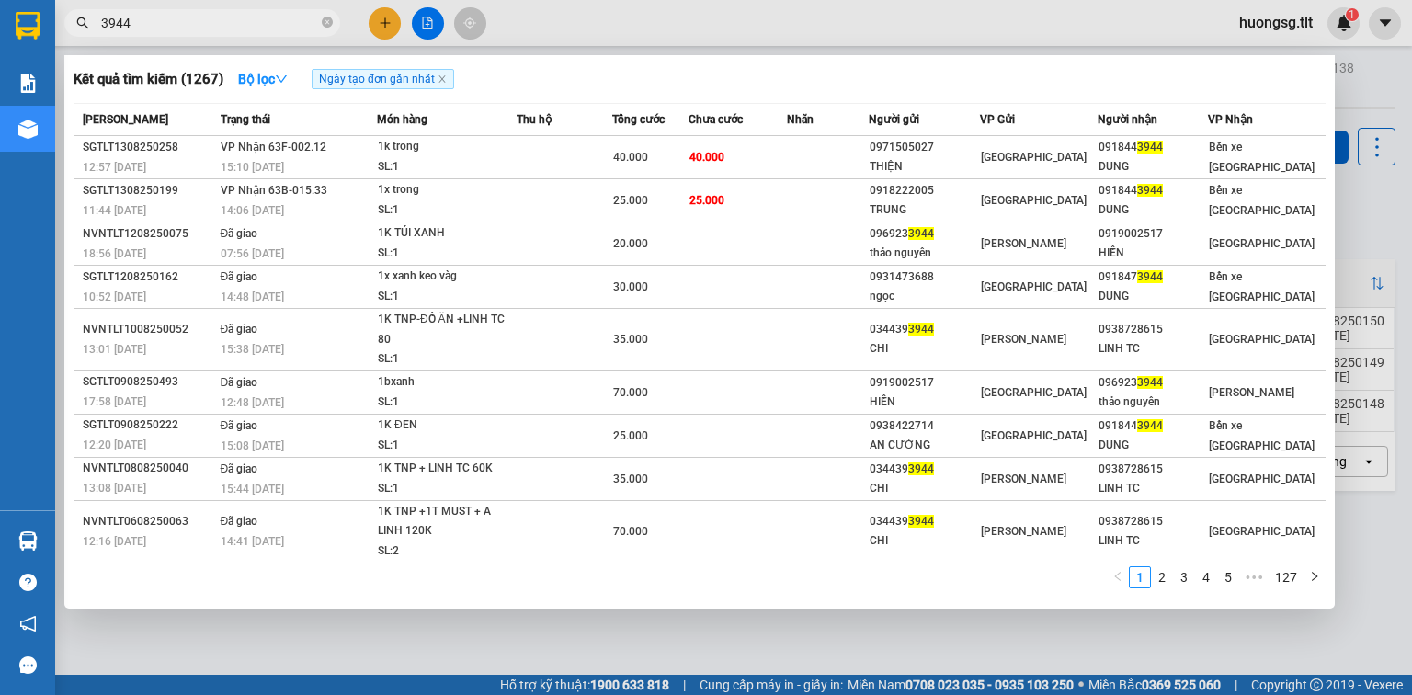
click at [213, 18] on input "3944" at bounding box center [209, 23] width 217 height 20
click at [216, 18] on input "3944" at bounding box center [209, 23] width 217 height 20
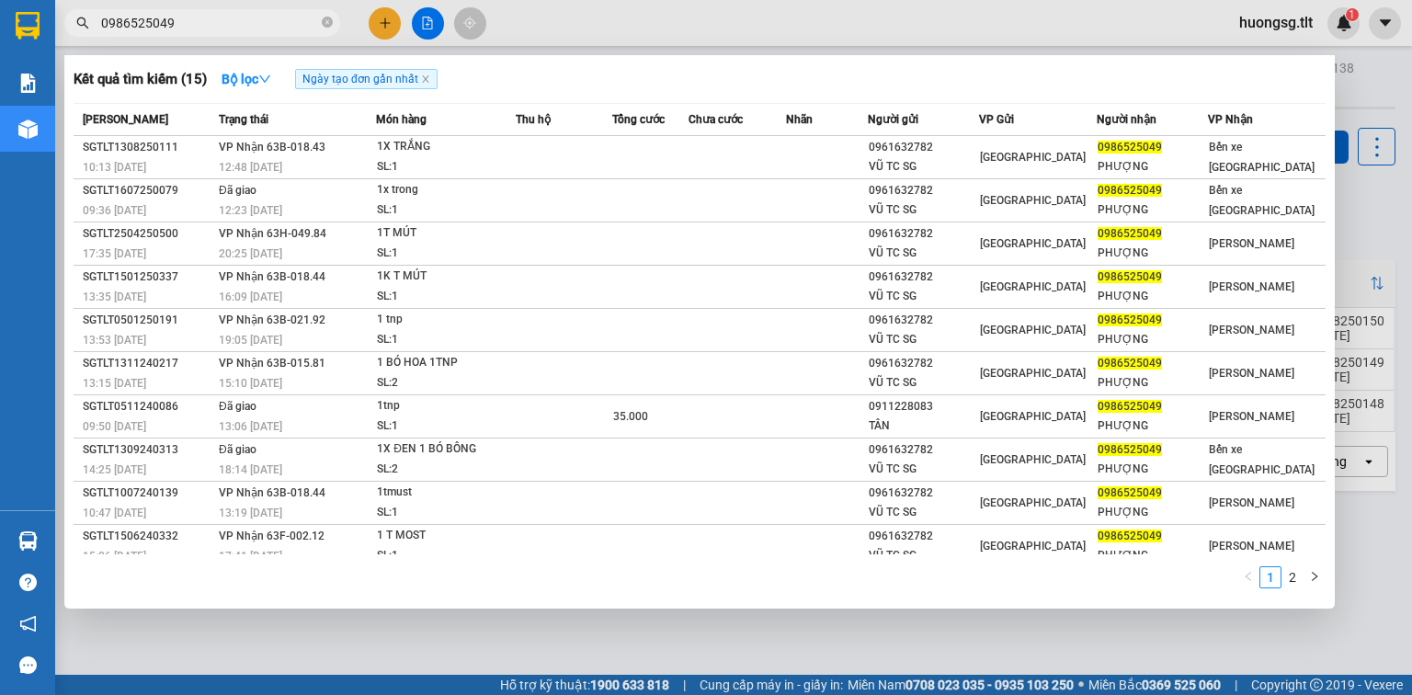
type input "0986525049"
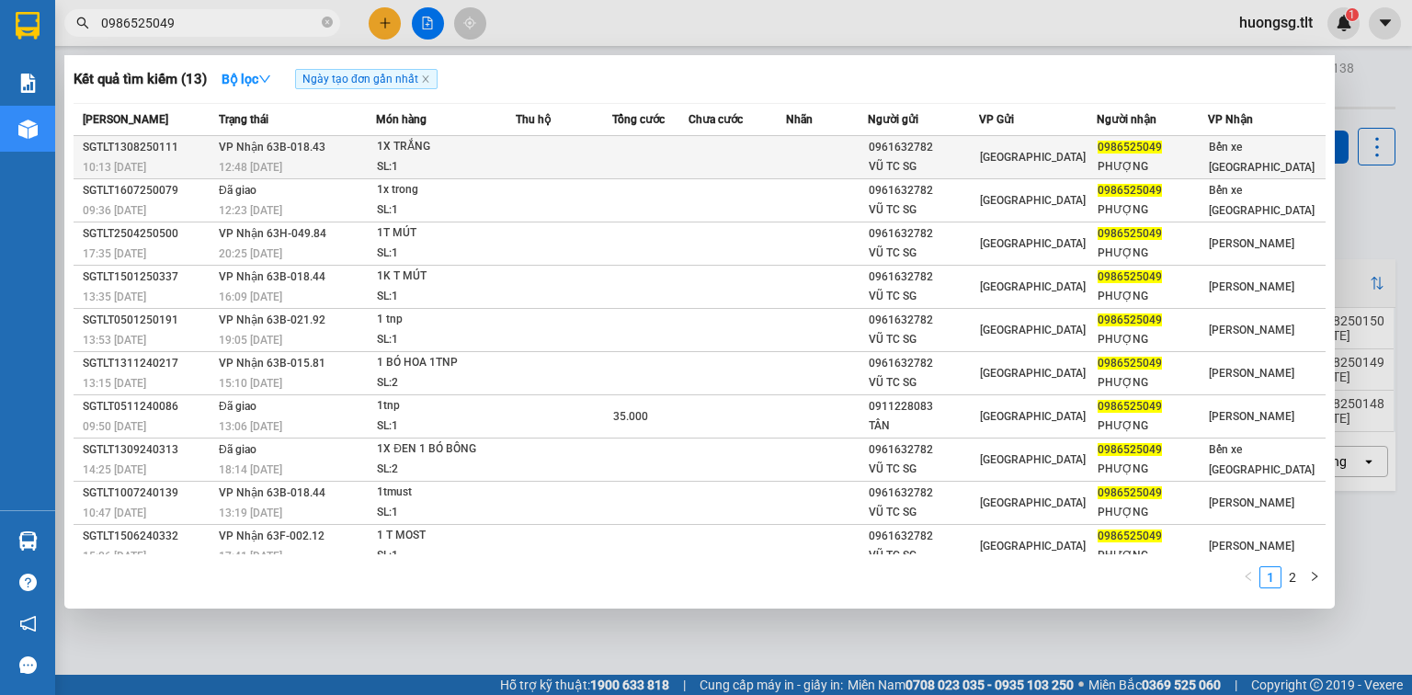
click at [658, 158] on td at bounding box center [649, 157] width 75 height 43
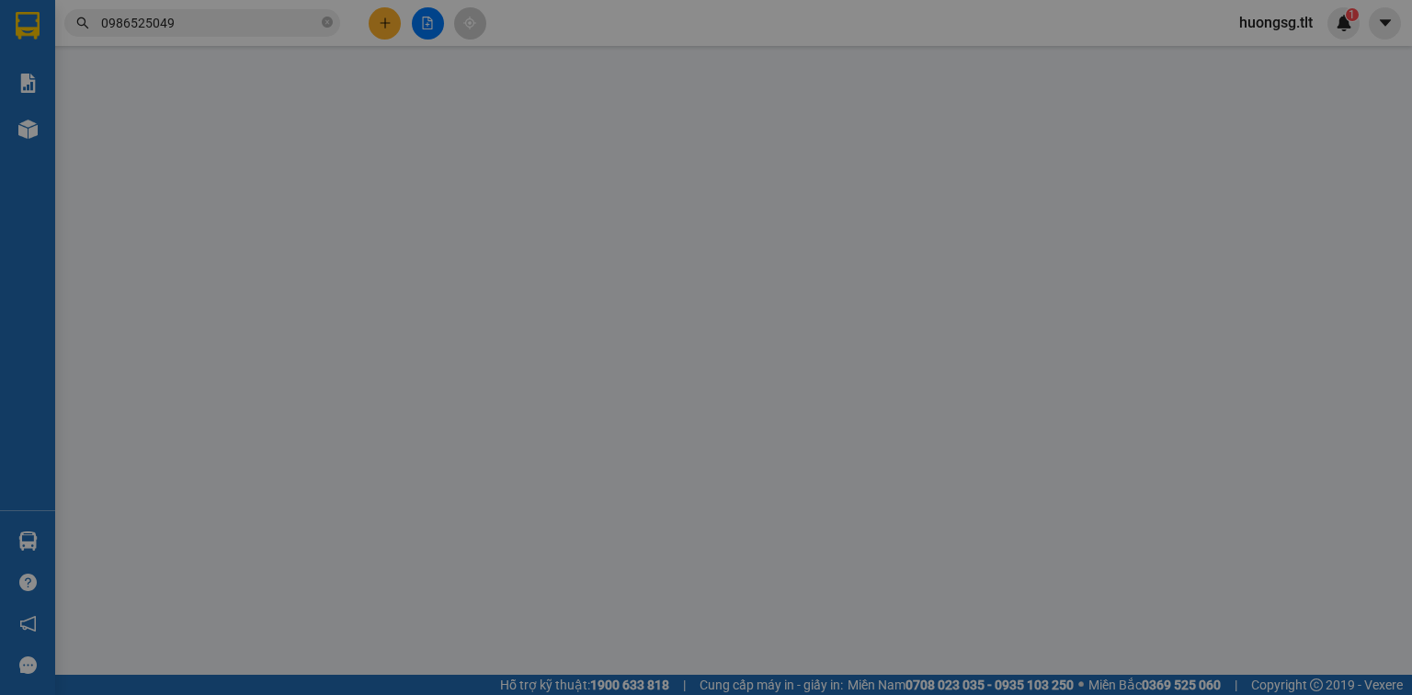
type input "0961632782"
type input "VŨ TC SG"
type input "0986525049"
type input "PHƯỢNG"
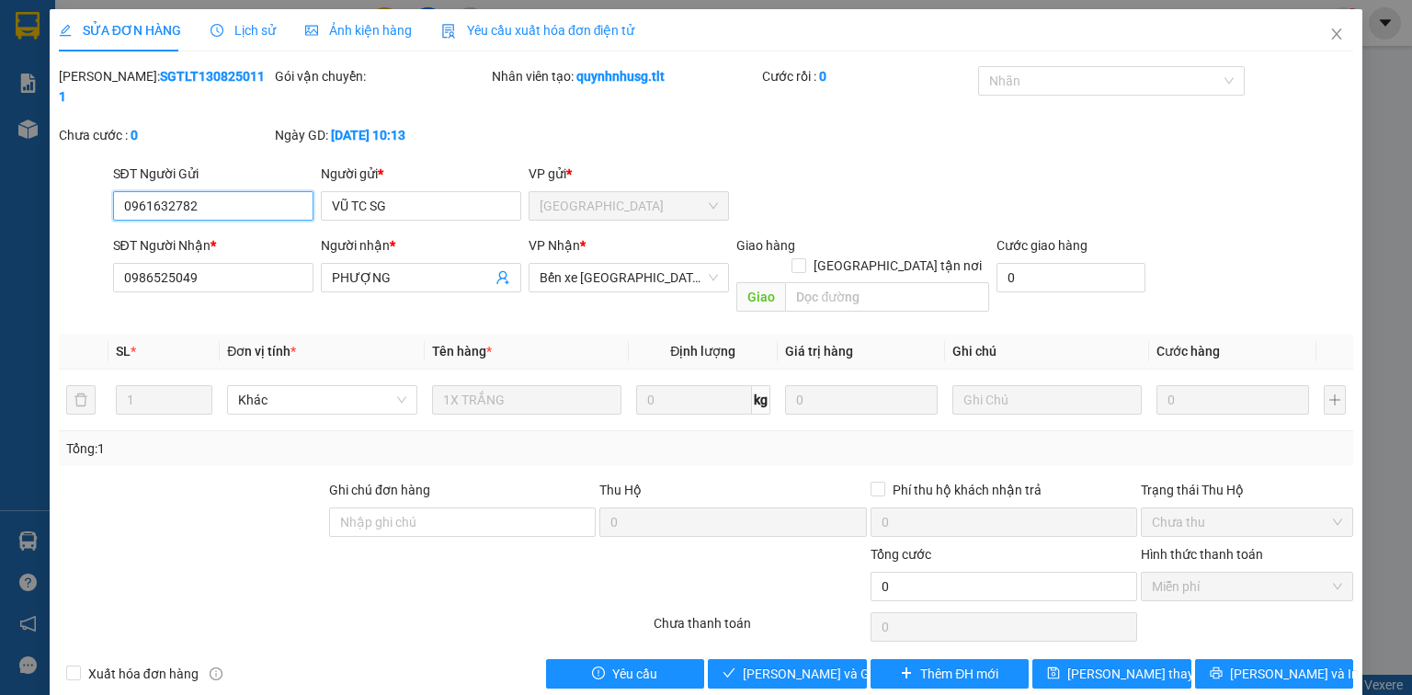
click at [1198, 573] on span "Miễn phí" at bounding box center [1247, 587] width 190 height 28
click at [810, 652] on div "SỬA ĐƠN HÀNG Lịch sử Ảnh kiện hàng Yêu cầu xuất hóa đơn điện tử Total Paid Fee …" at bounding box center [706, 355] width 1313 height 693
click at [824, 664] on span "[PERSON_NAME] và Giao hàng" at bounding box center [831, 674] width 177 height 20
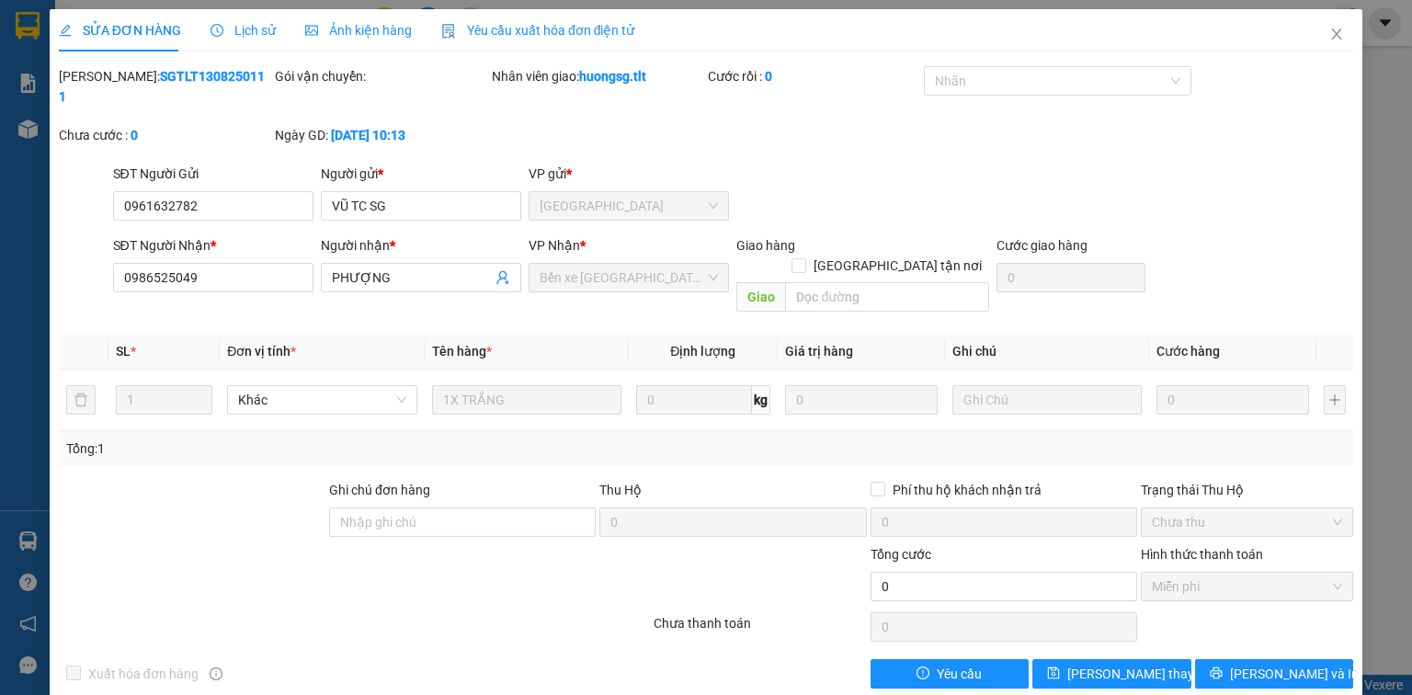
click at [67, 334] on th at bounding box center [84, 352] width 50 height 36
click at [1344, 29] on icon "close" at bounding box center [1337, 34] width 15 height 15
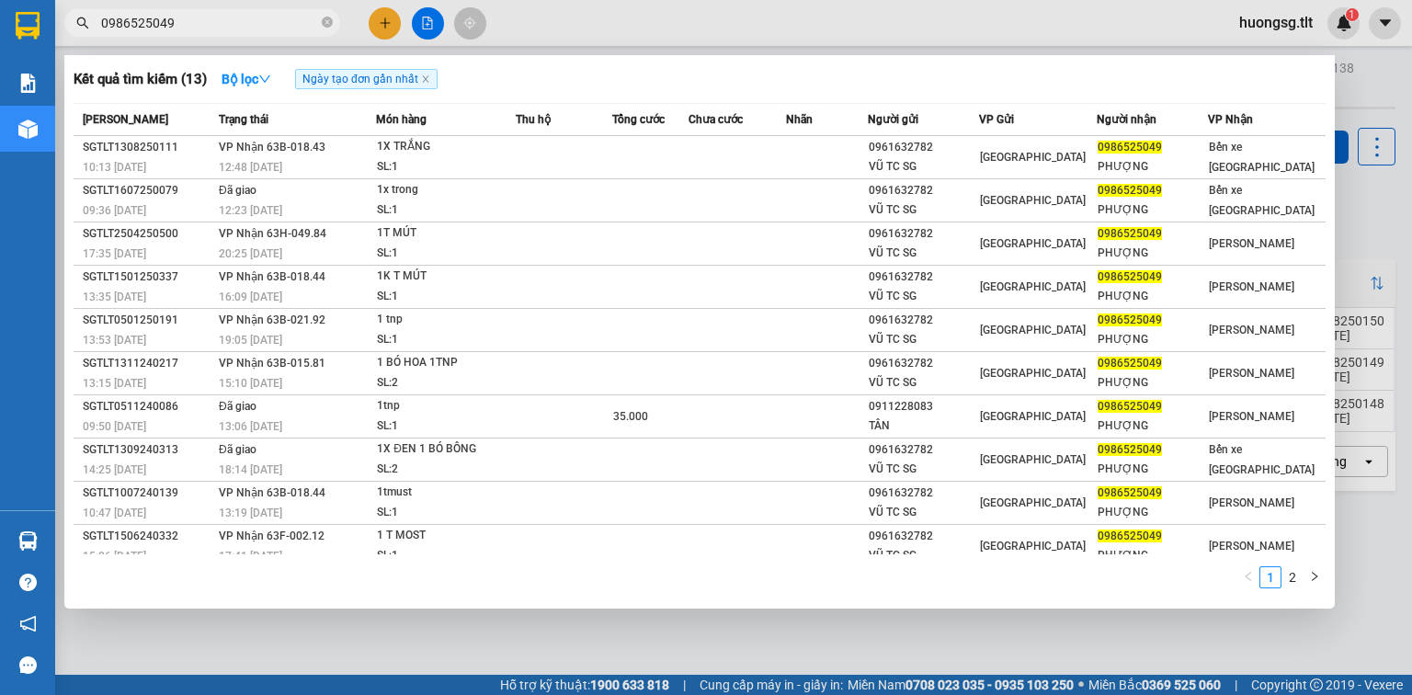
click at [238, 25] on input "0986525049" at bounding box center [209, 23] width 217 height 20
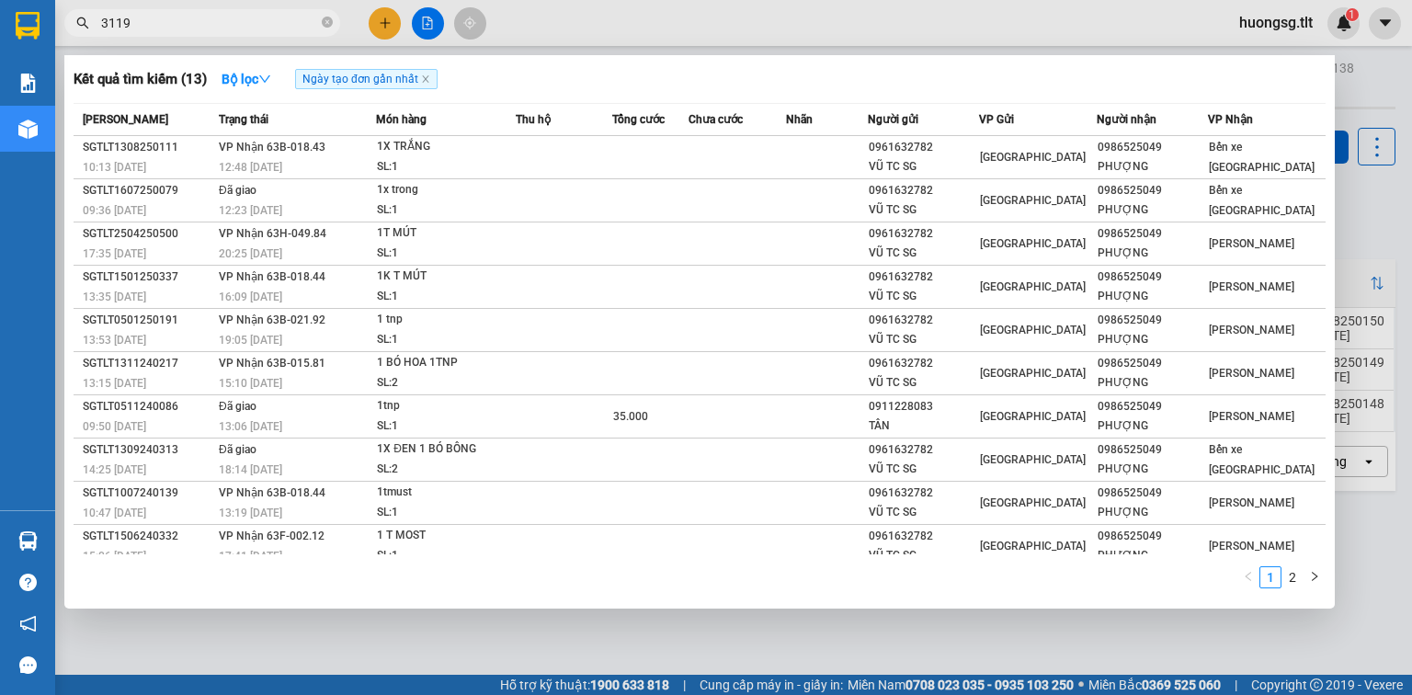
type input "3119"
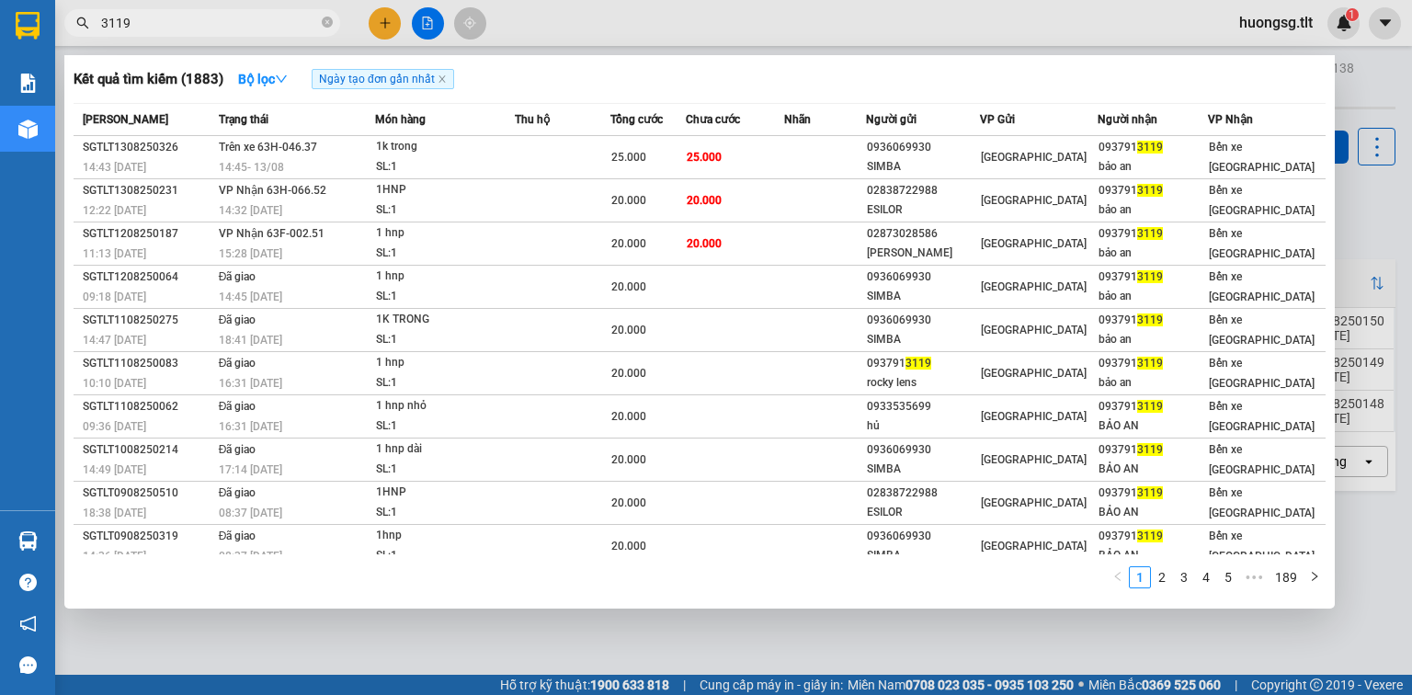
click at [377, 14] on div at bounding box center [706, 347] width 1412 height 695
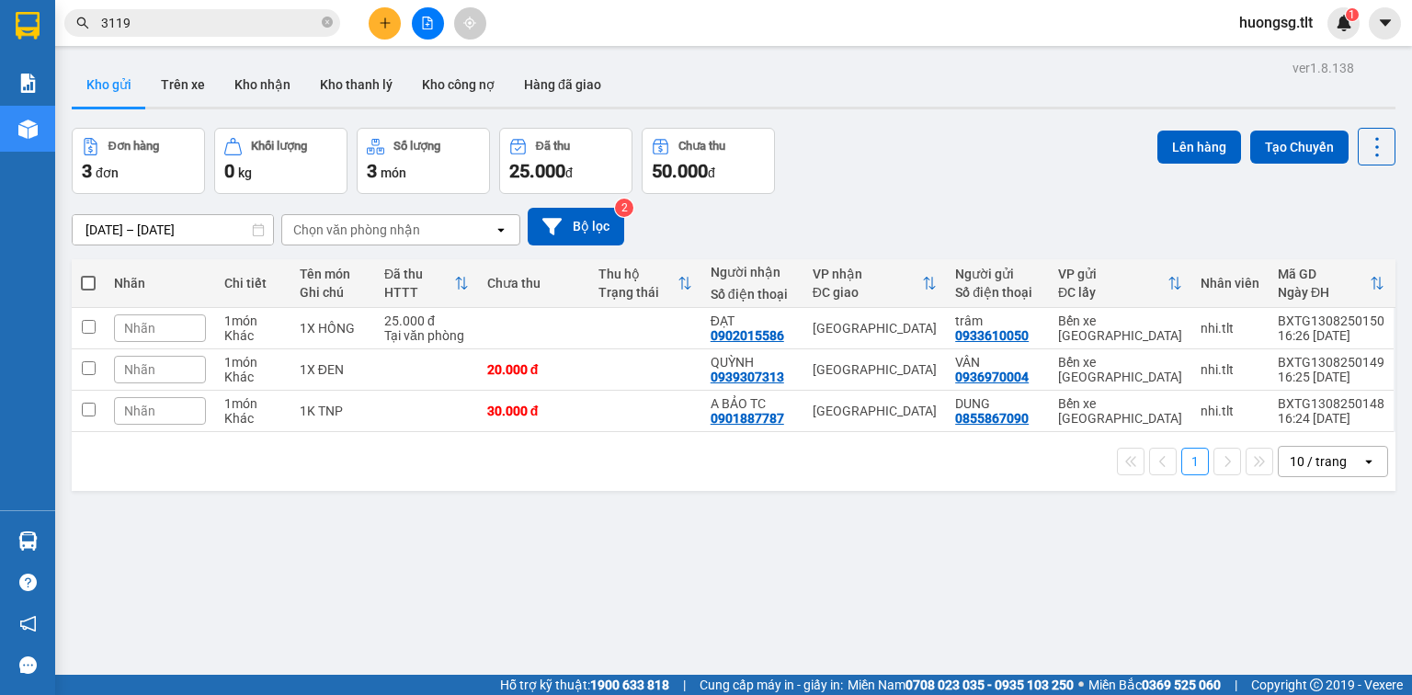
click at [377, 18] on button at bounding box center [385, 23] width 32 height 32
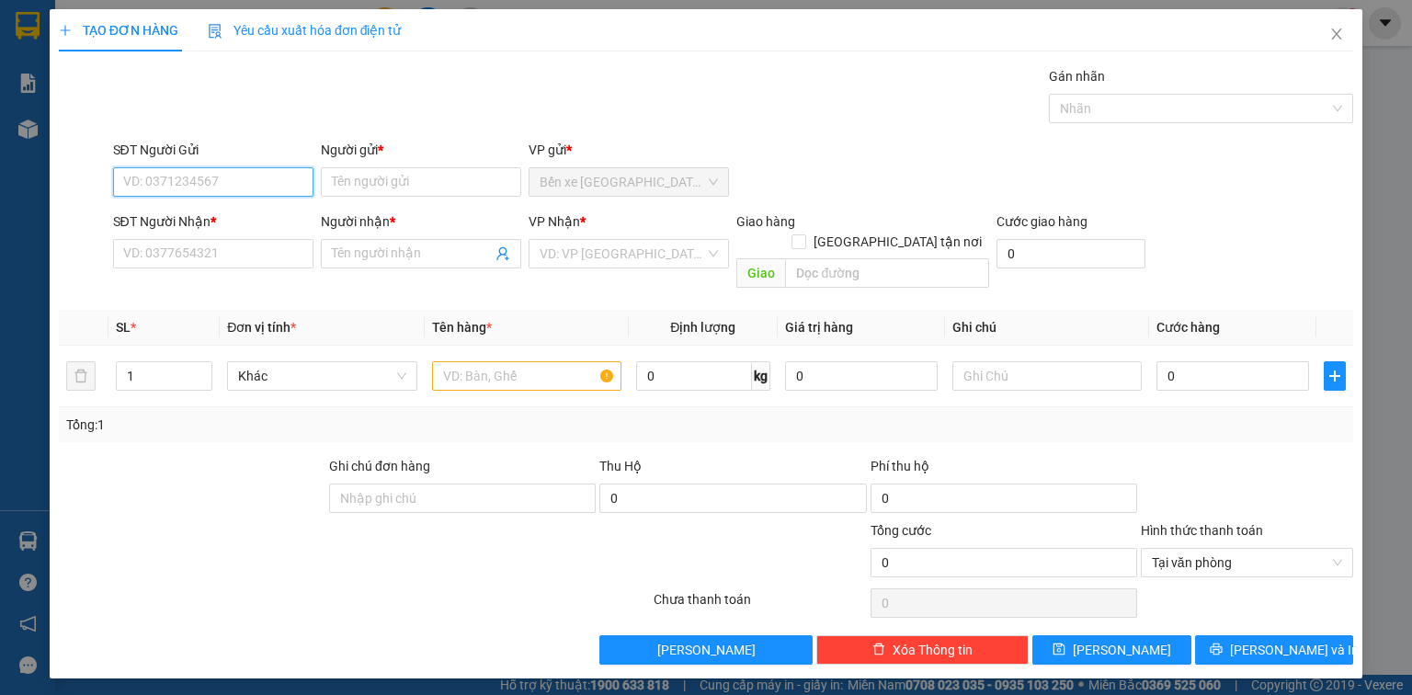
click at [238, 173] on input "SĐT Người Gửi" at bounding box center [213, 181] width 200 height 29
type input "0909348788"
click at [265, 215] on div "0909348788 - Oanh" at bounding box center [213, 218] width 178 height 20
type input "Oanh"
type input "0909348788"
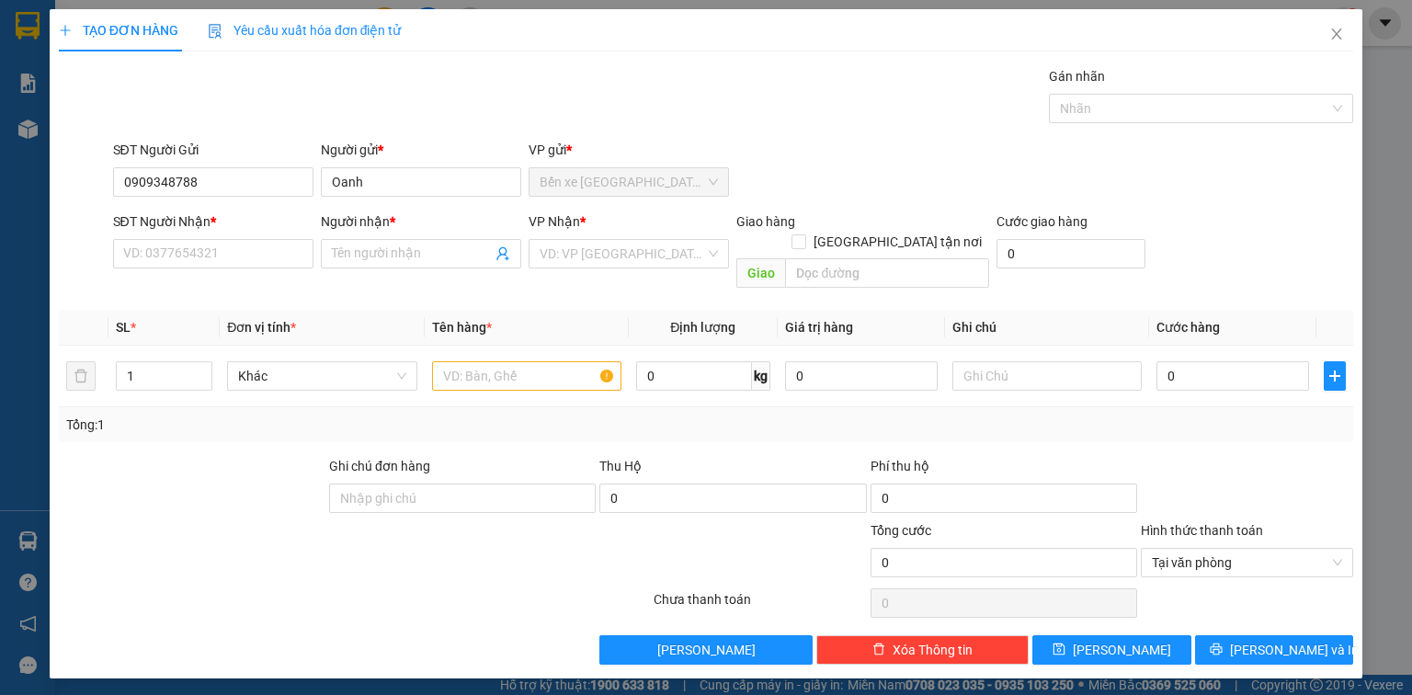
click at [224, 273] on div "SĐT Người Nhận * VD: 0377654321" at bounding box center [213, 244] width 200 height 64
click at [232, 254] on input "SĐT Người Nhận *" at bounding box center [213, 253] width 200 height 29
type input "0903181529"
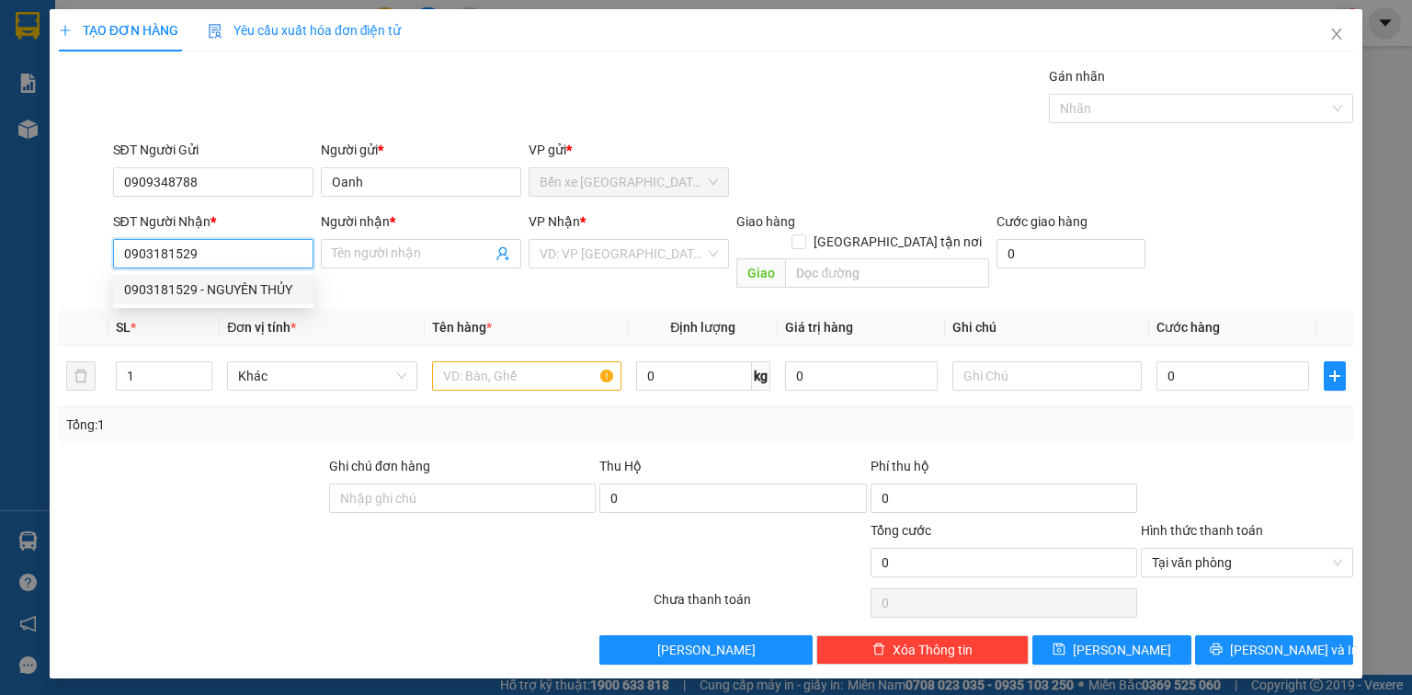
click at [269, 285] on div "0903181529 - NGUYÊN THỦY" at bounding box center [213, 290] width 178 height 20
type input "NGUYÊN THỦY"
type input "0903181529"
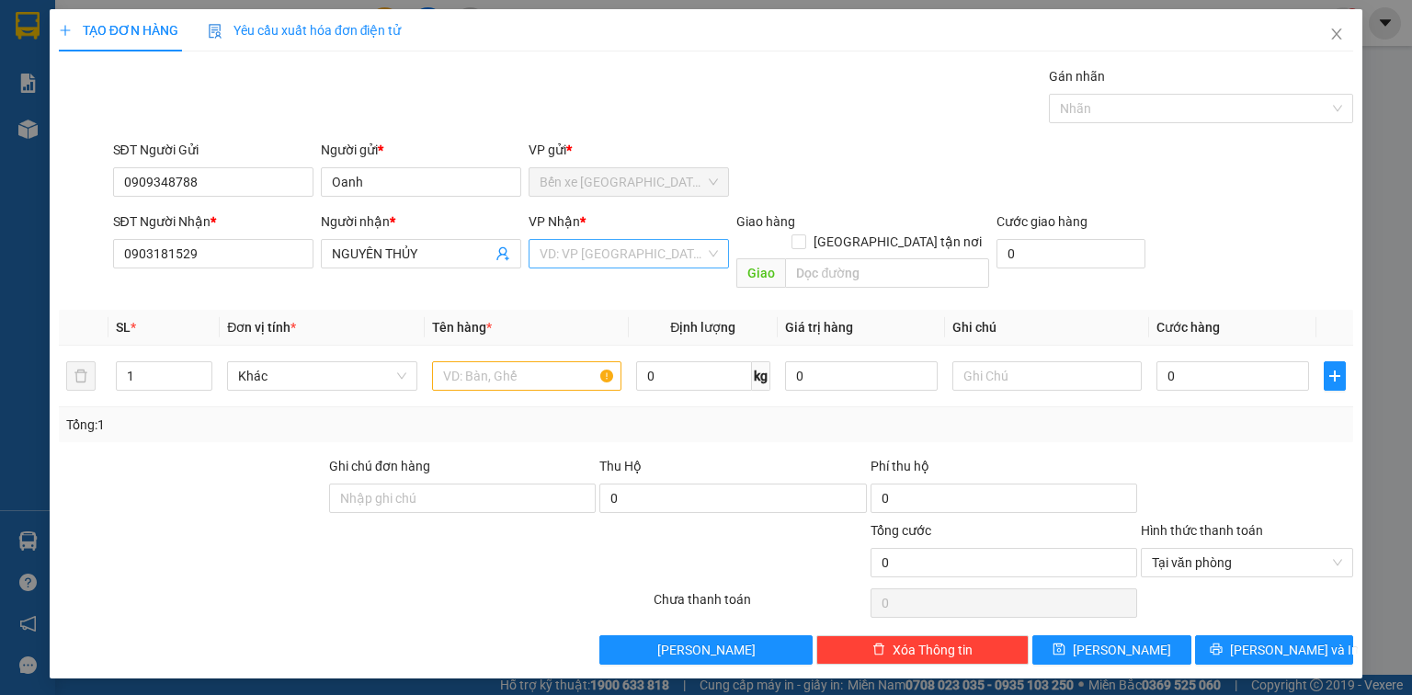
click at [584, 255] on input "search" at bounding box center [623, 254] width 166 height 28
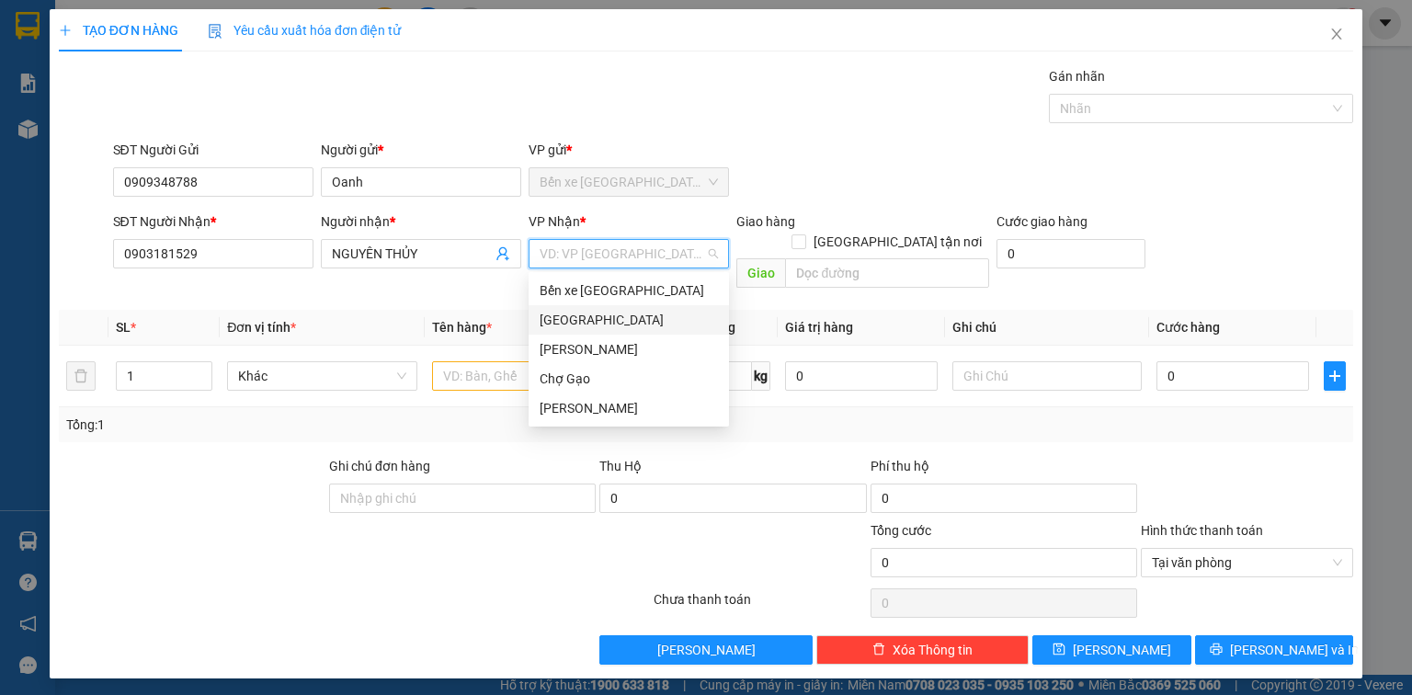
click at [602, 316] on div "[GEOGRAPHIC_DATA]" at bounding box center [629, 320] width 178 height 20
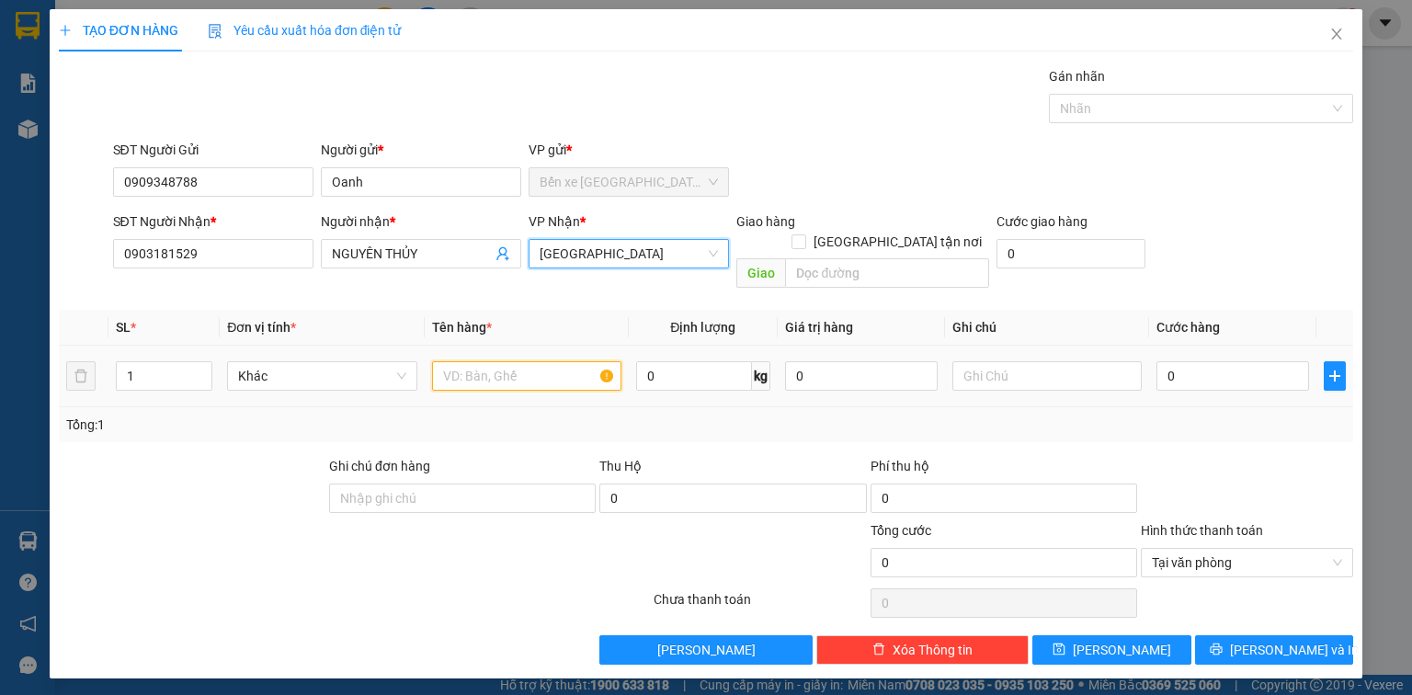
click at [524, 361] on input "text" at bounding box center [526, 375] width 189 height 29
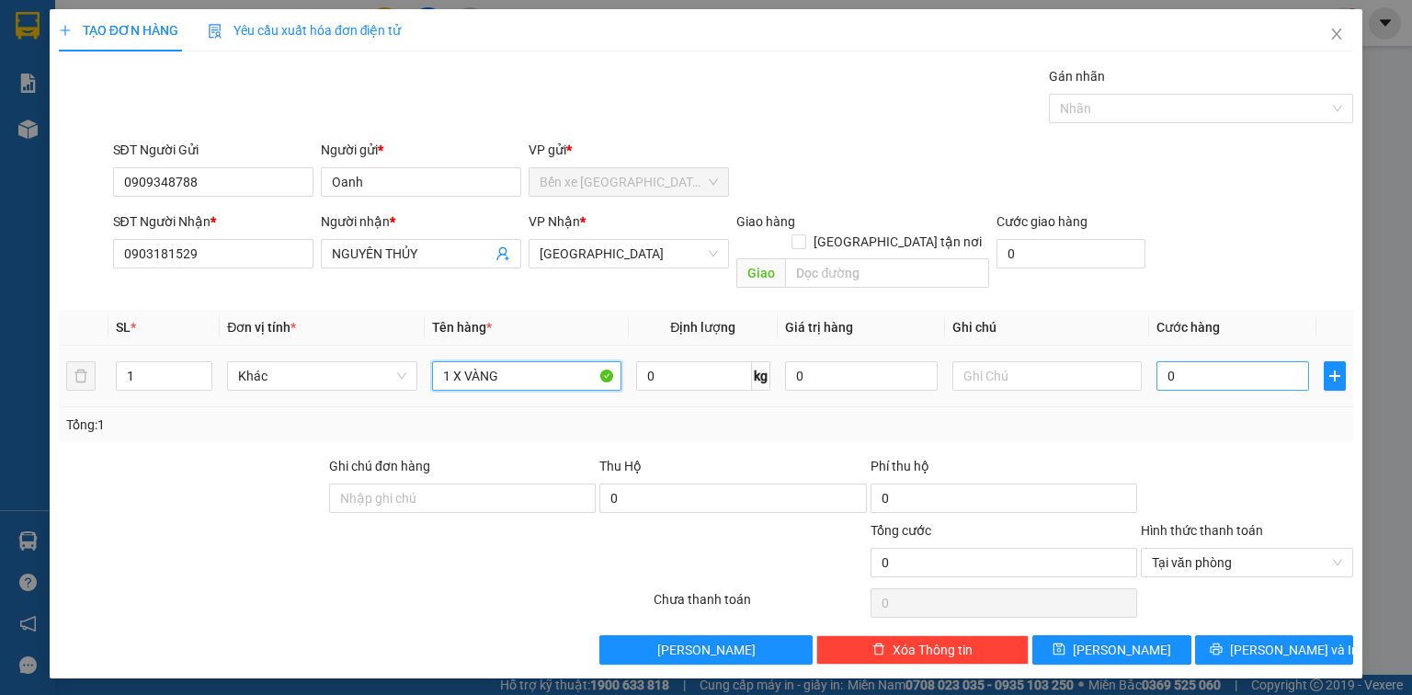
type input "1 X VÀNG"
click at [1232, 361] on input "0" at bounding box center [1233, 375] width 153 height 29
type input "2"
type input "25"
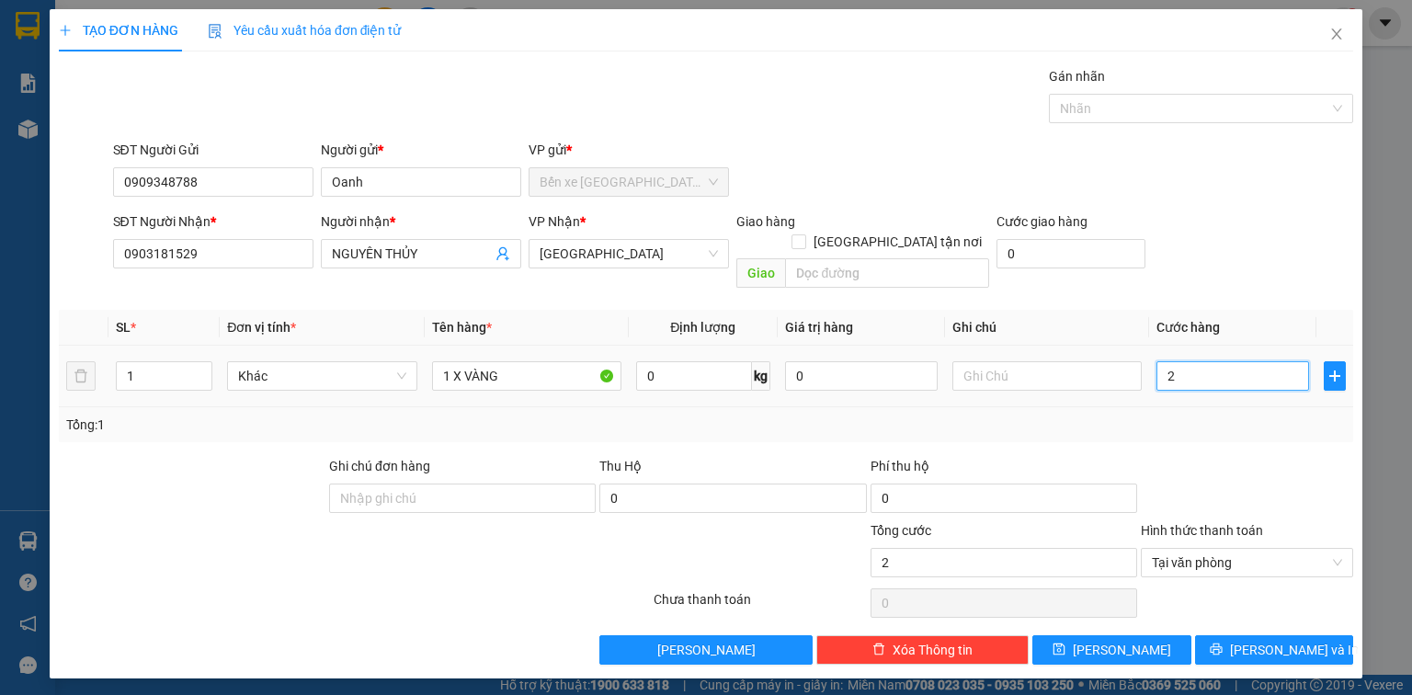
type input "25"
type input "25.000"
click at [1289, 640] on span "[PERSON_NAME] và In" at bounding box center [1294, 650] width 129 height 20
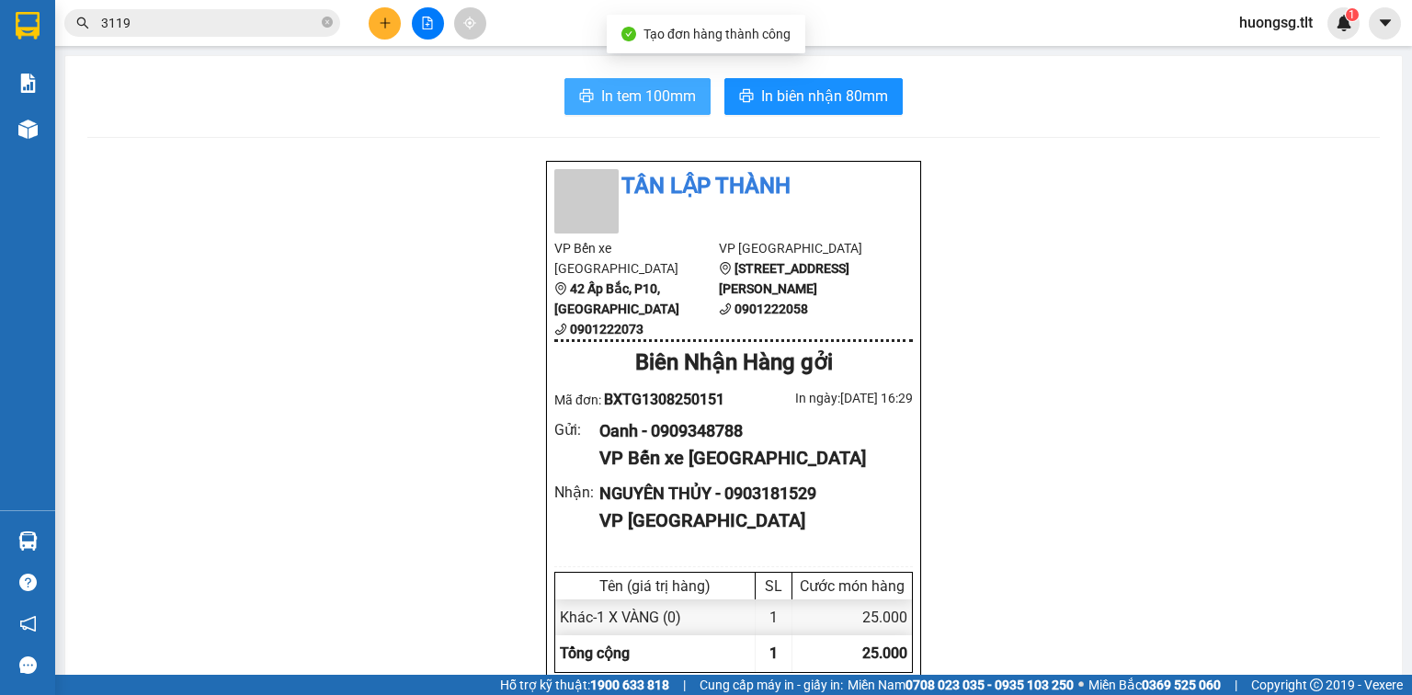
click at [695, 97] on button "In tem 100mm" at bounding box center [638, 96] width 146 height 37
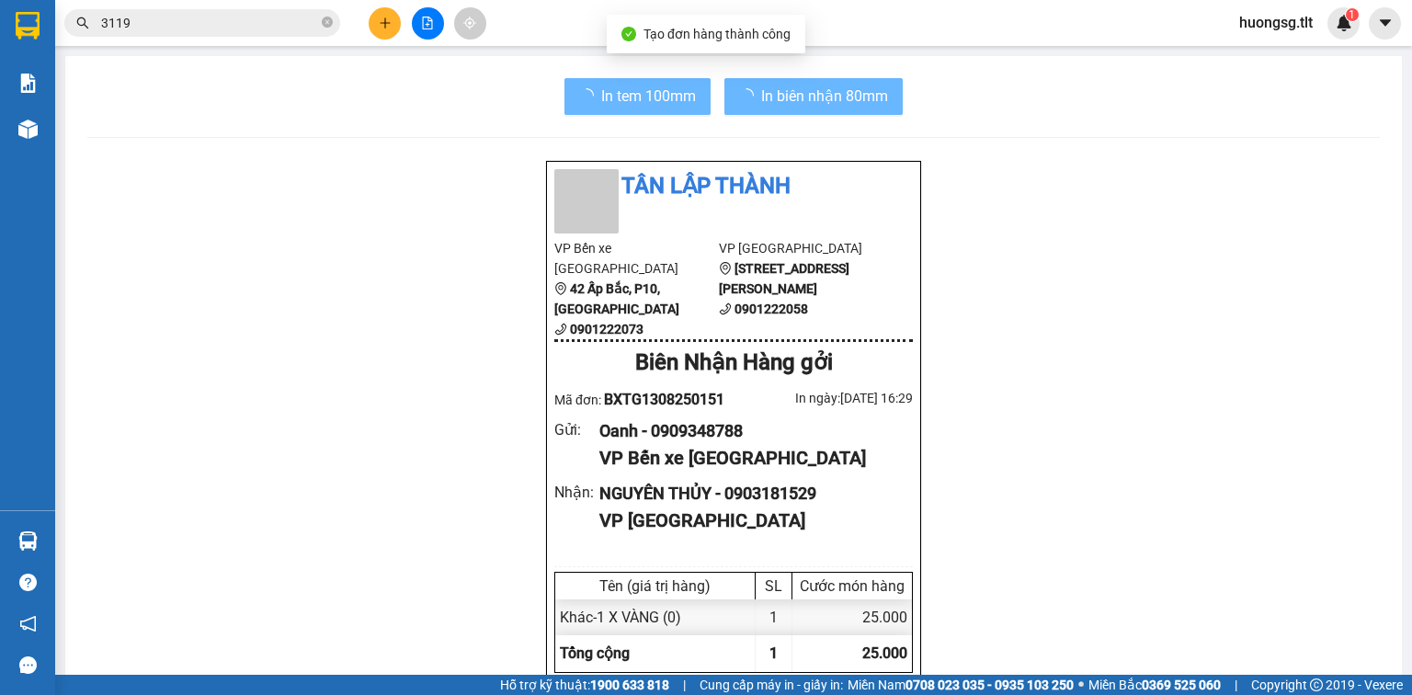
click at [829, 98] on span "In biên nhận 80mm" at bounding box center [824, 96] width 127 height 23
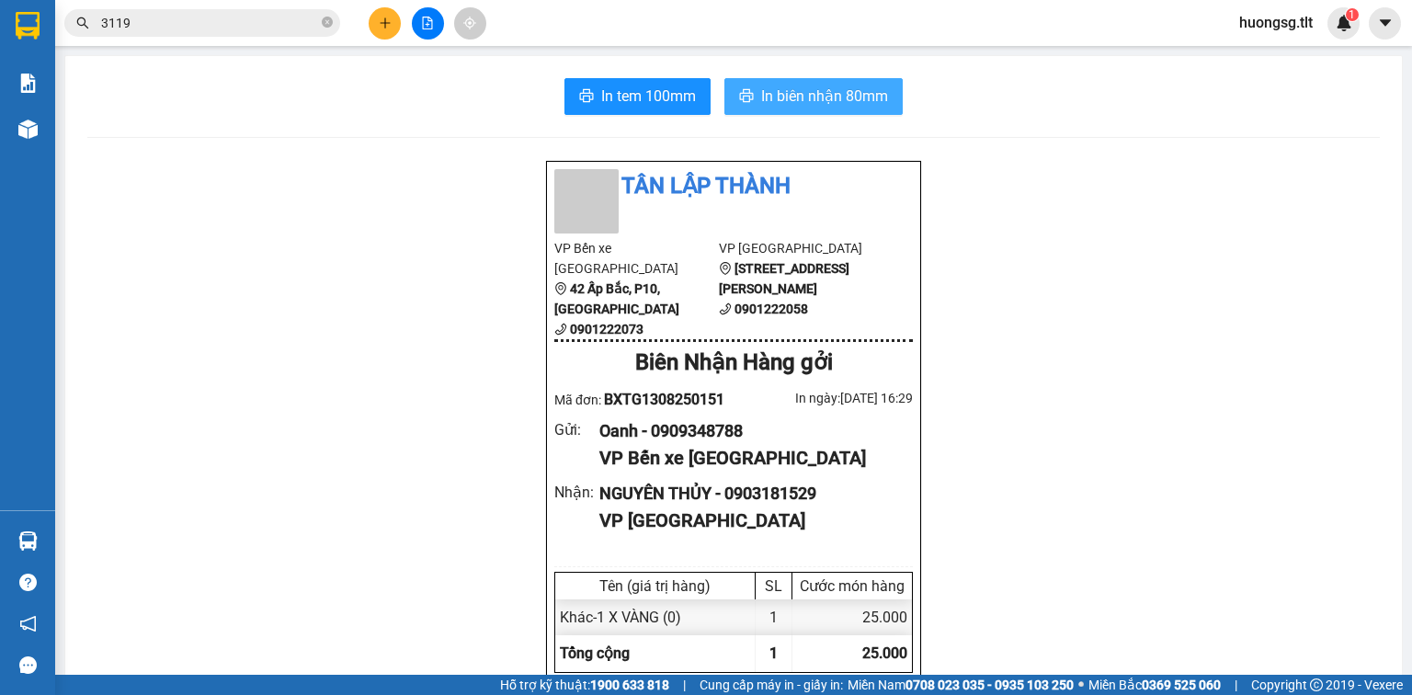
click at [788, 100] on span "In biên nhận 80mm" at bounding box center [824, 96] width 127 height 23
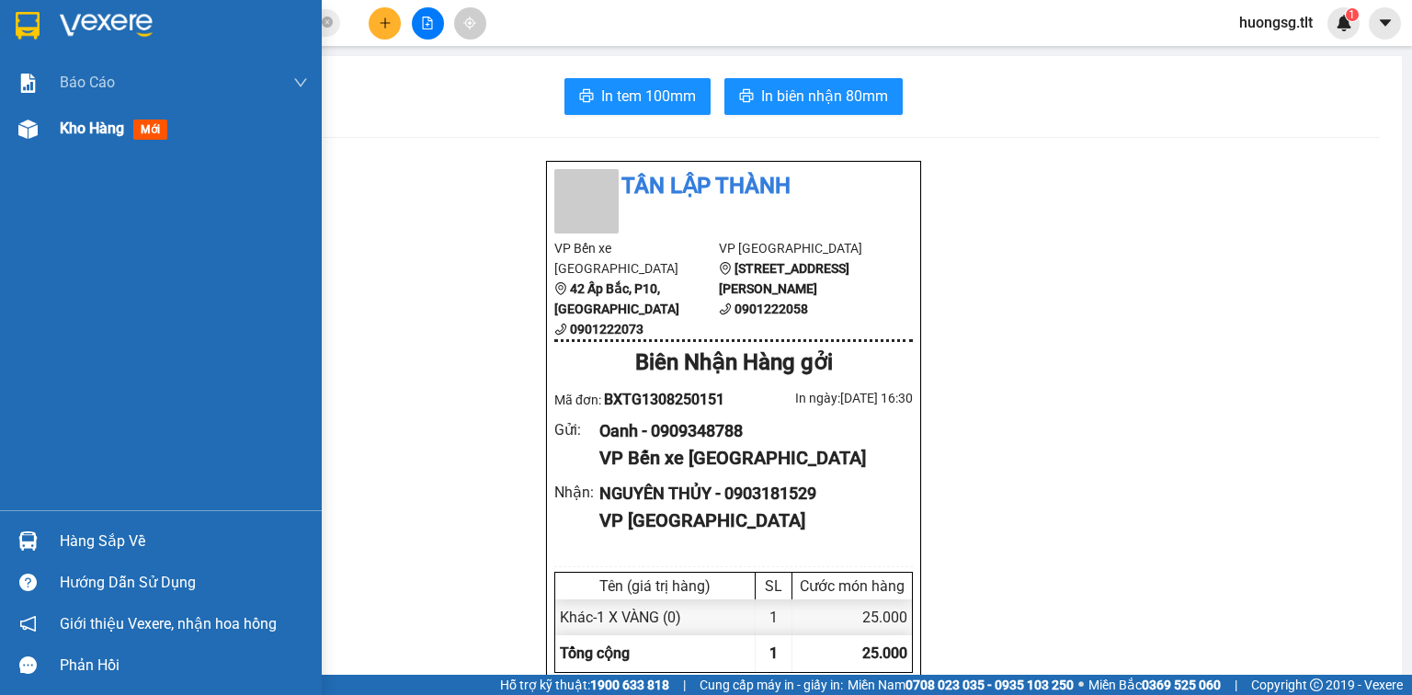
click at [24, 120] on div at bounding box center [28, 129] width 32 height 32
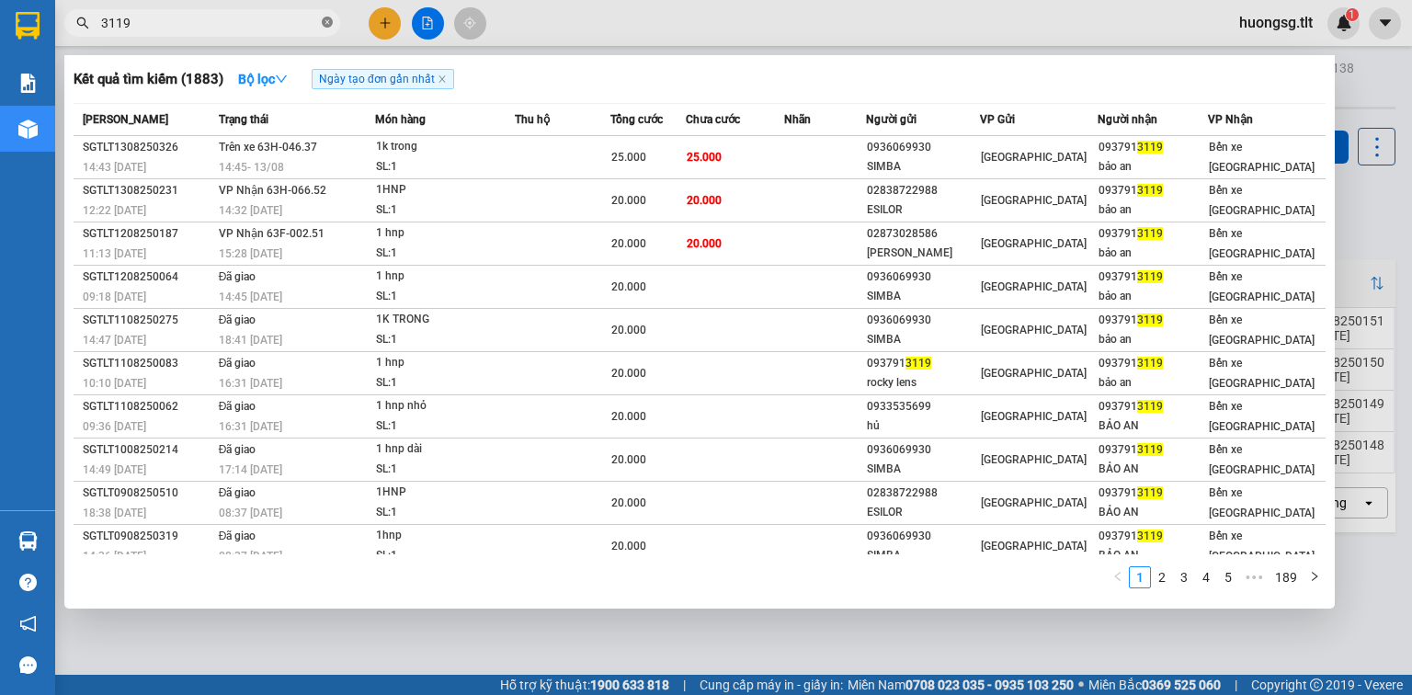
click at [326, 30] on span at bounding box center [327, 23] width 11 height 17
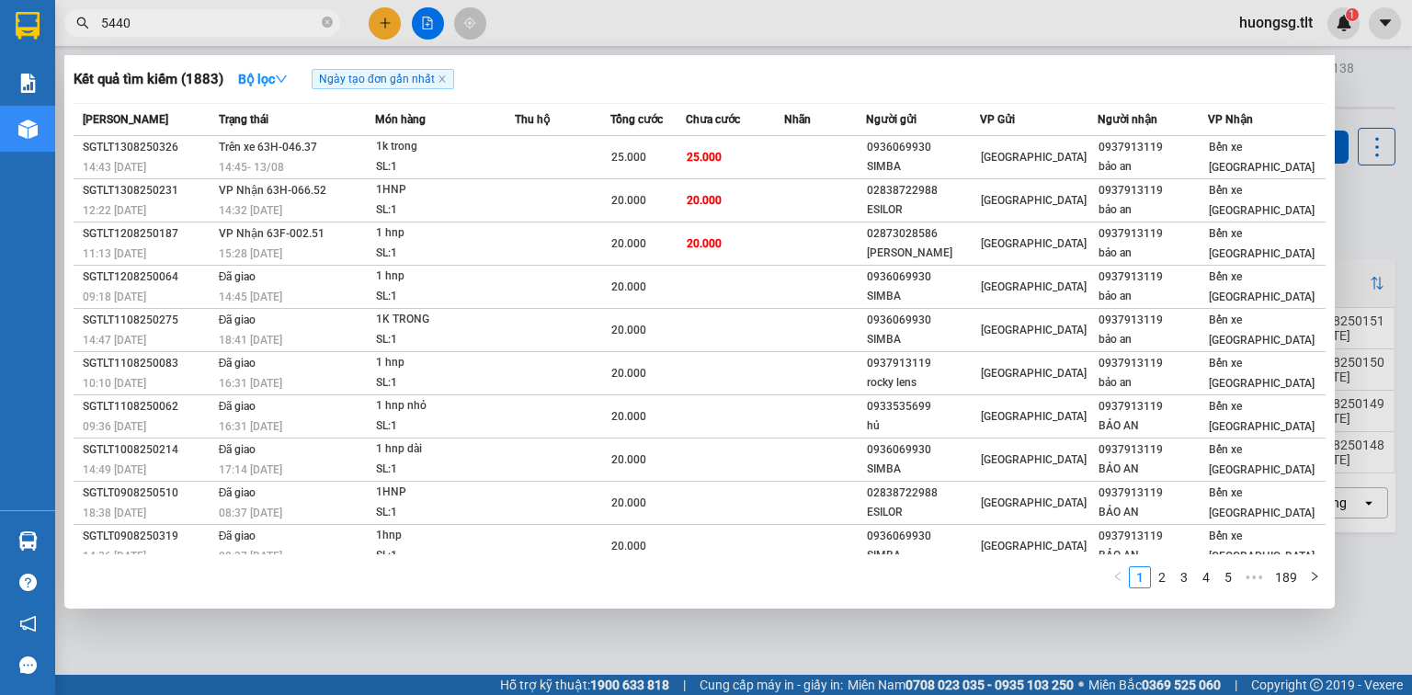
type input "5440"
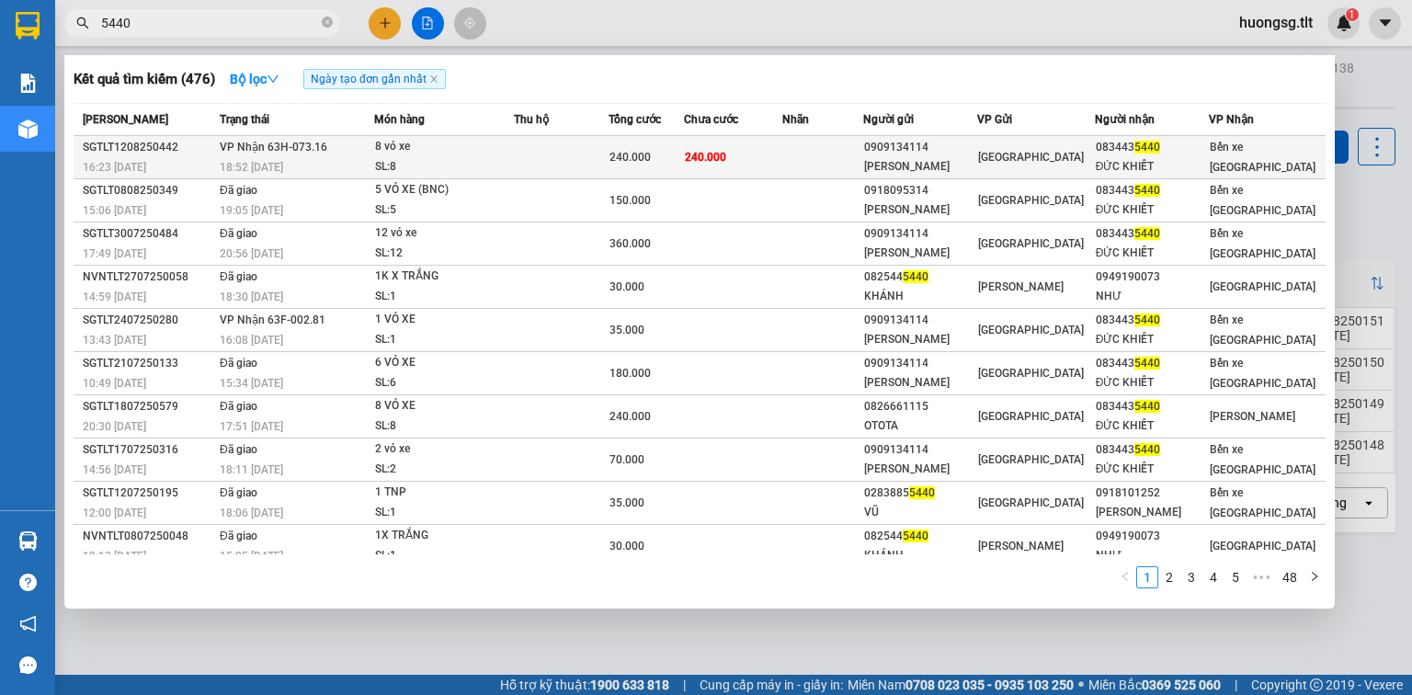
click at [651, 154] on span "240.000" at bounding box center [630, 157] width 41 height 13
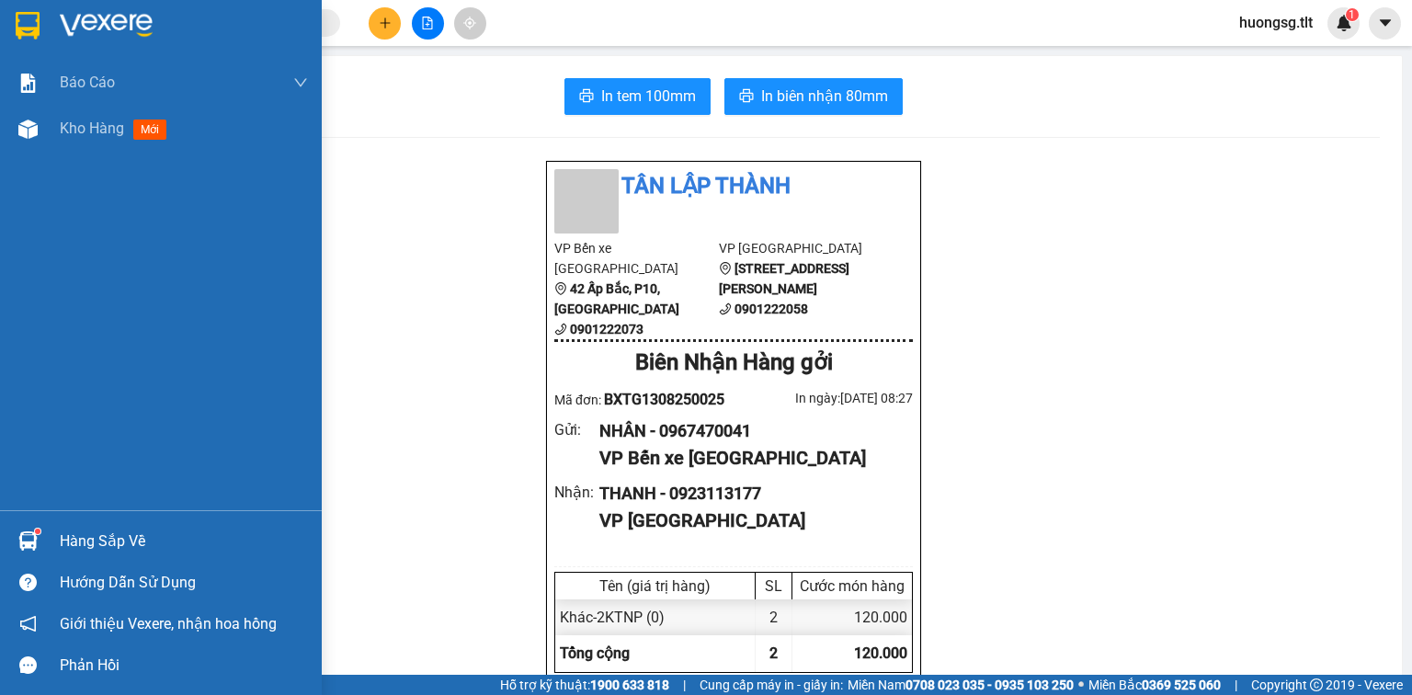
click at [99, 523] on div "Hàng sắp về" at bounding box center [161, 540] width 322 height 41
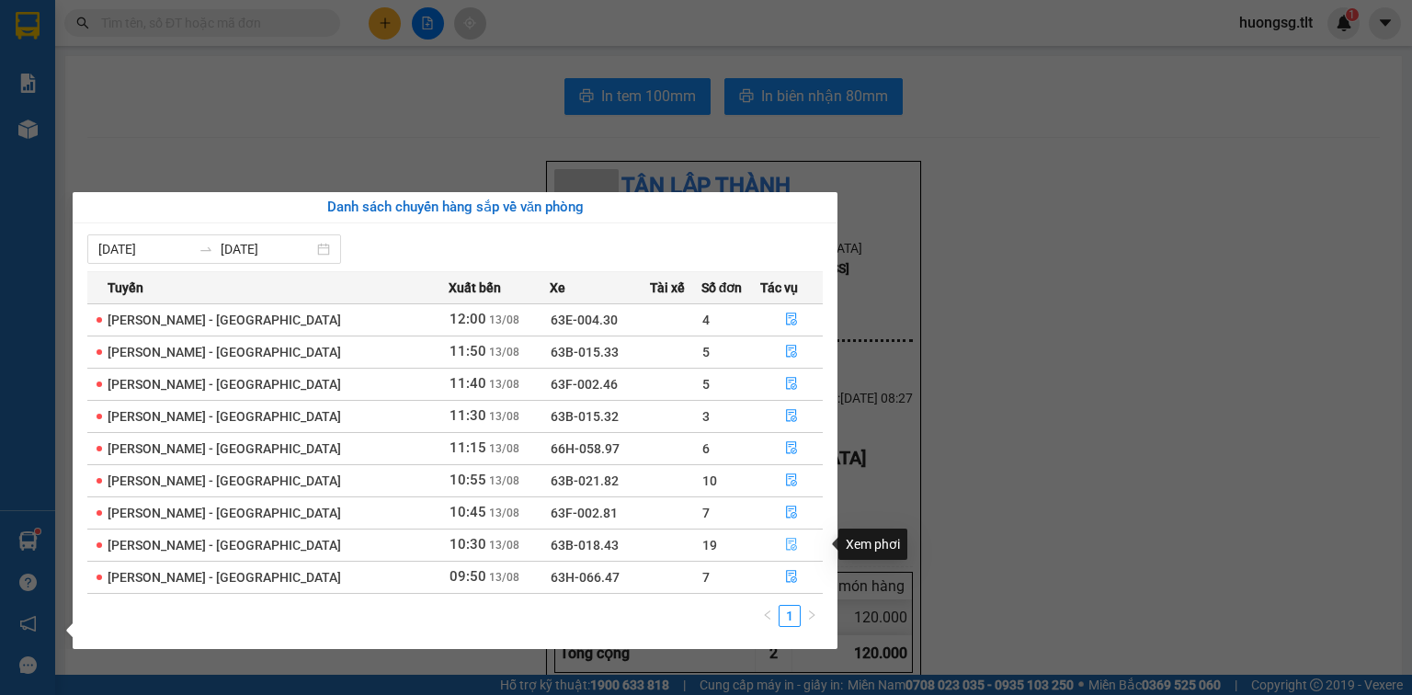
click at [786, 547] on icon "file-done" at bounding box center [791, 545] width 11 height 13
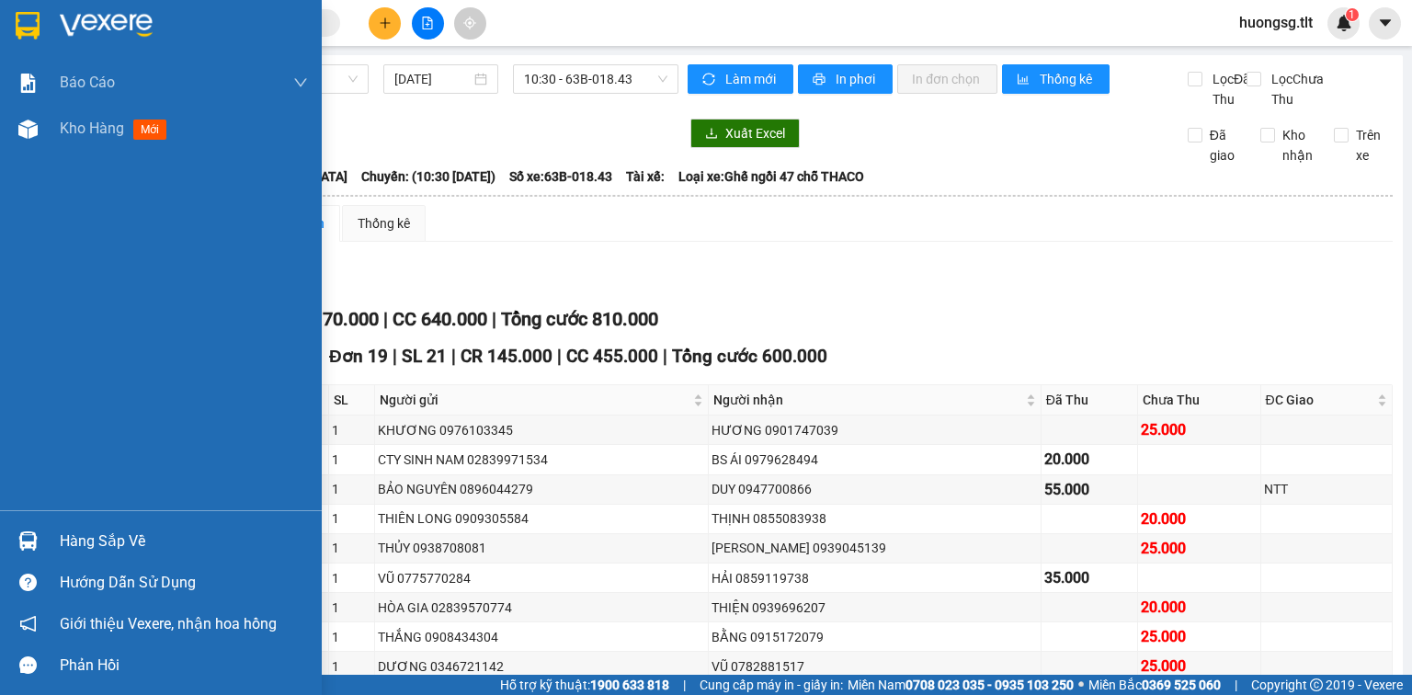
click at [81, 524] on div "Hàng sắp về" at bounding box center [161, 540] width 322 height 41
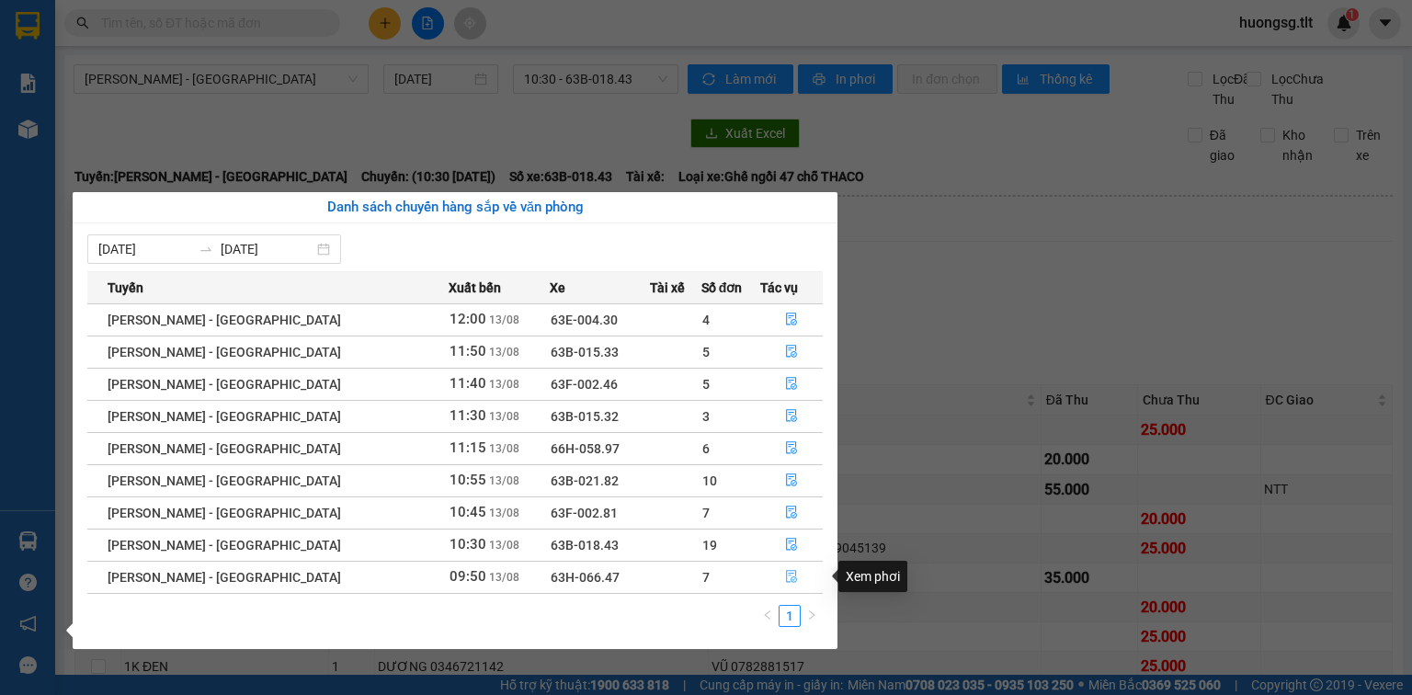
click at [809, 624] on div "Tuyến Xuất bến Xe Tài xế Số đơn Tác vụ Hồ Chí Minh - Mỹ Tho 12:00 13/08 63E-004…" at bounding box center [455, 454] width 736 height 367
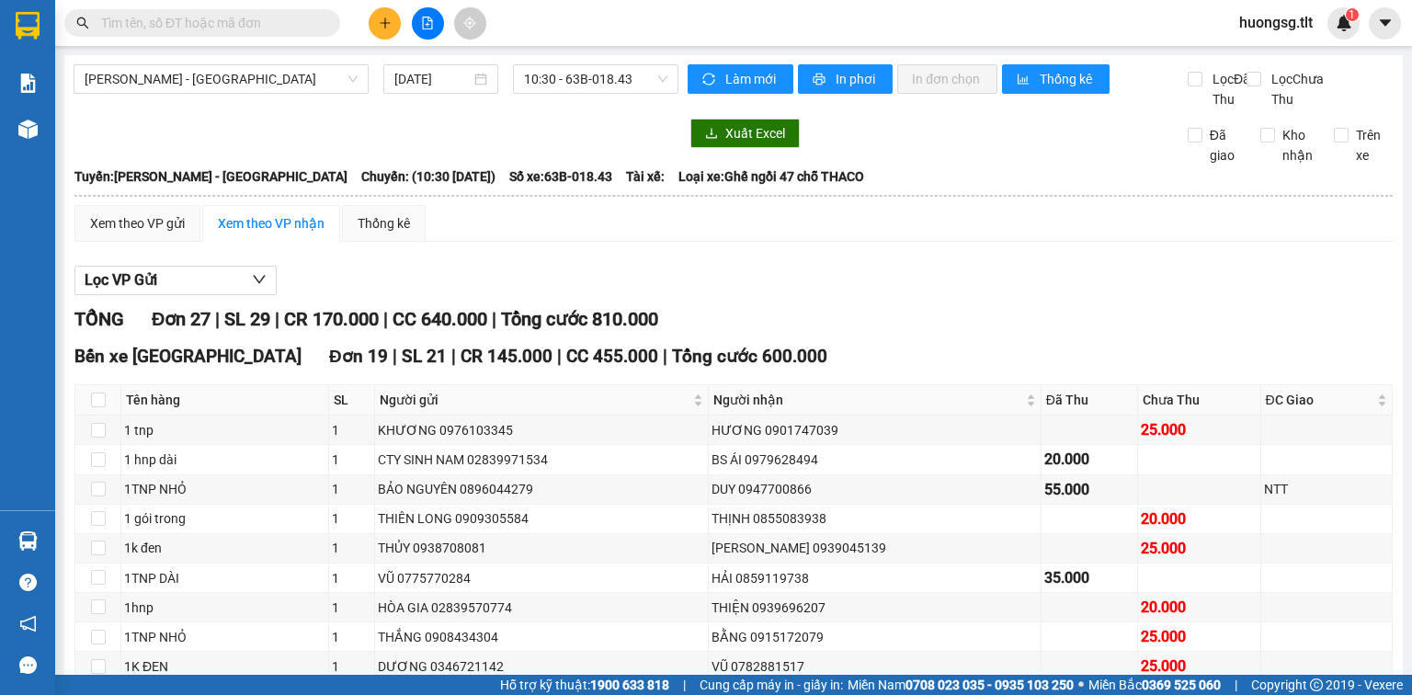
click at [953, 305] on section "Kết quả tìm kiếm ( 0 ) Bộ lọc Ngày tạo đơn gần nhất No Data huongsg.tlt 1 Báo c…" at bounding box center [706, 347] width 1412 height 695
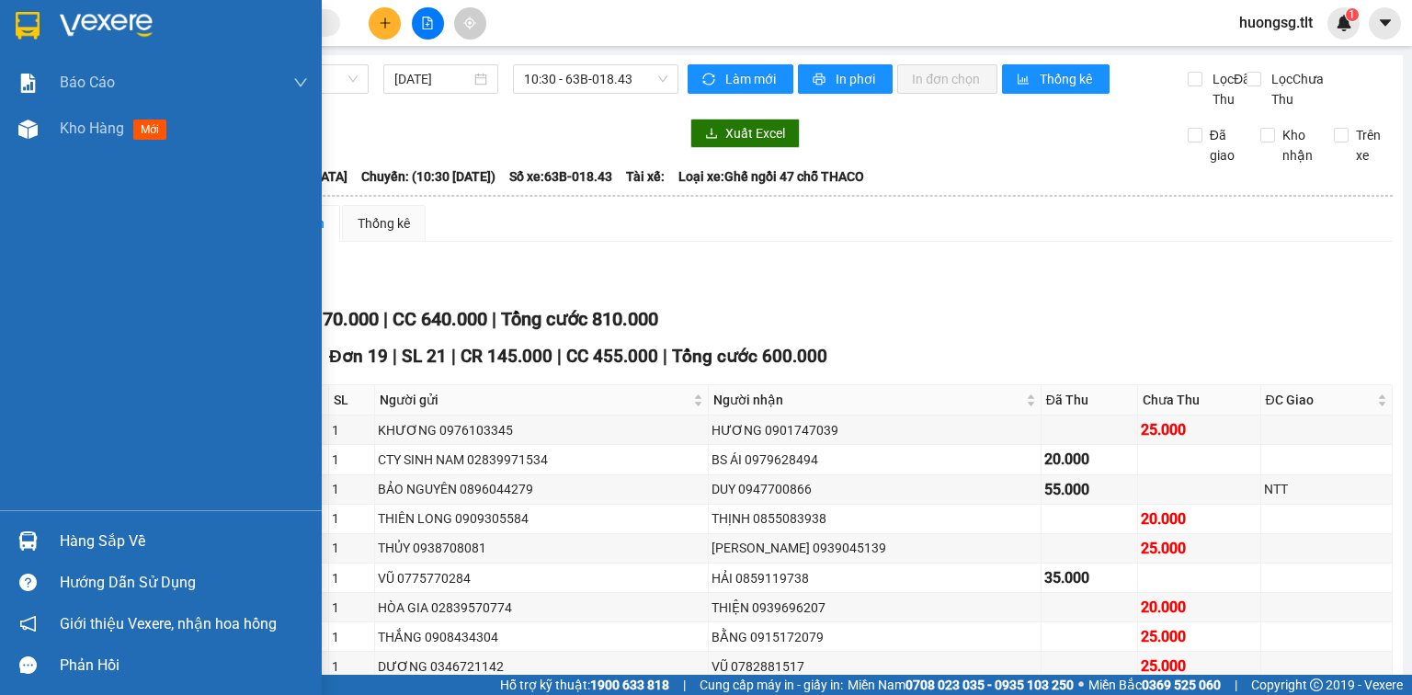
click at [127, 535] on div "Hàng sắp về" at bounding box center [184, 542] width 248 height 28
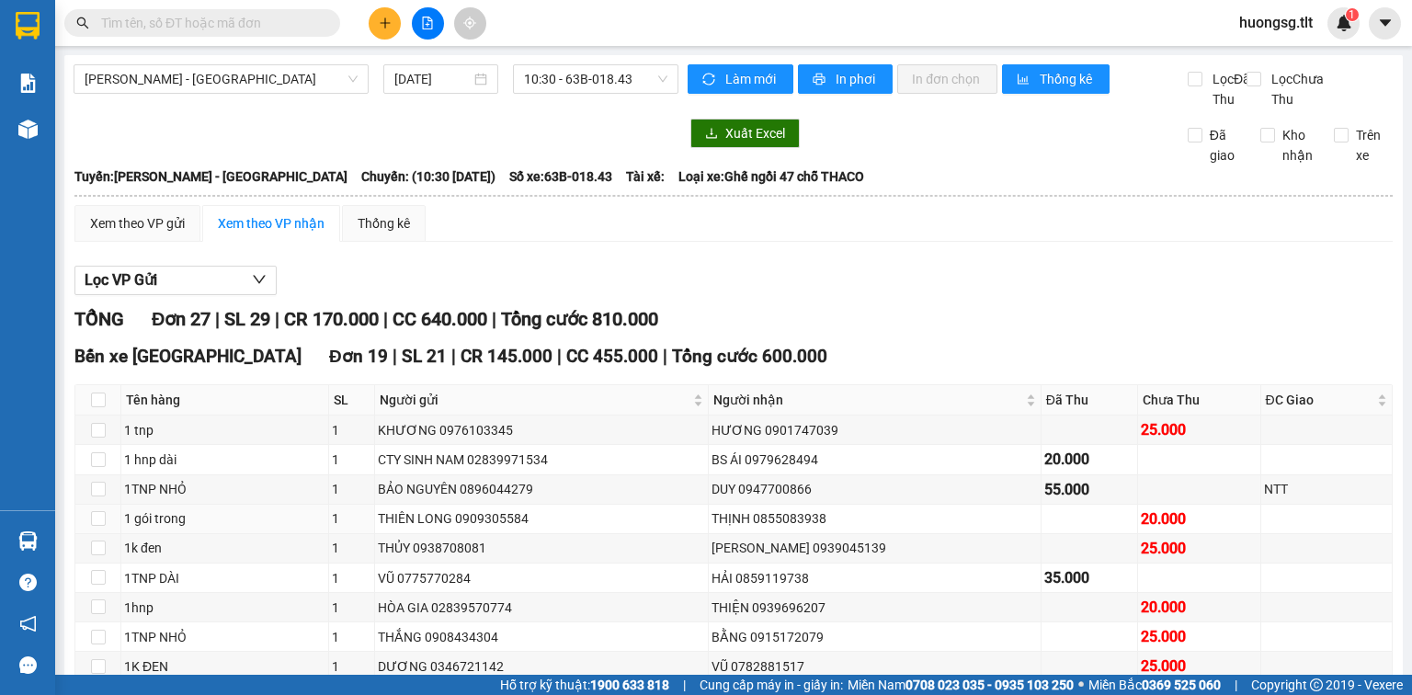
click at [1026, 539] on section "Kết quả tìm kiếm ( 0 ) Bộ lọc Ngày tạo đơn gần nhất No Data huongsg.tlt 1 Báo c…" at bounding box center [706, 347] width 1412 height 695
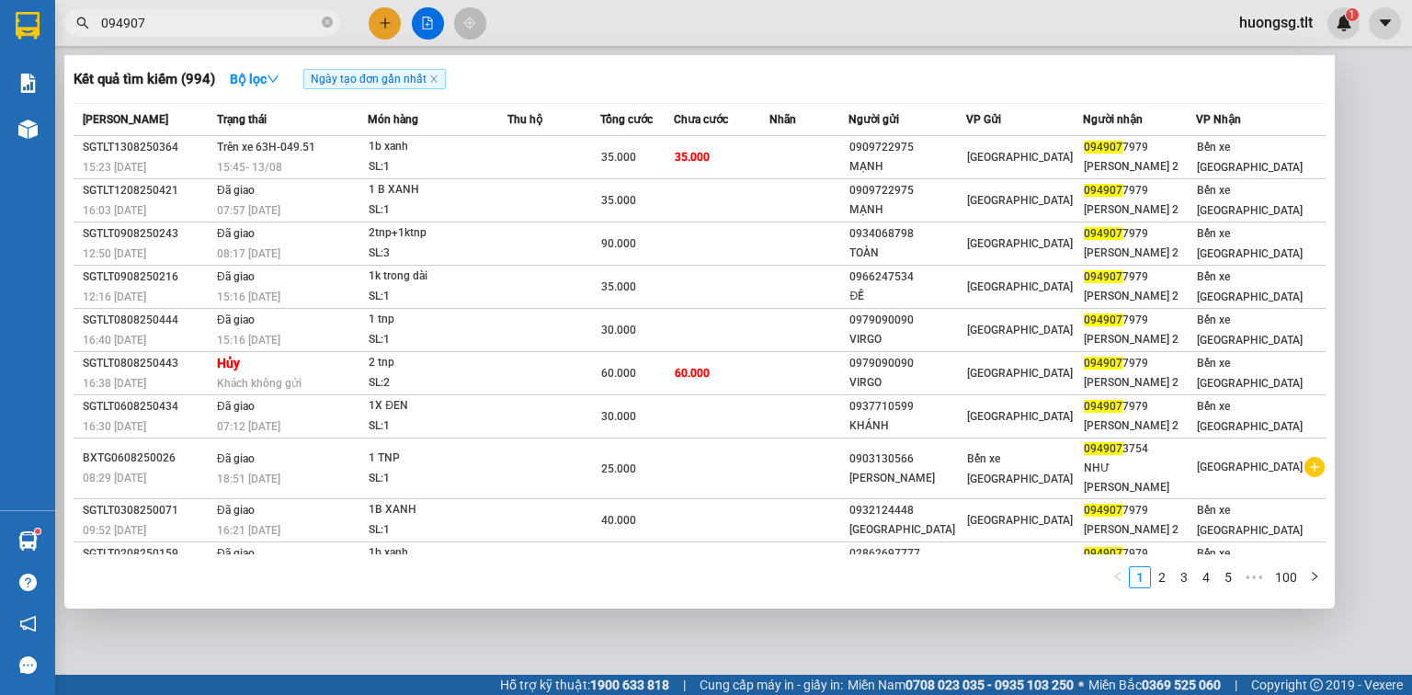
type input "094907"
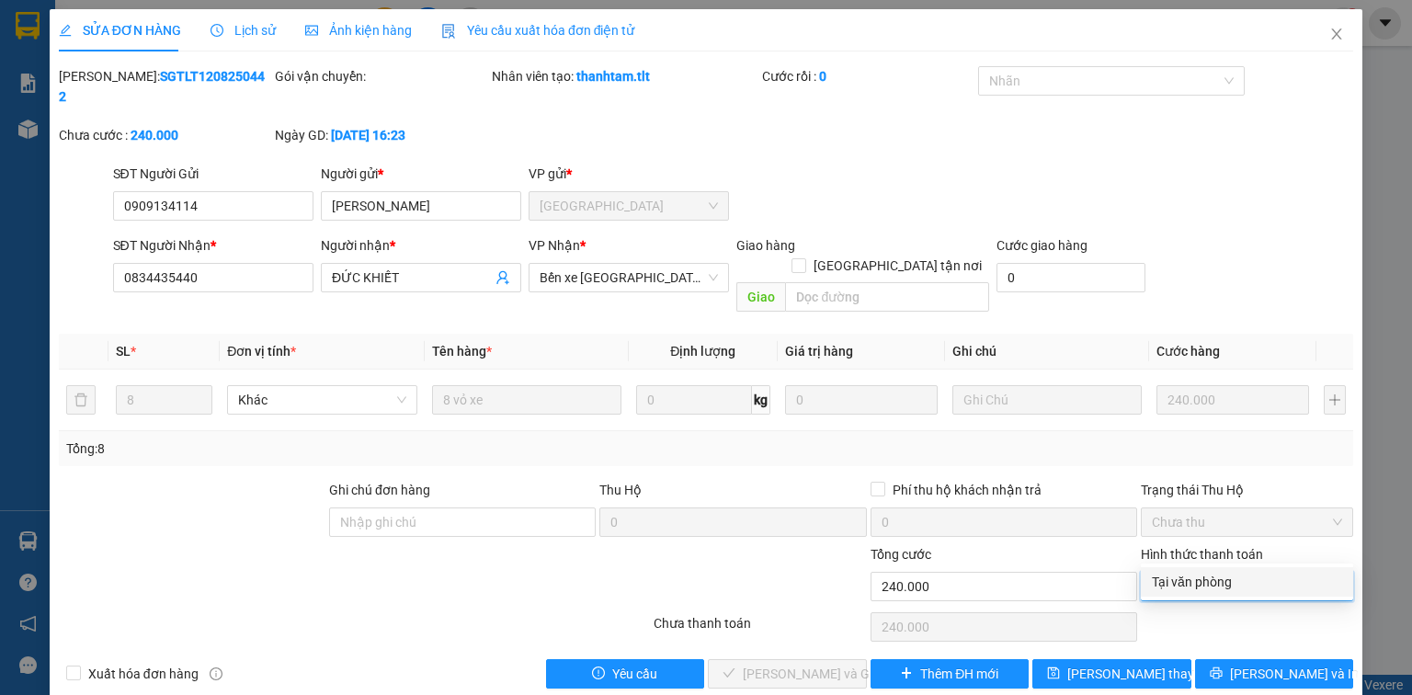
click at [1234, 587] on div "Tại văn phòng" at bounding box center [1247, 582] width 190 height 20
type input "0"
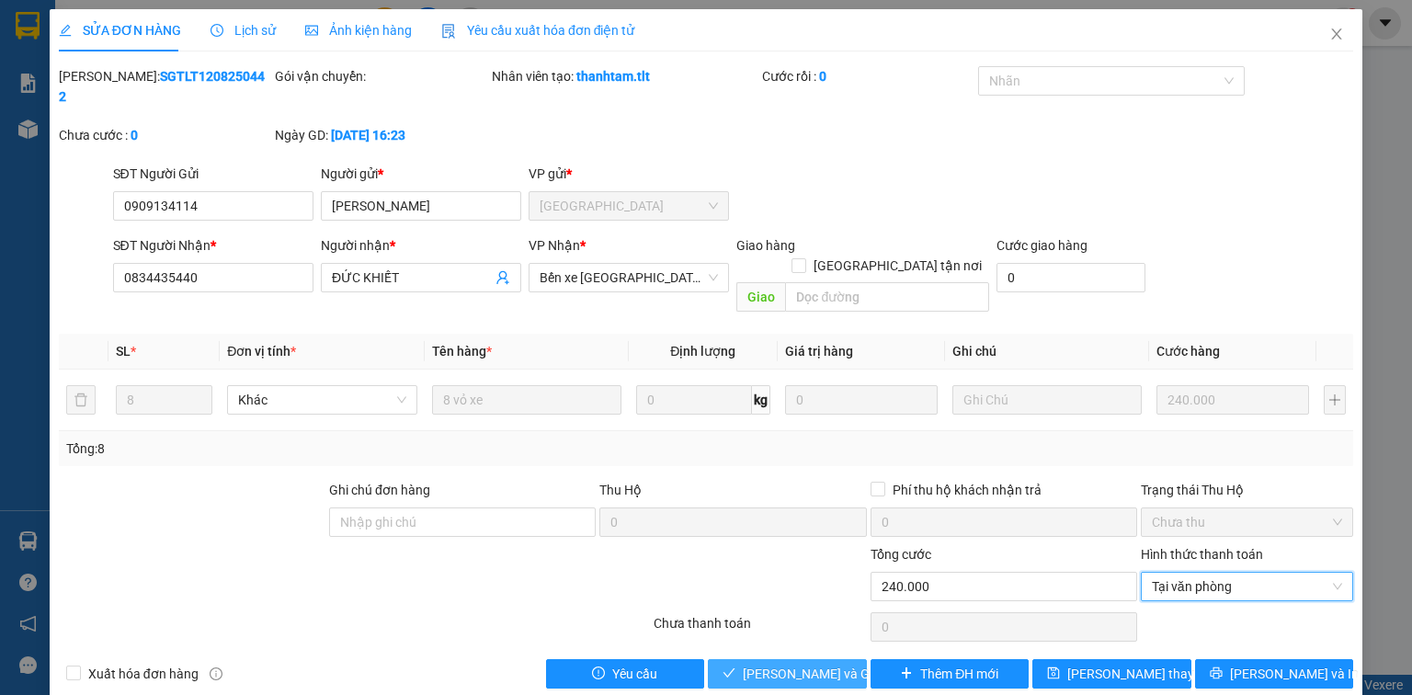
click at [799, 659] on button "[PERSON_NAME] và Giao hàng" at bounding box center [787, 673] width 159 height 29
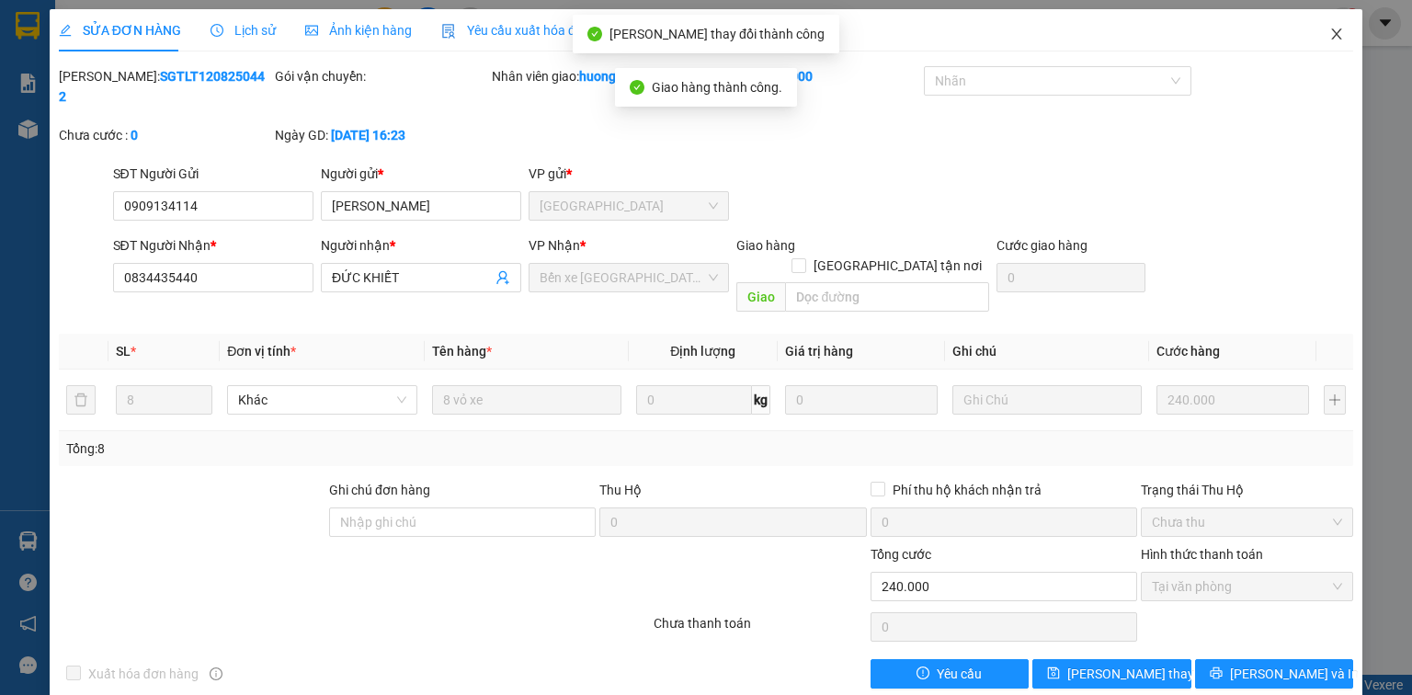
click at [1342, 33] on icon "close" at bounding box center [1337, 34] width 15 height 15
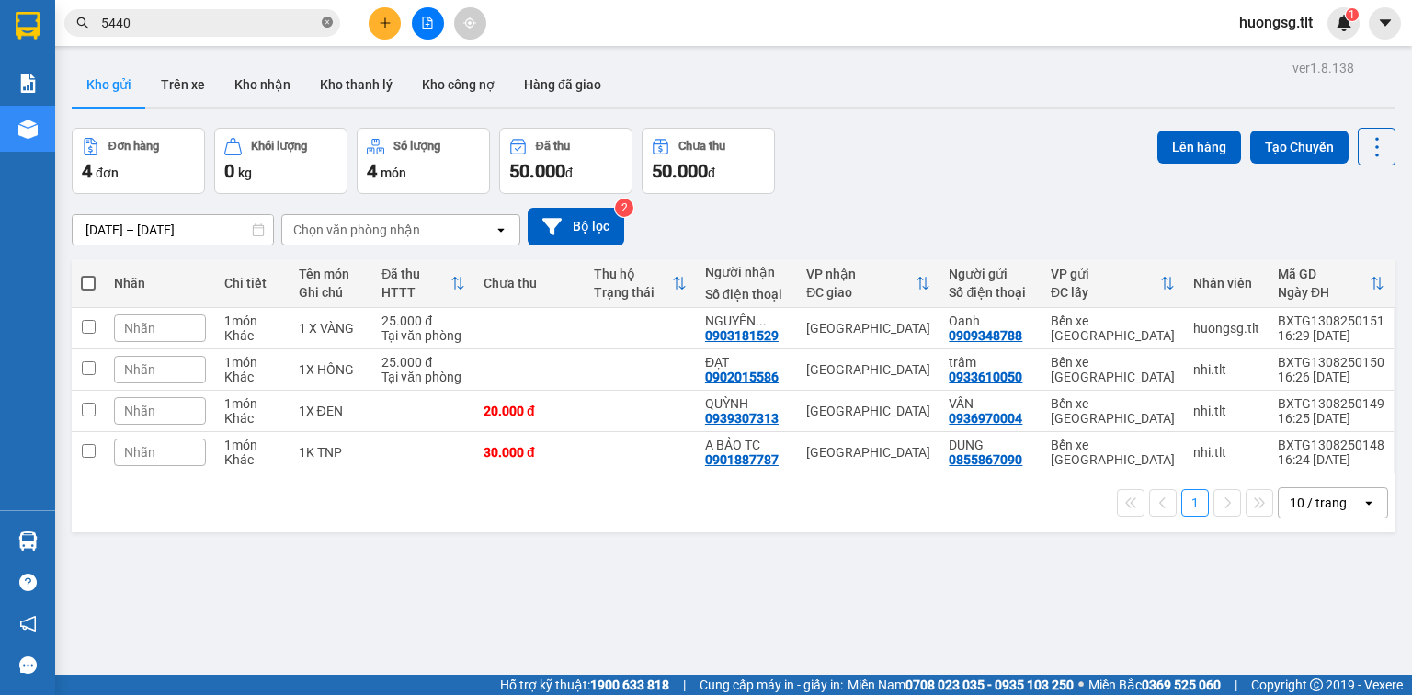
click at [326, 13] on span at bounding box center [327, 23] width 11 height 20
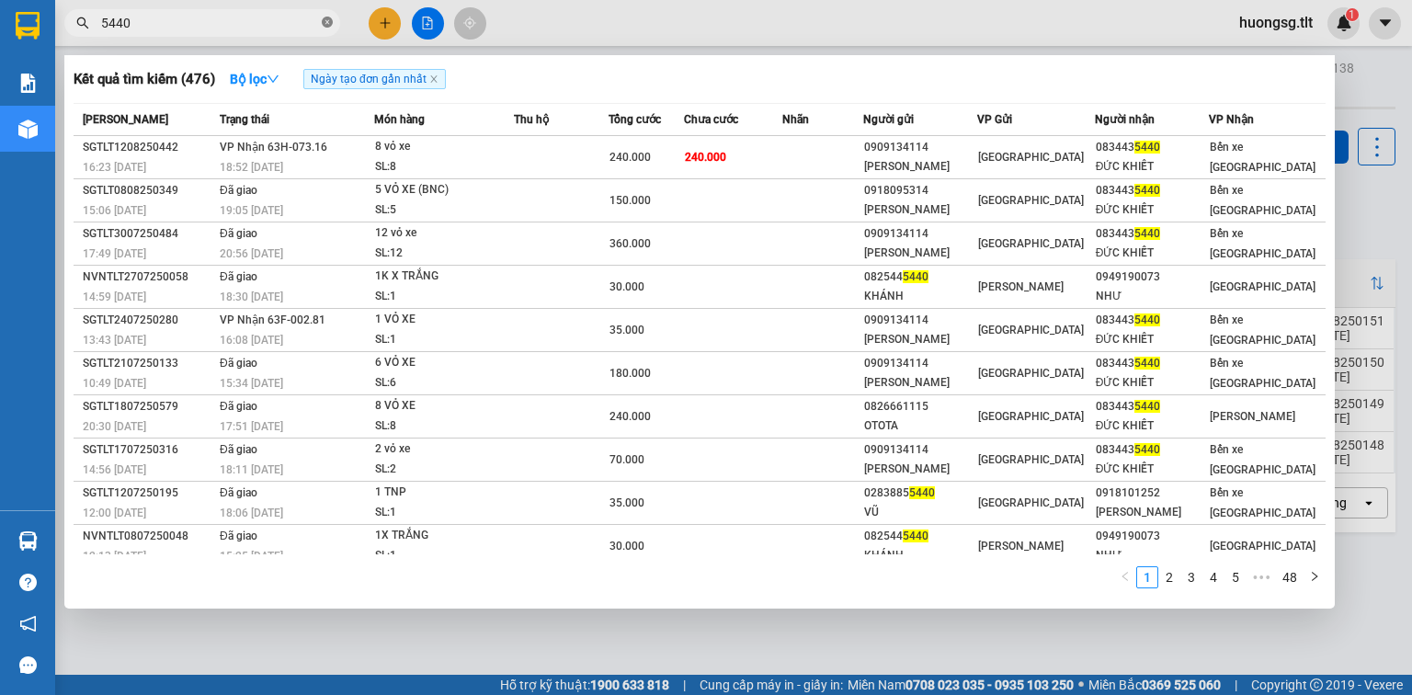
click at [331, 24] on icon "close-circle" at bounding box center [327, 22] width 11 height 11
type input "9555"
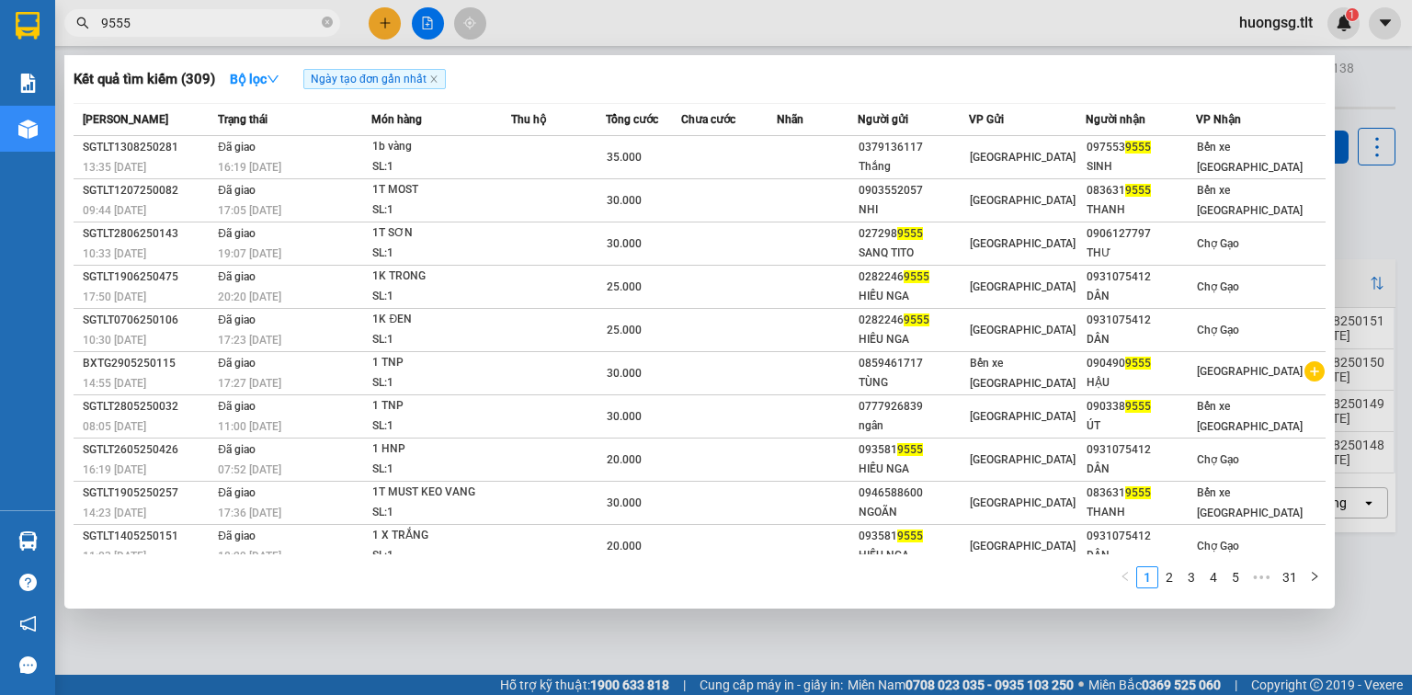
click at [820, 69] on div "Kết quả tìm kiếm ( 309 ) Bộ lọc Ngày tạo đơn gần nhất" at bounding box center [700, 78] width 1252 height 29
click at [331, 28] on icon "close-circle" at bounding box center [327, 22] width 11 height 11
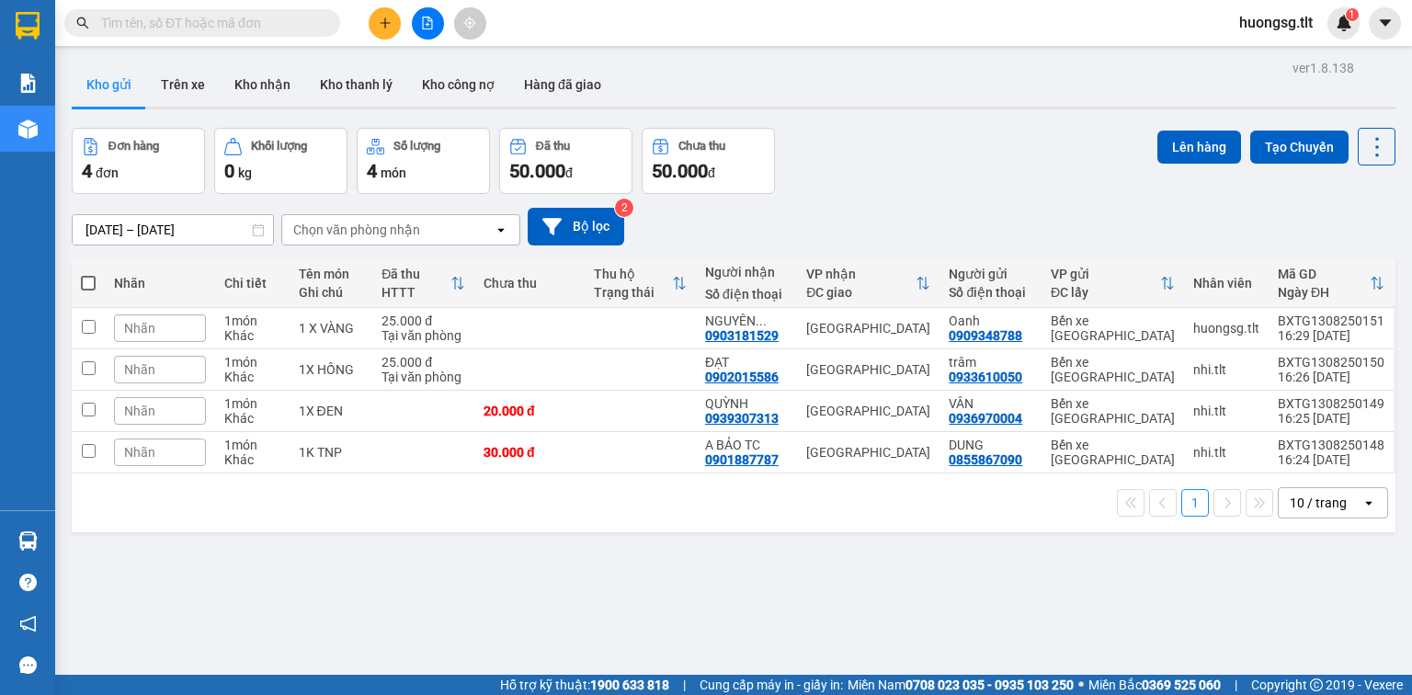
click at [529, 495] on div "1 10 / trang open" at bounding box center [733, 502] width 1309 height 31
click at [535, 495] on div "1 10 / trang open" at bounding box center [733, 502] width 1309 height 31
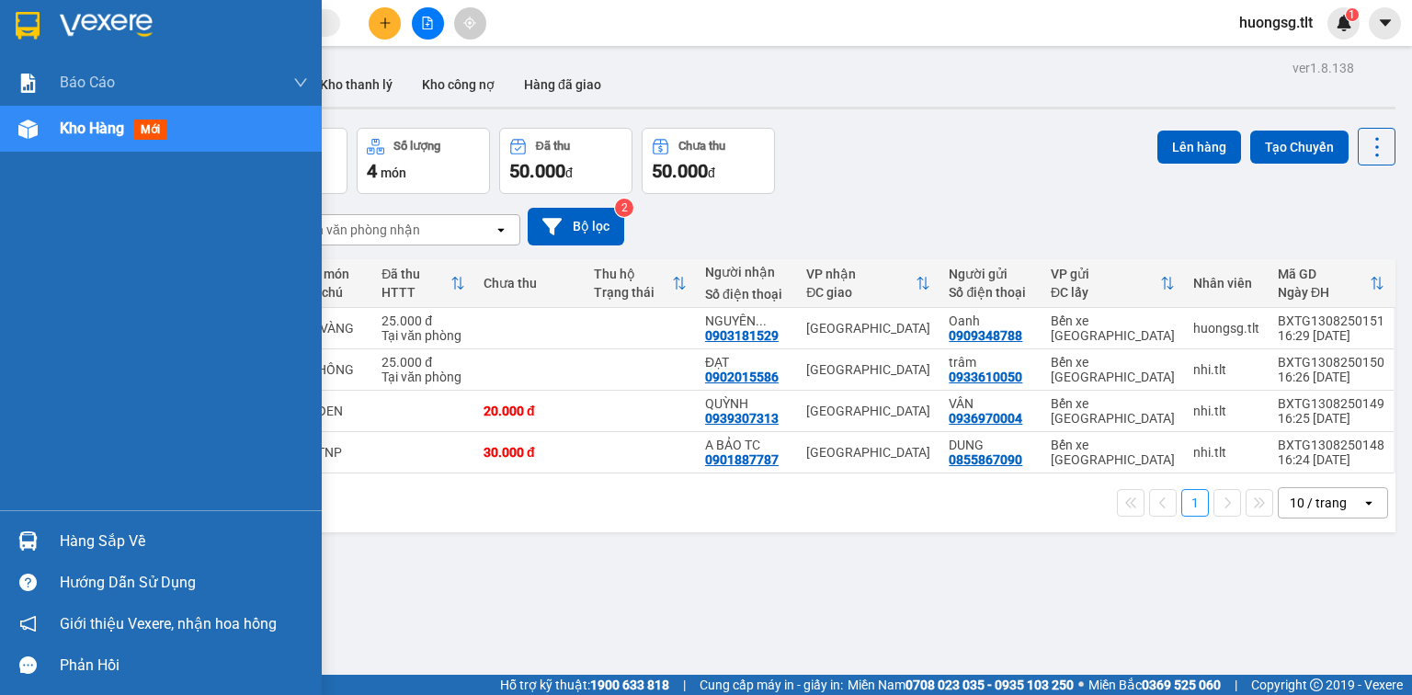
click at [100, 521] on div "Hàng sắp về" at bounding box center [161, 540] width 322 height 41
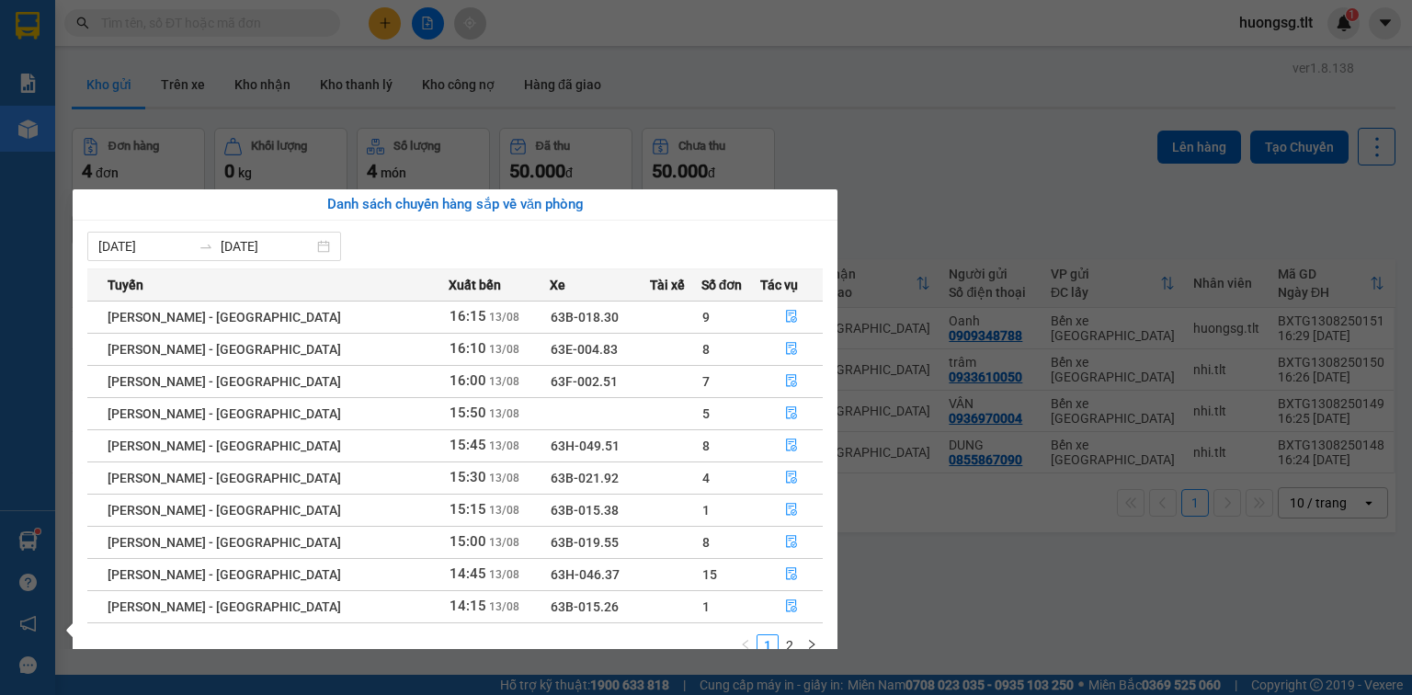
click at [789, 639] on link "2" at bounding box center [790, 645] width 20 height 20
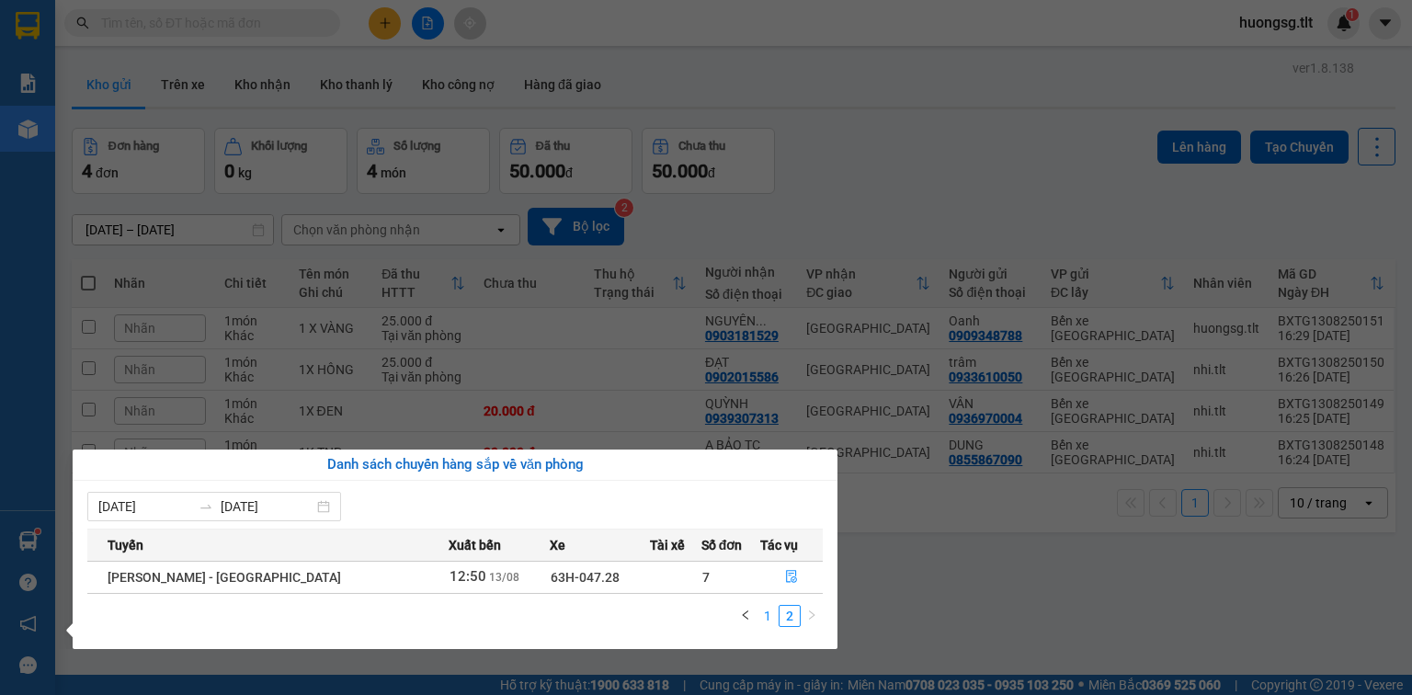
click at [765, 614] on link "1" at bounding box center [768, 616] width 20 height 20
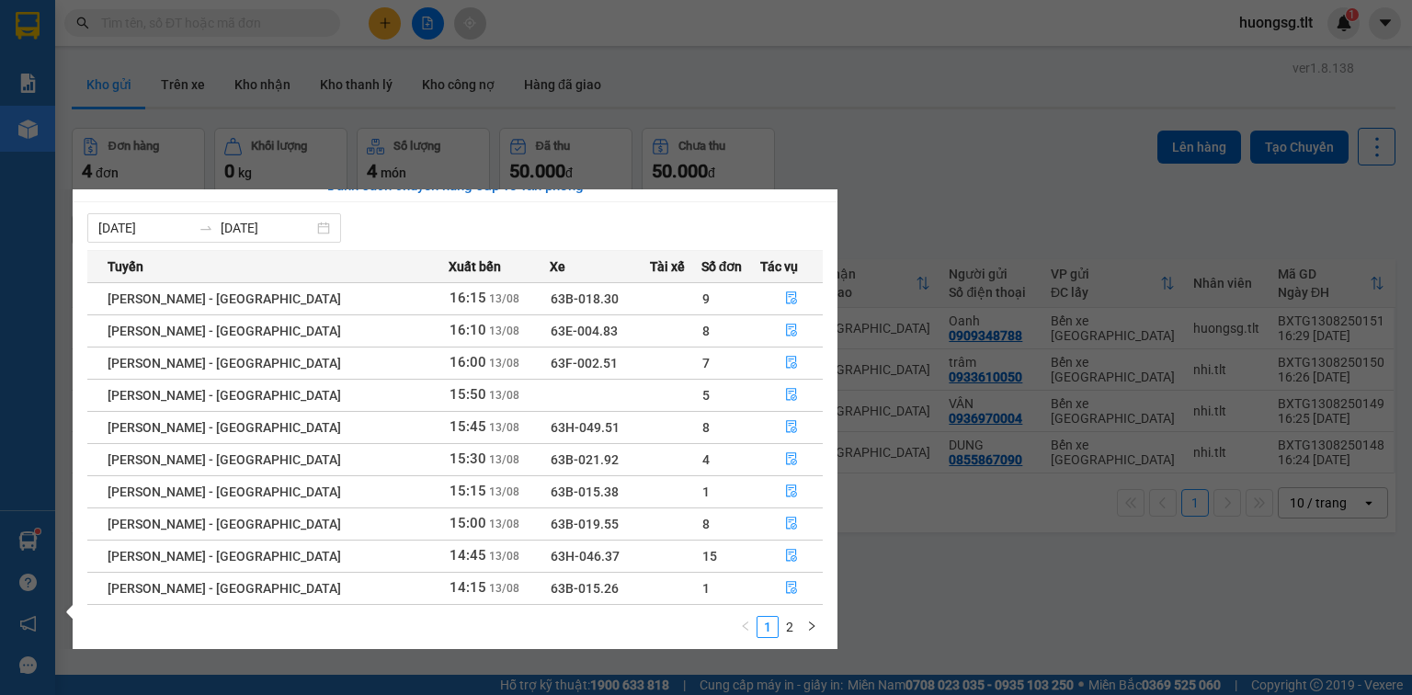
scroll to position [29, 0]
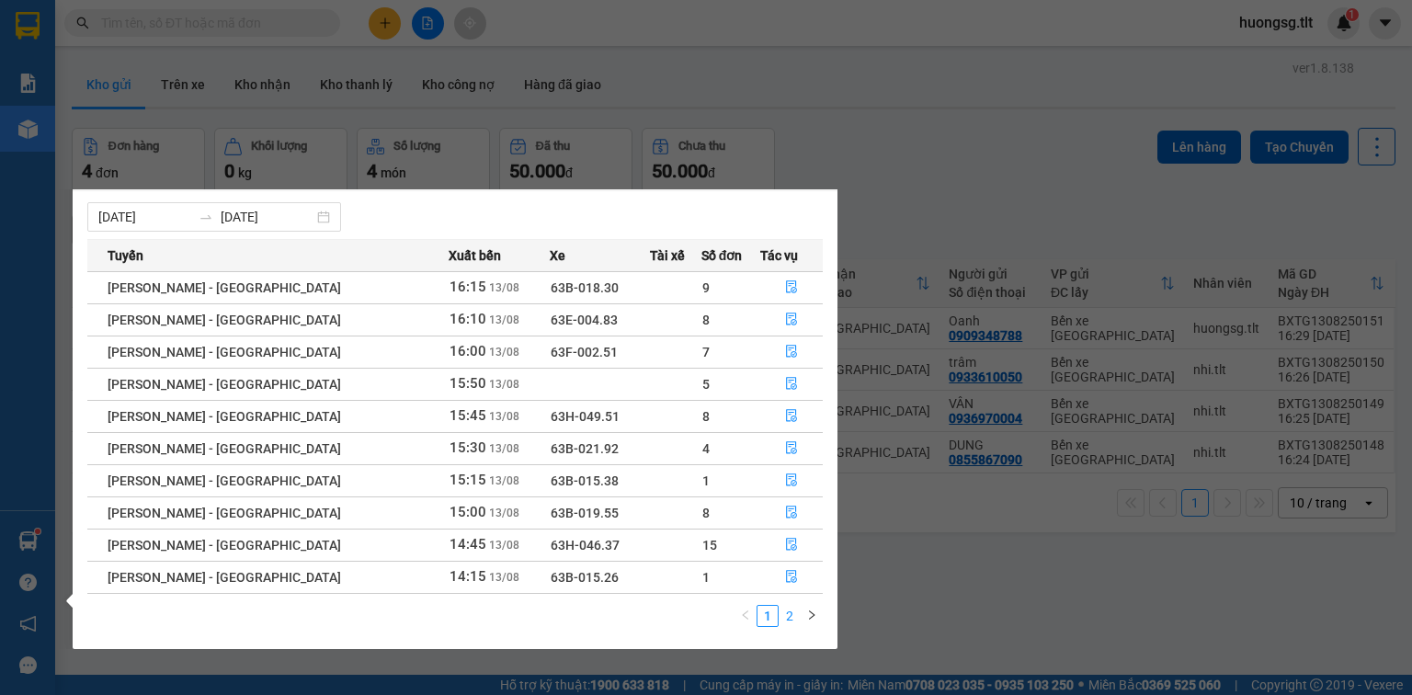
click at [780, 608] on link "2" at bounding box center [790, 616] width 20 height 20
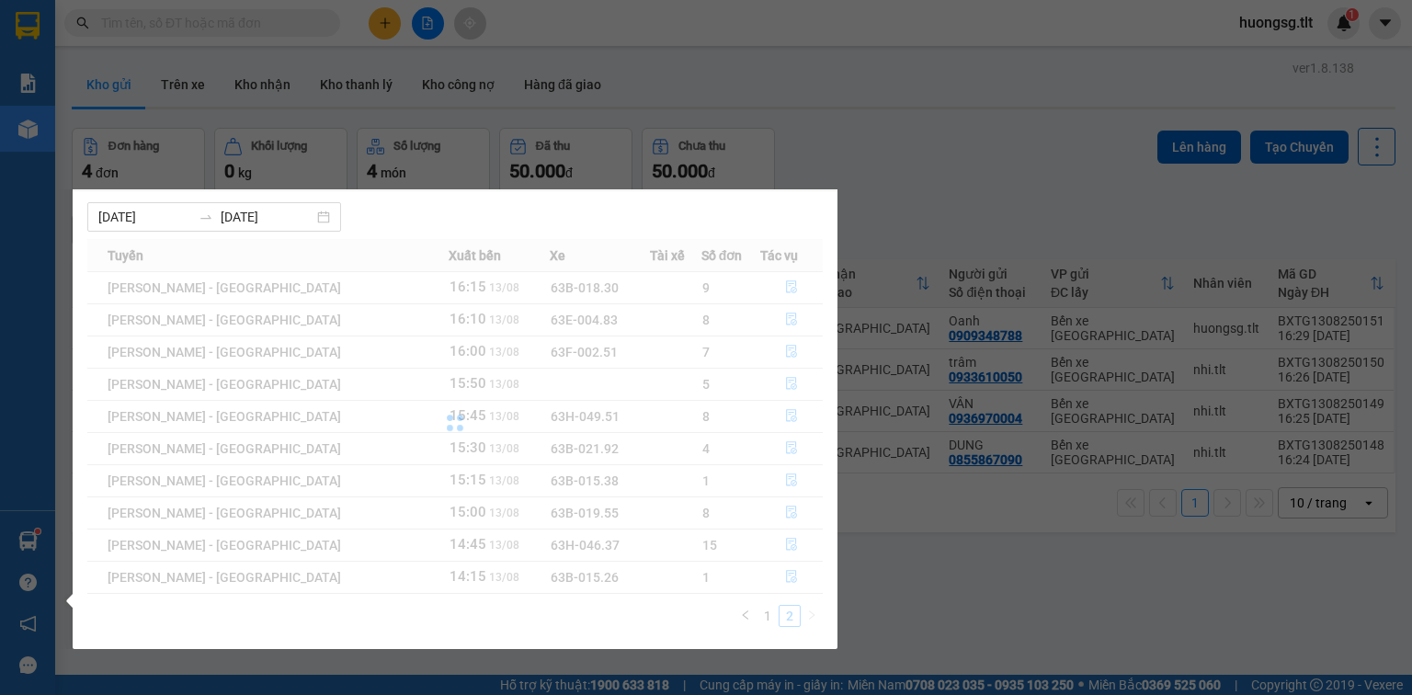
scroll to position [0, 0]
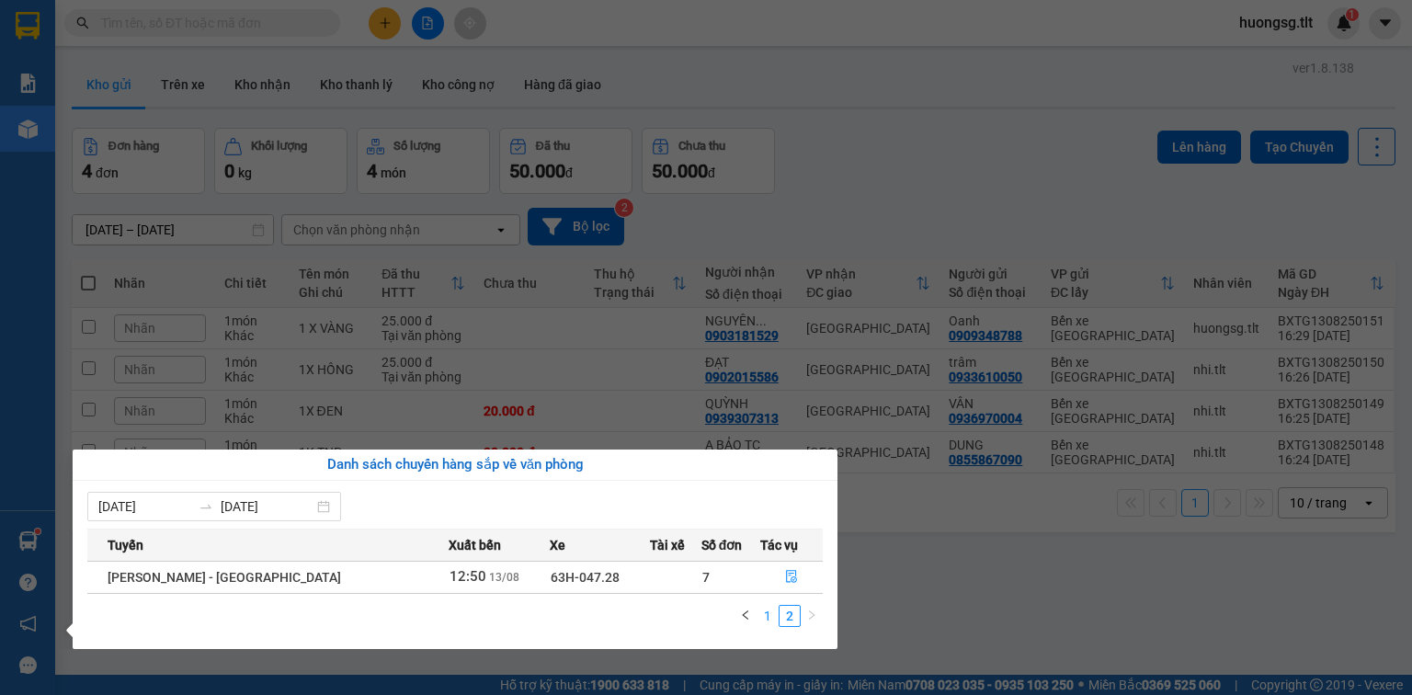
click at [771, 613] on link "1" at bounding box center [768, 616] width 20 height 20
